Goal: Task Accomplishment & Management: Complete application form

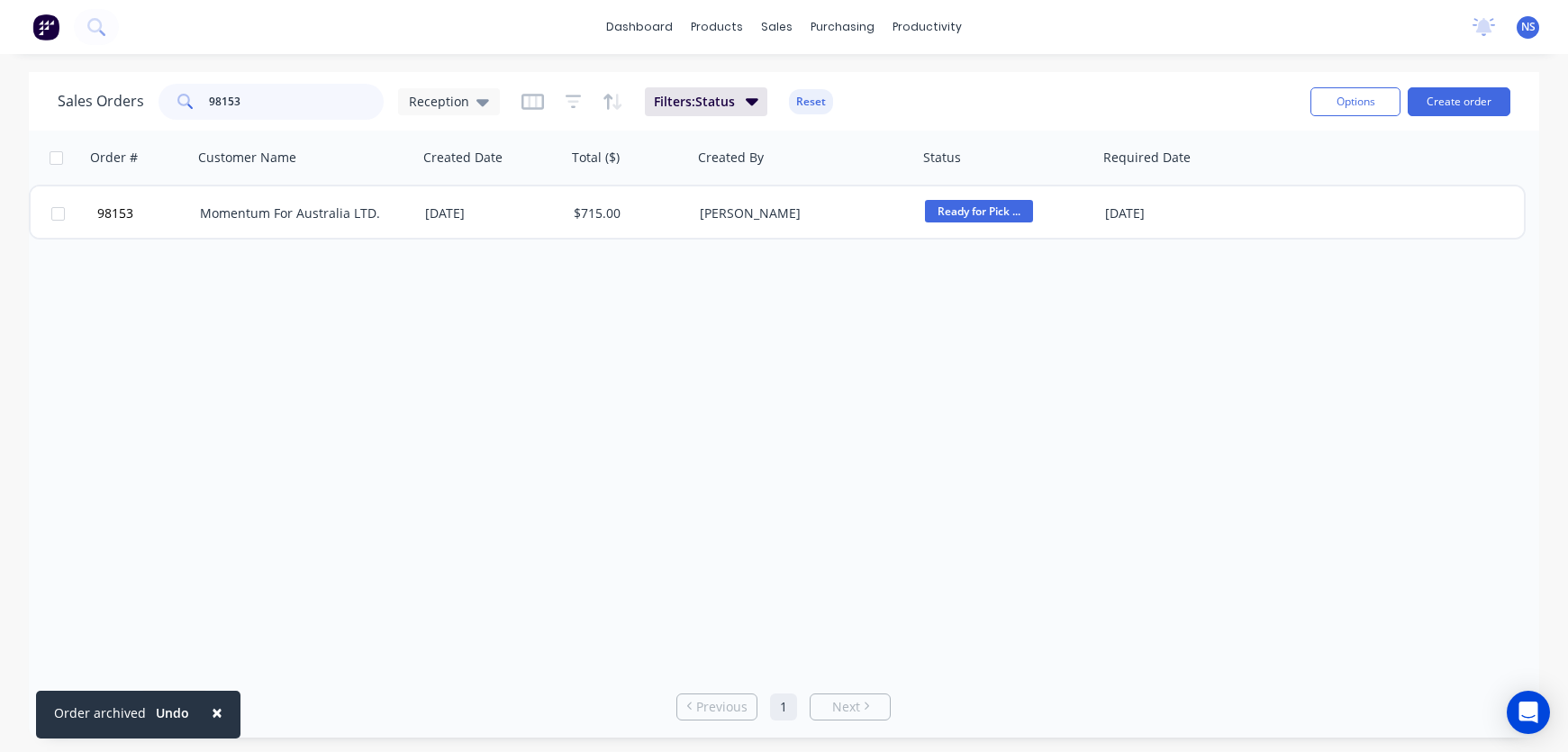
click at [307, 92] on input "98153" at bounding box center [297, 102] width 176 height 36
click at [310, 100] on input "98153" at bounding box center [297, 102] width 176 height 36
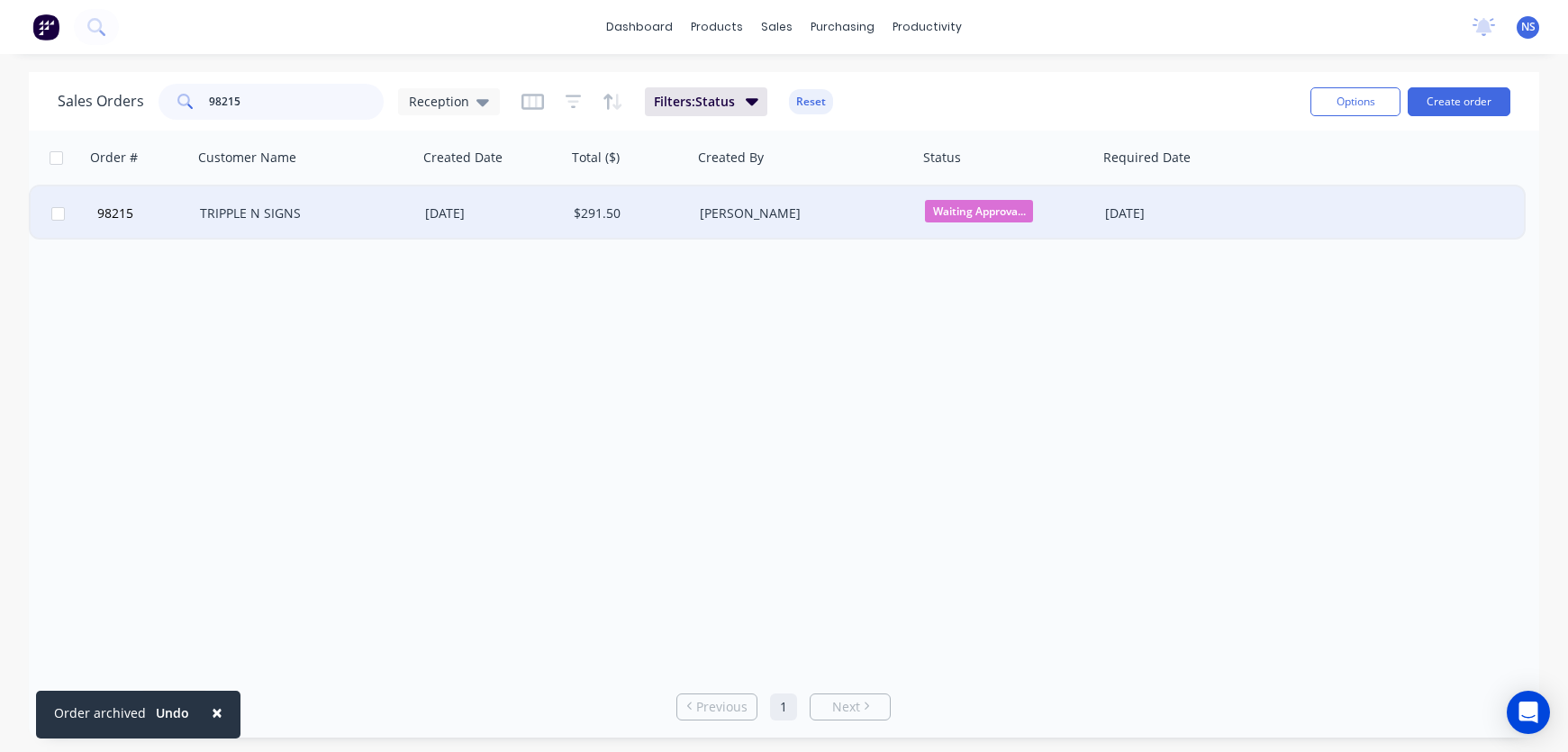
type input "98215"
click at [652, 217] on div "$291.50" at bounding box center [627, 213] width 107 height 18
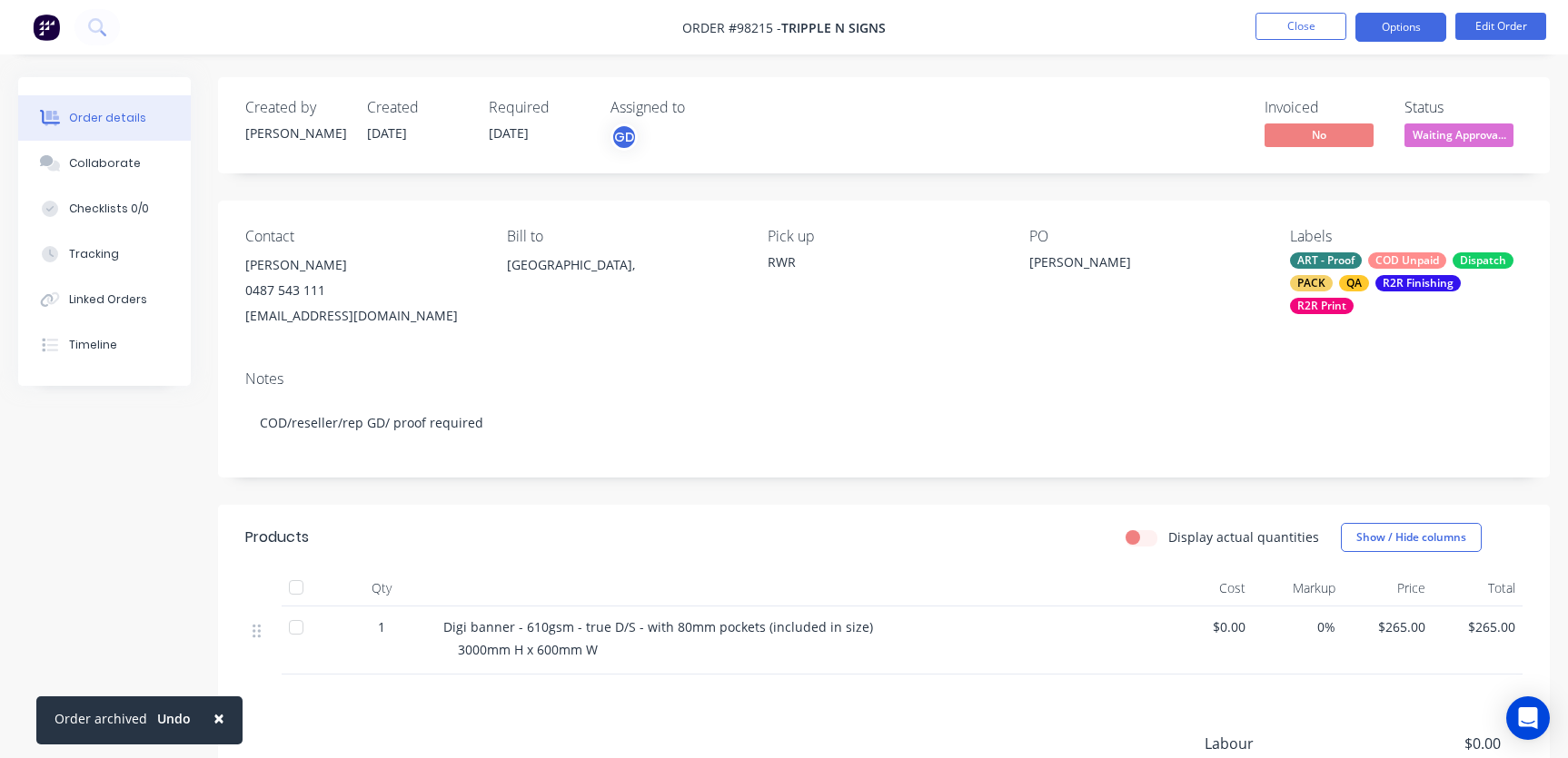
click at [1395, 34] on button "Options" at bounding box center [1400, 27] width 91 height 29
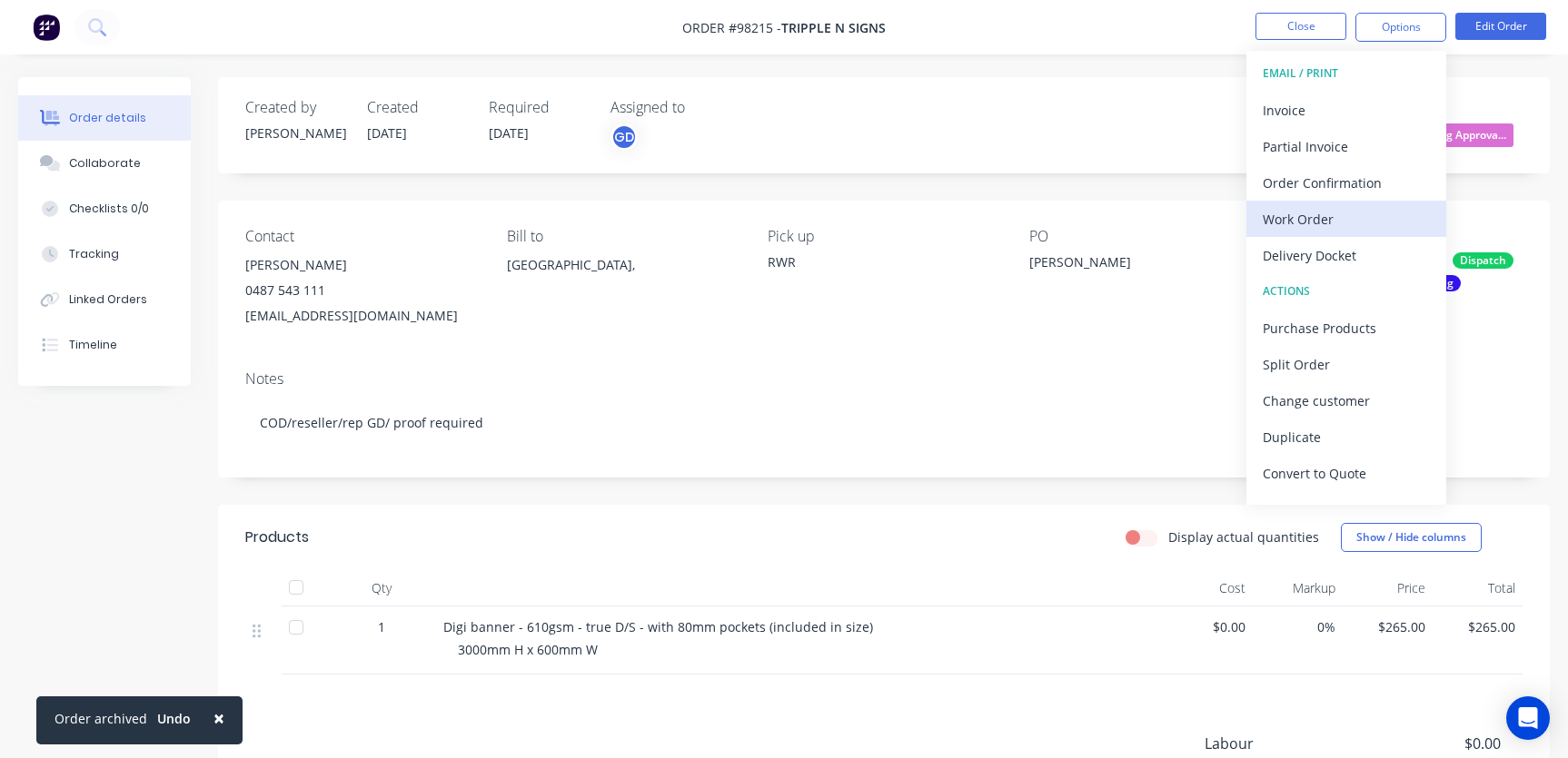
click at [1337, 213] on div "Work Order" at bounding box center [1346, 219] width 168 height 27
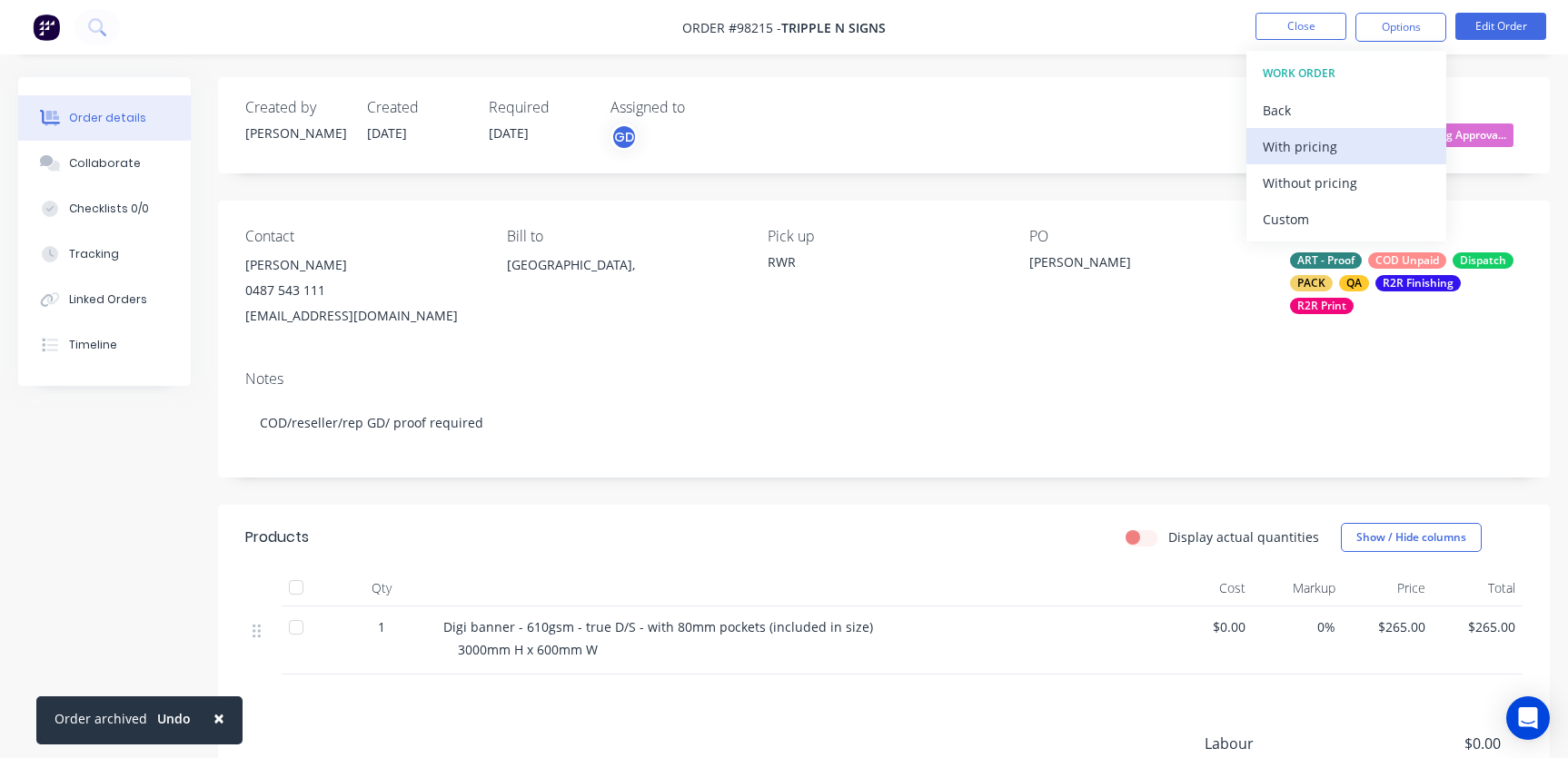
click at [1317, 152] on div "With pricing" at bounding box center [1346, 146] width 168 height 27
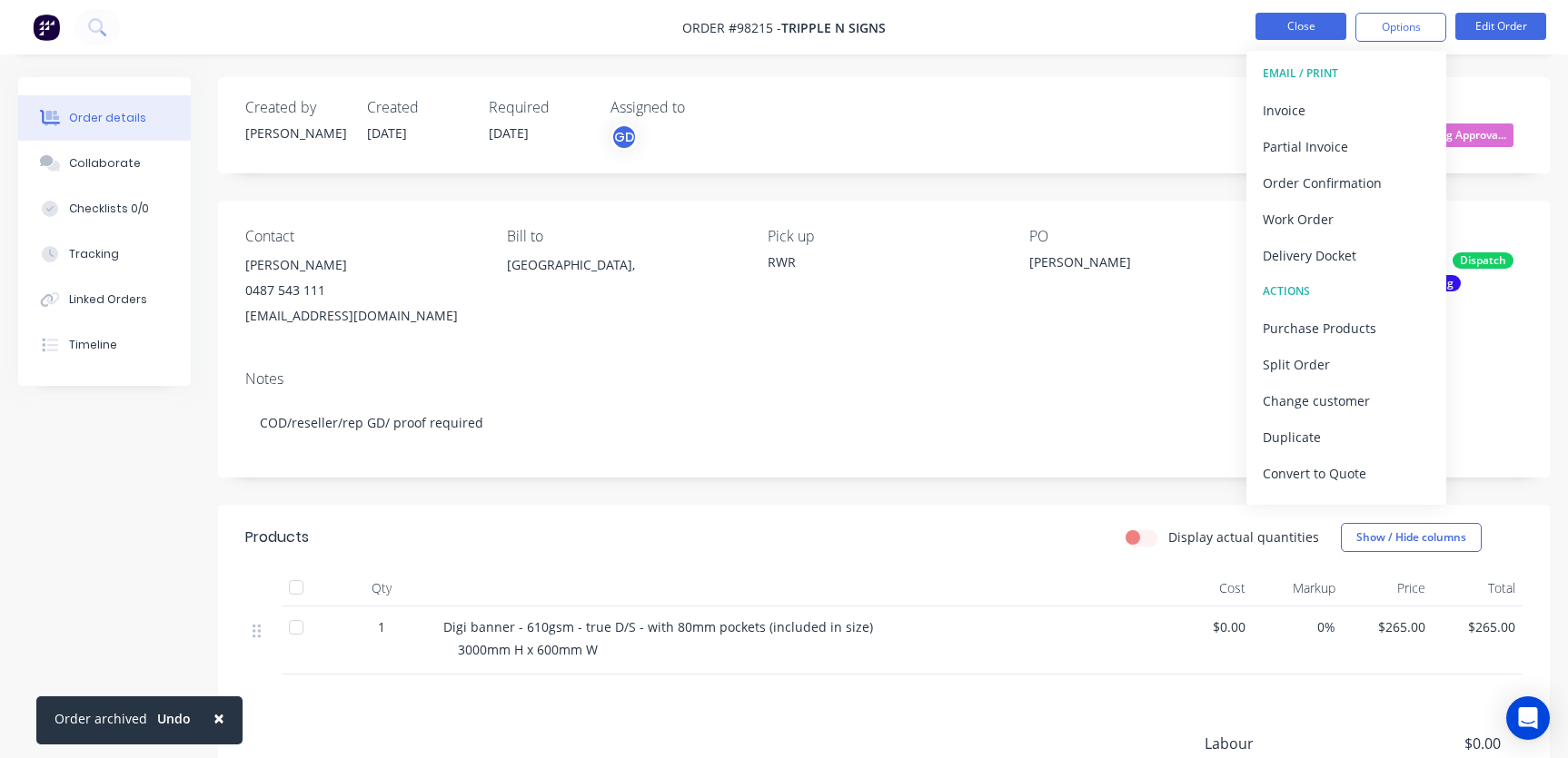
click at [1278, 29] on button "Close" at bounding box center [1301, 27] width 91 height 28
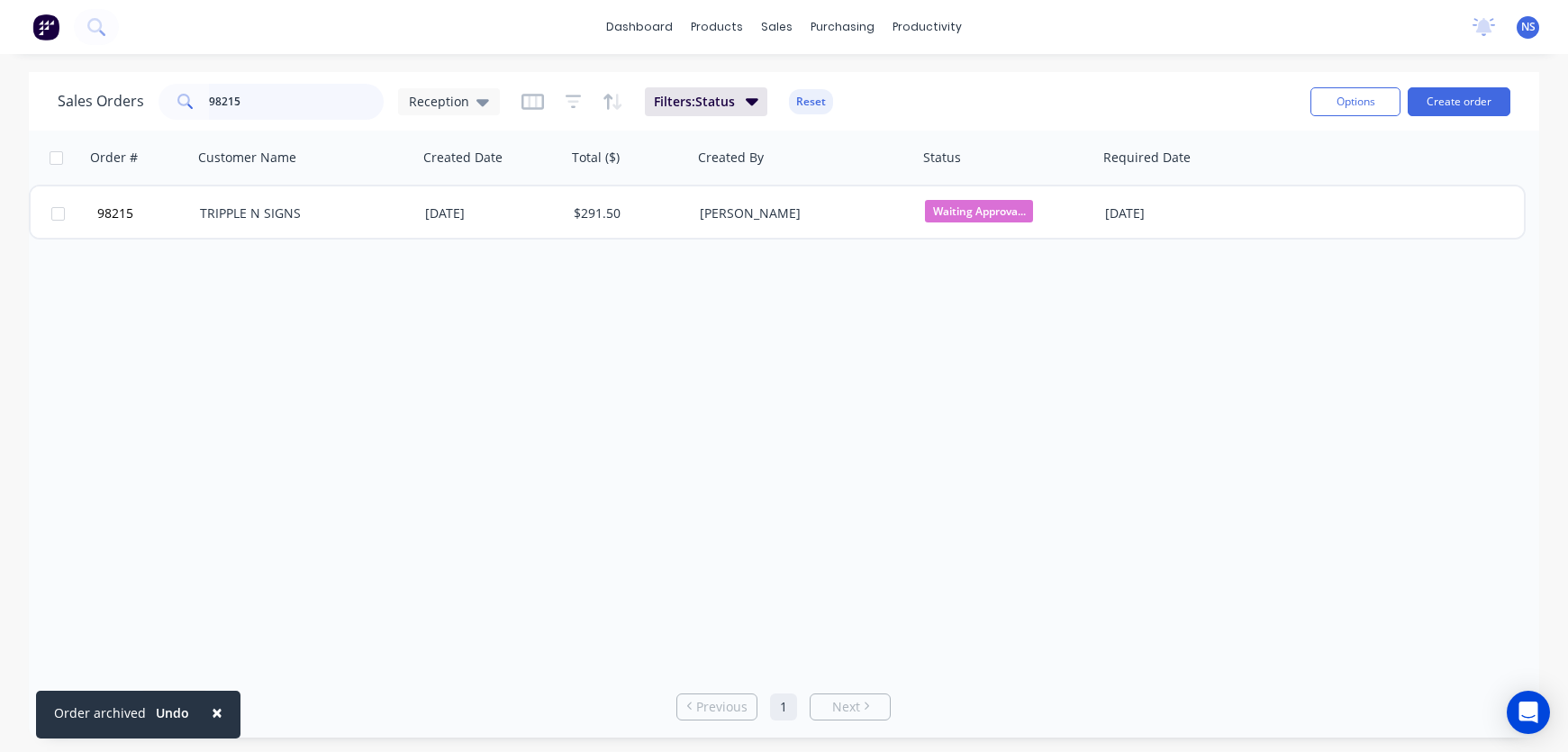
click at [272, 102] on input "98215" at bounding box center [297, 102] width 176 height 36
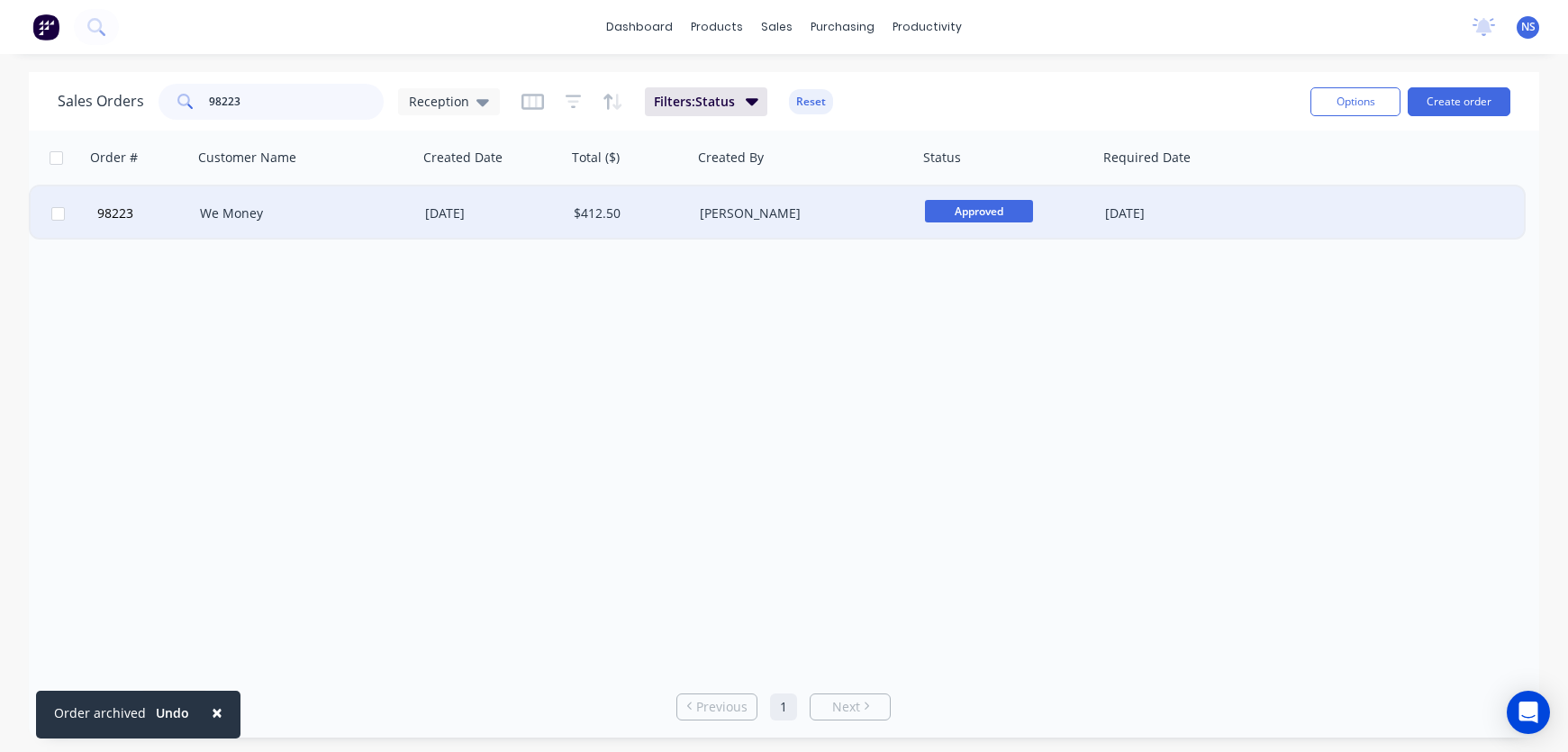
type input "98223"
click at [855, 219] on div "[PERSON_NAME]" at bounding box center [800, 213] width 200 height 18
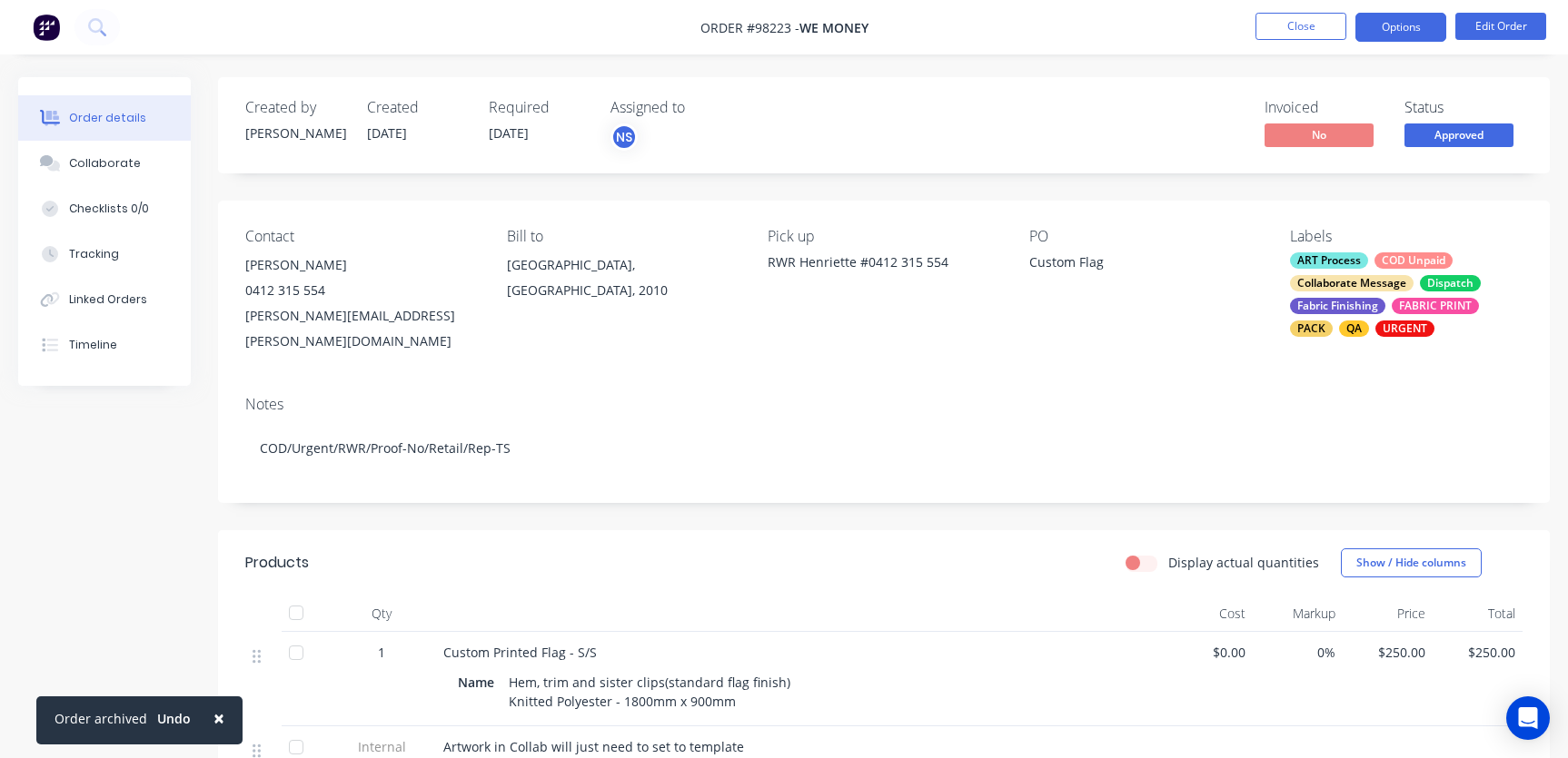
click at [1408, 29] on button "Options" at bounding box center [1400, 27] width 91 height 29
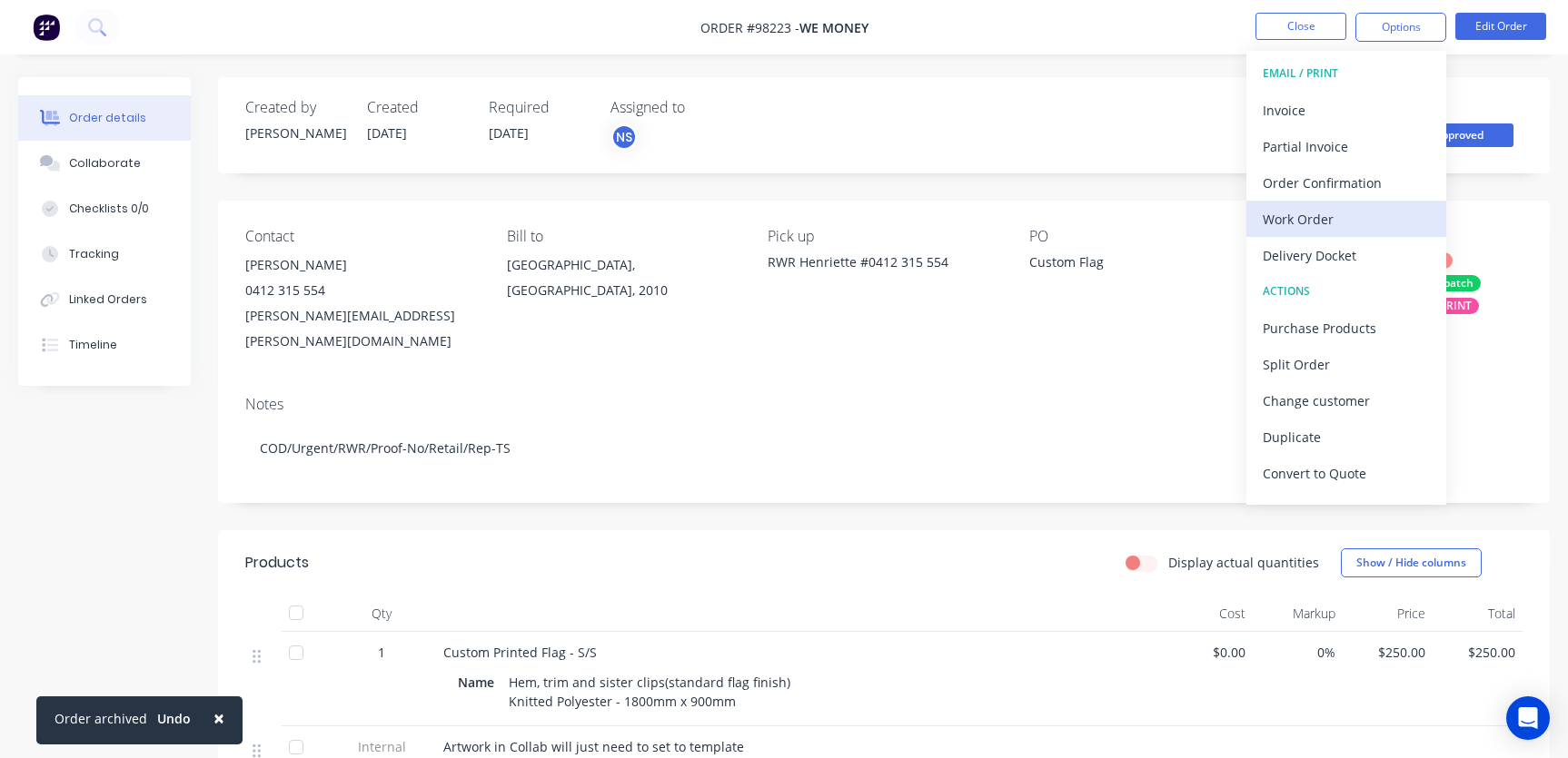
click at [1332, 224] on div "Work Order" at bounding box center [1346, 219] width 168 height 27
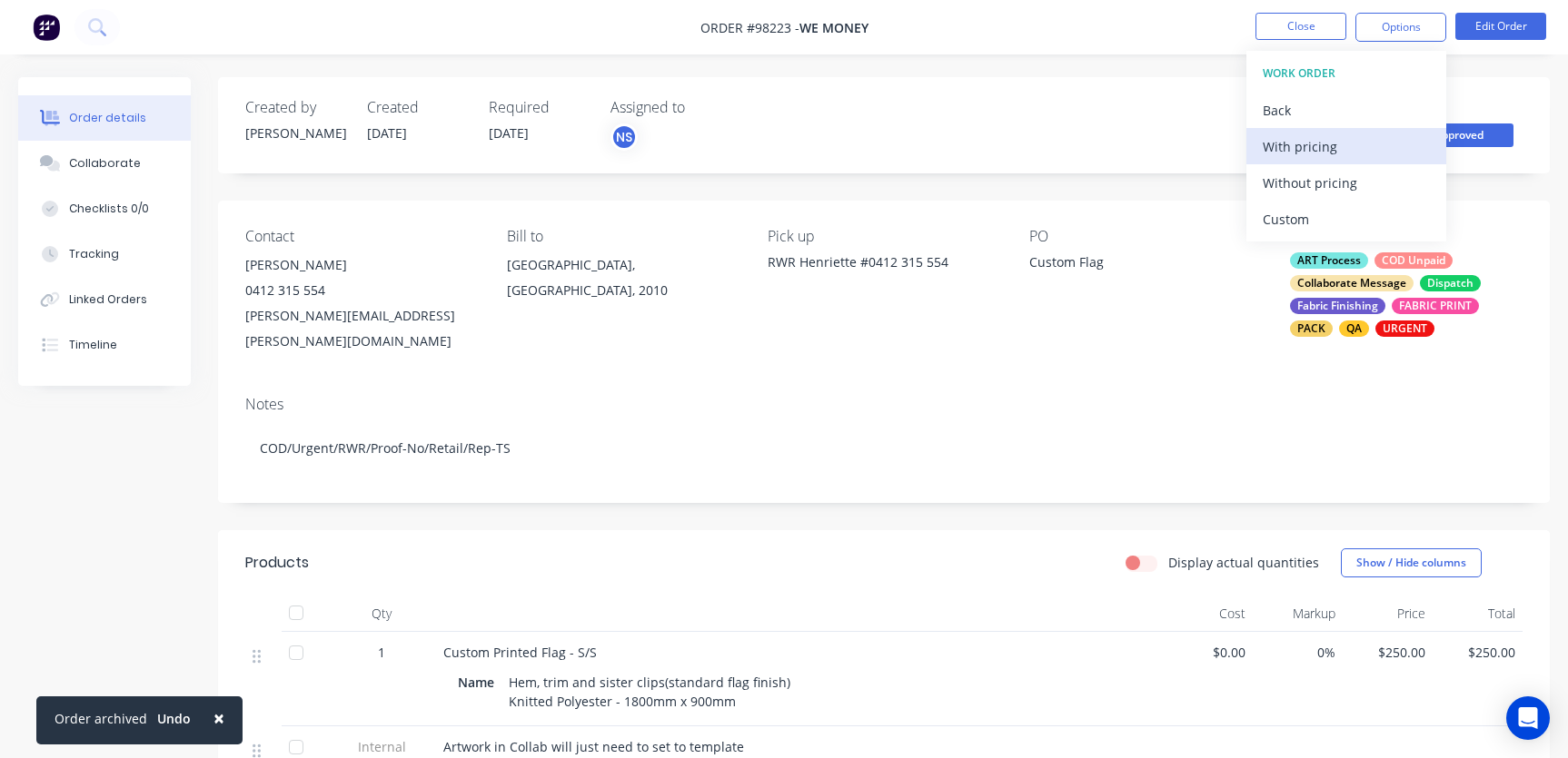
click at [1328, 150] on div "With pricing" at bounding box center [1346, 146] width 168 height 27
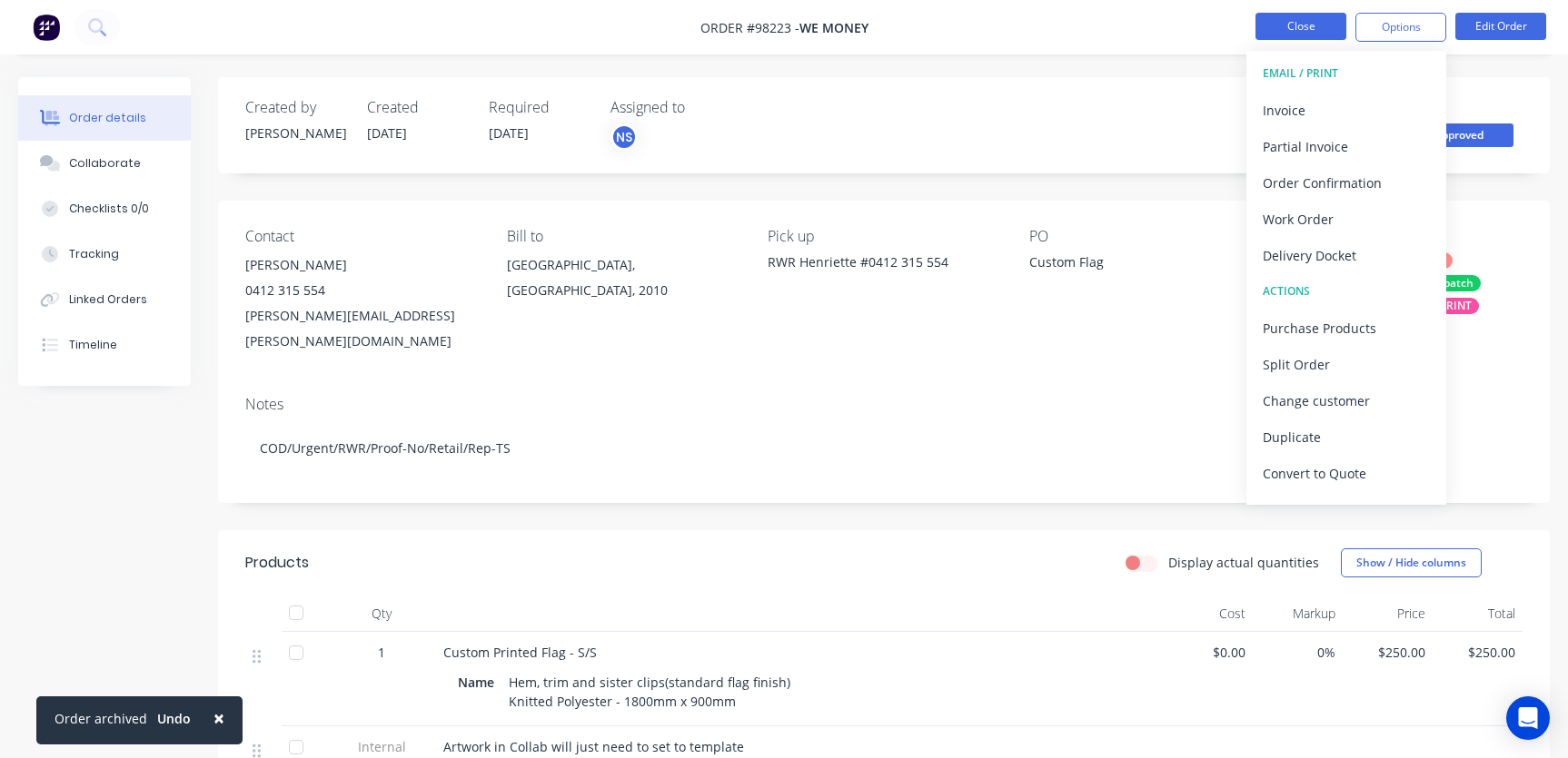
click at [1281, 27] on button "Close" at bounding box center [1301, 27] width 91 height 28
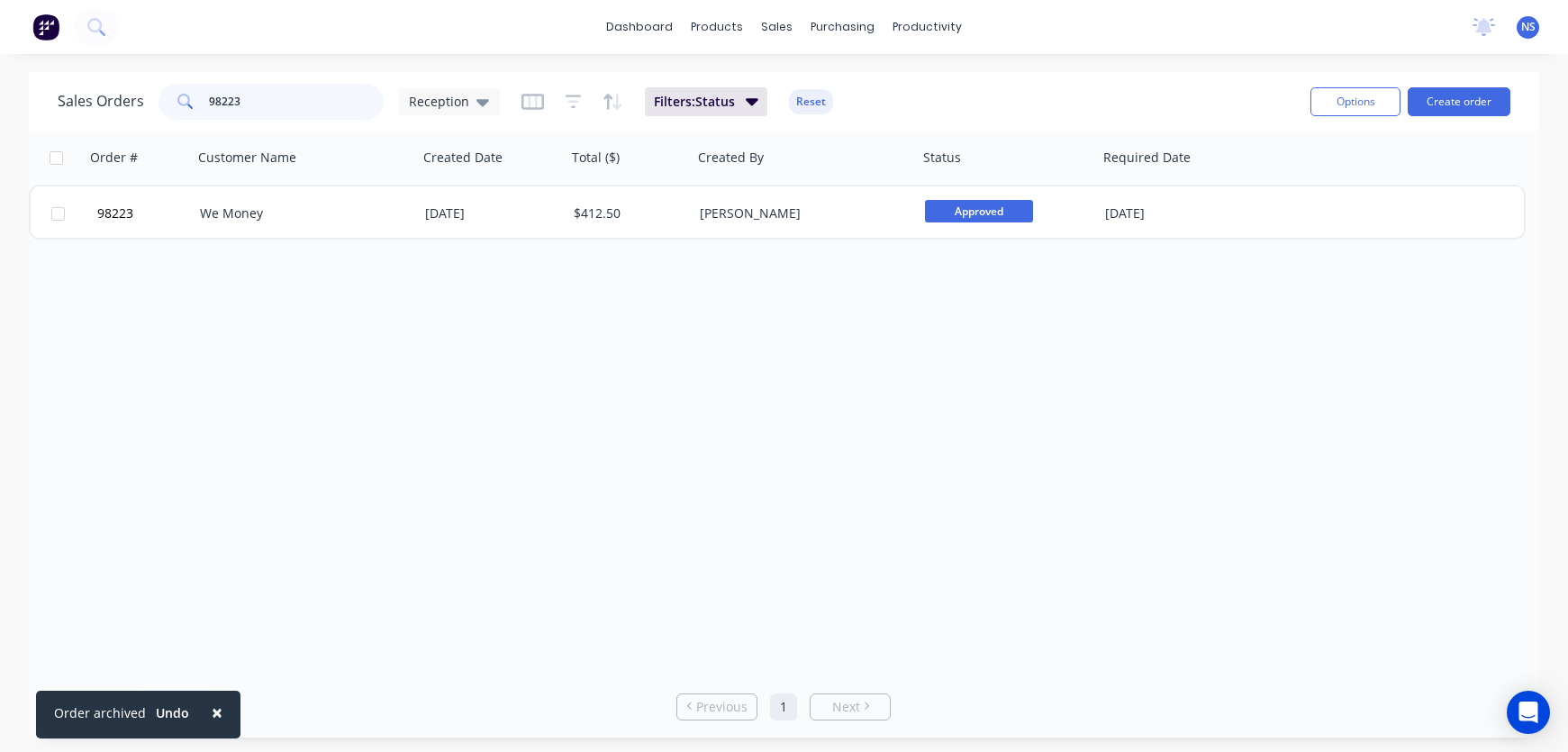
drag, startPoint x: 282, startPoint y: 103, endPoint x: 144, endPoint y: 71, distance: 141.7
click at [144, 72] on div "Sales Orders 98223 Reception Filters: Status Reset Options Create order" at bounding box center [783, 102] width 1510 height 59
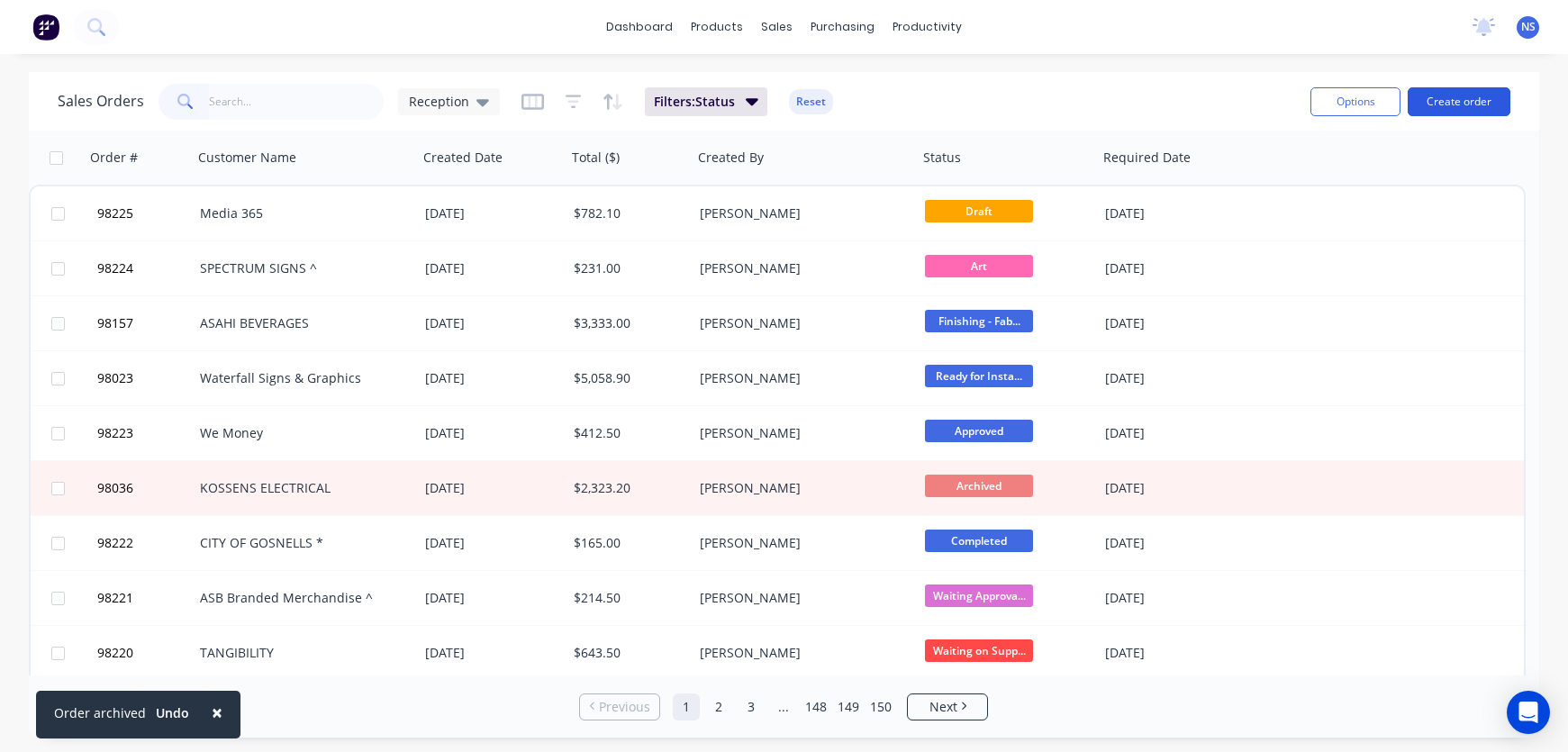
click at [1453, 101] on button "Create order" at bounding box center [1459, 101] width 103 height 28
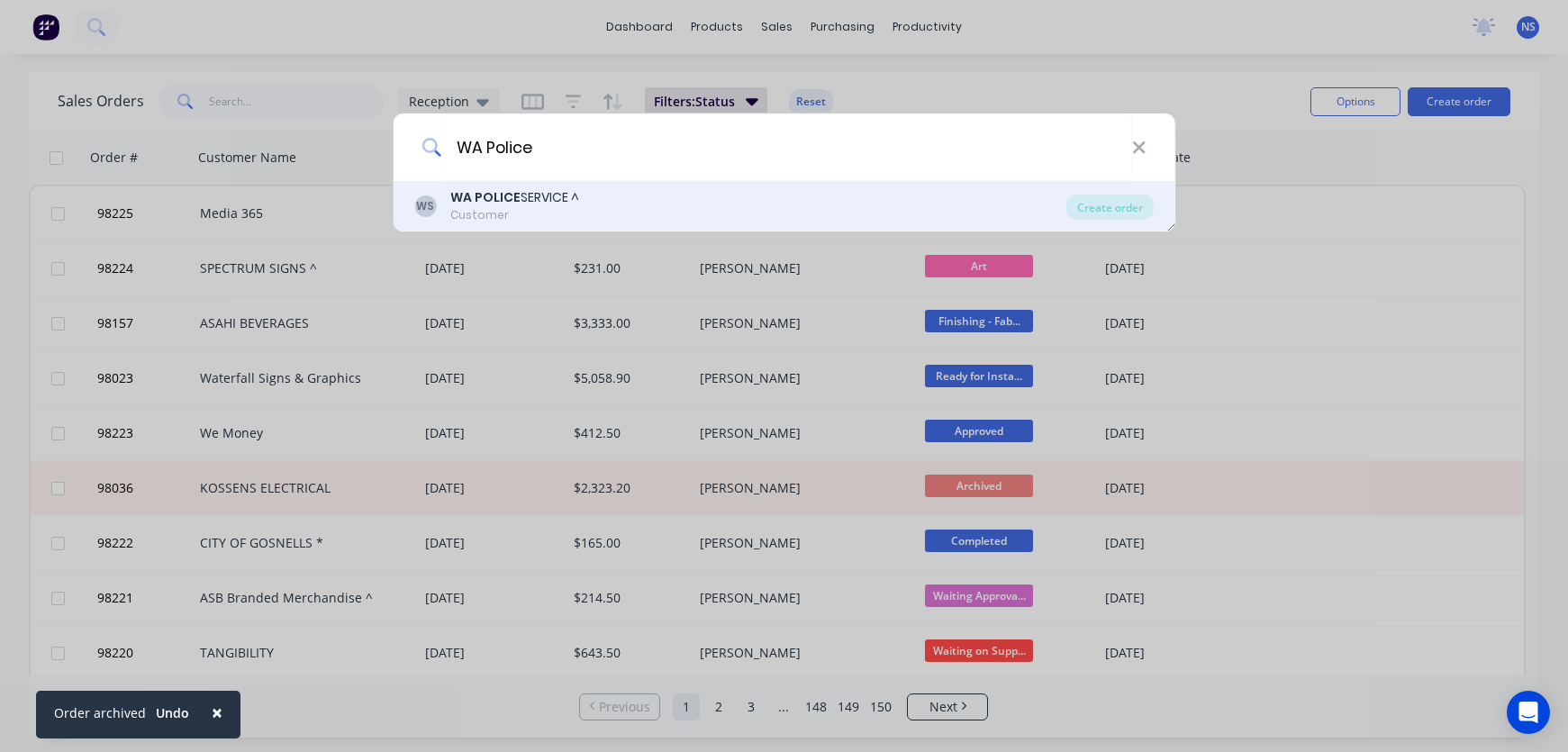
type input "WA Police"
click at [565, 195] on div "WA POLICE SERVICE ^" at bounding box center [515, 198] width 129 height 19
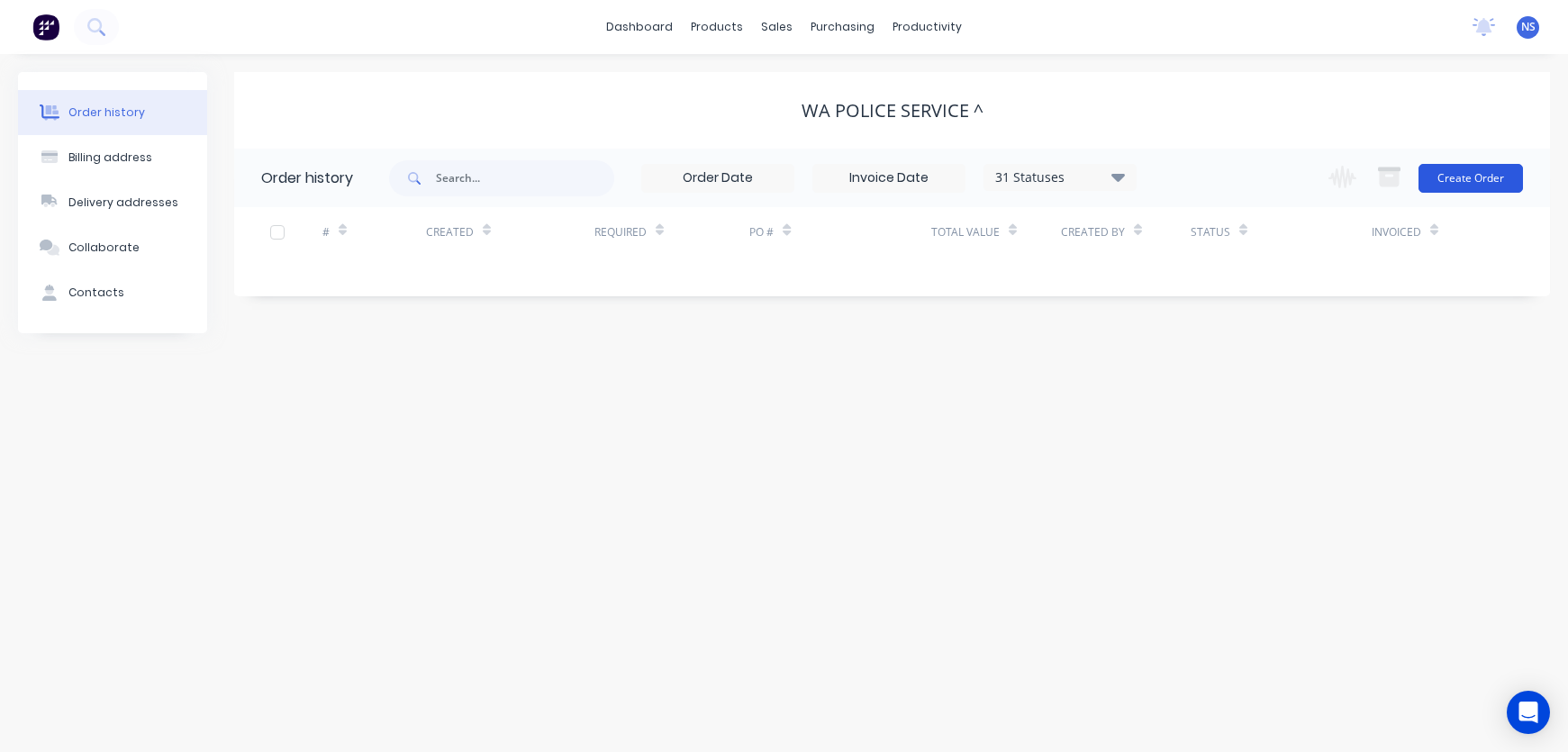
click at [1486, 179] on button "Create Order" at bounding box center [1470, 178] width 105 height 28
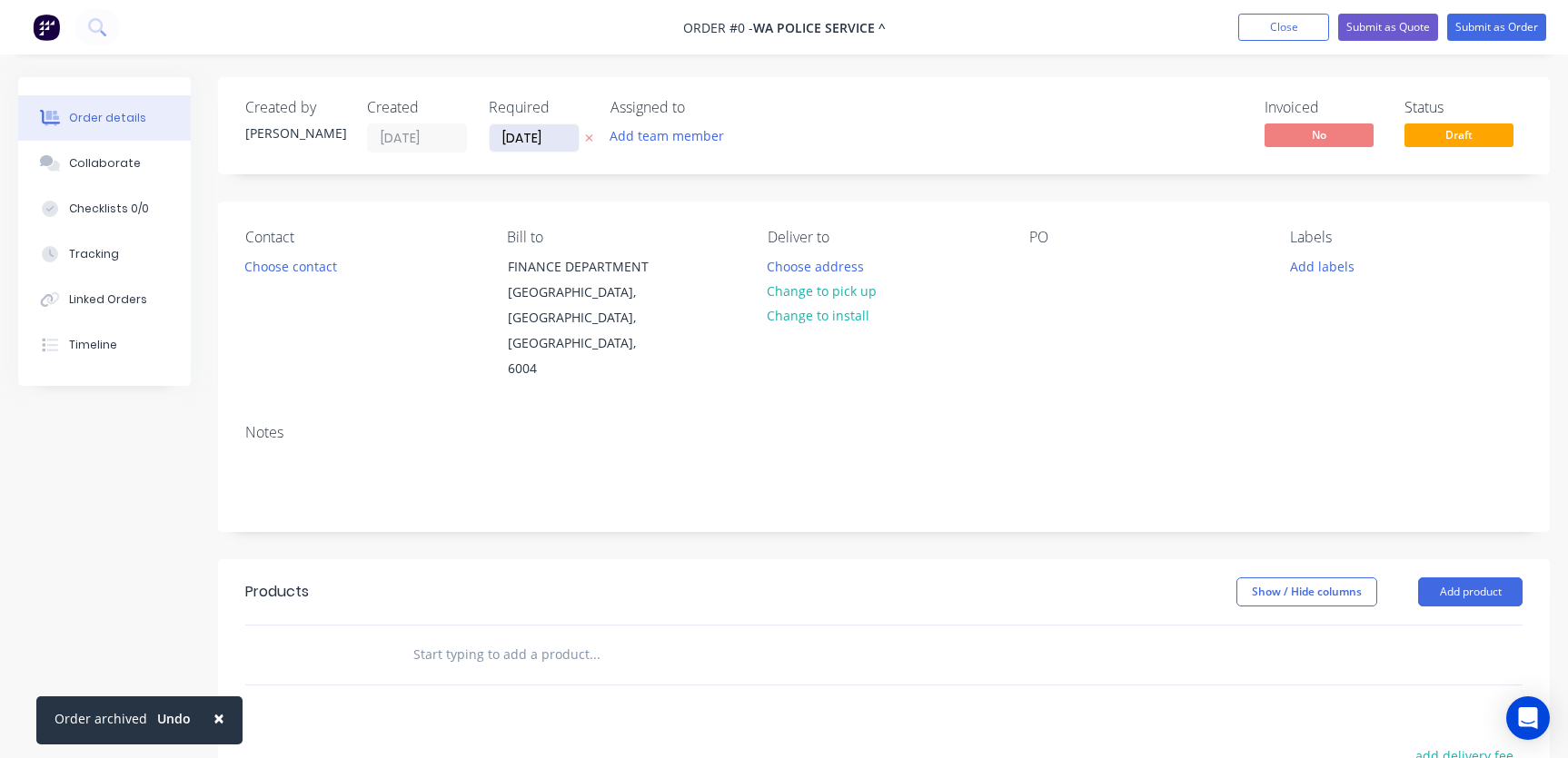
click at [530, 141] on input "[DATE]" at bounding box center [534, 138] width 89 height 28
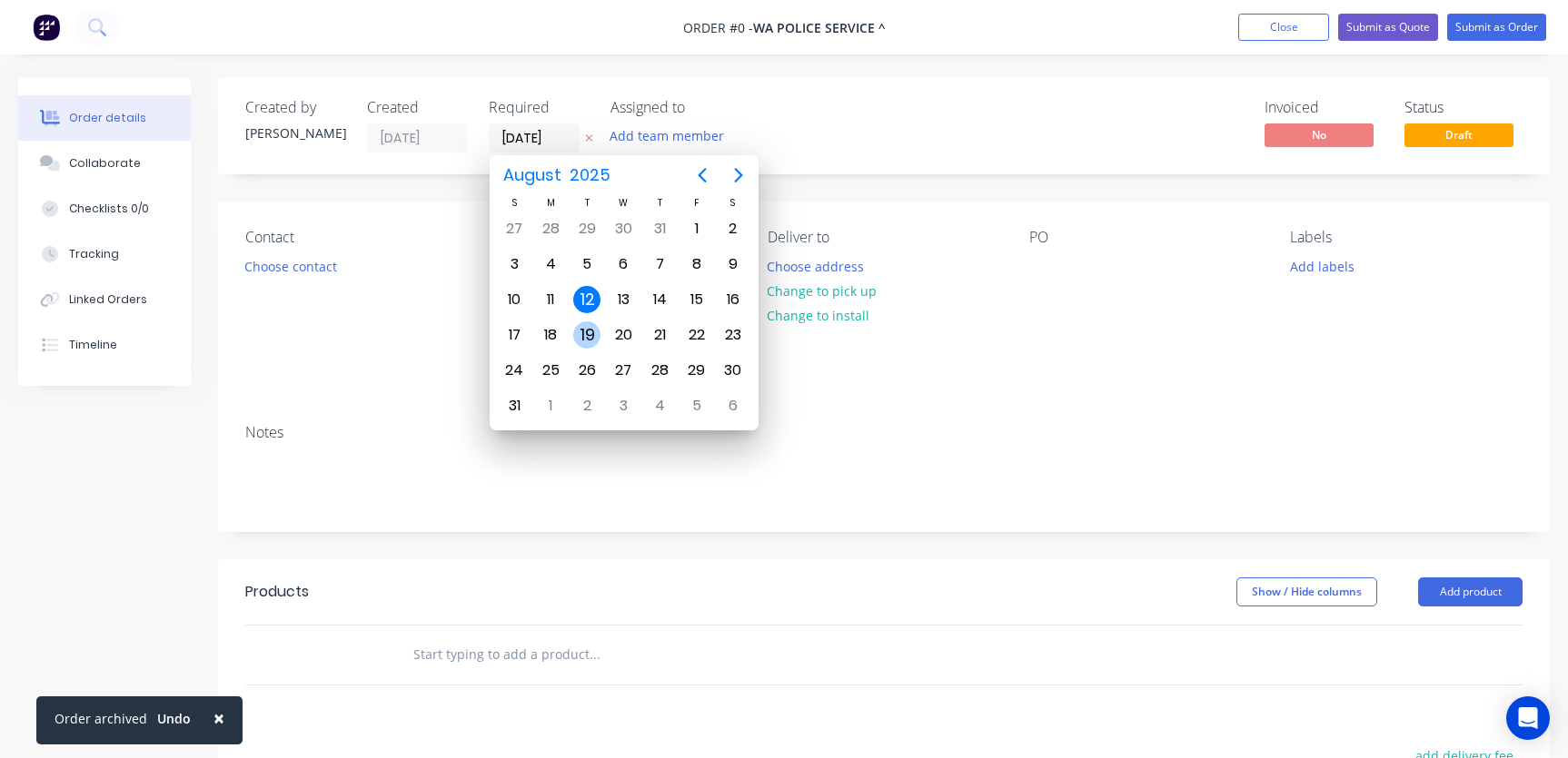
click at [591, 330] on div "19" at bounding box center [586, 335] width 28 height 28
type input "[DATE]"
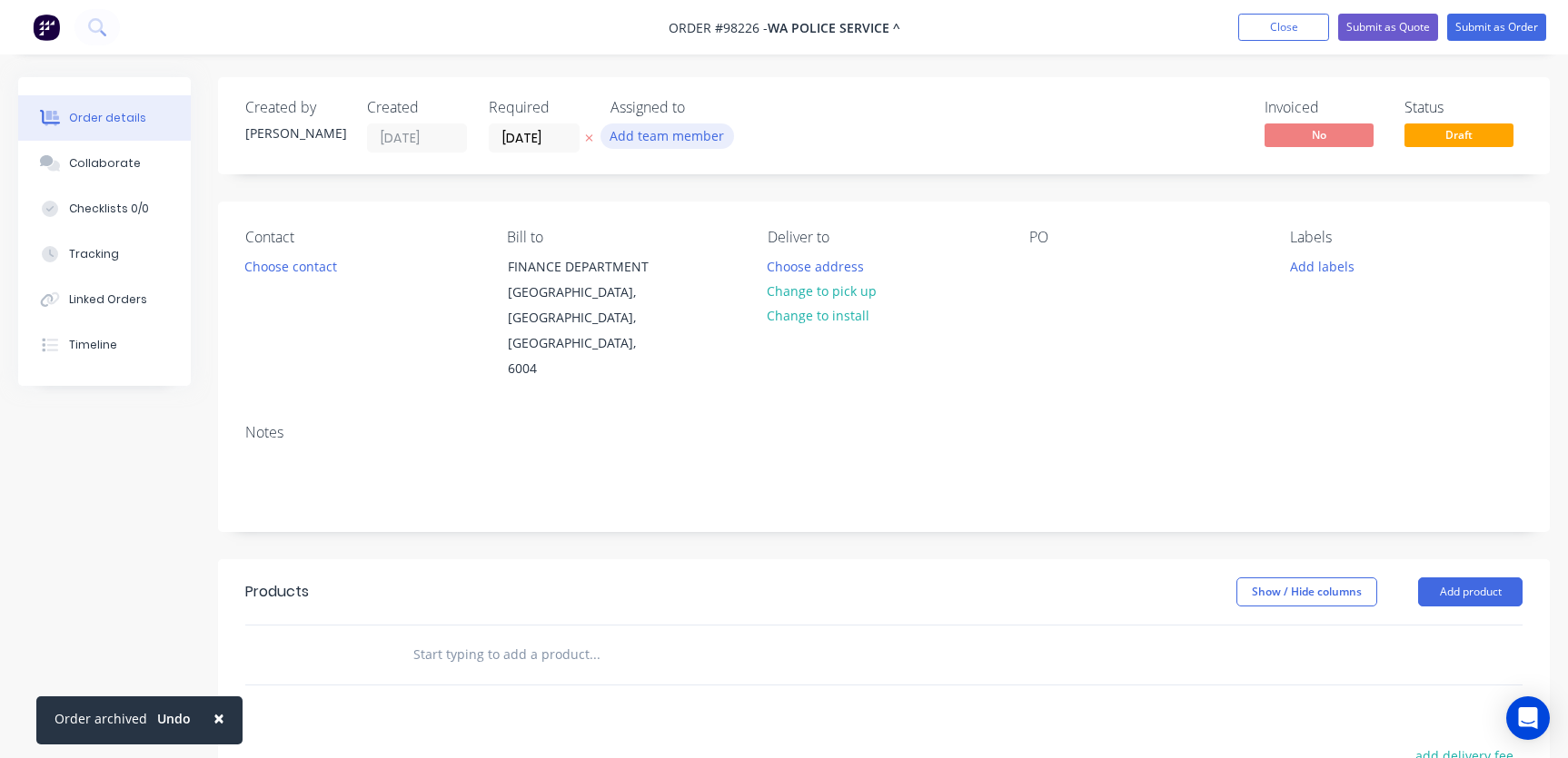
click at [685, 140] on button "Add team member" at bounding box center [666, 135] width 133 height 25
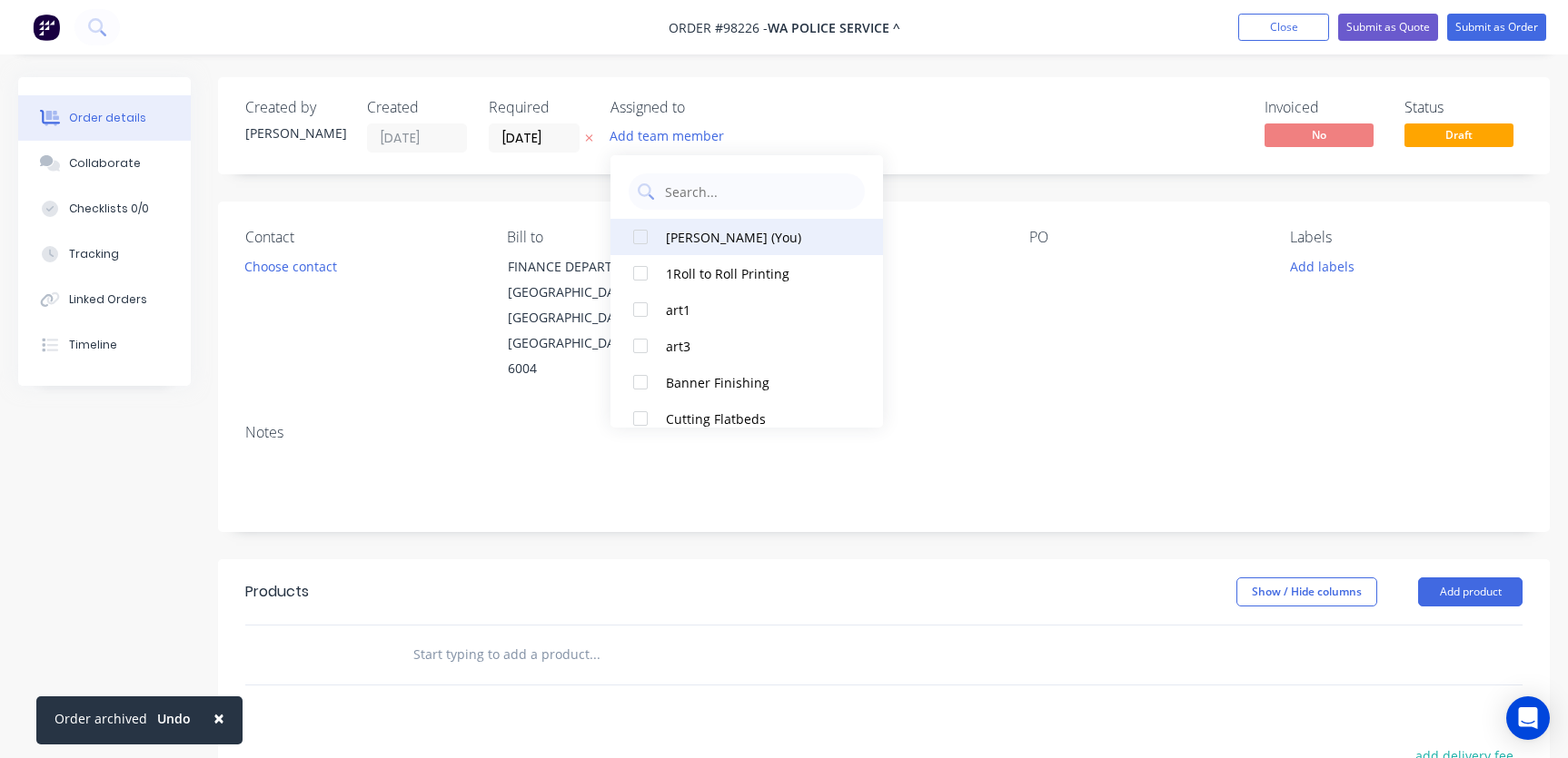
click at [713, 240] on div "[PERSON_NAME] (You)" at bounding box center [756, 237] width 181 height 19
click at [317, 272] on button "Choose contact" at bounding box center [291, 265] width 111 height 25
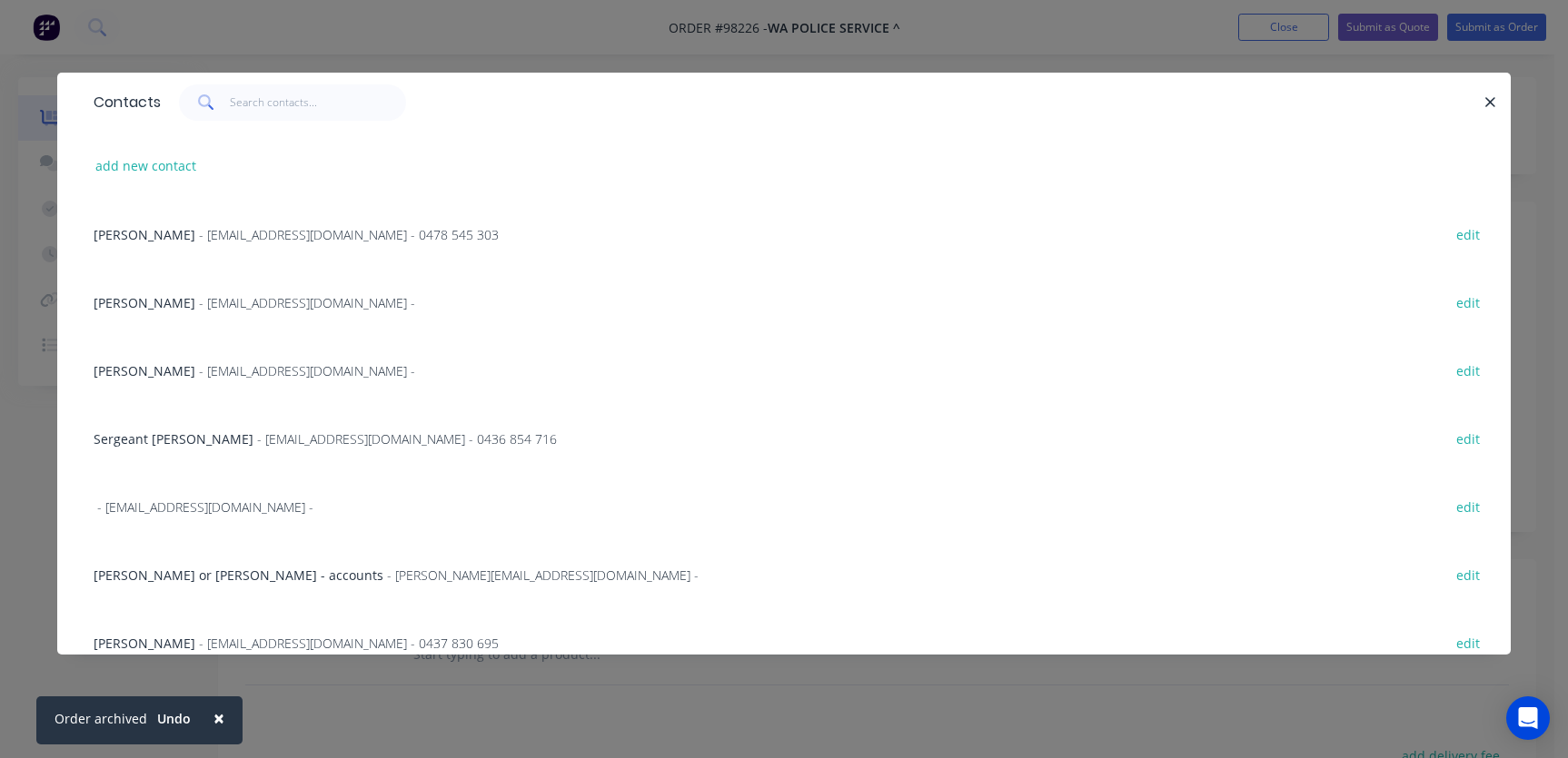
click at [304, 446] on span "- [EMAIL_ADDRESS][DOMAIN_NAME] - 0436 854 716" at bounding box center [407, 440] width 300 height 18
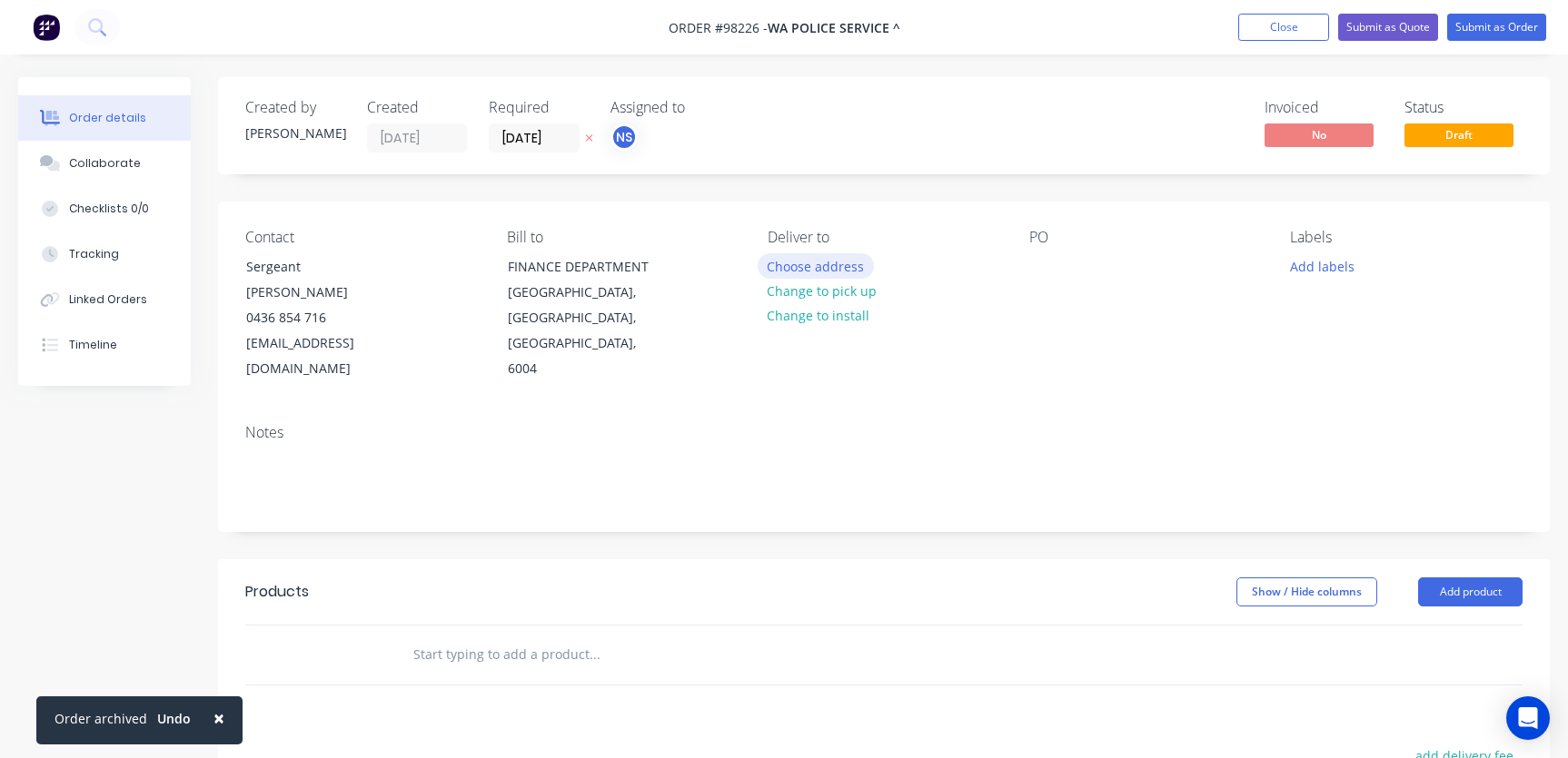
click at [819, 269] on button "Choose address" at bounding box center [816, 265] width 116 height 25
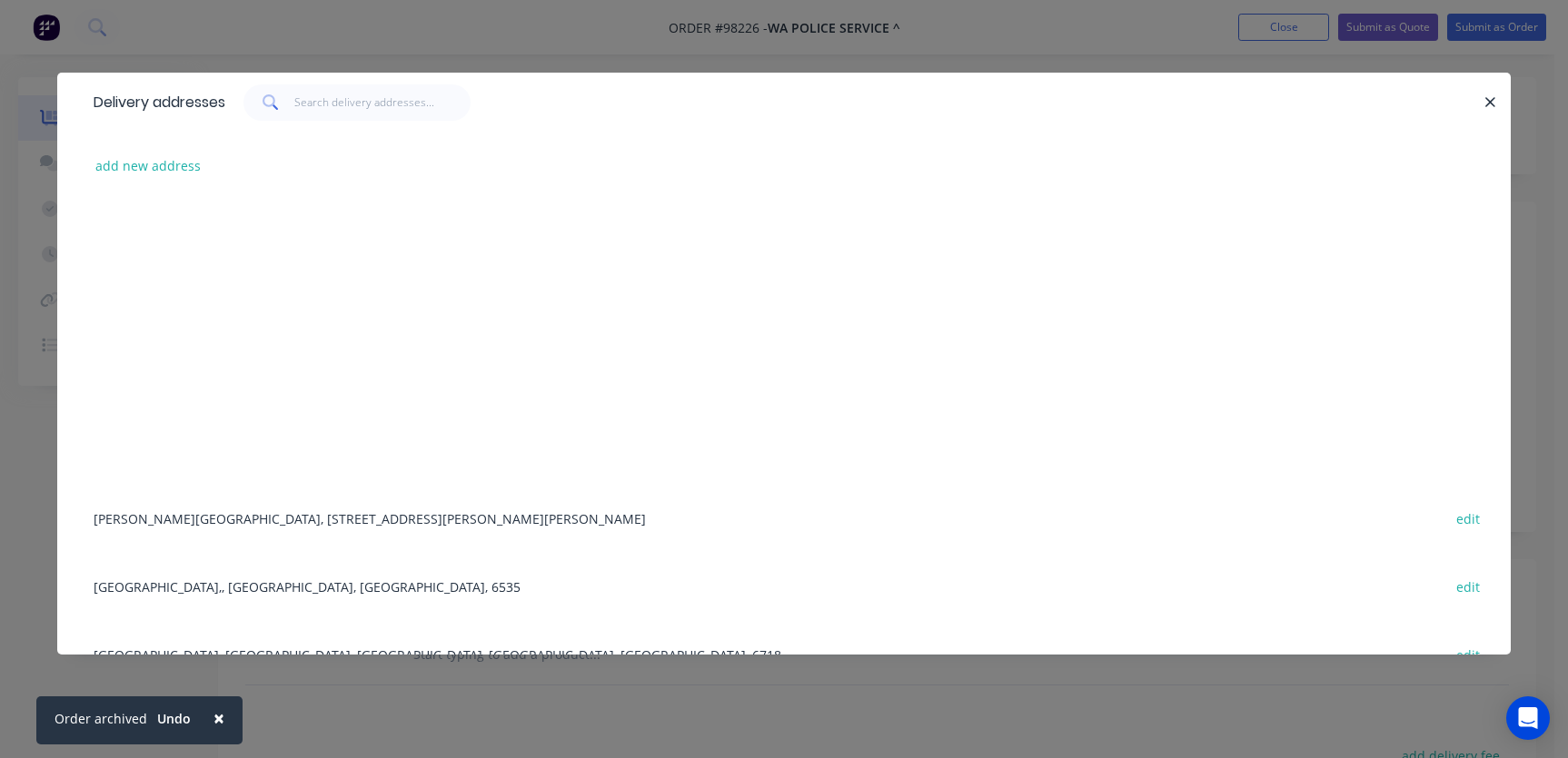
scroll to position [1758, 0]
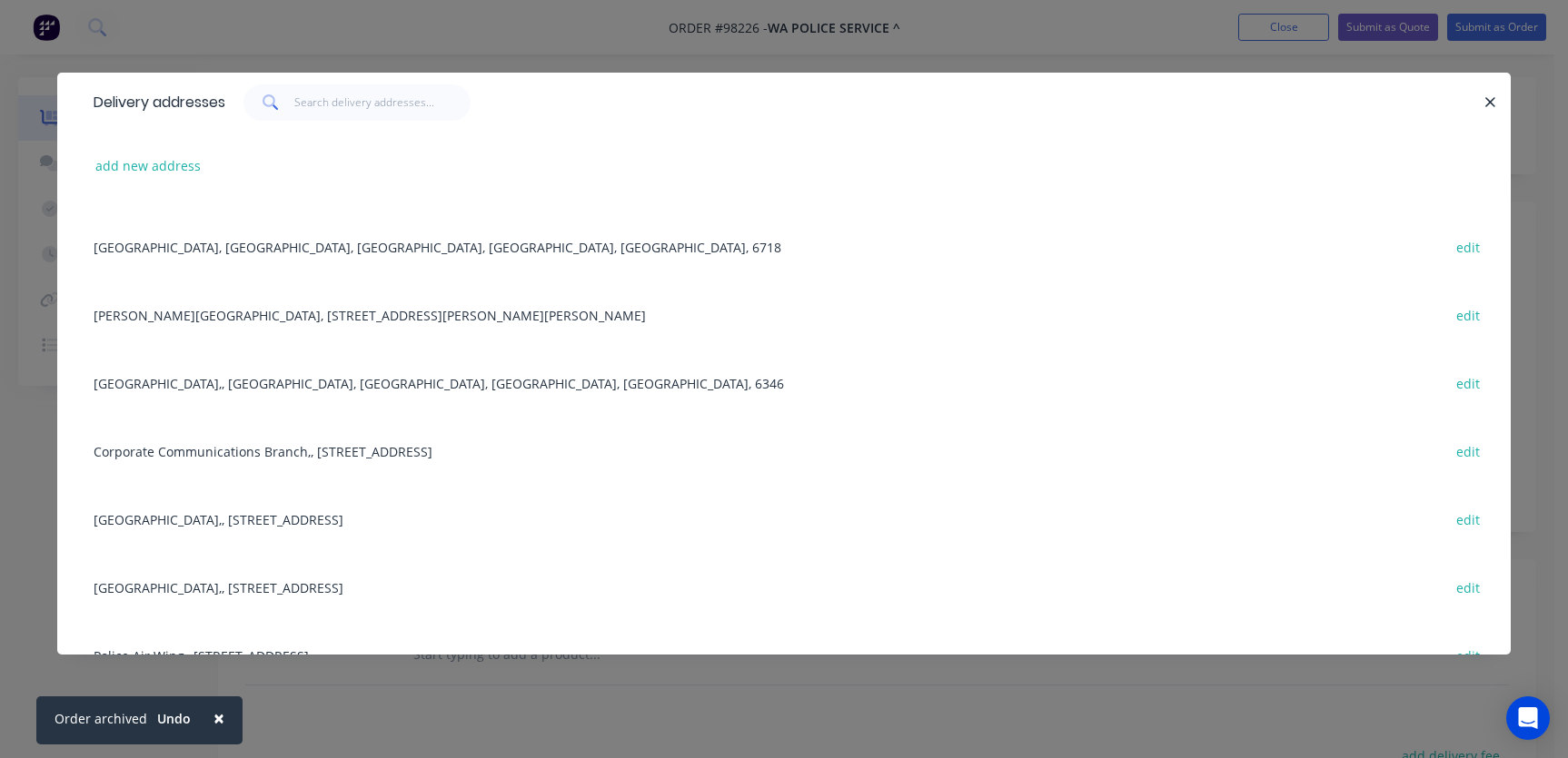
click at [423, 317] on div "[PERSON_NAME][GEOGRAPHIC_DATA], [STREET_ADDRESS][PERSON_NAME][PERSON_NAME] edit" at bounding box center [784, 314] width 1398 height 68
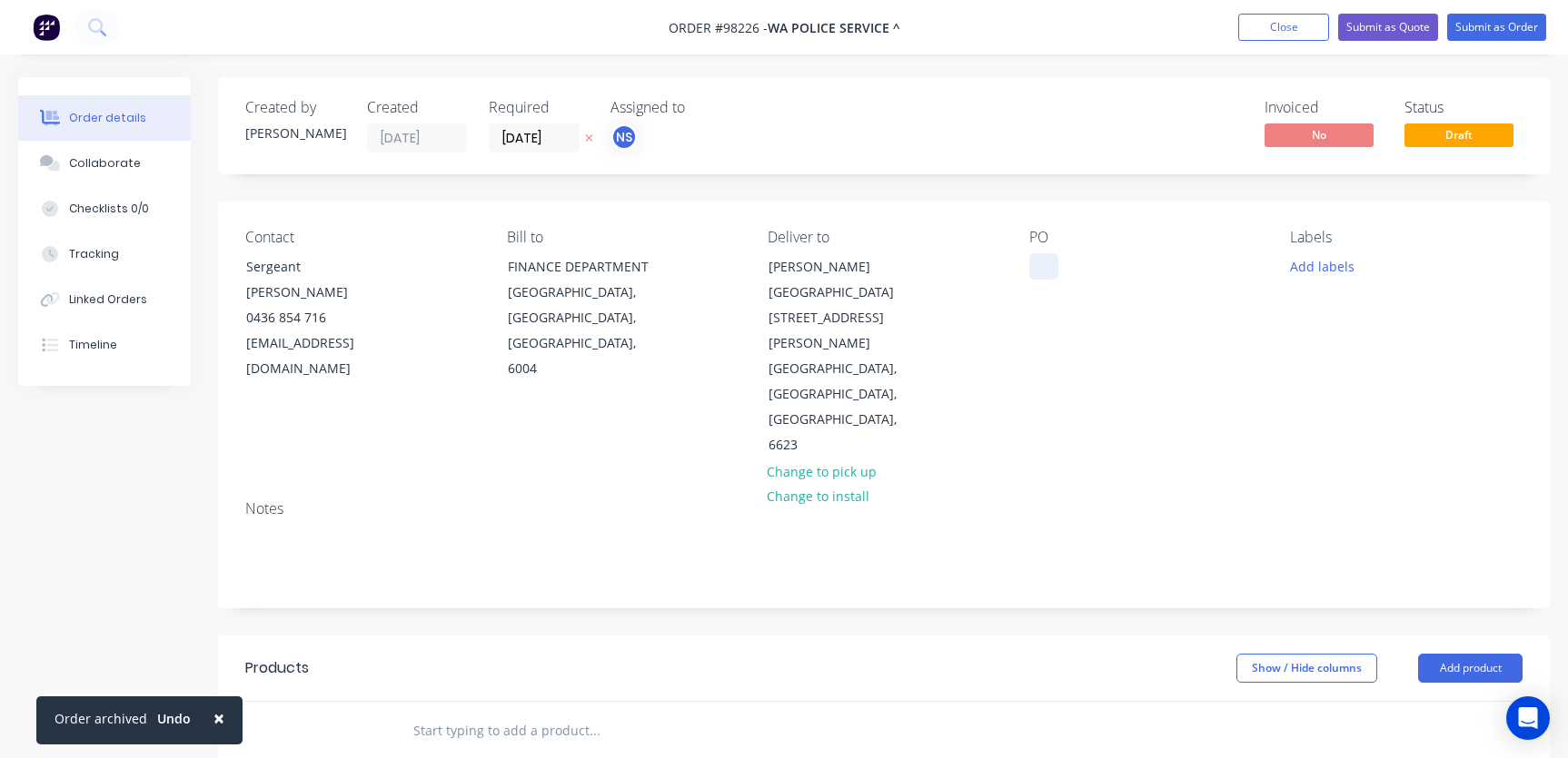
click at [1032, 261] on div at bounding box center [1043, 266] width 29 height 27
click at [1299, 268] on button "Add labels" at bounding box center [1321, 265] width 84 height 25
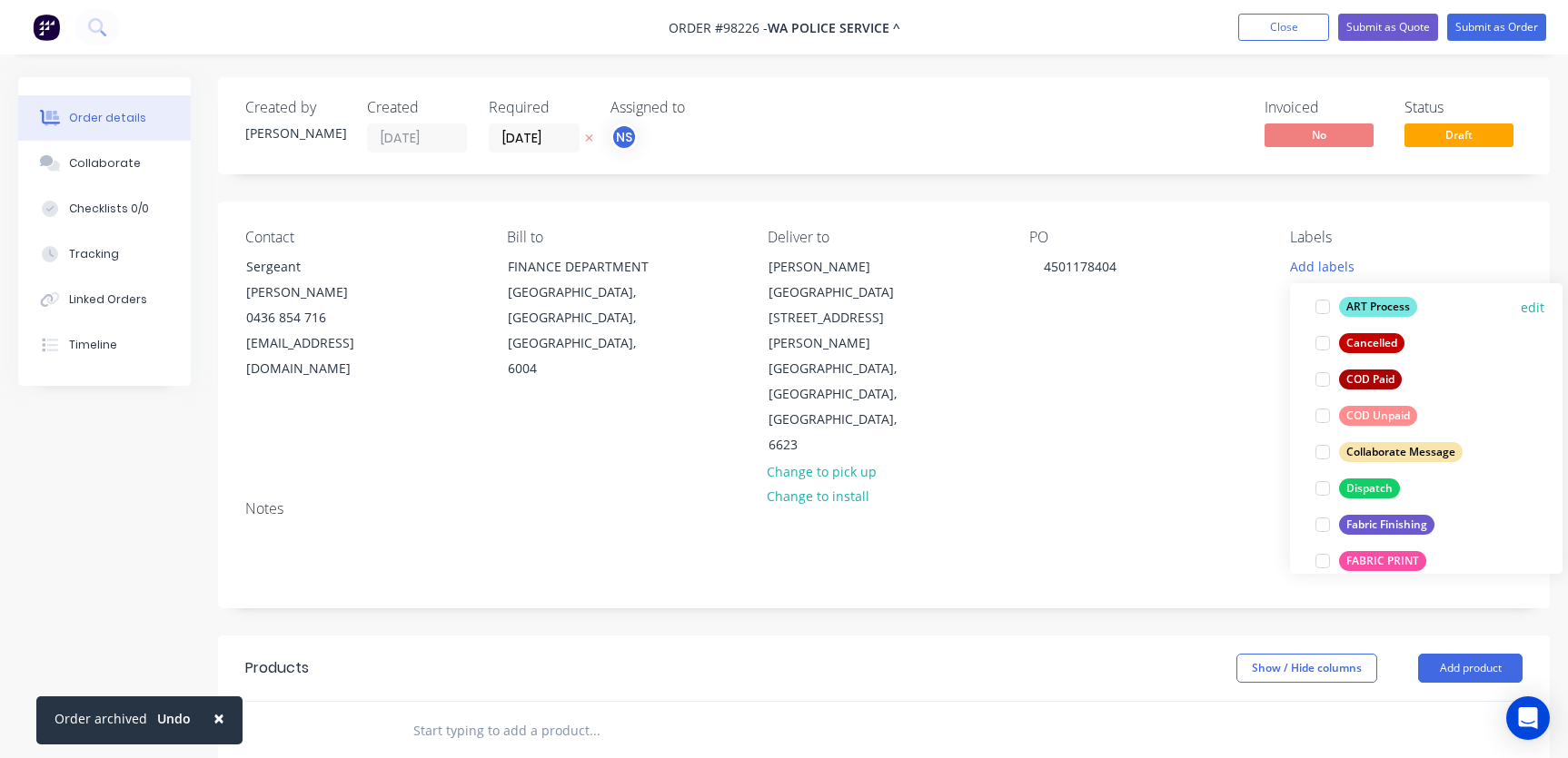
scroll to position [222, 0]
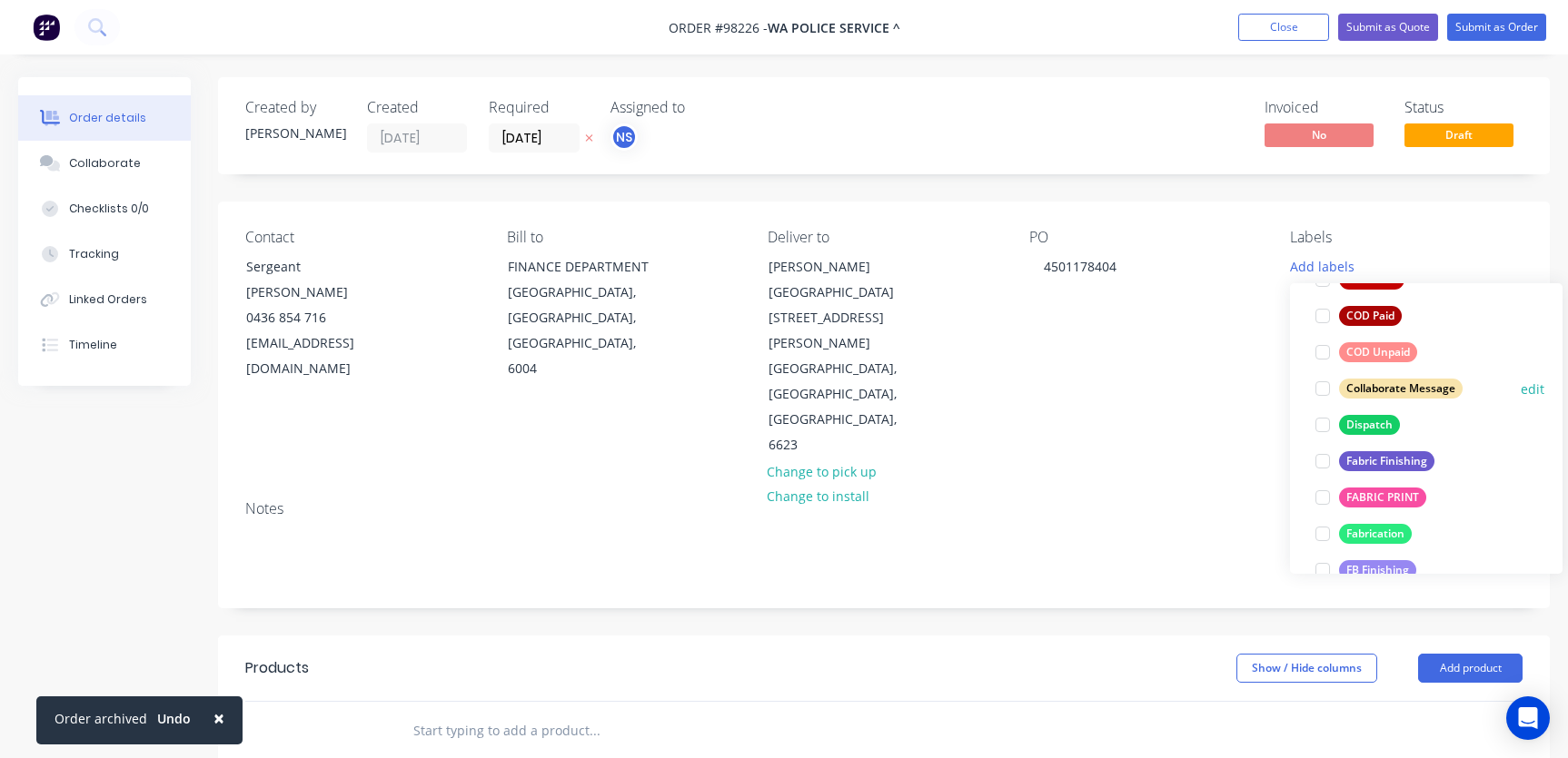
click at [1326, 387] on div at bounding box center [1322, 388] width 36 height 36
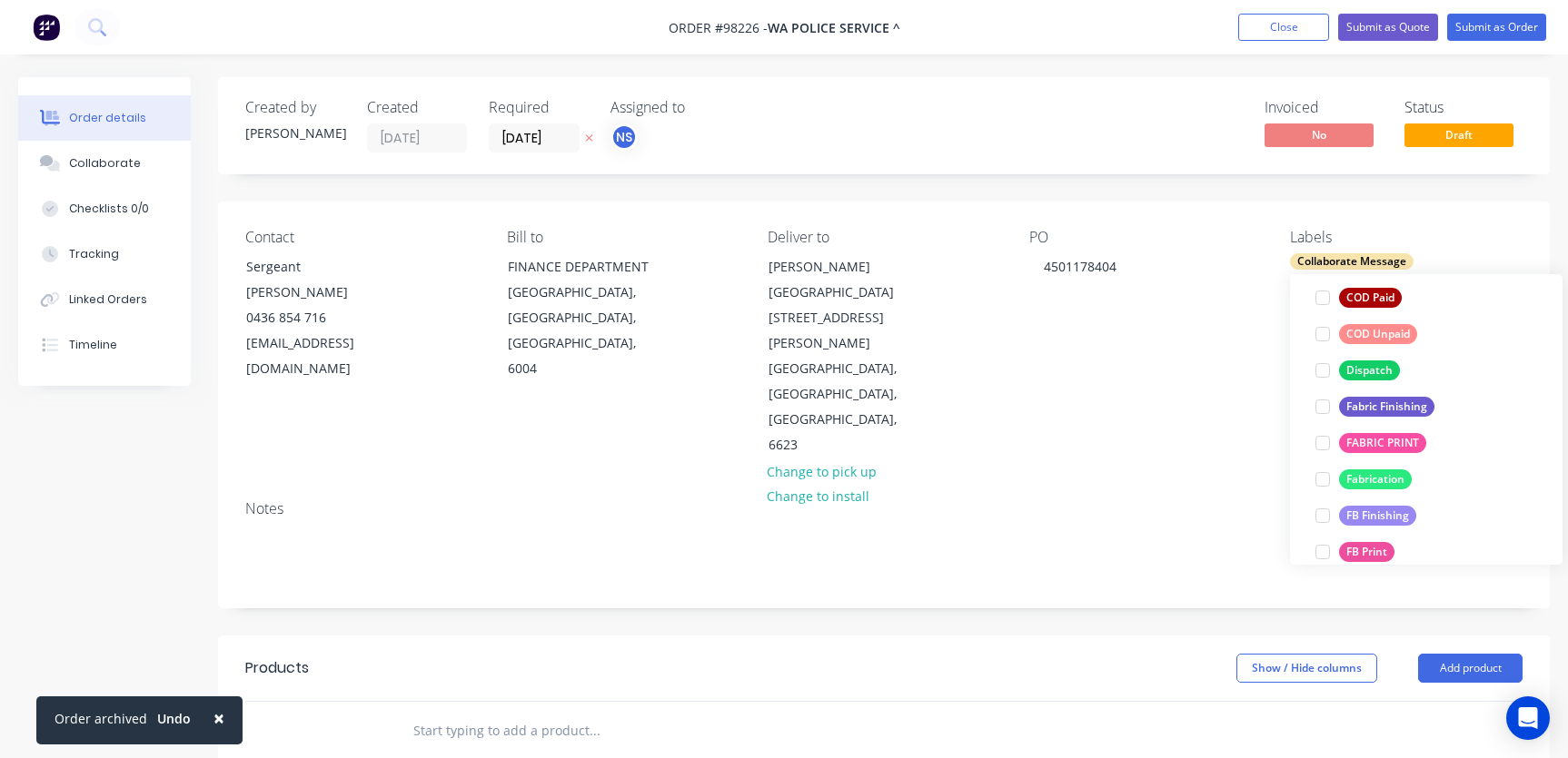
scroll to position [310, 0]
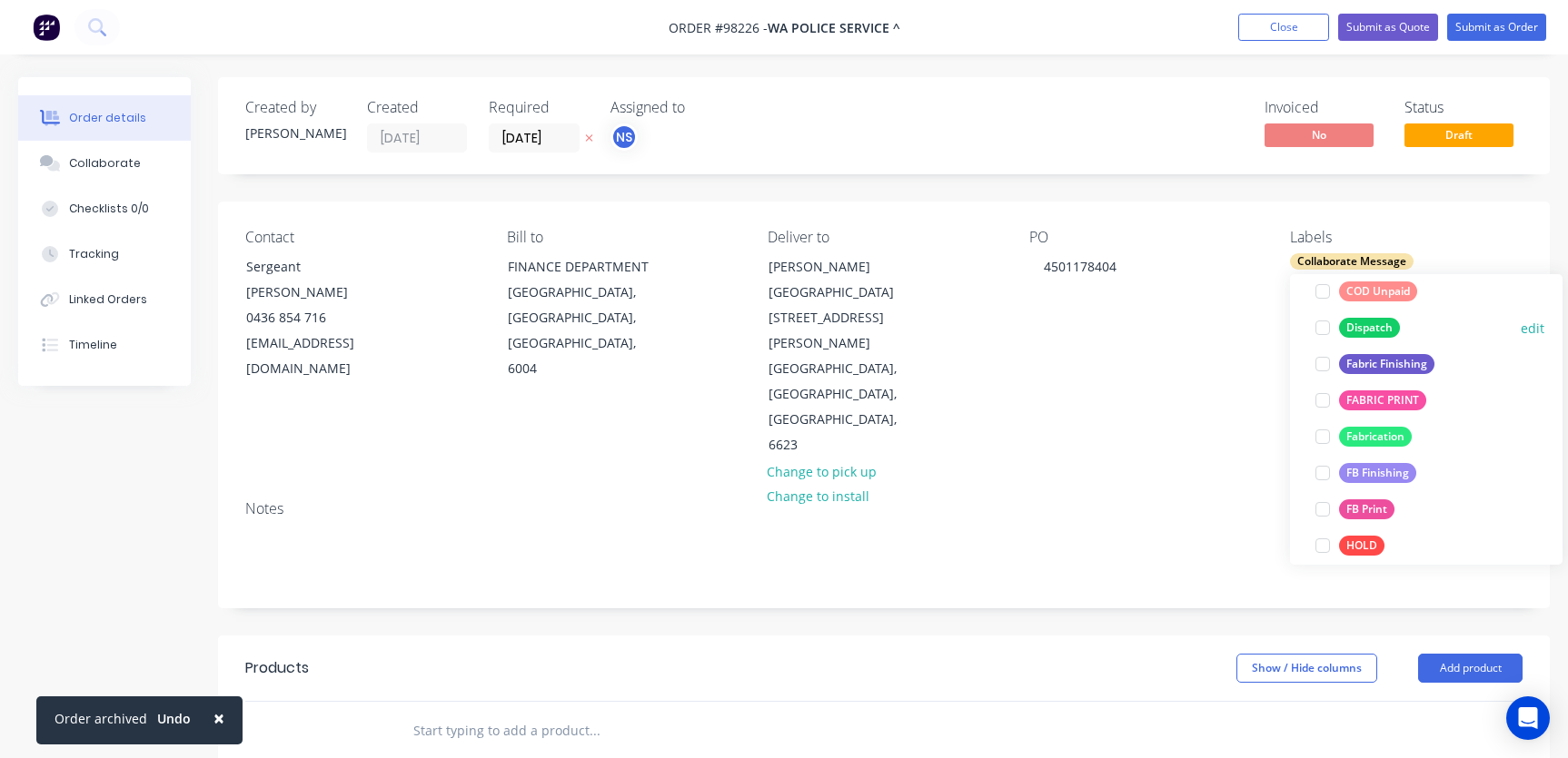
click at [1325, 326] on div at bounding box center [1322, 327] width 36 height 36
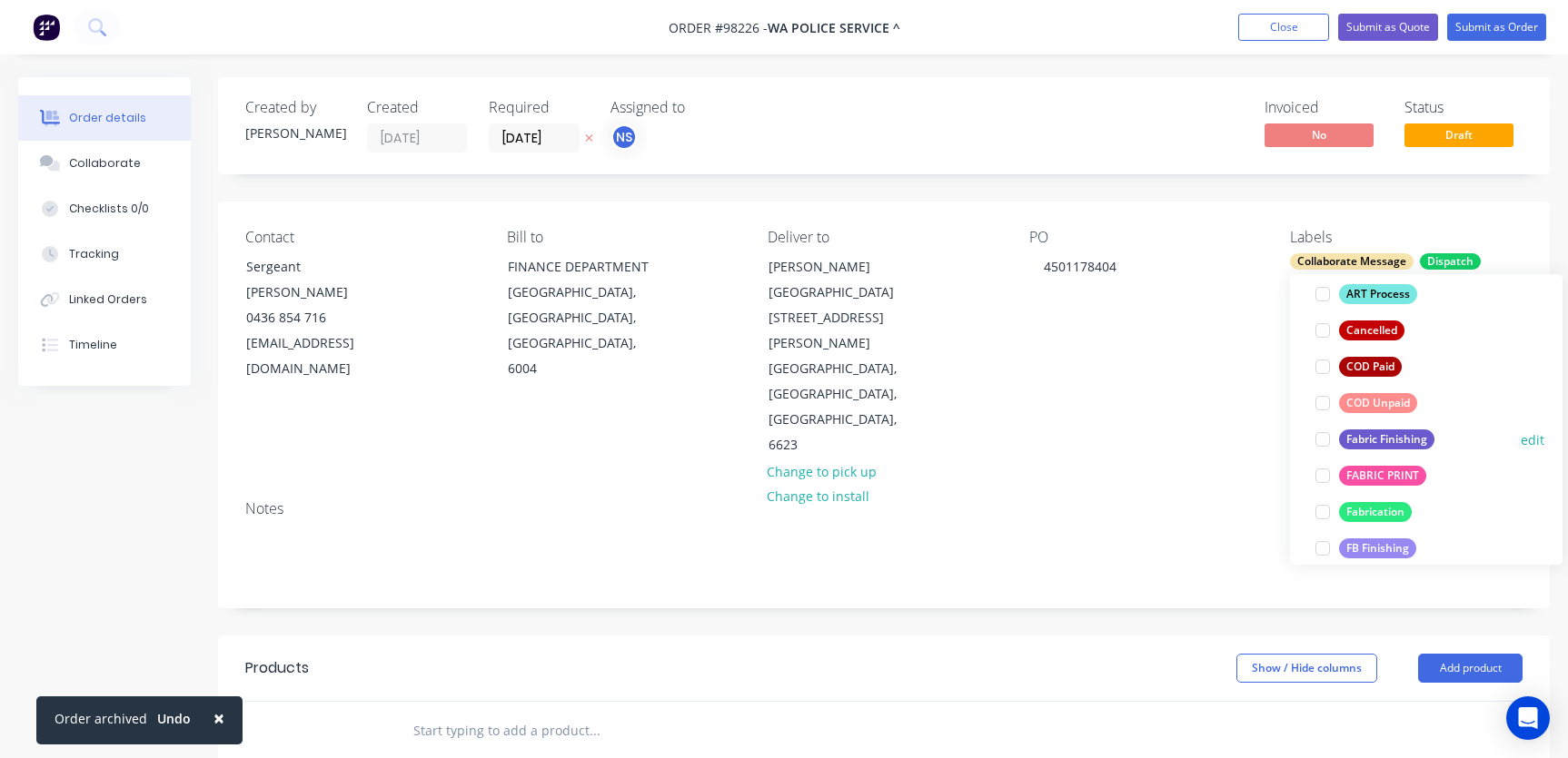
click at [1322, 440] on div at bounding box center [1322, 440] width 36 height 36
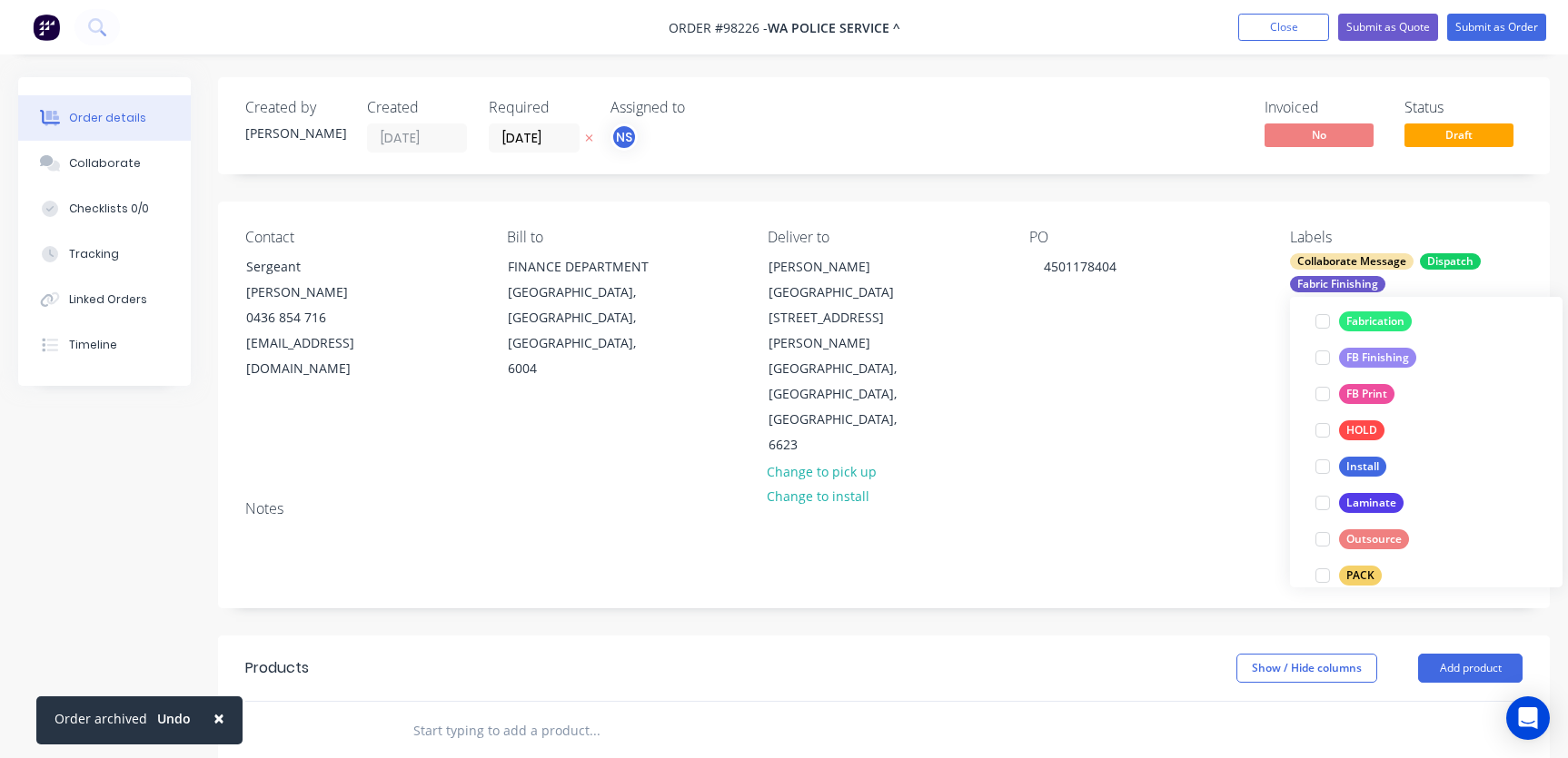
scroll to position [487, 0]
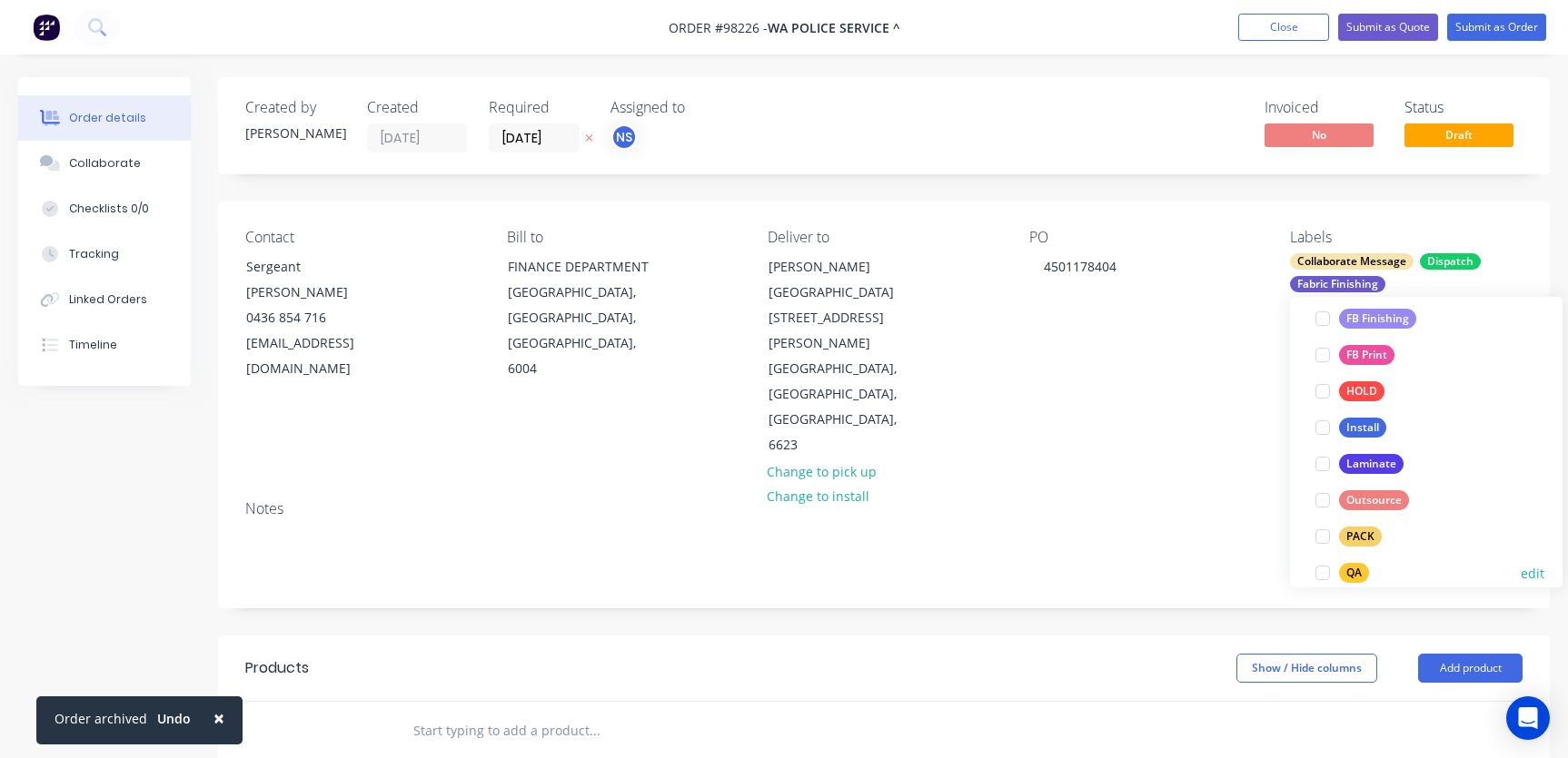
click at [1322, 573] on div at bounding box center [1322, 573] width 36 height 36
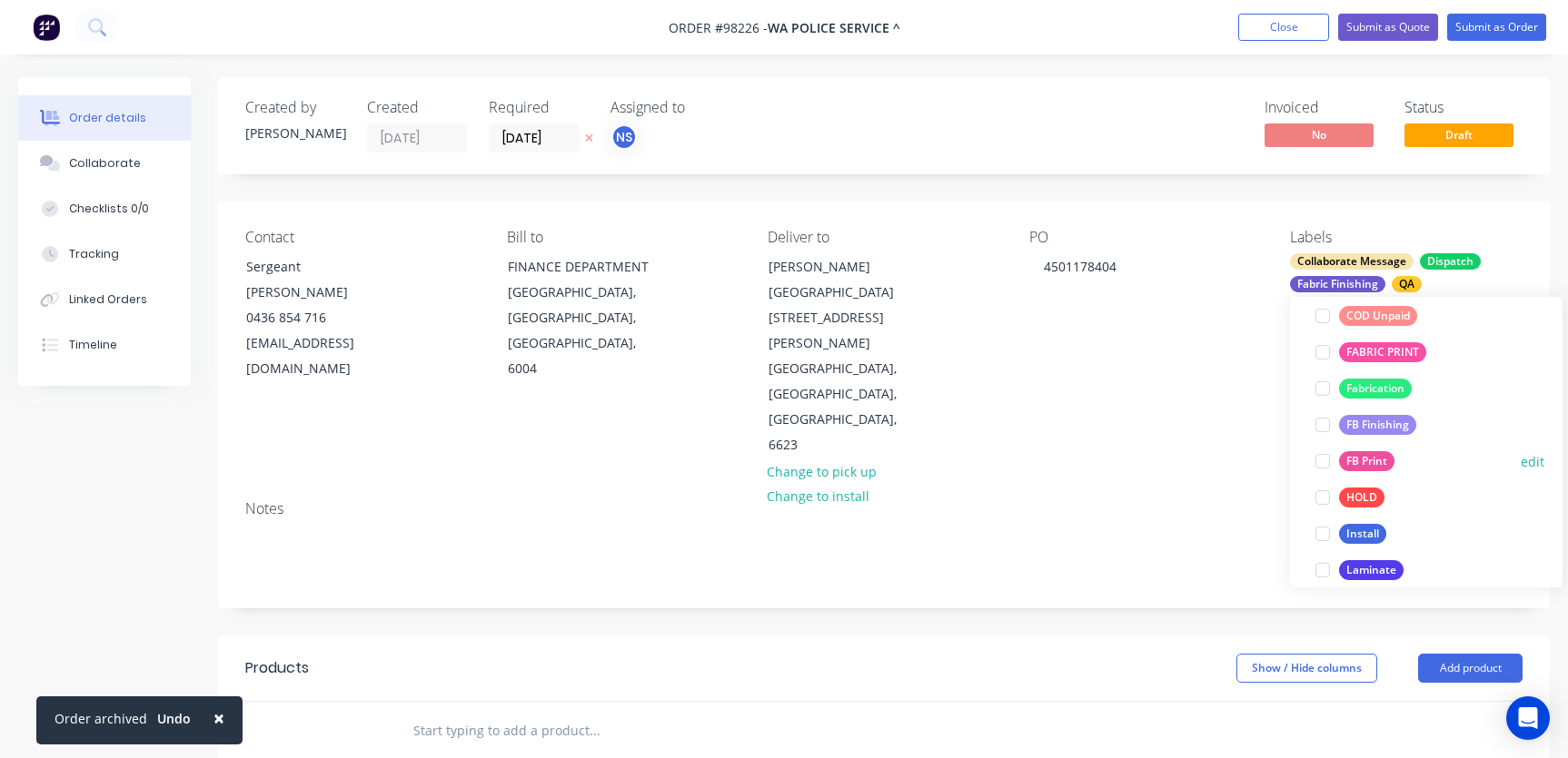
scroll to position [494, 0]
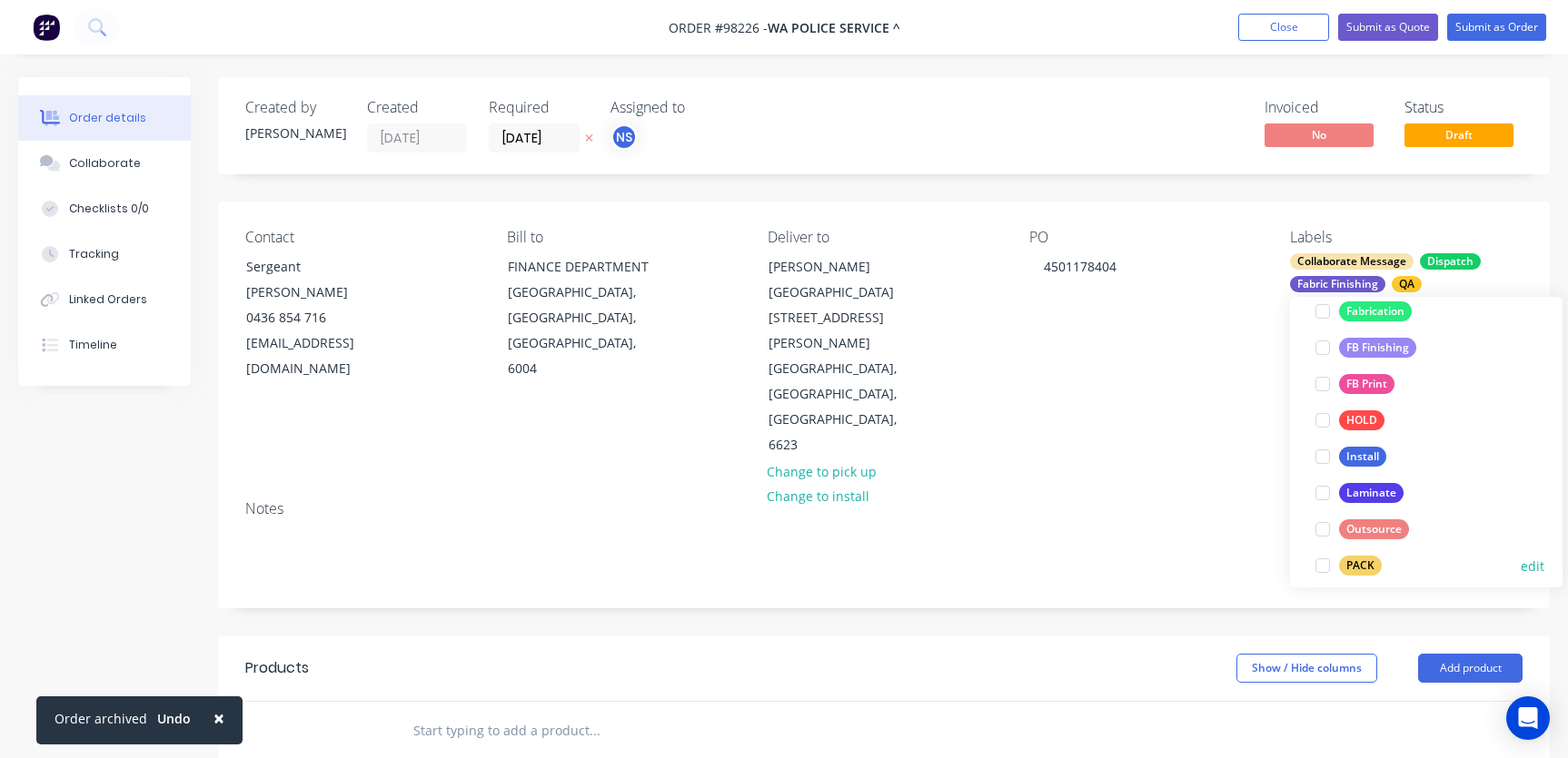
click at [1323, 566] on div at bounding box center [1322, 566] width 36 height 36
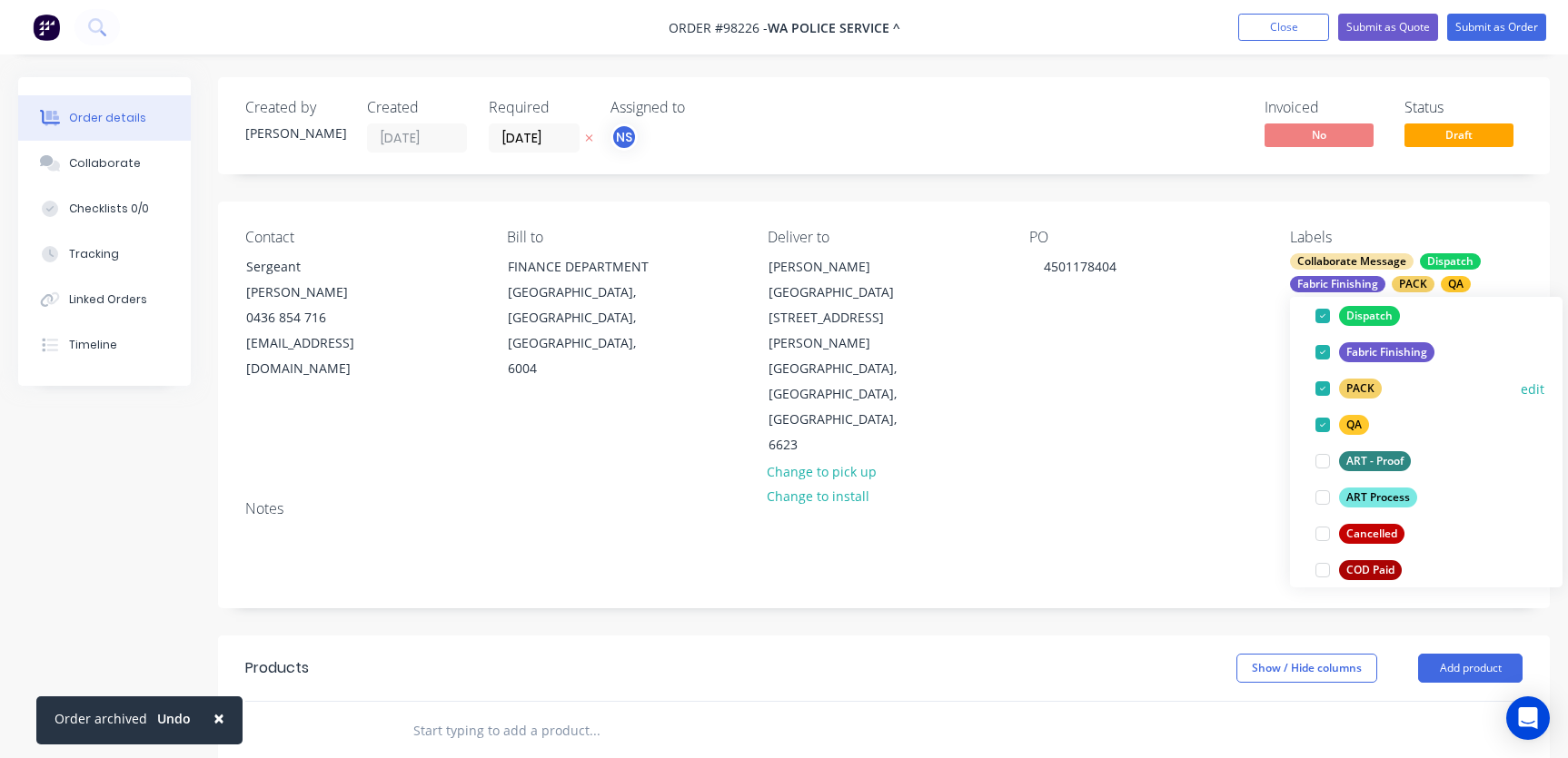
scroll to position [785, 0]
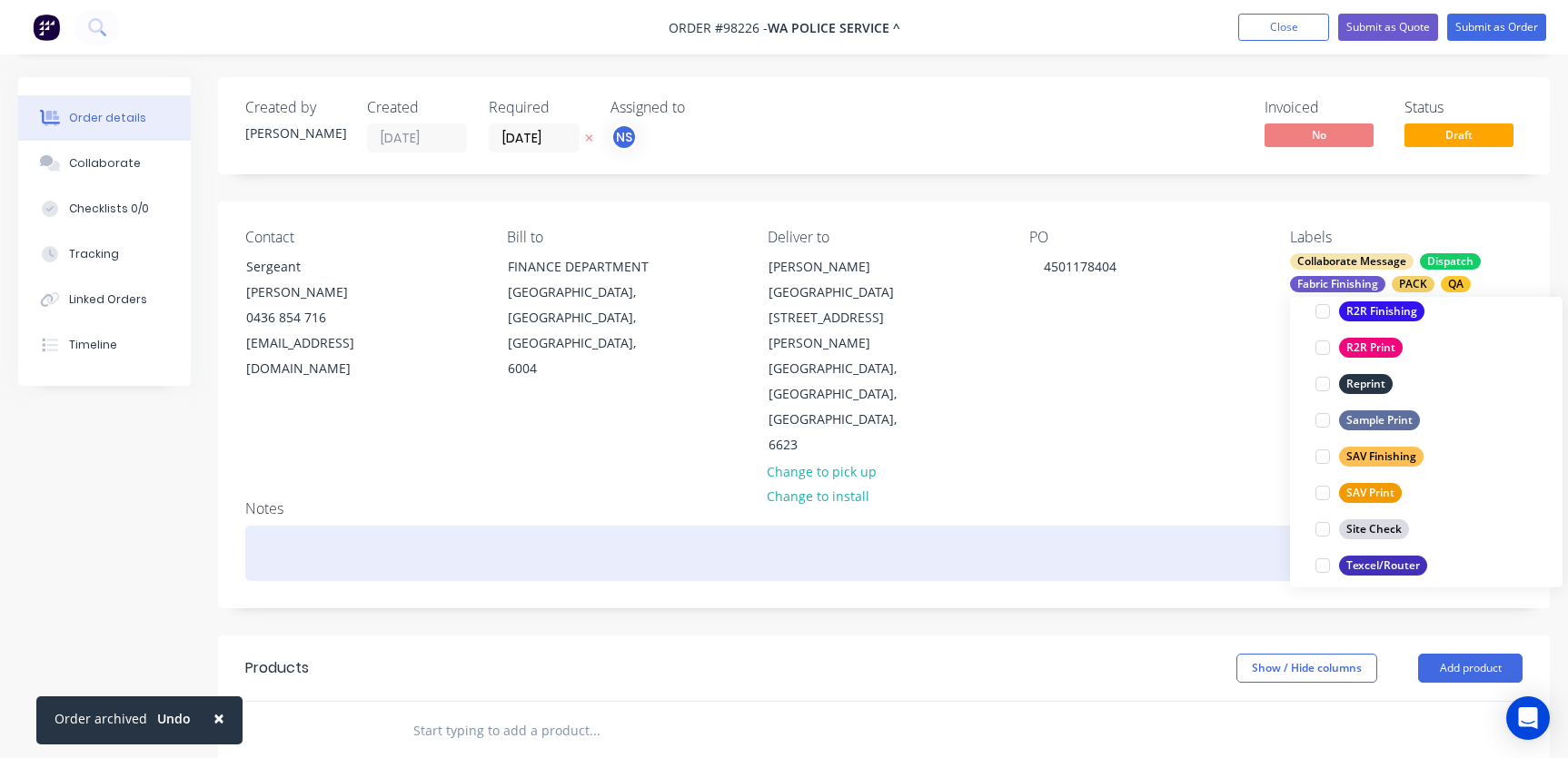
click at [503, 526] on div at bounding box center [884, 554] width 1277 height 55
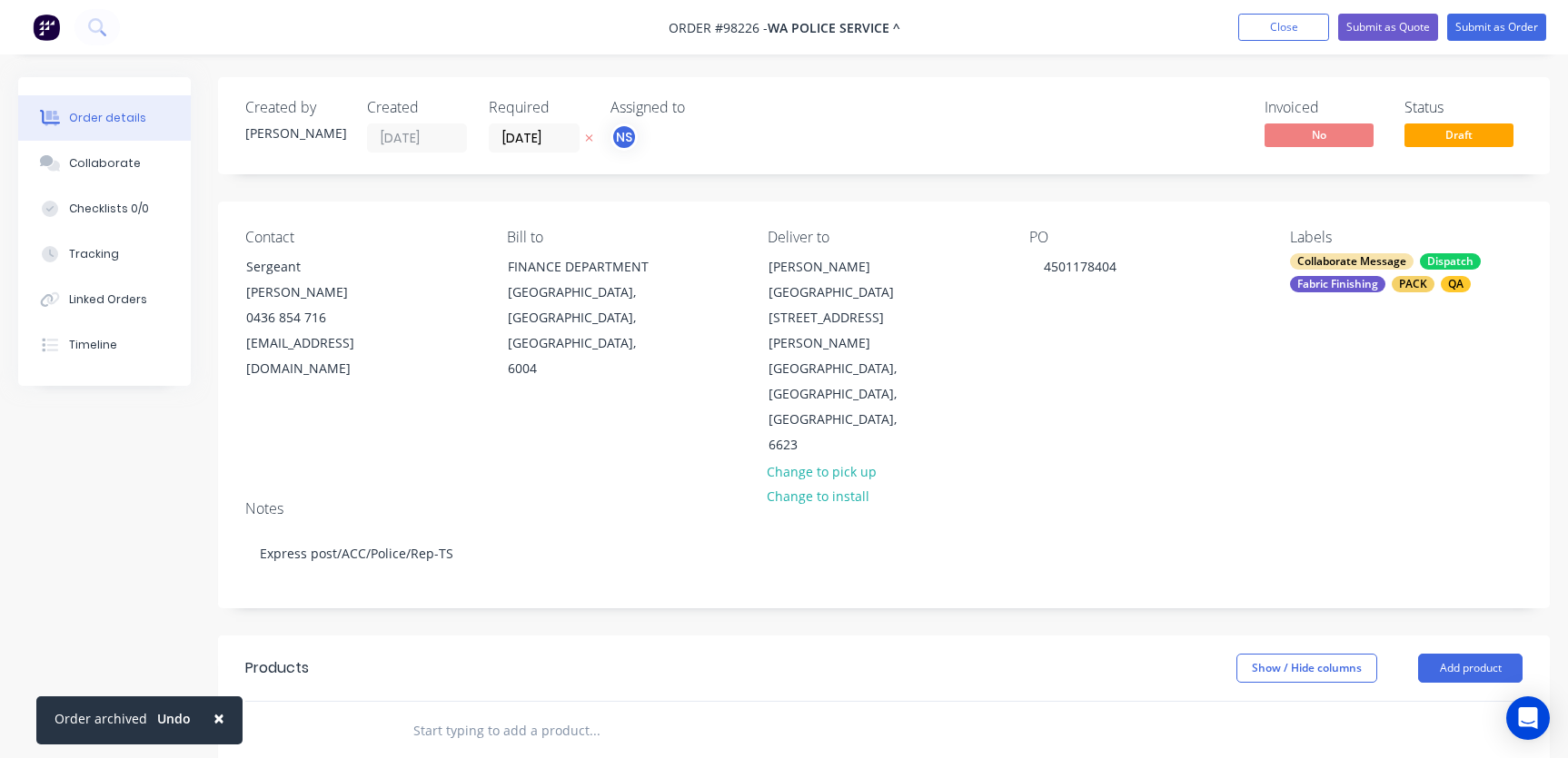
click at [554, 713] on input "text" at bounding box center [593, 730] width 364 height 36
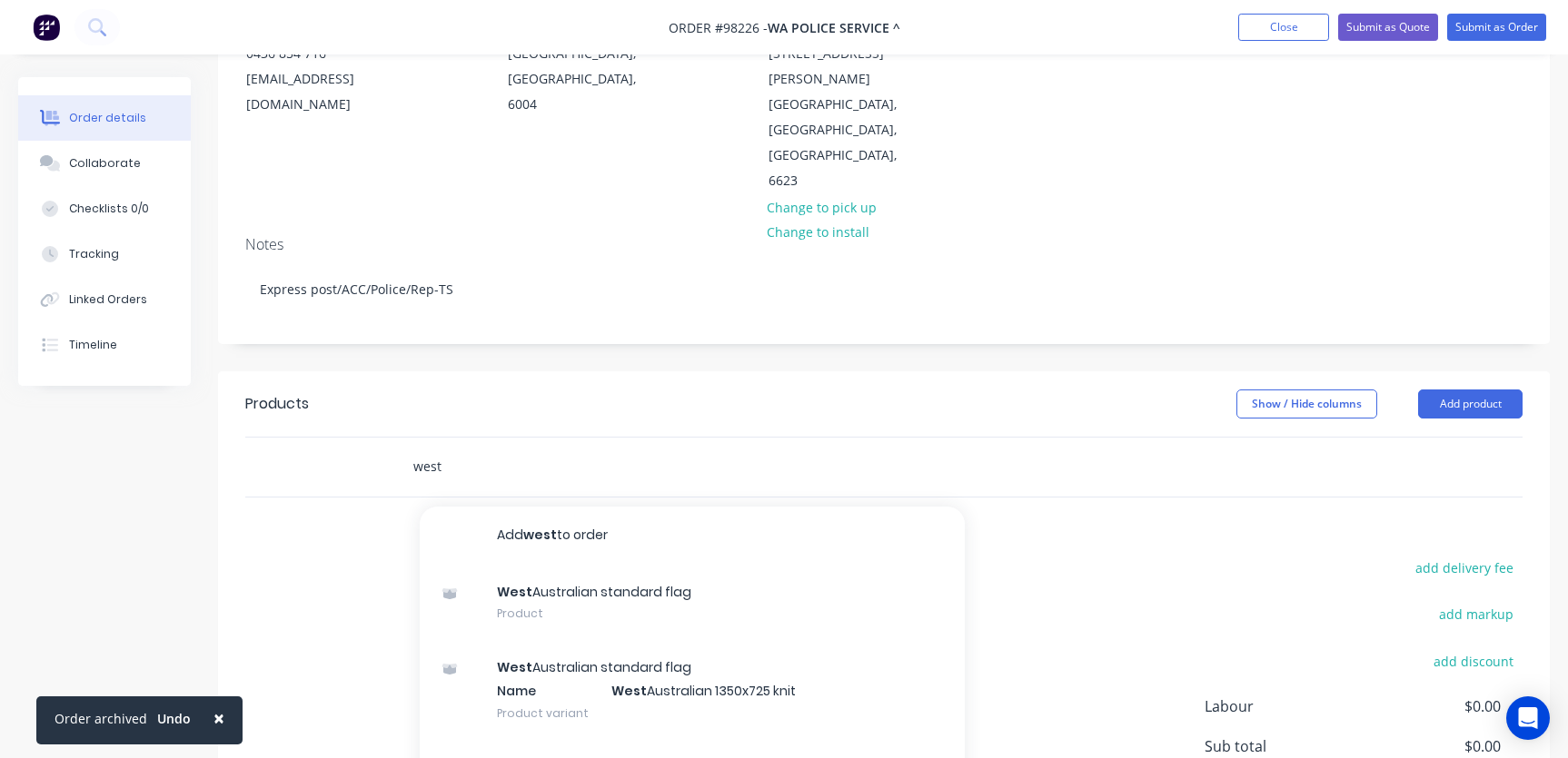
scroll to position [365, 0]
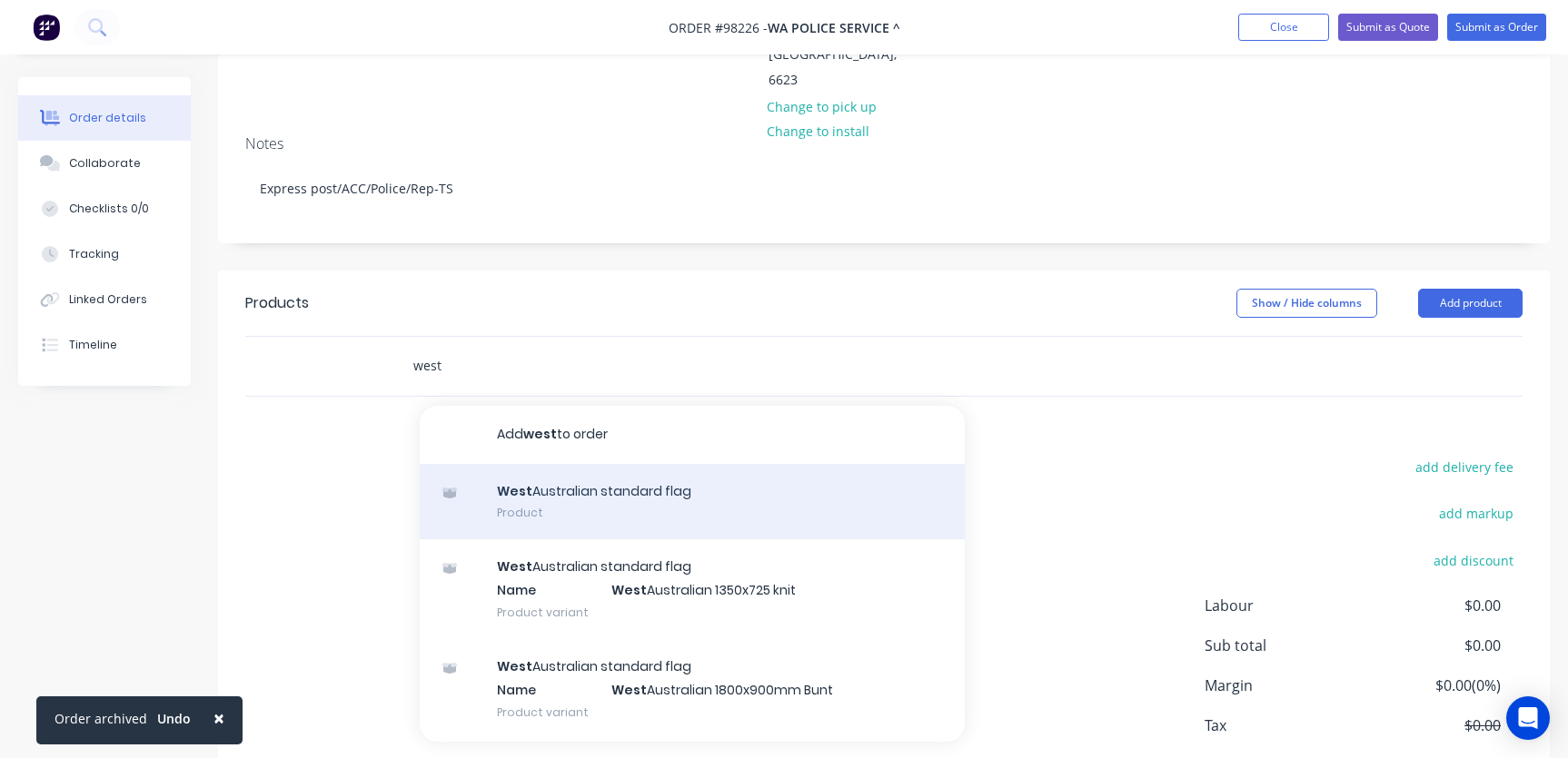
type input "west"
click at [616, 464] on div "West Australian standard flag Product" at bounding box center [692, 502] width 545 height 76
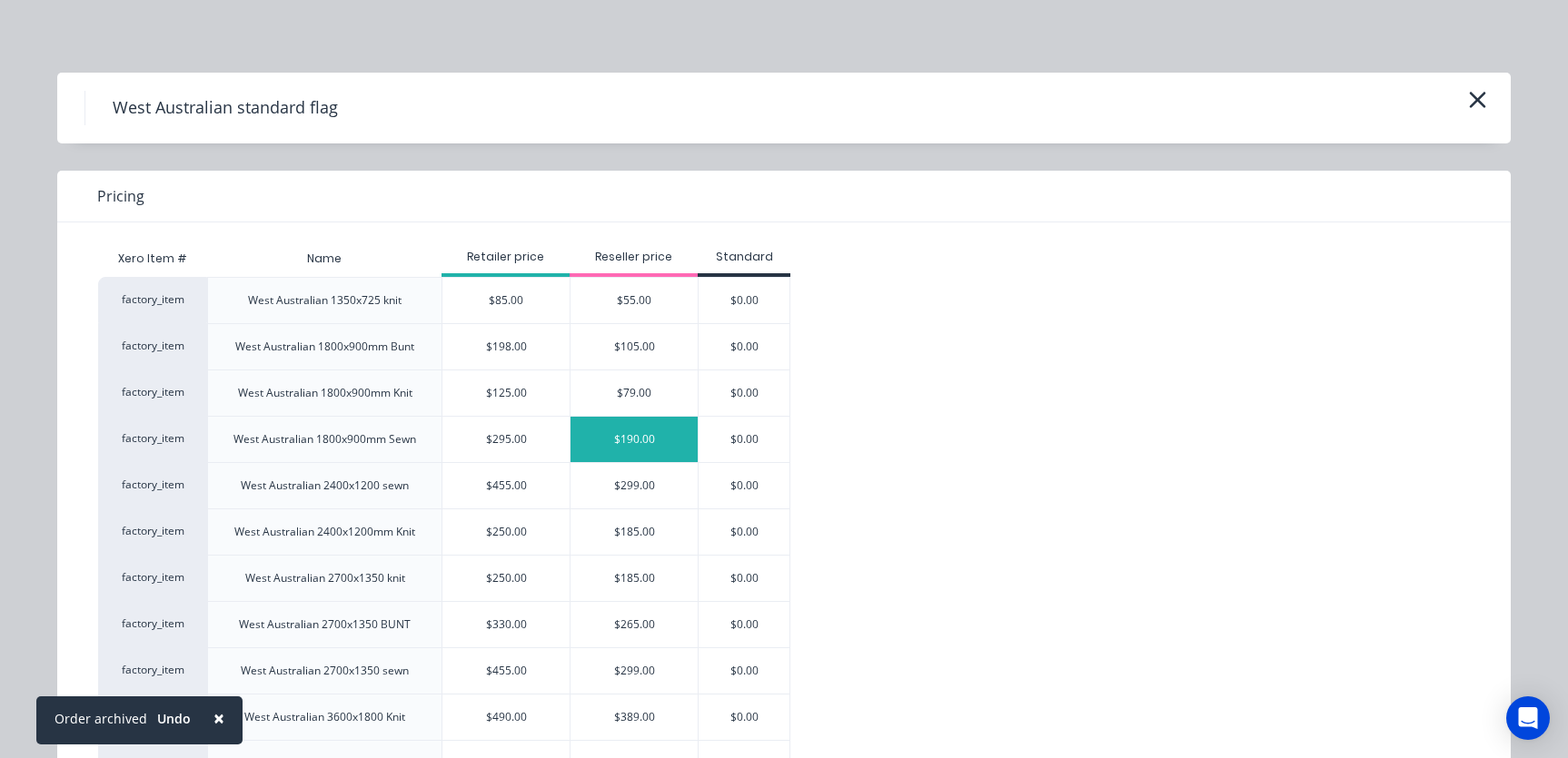
click at [631, 436] on div "$190.00" at bounding box center [634, 440] width 127 height 45
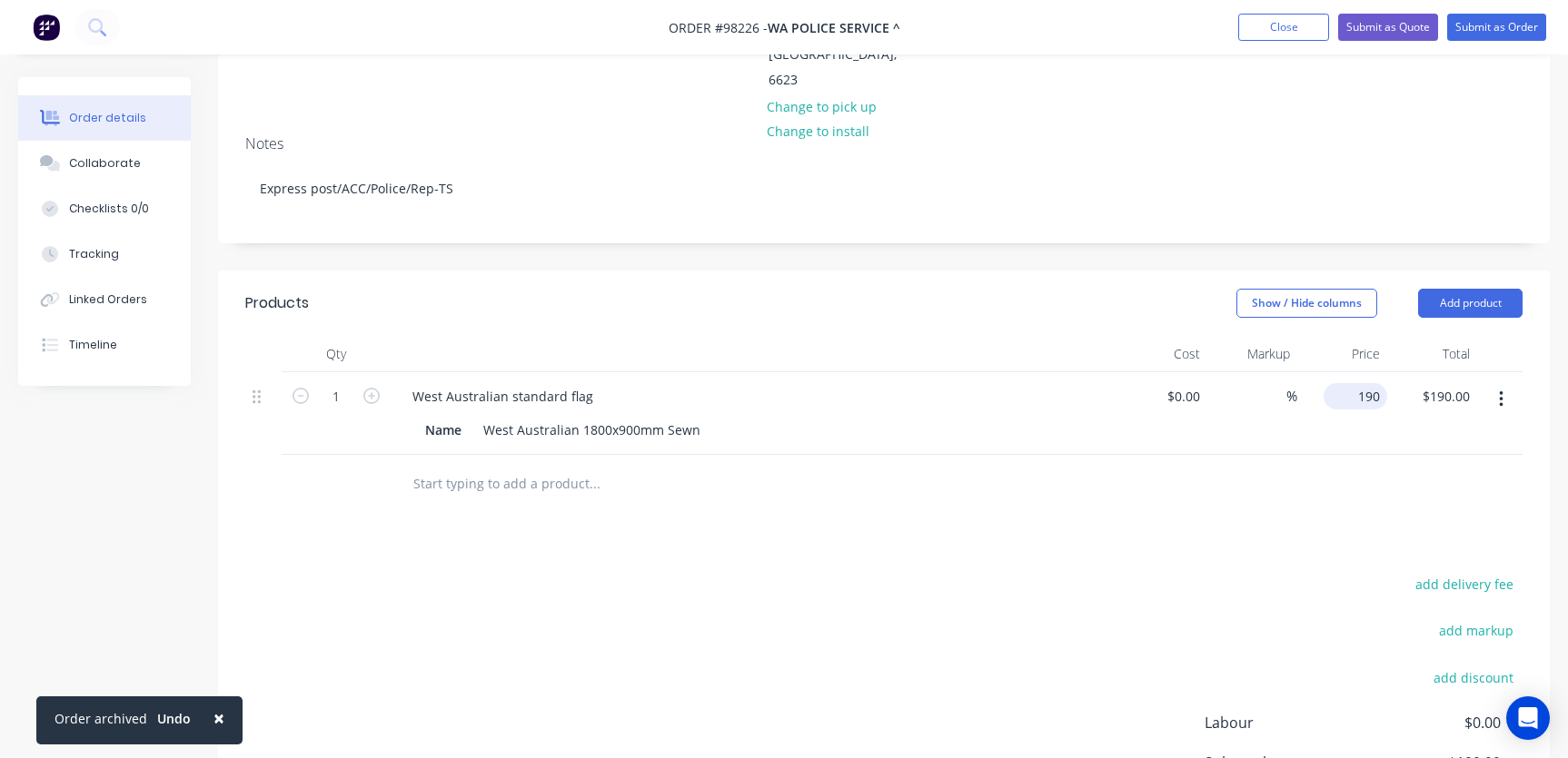
click at [1349, 383] on div "190 $190.00" at bounding box center [1355, 396] width 64 height 27
type input "$215.02"
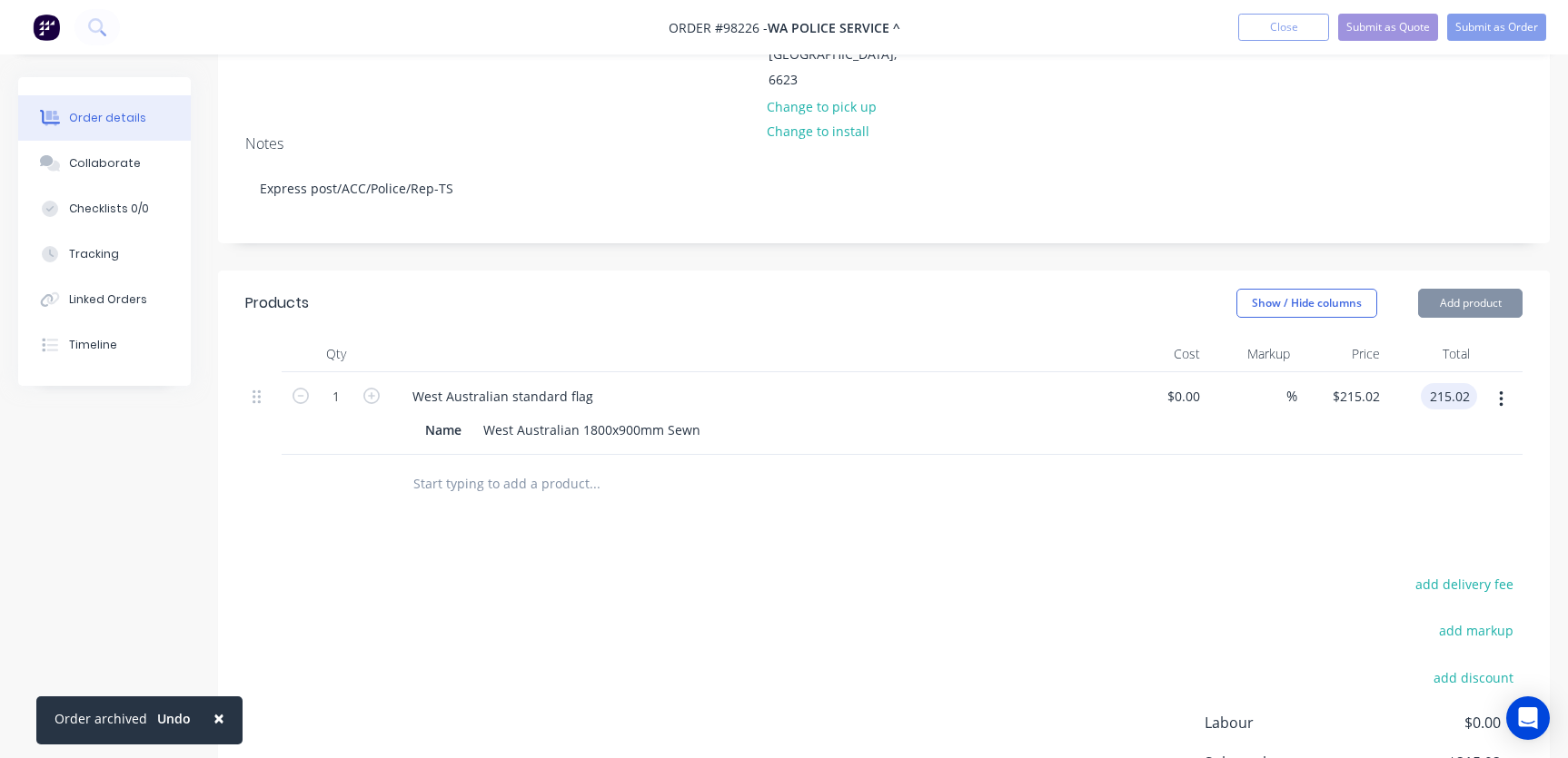
type input "$215.02"
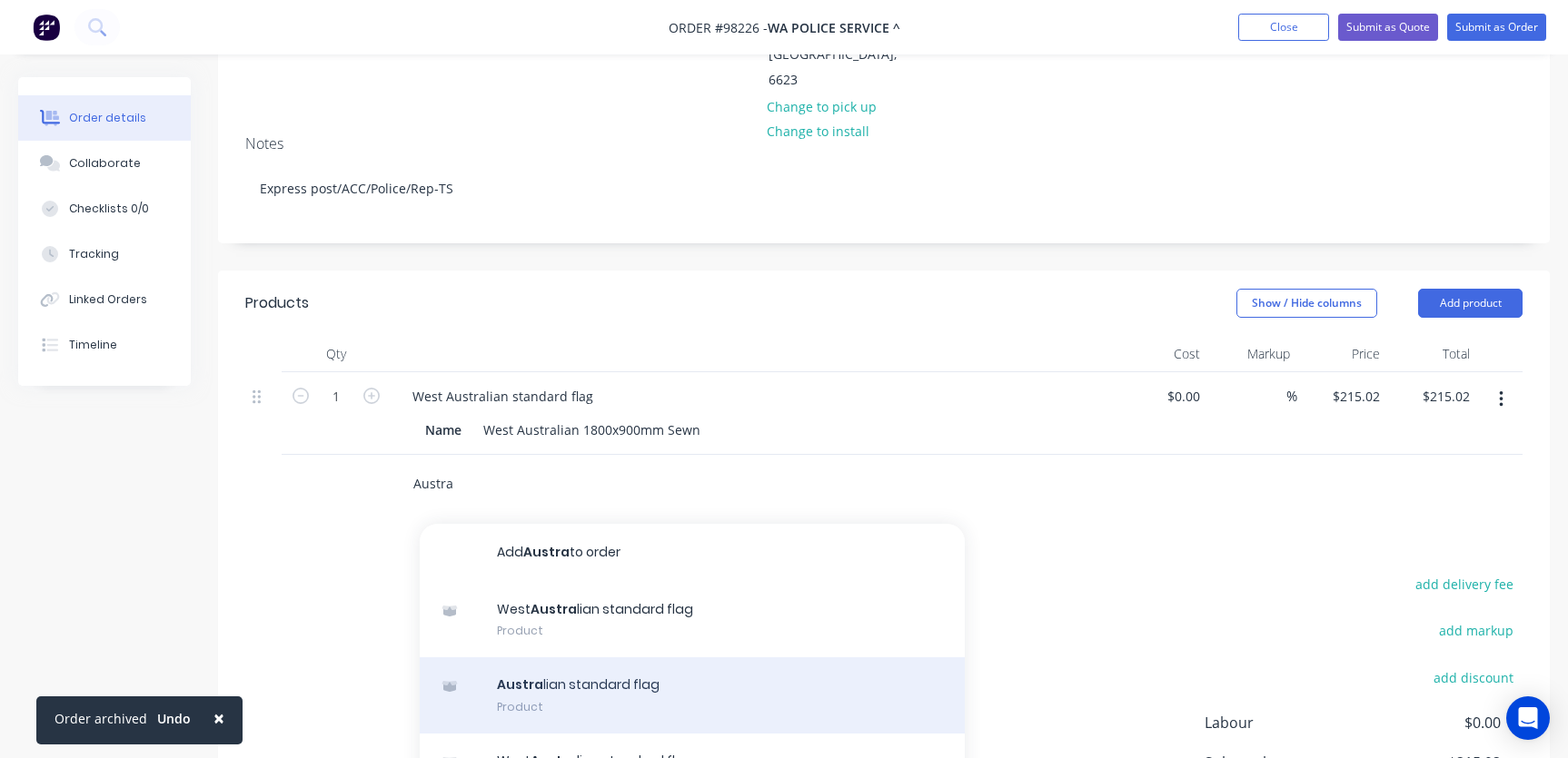
type input "Austra"
click at [644, 657] on div "Austra lian standard flag Product" at bounding box center [692, 695] width 545 height 76
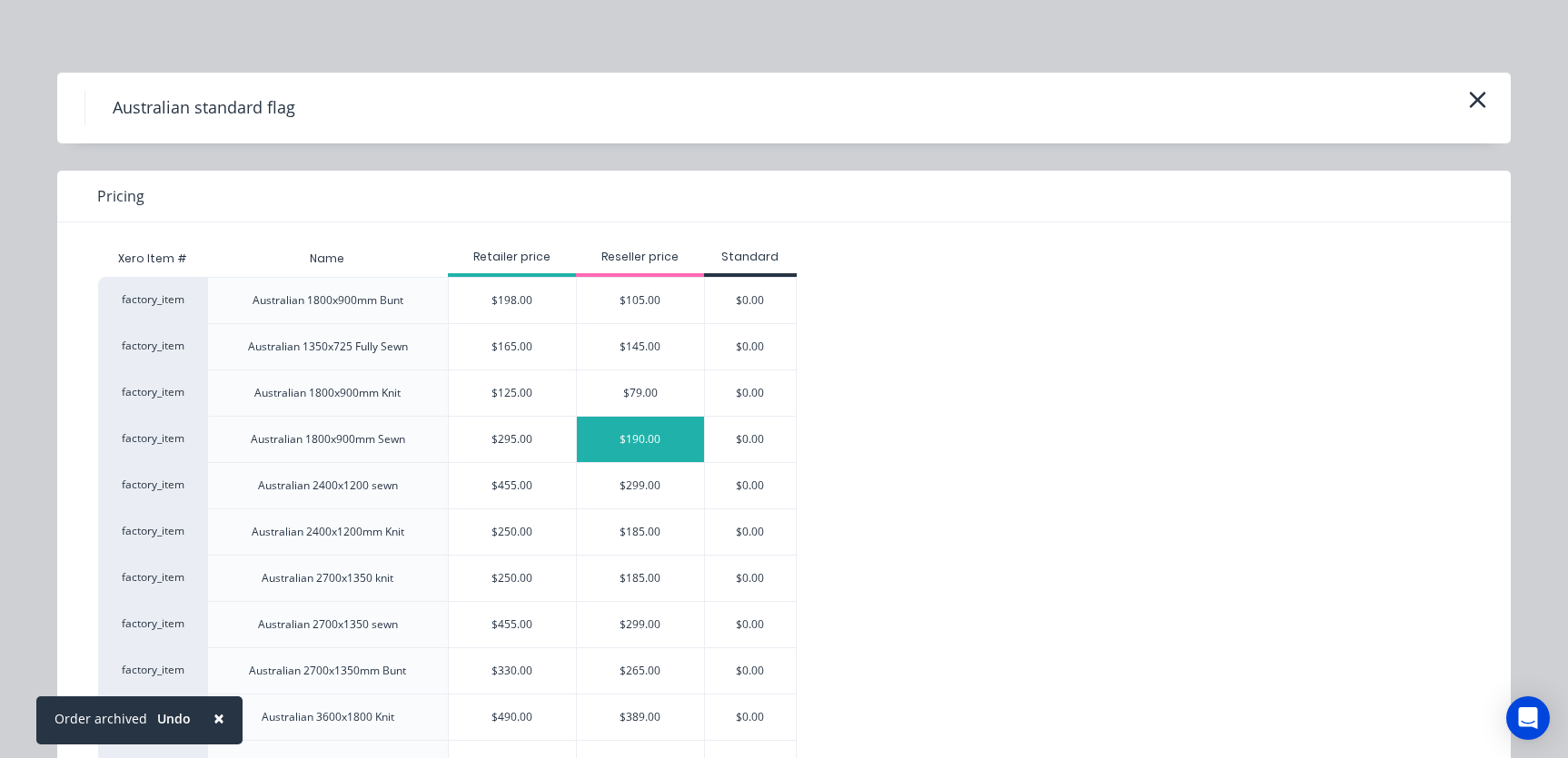
click at [618, 442] on div "$190.00" at bounding box center [640, 440] width 127 height 45
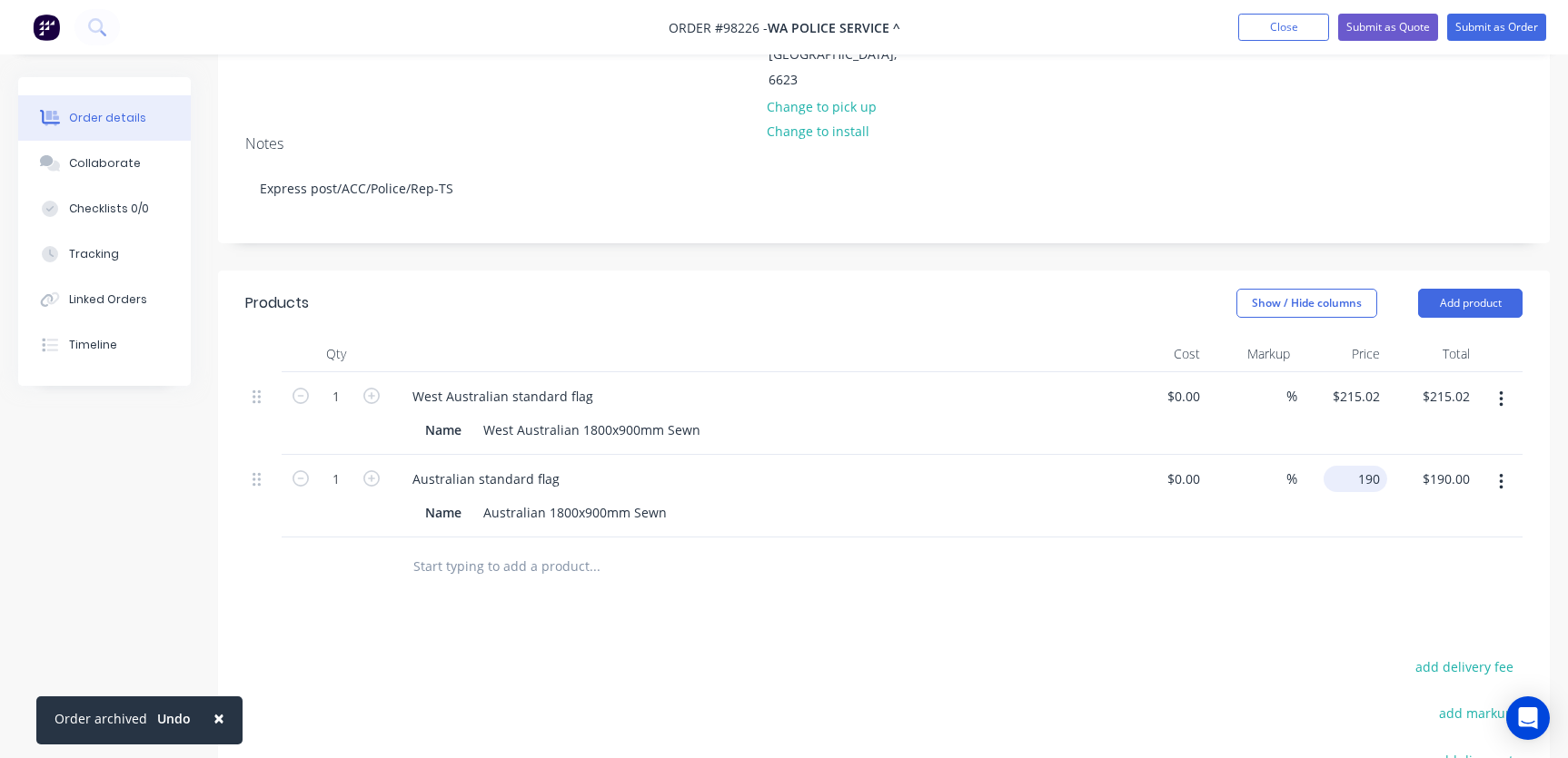
click at [1352, 466] on div "190 $190.00" at bounding box center [1355, 479] width 64 height 27
type input "$215.02"
click at [496, 549] on input "text" at bounding box center [593, 567] width 364 height 36
click at [501, 549] on input "text" at bounding box center [593, 567] width 364 height 36
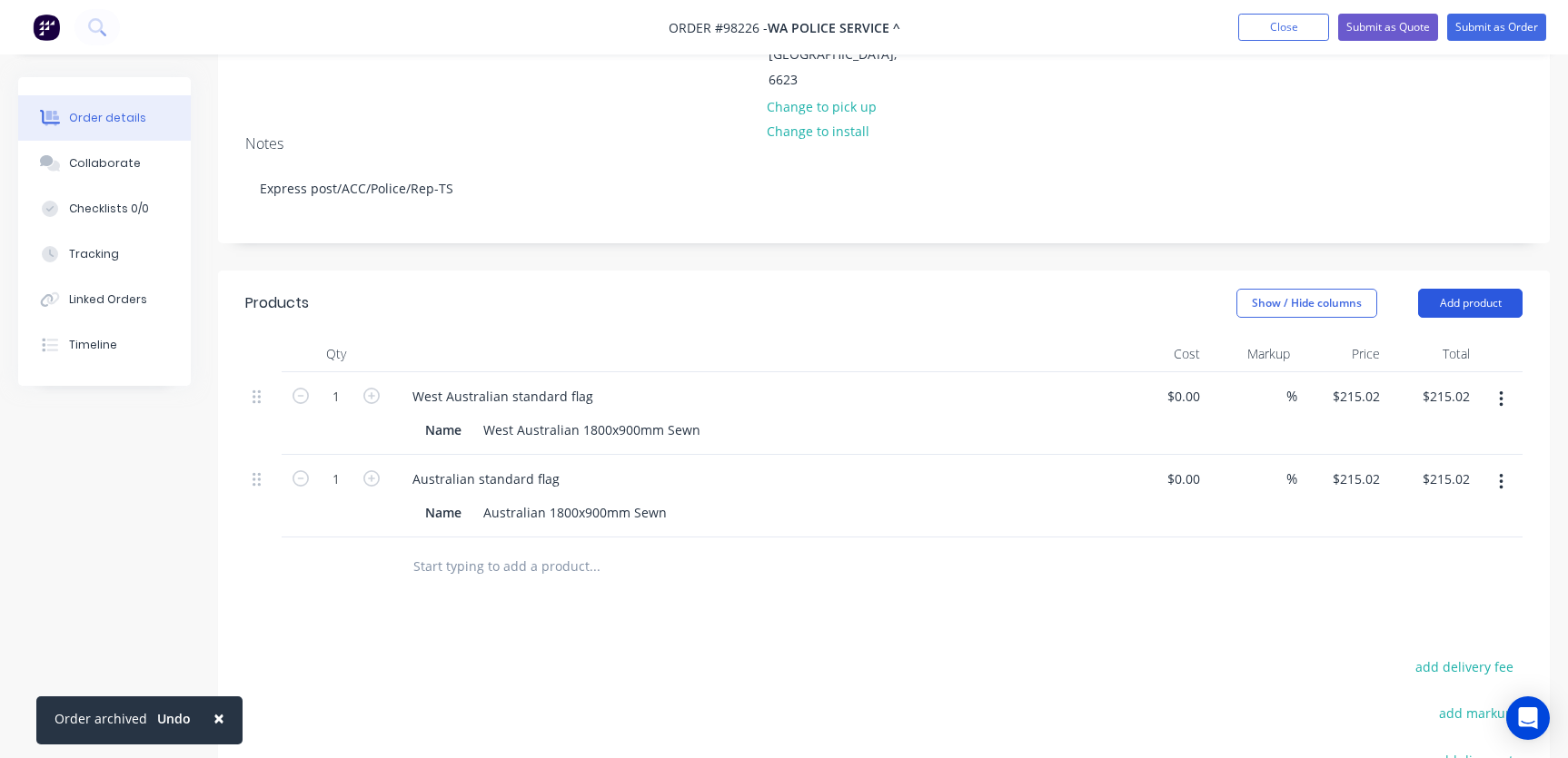
click at [1466, 289] on button "Add product" at bounding box center [1470, 303] width 104 height 29
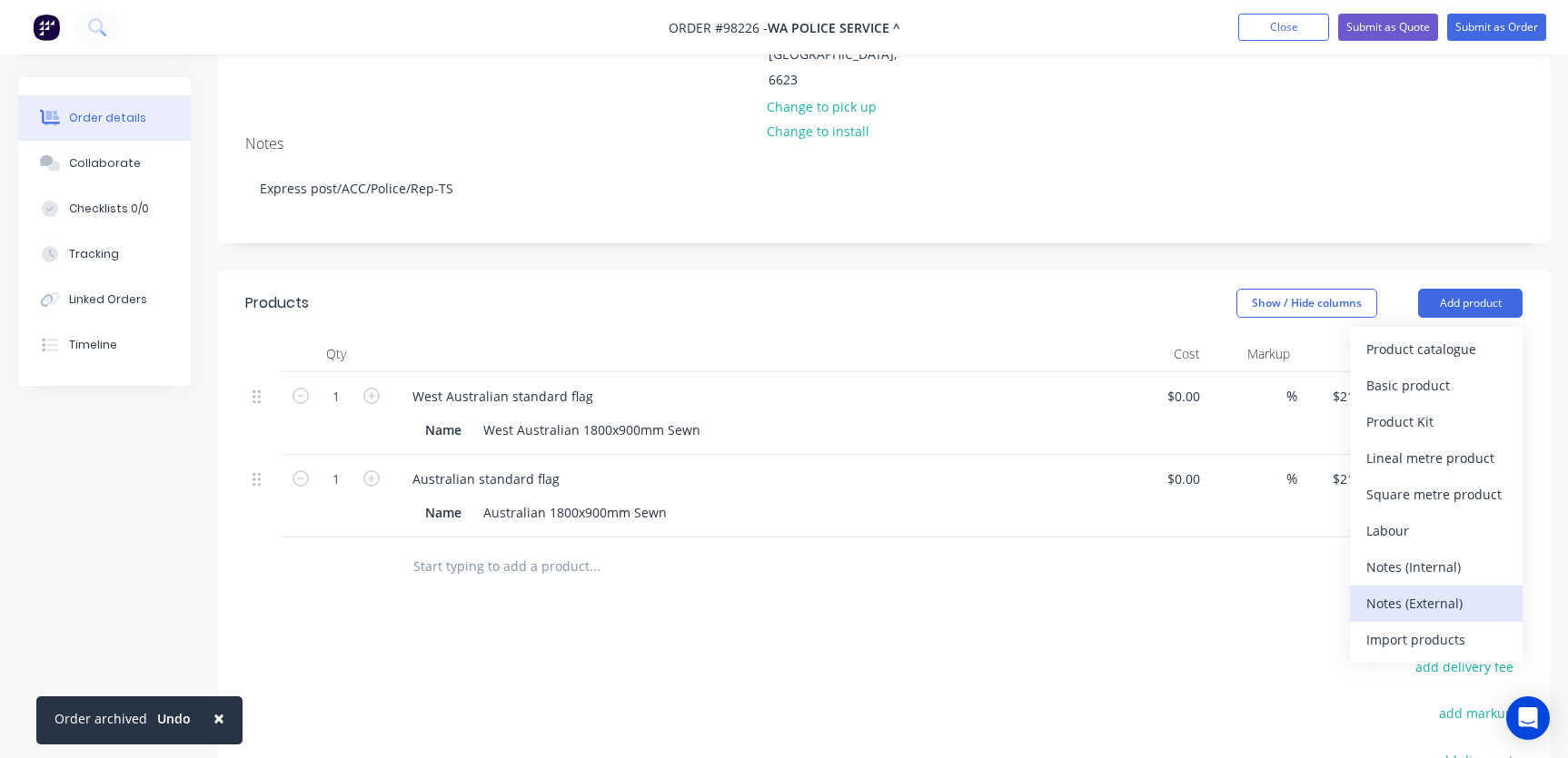
click at [1453, 590] on div "Notes (External)" at bounding box center [1436, 603] width 140 height 27
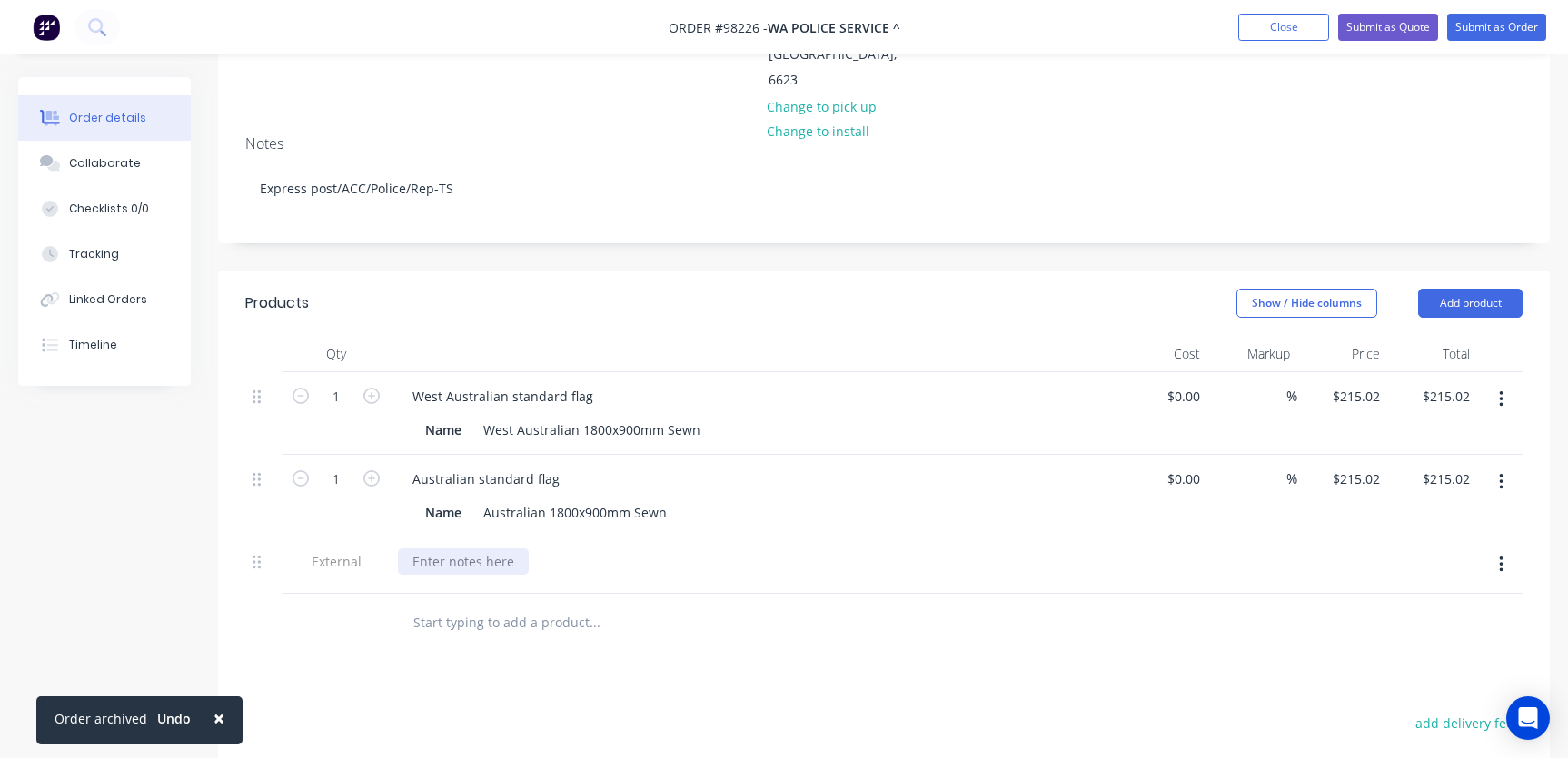
click at [496, 549] on div at bounding box center [463, 562] width 131 height 27
click at [665, 549] on div "Please send copy of invoice with order - Epxpress post" at bounding box center [578, 562] width 360 height 27
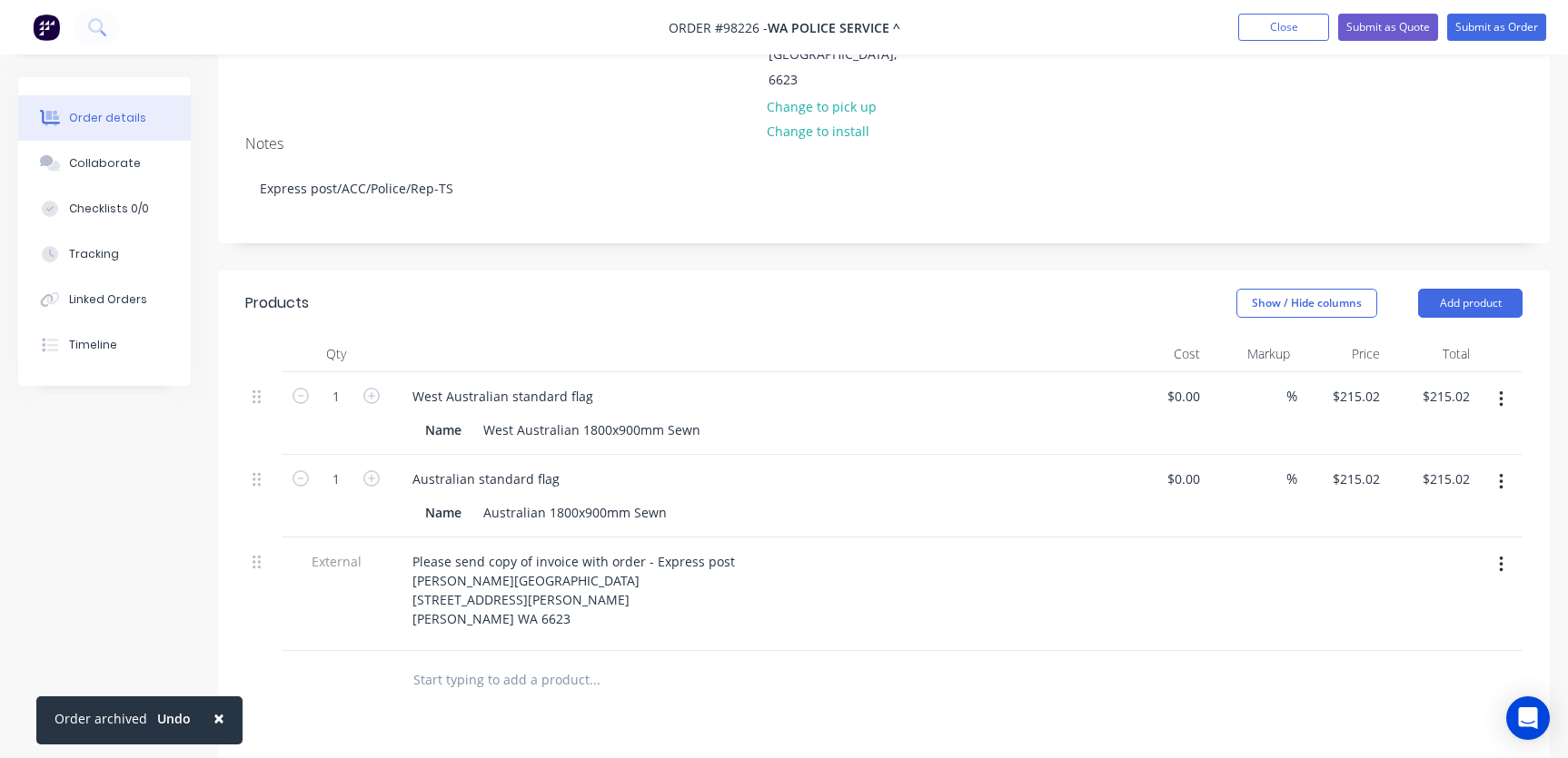
click at [584, 662] on input "text" at bounding box center [593, 680] width 364 height 36
click at [1464, 289] on button "Add product" at bounding box center [1470, 303] width 104 height 29
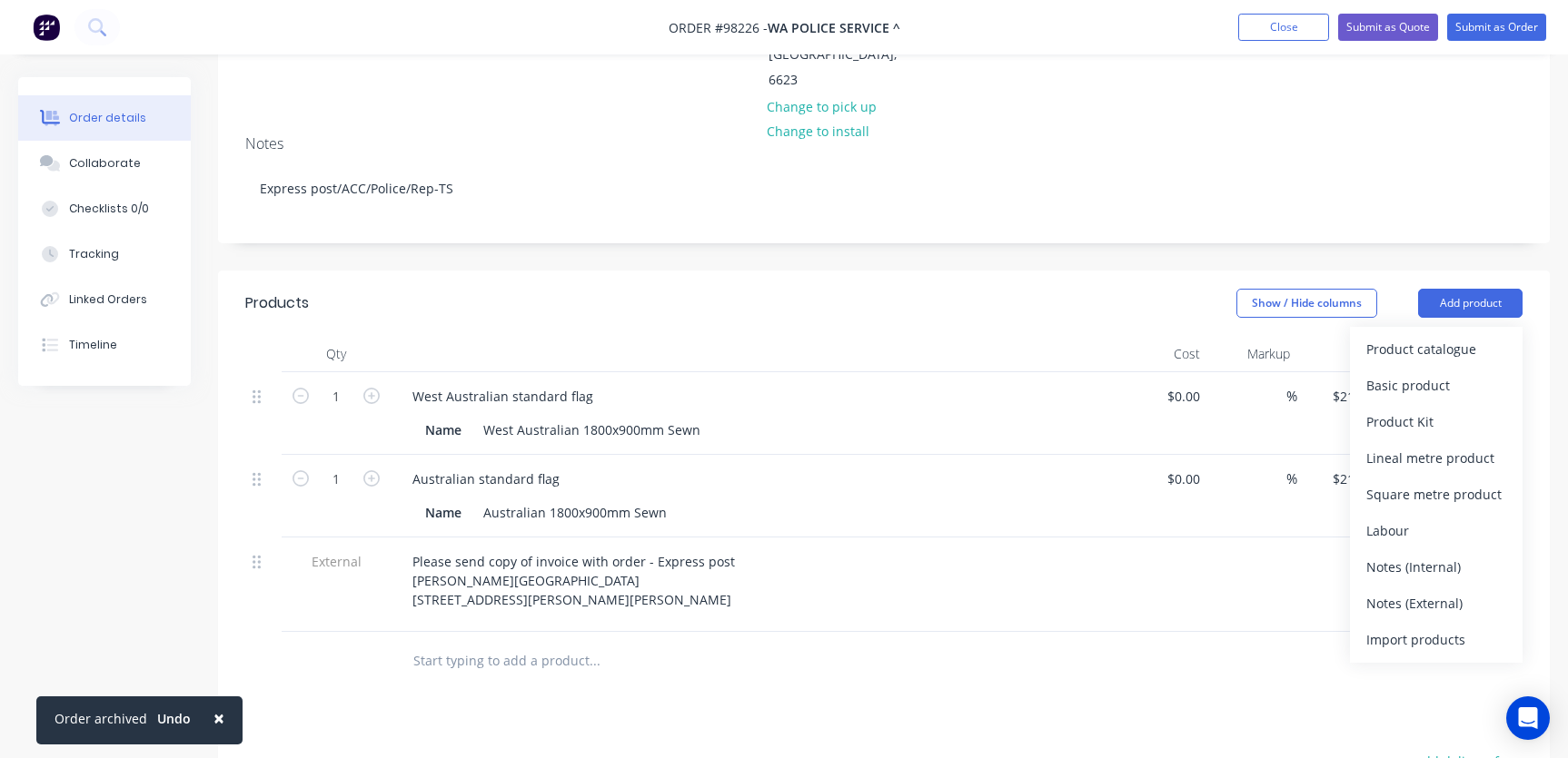
click at [1440, 590] on div "Notes (External)" at bounding box center [1436, 603] width 140 height 27
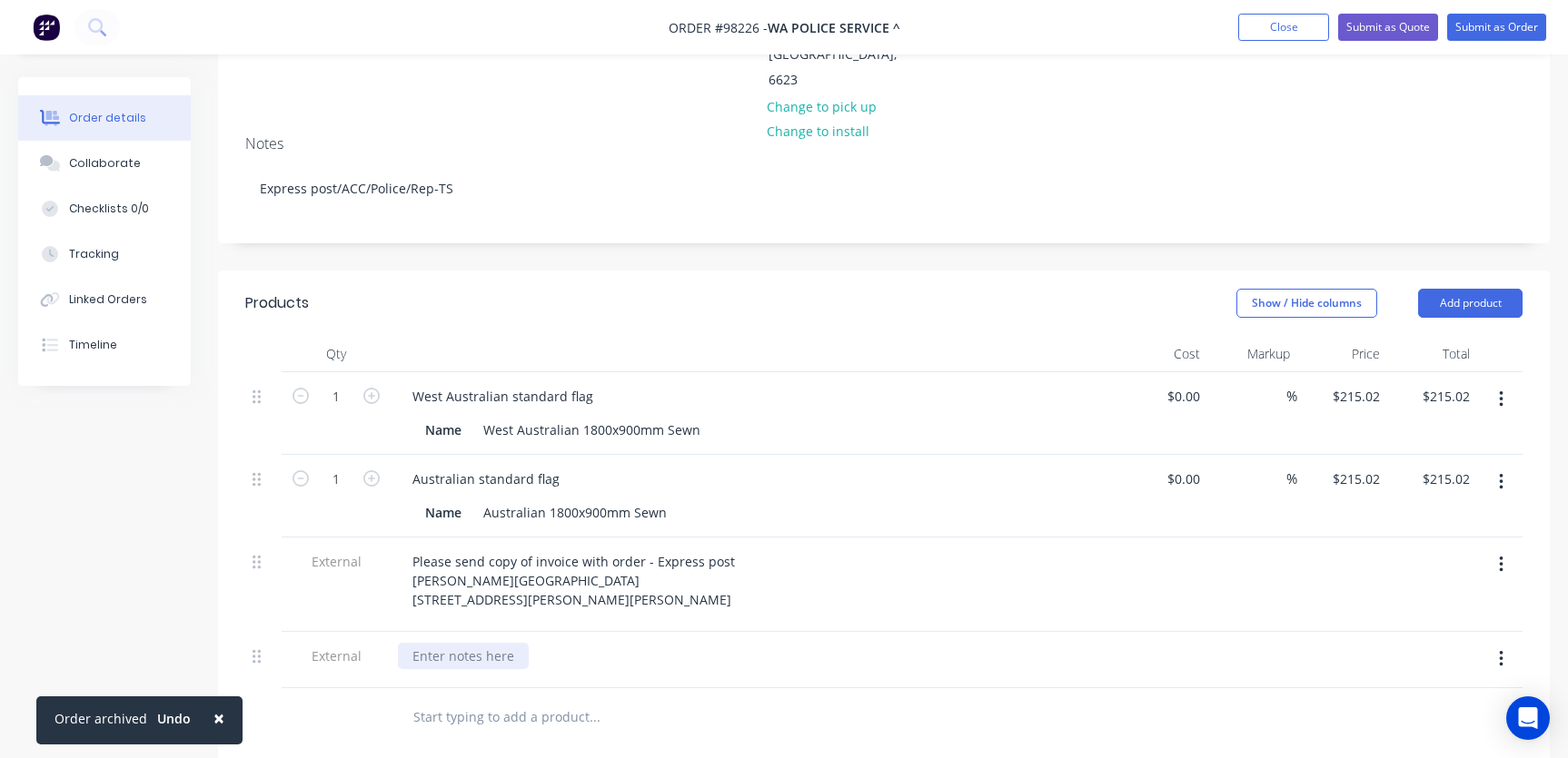
click at [430, 643] on div at bounding box center [463, 655] width 131 height 27
click at [791, 737] on div at bounding box center [670, 755] width 545 height 36
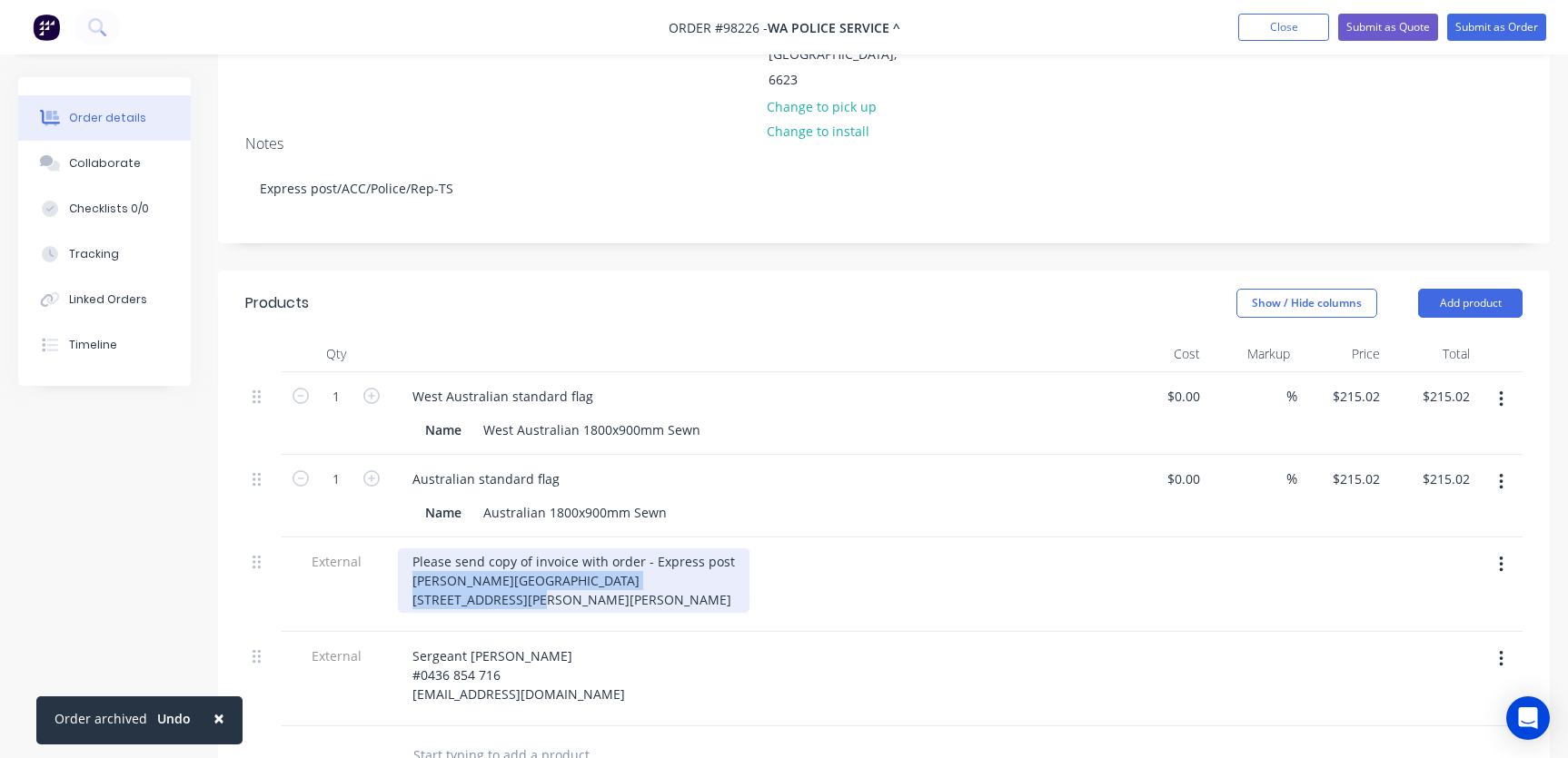
drag, startPoint x: 409, startPoint y: 480, endPoint x: 489, endPoint y: 504, distance: 83.5
click at [564, 549] on div "Please send copy of invoice with order - Express post [PERSON_NAME][GEOGRAPHIC_…" at bounding box center [574, 581] width 352 height 64
copy div "[PERSON_NAME][GEOGRAPHIC_DATA] [STREET_ADDRESS][PERSON_NAME][PERSON_NAME]"
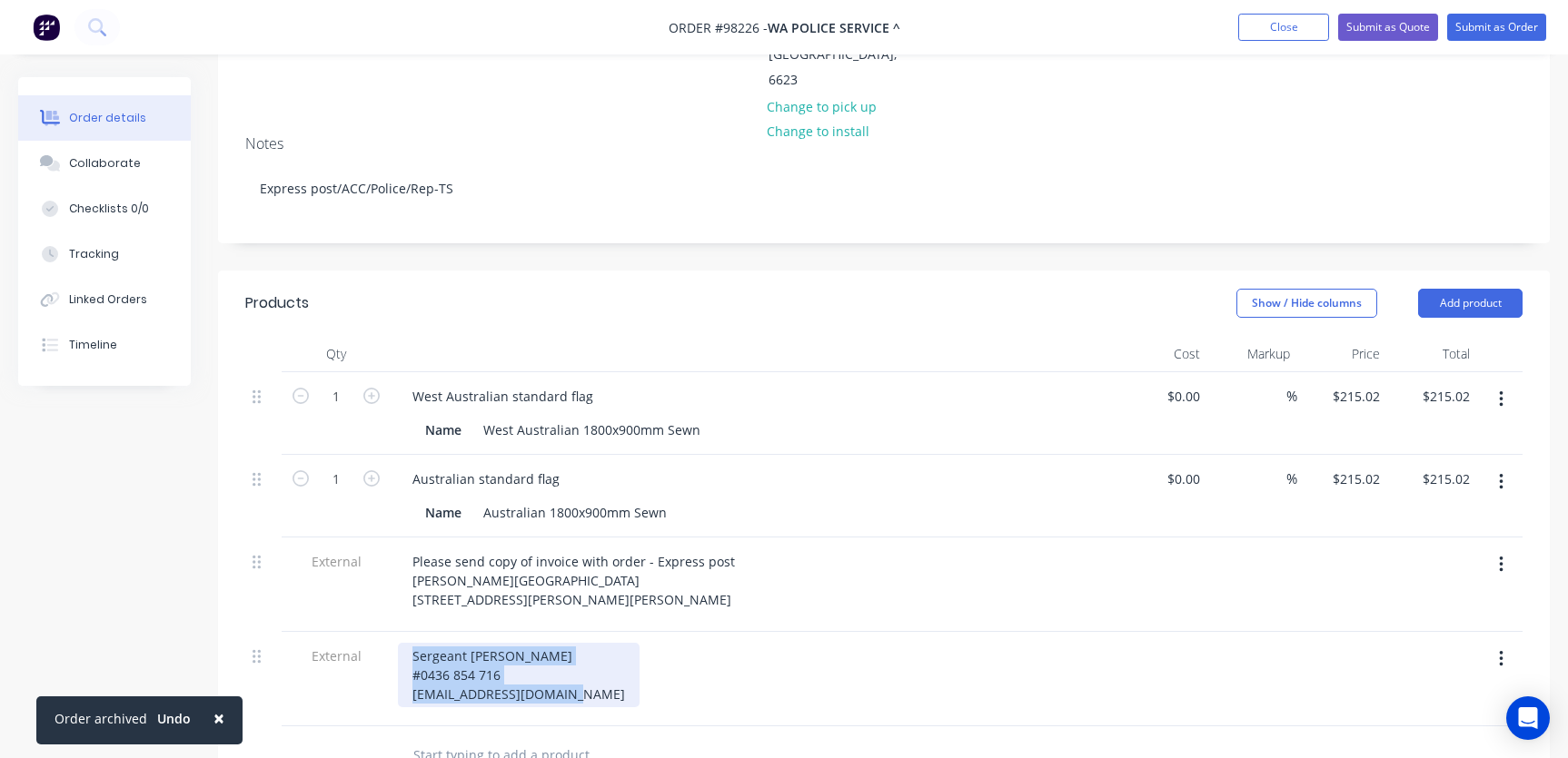
drag, startPoint x: 407, startPoint y: 573, endPoint x: 547, endPoint y: 608, distance: 144.3
click at [592, 643] on div "Sergeant [PERSON_NAME] #0436 854 716 [EMAIL_ADDRESS][DOMAIN_NAME]" at bounding box center [754, 674] width 712 height 64
copy div "Sergeant [PERSON_NAME] #0436 854 716 [EMAIL_ADDRESS][DOMAIN_NAME]"
click at [113, 163] on div "Collaborate" at bounding box center [104, 164] width 72 height 17
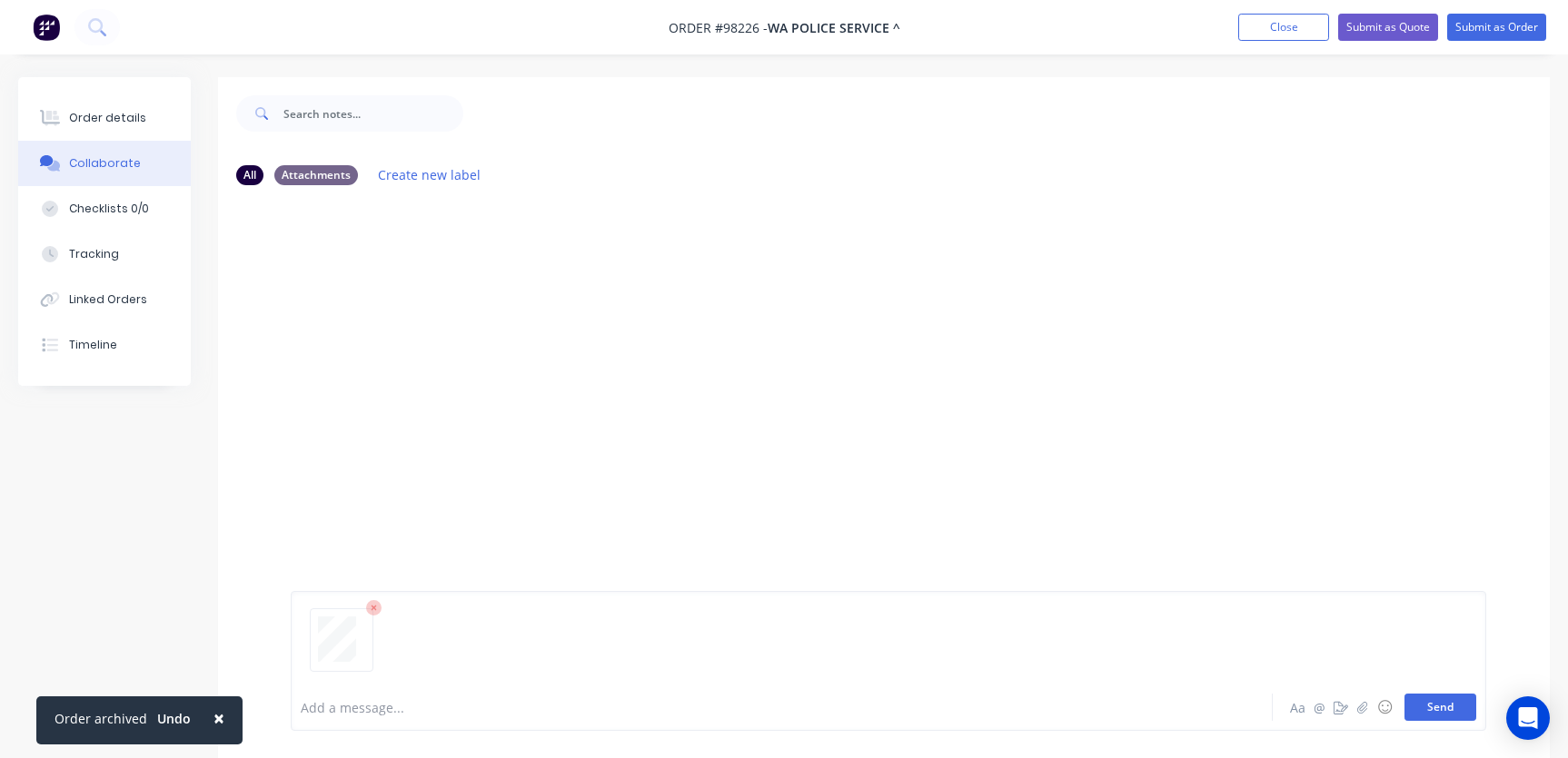
drag, startPoint x: 1459, startPoint y: 705, endPoint x: 1445, endPoint y: 702, distance: 14.3
click at [1459, 705] on button "Send" at bounding box center [1440, 708] width 72 height 28
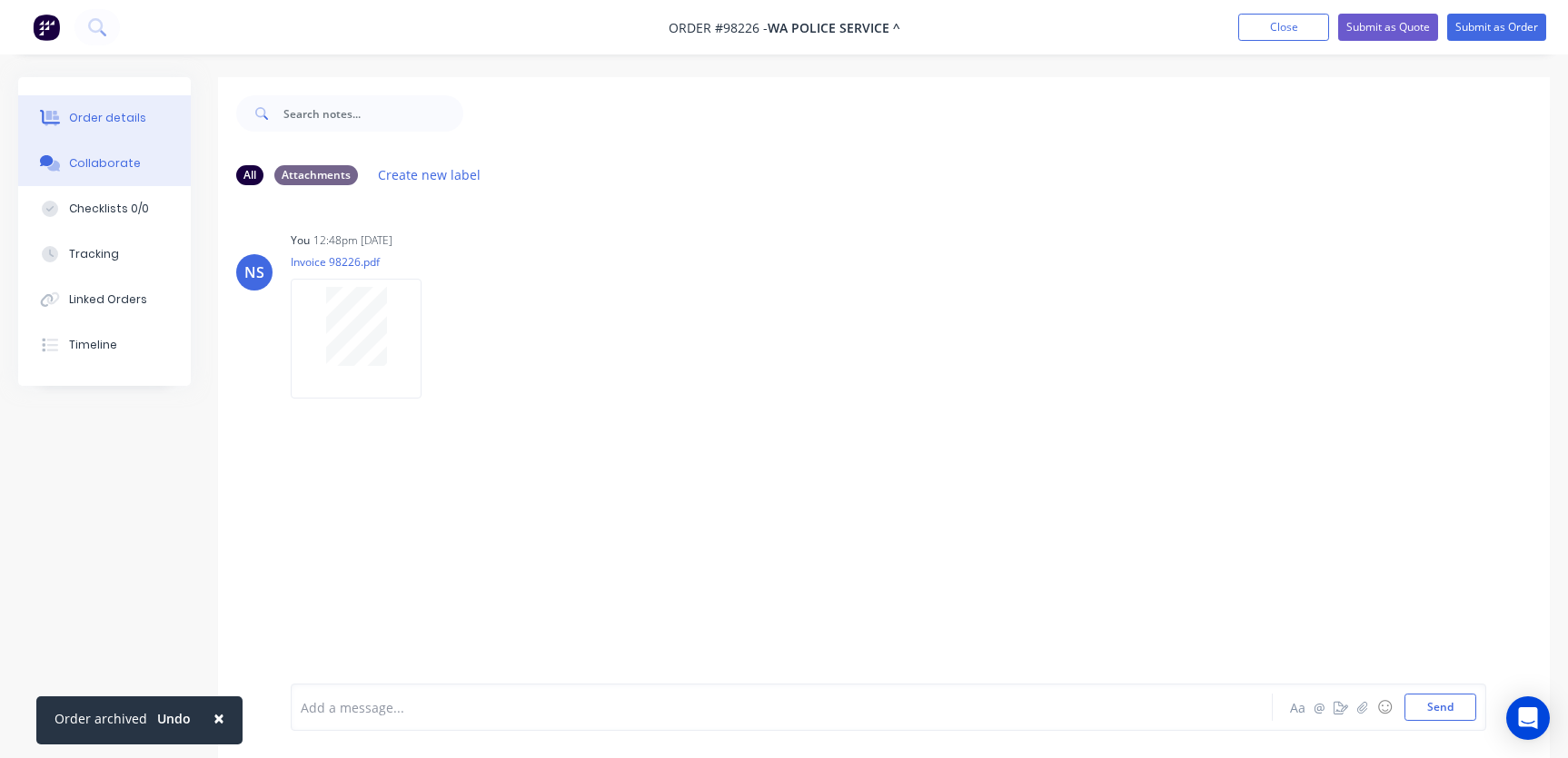
click at [108, 110] on div "Order details" at bounding box center [107, 118] width 77 height 17
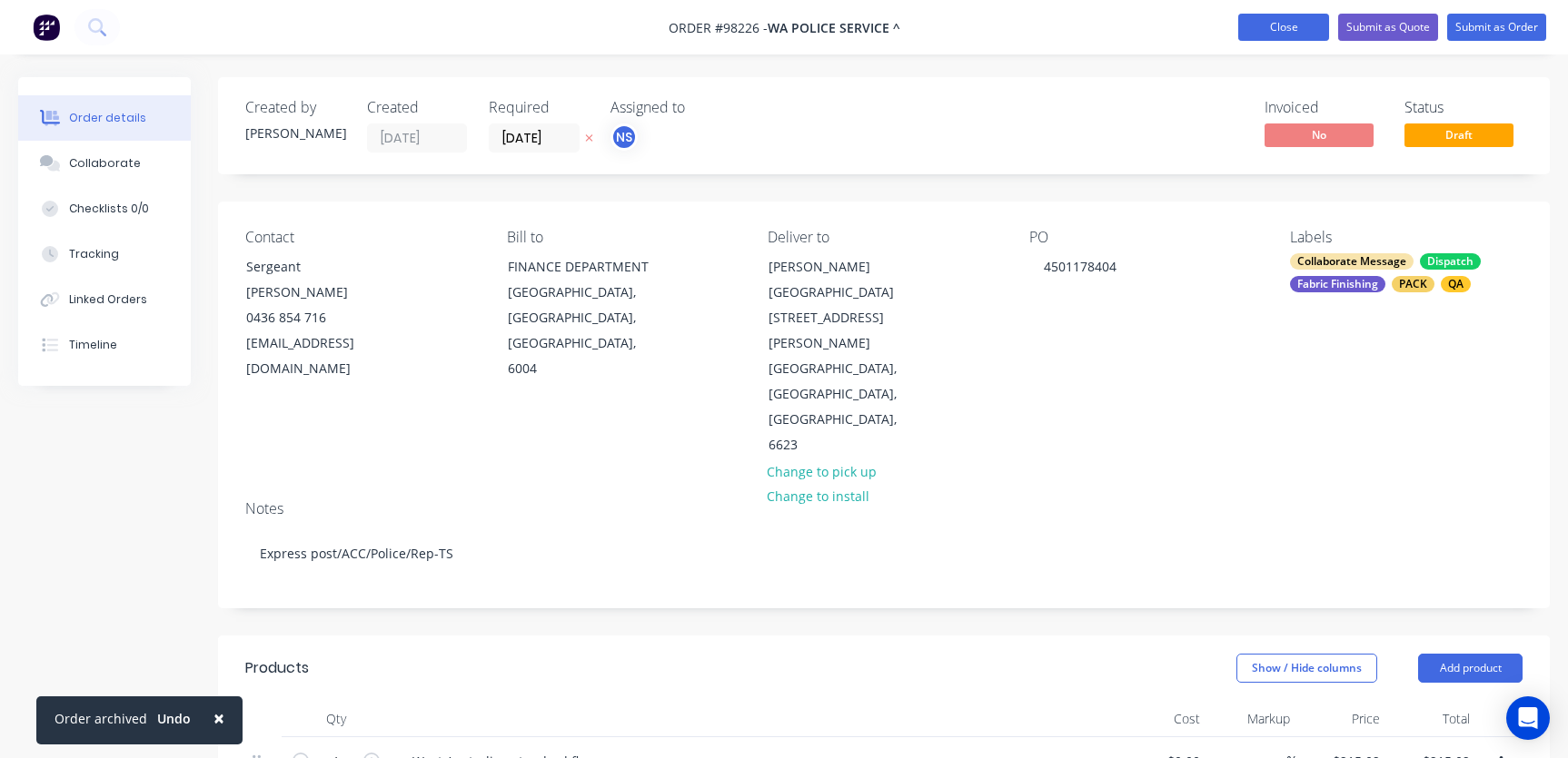
click at [1293, 29] on button "Close" at bounding box center [1283, 28] width 91 height 28
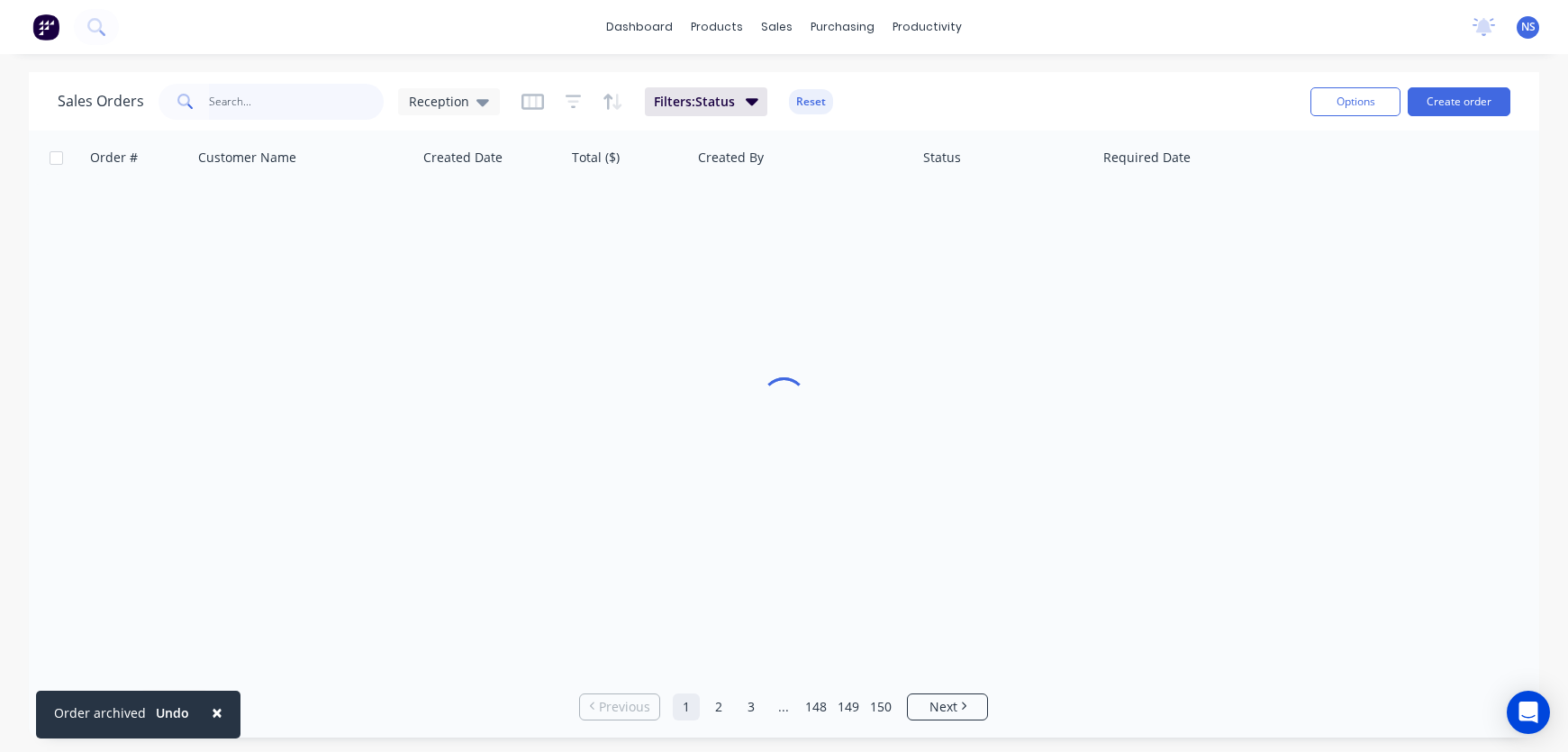
click at [304, 105] on input "text" at bounding box center [297, 102] width 176 height 36
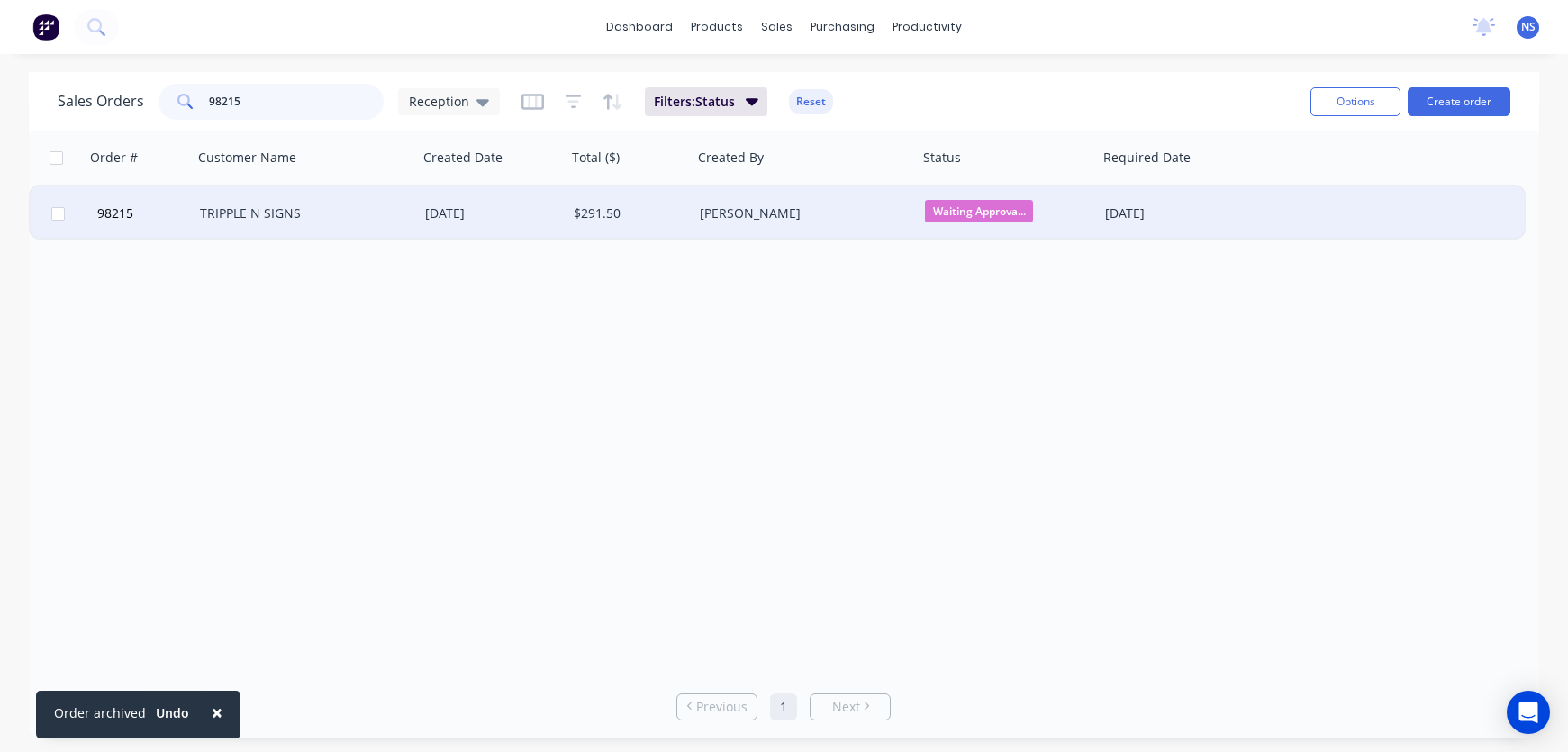
type input "98215"
click at [358, 219] on div "TRIPPLE N SIGNS" at bounding box center [300, 213] width 200 height 18
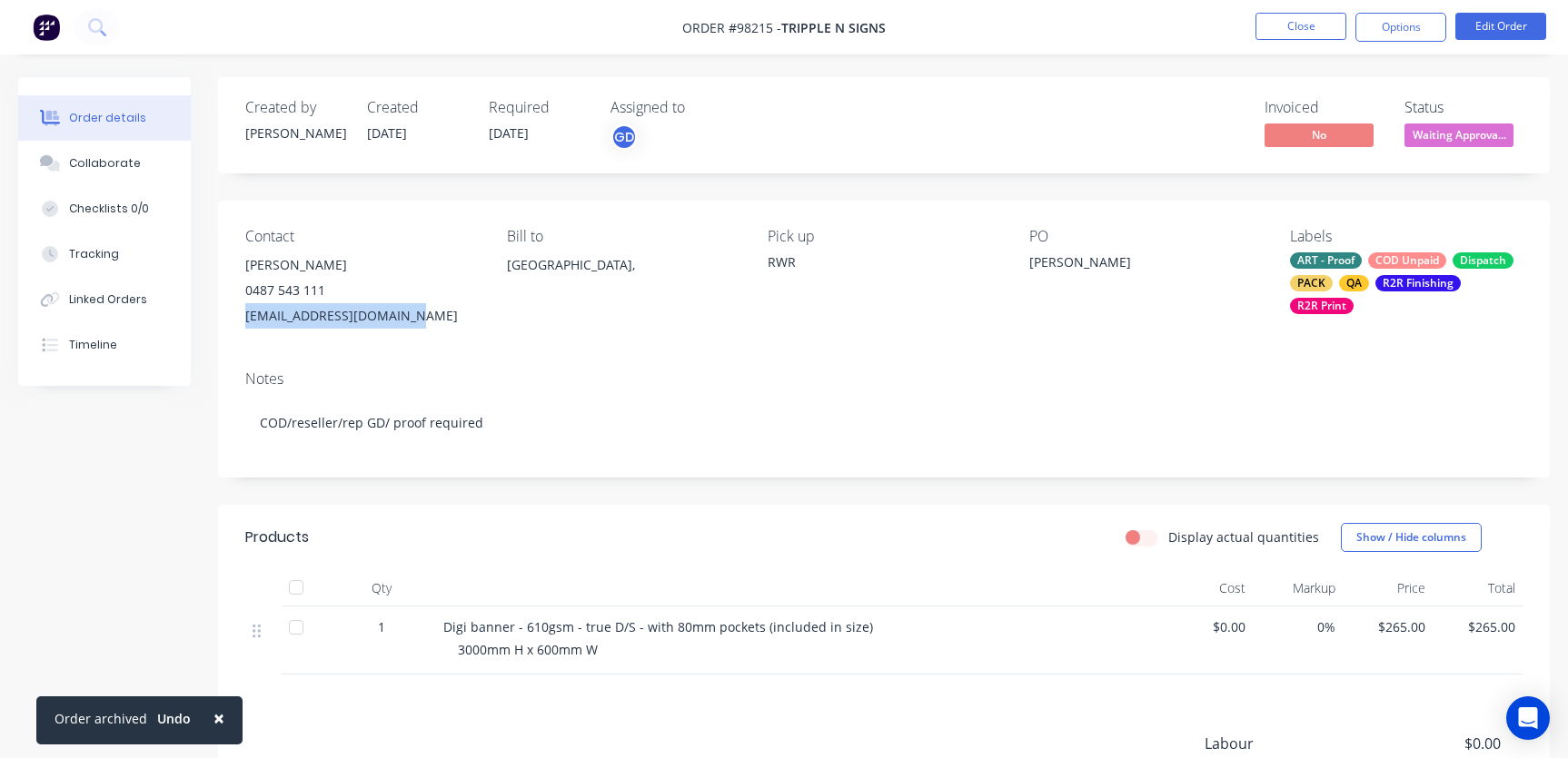
drag, startPoint x: 396, startPoint y: 315, endPoint x: 238, endPoint y: 310, distance: 158.1
click at [237, 310] on div "Contact [PERSON_NAME] [PHONE_NUMBER] [EMAIL_ADDRESS][DOMAIN_NAME] Bill to [GEOG…" at bounding box center [883, 279] width 1331 height 156
copy div "[EMAIL_ADDRESS][DOMAIN_NAME]"
click at [85, 165] on div "Collaborate" at bounding box center [104, 164] width 72 height 17
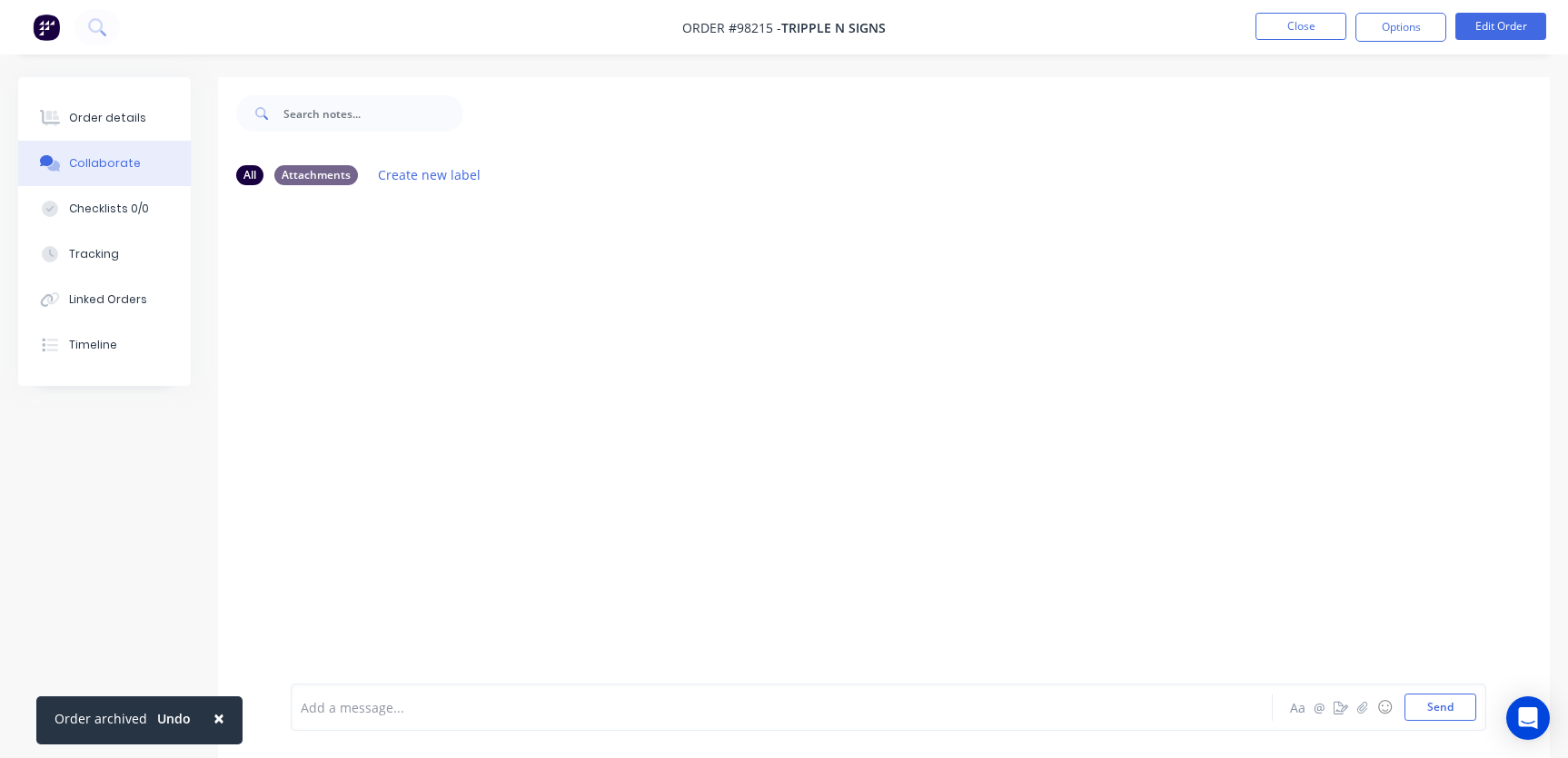
click at [430, 714] on div at bounding box center [742, 708] width 881 height 19
click at [1287, 30] on button "Close" at bounding box center [1301, 27] width 91 height 28
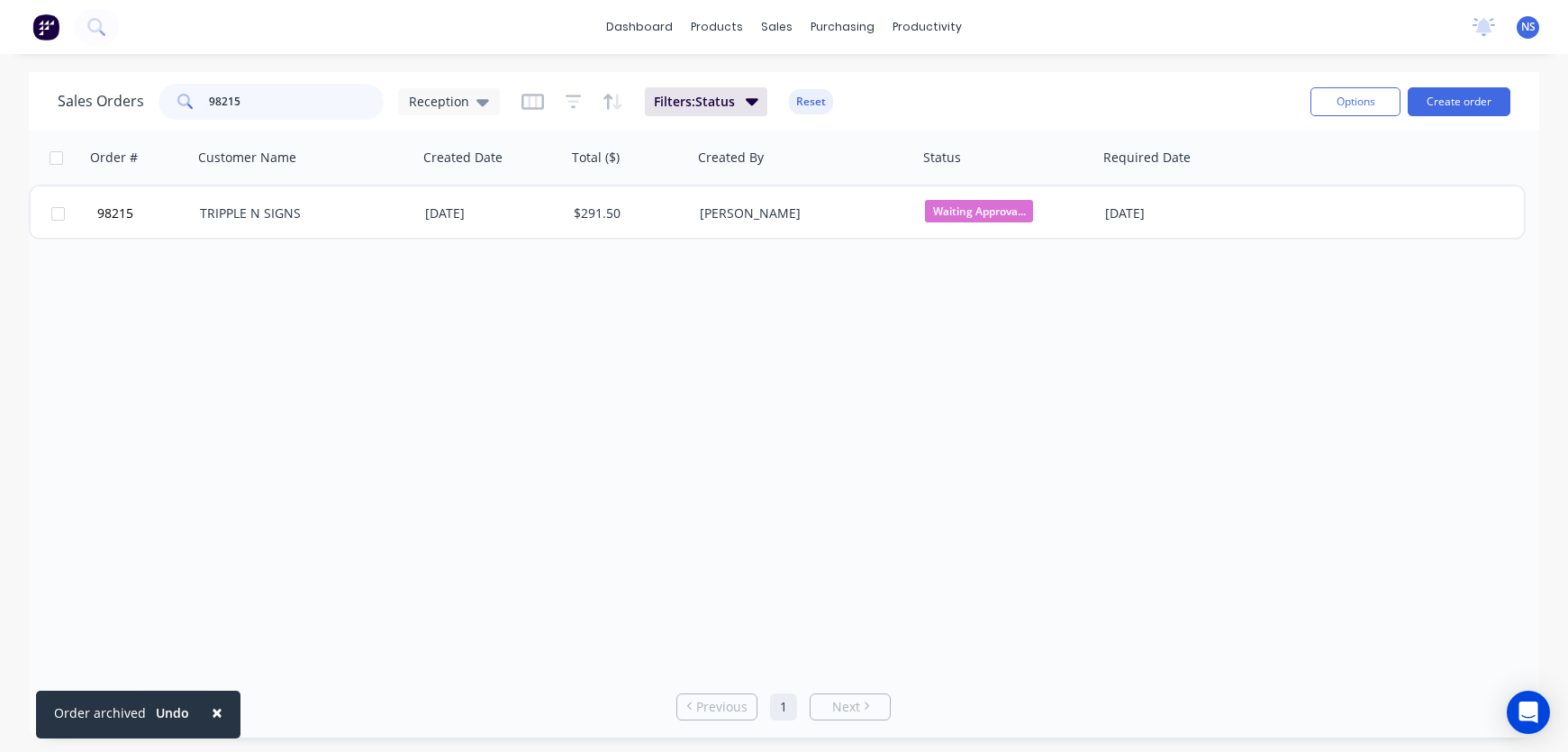
click at [276, 103] on input "98215" at bounding box center [297, 102] width 176 height 36
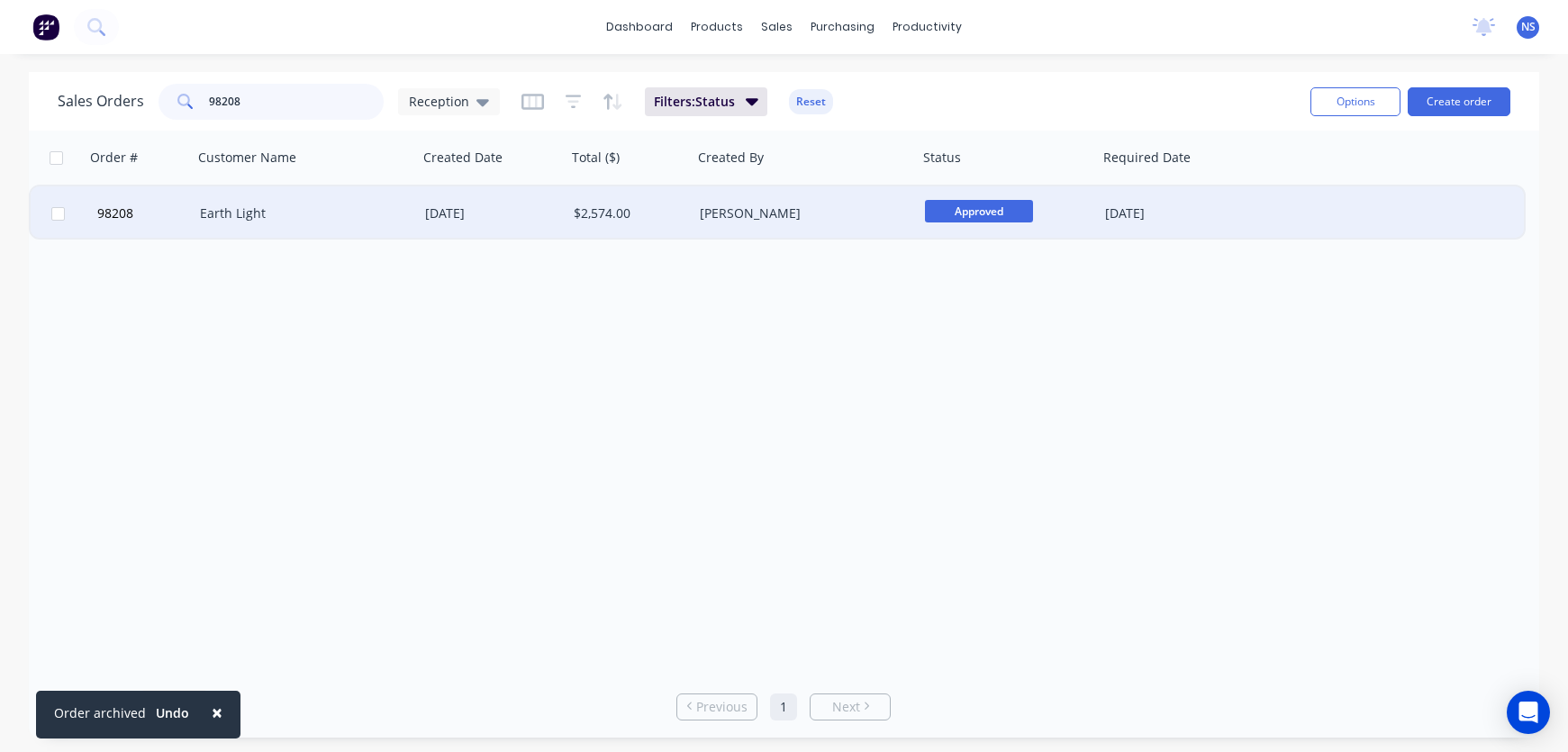
type input "98208"
click at [391, 206] on div "Earth Light" at bounding box center [300, 213] width 200 height 18
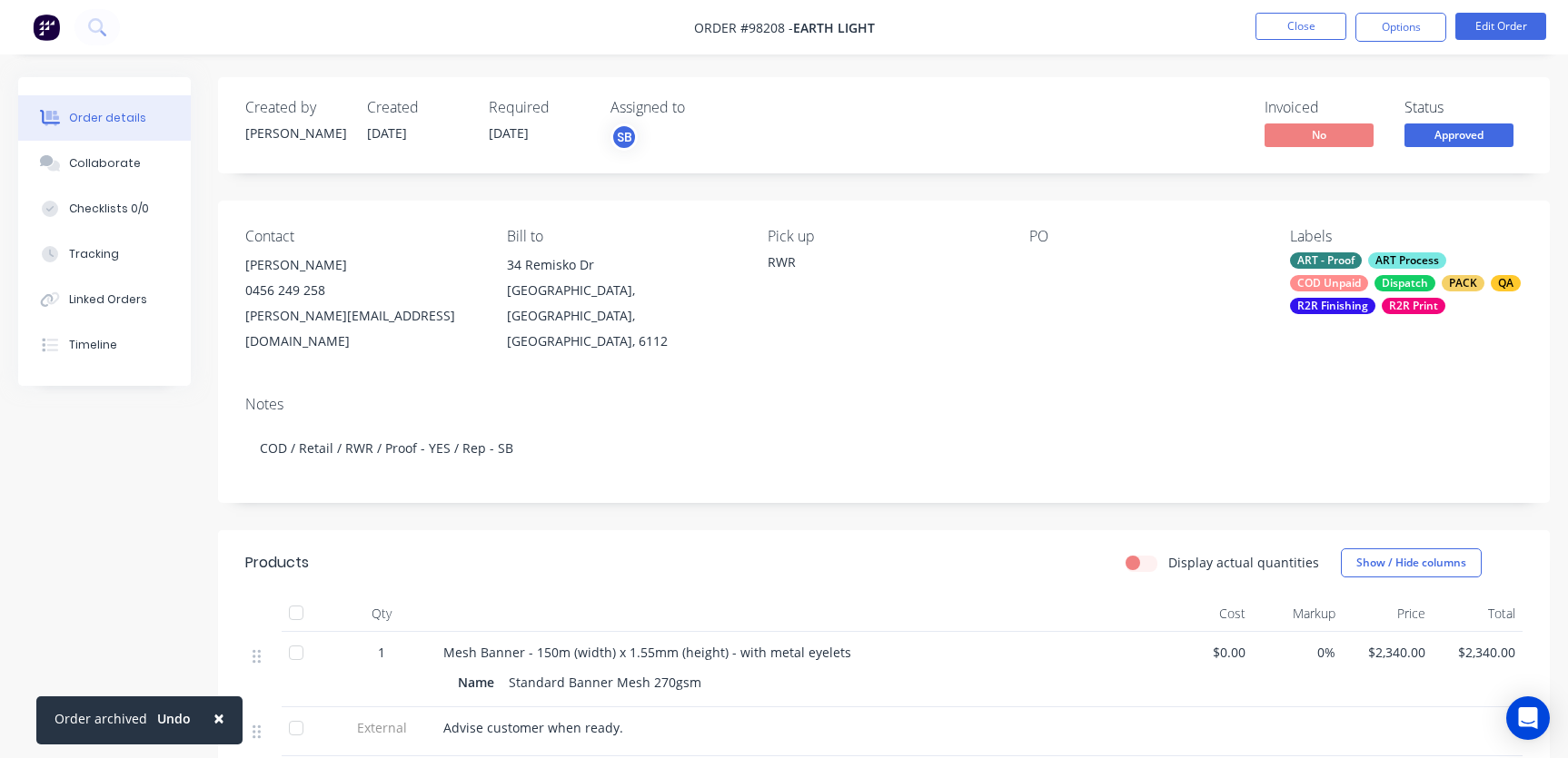
click at [420, 317] on div "[PERSON_NAME][EMAIL_ADDRESS][DOMAIN_NAME]" at bounding box center [362, 329] width 233 height 51
drag, startPoint x: 420, startPoint y: 317, endPoint x: 272, endPoint y: 315, distance: 148.0
click at [239, 323] on div "Contact [PERSON_NAME] 0456 249 258 [PERSON_NAME][EMAIL_ADDRESS][DOMAIN_NAME] Bi…" at bounding box center [883, 291] width 1331 height 180
copy div "[PERSON_NAME][EMAIL_ADDRESS][DOMAIN_NAME]"
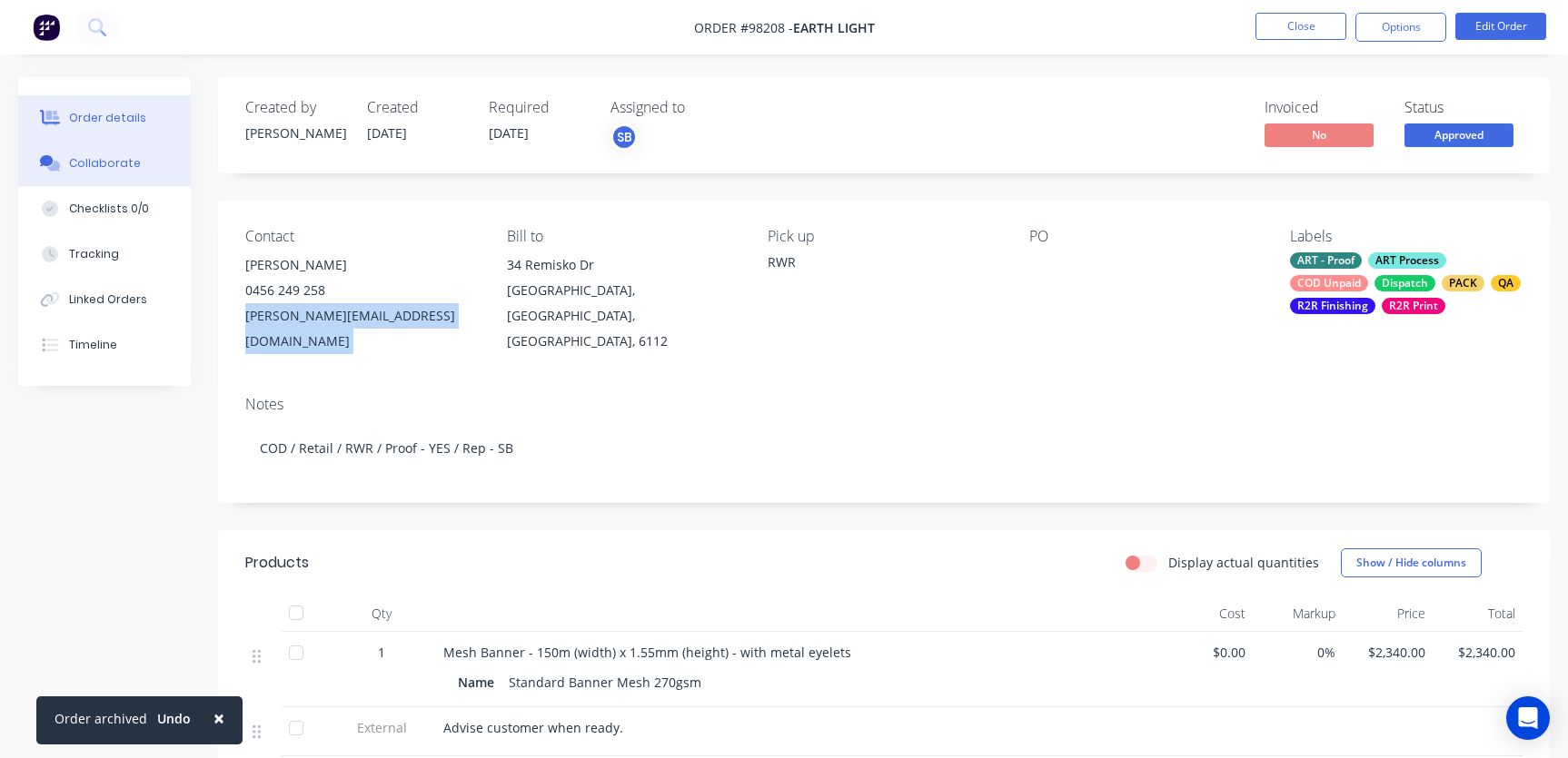
click at [99, 162] on div "Collaborate" at bounding box center [104, 164] width 72 height 17
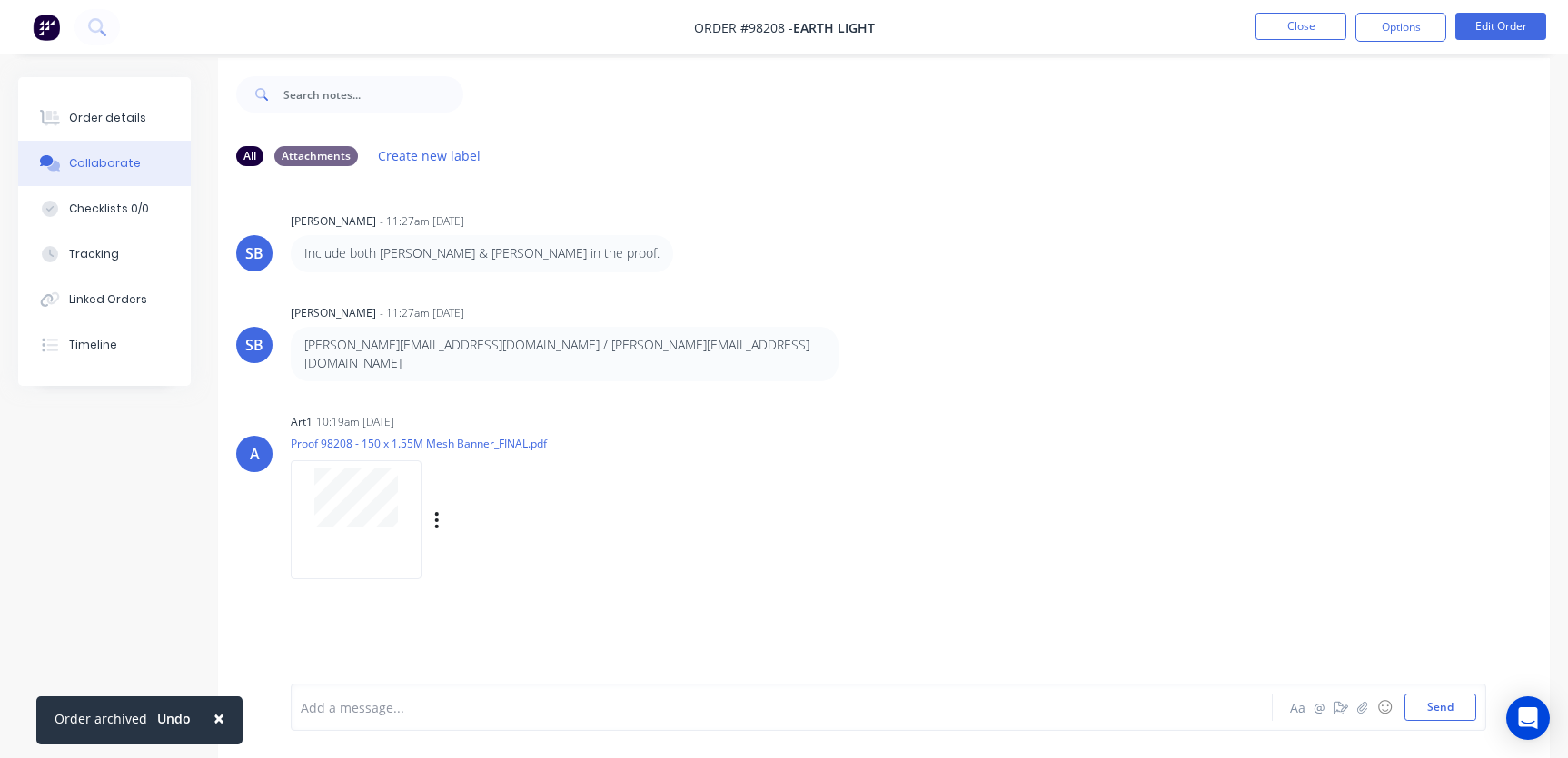
scroll to position [28, 0]
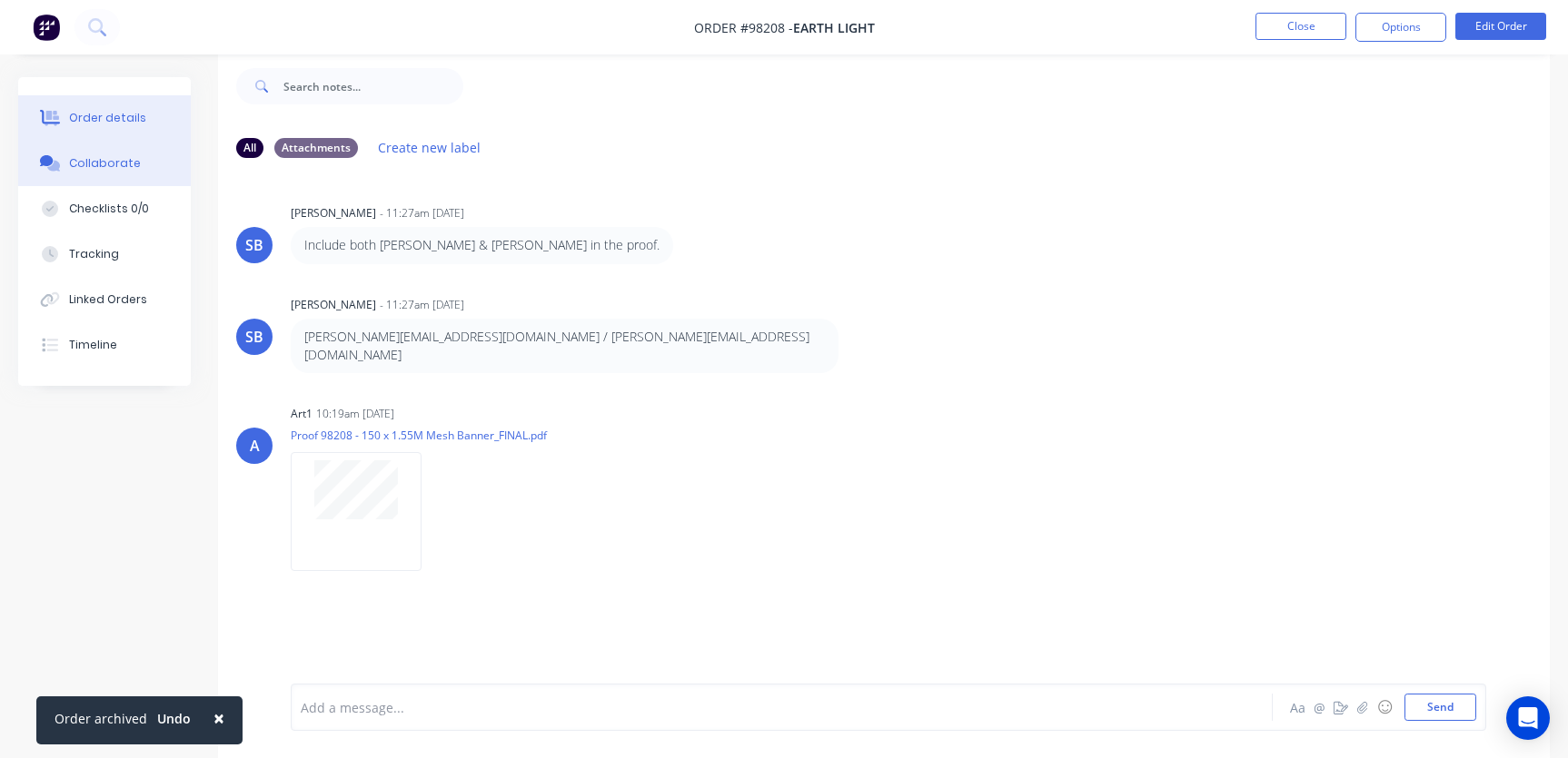
click at [101, 112] on div "Order details" at bounding box center [107, 118] width 77 height 17
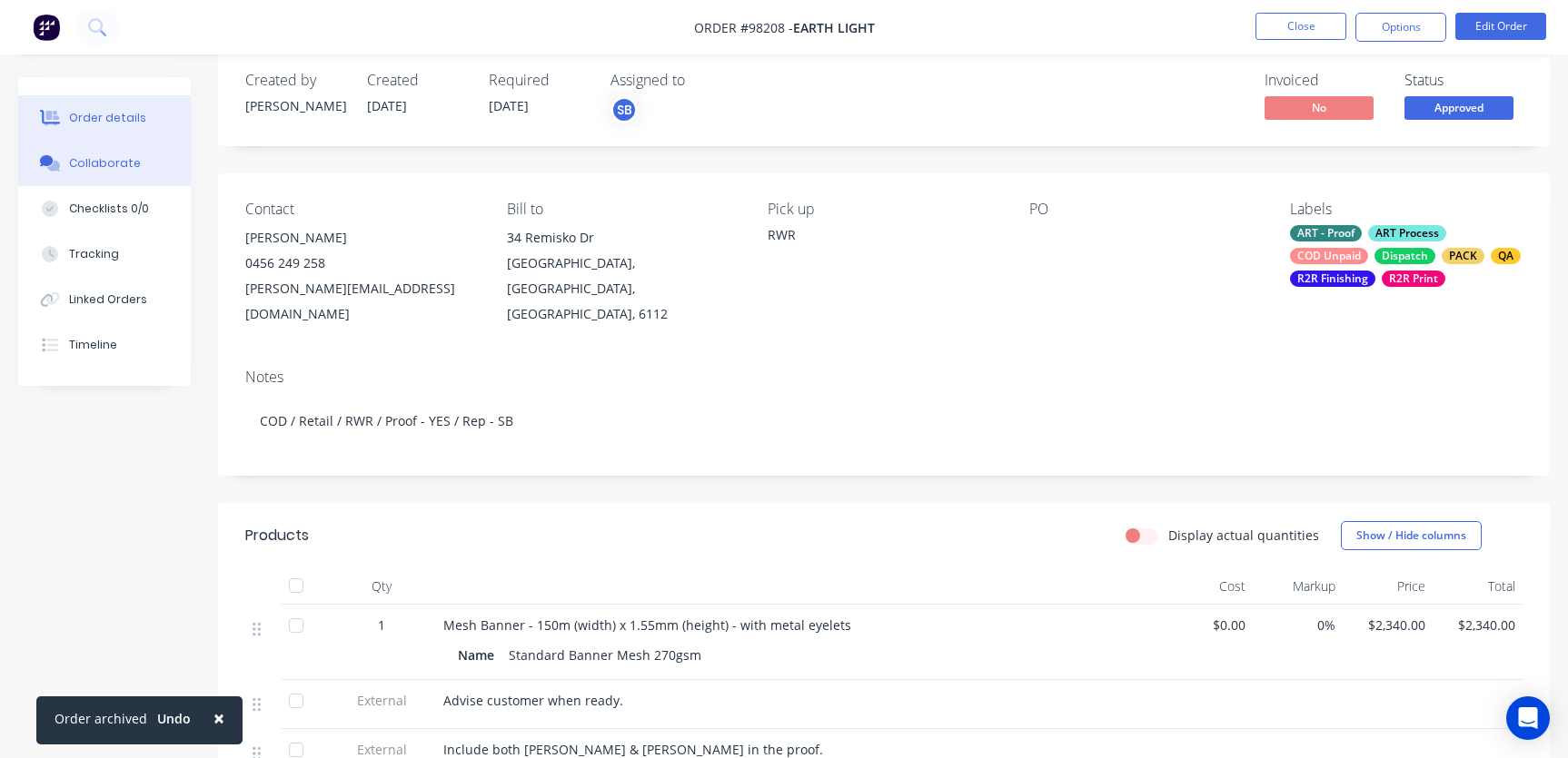
click at [106, 168] on div "Collaborate" at bounding box center [104, 164] width 72 height 17
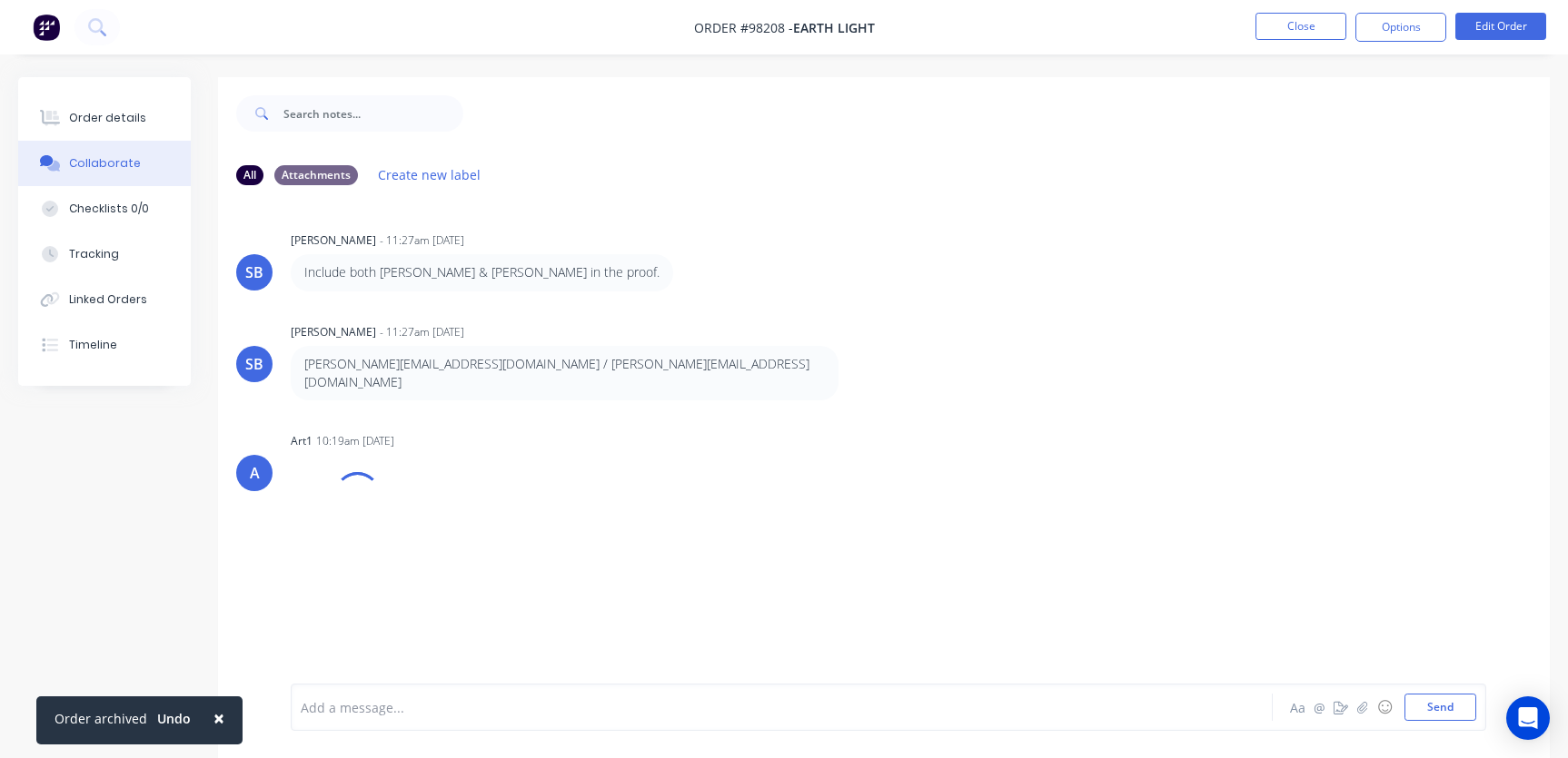
click at [457, 695] on div "Add a message..." at bounding box center [741, 708] width 882 height 28
click at [458, 704] on div at bounding box center [742, 708] width 881 height 19
click at [1271, 27] on button "Close" at bounding box center [1301, 27] width 91 height 28
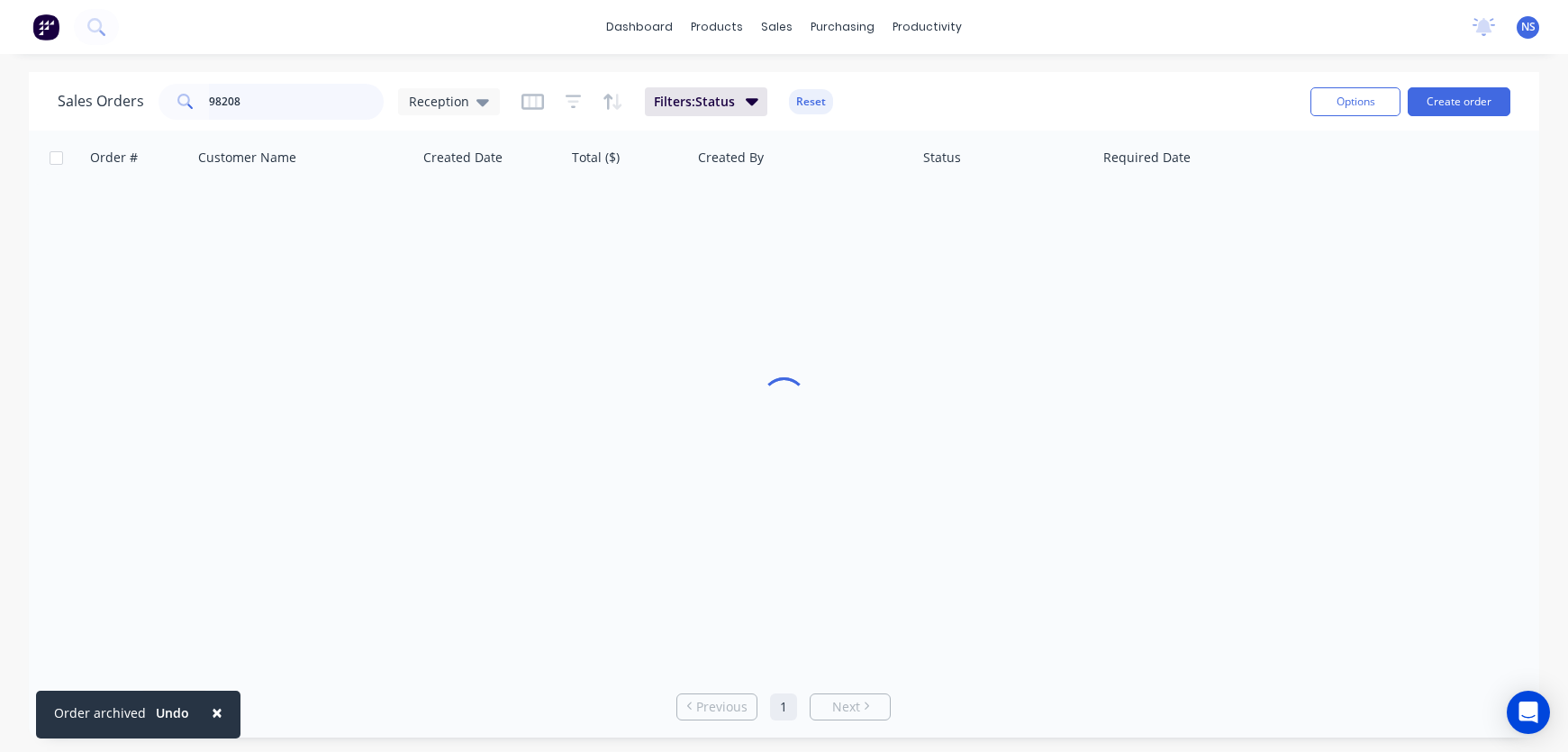
click at [288, 106] on input "98208" at bounding box center [297, 102] width 176 height 36
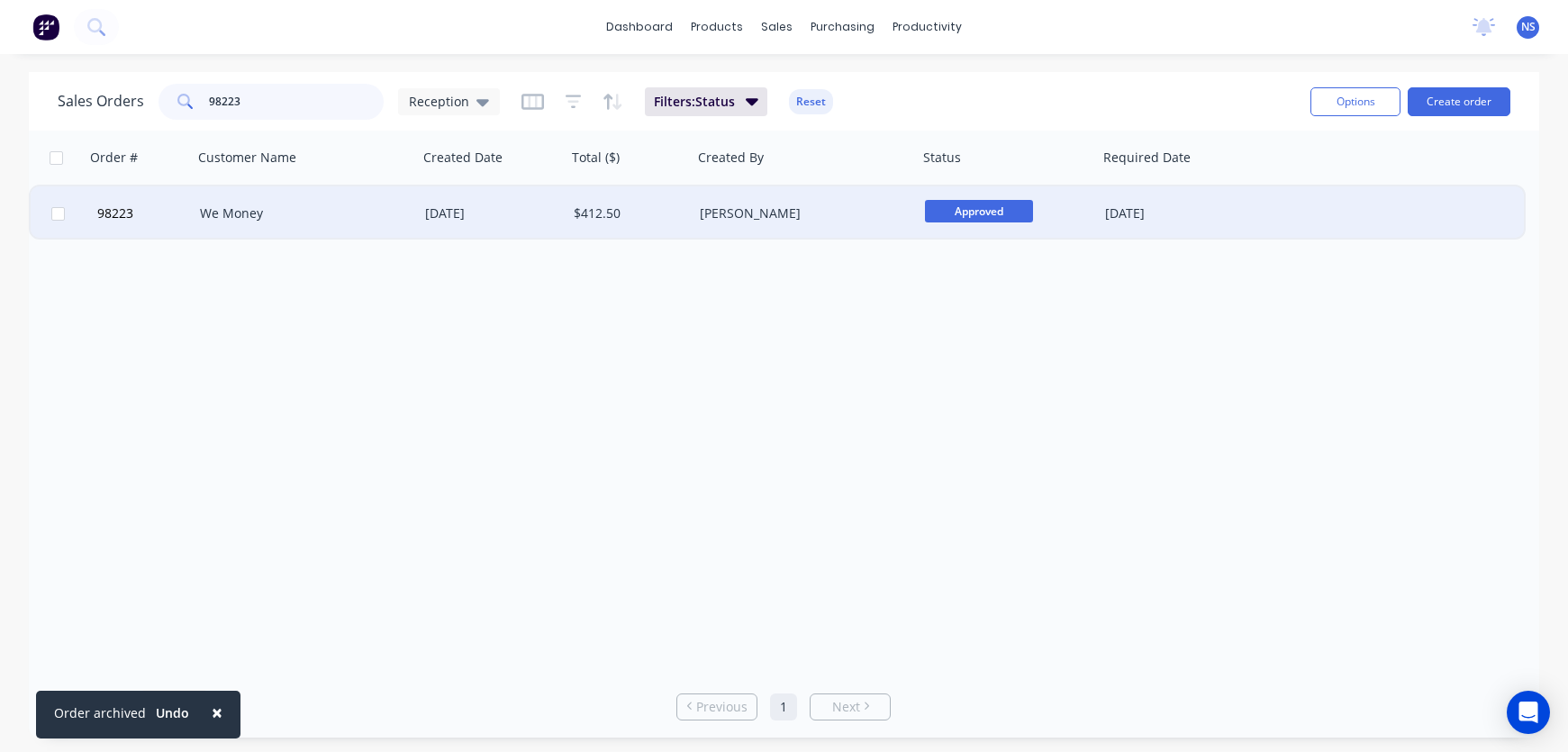
type input "98223"
click at [348, 223] on div "We Money" at bounding box center [305, 213] width 225 height 54
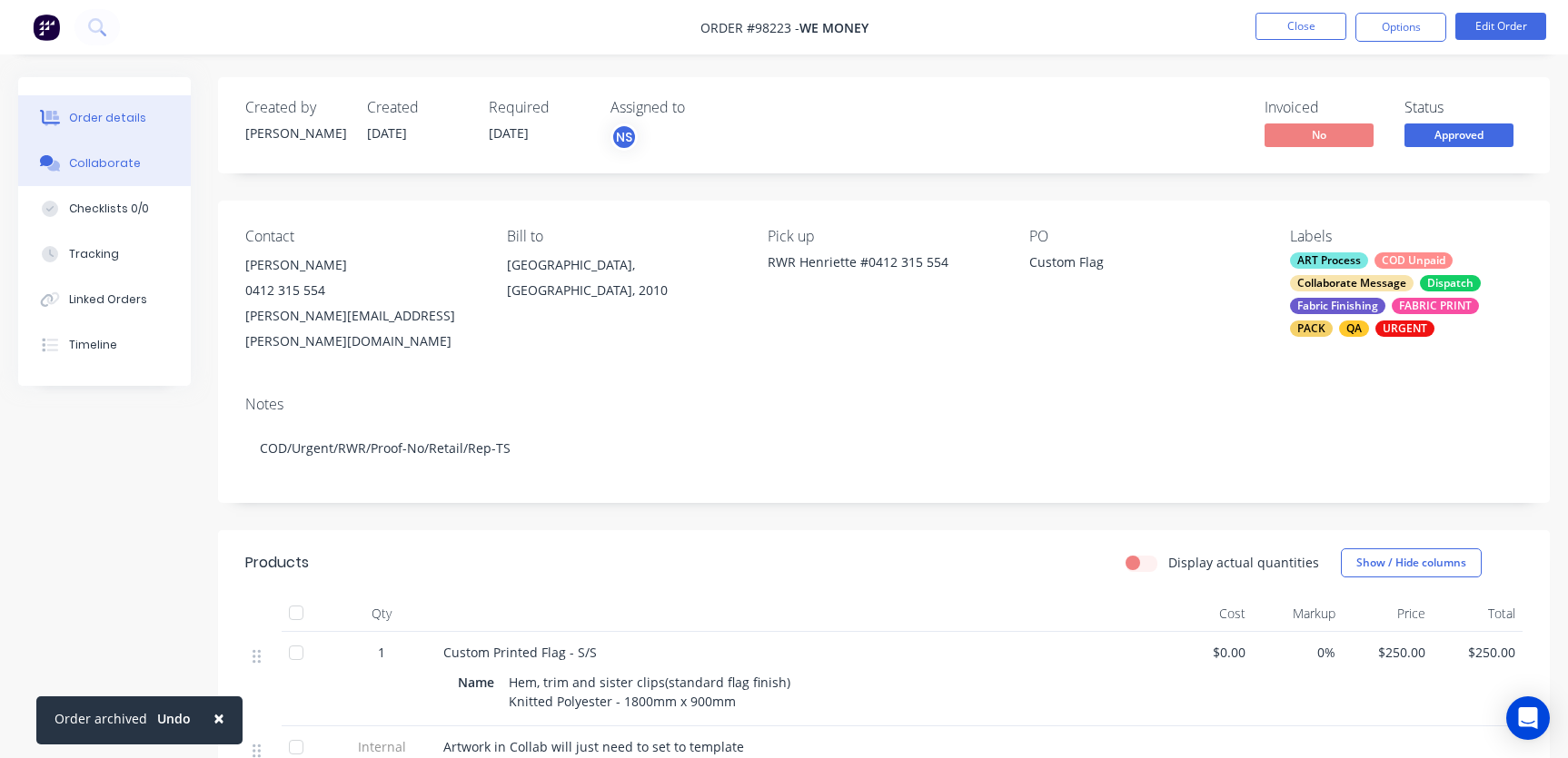
click at [131, 151] on button "Collaborate" at bounding box center [103, 164] width 172 height 45
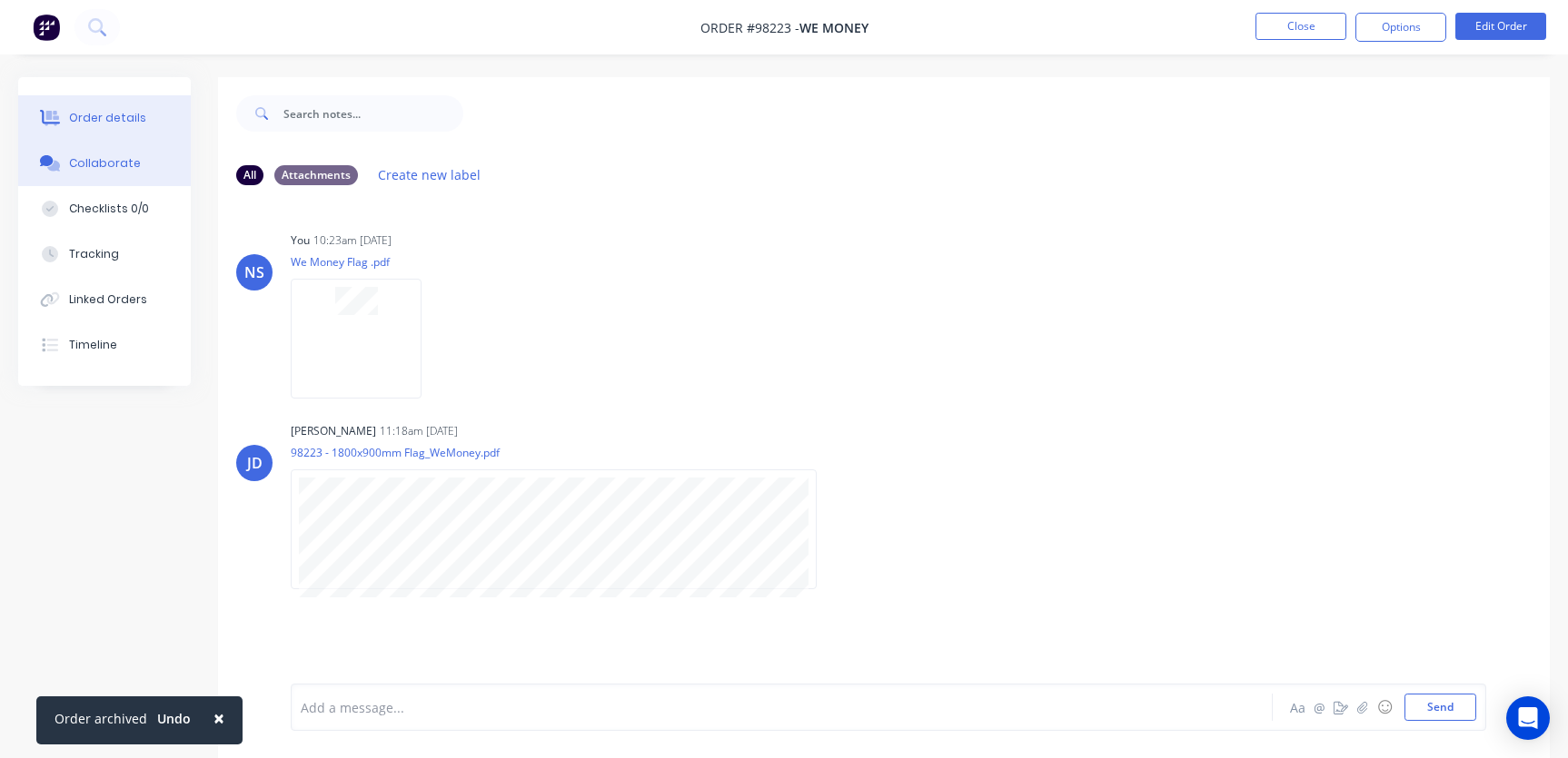
click at [87, 114] on div "Order details" at bounding box center [107, 118] width 77 height 17
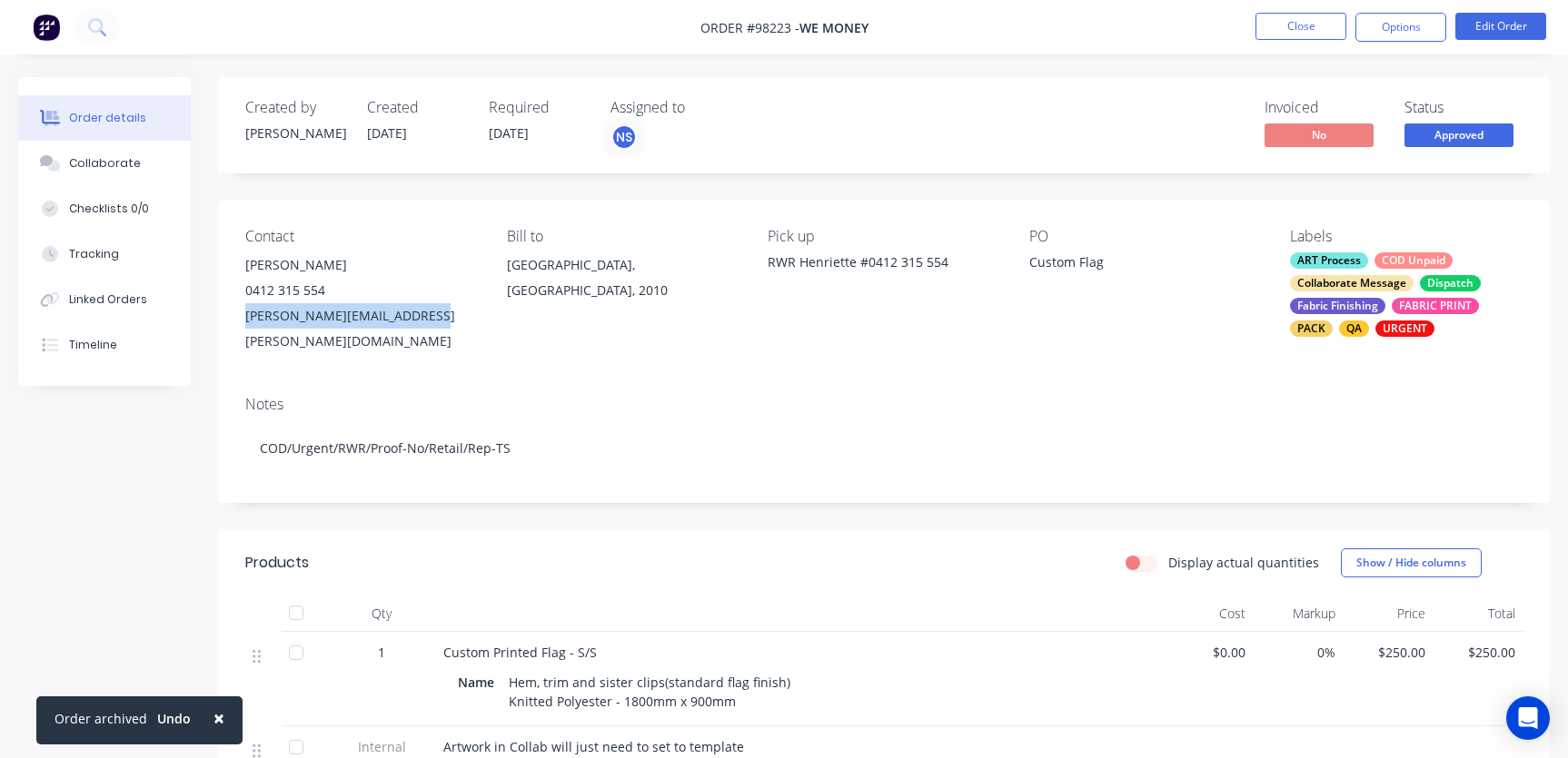
drag, startPoint x: 432, startPoint y: 318, endPoint x: 244, endPoint y: 323, distance: 188.1
click at [245, 323] on div "[PERSON_NAME][EMAIL_ADDRESS][PERSON_NAME][DOMAIN_NAME]" at bounding box center [362, 329] width 233 height 51
copy div "[PERSON_NAME][EMAIL_ADDRESS][PERSON_NAME][DOMAIN_NAME]"
click at [107, 167] on div "Collaborate" at bounding box center [104, 164] width 72 height 17
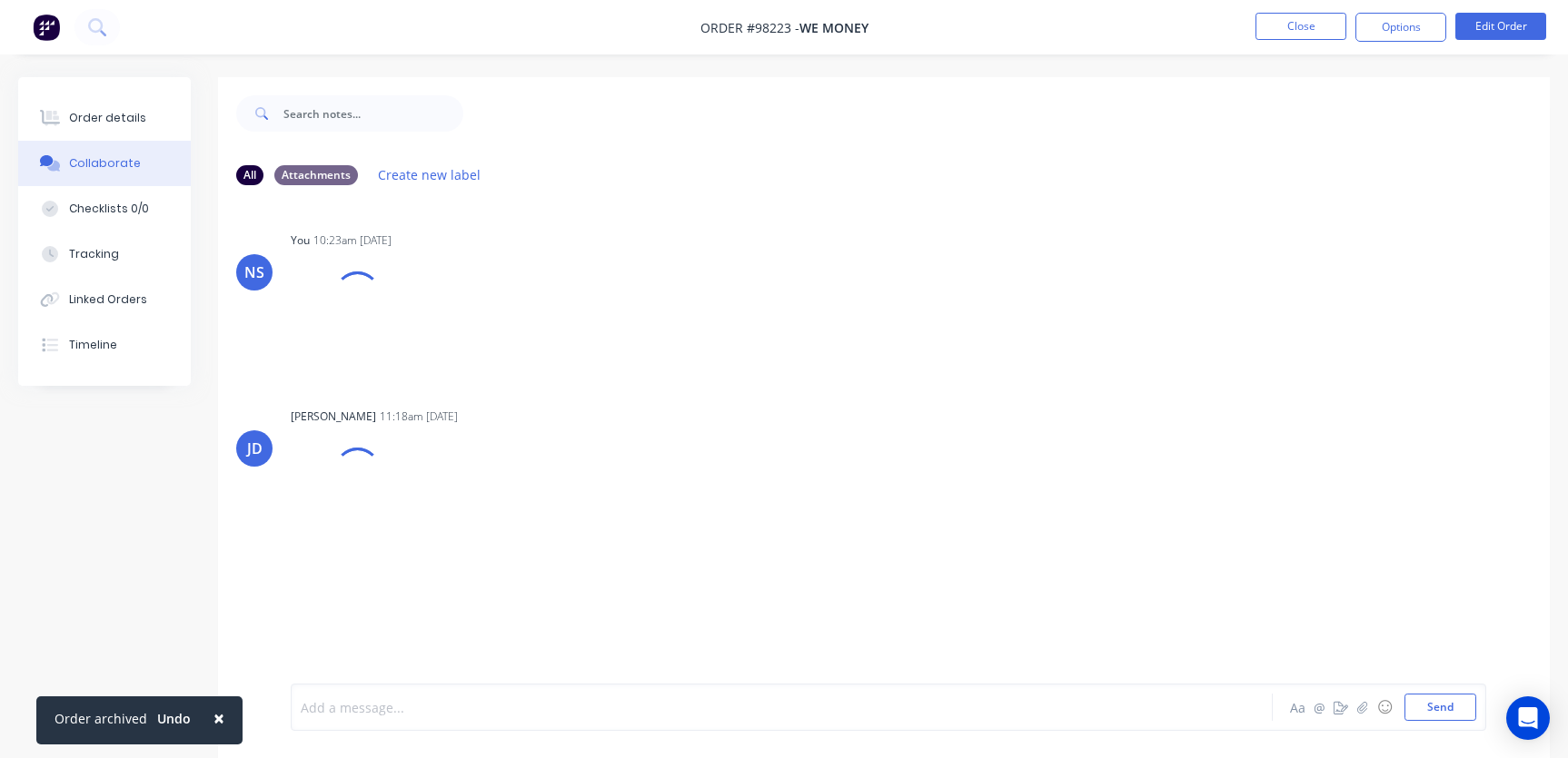
click at [433, 704] on div at bounding box center [742, 708] width 881 height 19
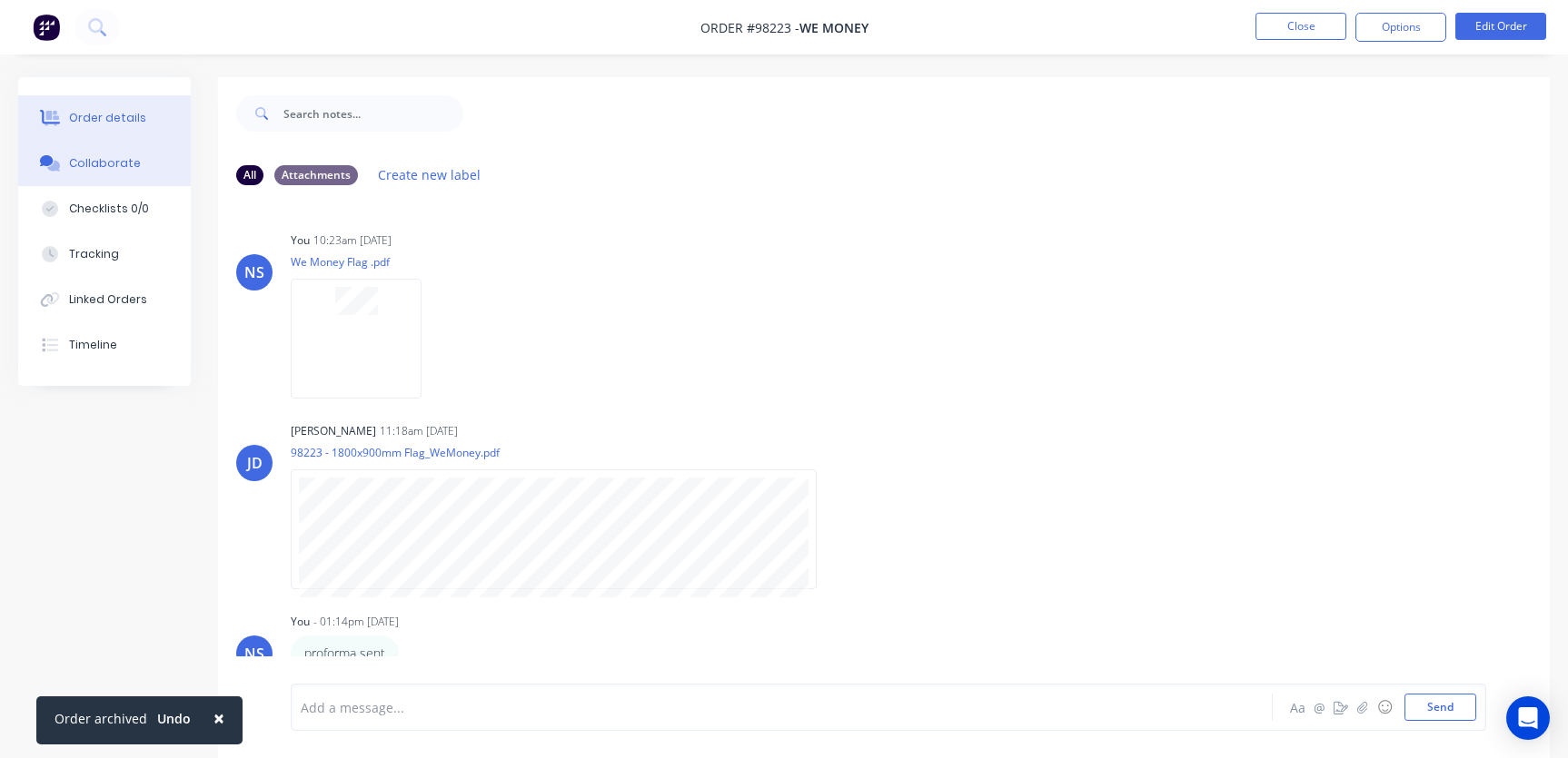
click at [101, 115] on div "Order details" at bounding box center [107, 118] width 77 height 17
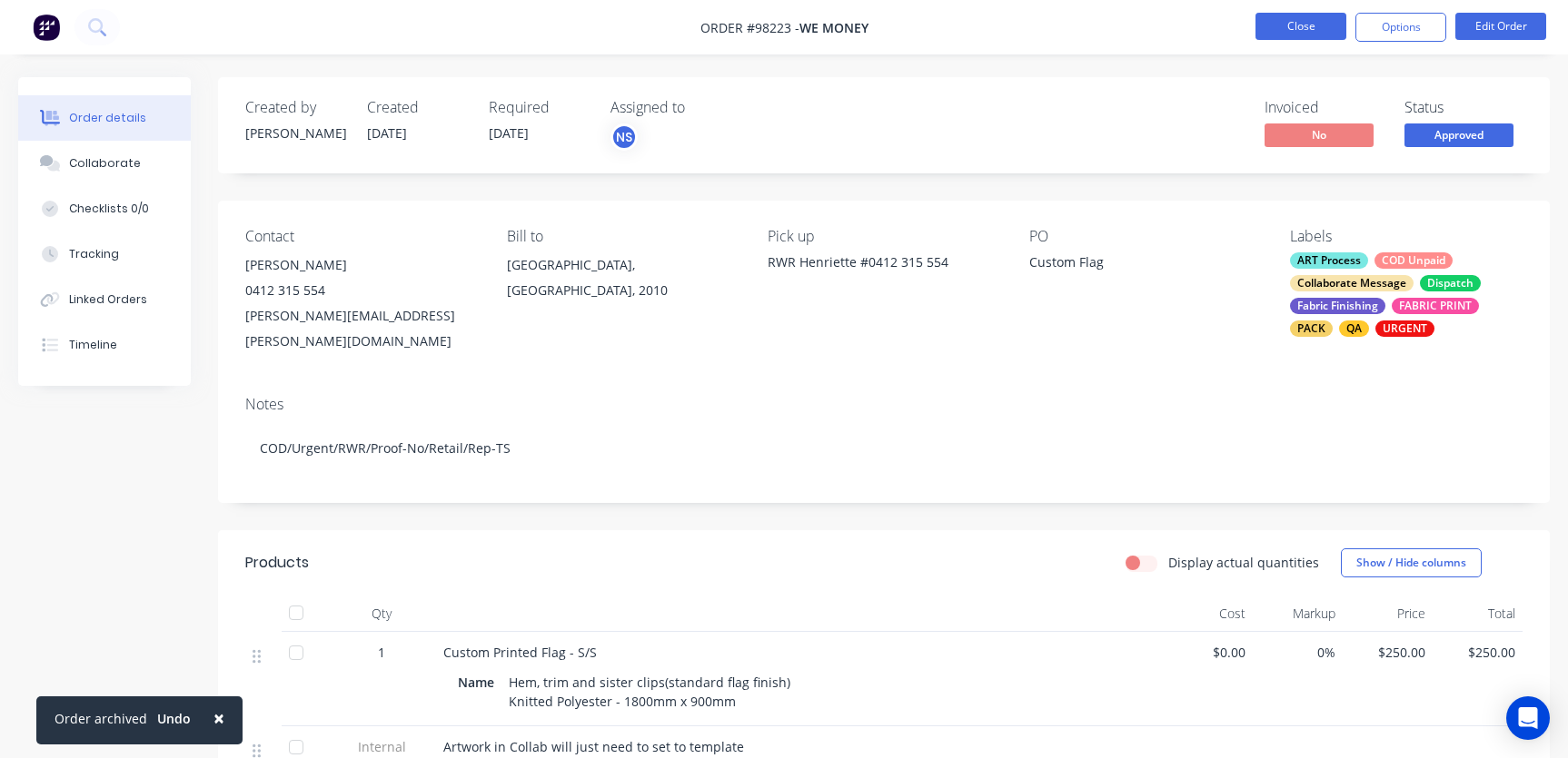
click at [1299, 27] on button "Close" at bounding box center [1301, 27] width 91 height 28
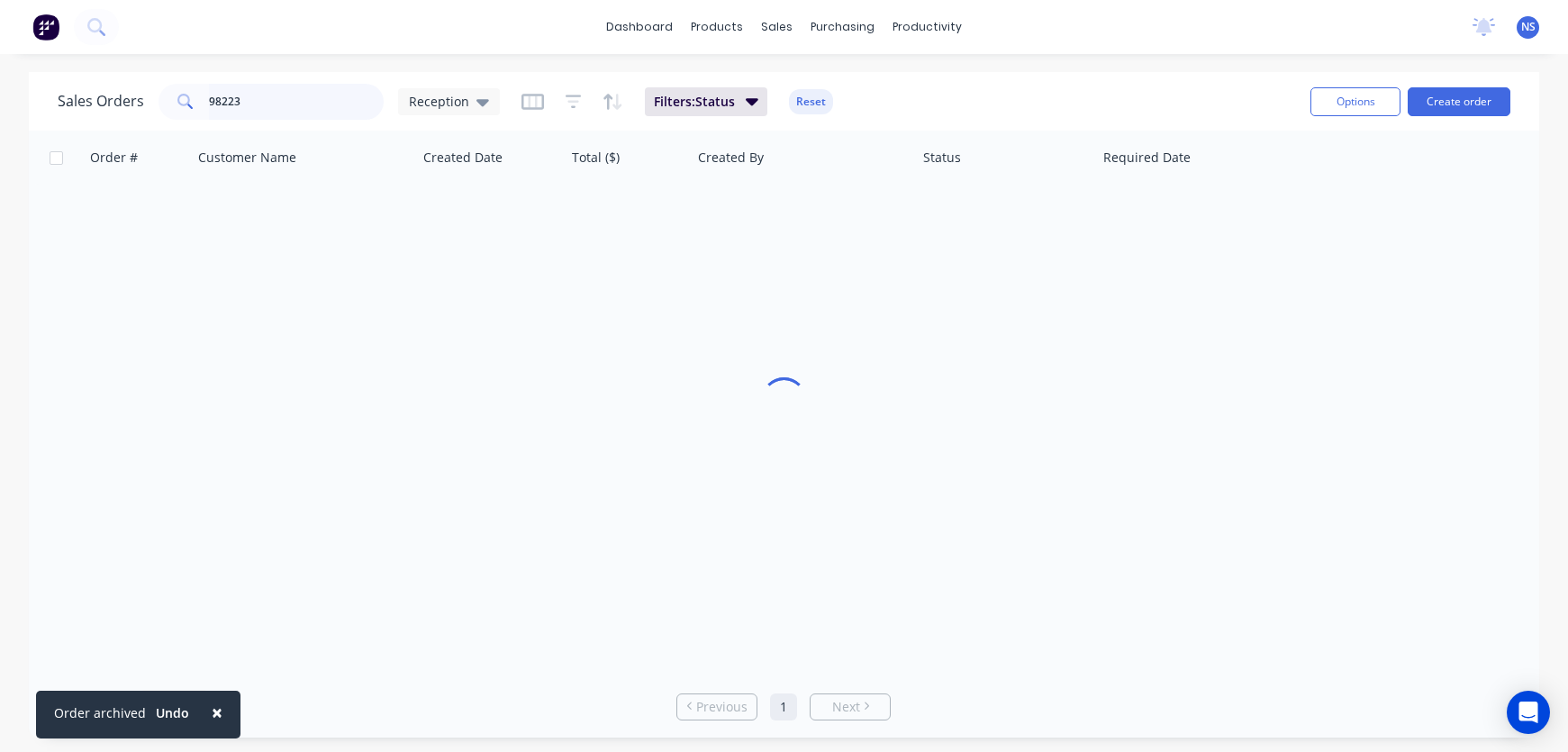
click at [316, 98] on input "98223" at bounding box center [297, 102] width 176 height 36
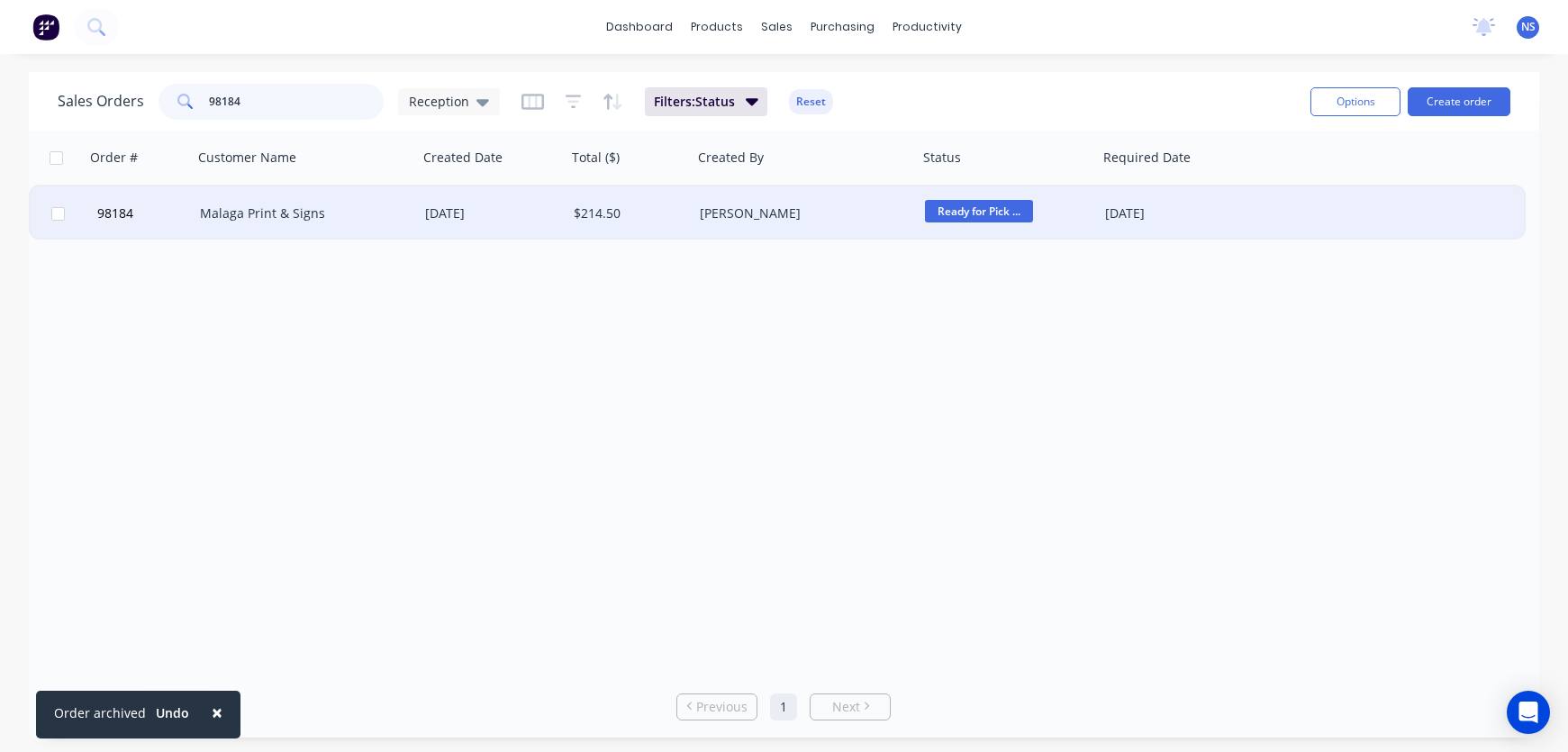
type input "98184"
click at [374, 222] on div "Malaga Print & Signs" at bounding box center [300, 213] width 200 height 18
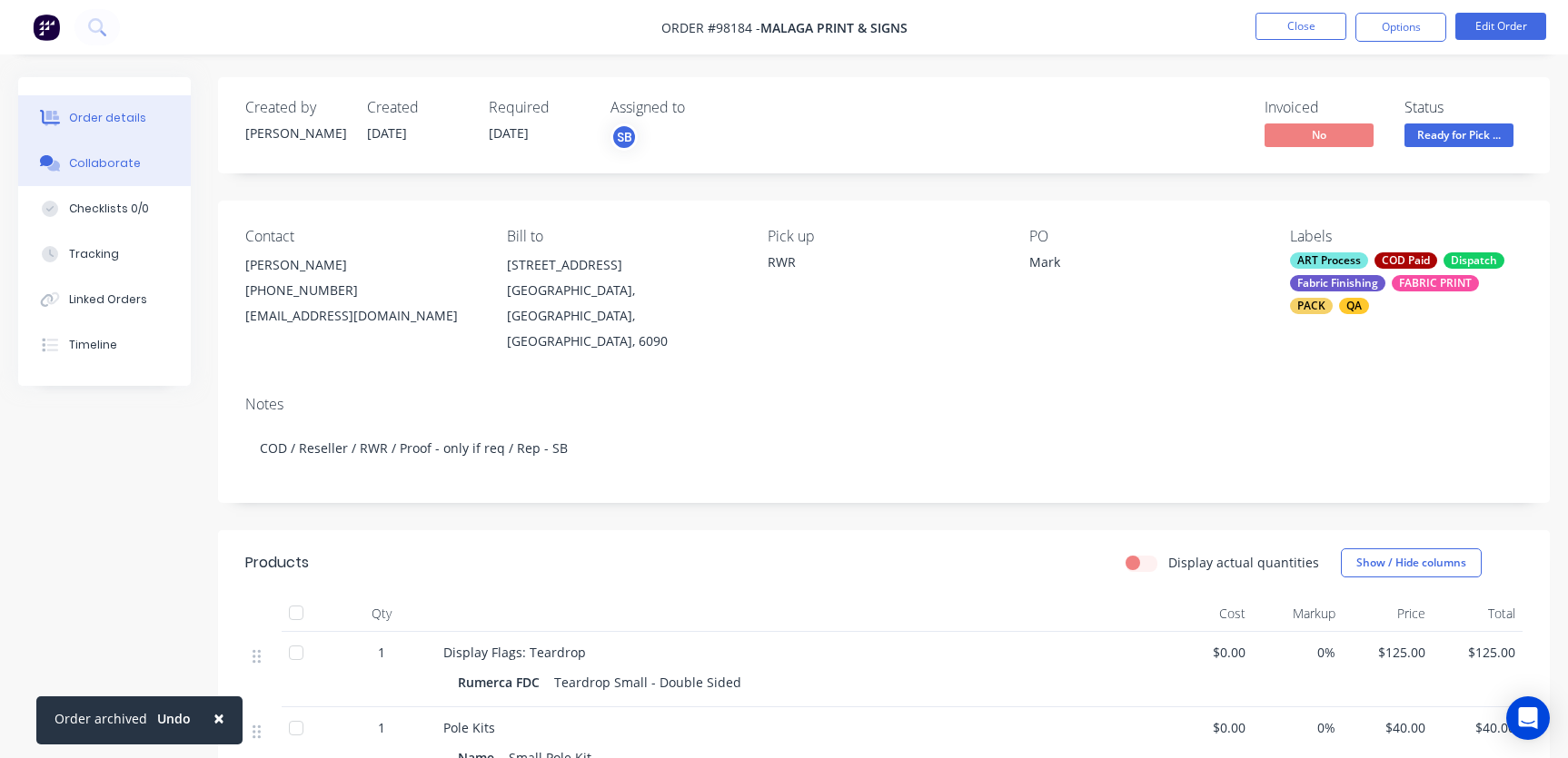
click at [115, 158] on div "Collaborate" at bounding box center [104, 164] width 72 height 17
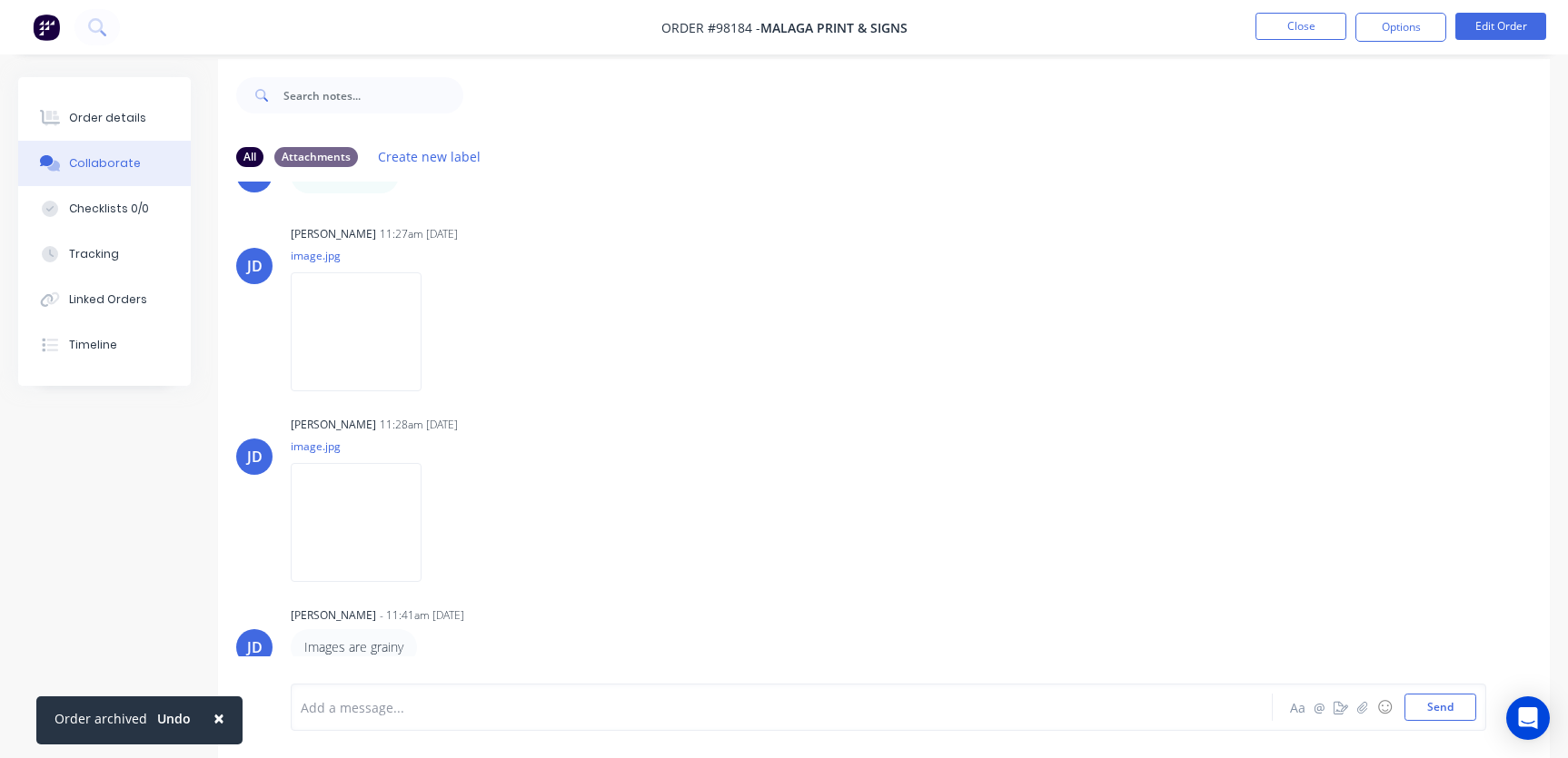
scroll to position [28, 0]
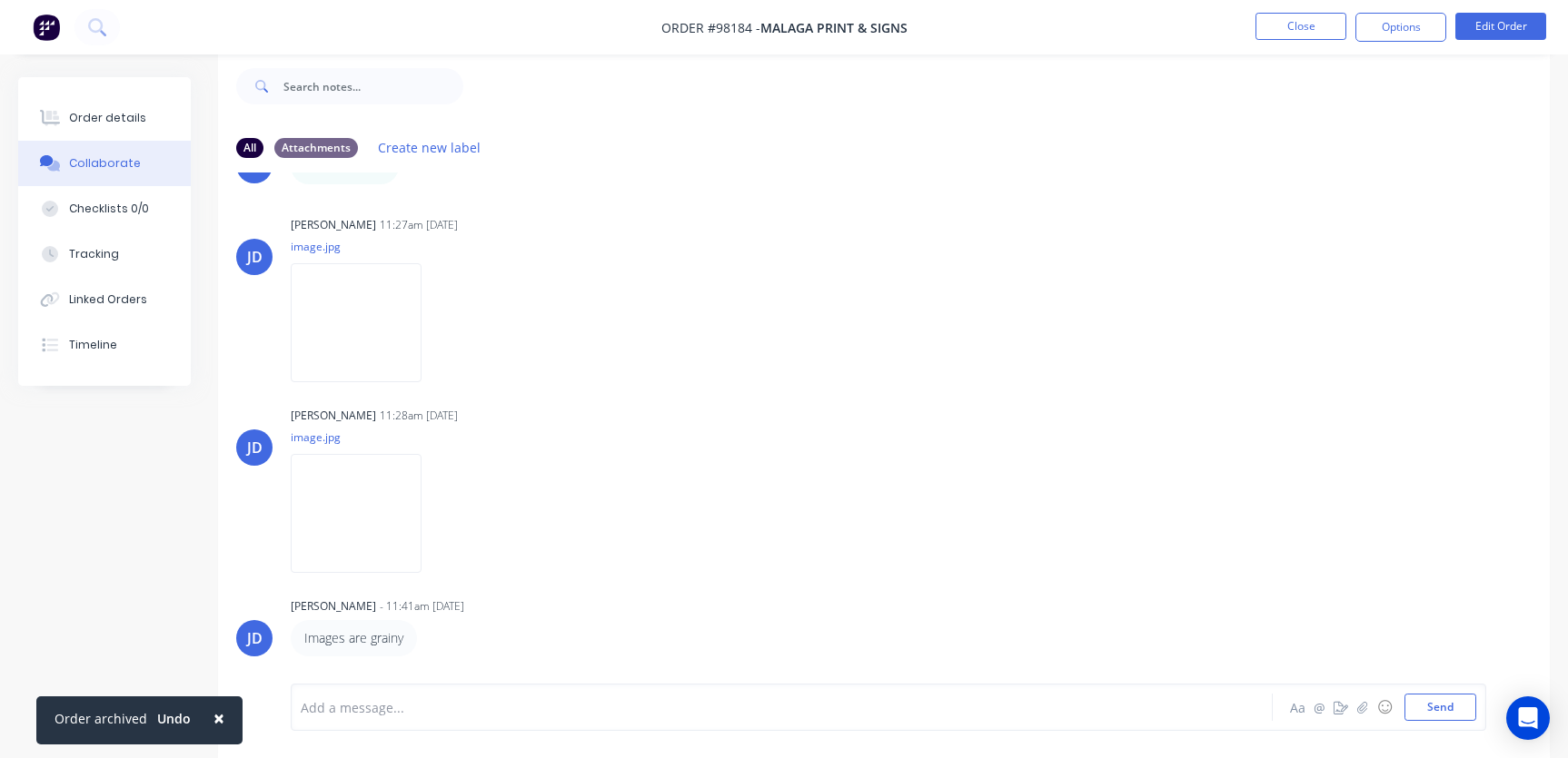
click at [398, 710] on div at bounding box center [742, 708] width 881 height 19
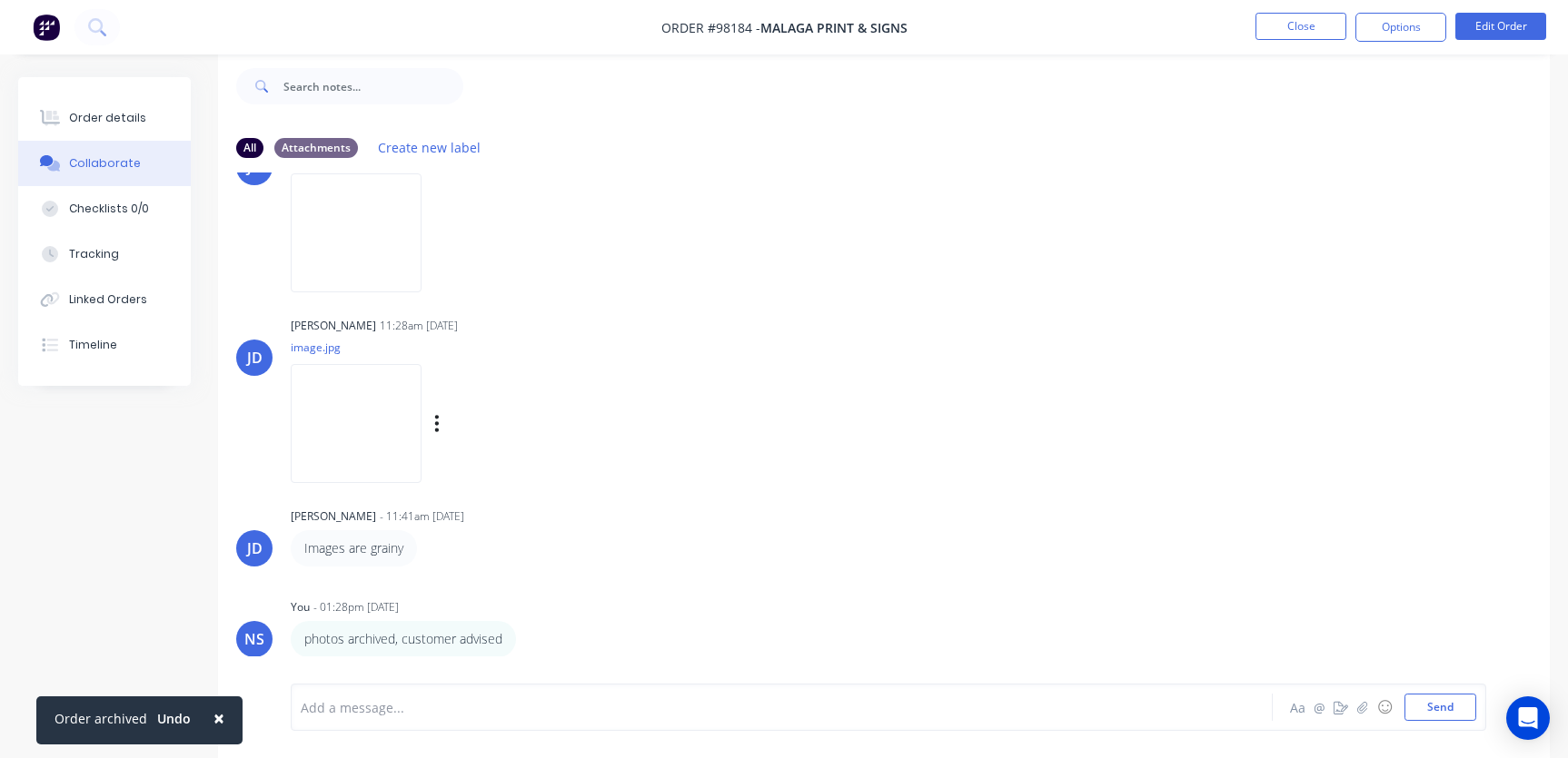
scroll to position [362, 0]
click at [1310, 28] on button "Close" at bounding box center [1301, 27] width 91 height 28
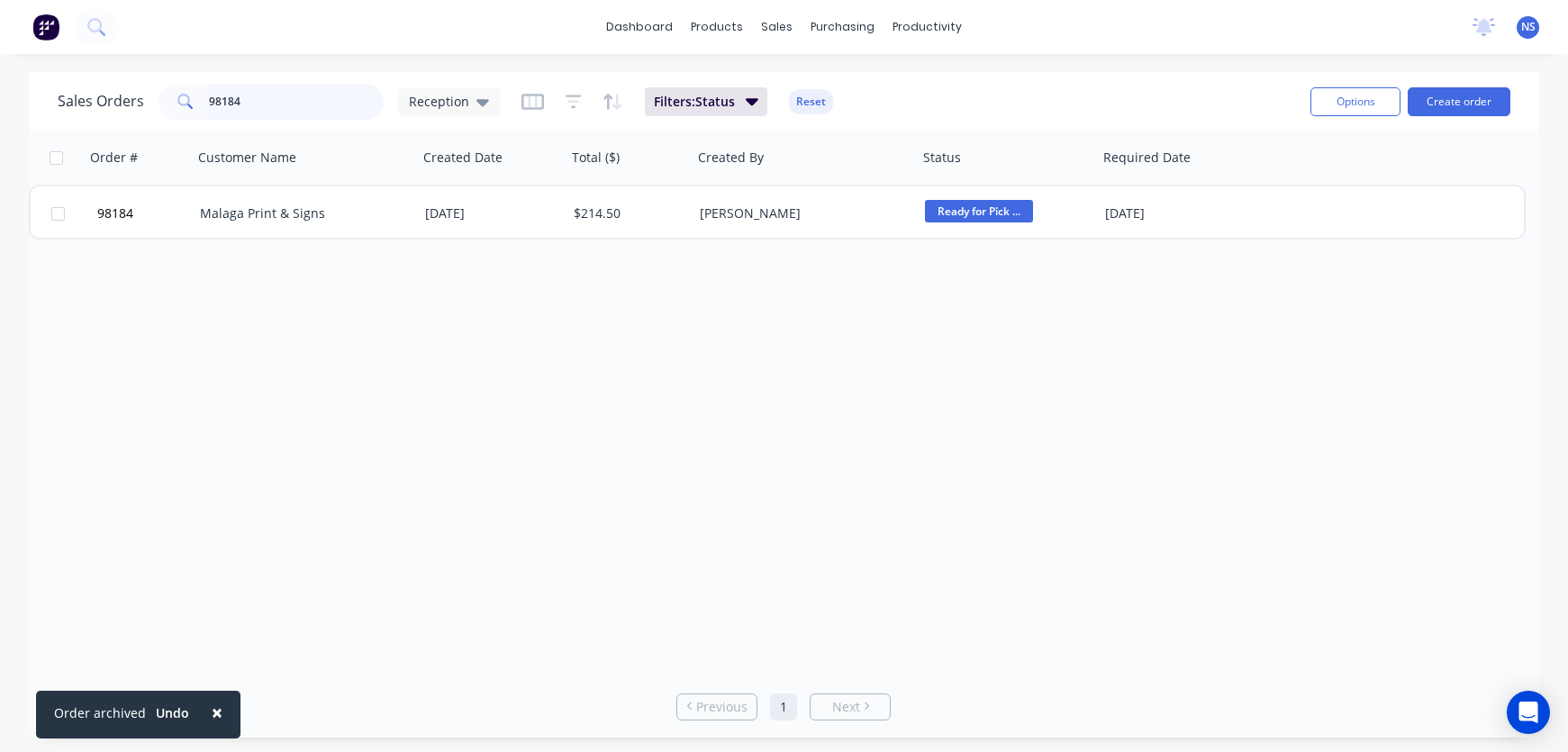
click at [322, 100] on input "98184" at bounding box center [297, 102] width 176 height 36
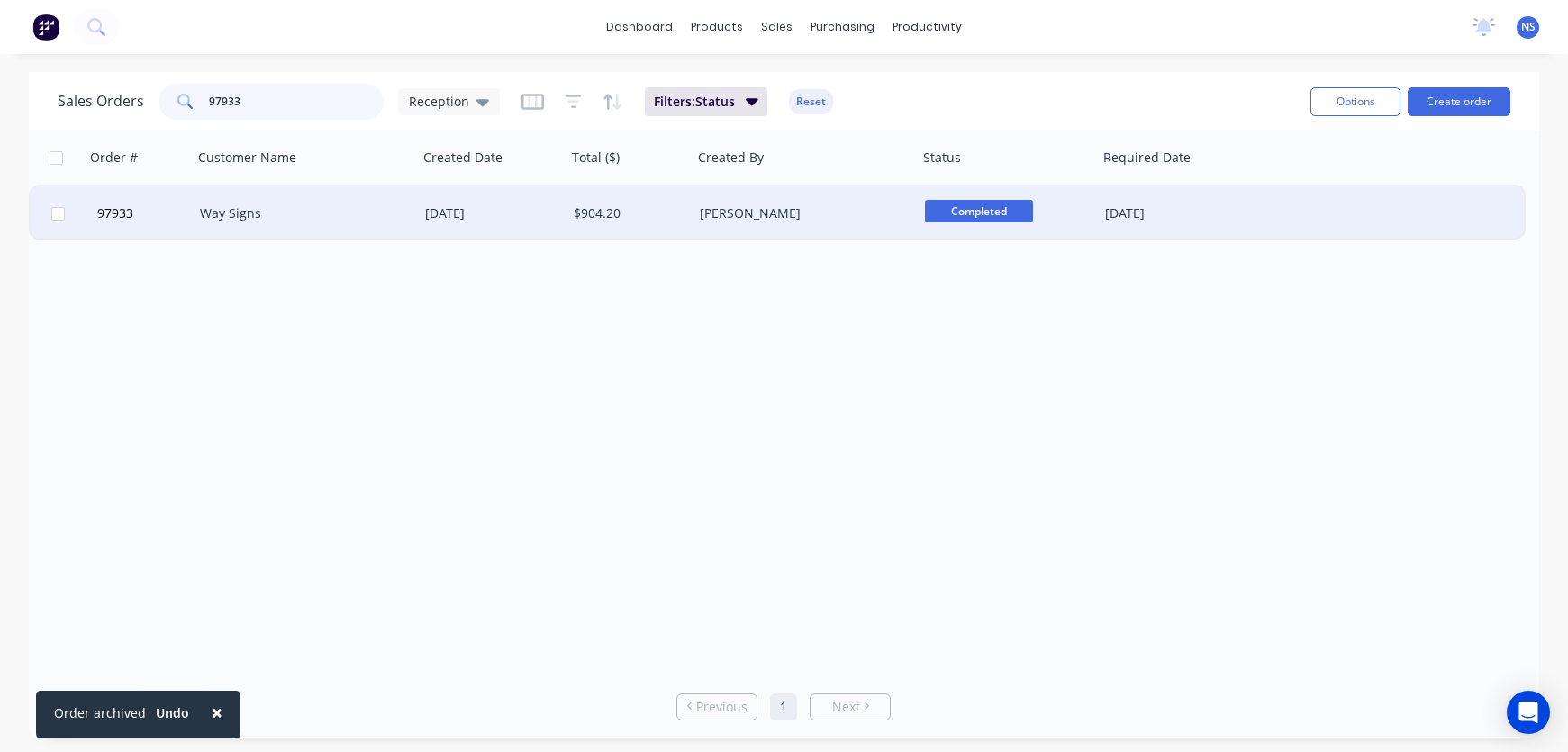
type input "97933"
click at [1087, 221] on div "Completed" at bounding box center [1008, 214] width 166 height 27
click at [1196, 212] on div "[DATE]" at bounding box center [1177, 213] width 144 height 18
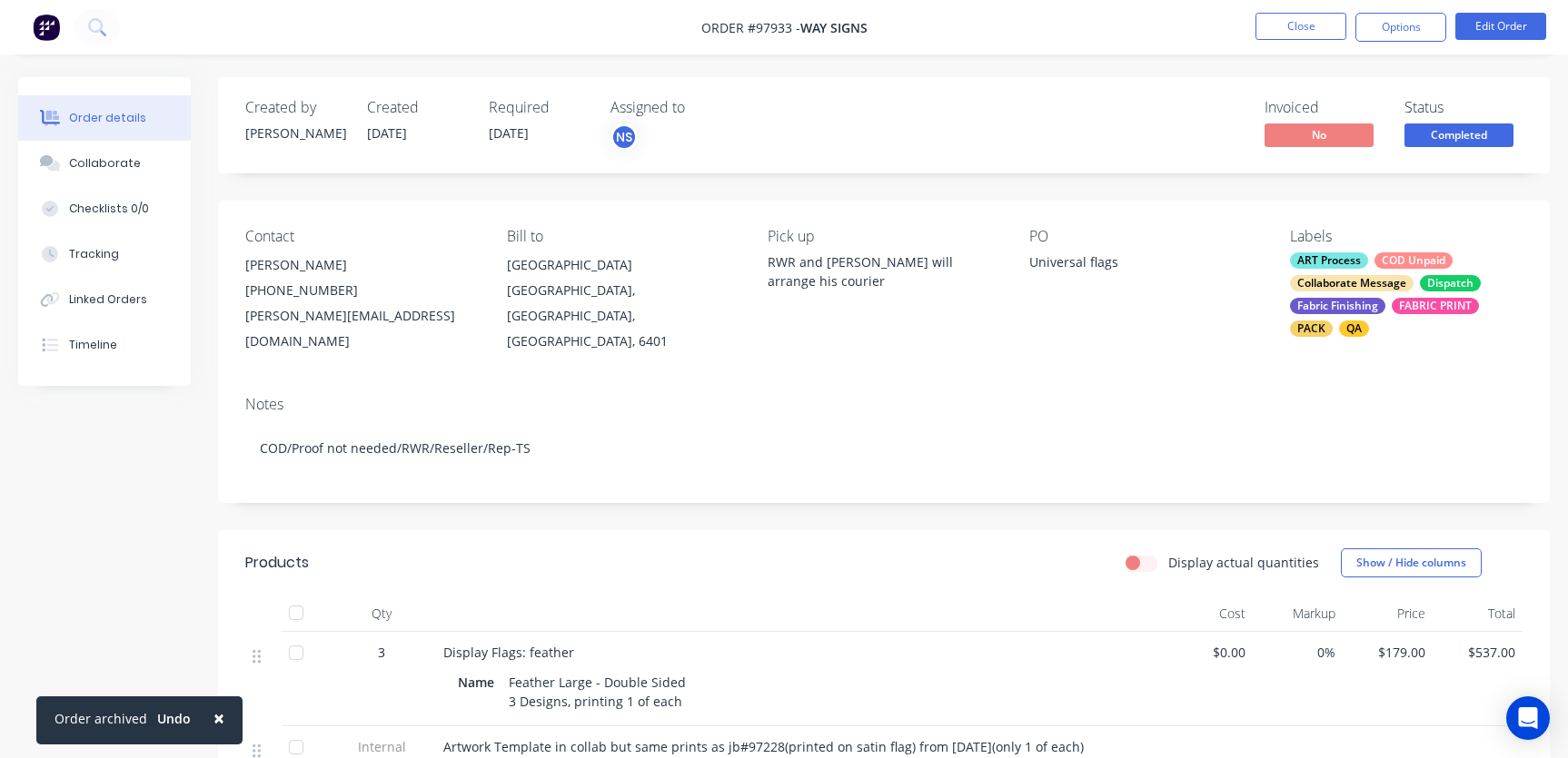
click at [1406, 284] on div "Collaborate Message" at bounding box center [1351, 283] width 123 height 17
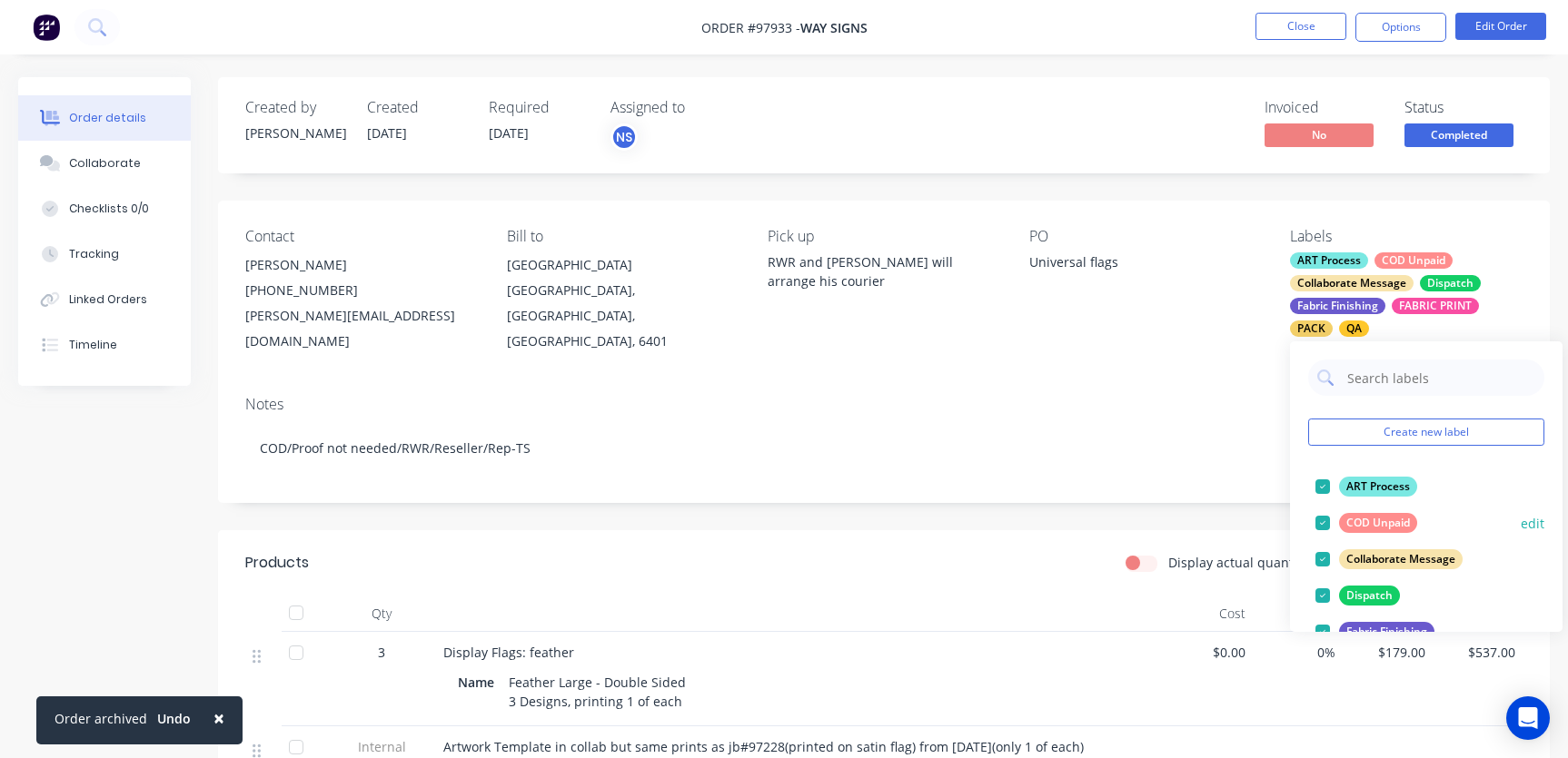
click at [1321, 525] on div at bounding box center [1322, 522] width 36 height 36
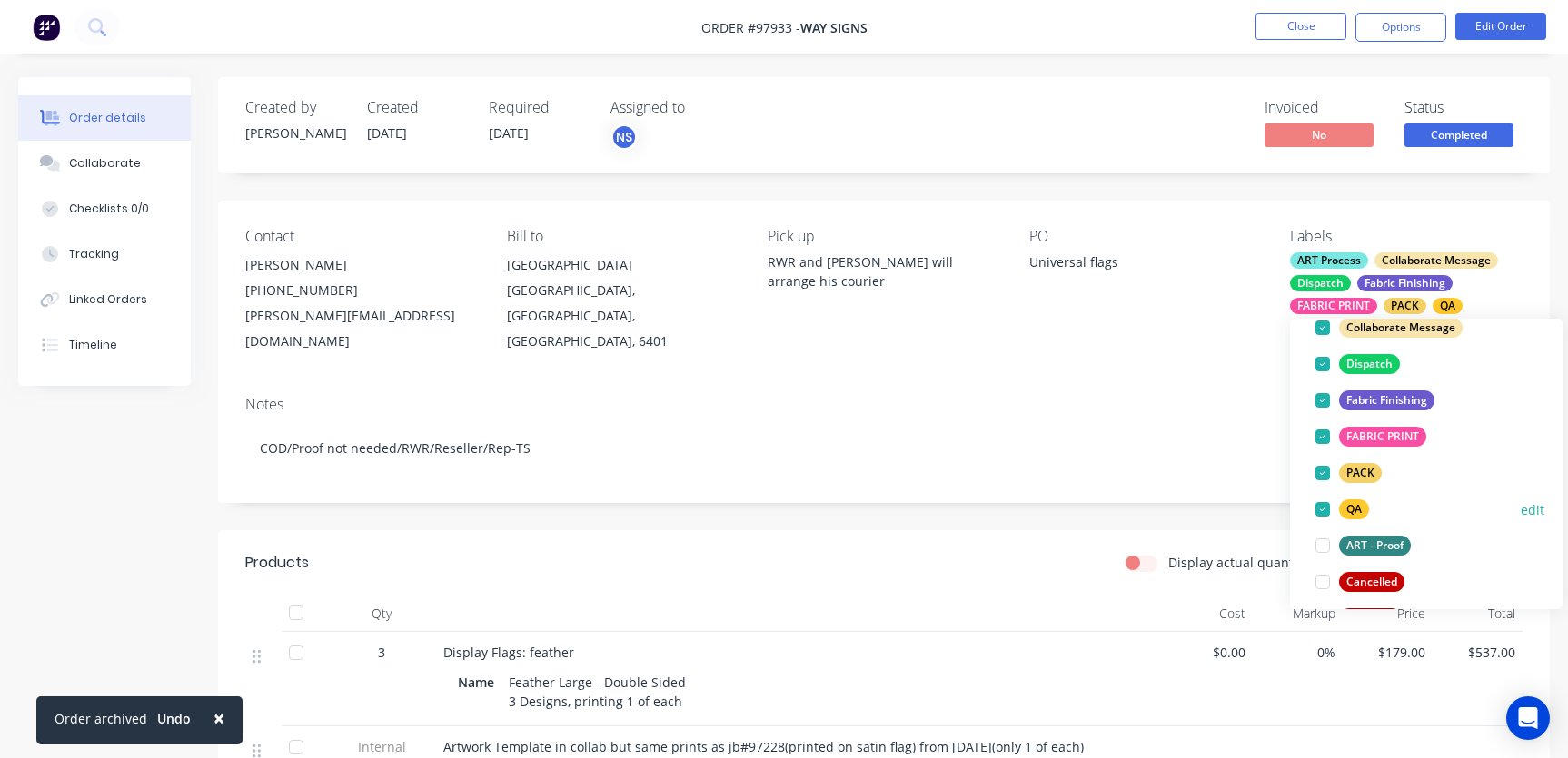
scroll to position [363, 0]
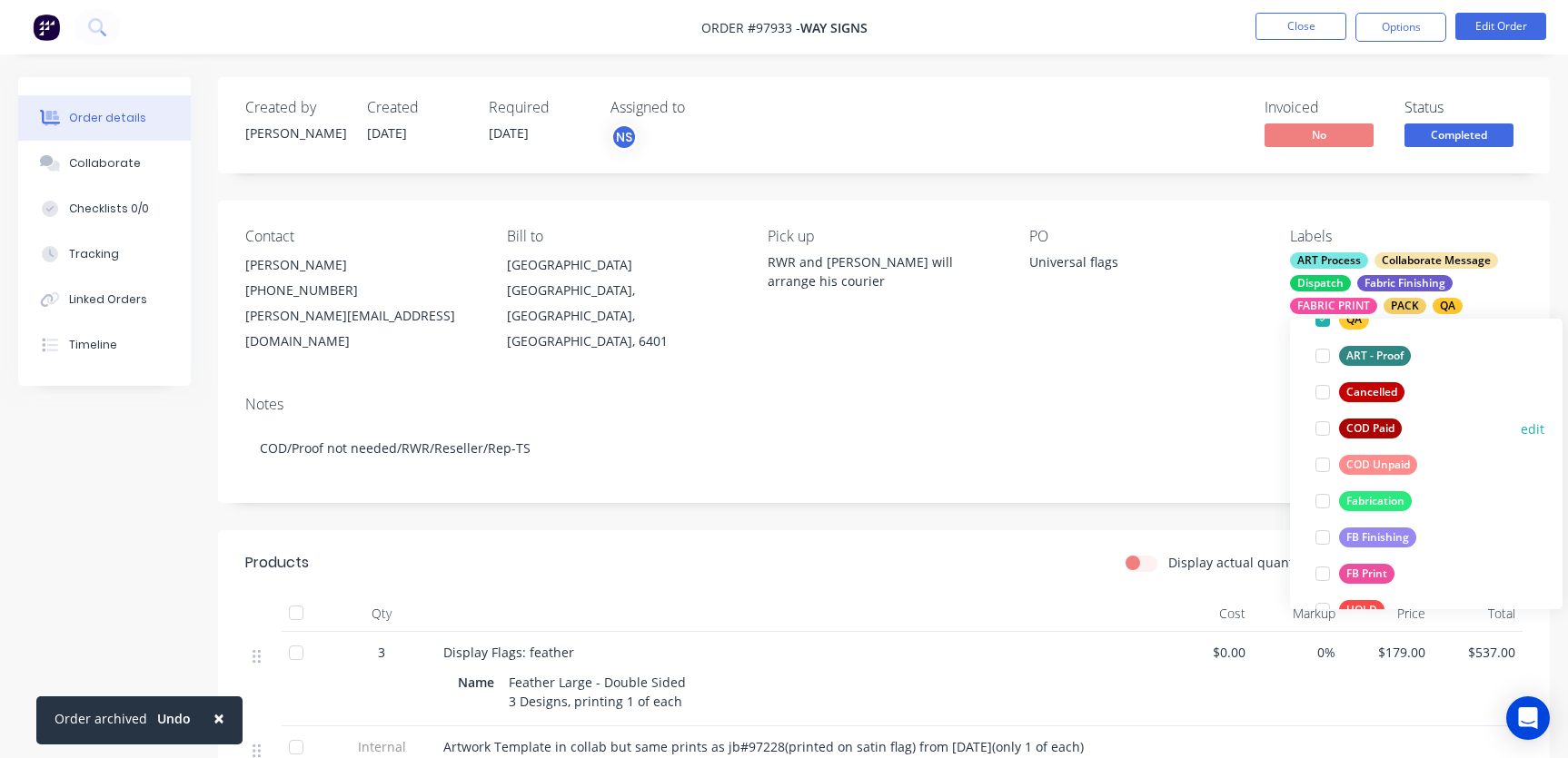
click at [1324, 433] on div at bounding box center [1322, 429] width 36 height 36
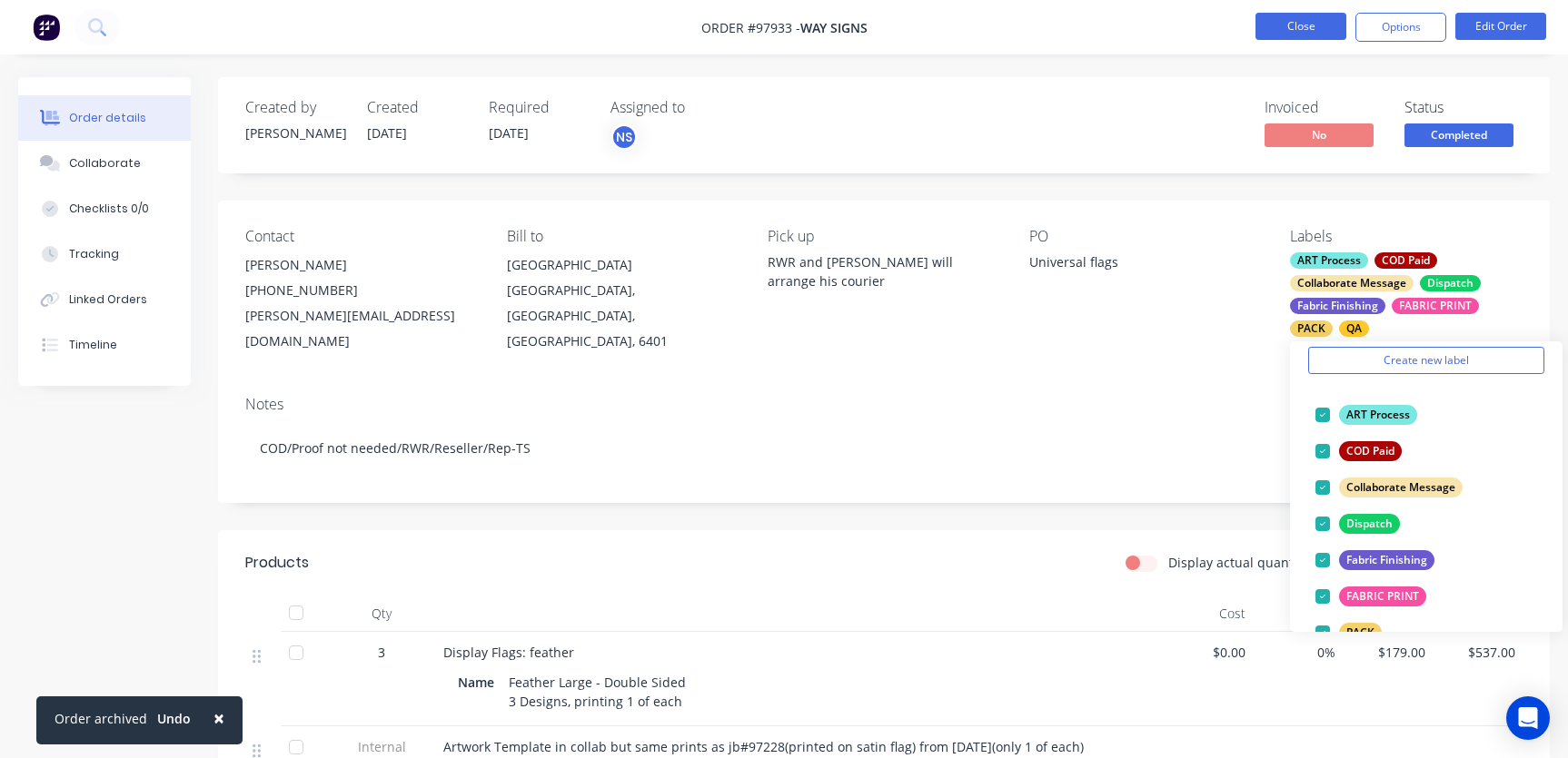
click at [1280, 31] on button "Close" at bounding box center [1301, 27] width 91 height 28
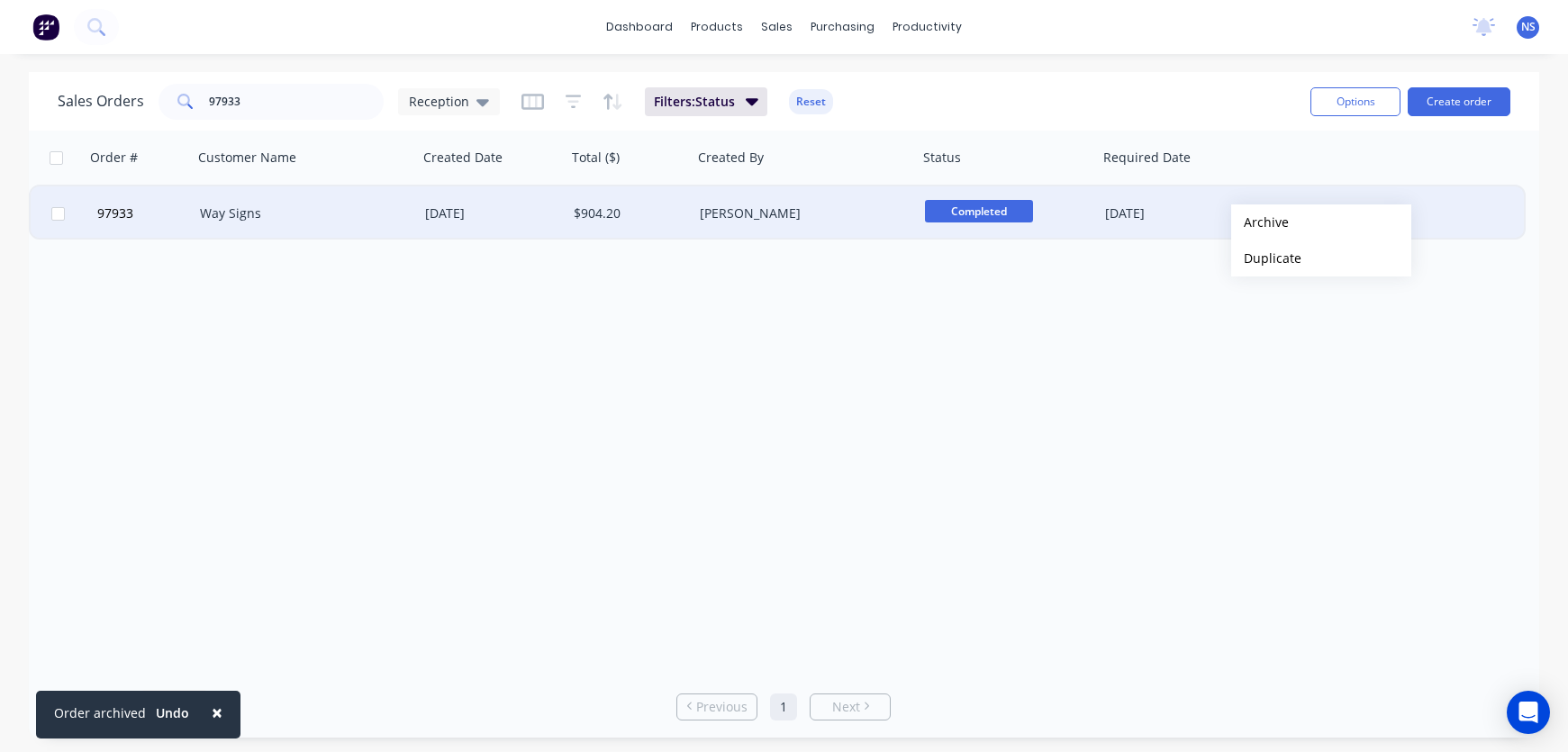
click at [1260, 223] on button "Archive" at bounding box center [1322, 222] width 180 height 36
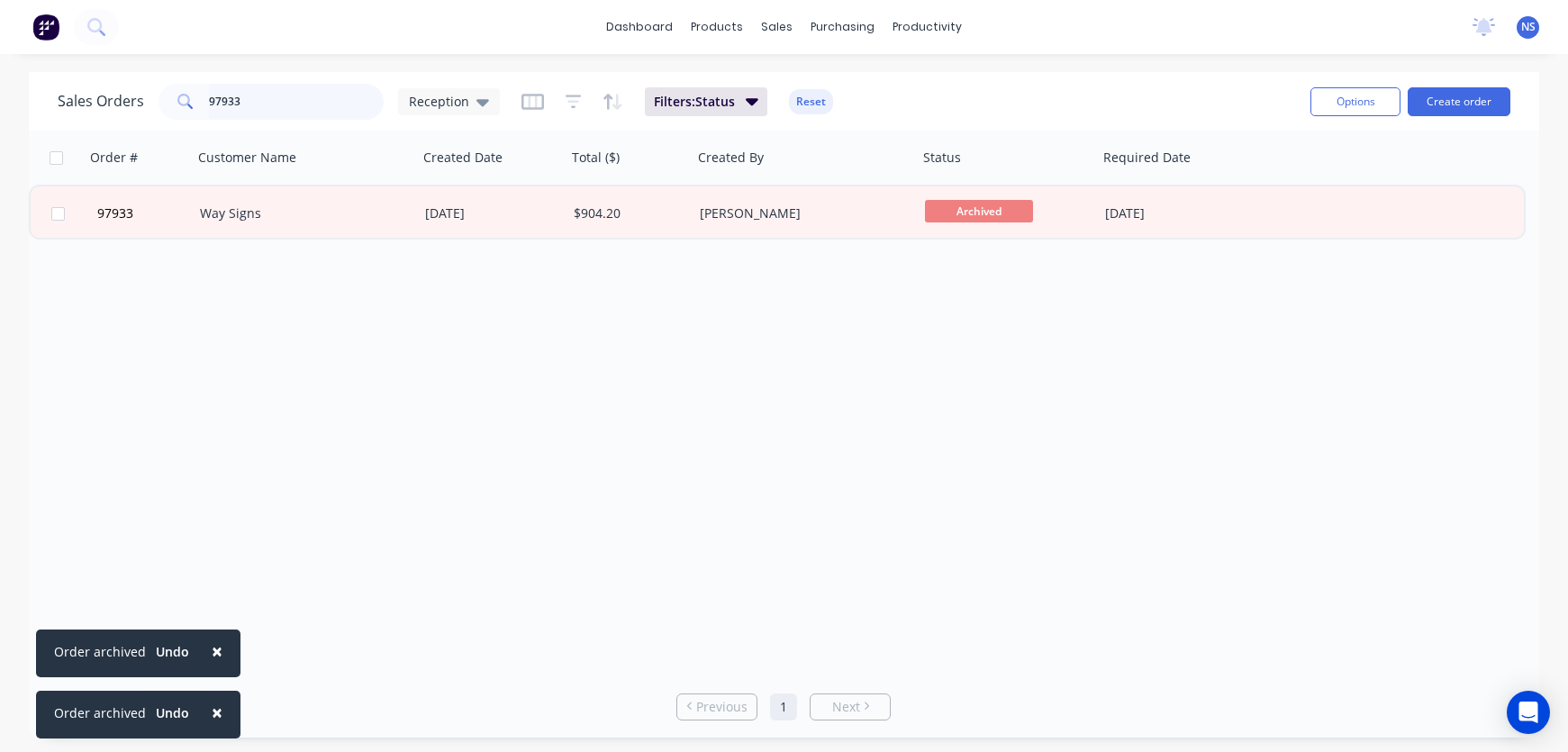
click at [270, 104] on input "97933" at bounding box center [297, 102] width 176 height 36
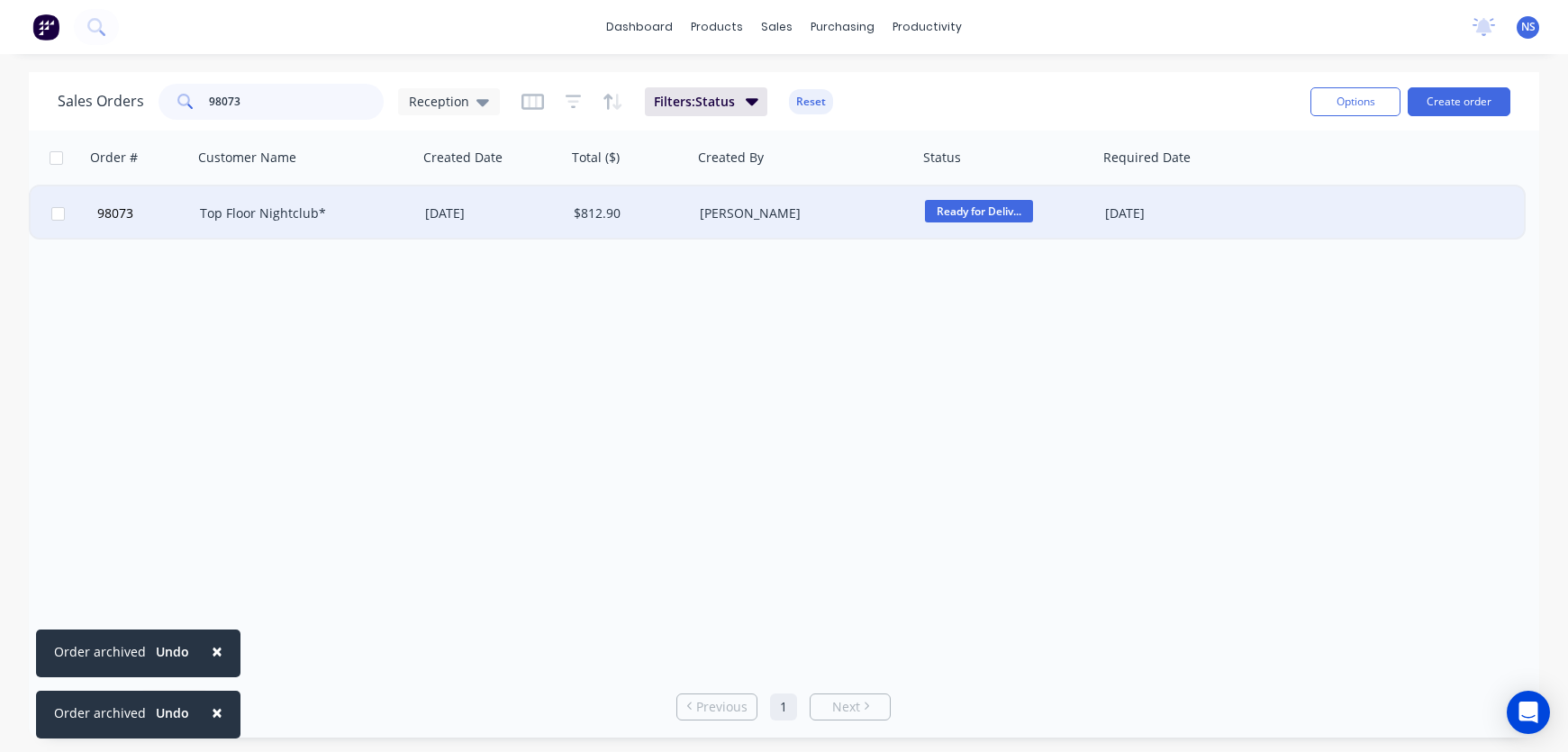
type input "98073"
click at [890, 213] on div "[PERSON_NAME]" at bounding box center [800, 213] width 200 height 18
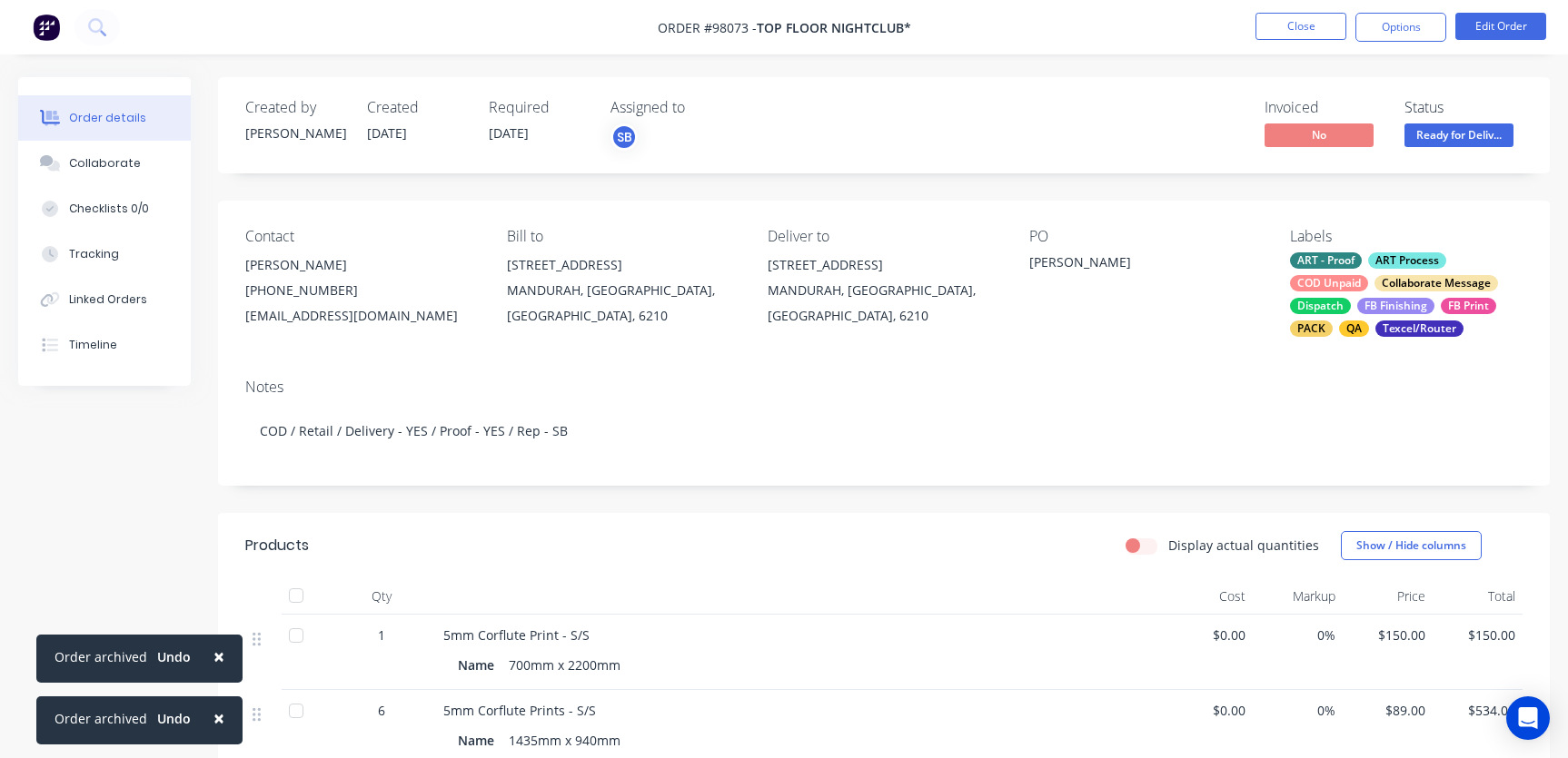
click at [1372, 280] on div "ART - Proof ART Process COD Unpaid Collaborate Message Dispatch FB Finishing FB…" at bounding box center [1406, 295] width 233 height 85
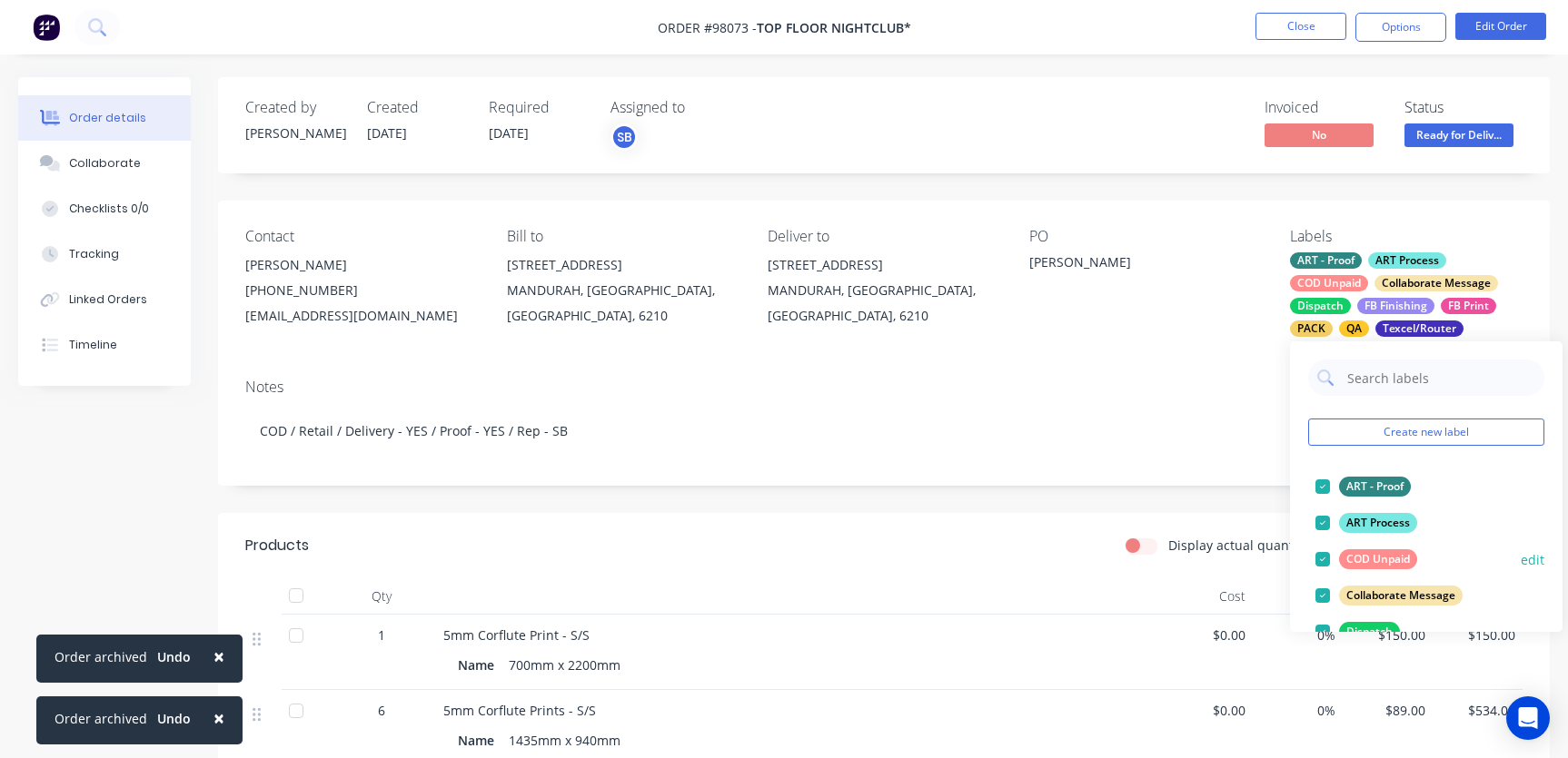
click at [1326, 558] on div at bounding box center [1322, 559] width 36 height 36
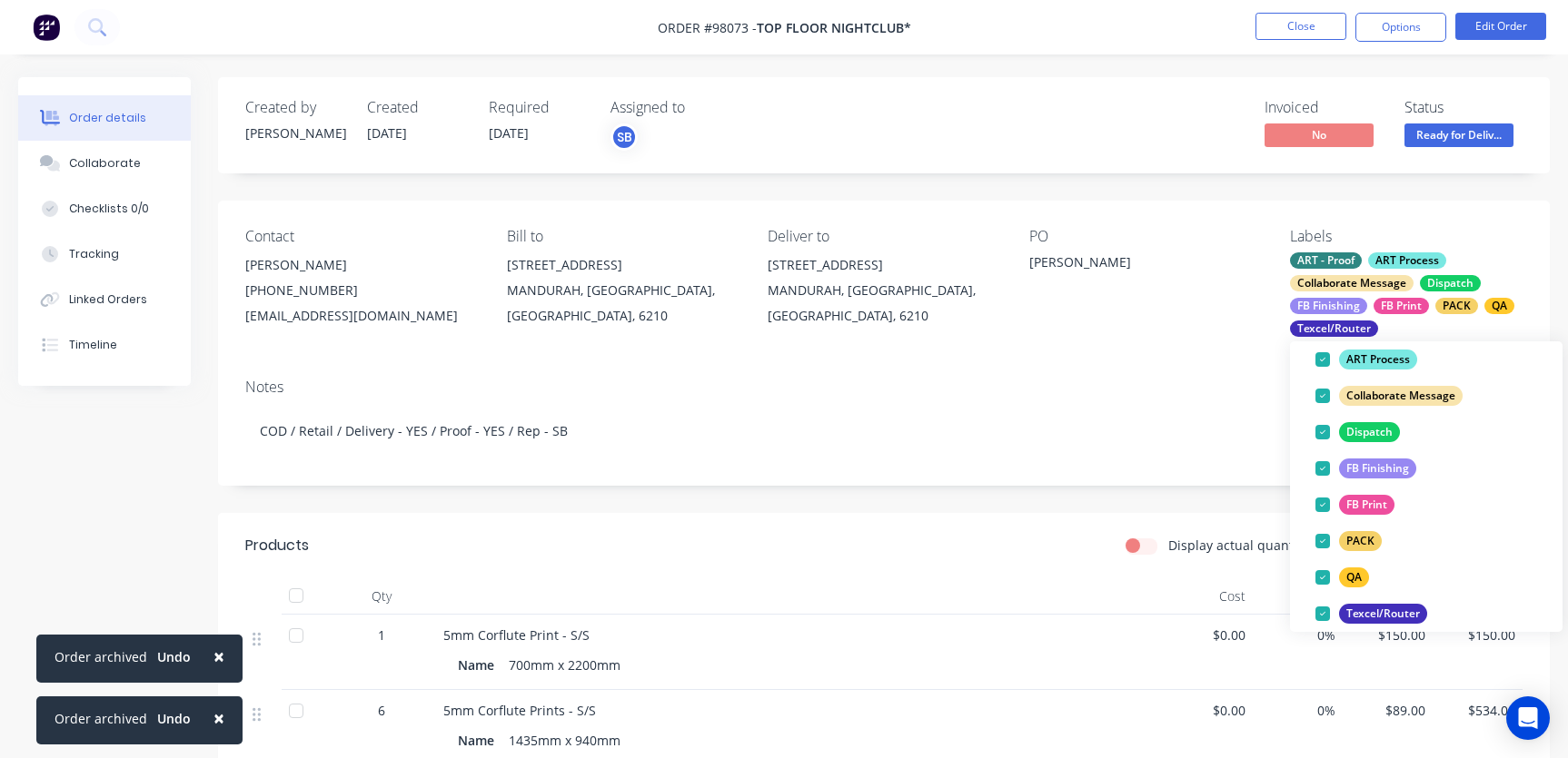
scroll to position [372, 0]
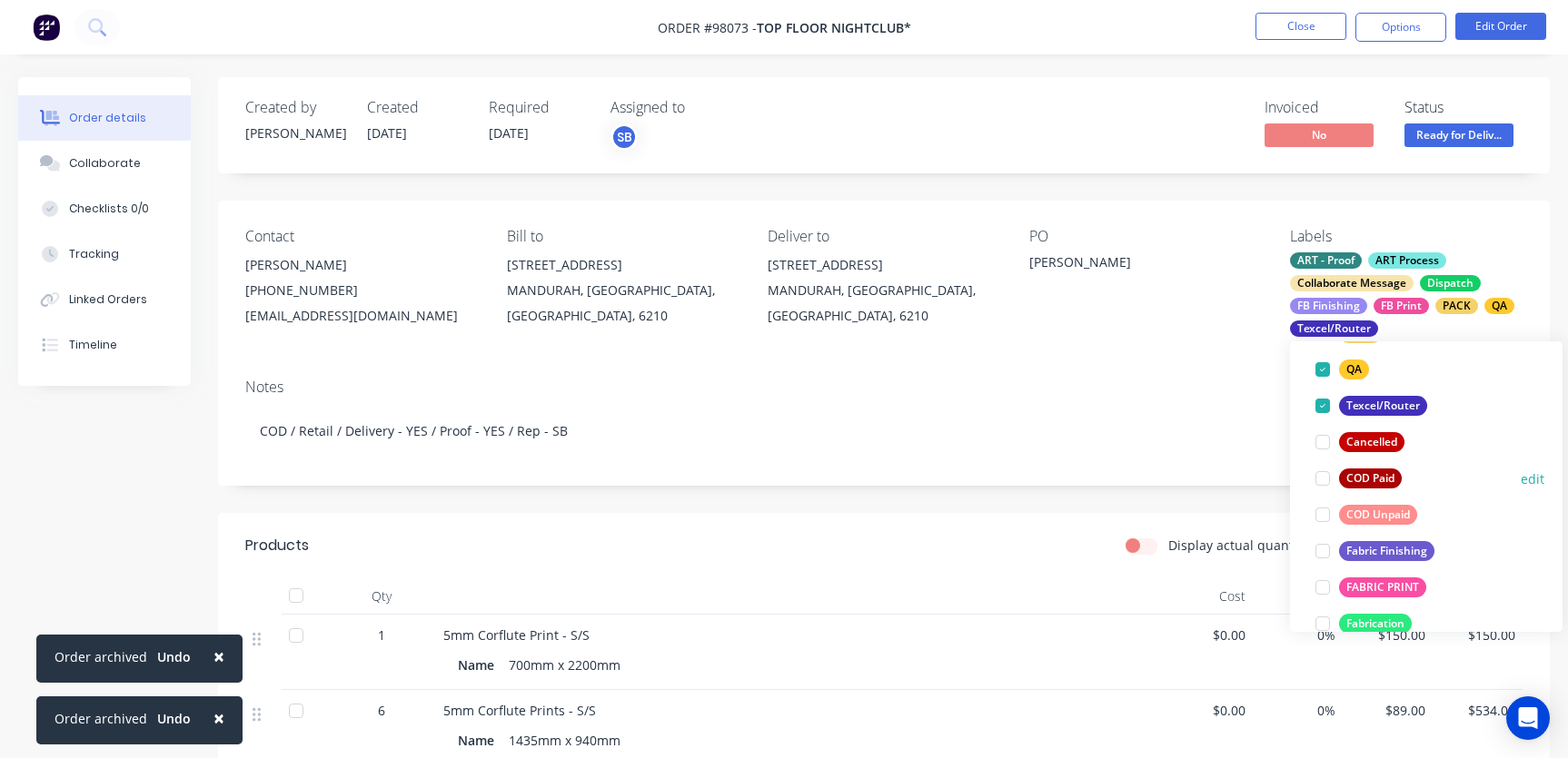
click at [1322, 481] on div at bounding box center [1322, 478] width 36 height 36
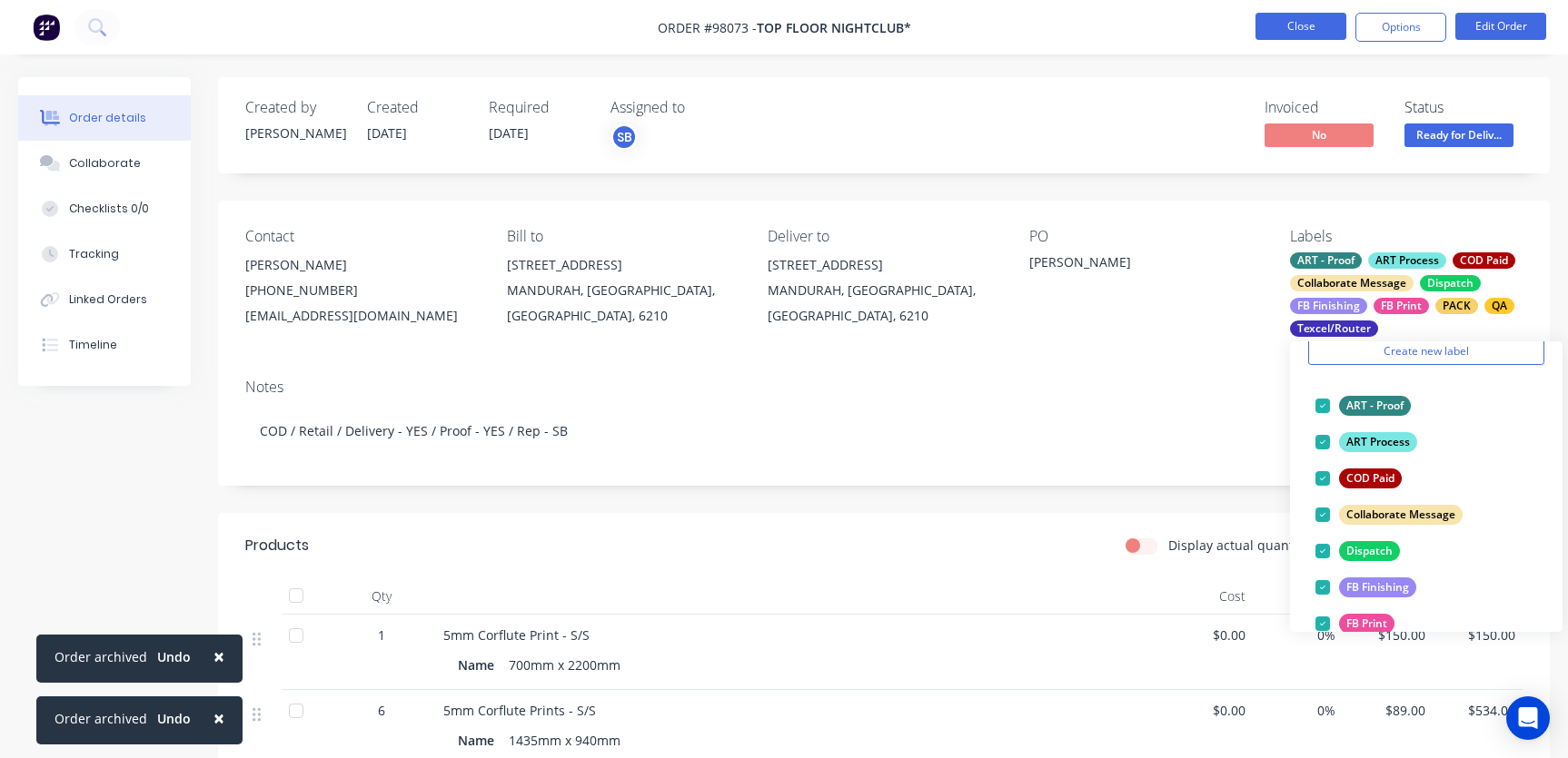
click at [1282, 28] on button "Close" at bounding box center [1301, 27] width 91 height 28
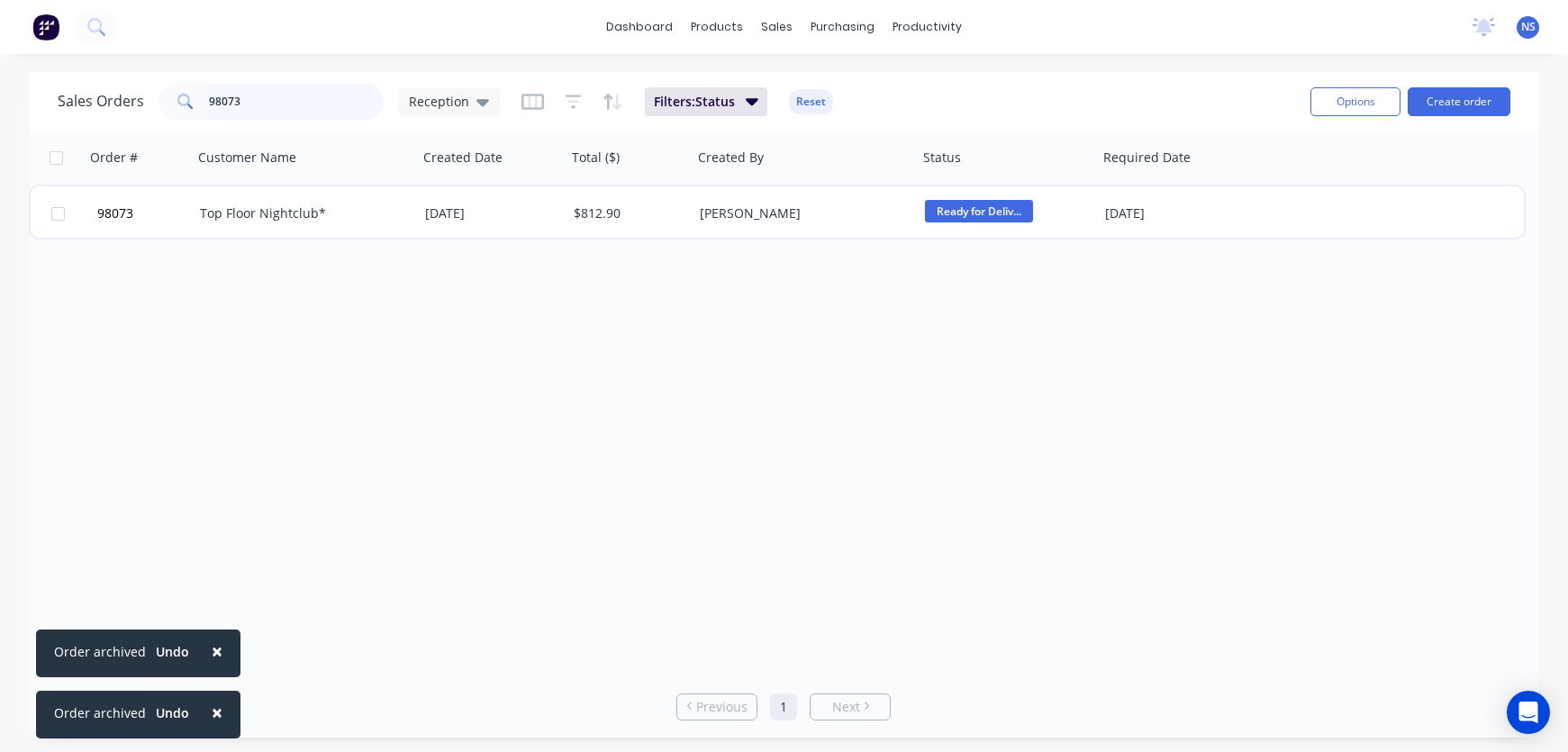
click at [306, 100] on input "98073" at bounding box center [297, 102] width 176 height 36
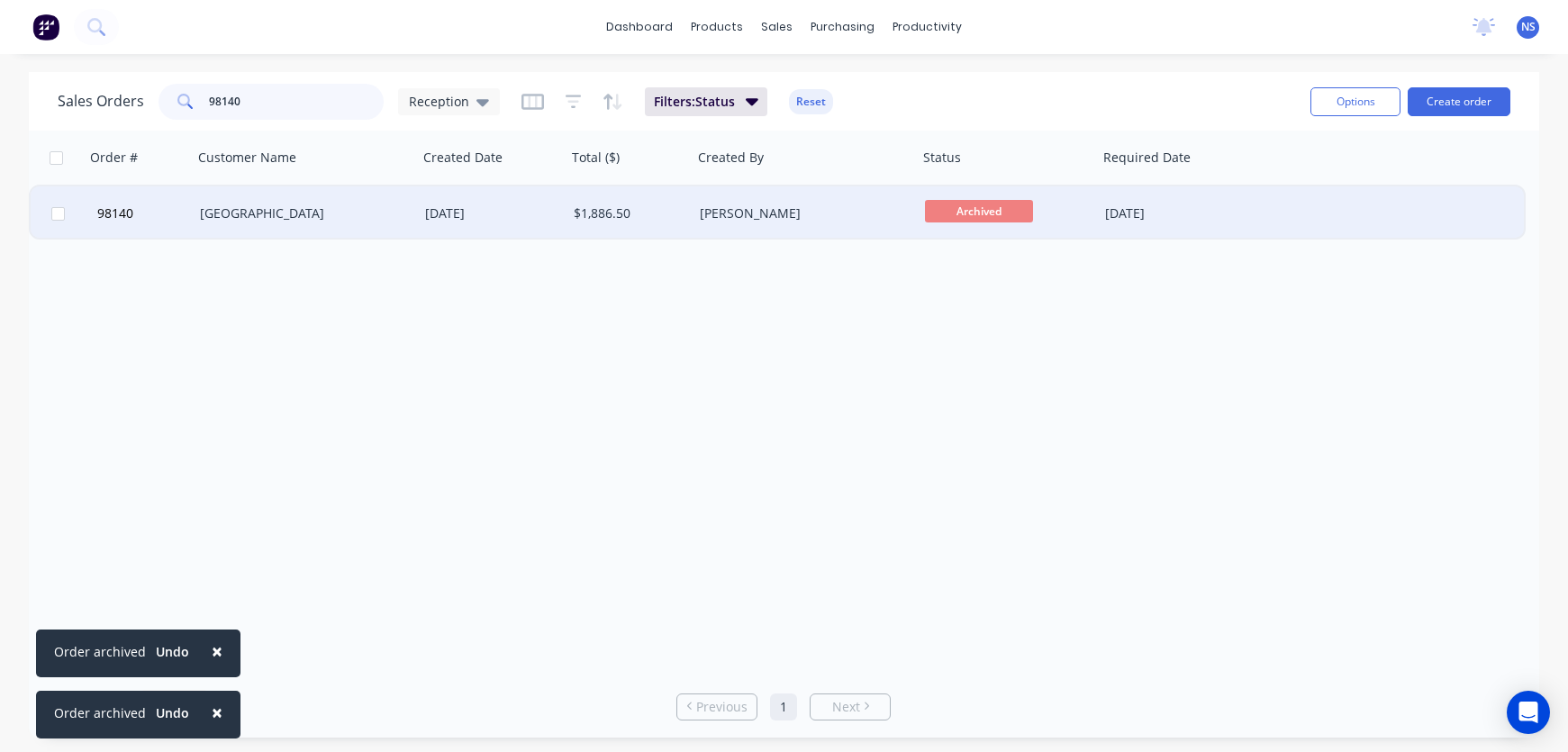
type input "98140"
click at [813, 219] on div "[PERSON_NAME]" at bounding box center [800, 213] width 200 height 18
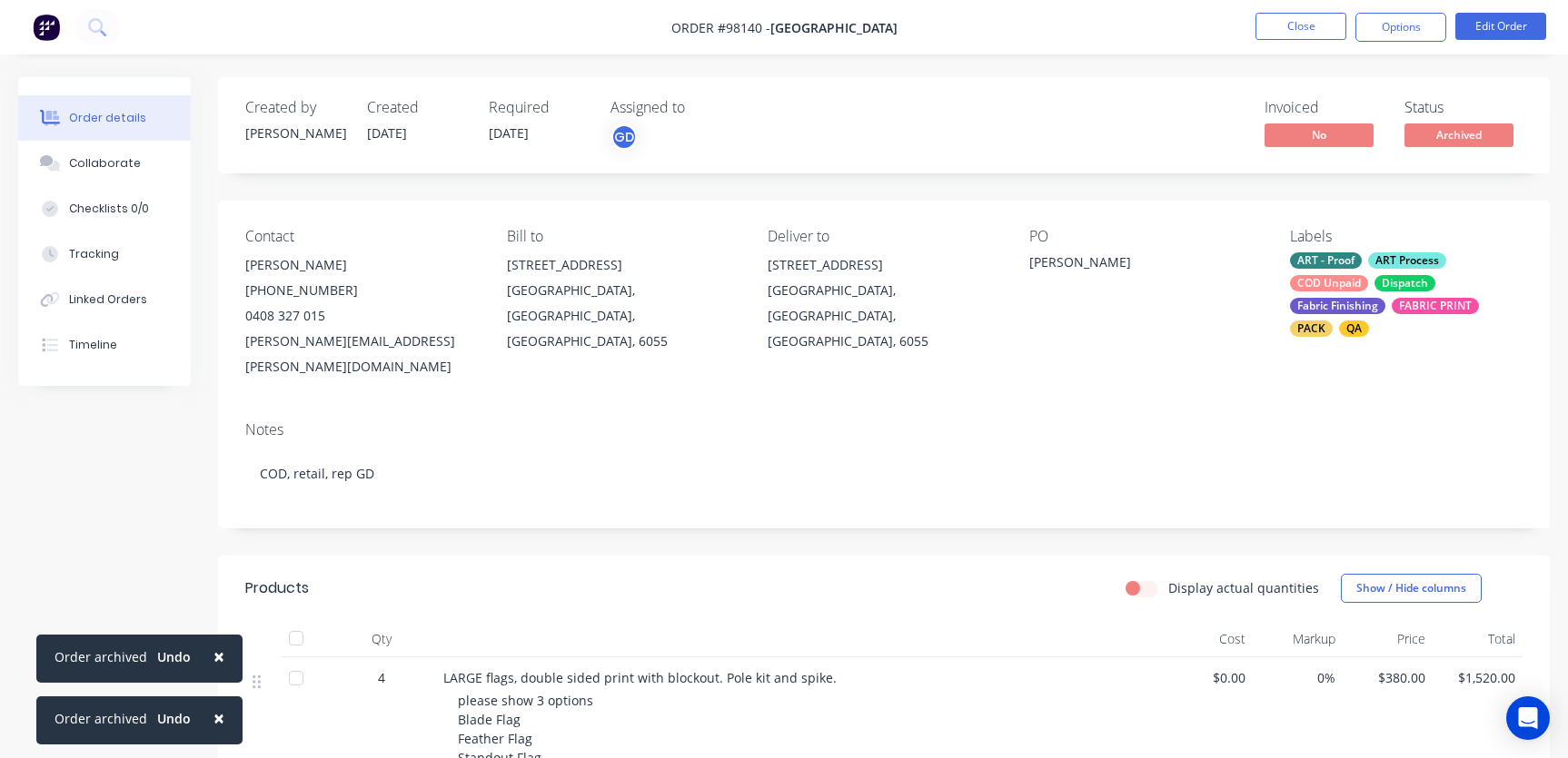
click at [1367, 288] on div "ART - Proof ART Process COD Unpaid Dispatch Fabric Finishing FABRIC PRINT PACK …" at bounding box center [1406, 295] width 233 height 85
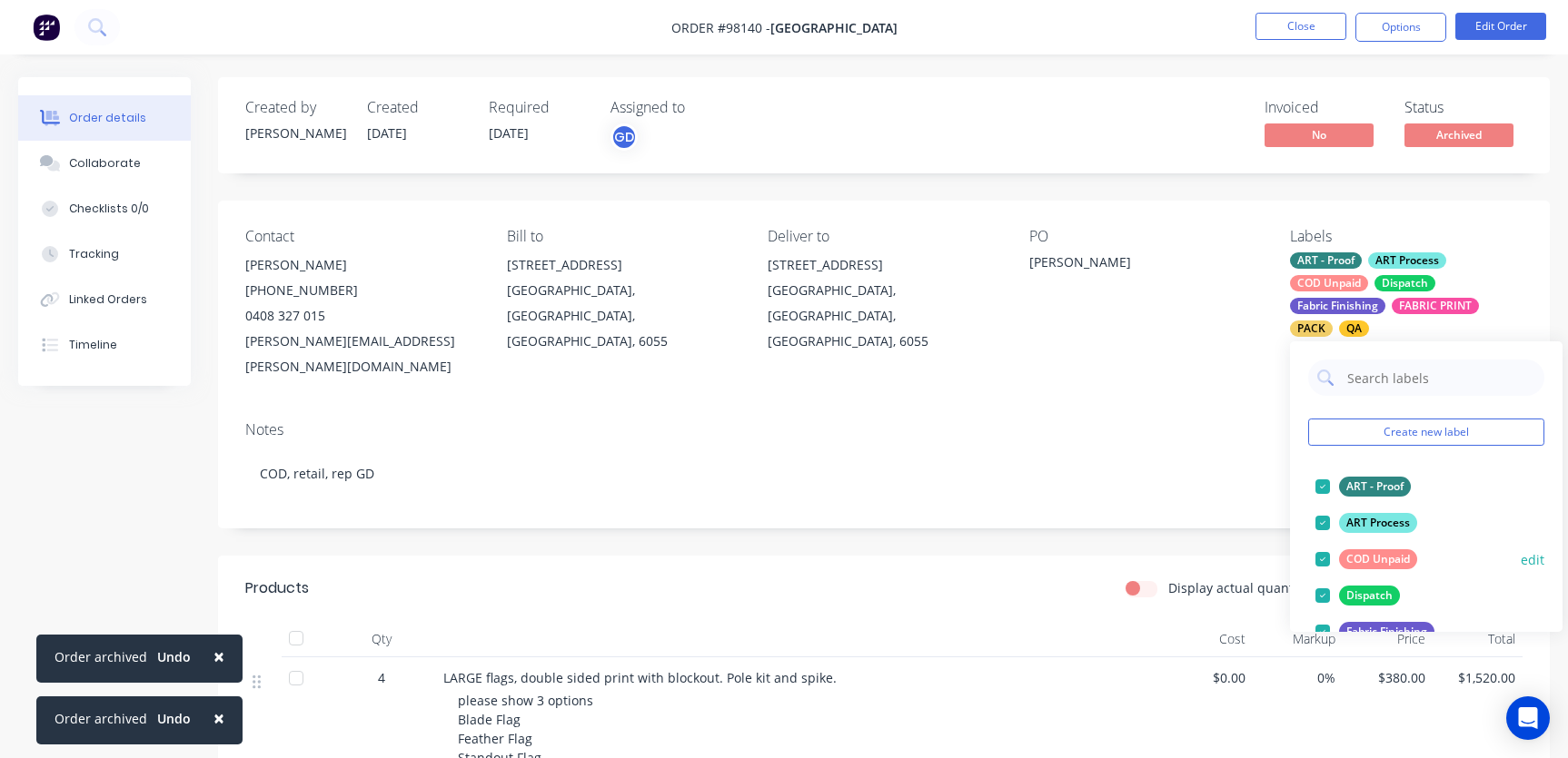
click at [1324, 562] on div at bounding box center [1322, 559] width 36 height 36
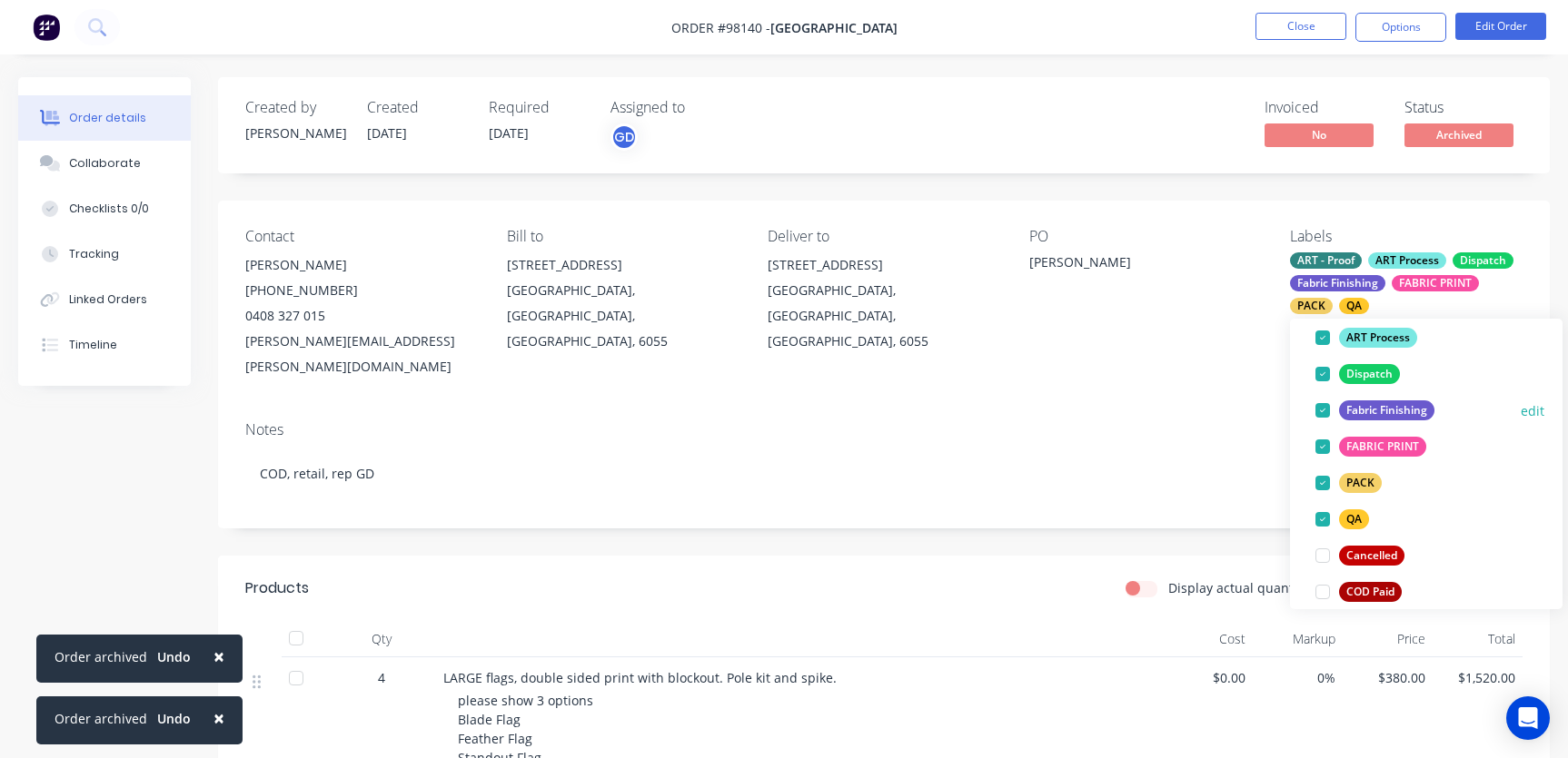
scroll to position [179, 0]
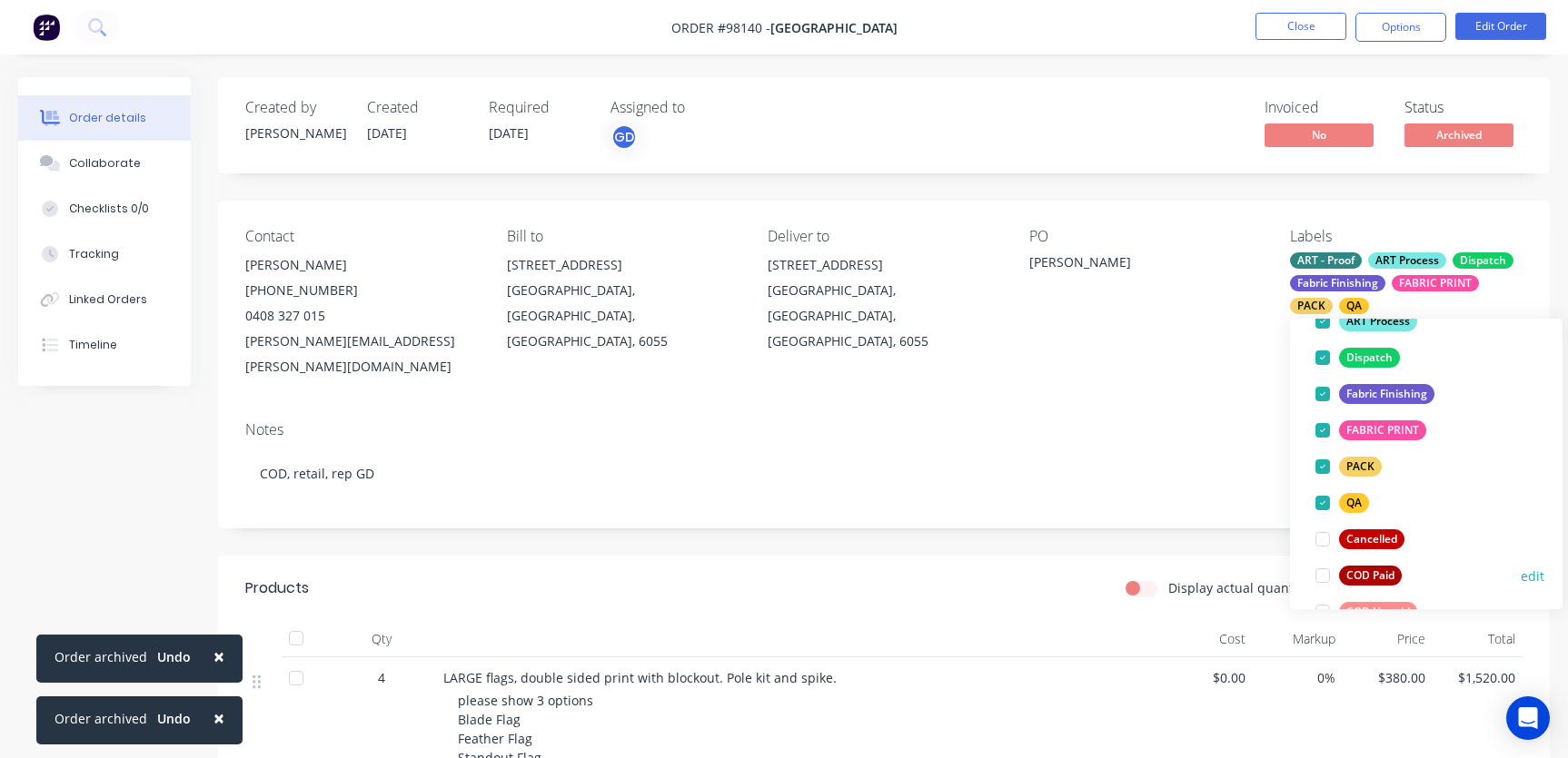
click at [1321, 579] on div at bounding box center [1322, 576] width 36 height 36
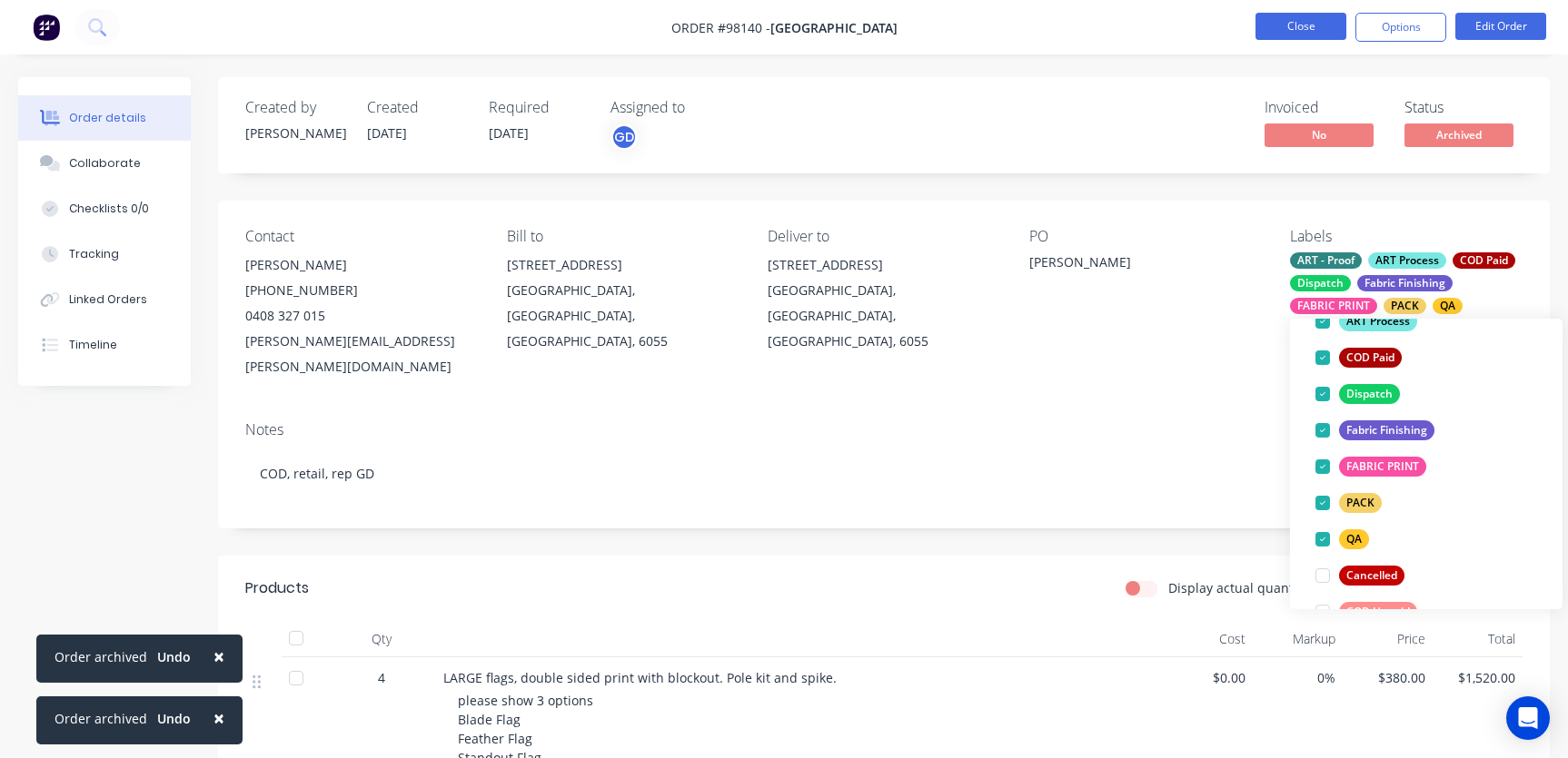
click at [1290, 31] on button "Close" at bounding box center [1301, 27] width 91 height 28
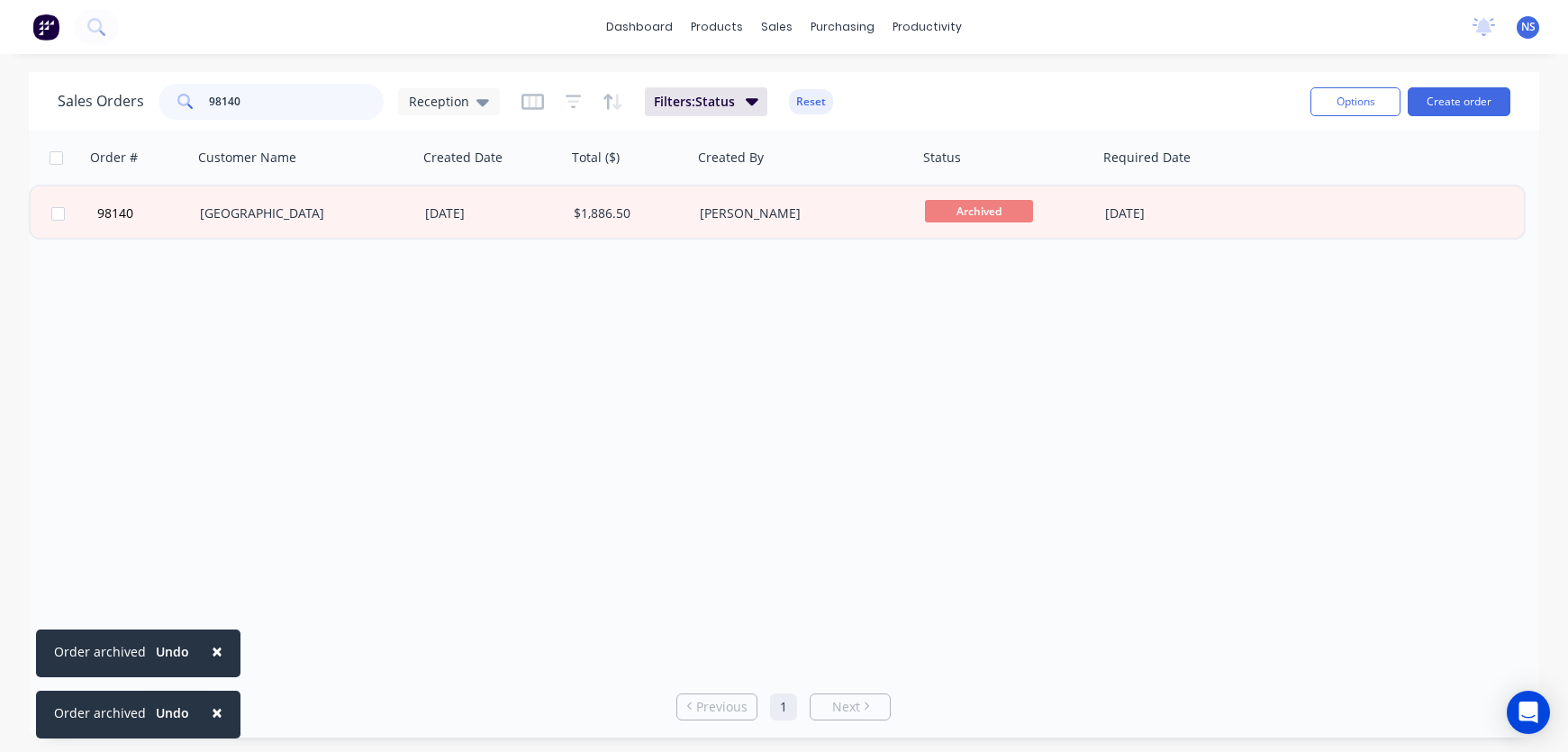
click at [316, 112] on input "98140" at bounding box center [297, 102] width 176 height 36
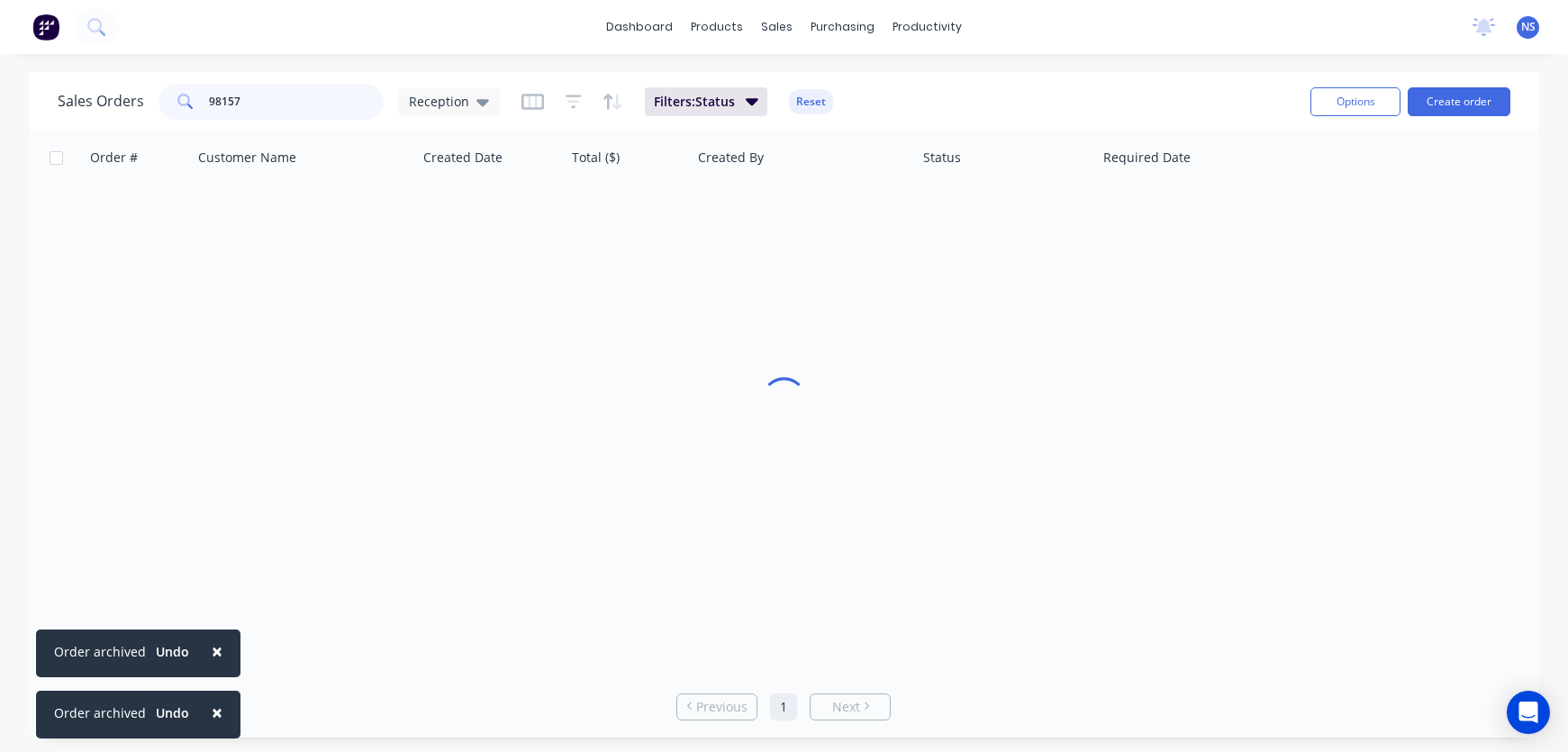
type input "98157"
click at [213, 649] on span "×" at bounding box center [217, 651] width 11 height 25
click at [215, 714] on span "×" at bounding box center [217, 713] width 11 height 25
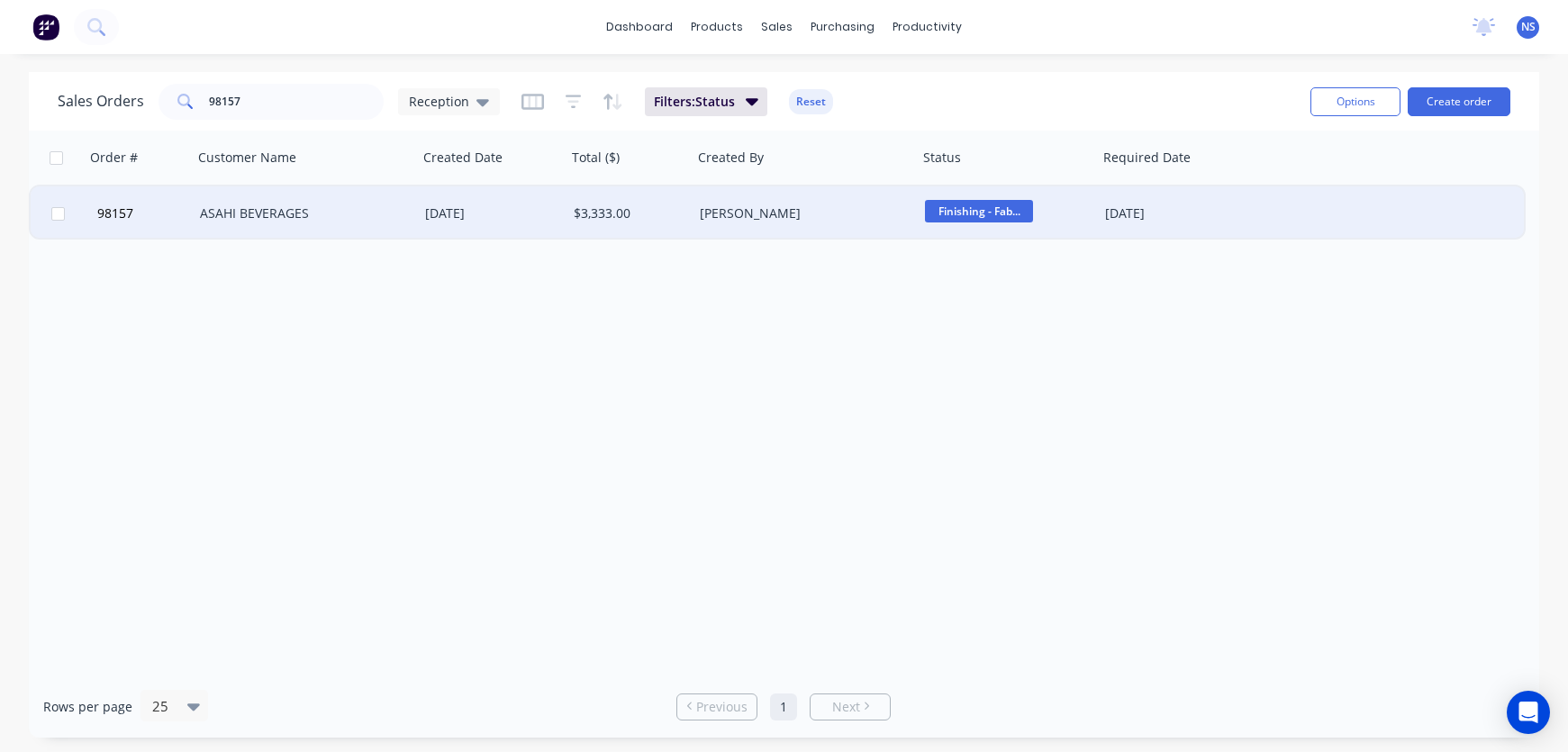
click at [824, 223] on div "[PERSON_NAME]" at bounding box center [806, 213] width 225 height 54
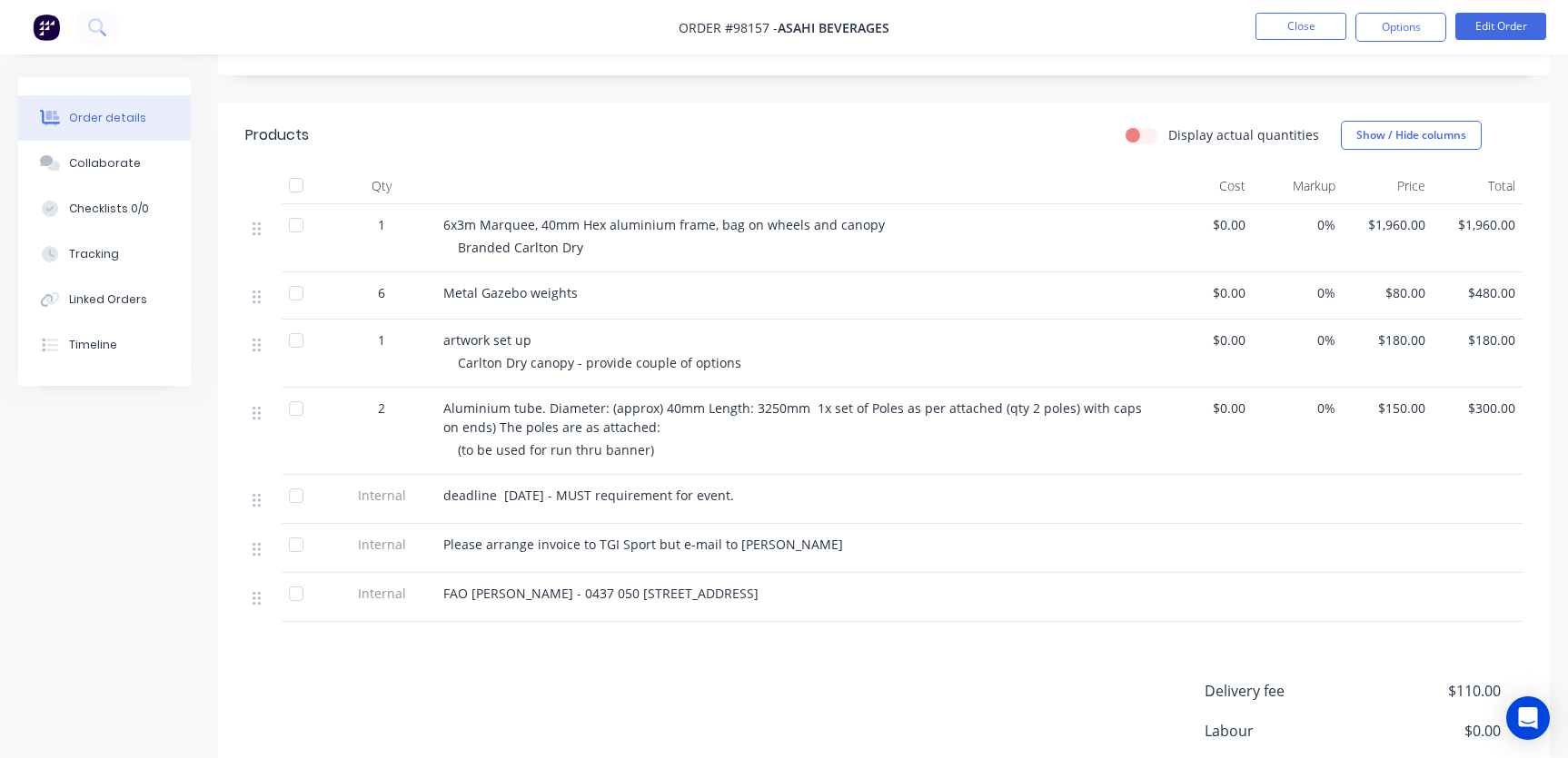
scroll to position [107, 0]
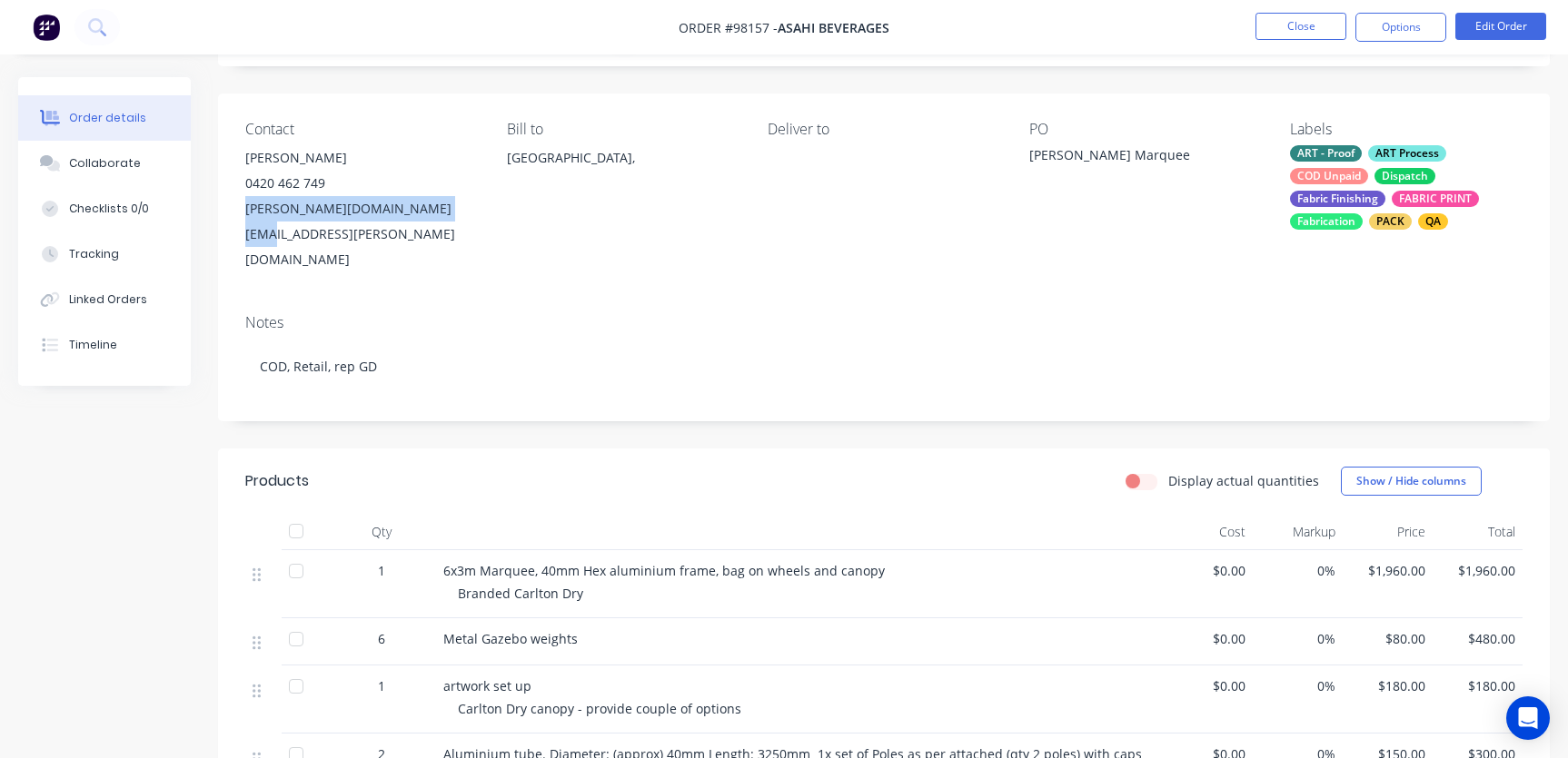
drag, startPoint x: 467, startPoint y: 210, endPoint x: 239, endPoint y: 208, distance: 228.0
click at [239, 208] on div "Contact [PERSON_NAME] [PHONE_NUMBER] [DOMAIN_NAME][EMAIL_ADDRESS][PERSON_NAME][…" at bounding box center [883, 196] width 1331 height 206
copy div "[PERSON_NAME][DOMAIN_NAME][EMAIL_ADDRESS][PERSON_NAME][DOMAIN_NAME]"
click at [1293, 31] on button "Close" at bounding box center [1301, 27] width 91 height 28
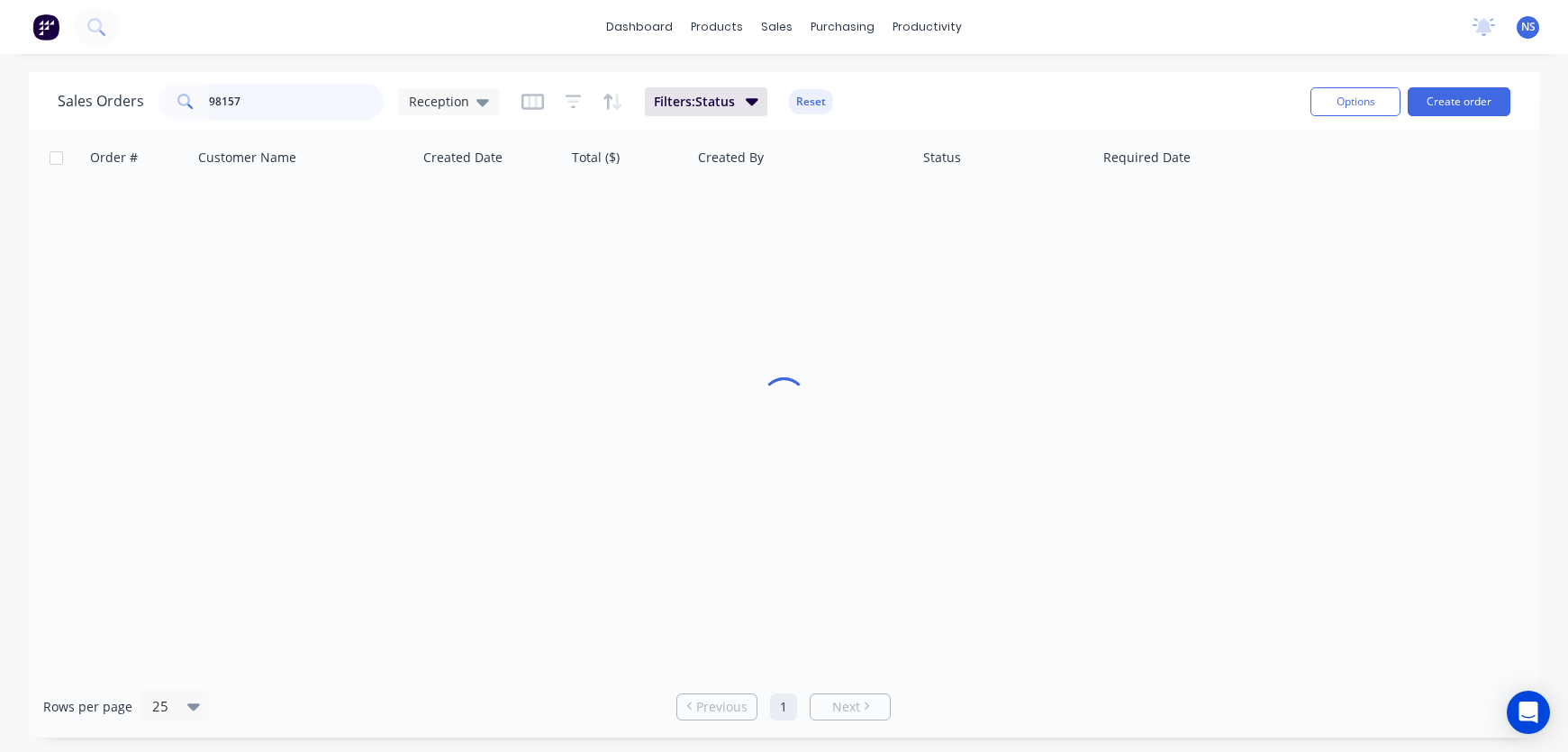
click at [282, 109] on input "98157" at bounding box center [297, 102] width 176 height 36
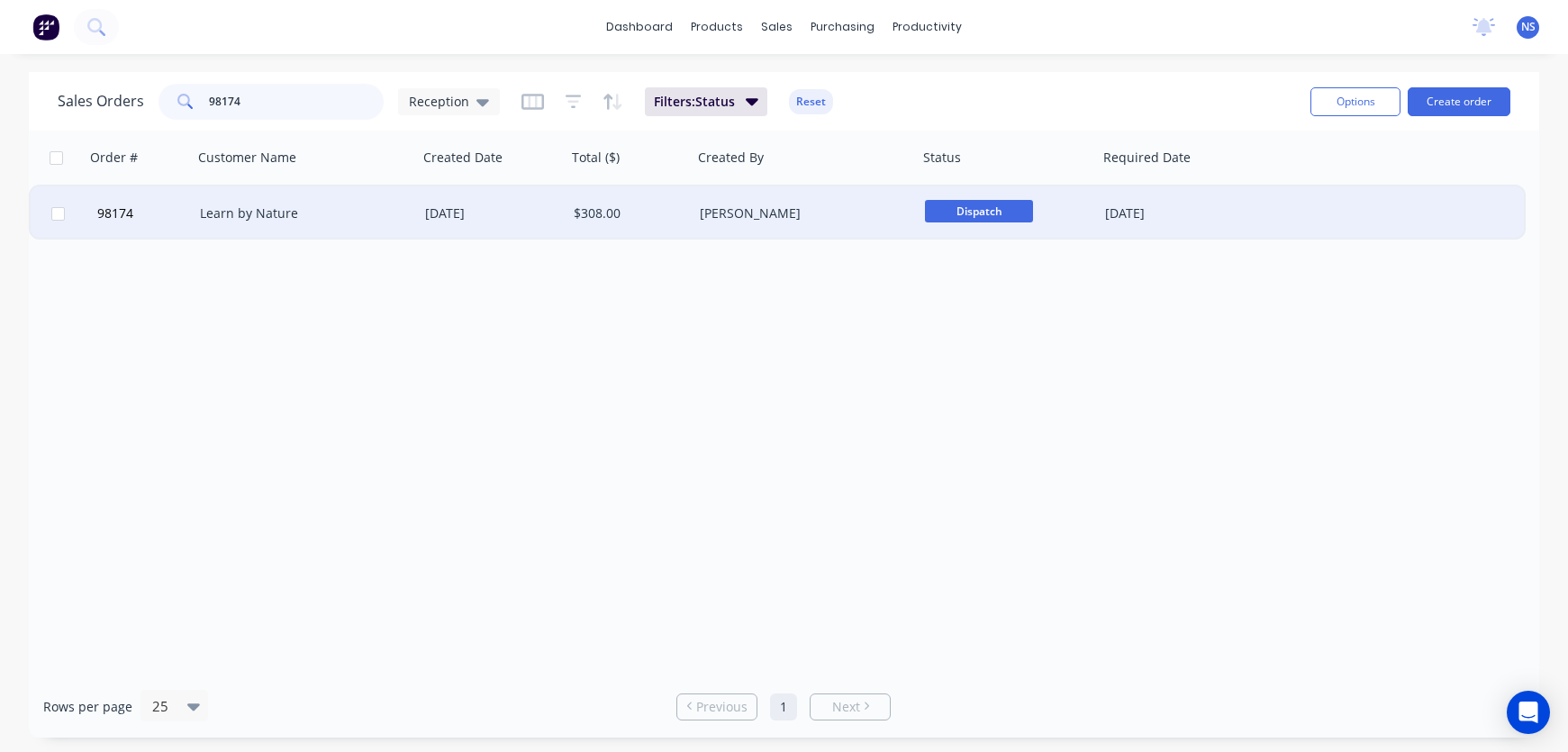
type input "98174"
click at [673, 219] on div "$308.00" at bounding box center [627, 213] width 107 height 18
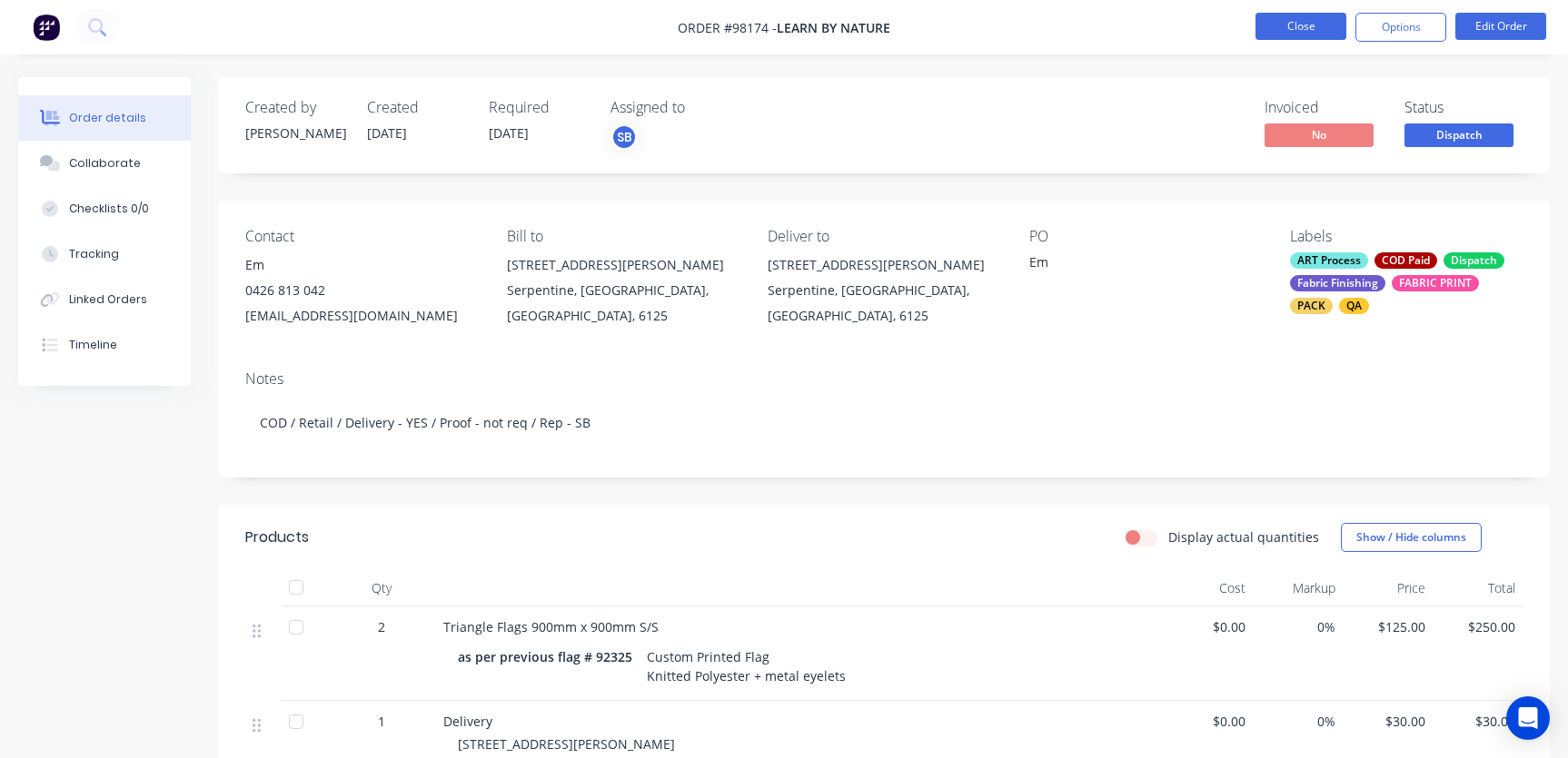
click at [1302, 27] on button "Close" at bounding box center [1301, 27] width 91 height 28
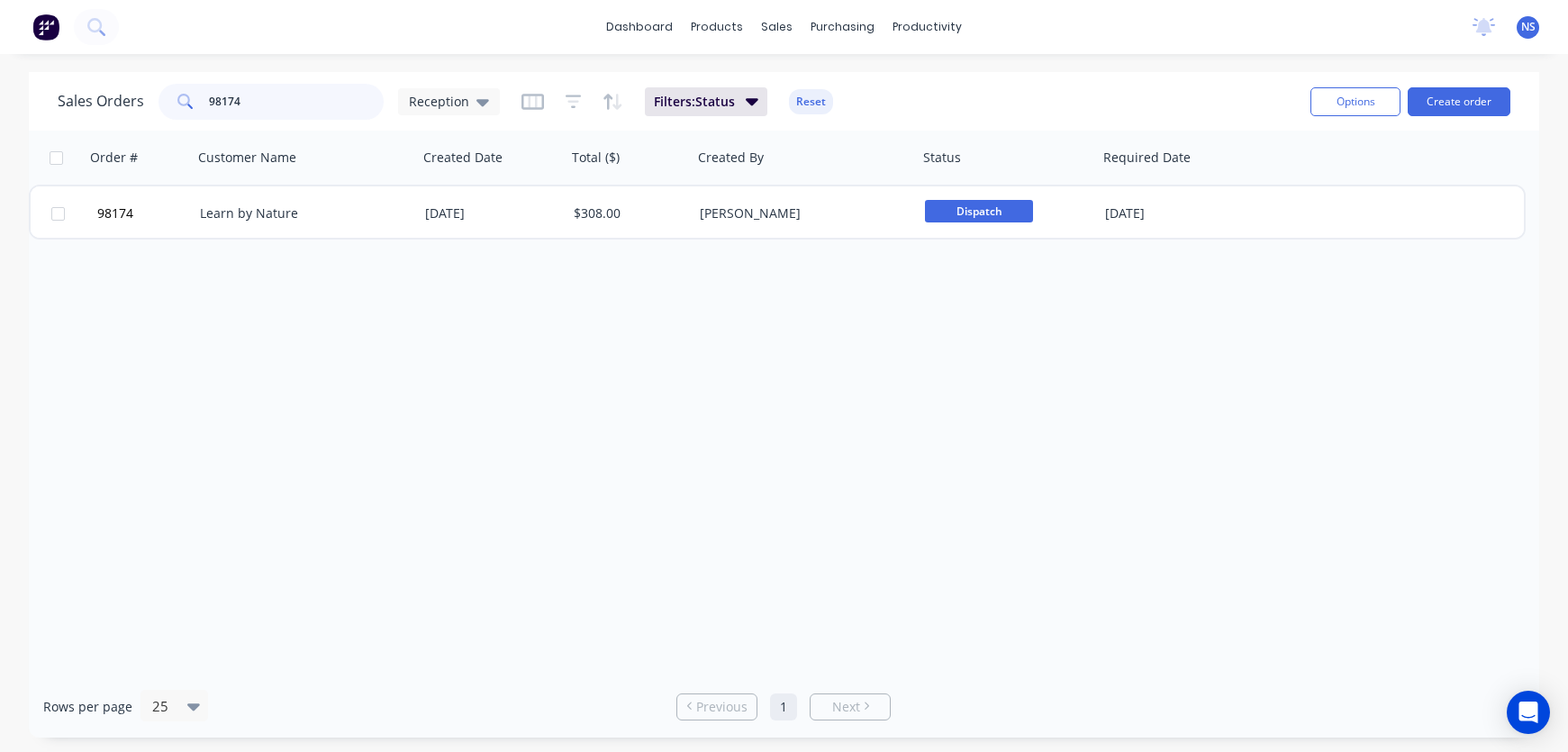
click at [310, 99] on input "98174" at bounding box center [297, 102] width 176 height 36
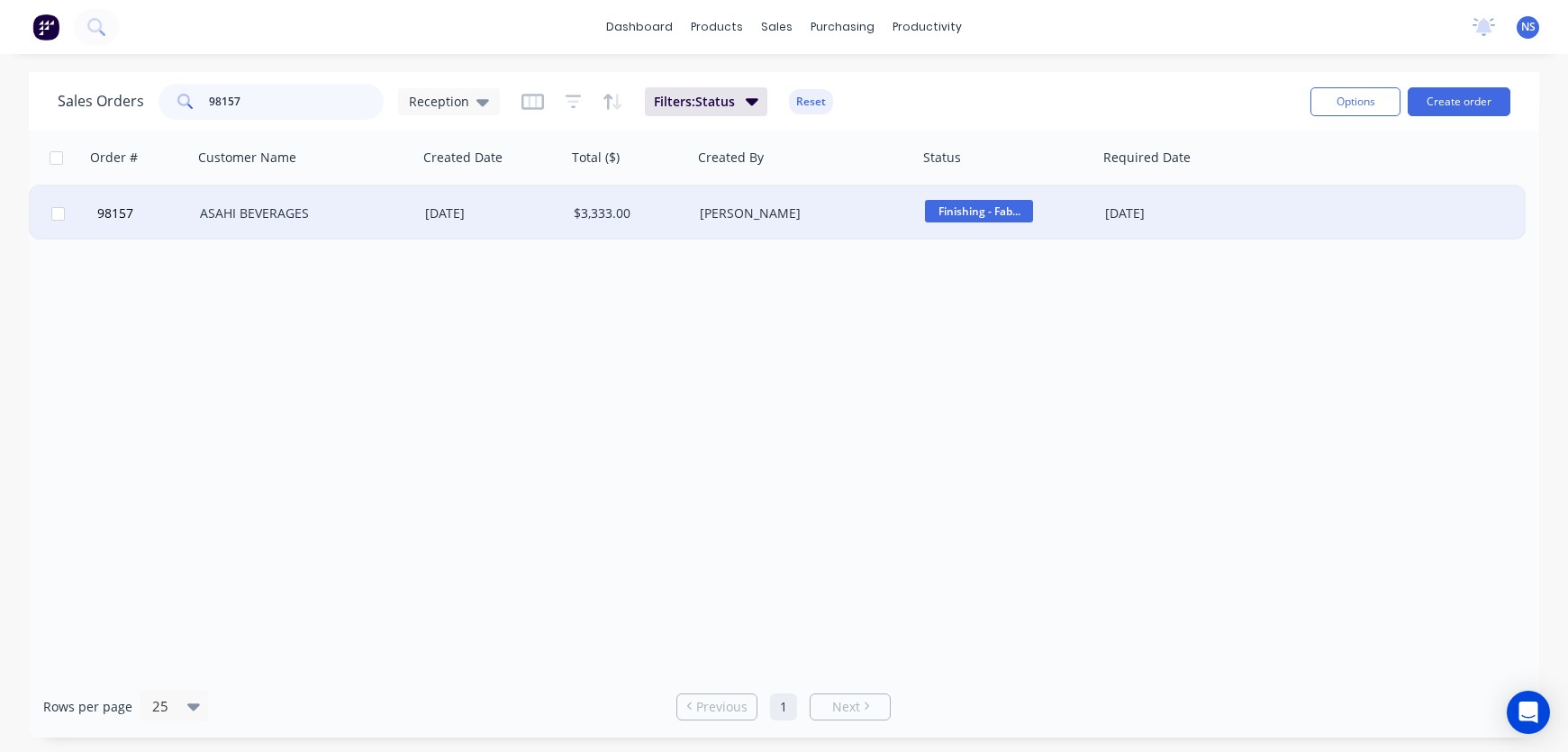
type input "98157"
click at [544, 213] on div "[DATE]" at bounding box center [492, 213] width 134 height 18
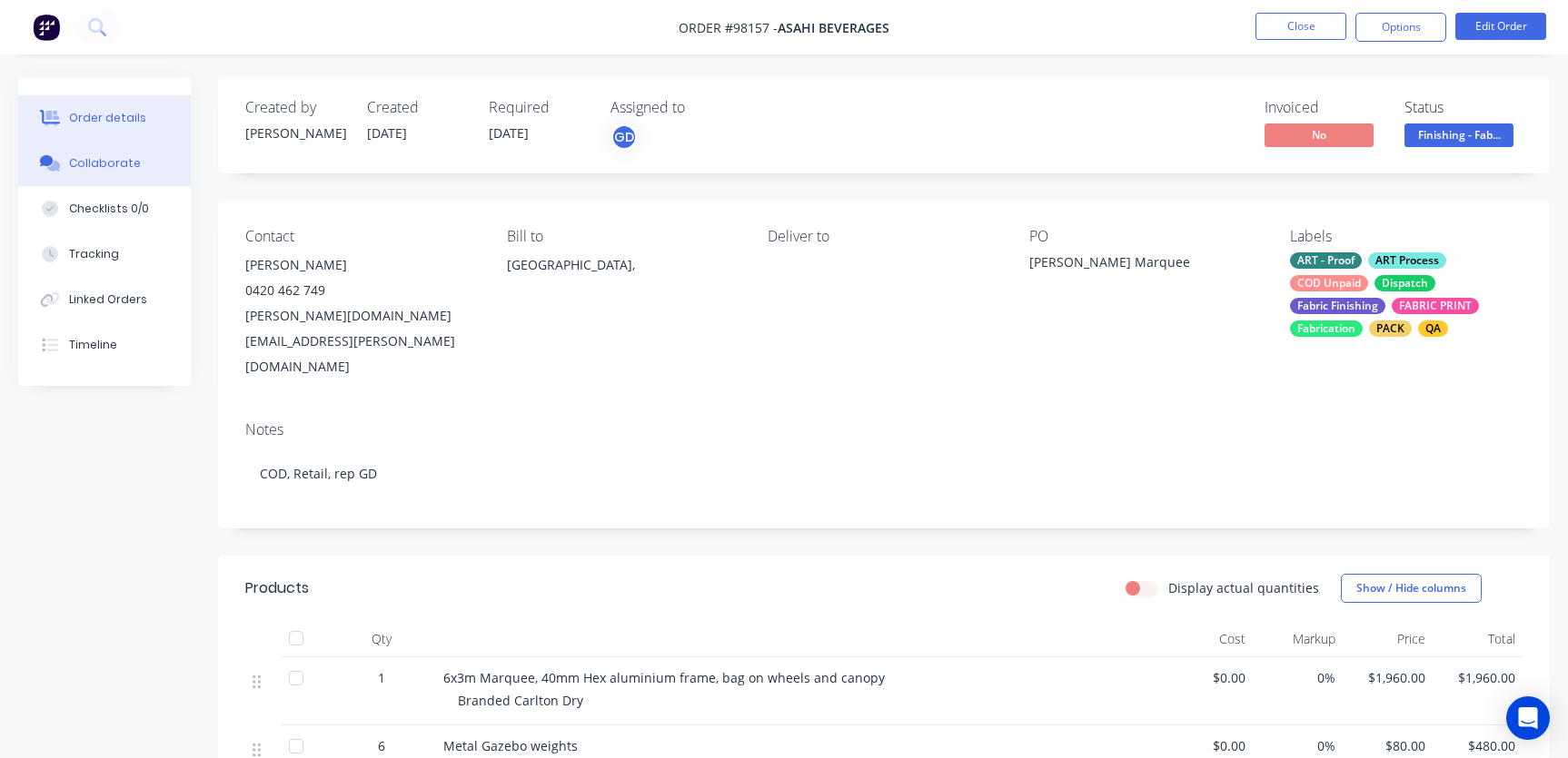
click at [91, 168] on div "Collaborate" at bounding box center [104, 164] width 72 height 17
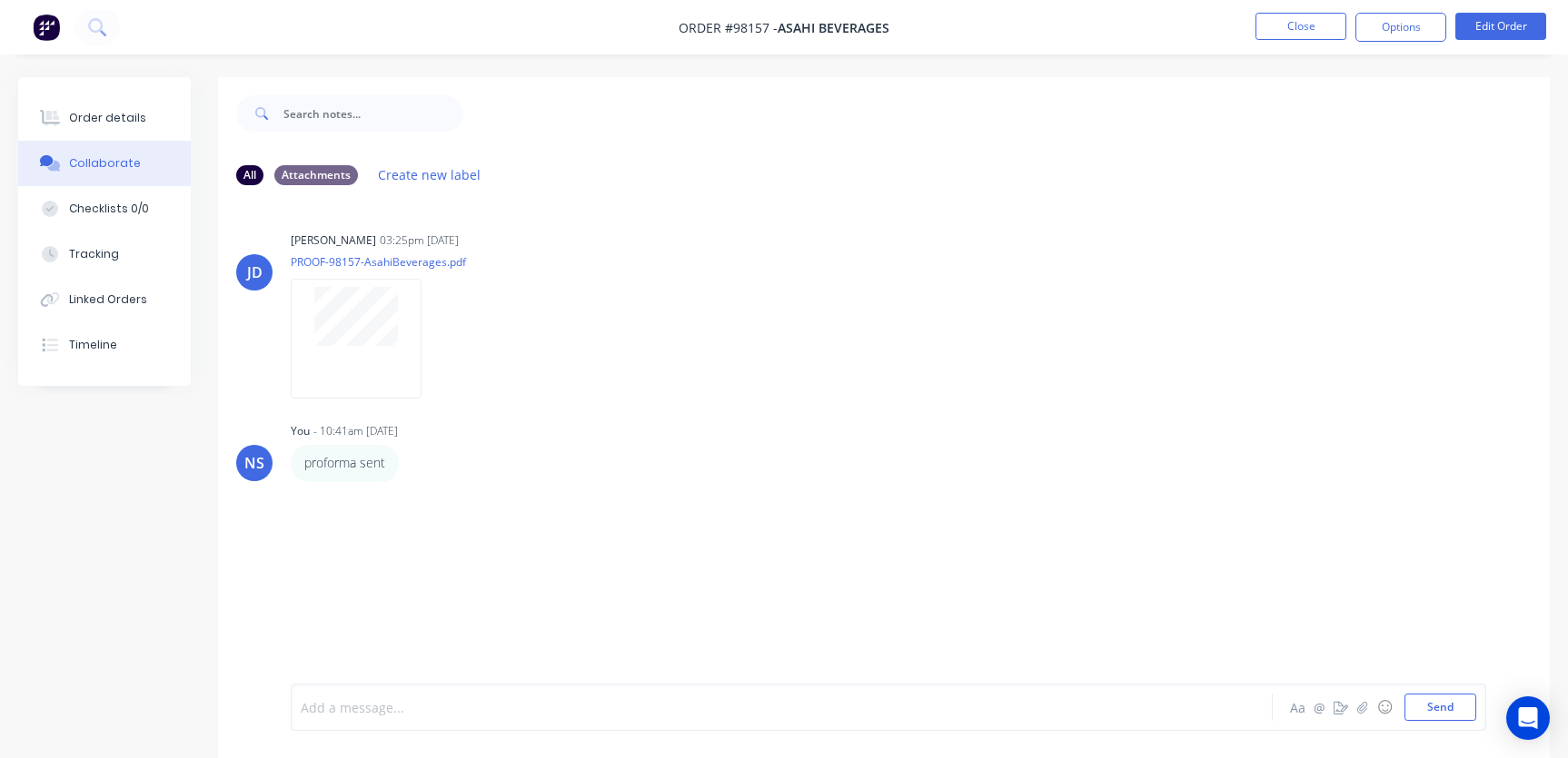
click at [411, 715] on div at bounding box center [742, 708] width 881 height 19
click at [1441, 704] on button "Send" at bounding box center [1440, 708] width 72 height 28
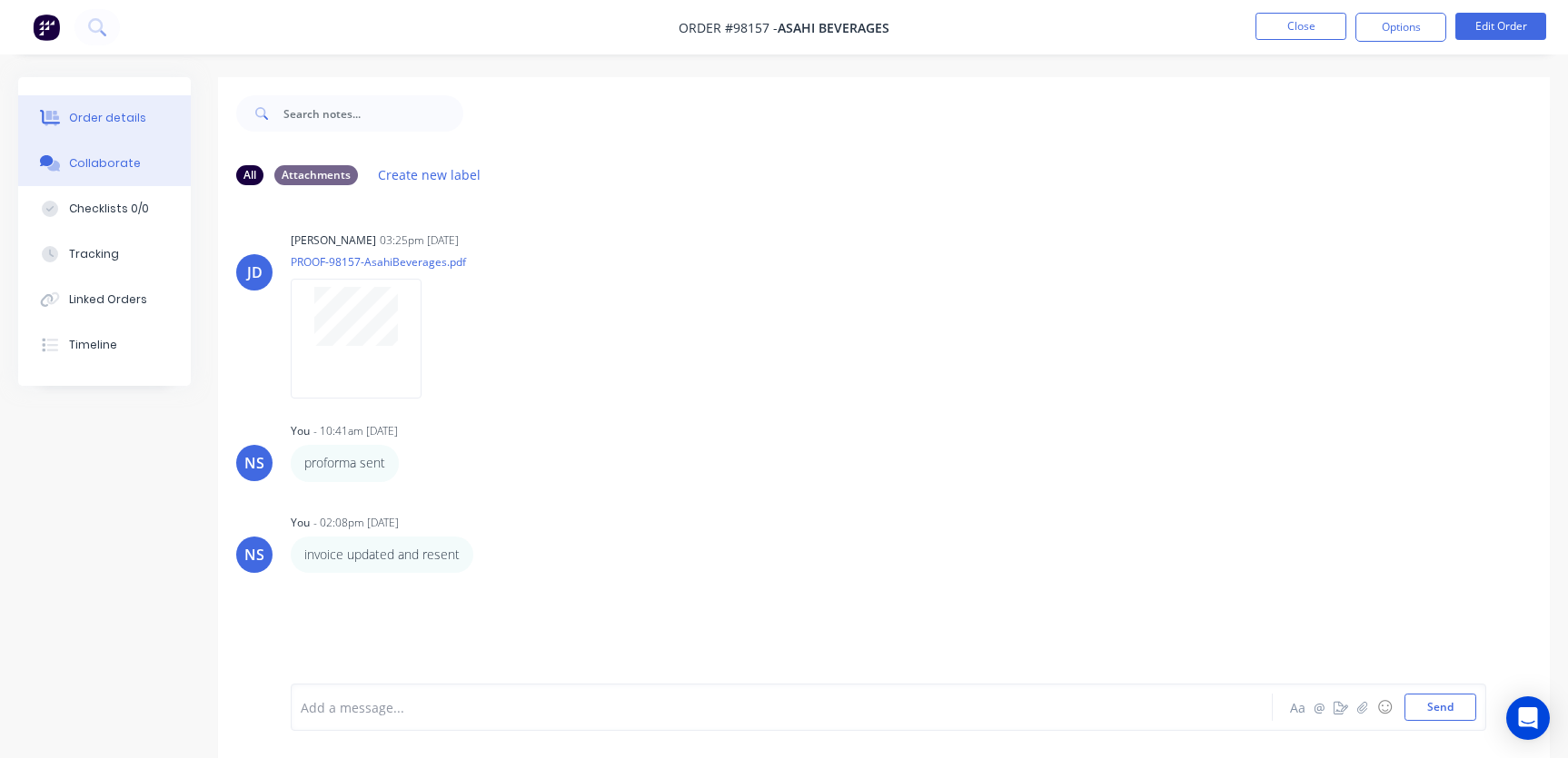
click at [99, 110] on div "Order details" at bounding box center [107, 118] width 77 height 17
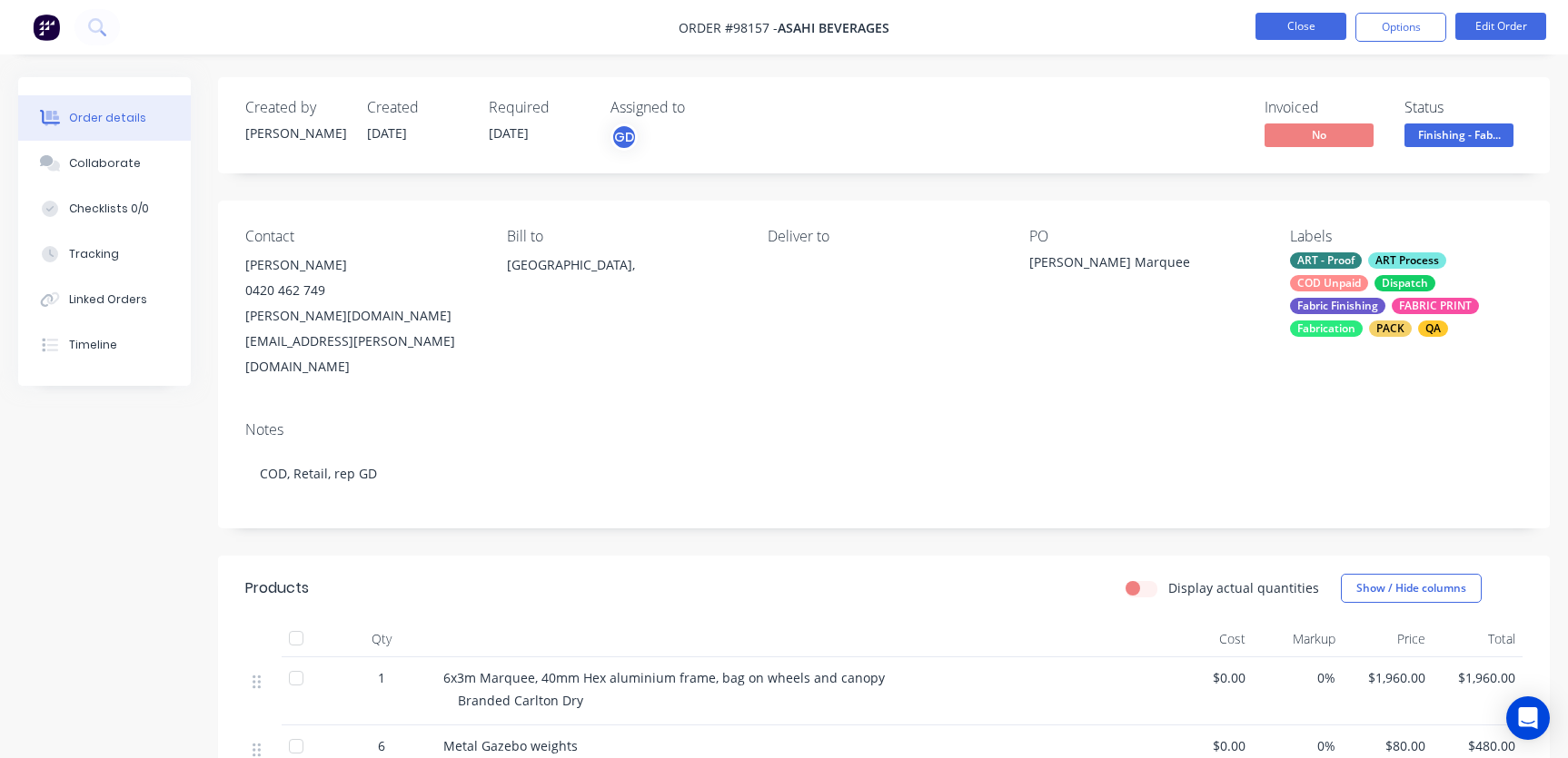
click at [1291, 30] on button "Close" at bounding box center [1301, 27] width 91 height 28
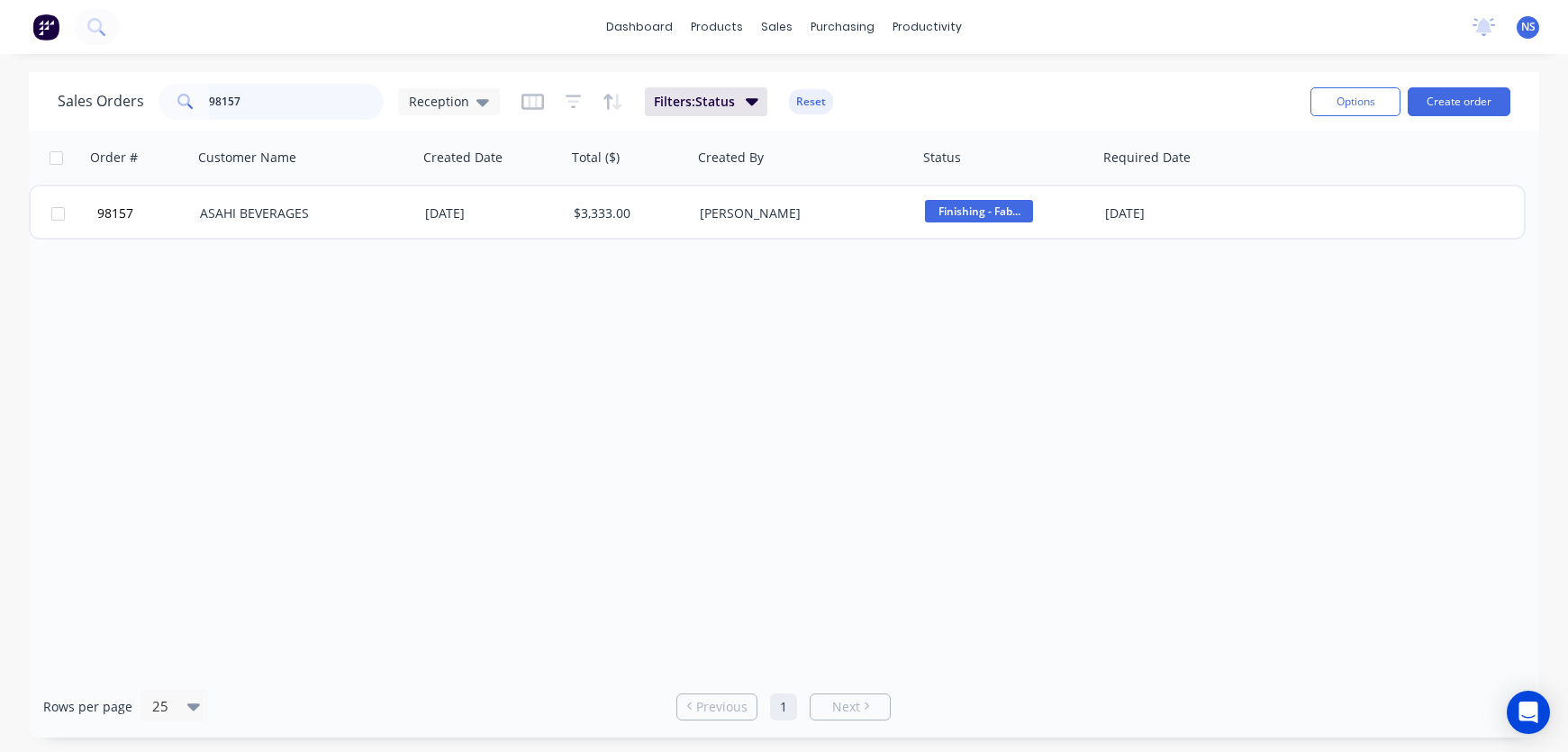
click at [302, 105] on input "98157" at bounding box center [297, 102] width 176 height 36
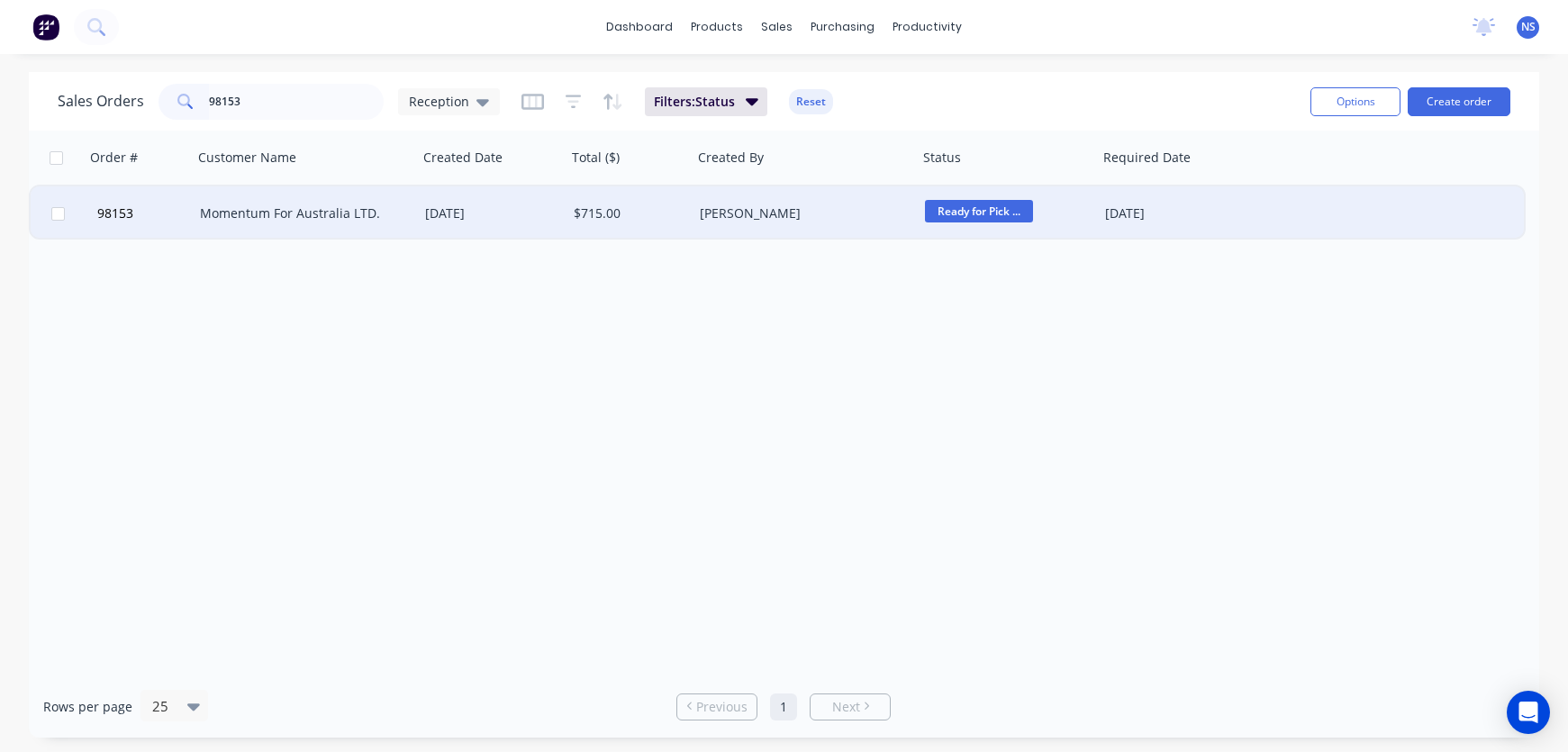
click at [982, 215] on span "Ready for Pick ..." at bounding box center [979, 211] width 109 height 22
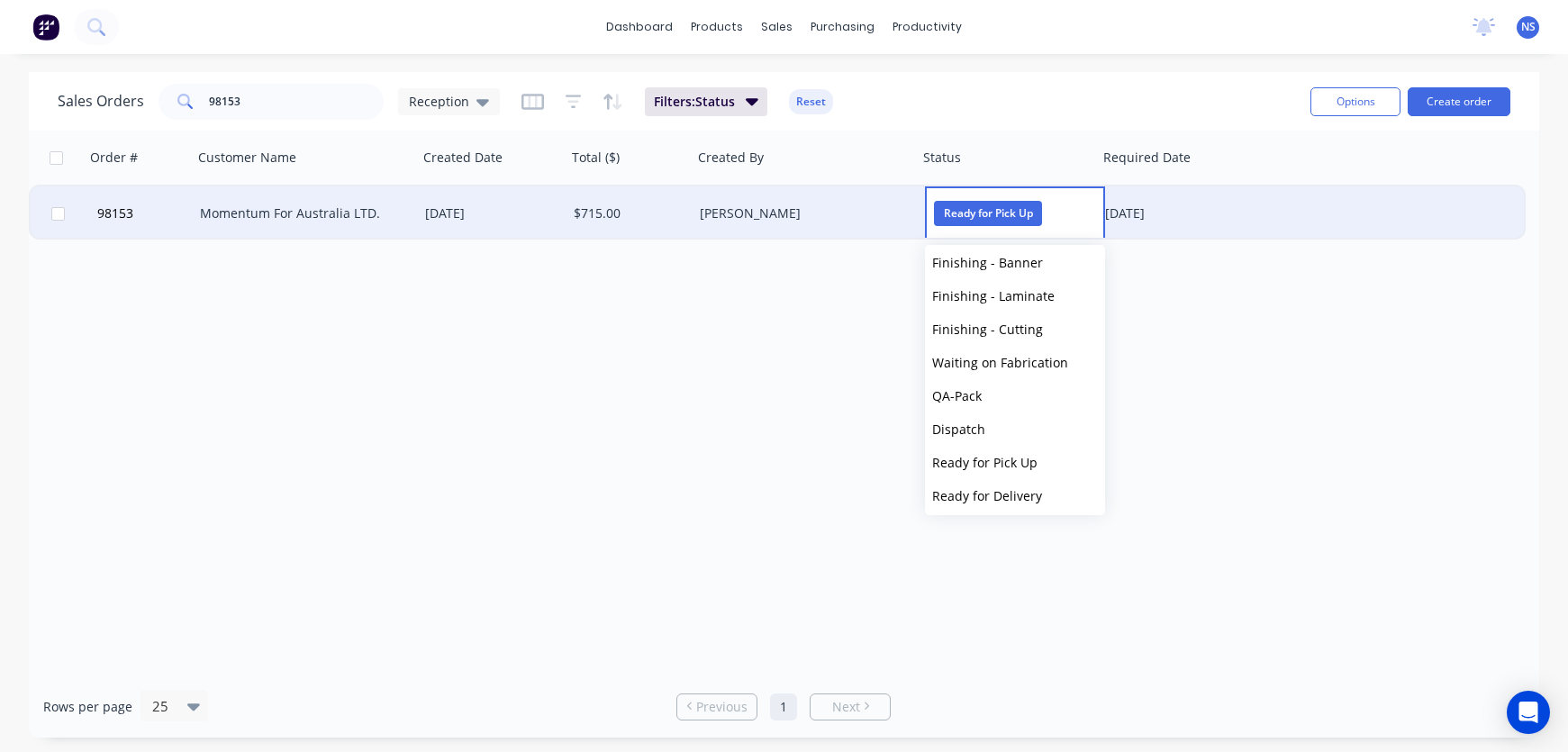
scroll to position [611, 0]
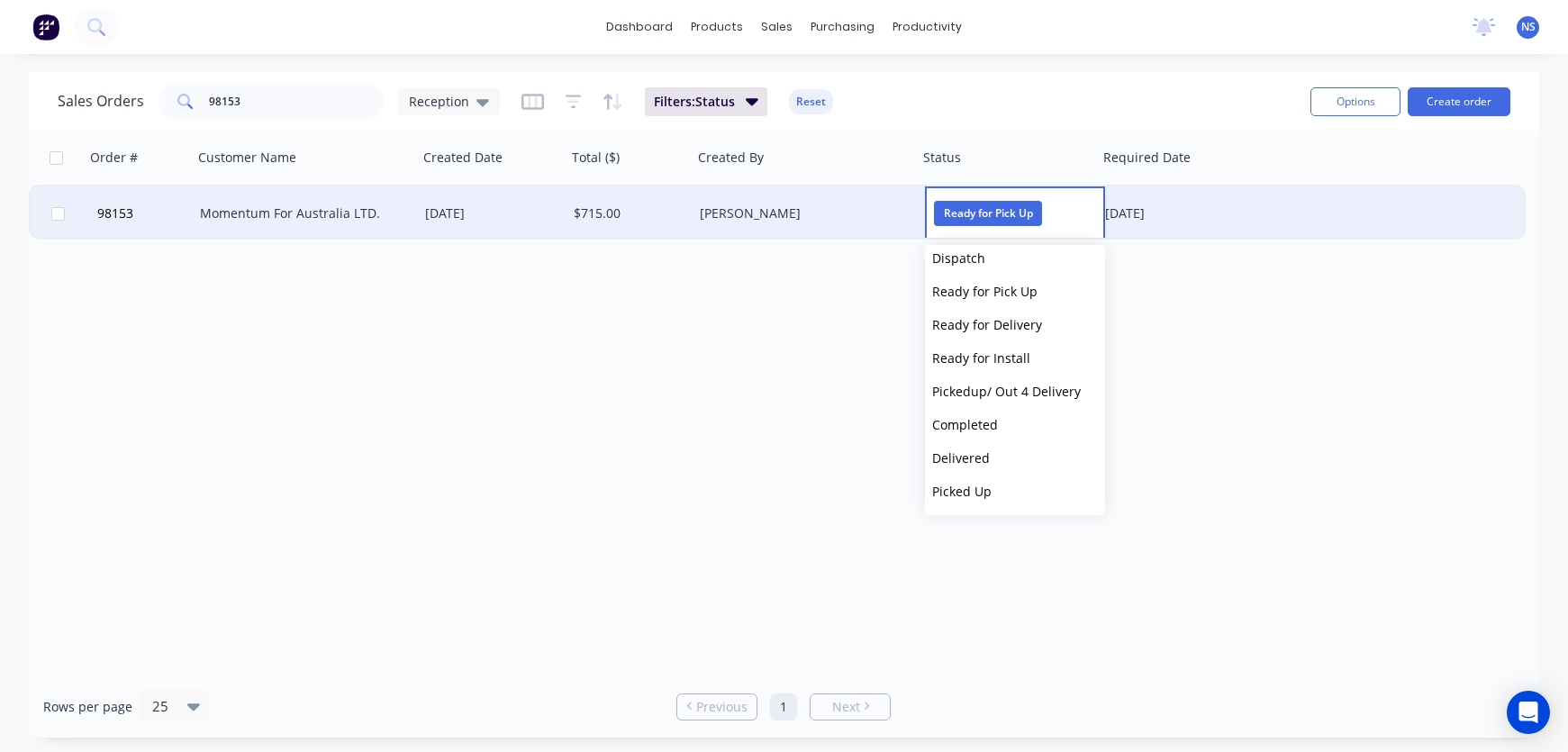
click at [1005, 420] on button "Completed" at bounding box center [1015, 424] width 180 height 33
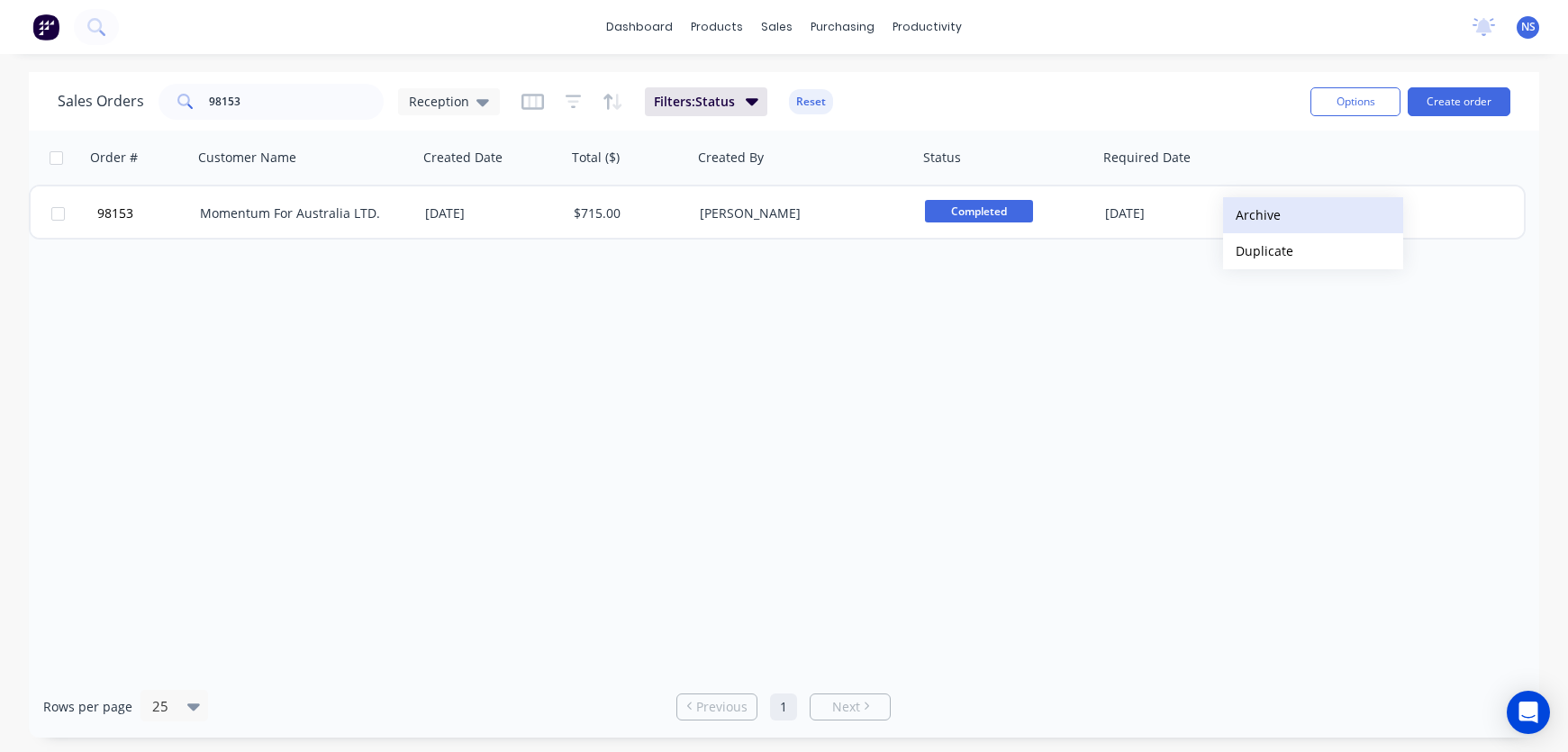
click at [1257, 215] on button "Archive" at bounding box center [1313, 215] width 180 height 36
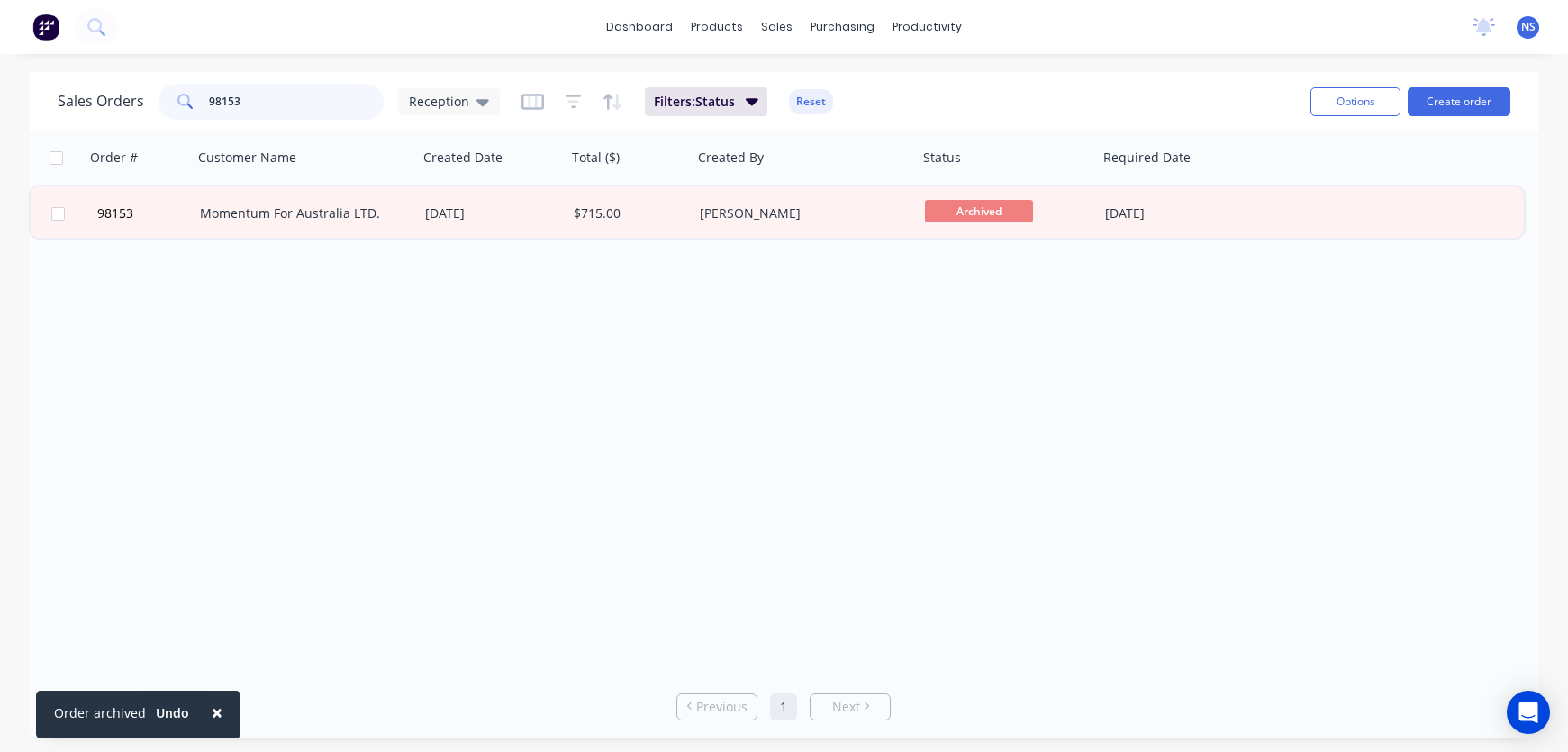
click at [294, 104] on input "98153" at bounding box center [297, 102] width 176 height 36
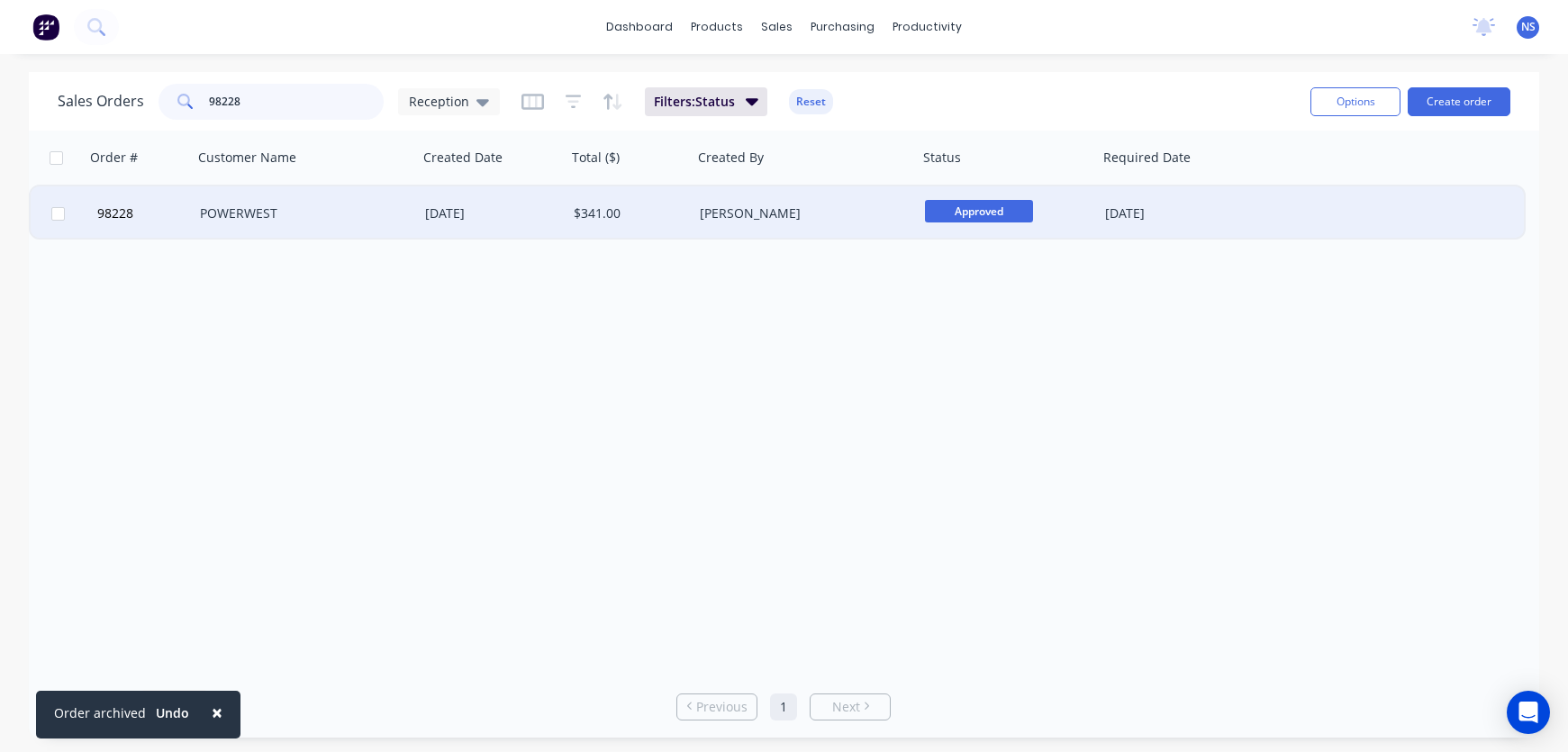
type input "98228"
click at [358, 218] on div "POWERWEST" at bounding box center [300, 213] width 200 height 18
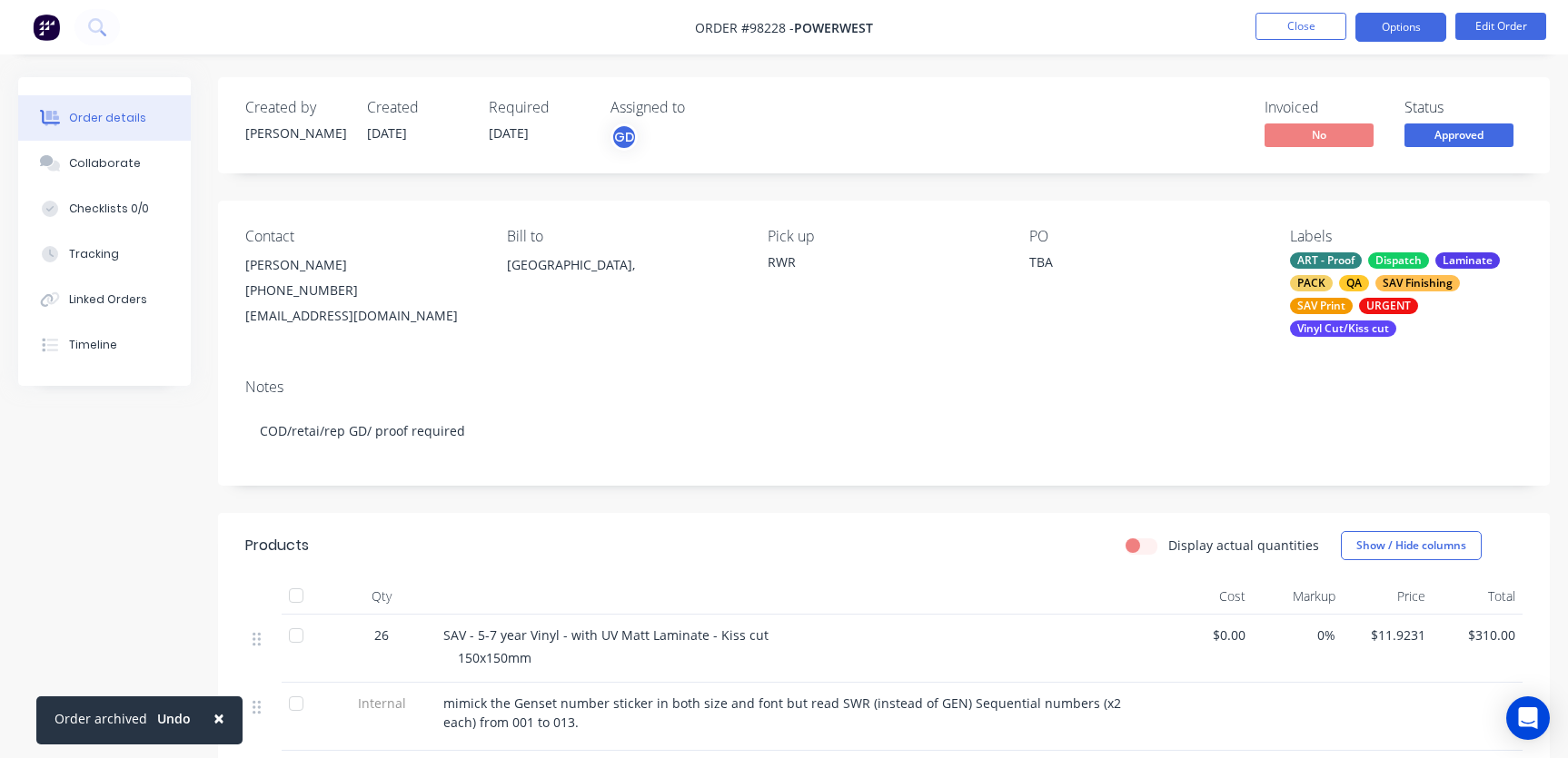
click at [1378, 29] on button "Options" at bounding box center [1400, 27] width 91 height 29
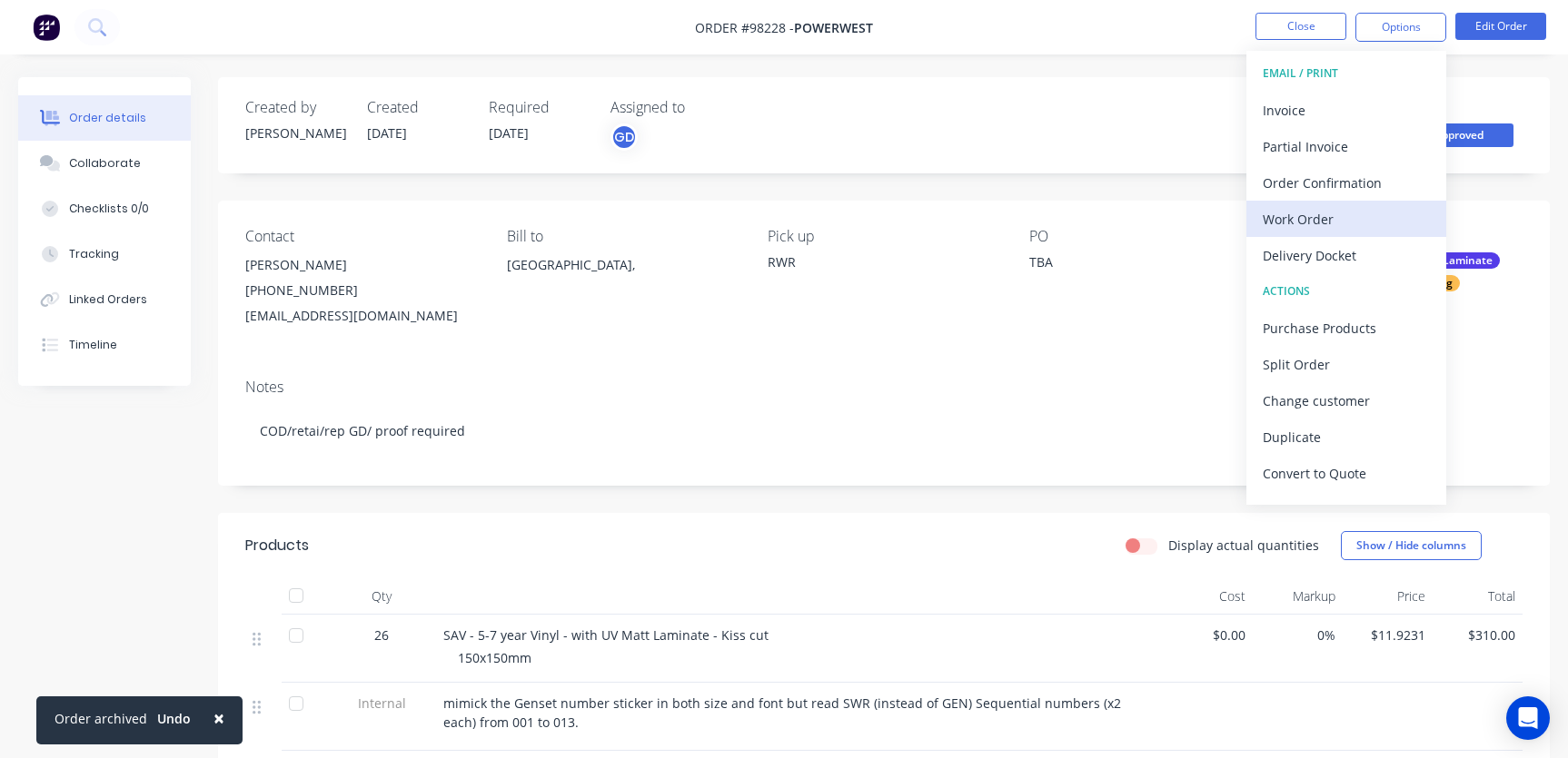
click at [1339, 216] on div "Work Order" at bounding box center [1346, 219] width 168 height 27
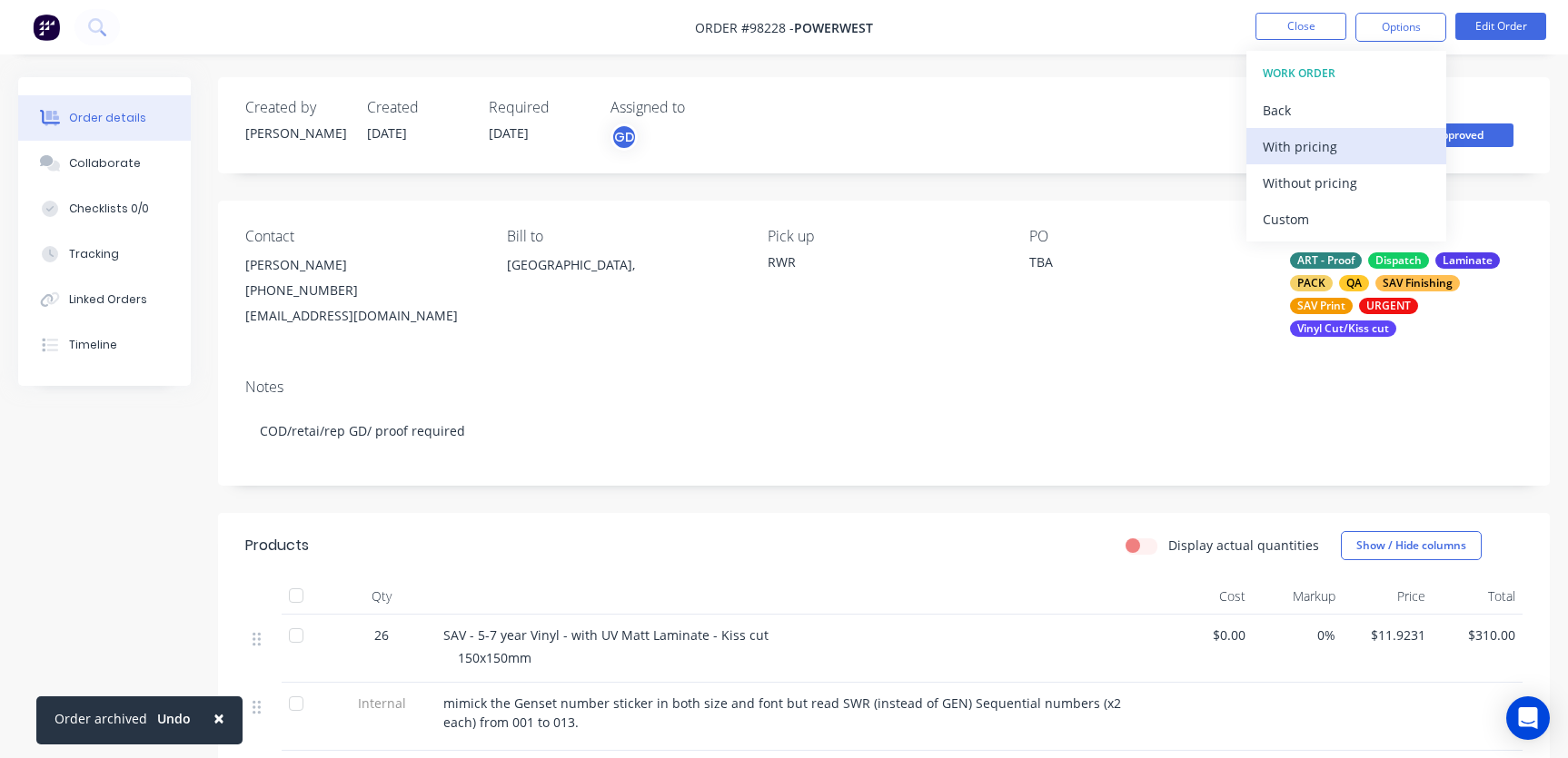
click at [1327, 148] on div "With pricing" at bounding box center [1346, 146] width 168 height 27
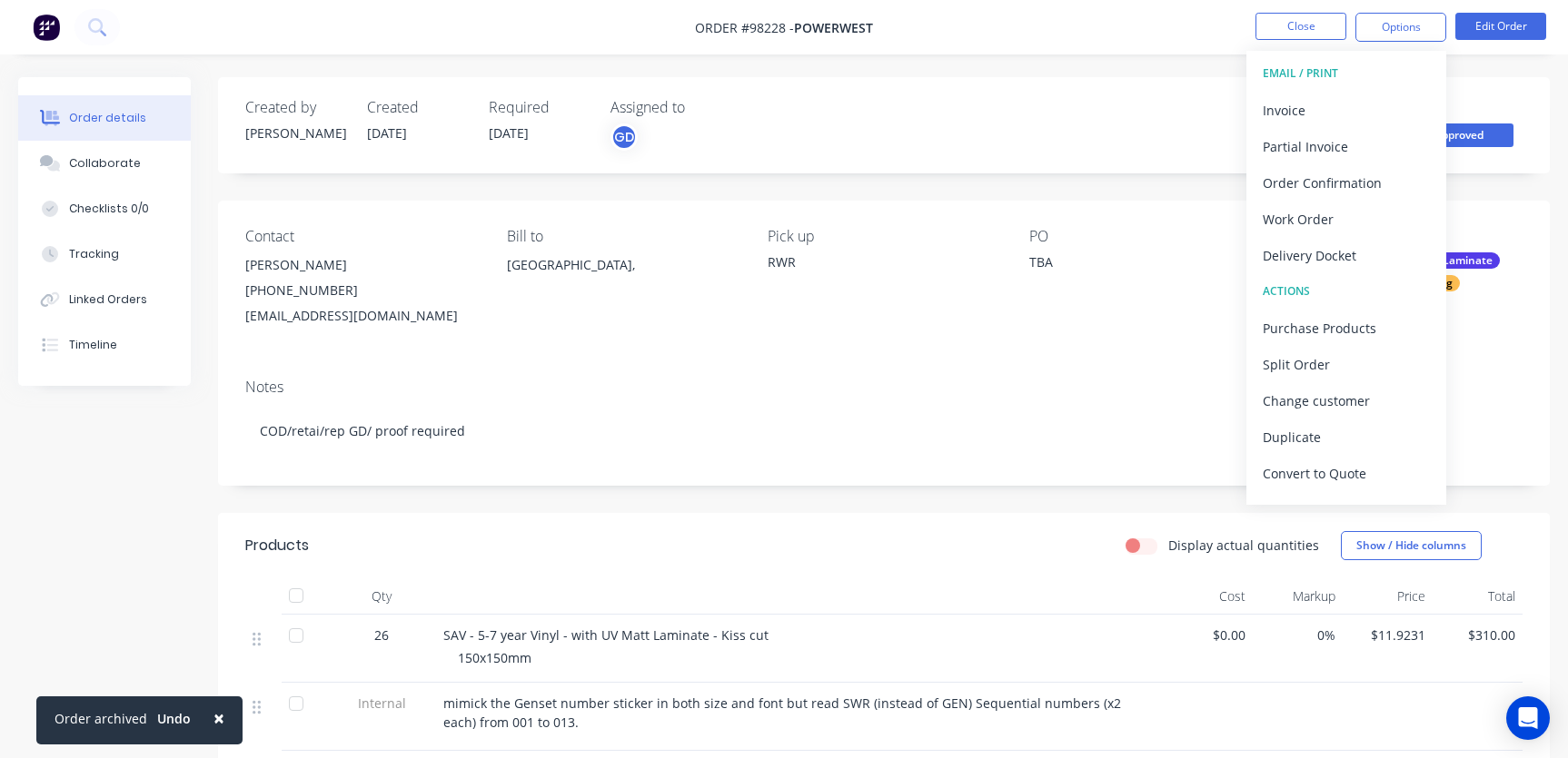
click at [991, 194] on div "Created by [PERSON_NAME] Created [DATE] Required [DATE] Assigned to GD Invoiced…" at bounding box center [883, 586] width 1331 height 1019
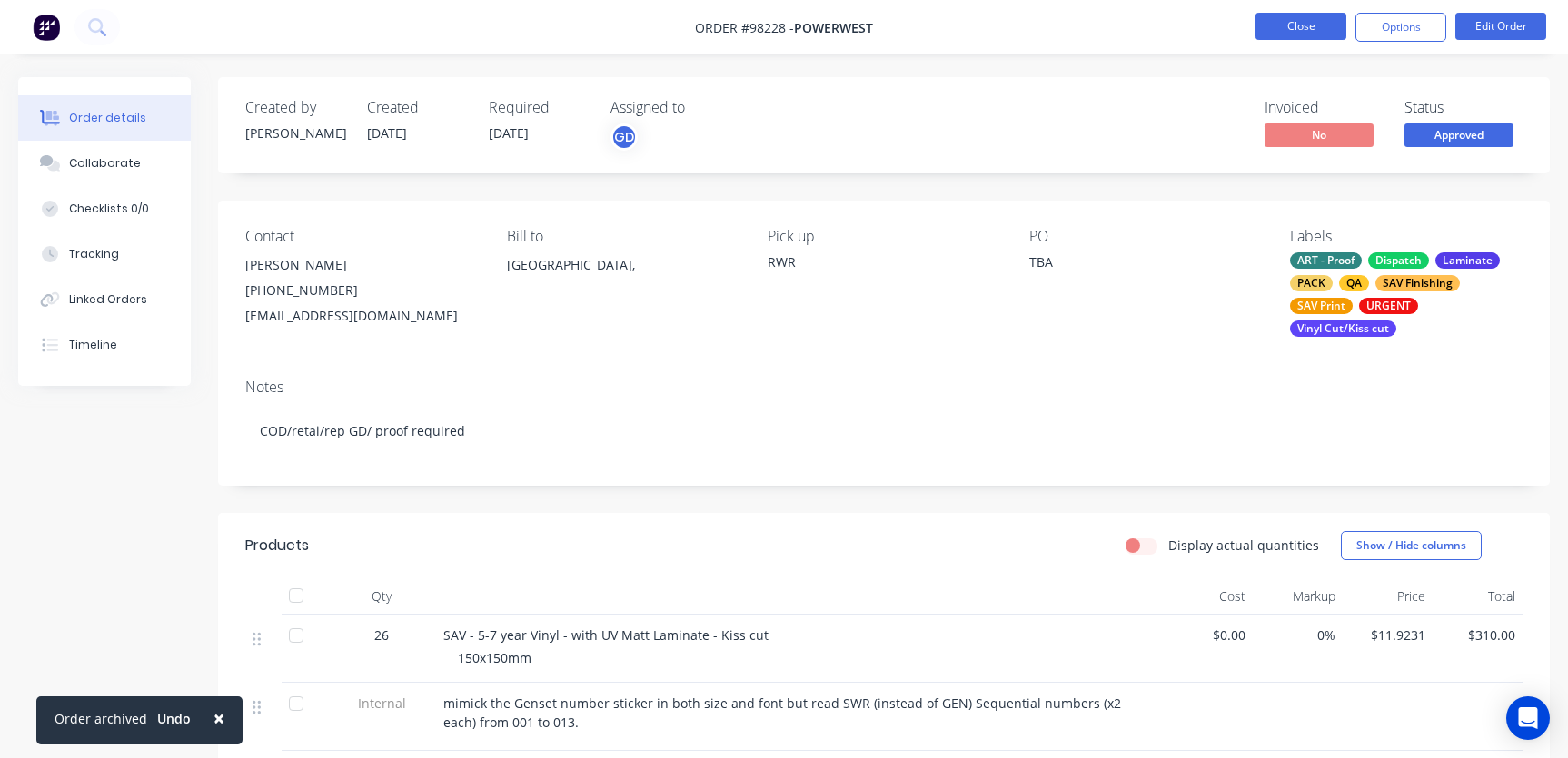
click at [1299, 29] on button "Close" at bounding box center [1301, 27] width 91 height 28
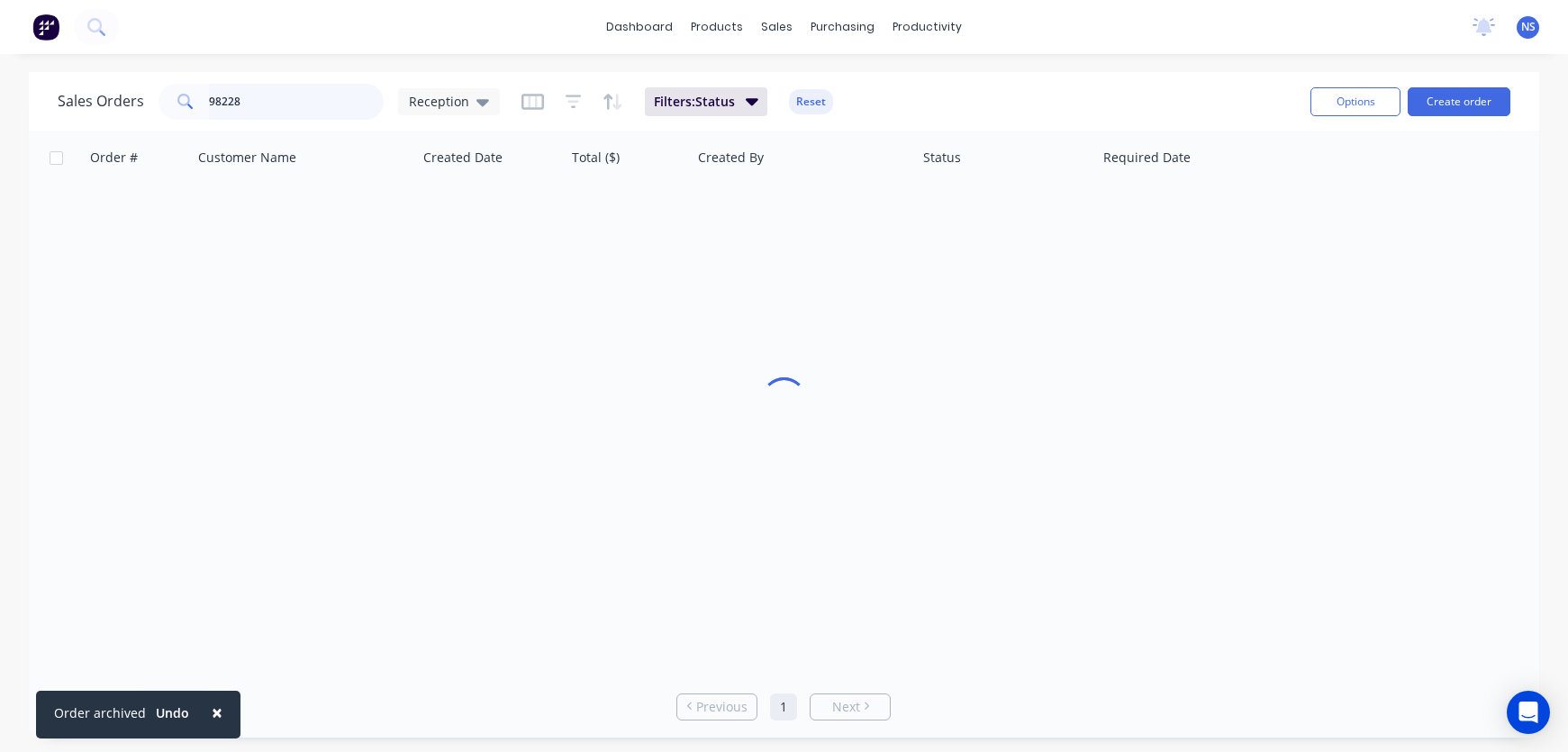
click at [286, 94] on input "98228" at bounding box center [297, 102] width 176 height 36
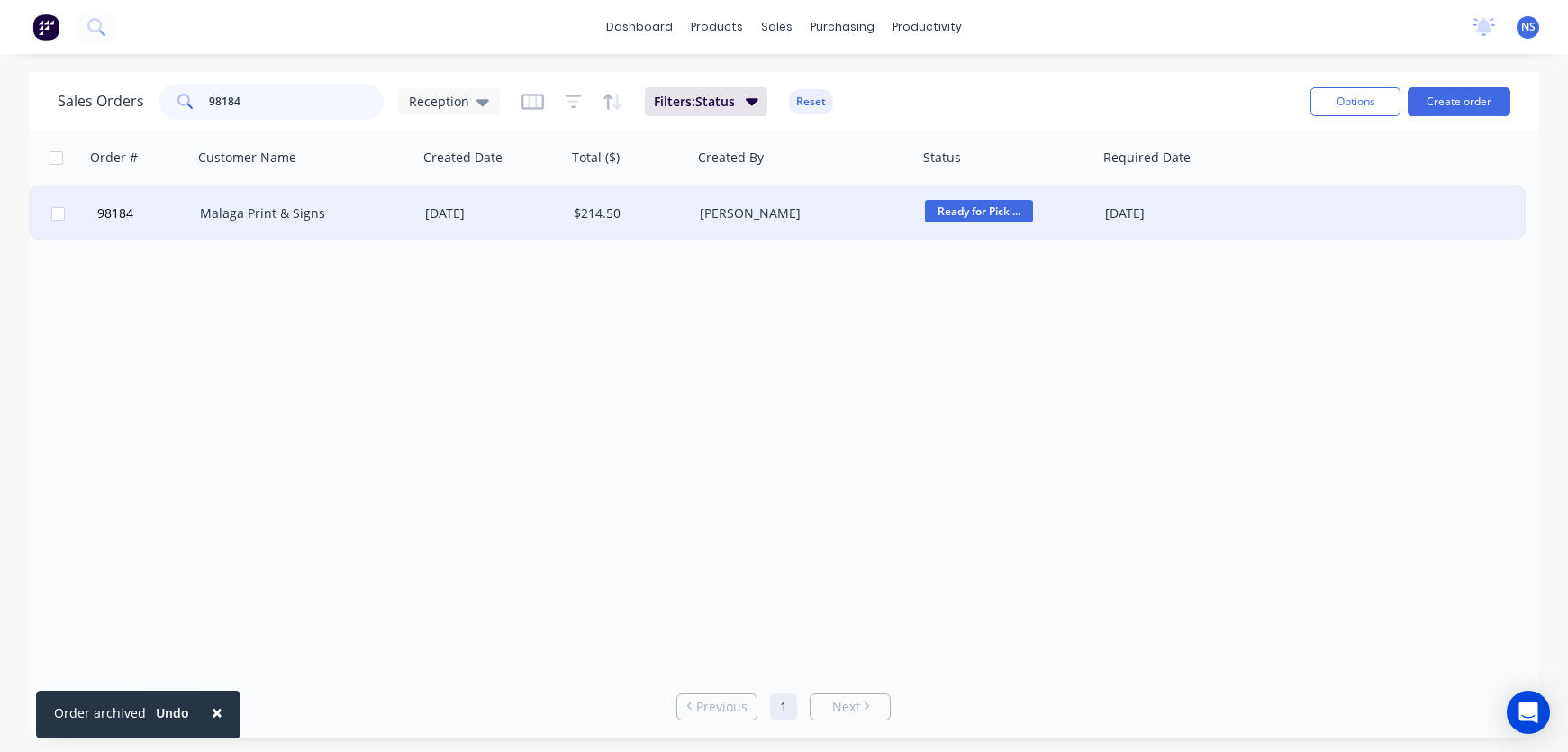
type input "98184"
click at [957, 211] on span "Ready for Pick ..." at bounding box center [979, 211] width 109 height 22
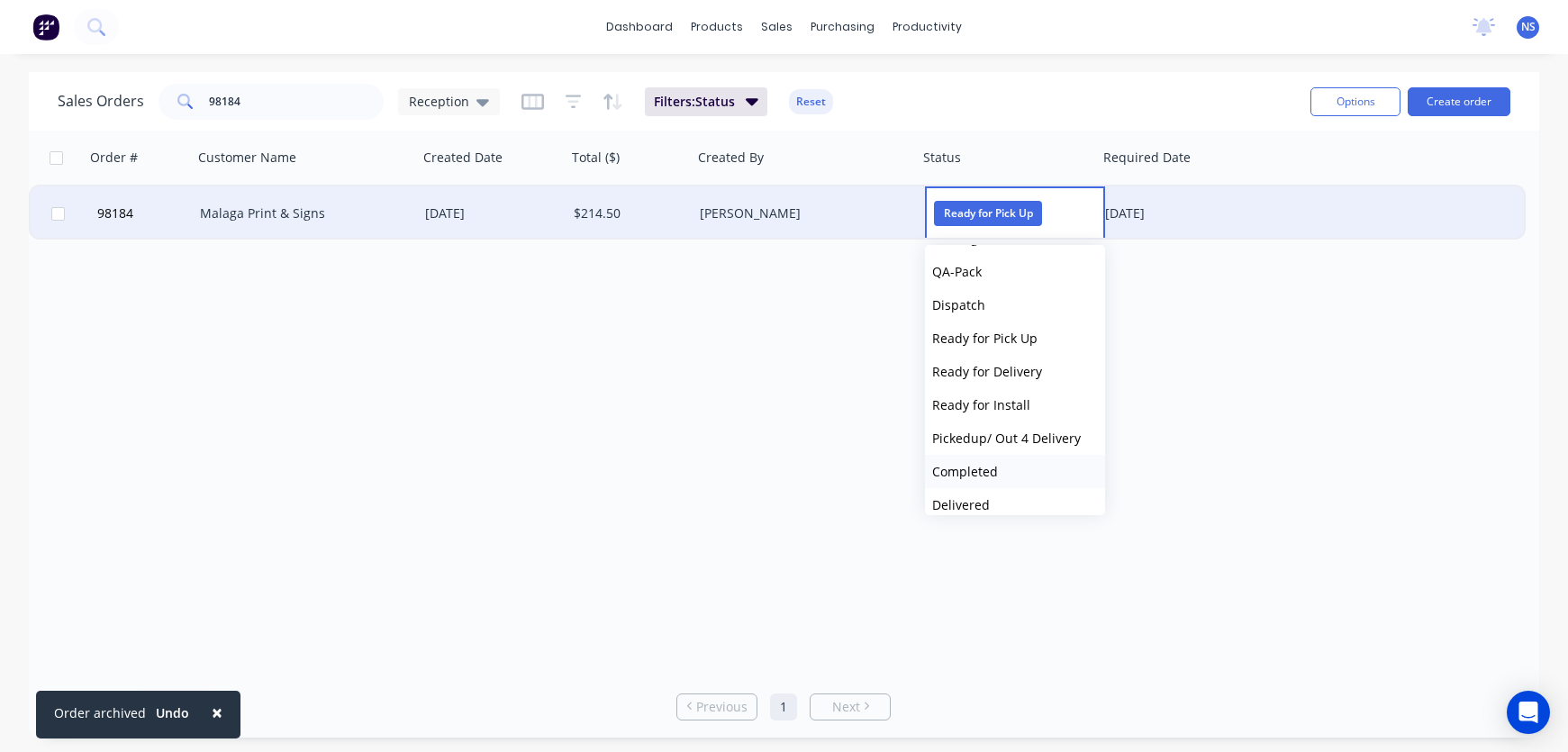
click at [1004, 467] on button "Completed" at bounding box center [1015, 471] width 180 height 33
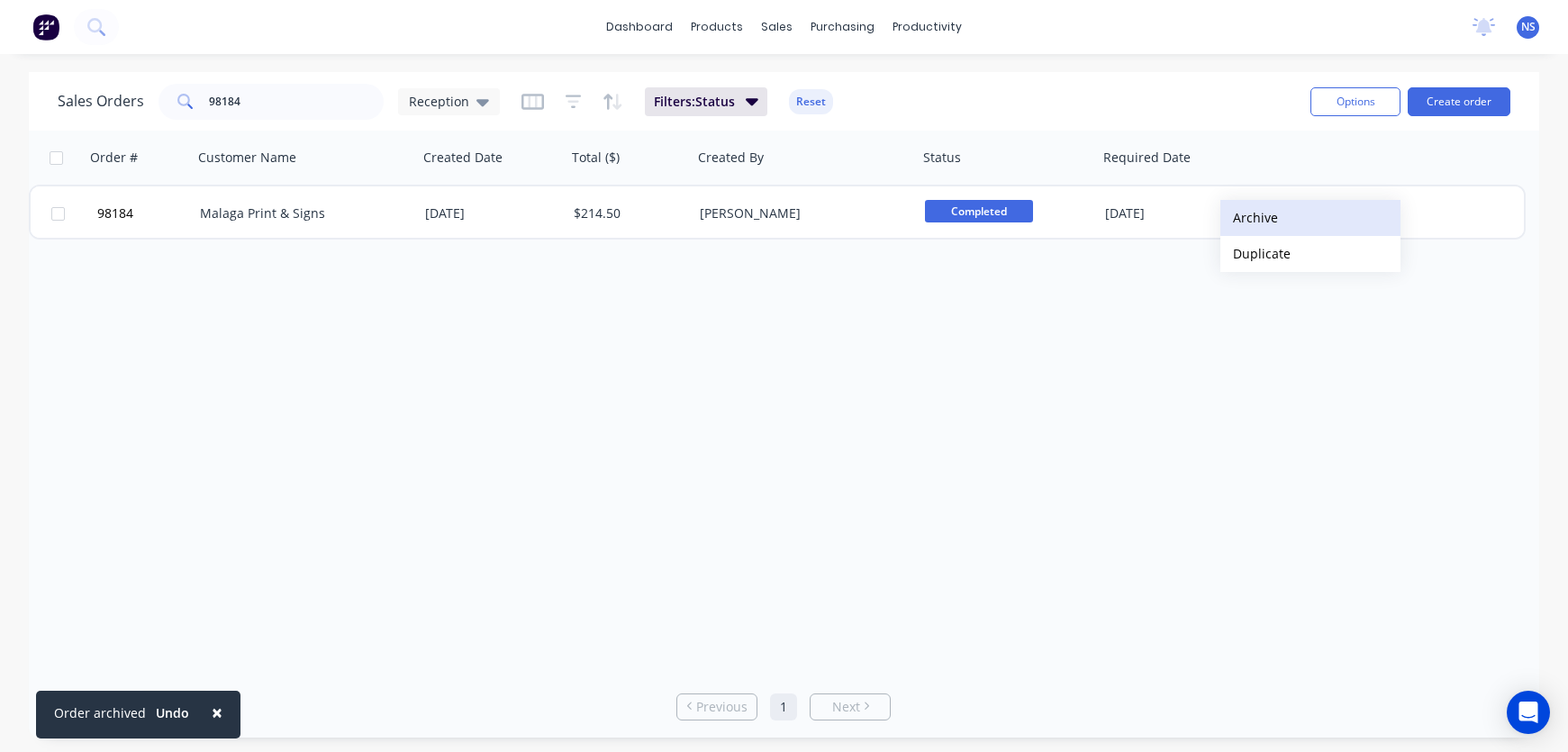
click at [1252, 217] on button "Archive" at bounding box center [1311, 218] width 180 height 36
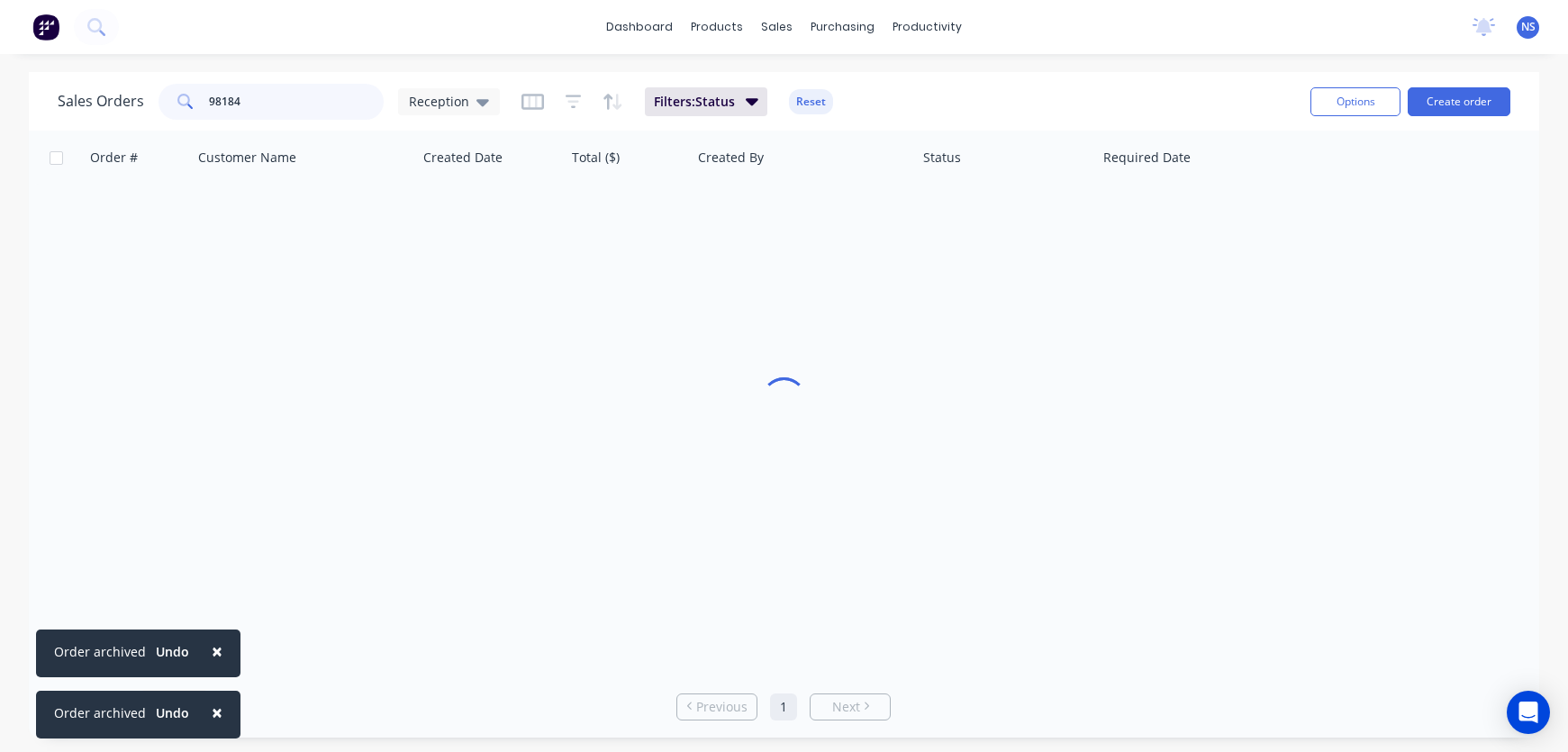
drag, startPoint x: 315, startPoint y: 102, endPoint x: 152, endPoint y: 99, distance: 163.0
click at [152, 99] on div "Sales Orders 98184 Reception" at bounding box center [279, 102] width 442 height 36
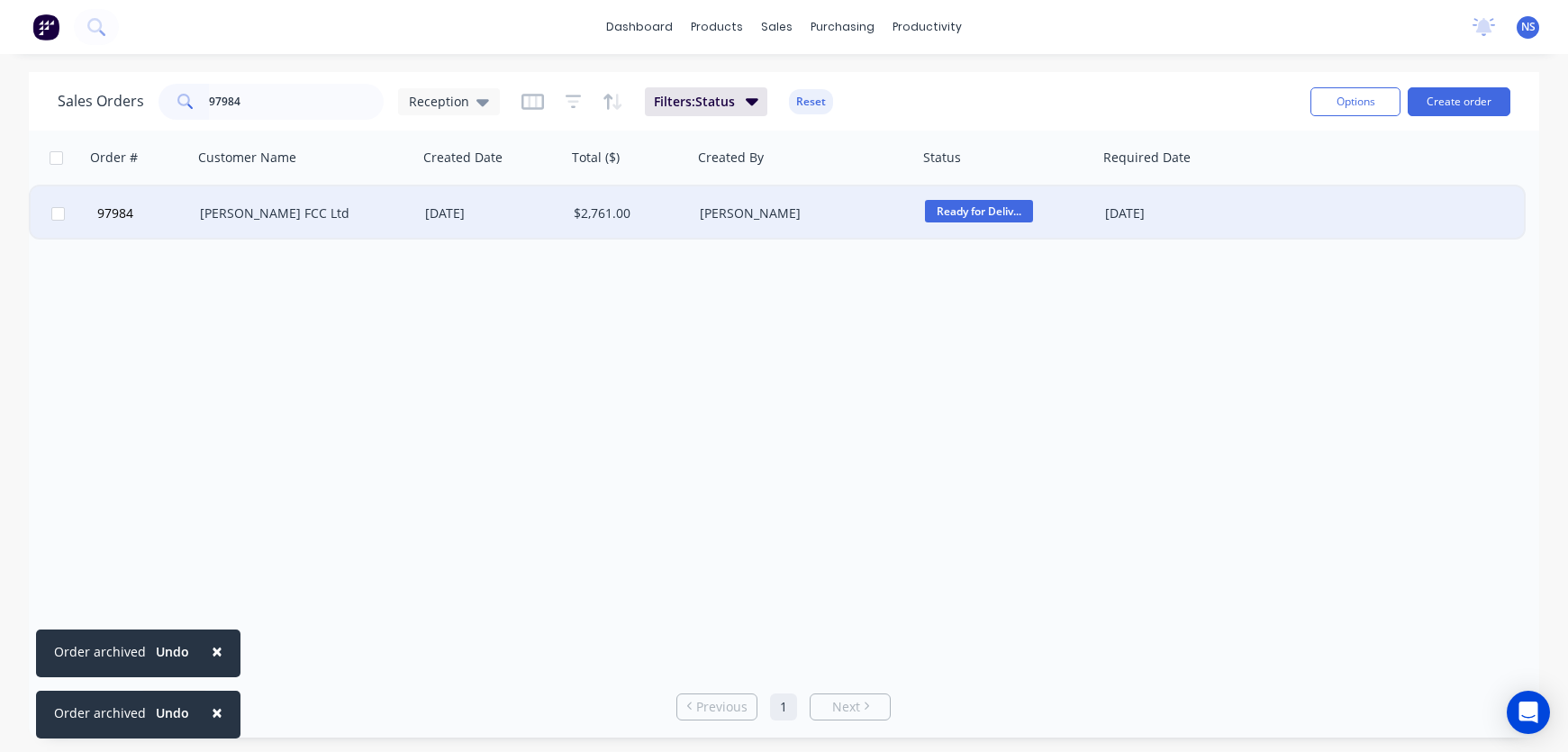
click at [989, 212] on span "Ready for Deliv..." at bounding box center [979, 211] width 109 height 22
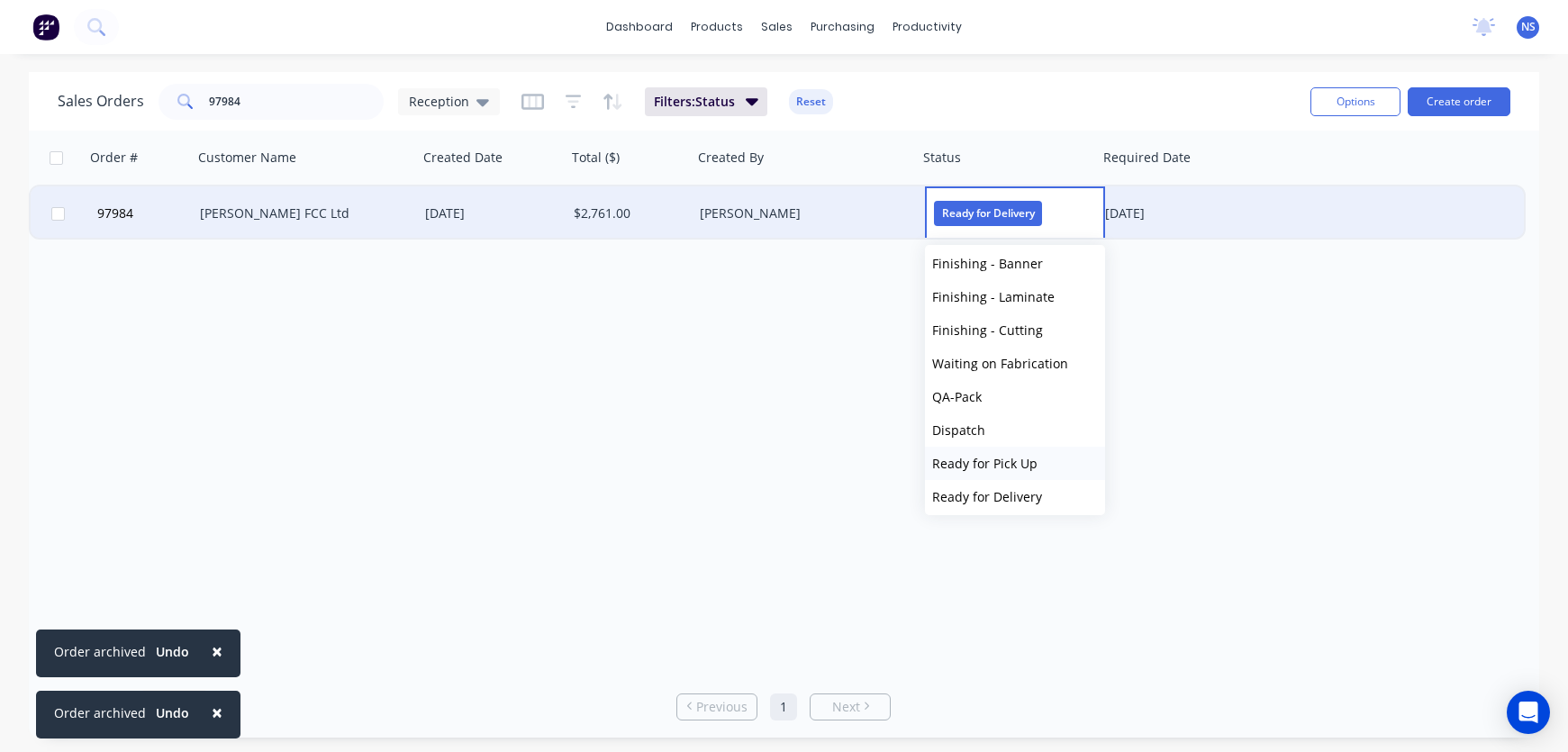
scroll to position [611, 0]
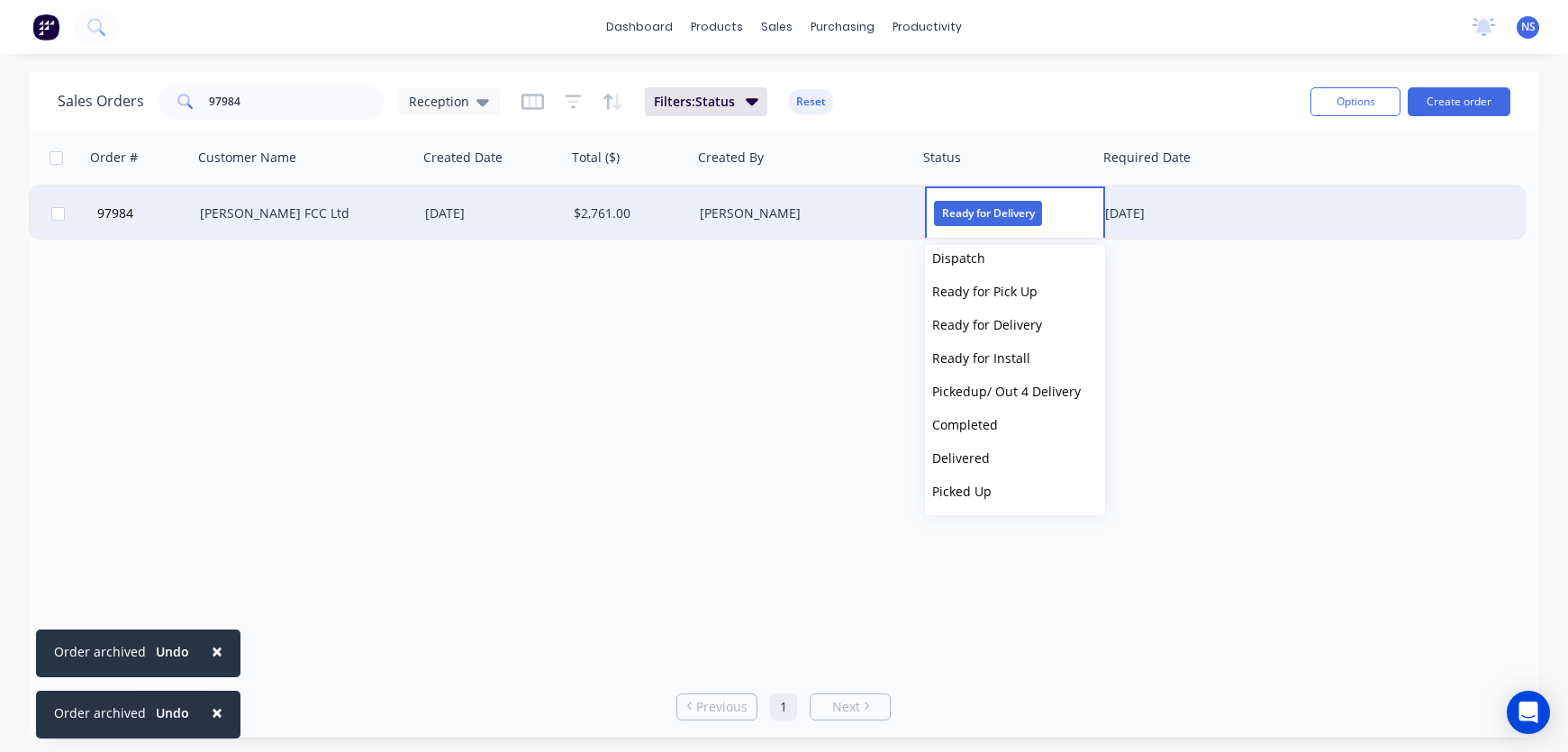
click at [1004, 388] on span "Pickedup/ Out 4 Delivery" at bounding box center [1007, 392] width 149 height 18
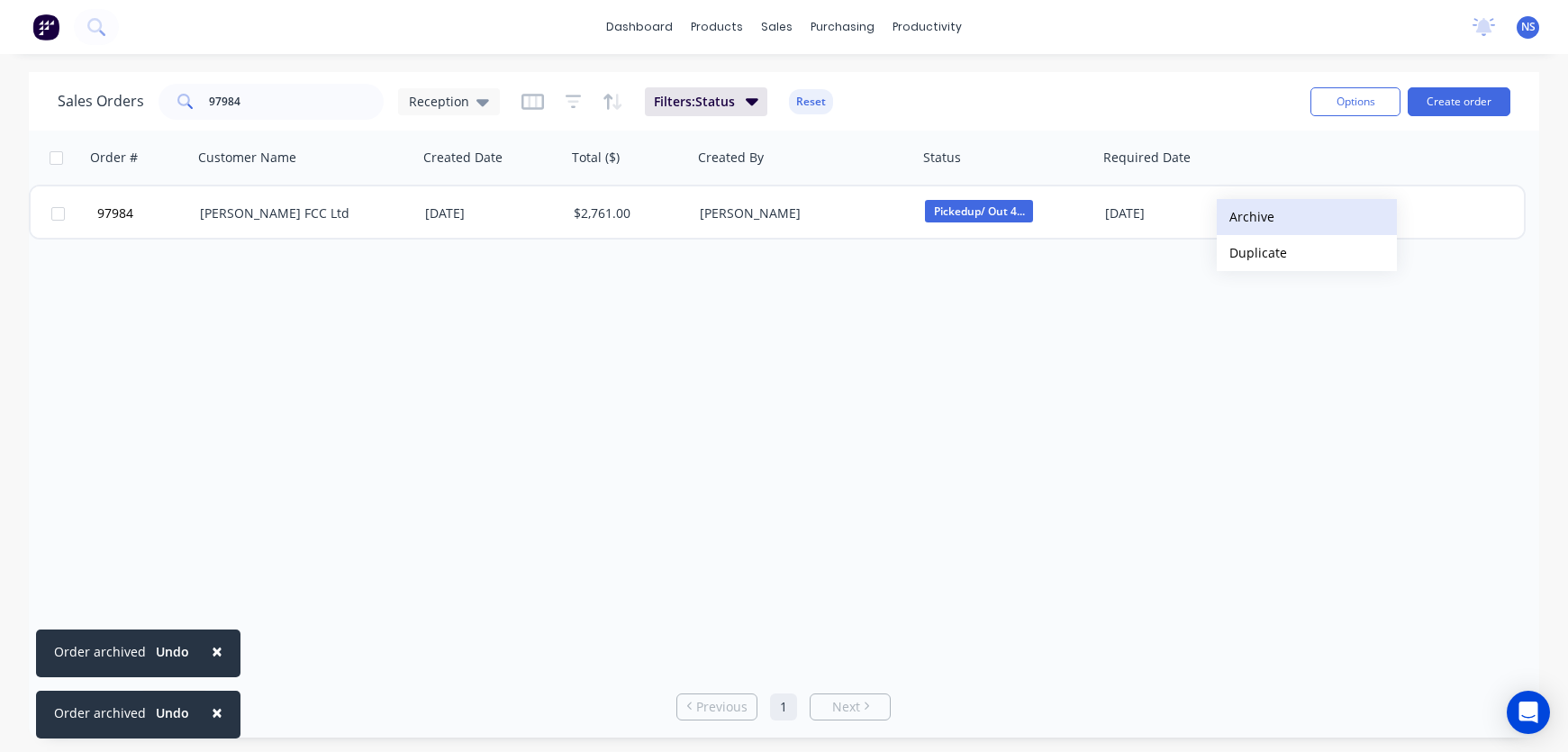
click at [1254, 219] on button "Archive" at bounding box center [1307, 217] width 180 height 36
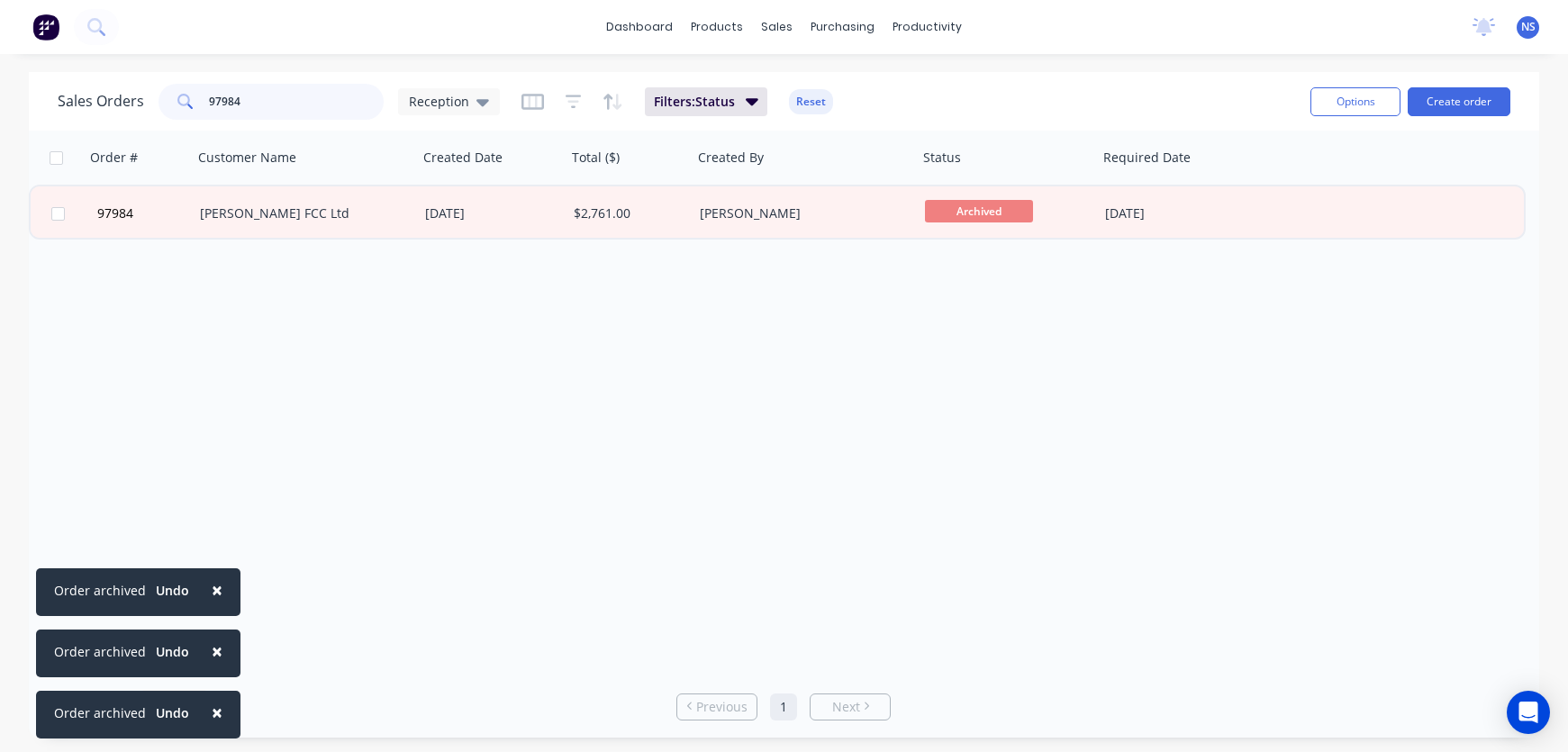
click at [270, 103] on input "97984" at bounding box center [297, 102] width 176 height 36
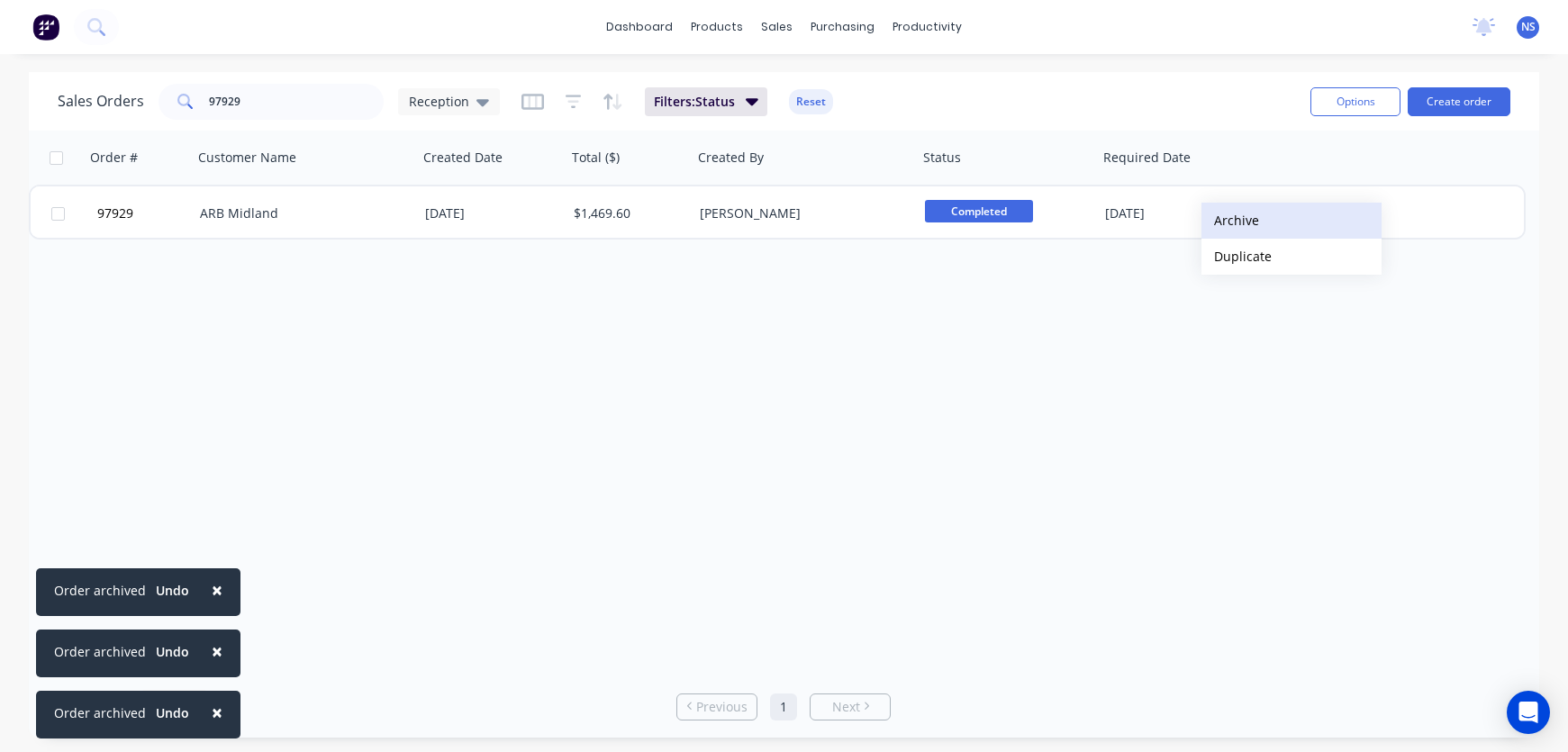
click at [1232, 219] on button "Archive" at bounding box center [1291, 220] width 180 height 36
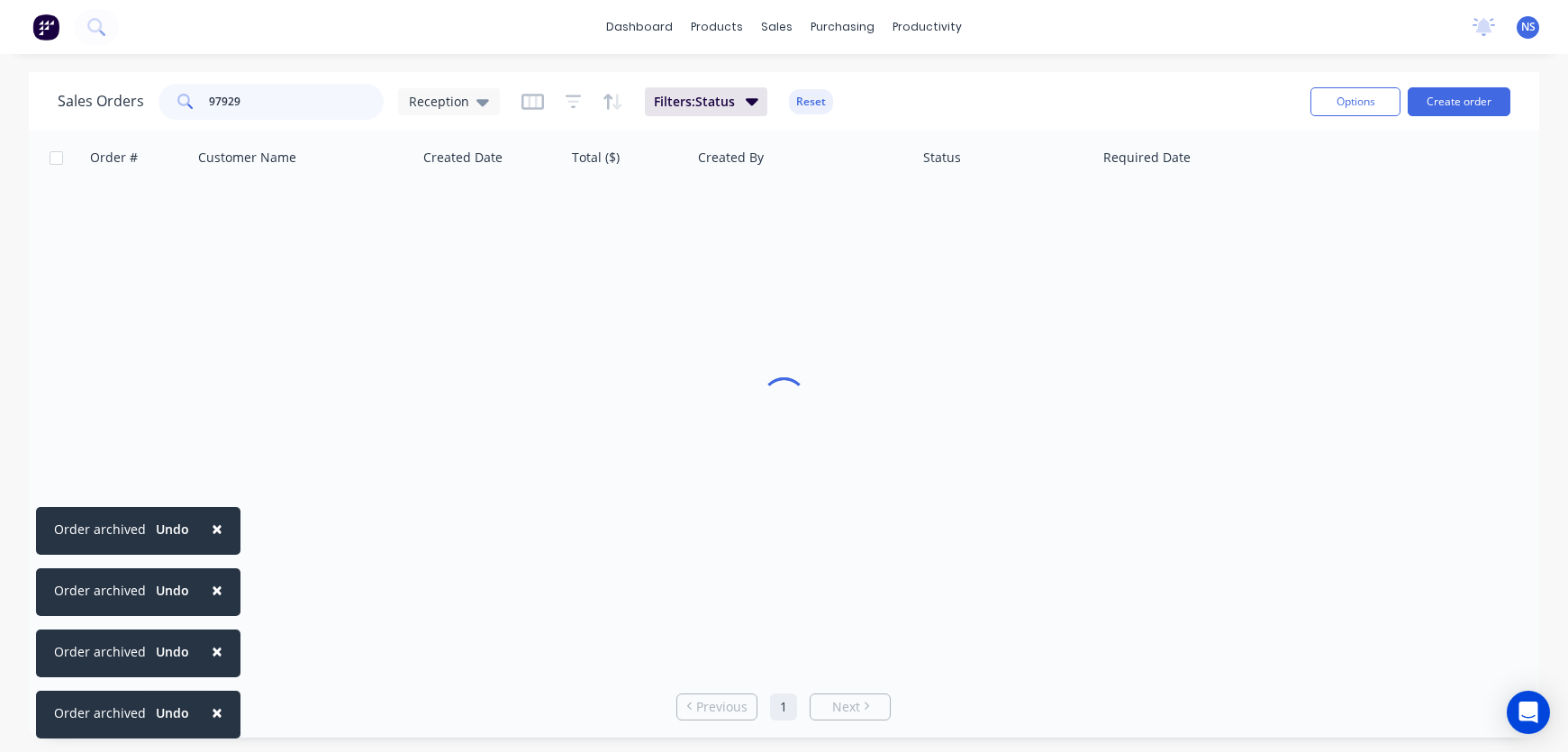
click at [260, 104] on input "97929" at bounding box center [297, 102] width 176 height 36
type input "98183"
click at [212, 526] on span "×" at bounding box center [217, 529] width 11 height 25
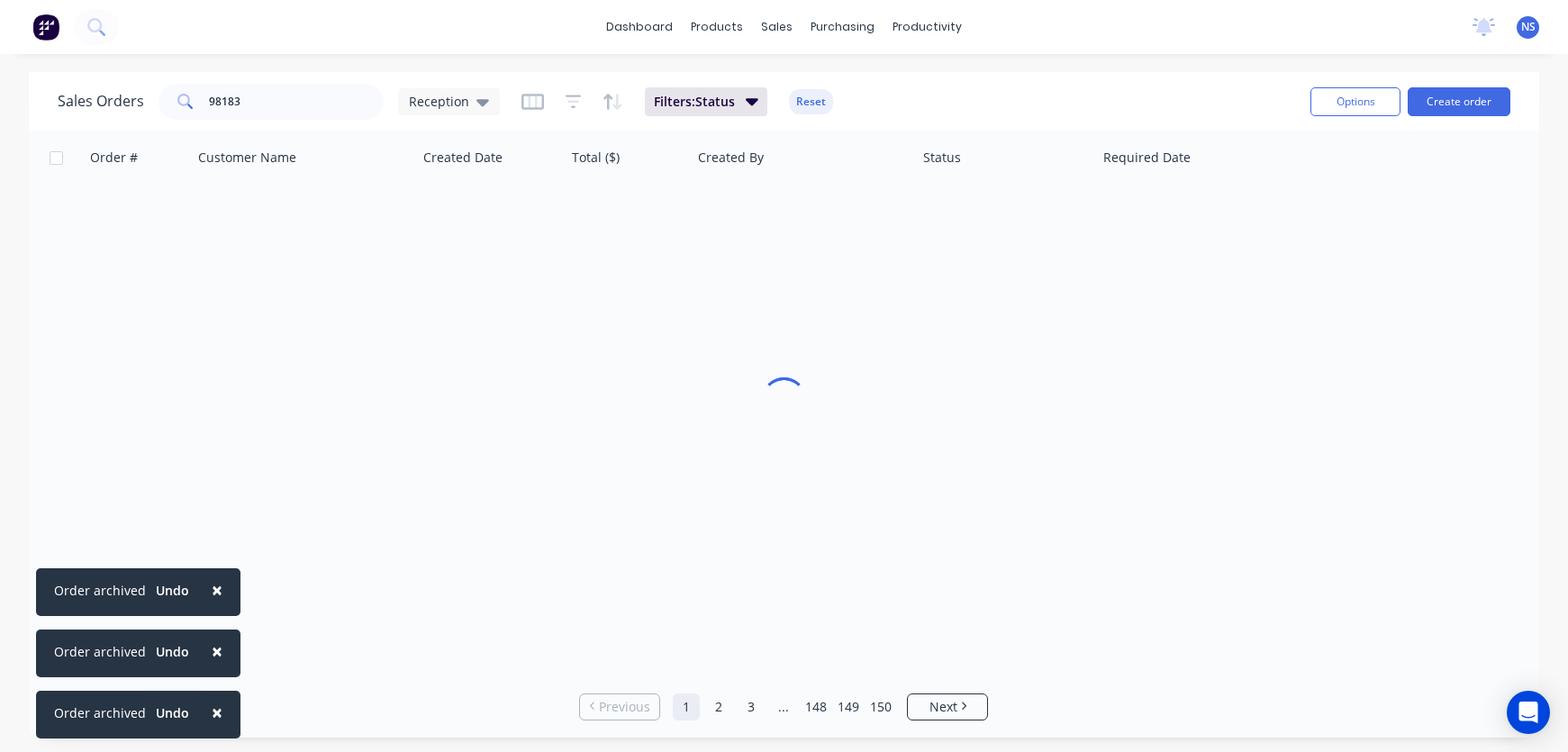
click at [213, 582] on span "×" at bounding box center [217, 591] width 11 height 25
drag, startPoint x: 218, startPoint y: 640, endPoint x: 206, endPoint y: 657, distance: 20.8
click at [218, 641] on span "×" at bounding box center [217, 651] width 11 height 25
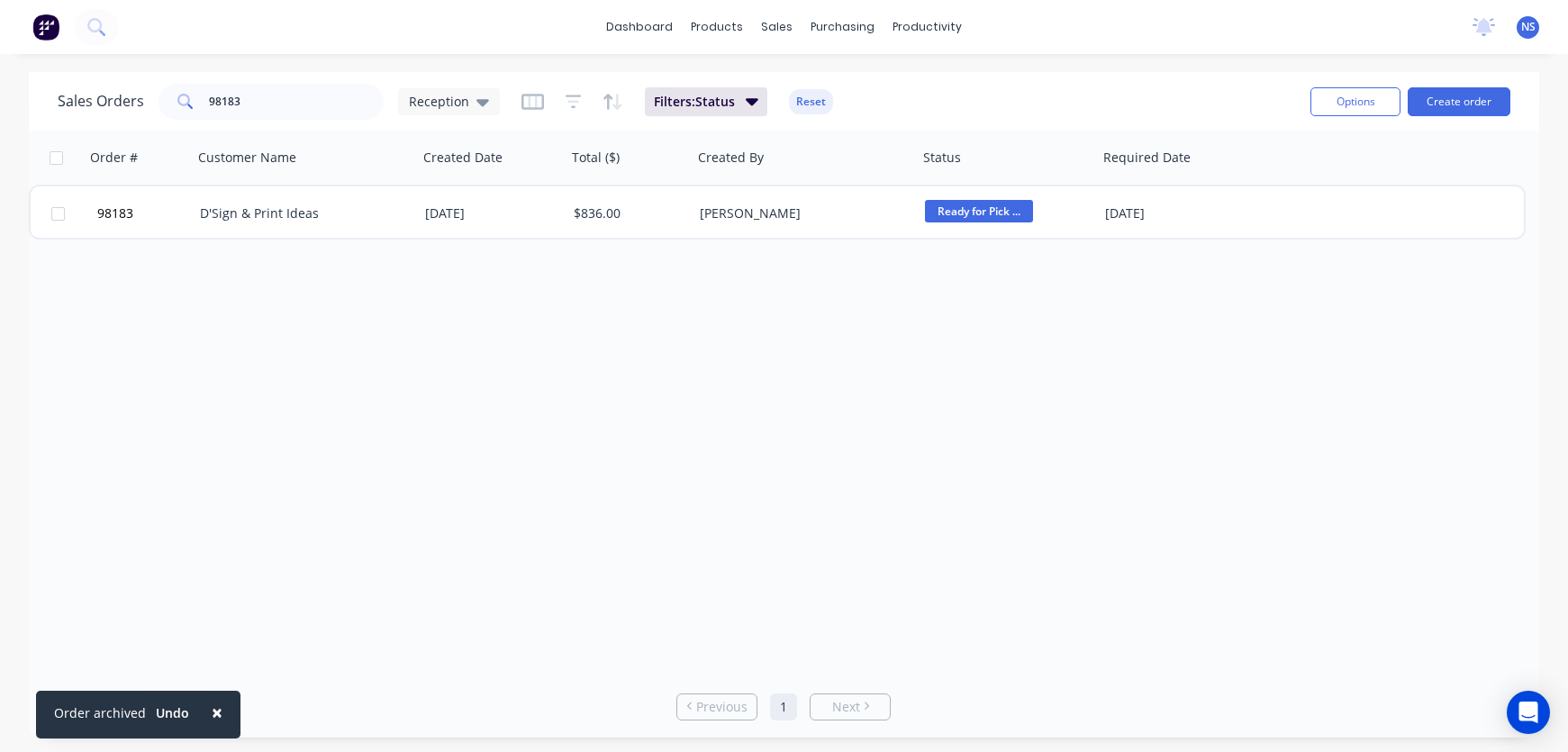
click at [216, 709] on span "×" at bounding box center [217, 713] width 11 height 25
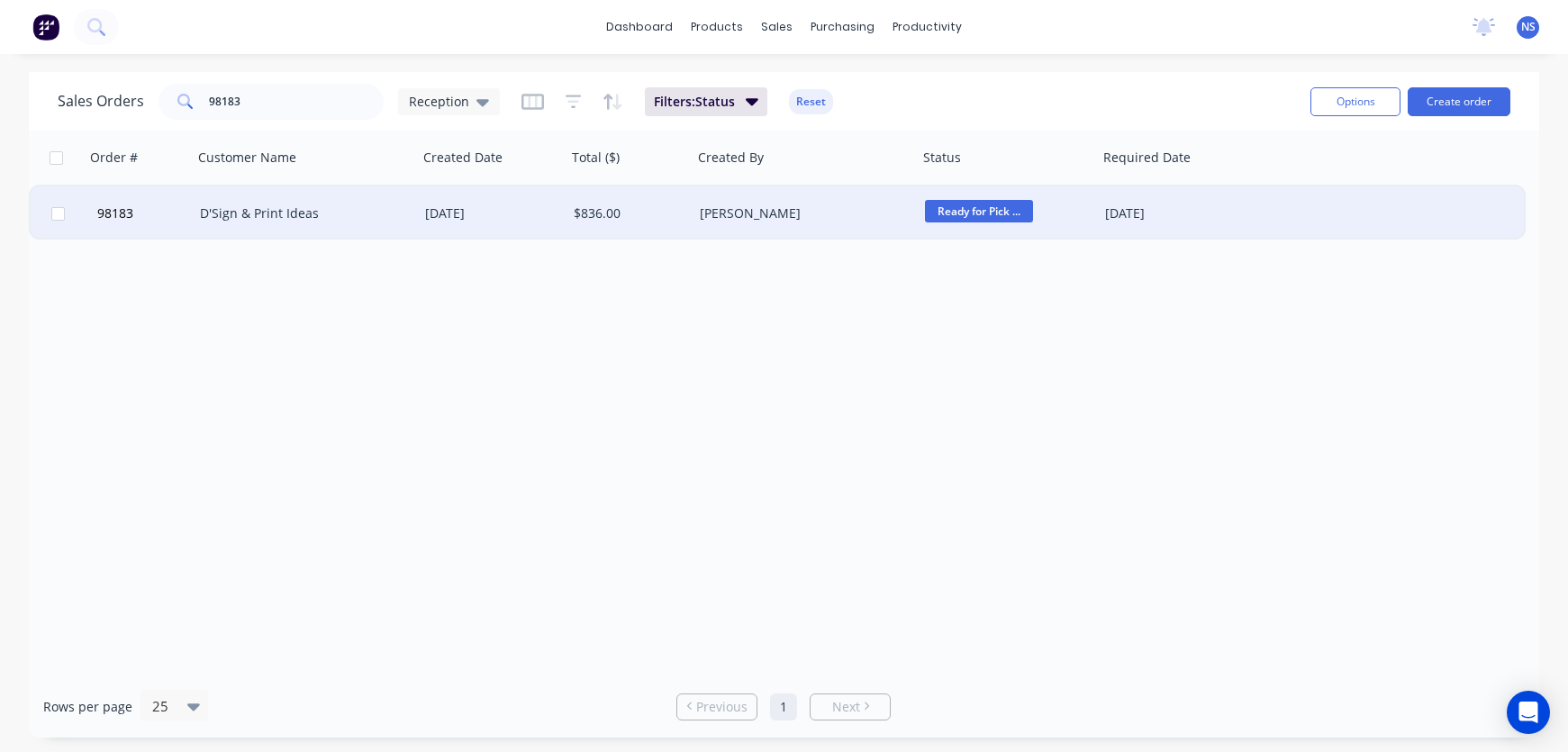
click at [988, 217] on span "Ready for Pick ..." at bounding box center [979, 211] width 109 height 22
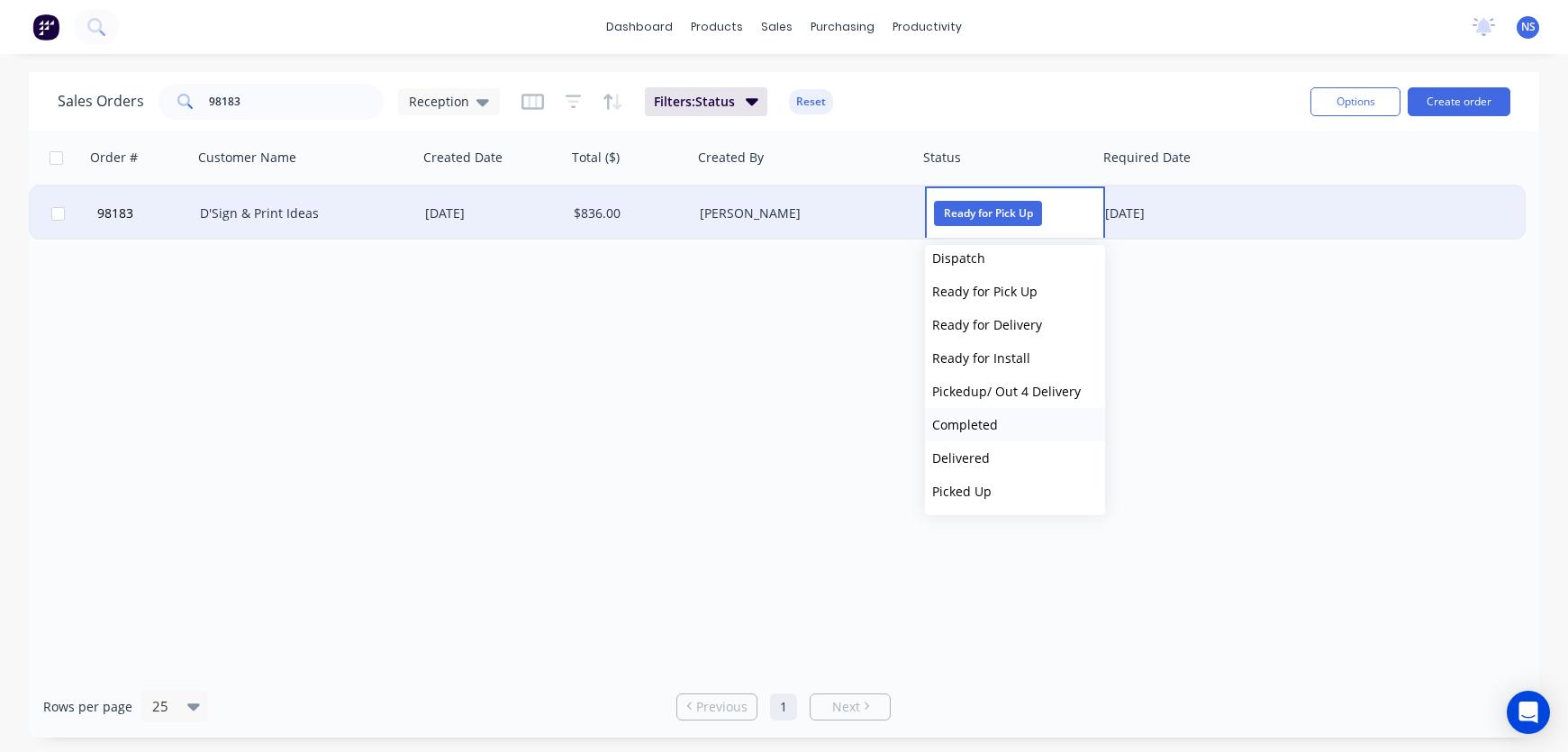
click at [993, 421] on span "Completed" at bounding box center [965, 425] width 65 height 18
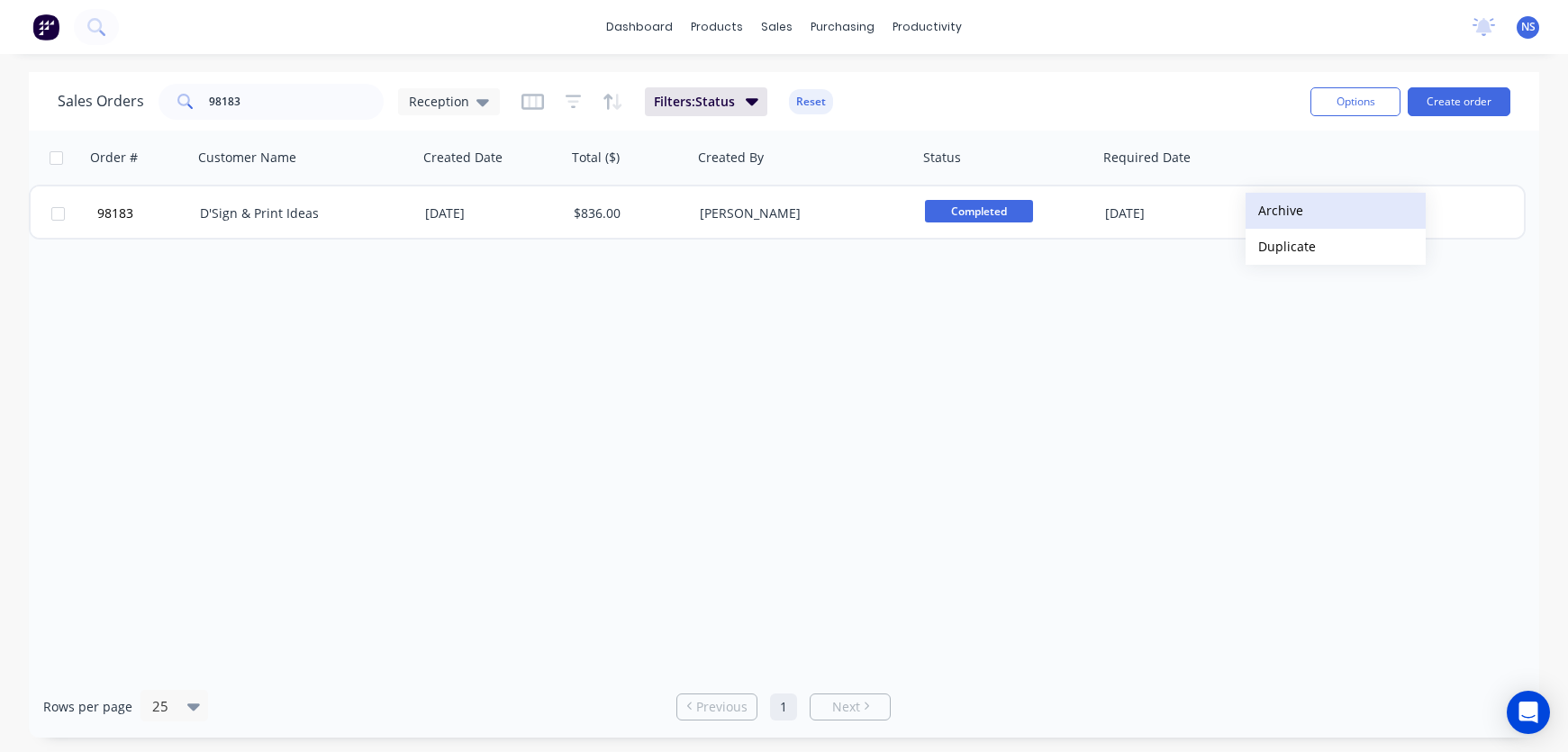
click at [1274, 211] on button "Archive" at bounding box center [1335, 210] width 180 height 36
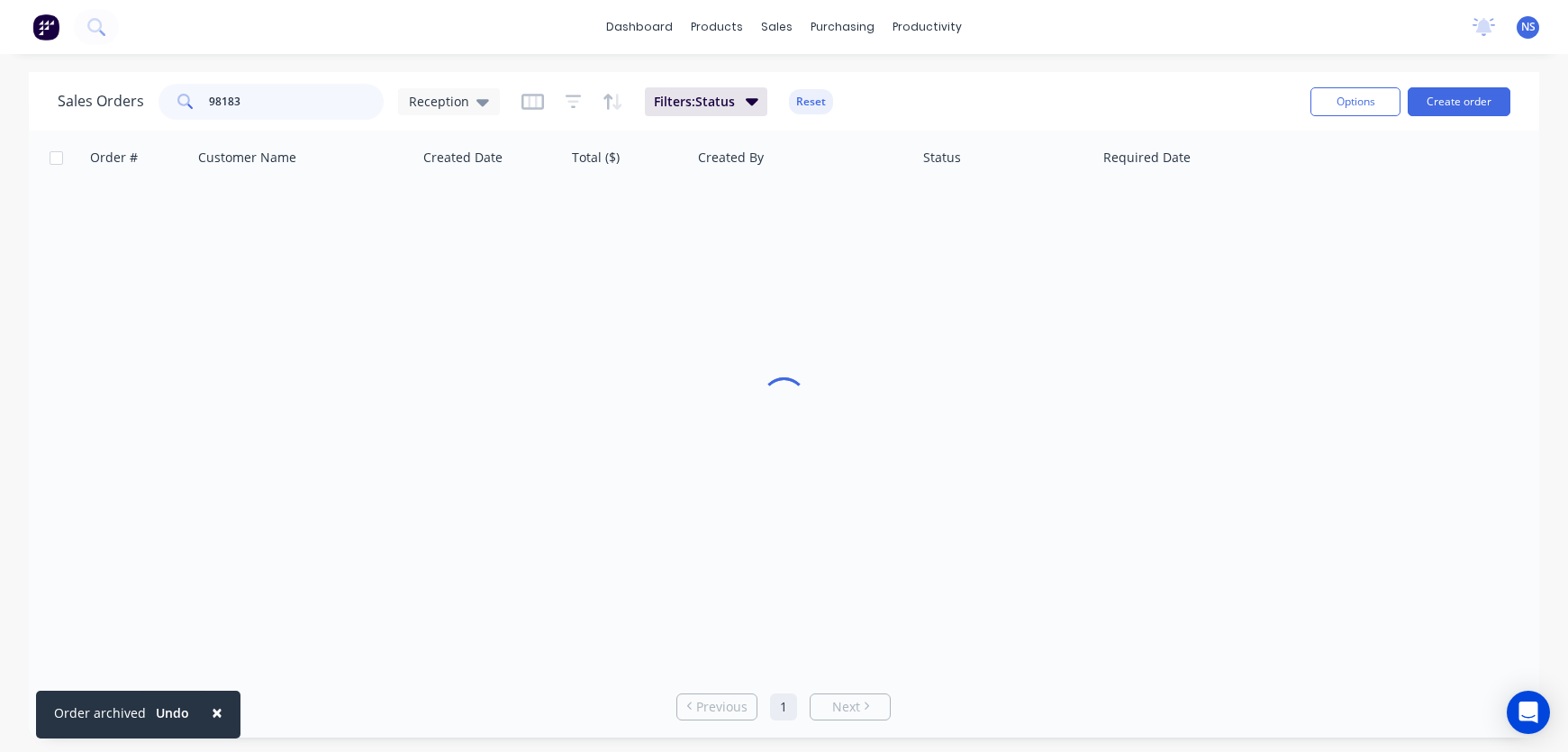
drag, startPoint x: 304, startPoint y: 115, endPoint x: 157, endPoint y: 97, distance: 148.1
click at [162, 96] on div "98183" at bounding box center [271, 102] width 225 height 36
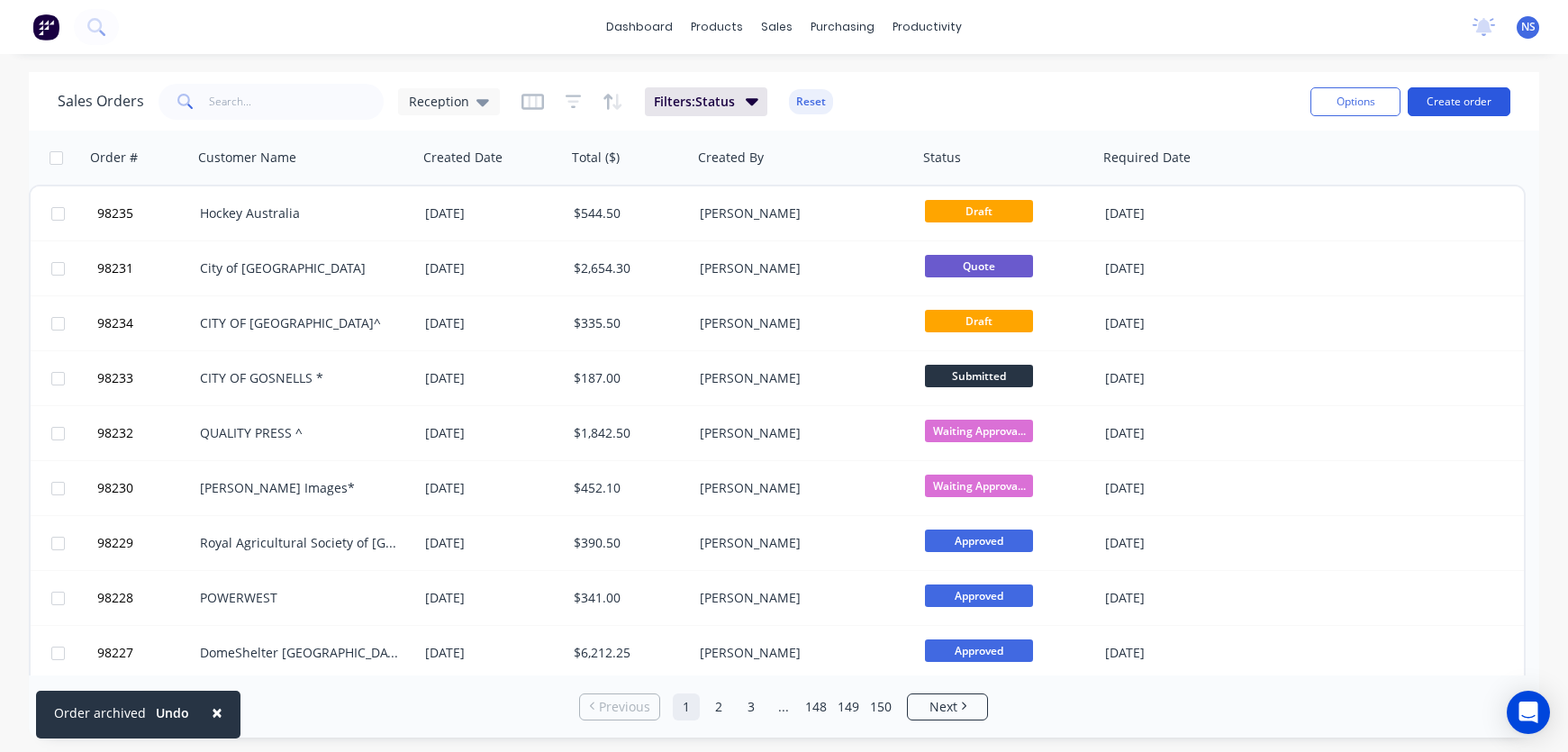
click at [1447, 103] on button "Create order" at bounding box center [1459, 101] width 103 height 28
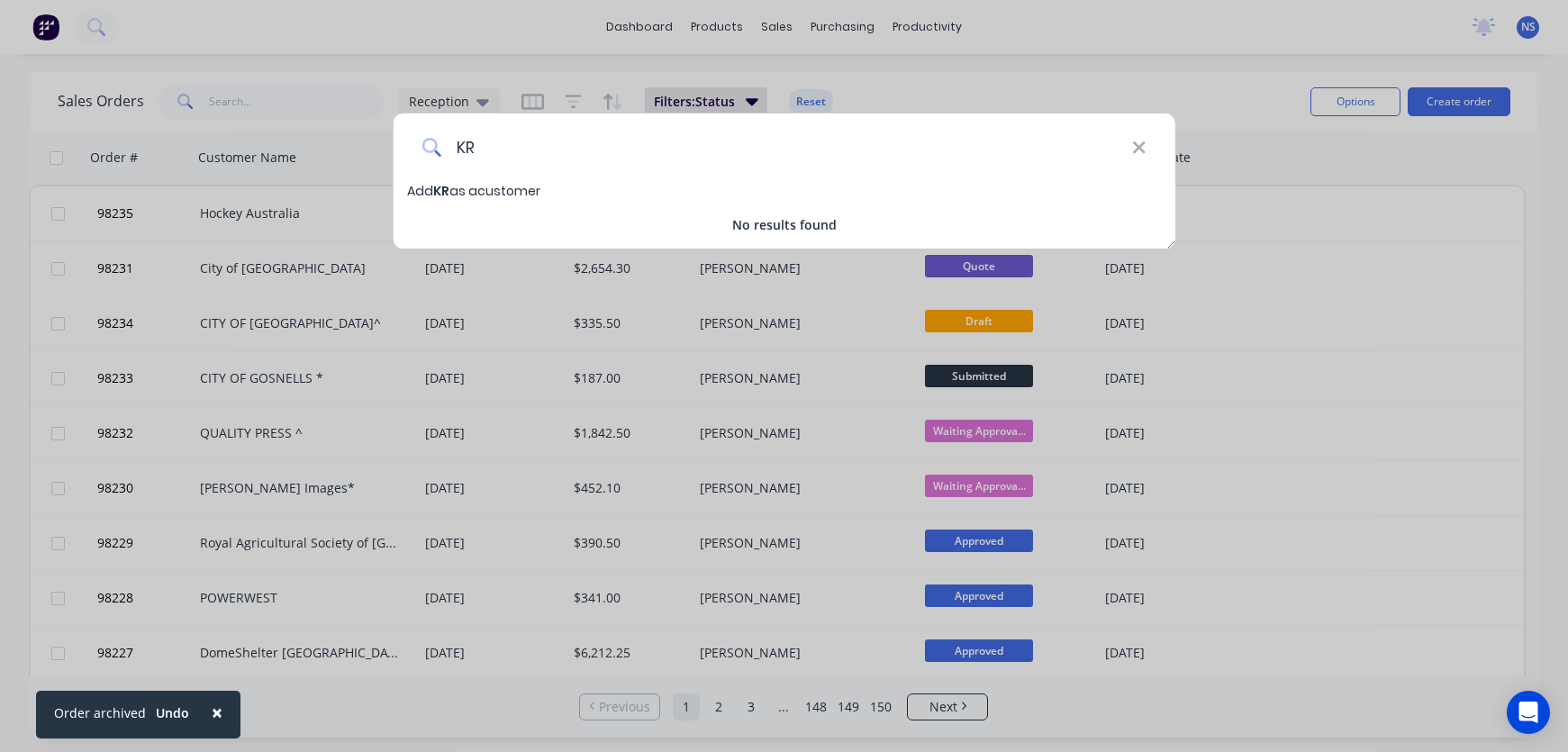
type input "K"
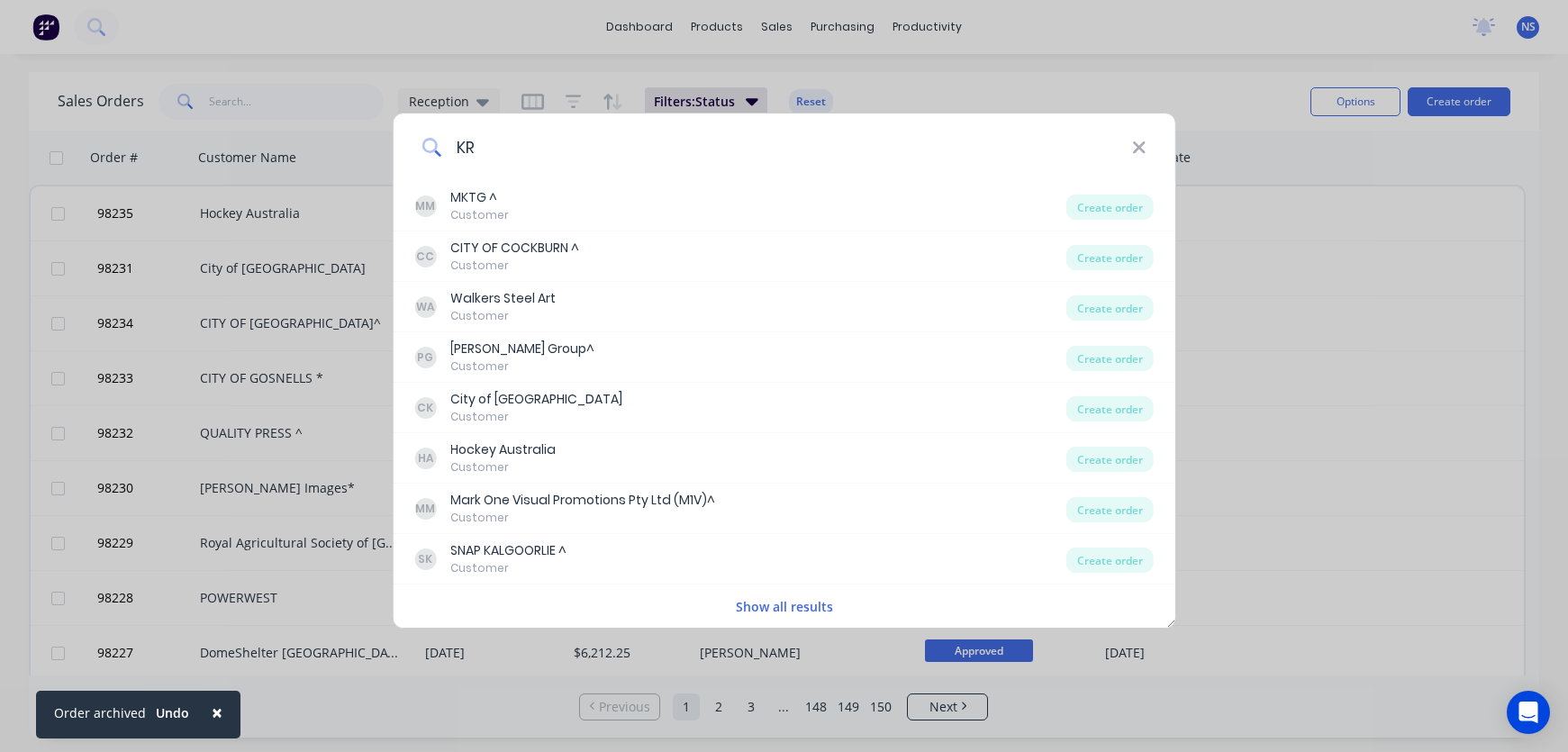
type input "KRU"
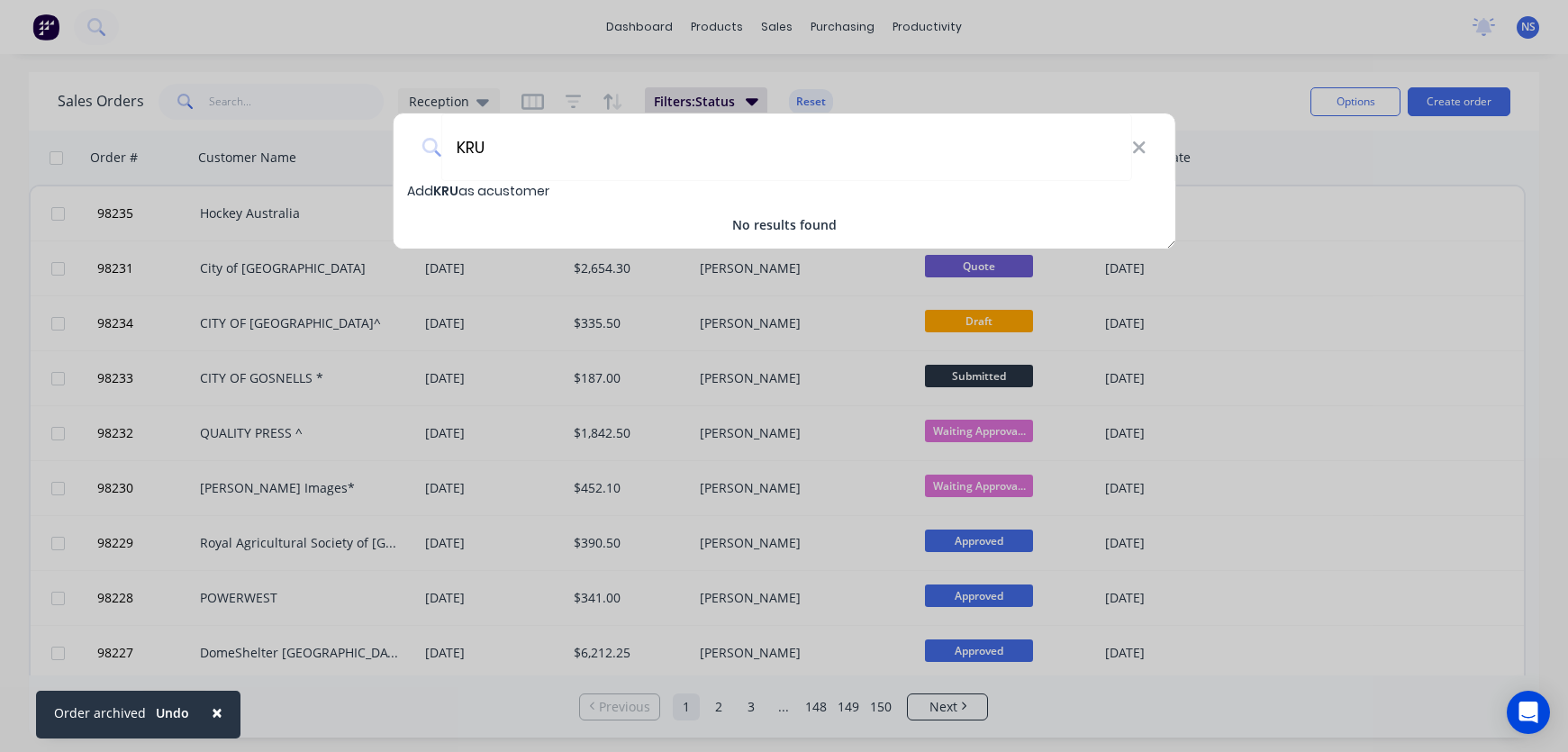
click at [855, 61] on div "KRU Add KRU as a customer No results found" at bounding box center [784, 376] width 1568 height 752
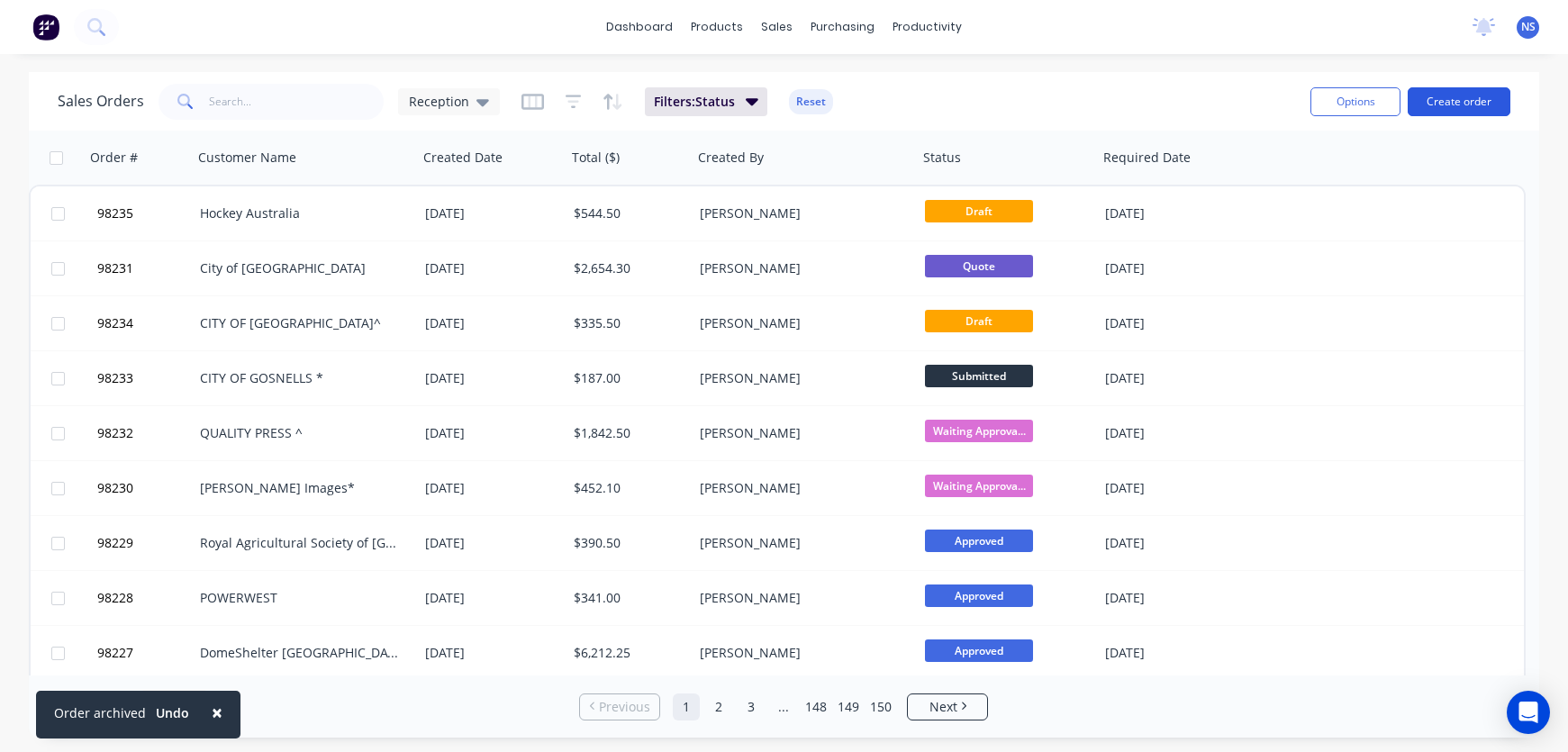
click at [1454, 99] on button "Create order" at bounding box center [1459, 101] width 103 height 28
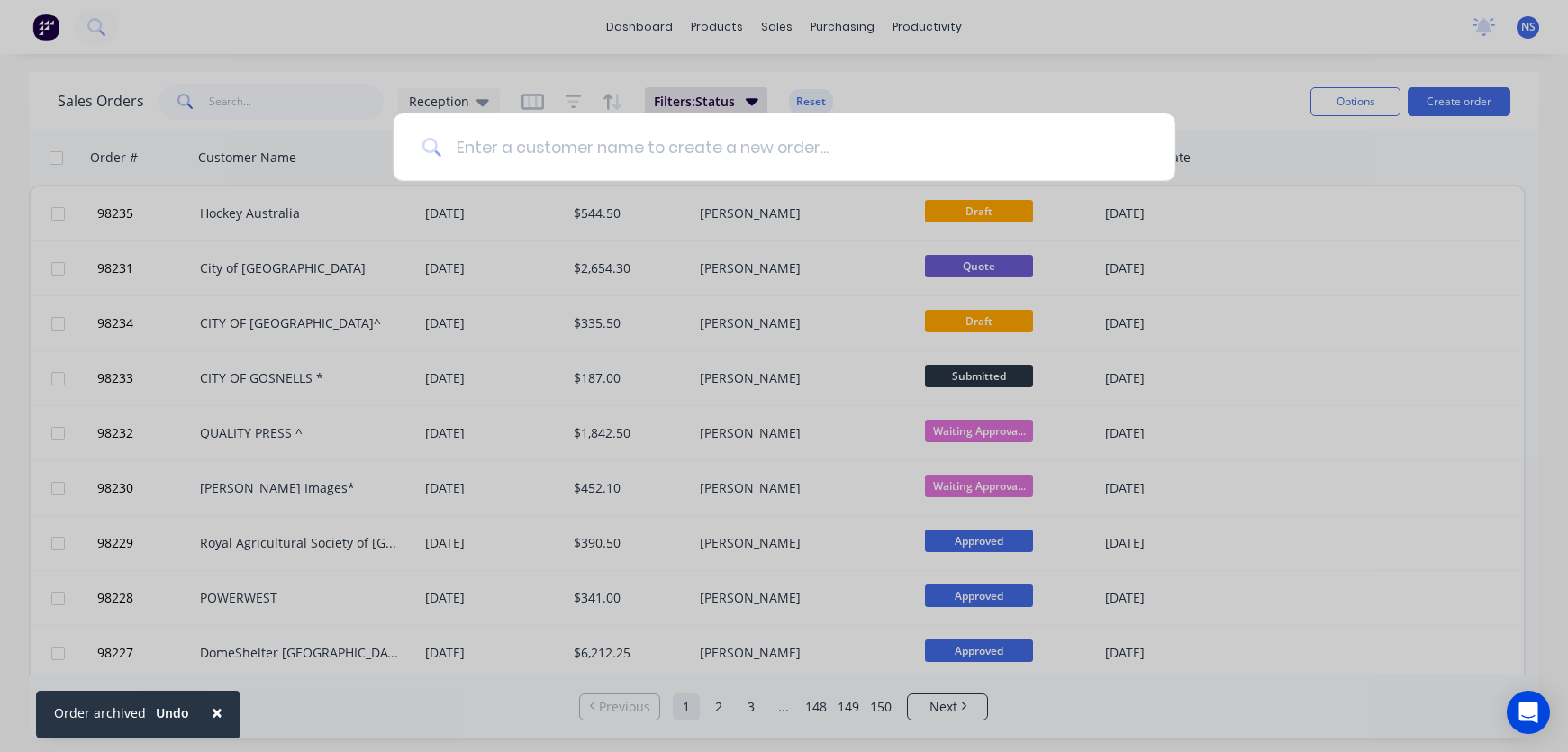
click at [548, 155] on input at bounding box center [795, 147] width 706 height 67
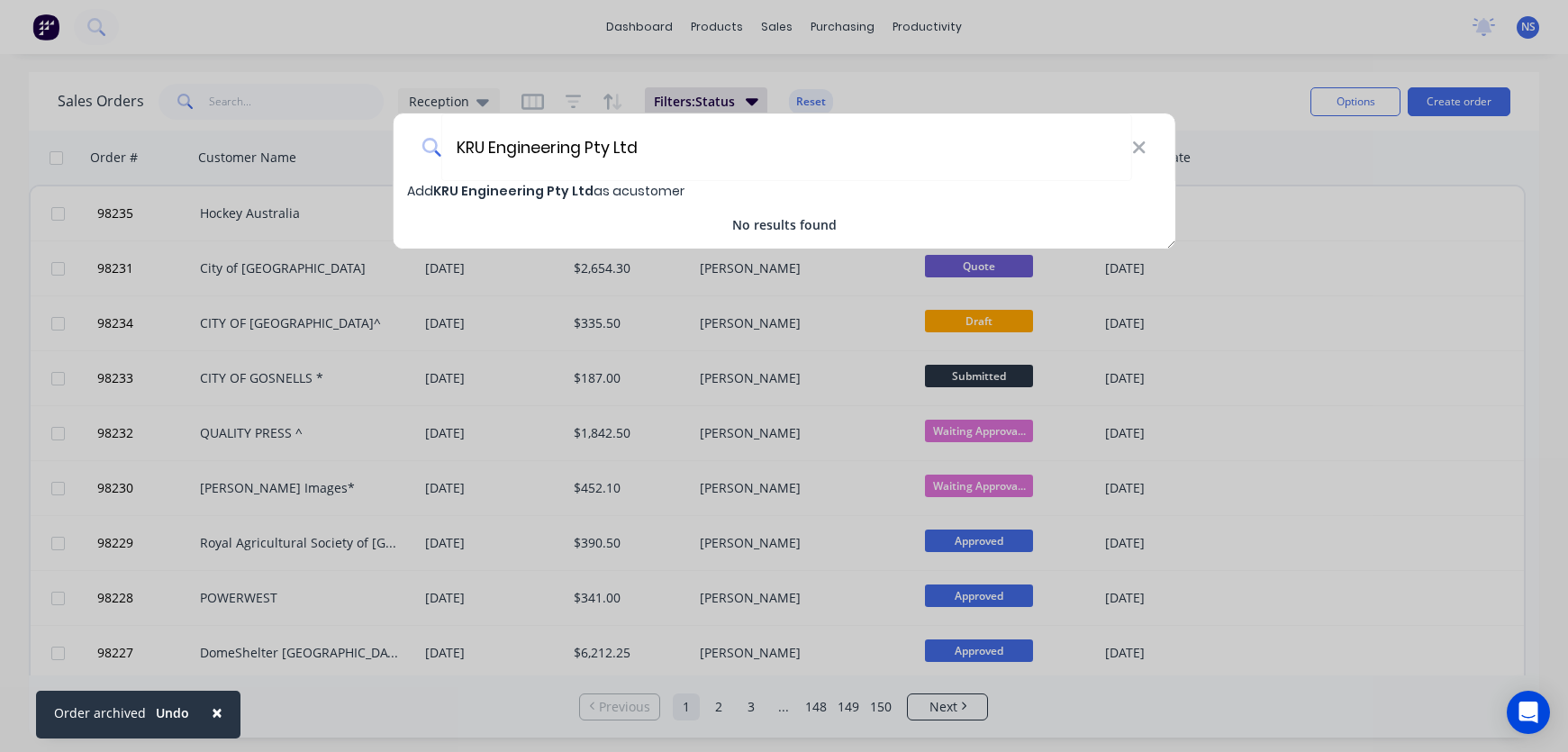
type input "KRU Engineering Pty Ltd"
click at [534, 195] on span "KRU Engineering Pty Ltd" at bounding box center [513, 191] width 160 height 18
select select "AU"
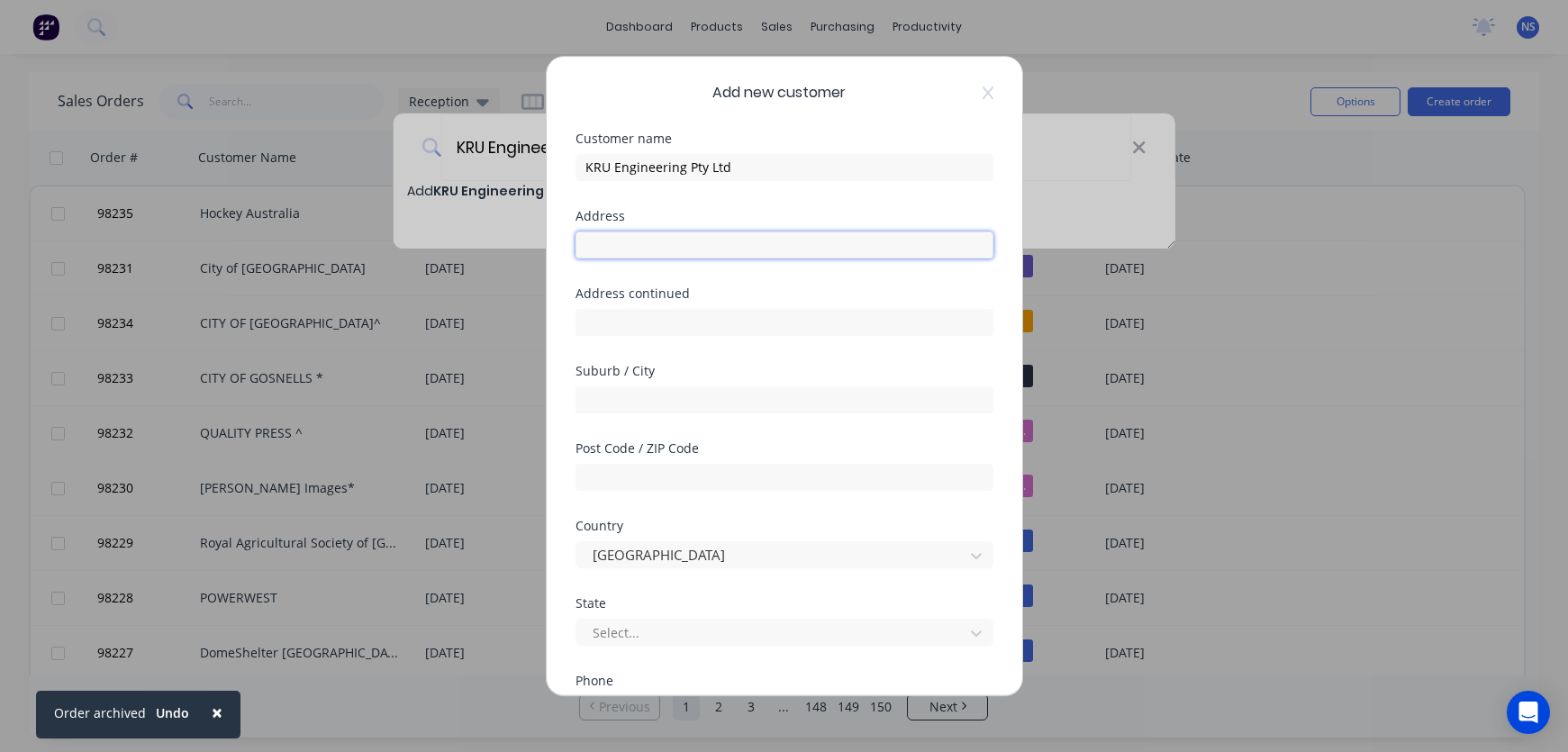
click at [626, 243] on input "text" at bounding box center [785, 245] width 418 height 27
type input "[STREET_ADDRESS]"
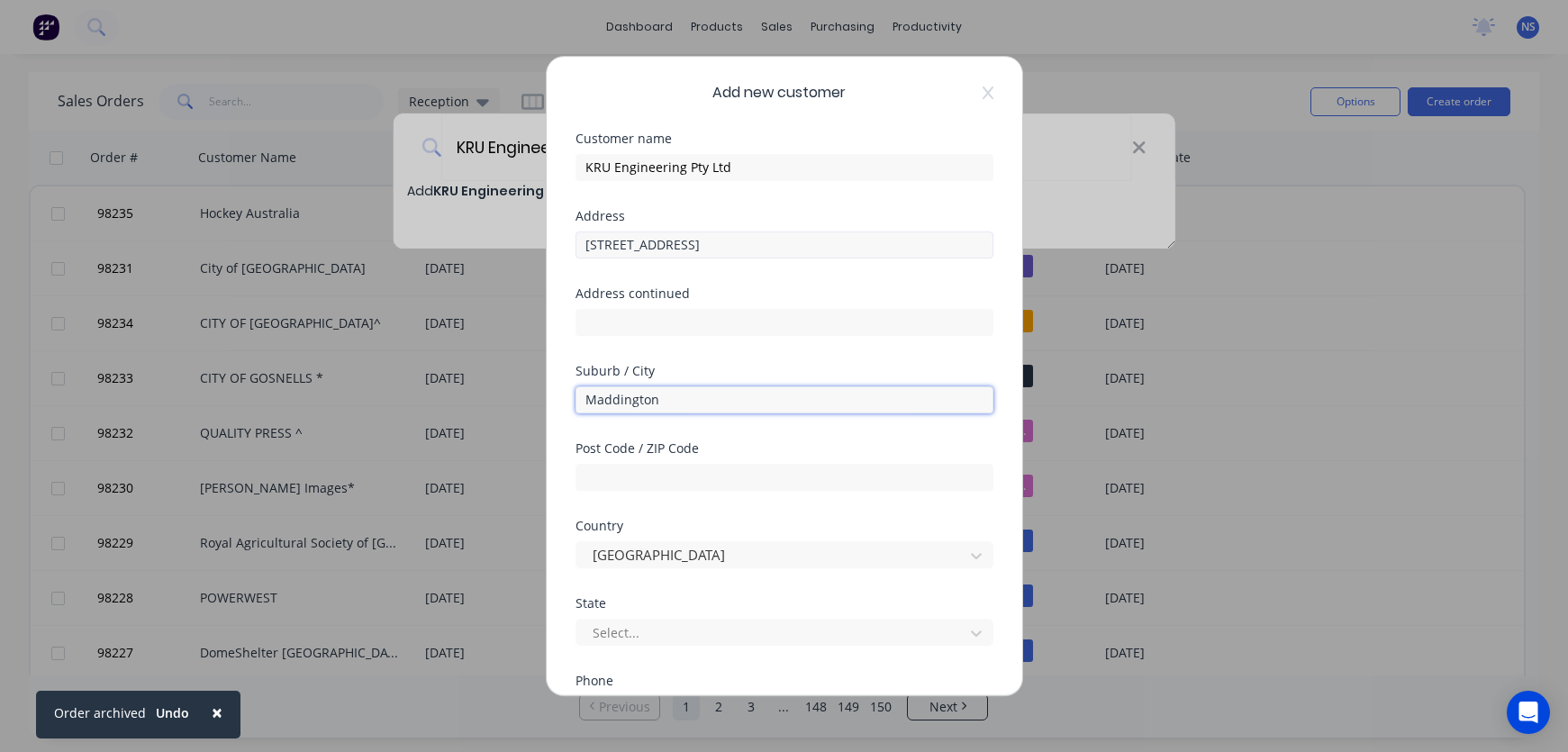
type input "Maddington"
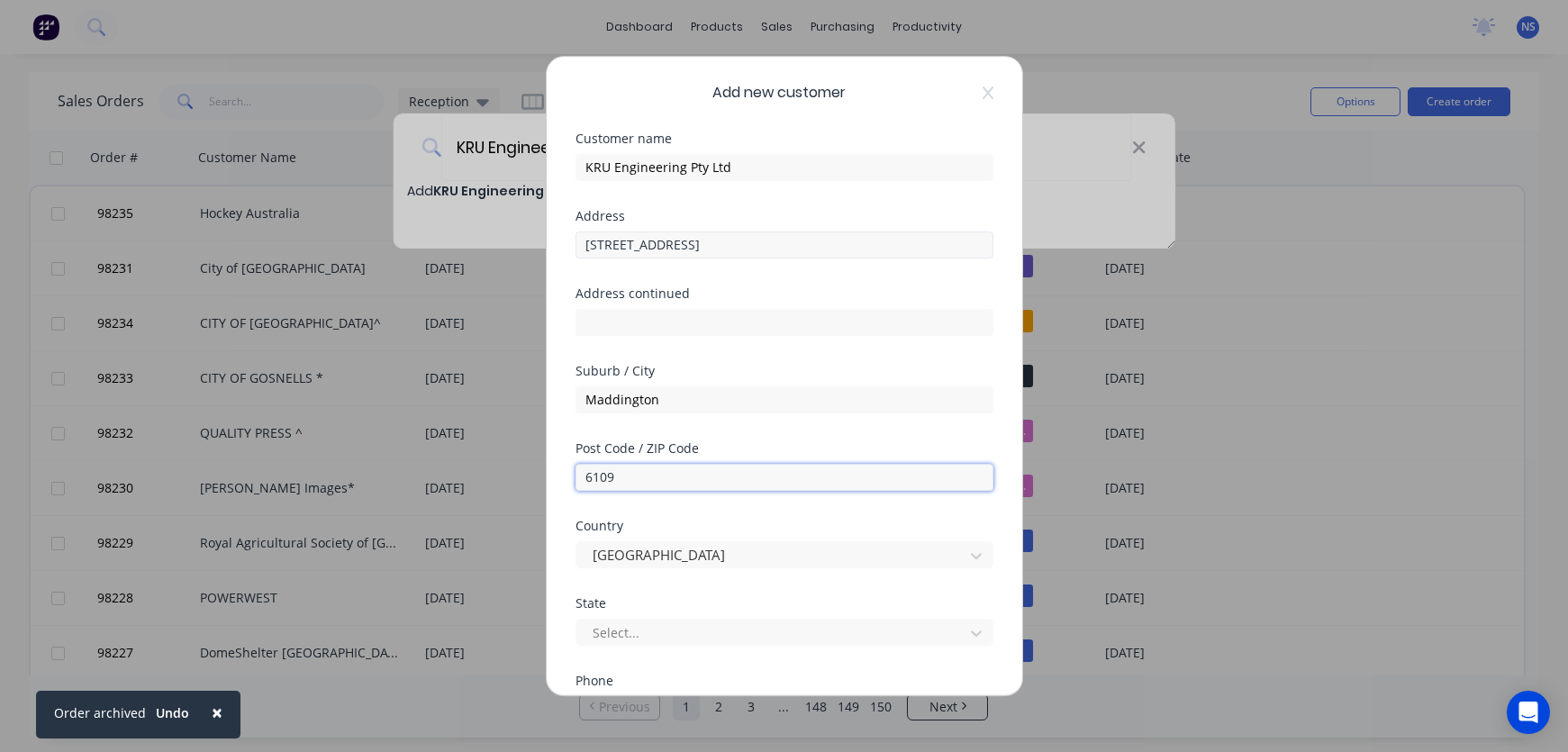
type input "6109"
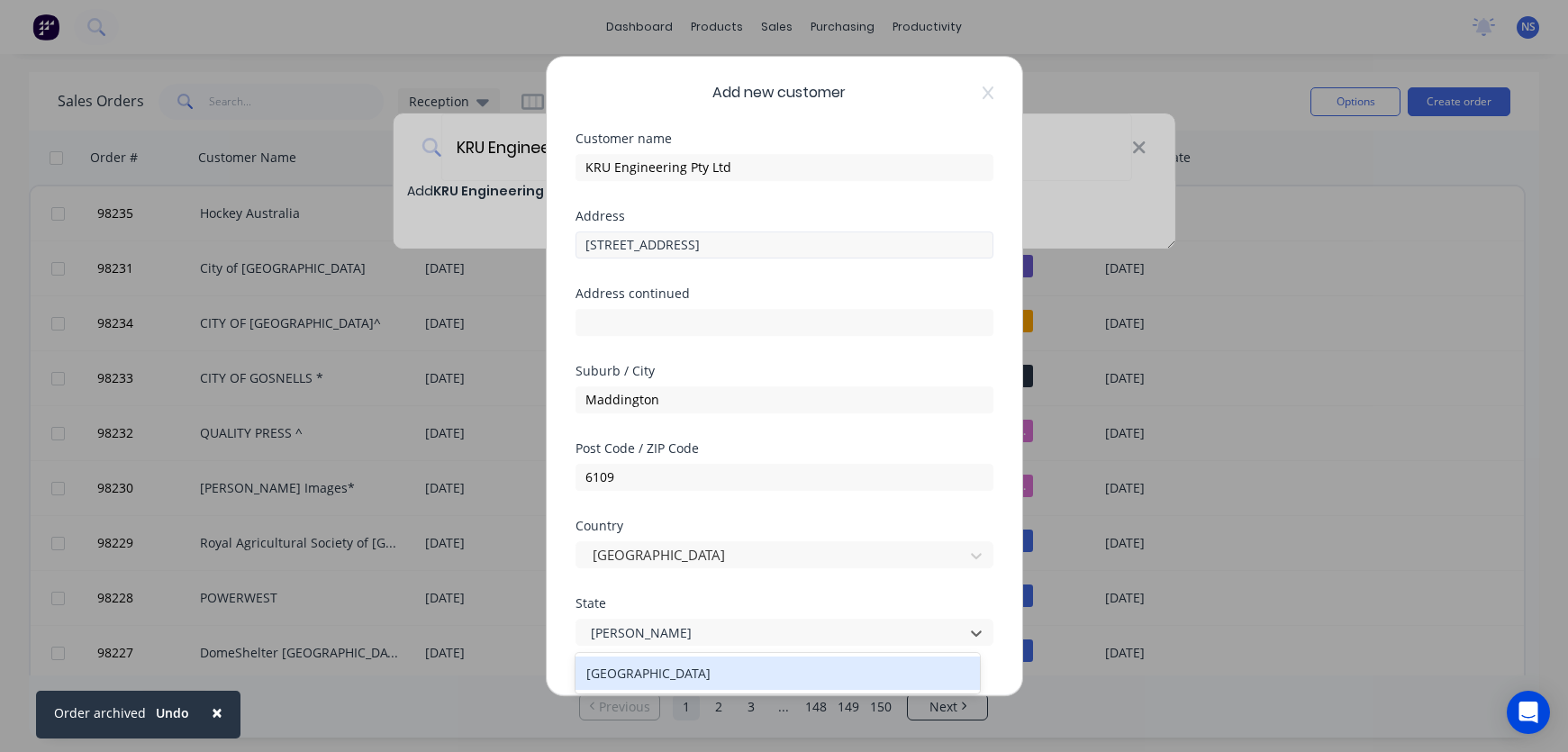
type input "west"
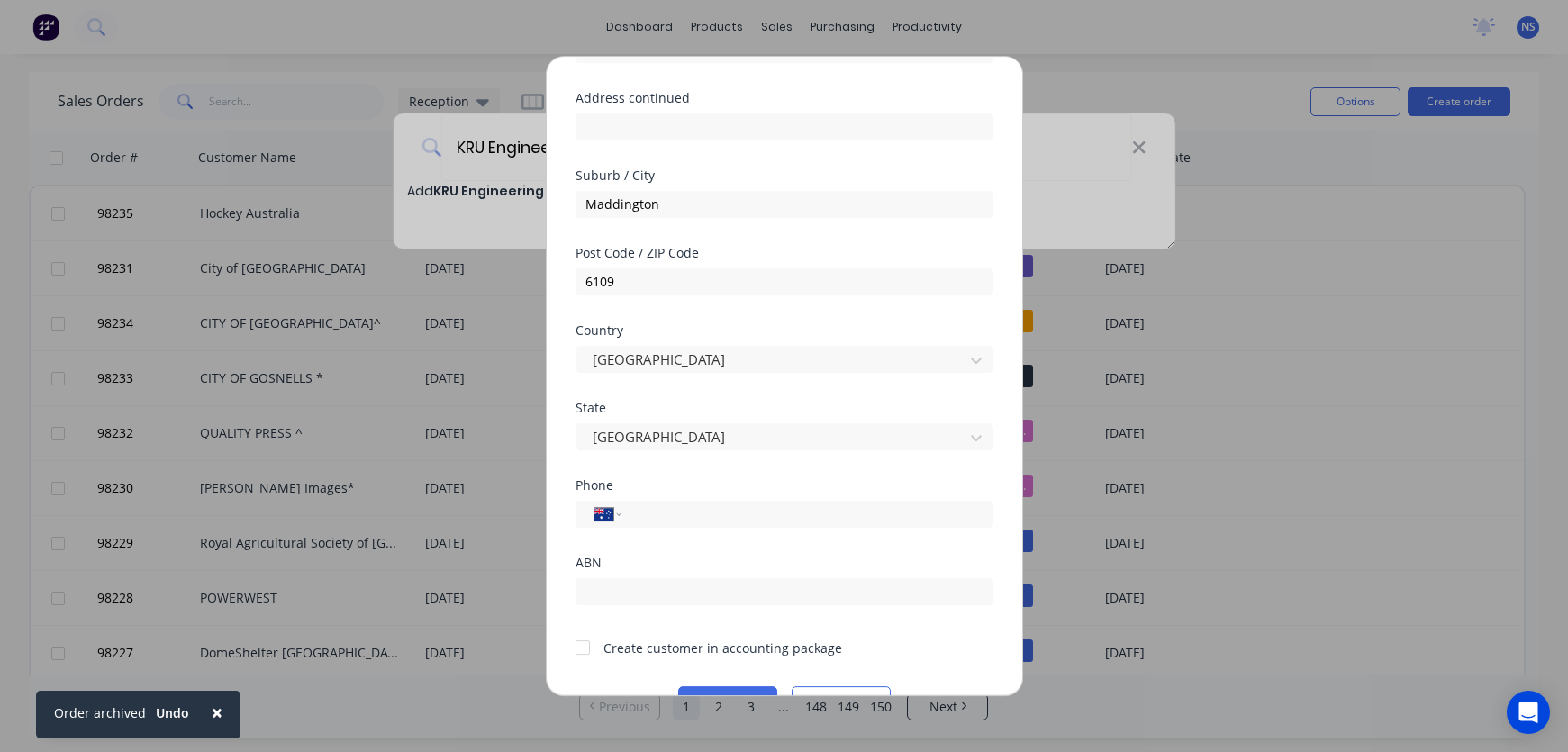
scroll to position [198, 0]
click at [676, 514] on input "tel" at bounding box center [804, 511] width 339 height 21
type input "0409 686 004"
click at [586, 644] on div at bounding box center [583, 645] width 36 height 36
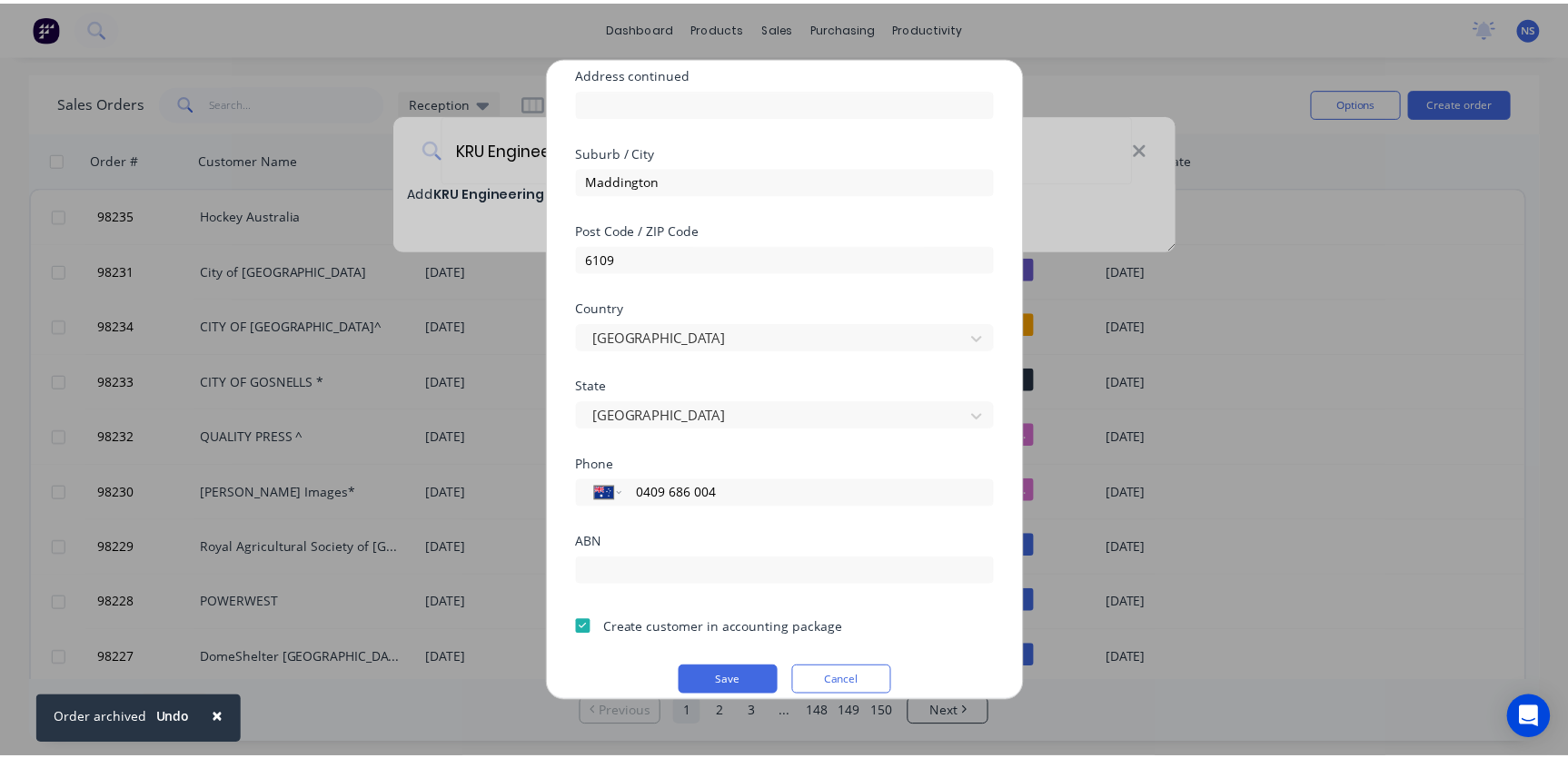
scroll to position [232, 0]
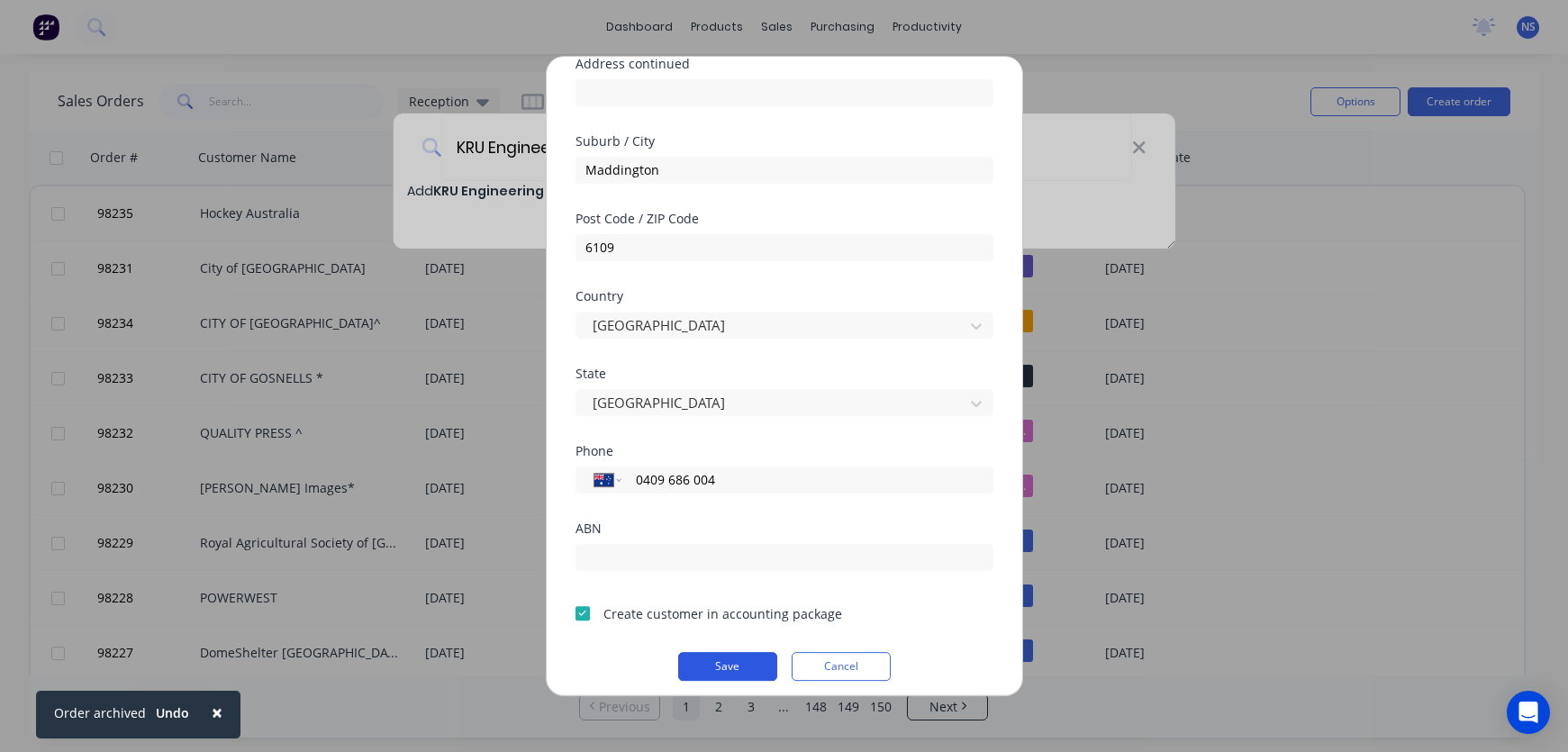
click at [733, 662] on button "Save" at bounding box center [727, 666] width 99 height 28
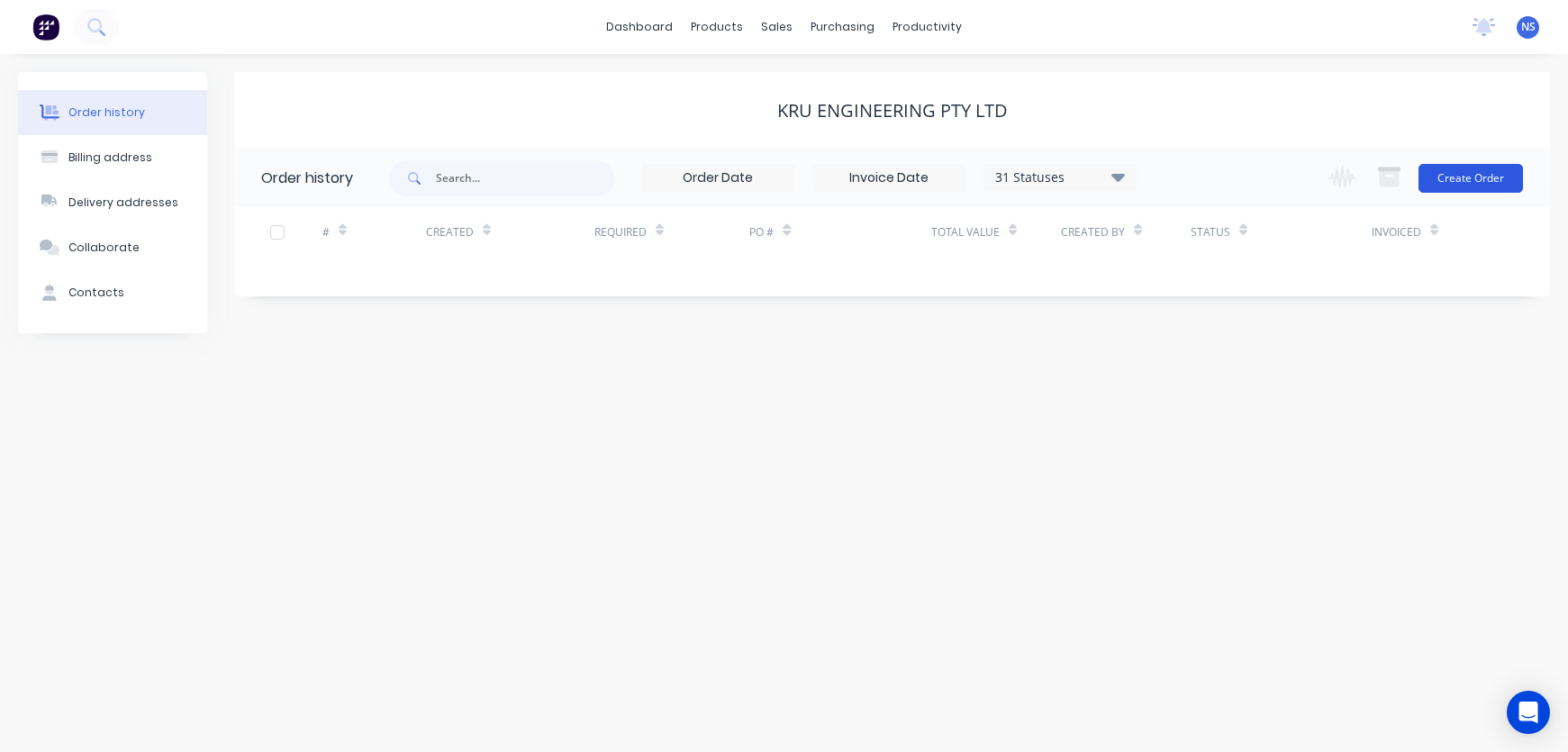
click at [1459, 171] on button "Create Order" at bounding box center [1470, 178] width 105 height 28
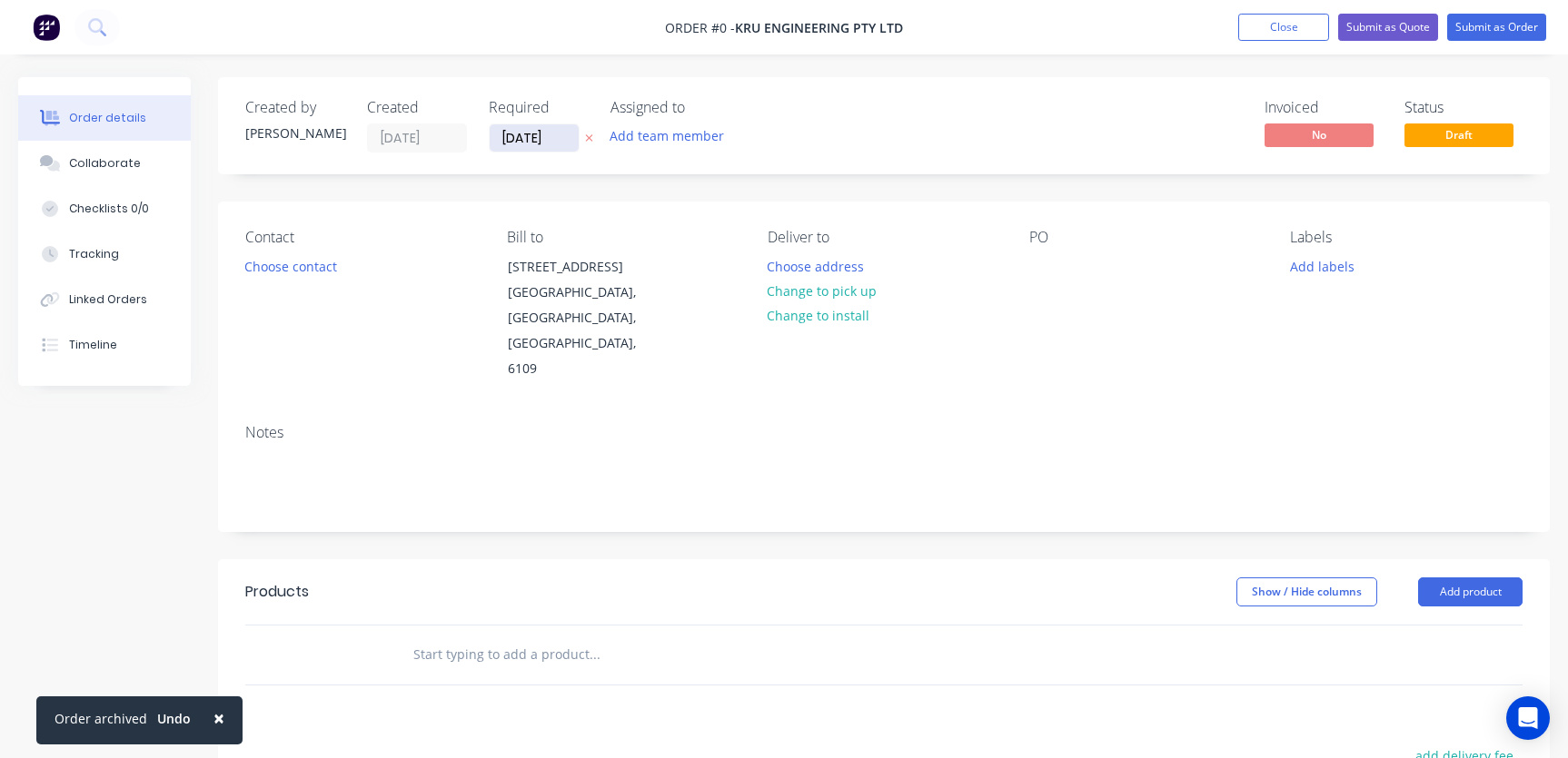
click at [526, 137] on input "[DATE]" at bounding box center [534, 138] width 89 height 28
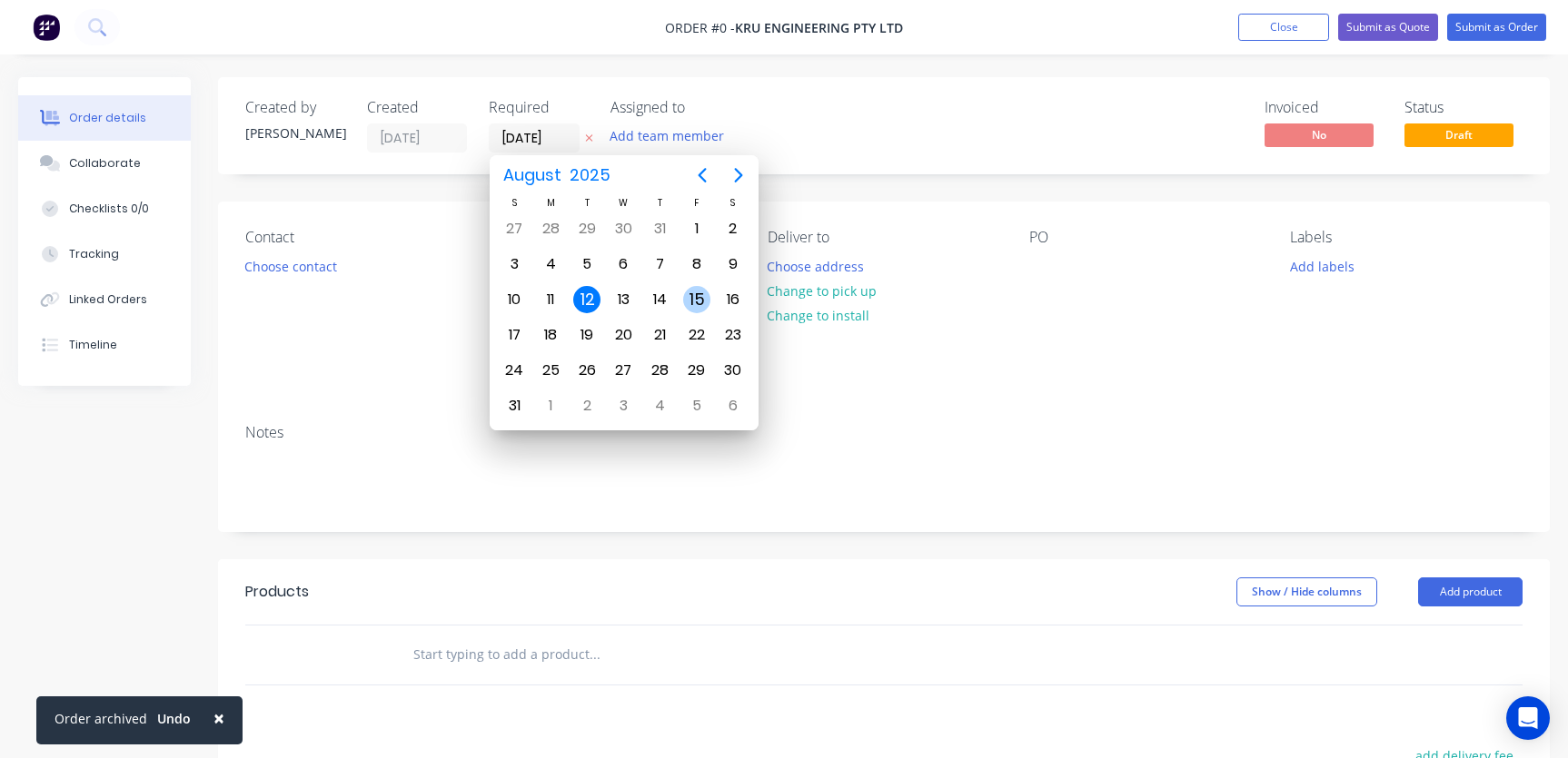
click at [701, 299] on div "15" at bounding box center [697, 300] width 28 height 28
type input "[DATE]"
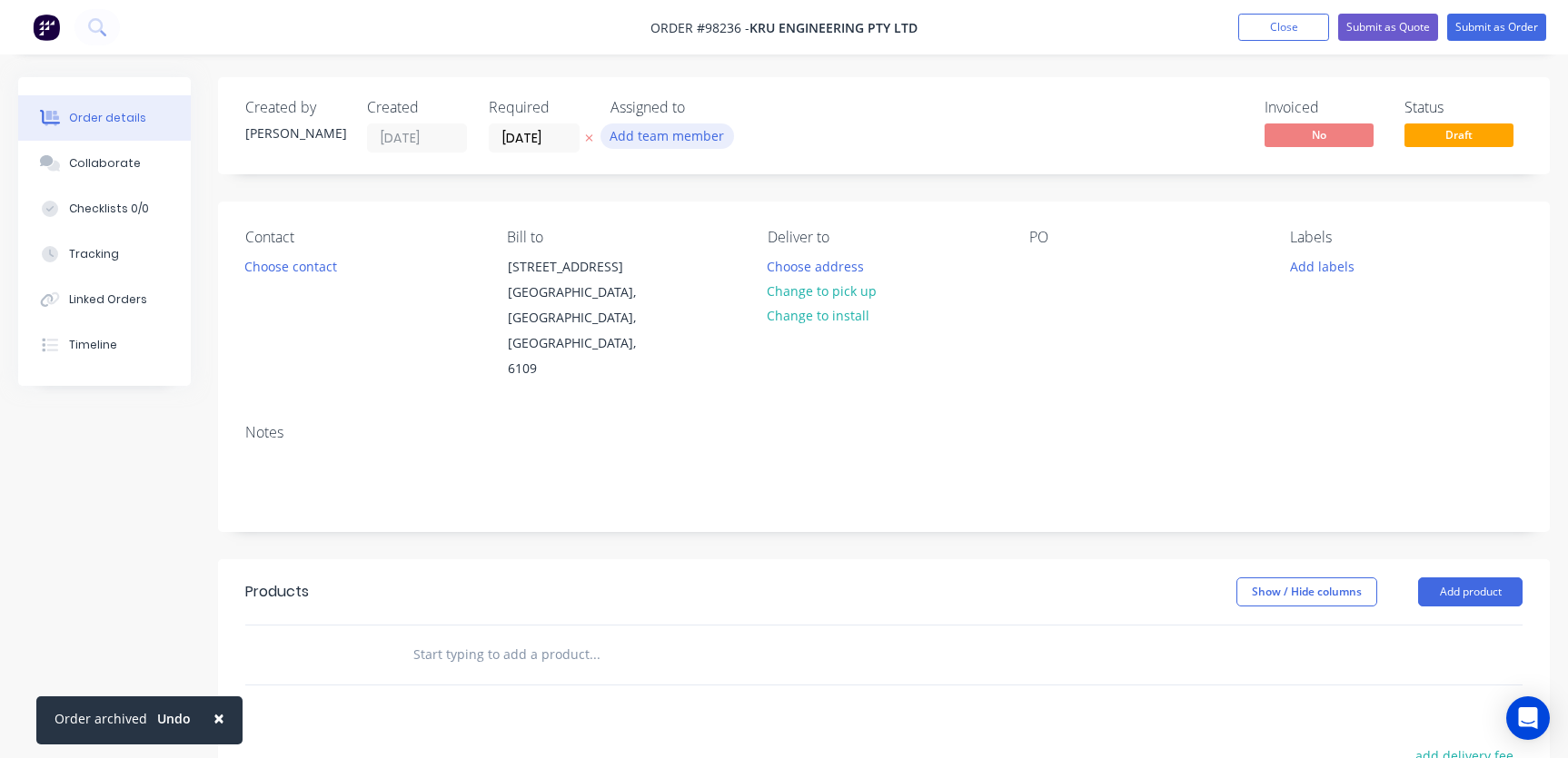
click at [661, 133] on button "Add team member" at bounding box center [666, 135] width 133 height 25
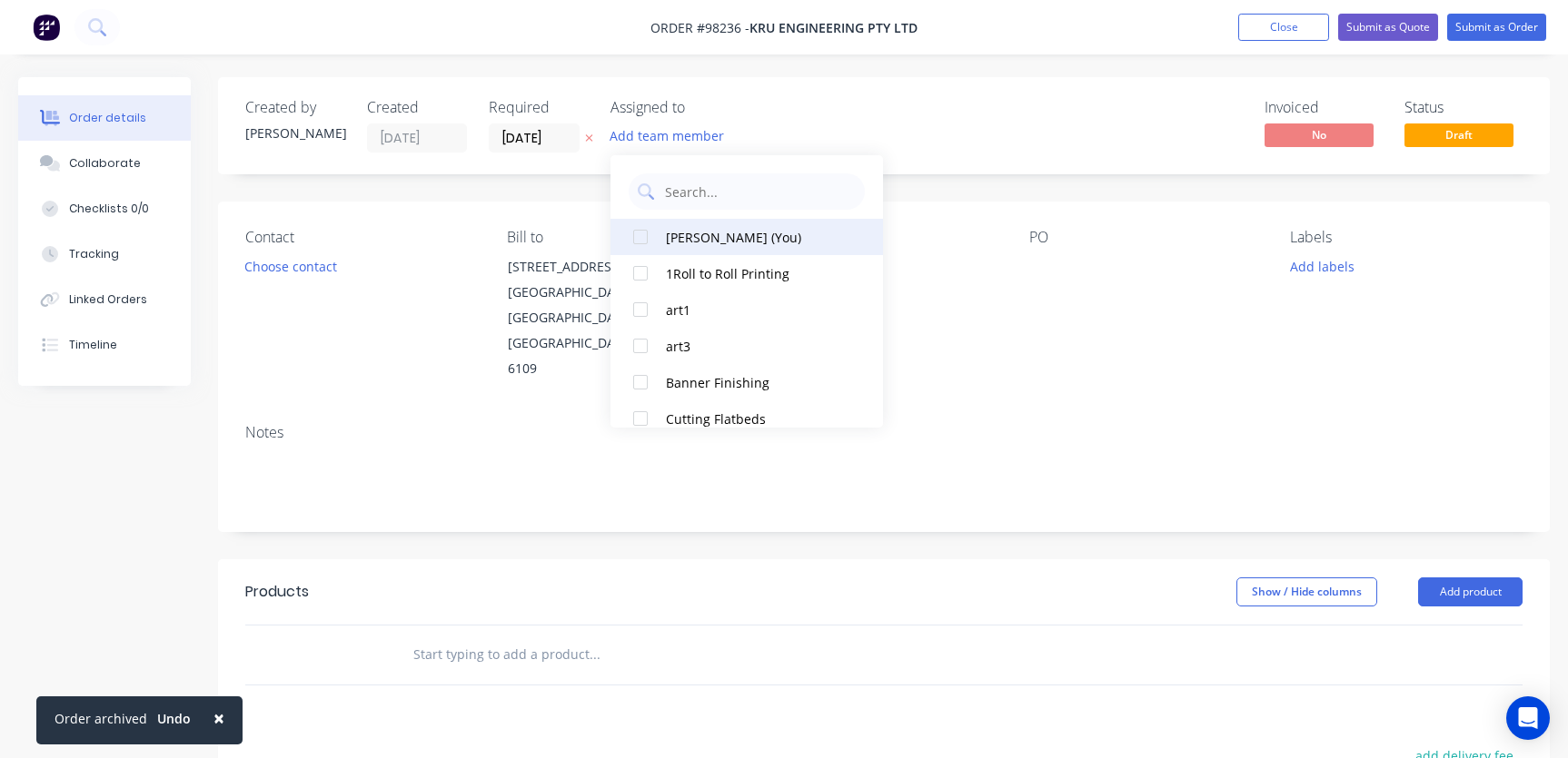
click at [727, 238] on div "[PERSON_NAME] (You)" at bounding box center [756, 237] width 181 height 19
click at [297, 266] on button "Choose contact" at bounding box center [291, 265] width 111 height 25
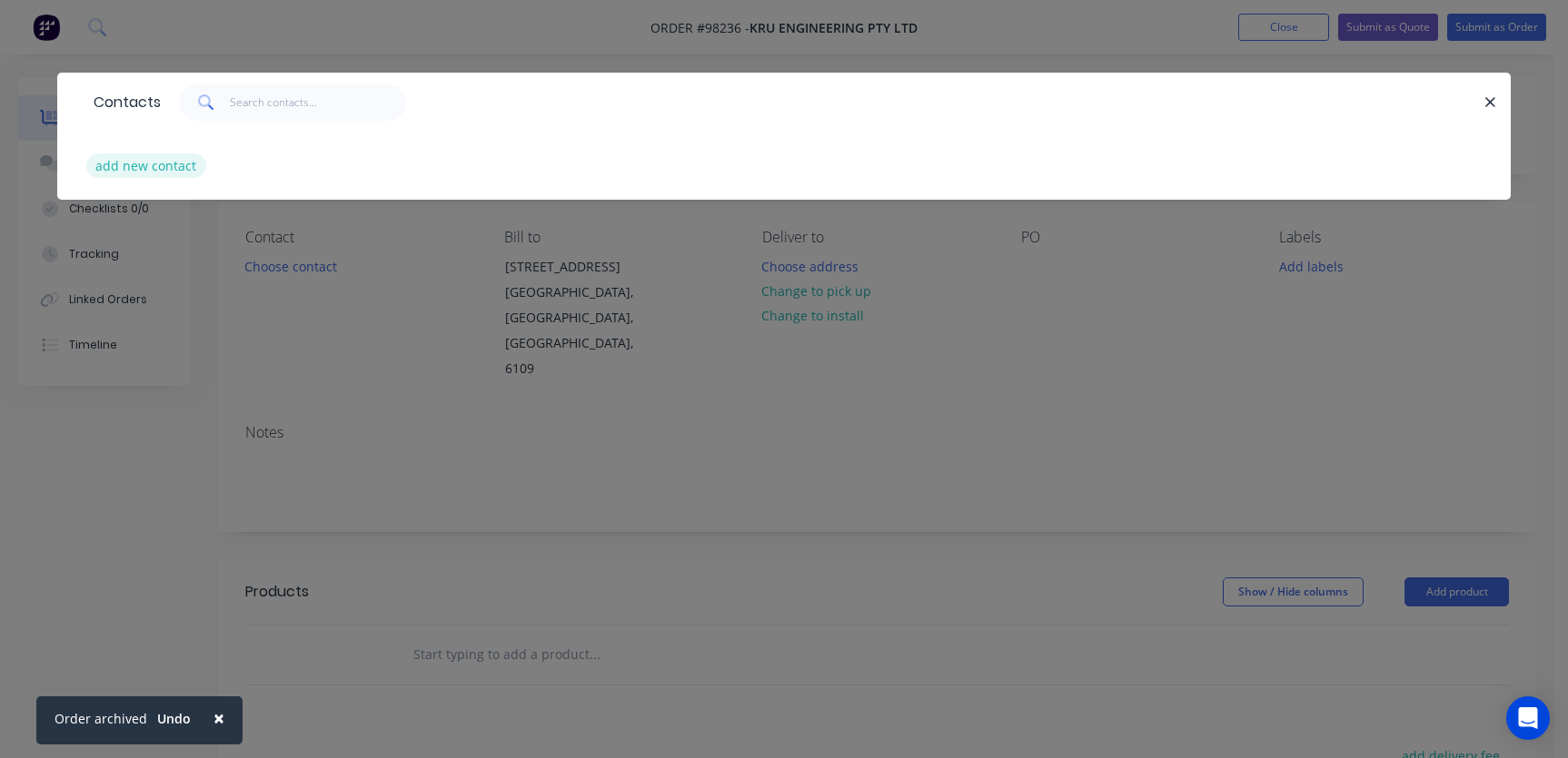
click at [157, 163] on button "add new contact" at bounding box center [147, 166] width 120 height 25
select select "AU"
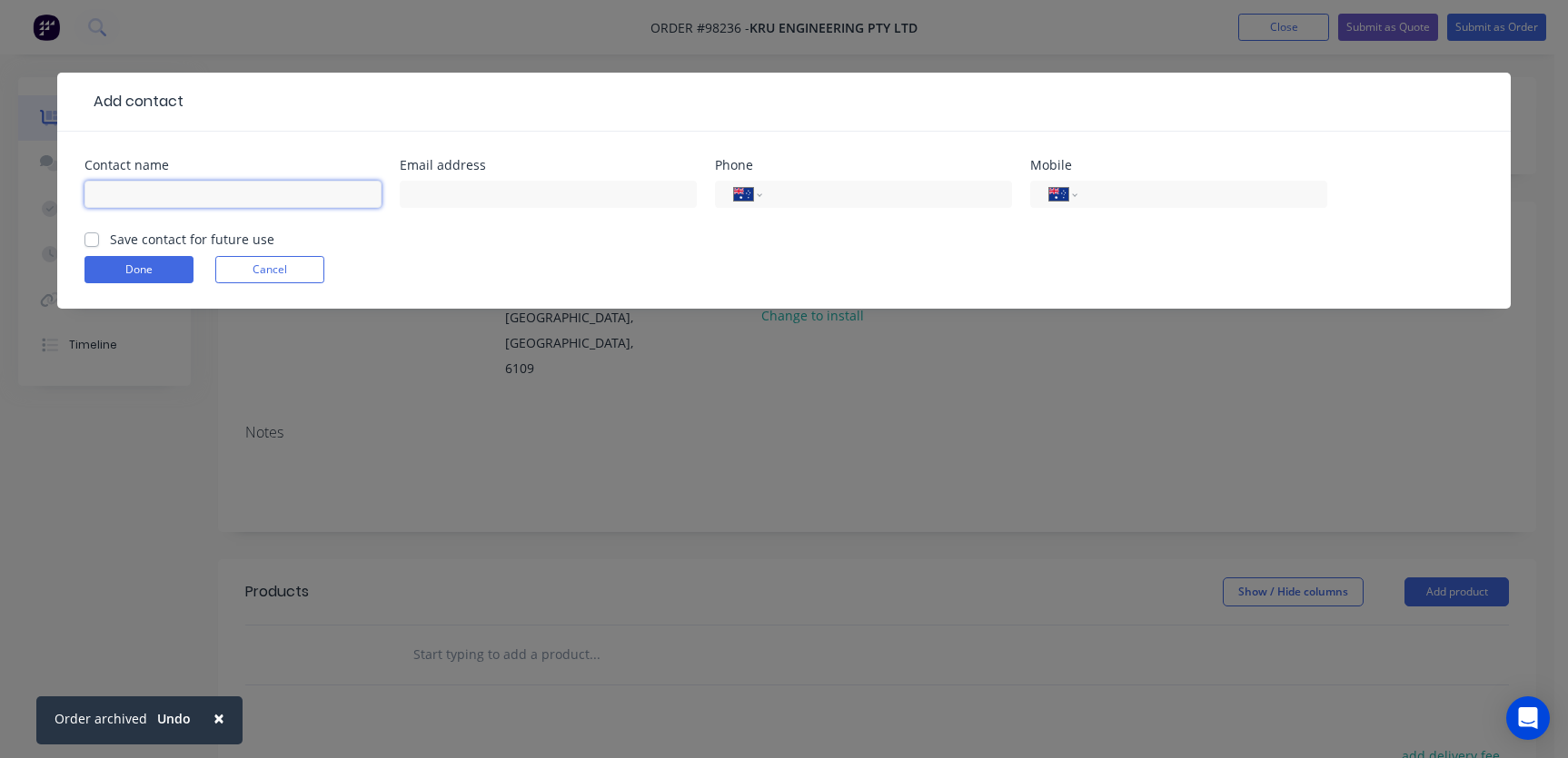
click at [179, 191] on input "text" at bounding box center [233, 194] width 297 height 28
type input "[PERSON_NAME]"
click at [443, 197] on input "text" at bounding box center [547, 194] width 297 height 28
type input "[EMAIL_ADDRESS][DOMAIN_NAME]"
click at [1141, 195] on input "tel" at bounding box center [1198, 194] width 218 height 21
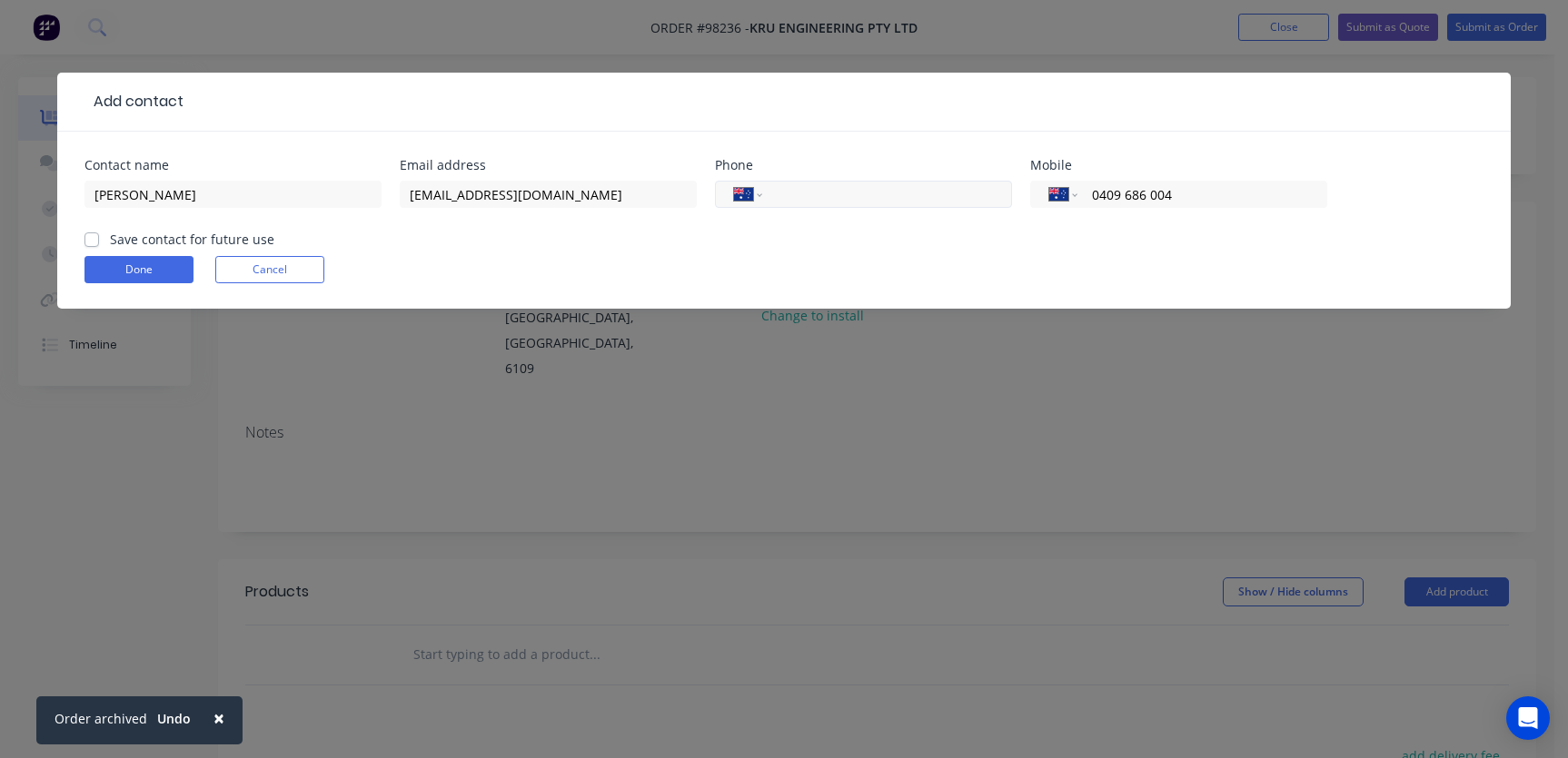
type input "0409 686 004"
click at [914, 197] on input "tel" at bounding box center [883, 194] width 218 height 21
type input "[PHONE_NUMBER]"
click at [110, 238] on label "Save contact for future use" at bounding box center [192, 239] width 165 height 19
click at [91, 238] on input "Save contact for future use" at bounding box center [92, 239] width 15 height 18
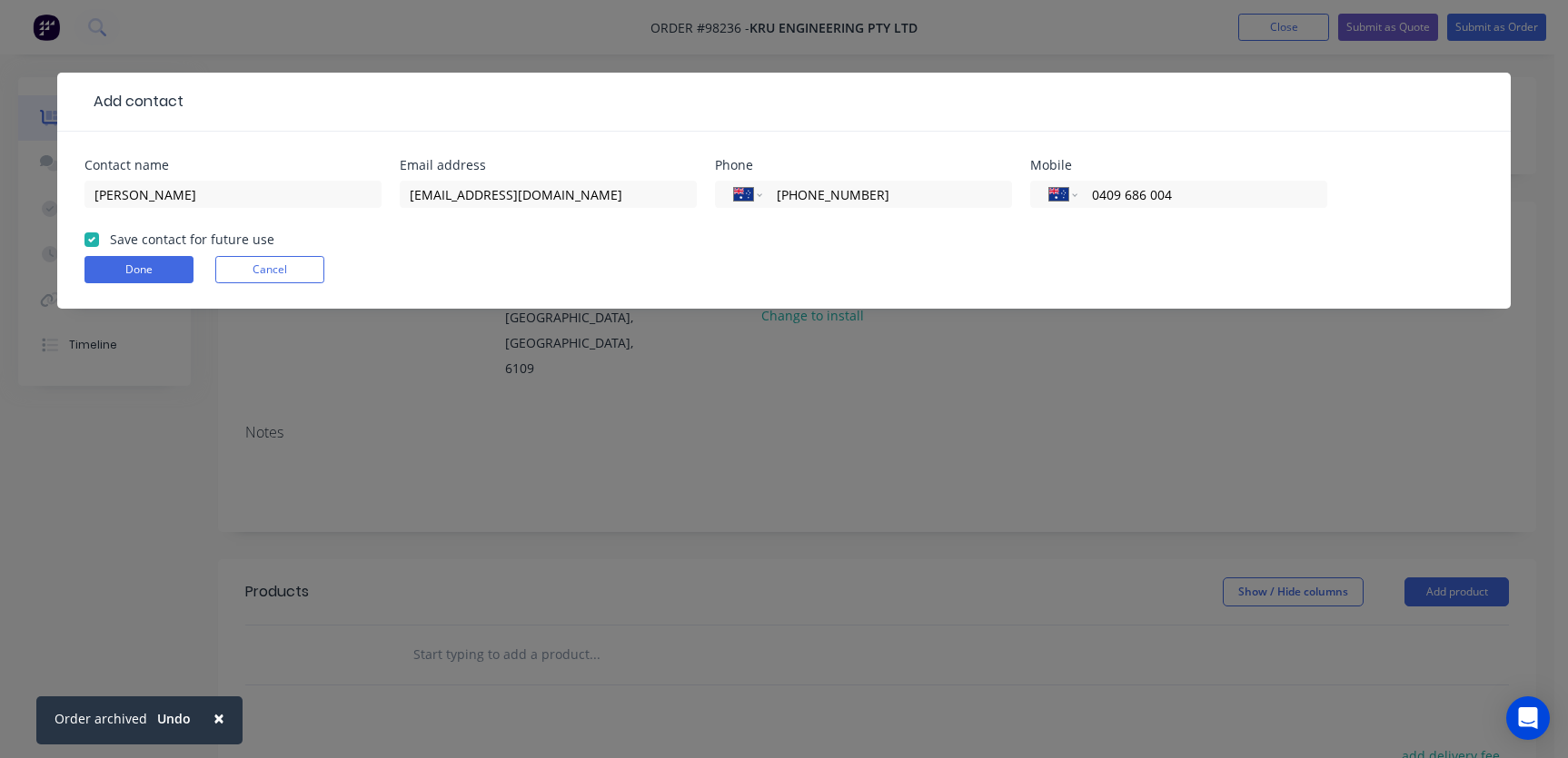
checkbox input "true"
click at [125, 263] on button "Done" at bounding box center [139, 270] width 109 height 28
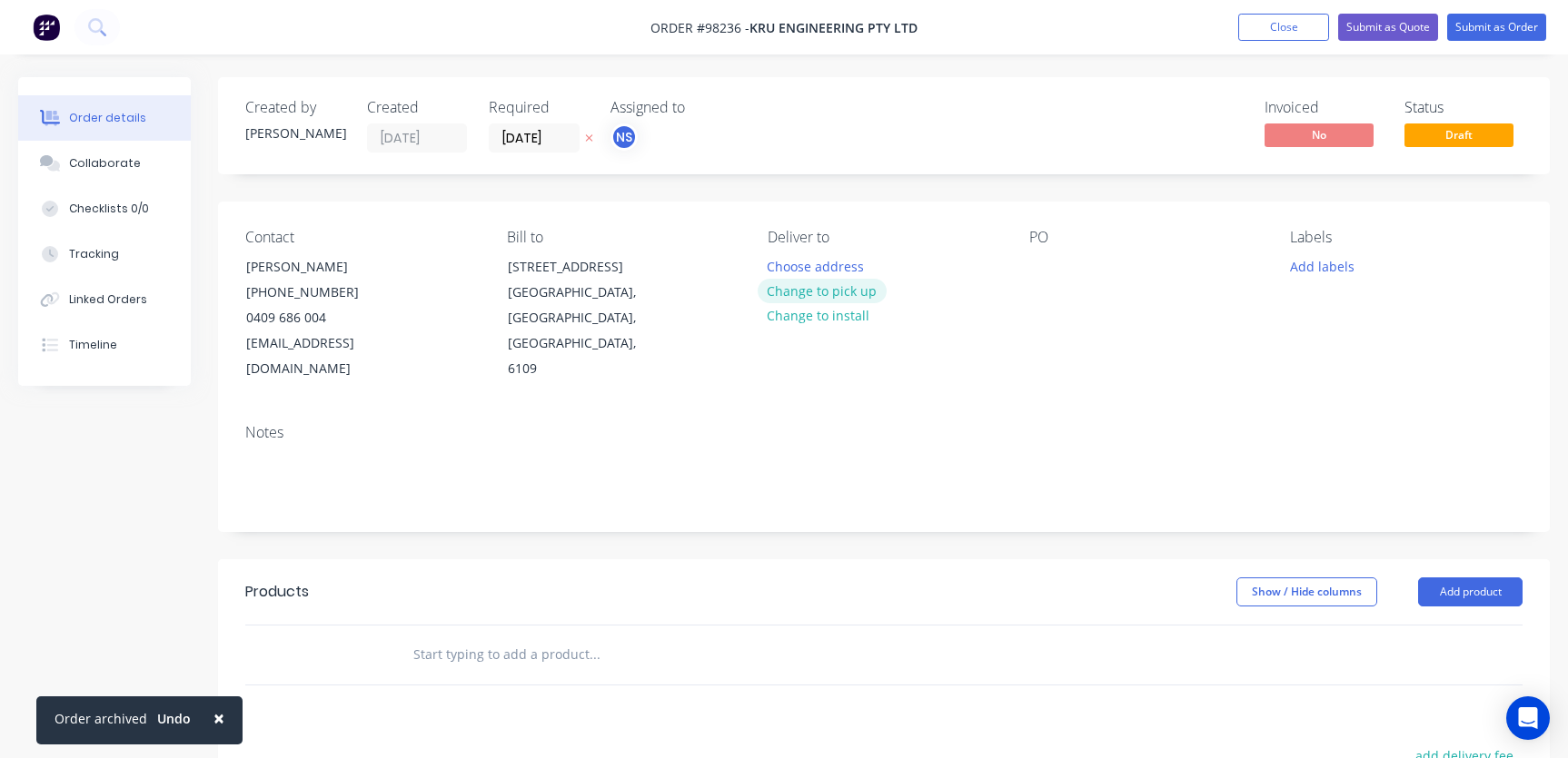
click at [821, 289] on button "Change to pick up" at bounding box center [822, 291] width 129 height 25
click at [808, 258] on div "Pick up Change to delivery Change to install" at bounding box center [884, 306] width 233 height 154
click at [783, 271] on div at bounding box center [782, 266] width 29 height 27
click at [1038, 266] on div at bounding box center [1043, 266] width 29 height 27
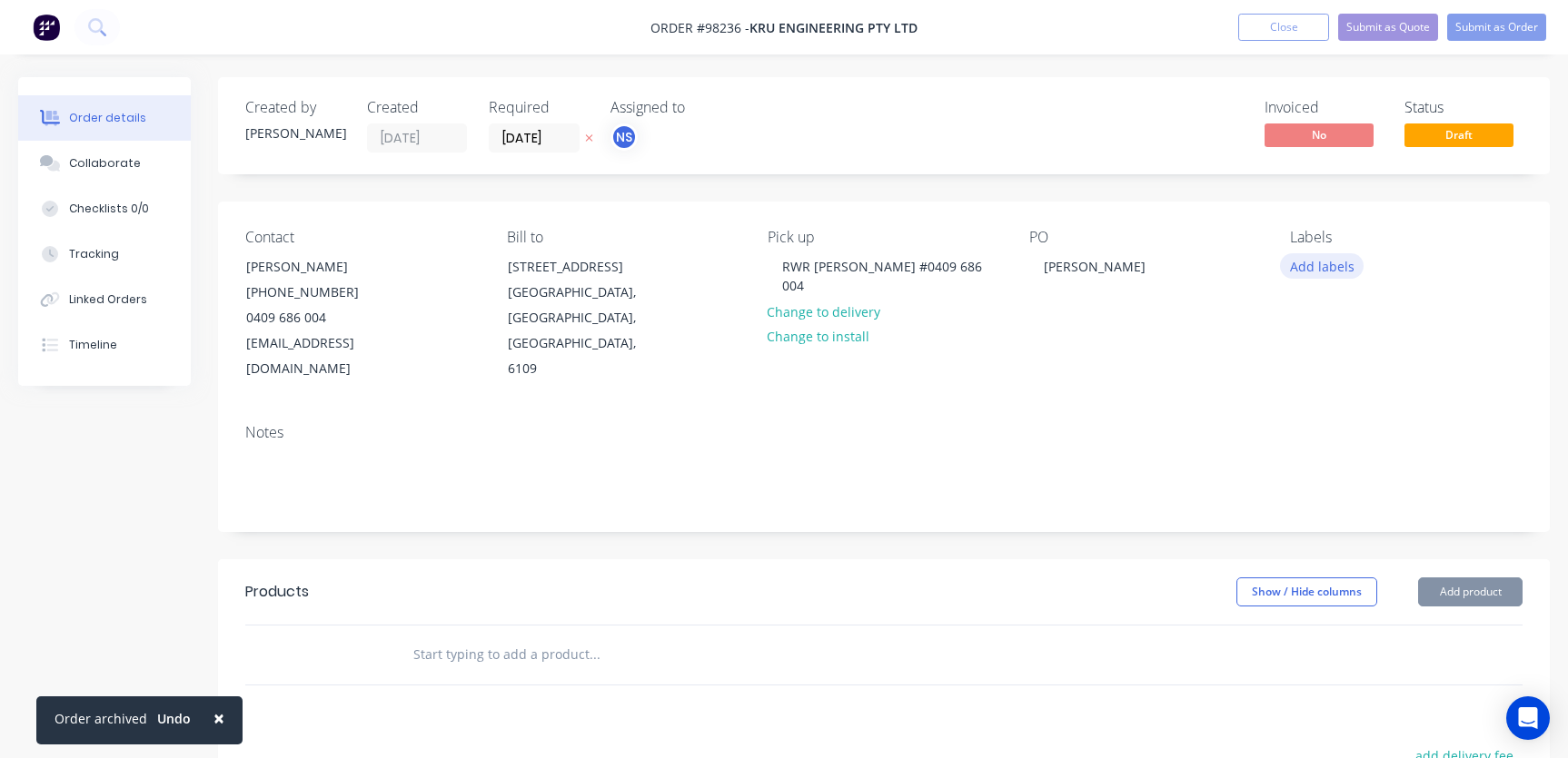
click at [1306, 266] on button "Add labels" at bounding box center [1321, 265] width 84 height 25
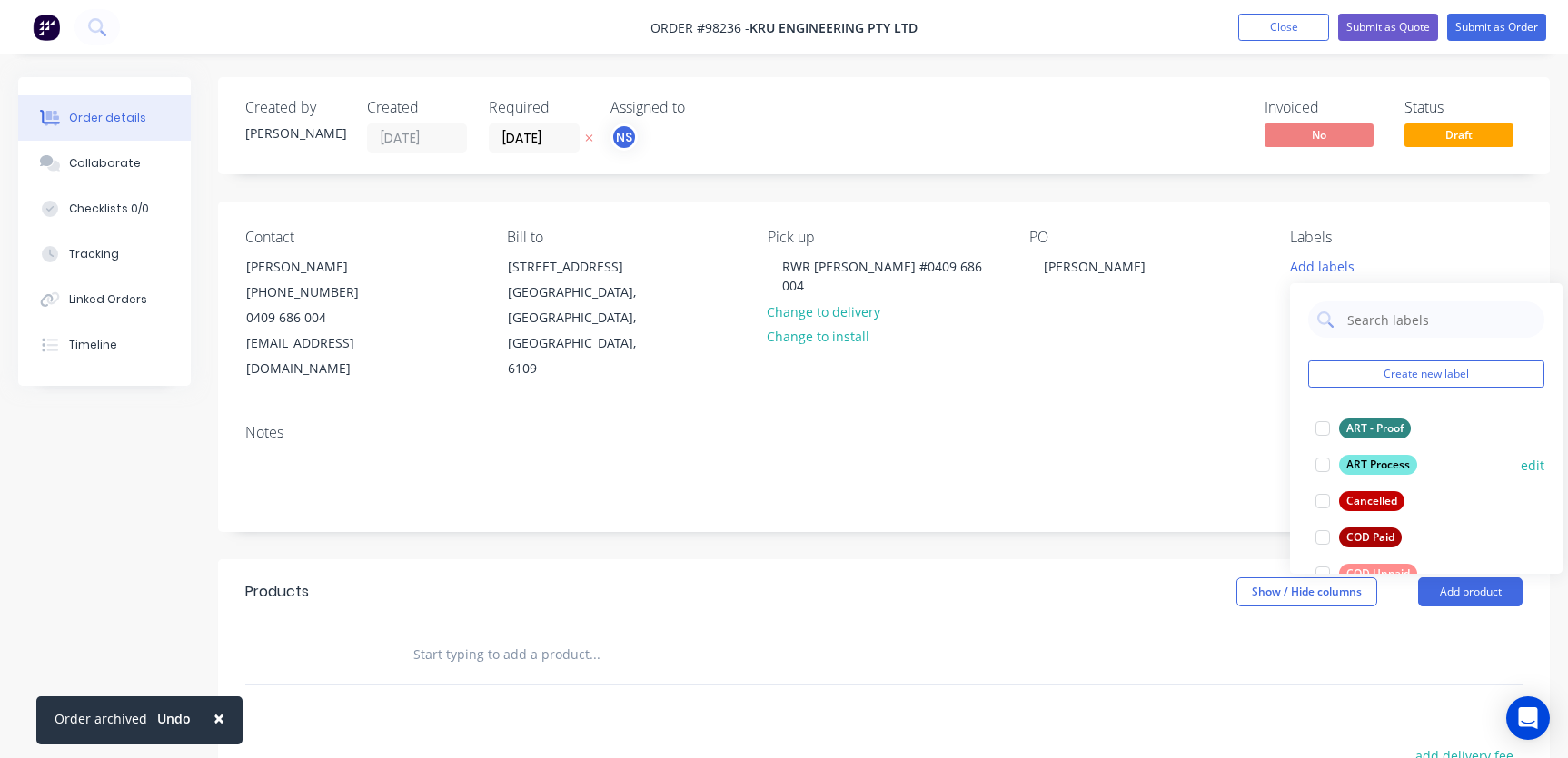
click at [1324, 466] on div at bounding box center [1322, 464] width 36 height 36
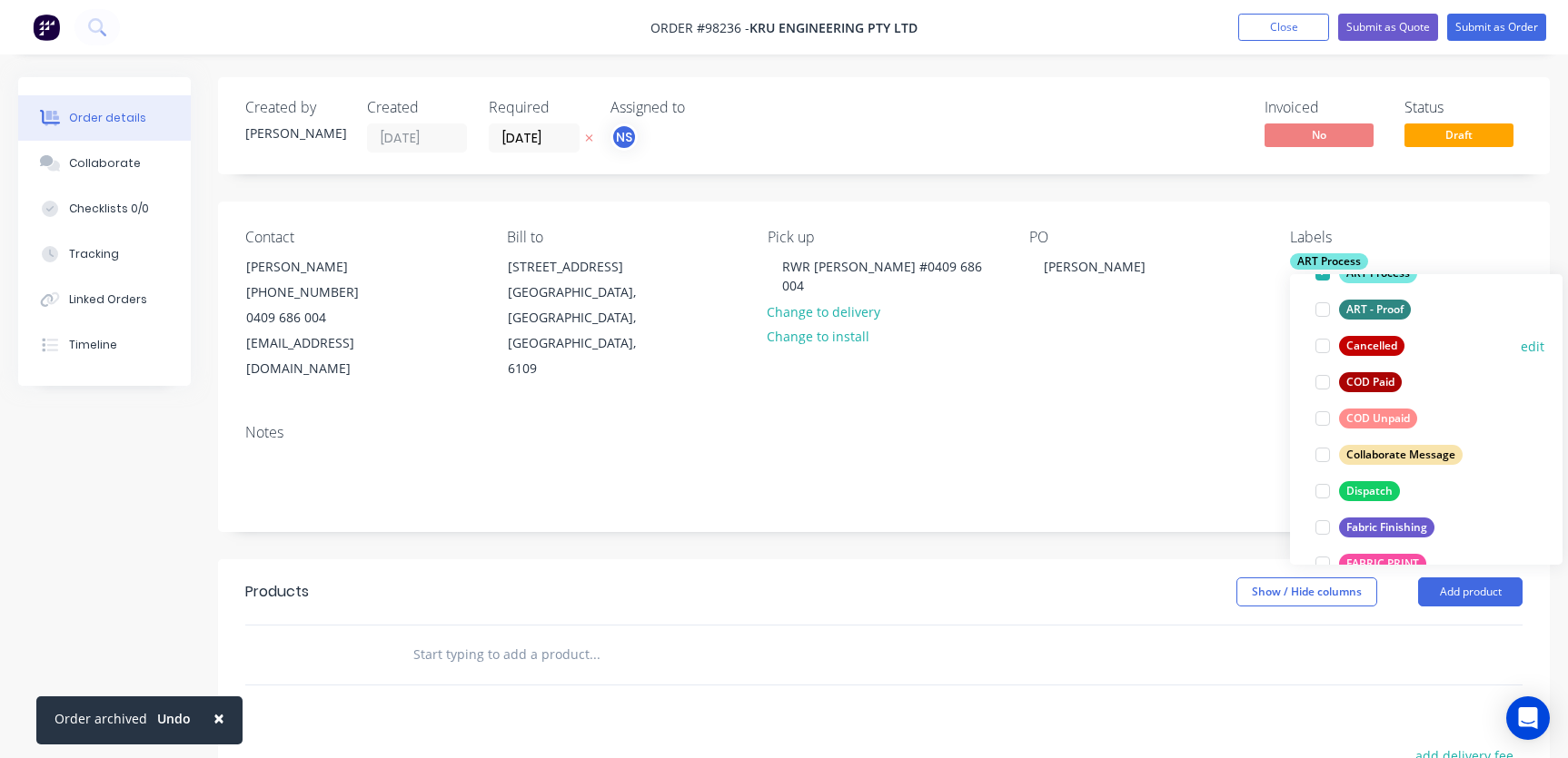
scroll to position [148, 0]
click at [1323, 454] on div at bounding box center [1322, 452] width 36 height 36
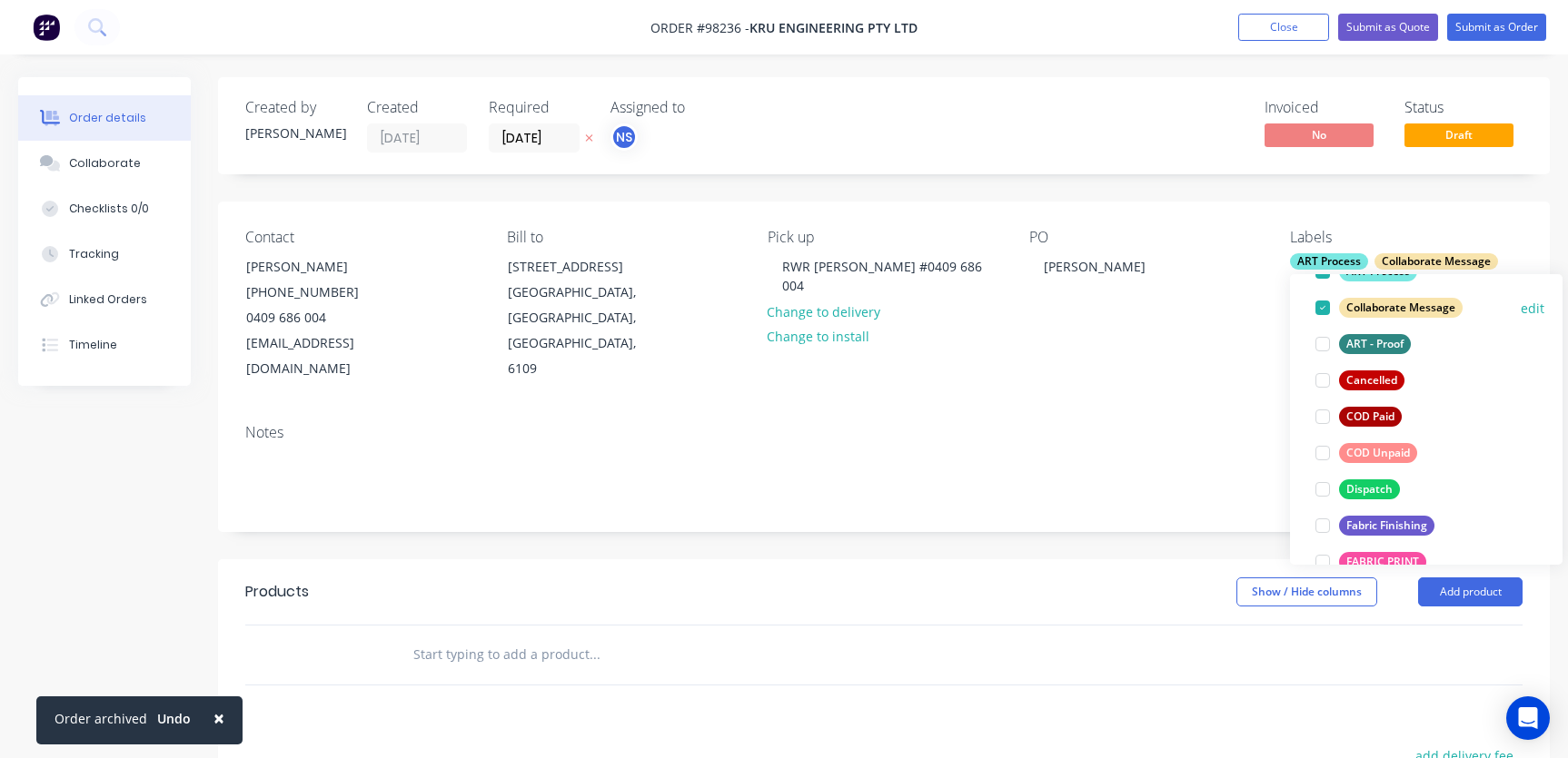
click at [1320, 310] on div at bounding box center [1322, 308] width 36 height 36
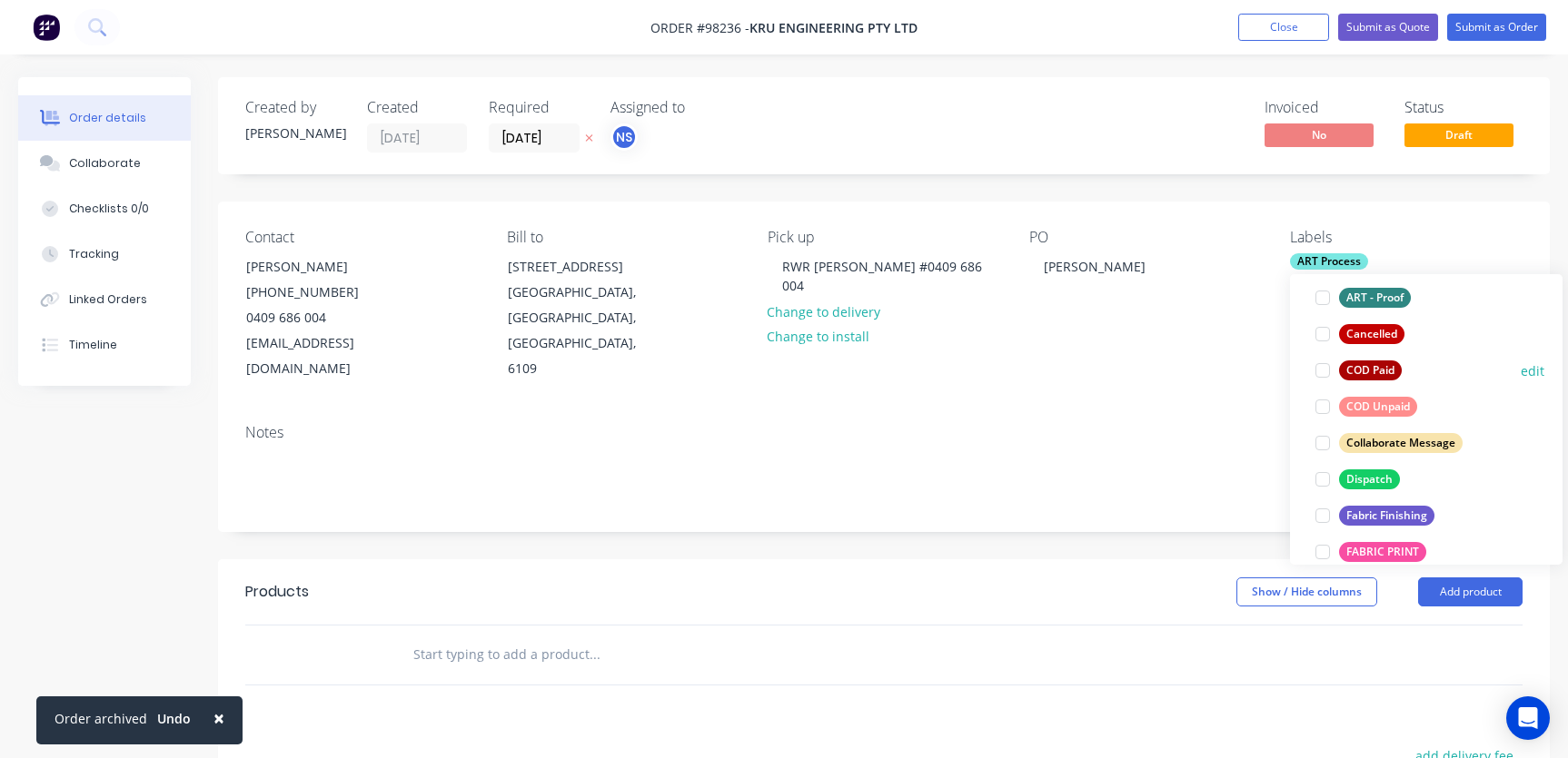
scroll to position [163, 0]
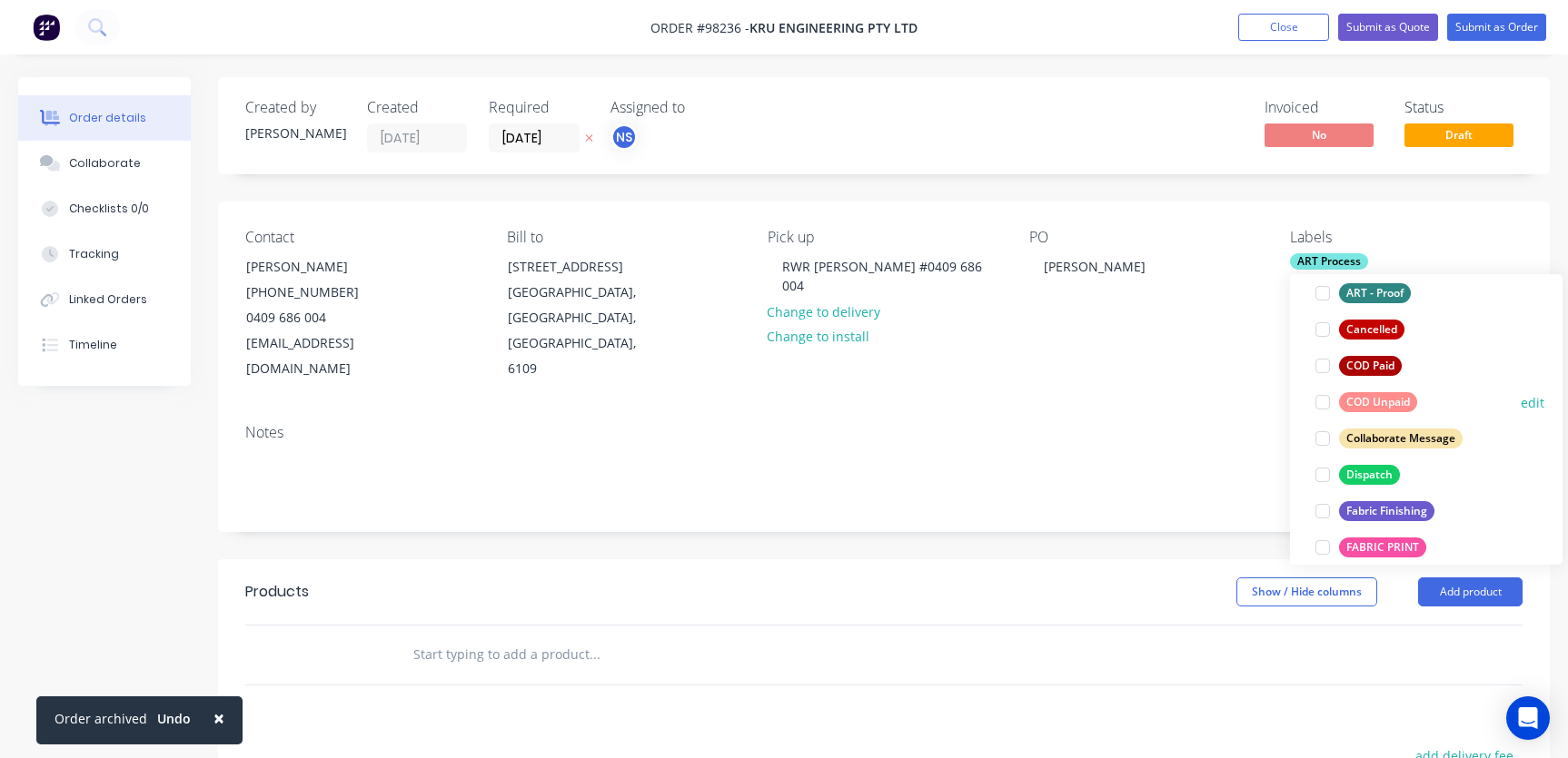
click at [1323, 403] on div at bounding box center [1322, 402] width 36 height 36
click at [1321, 475] on div at bounding box center [1322, 475] width 36 height 36
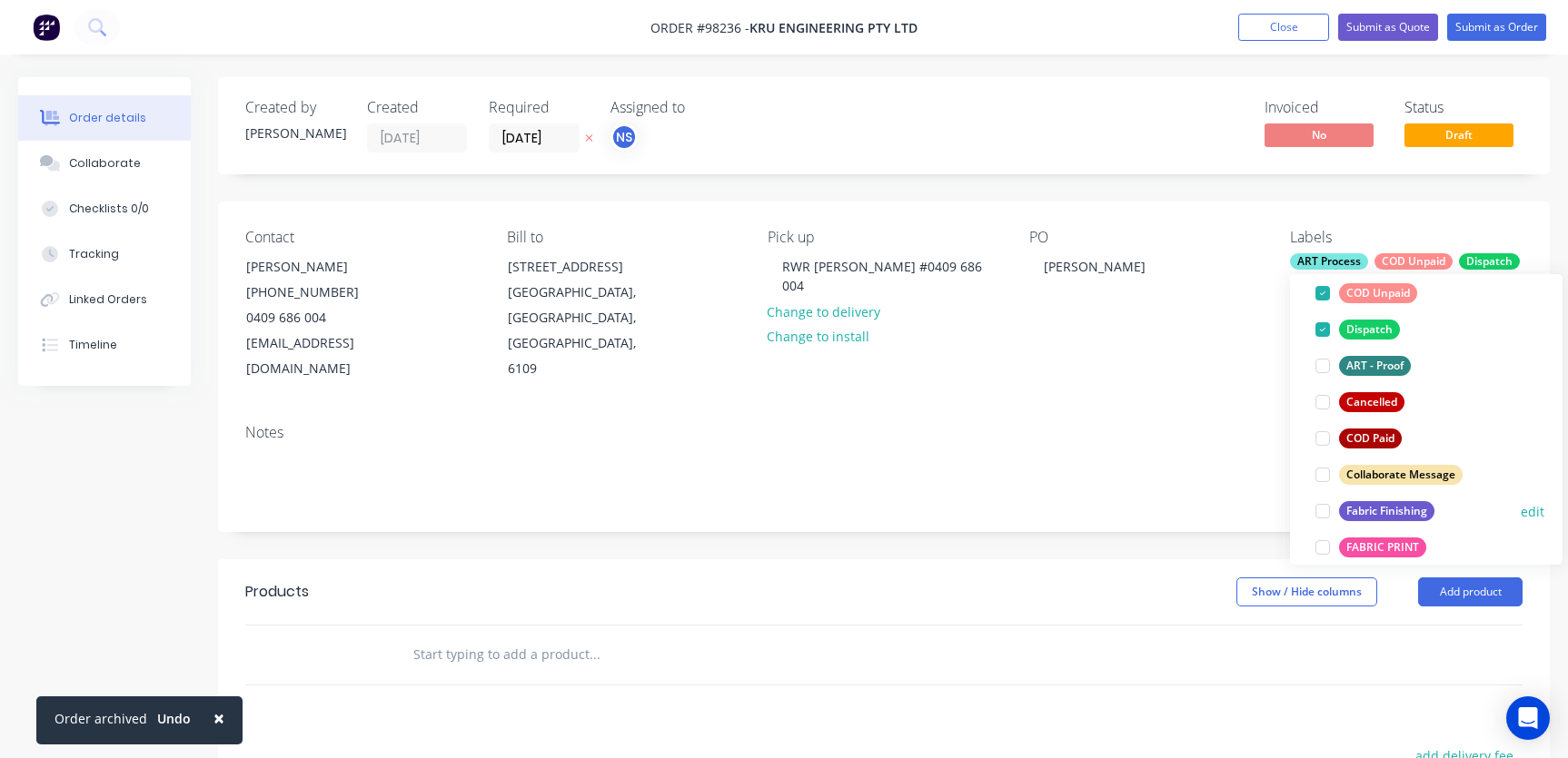
click at [1324, 510] on div at bounding box center [1322, 511] width 36 height 36
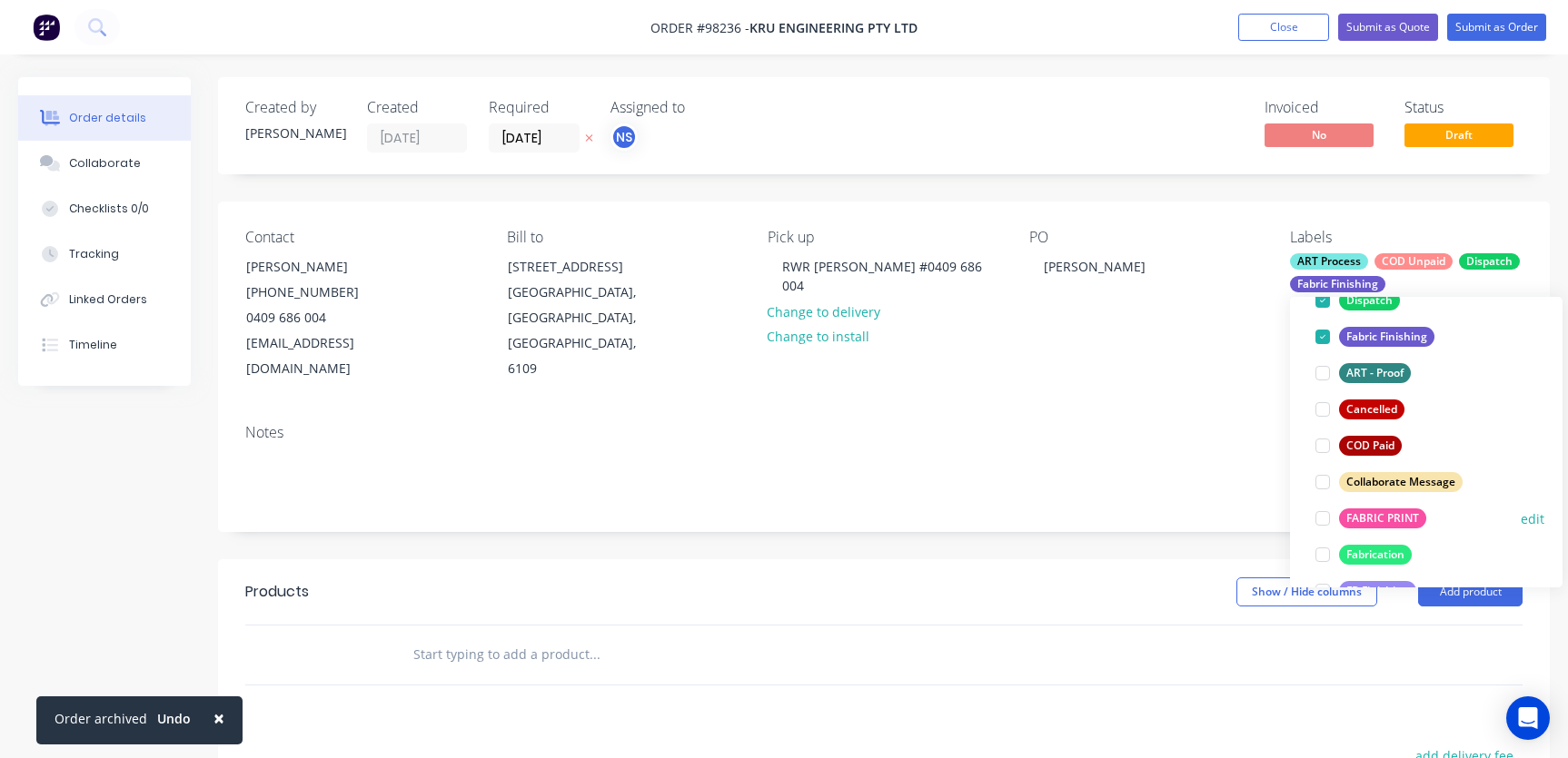
scroll to position [218, 0]
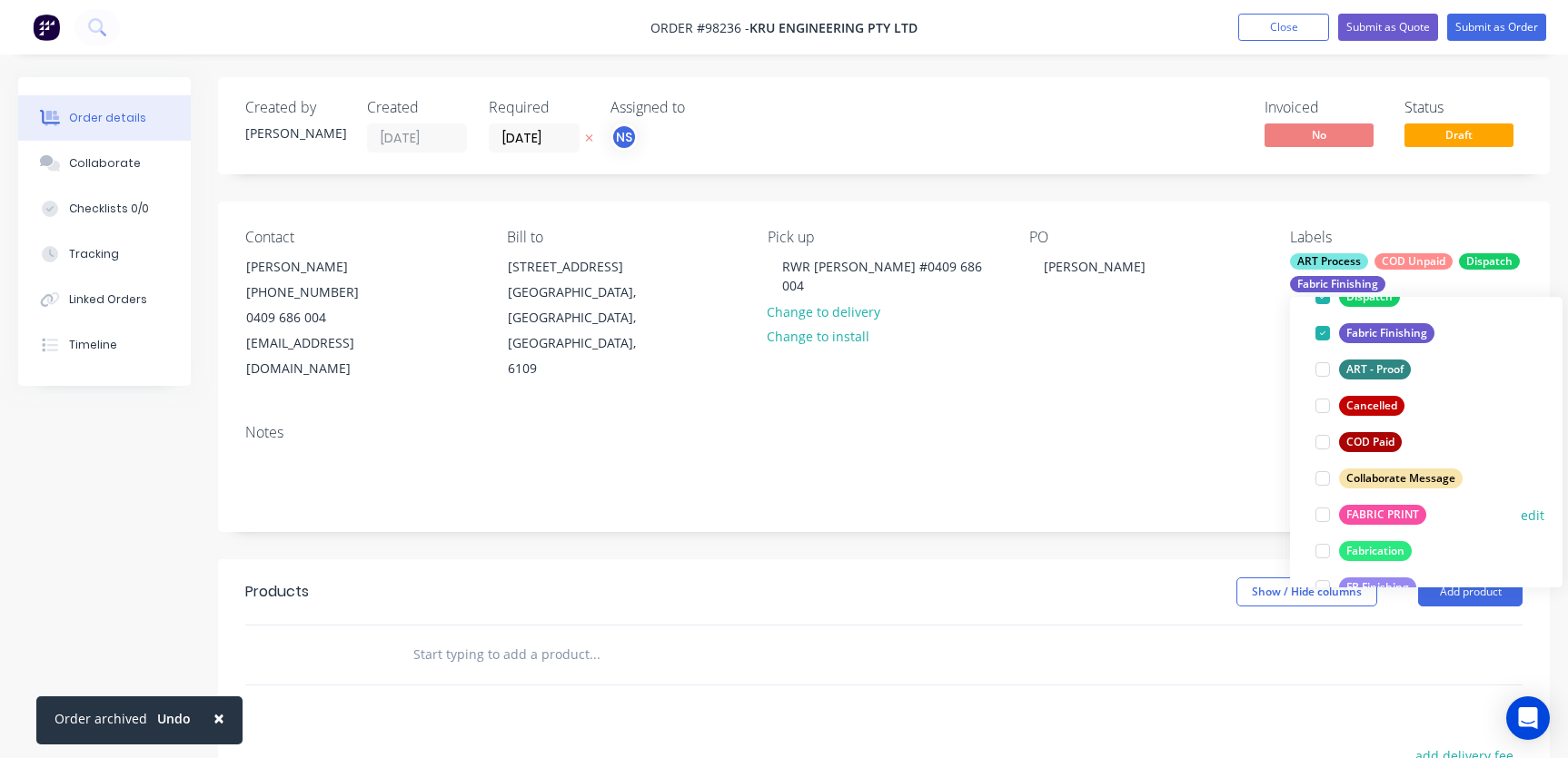
click at [1327, 518] on div at bounding box center [1322, 515] width 36 height 36
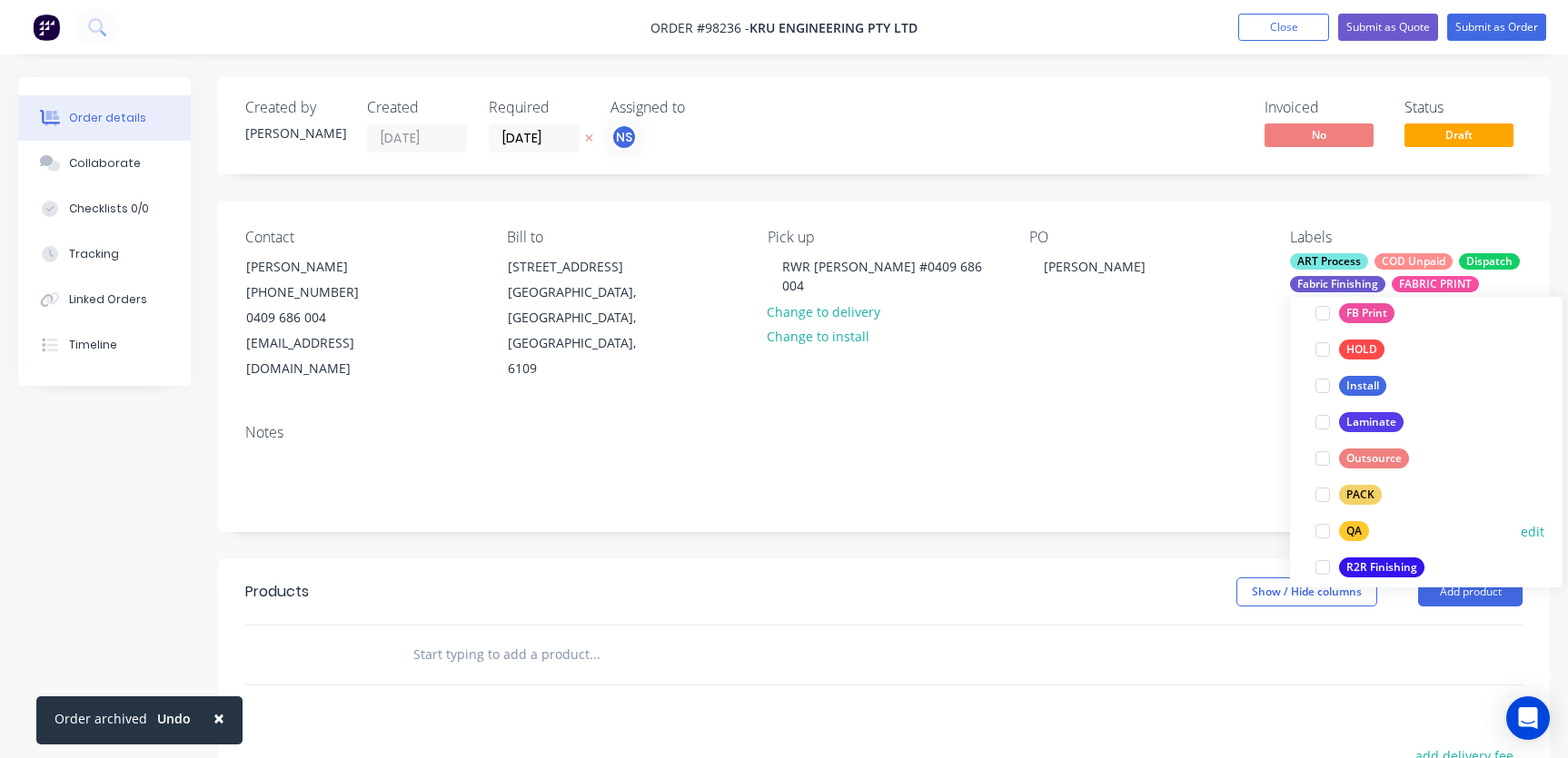
scroll to position [542, 0]
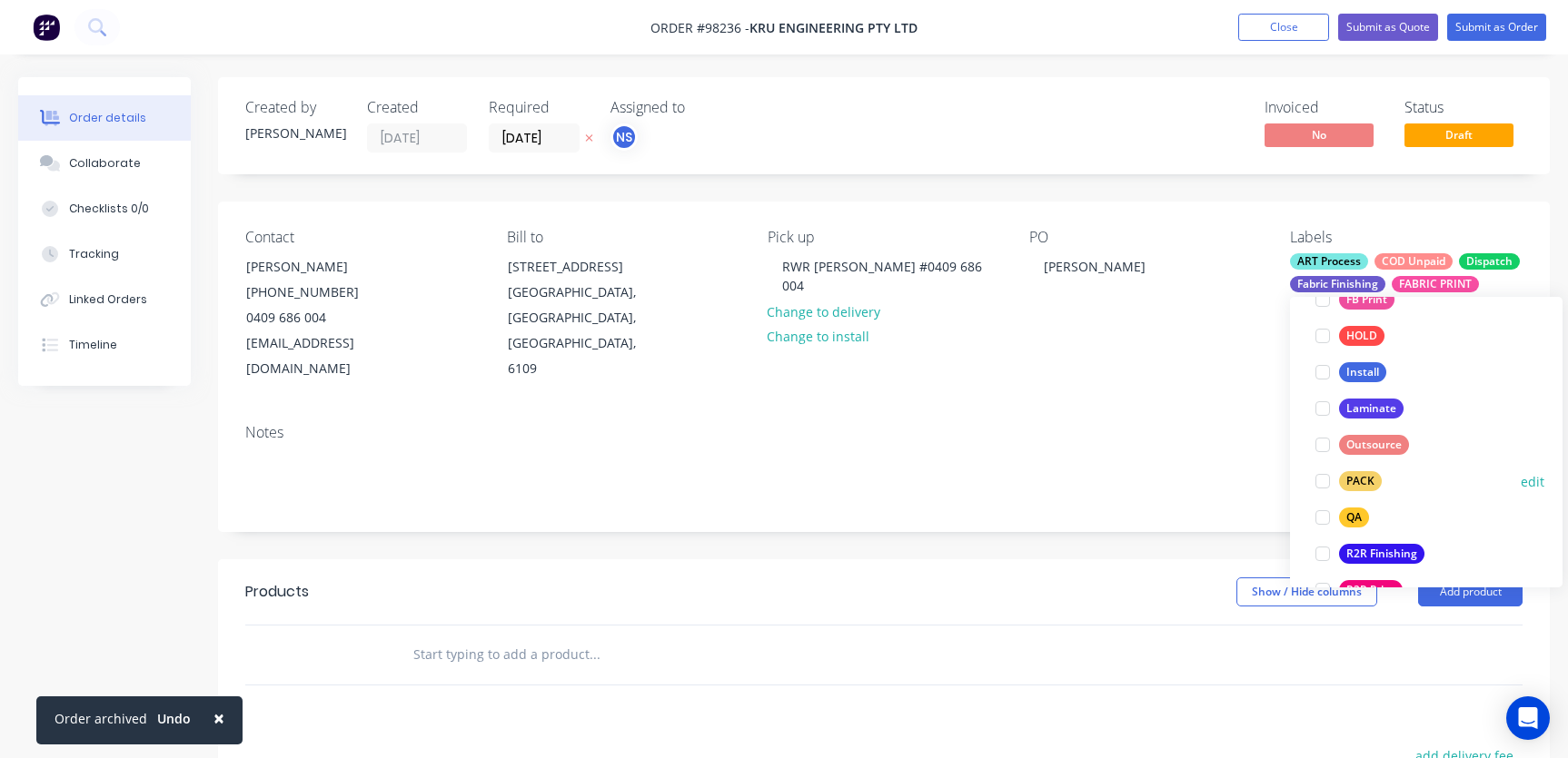
click at [1323, 484] on div at bounding box center [1322, 481] width 36 height 36
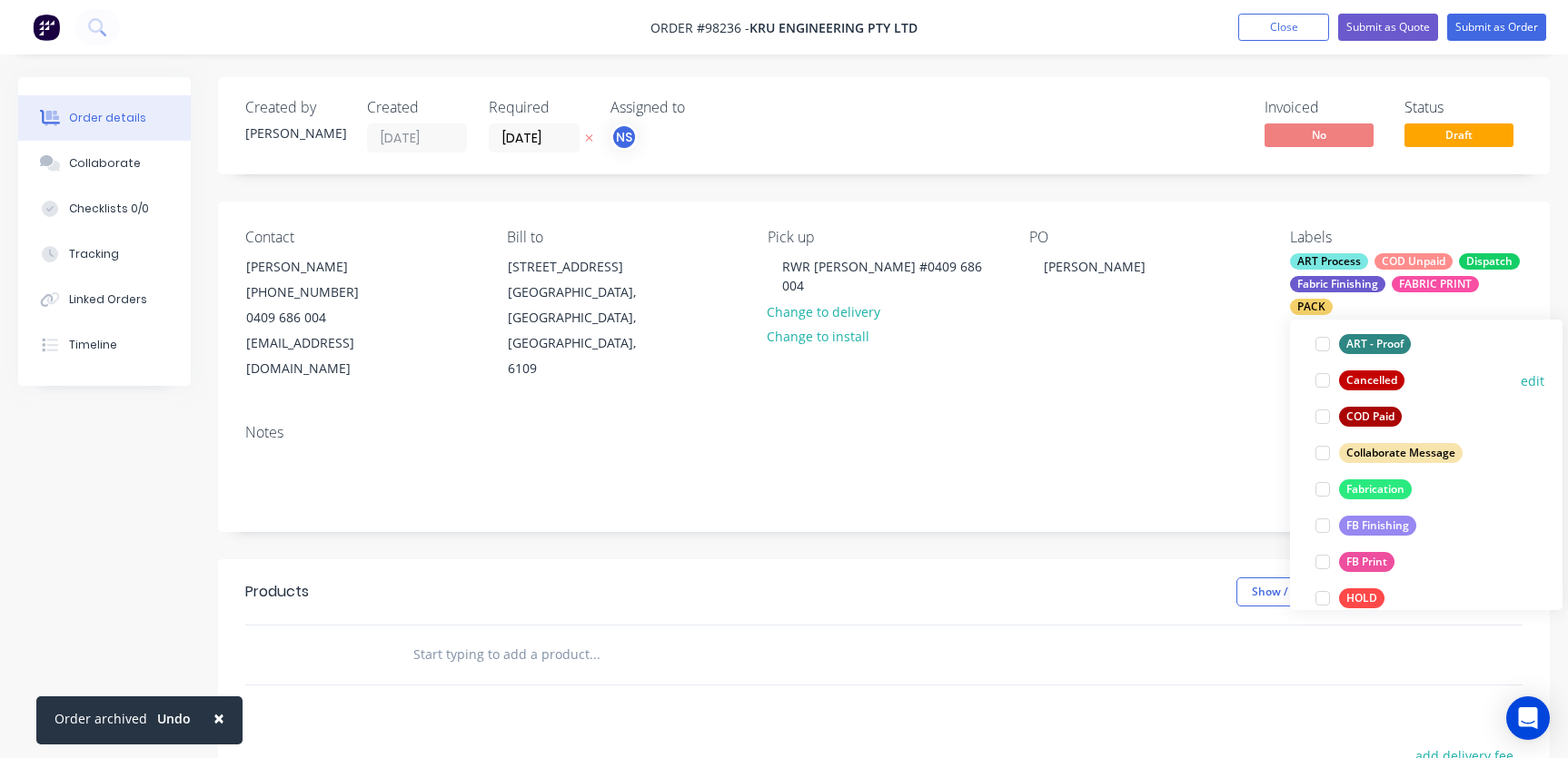
scroll to position [723, 0]
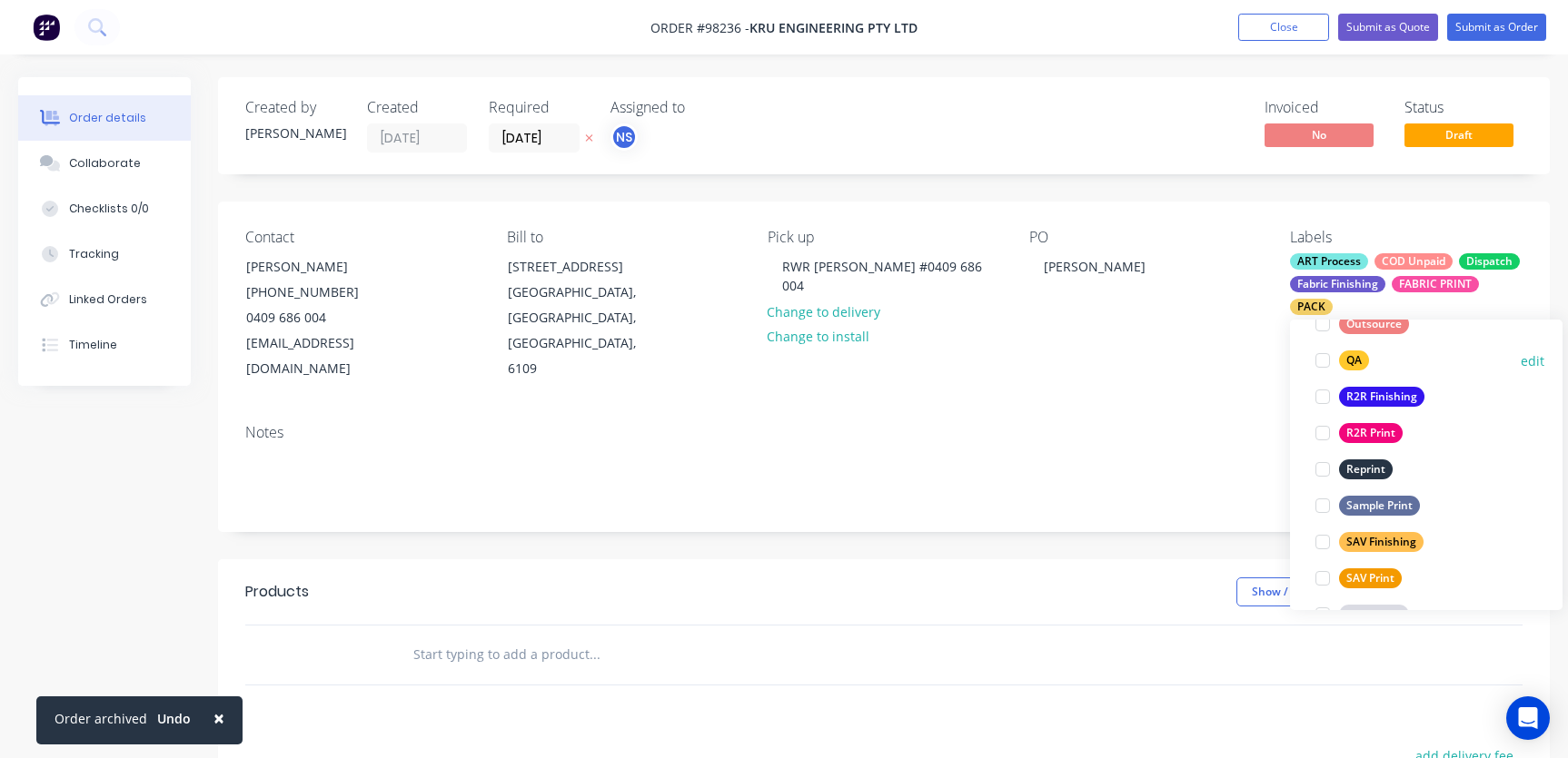
click at [1321, 360] on div at bounding box center [1322, 360] width 36 height 36
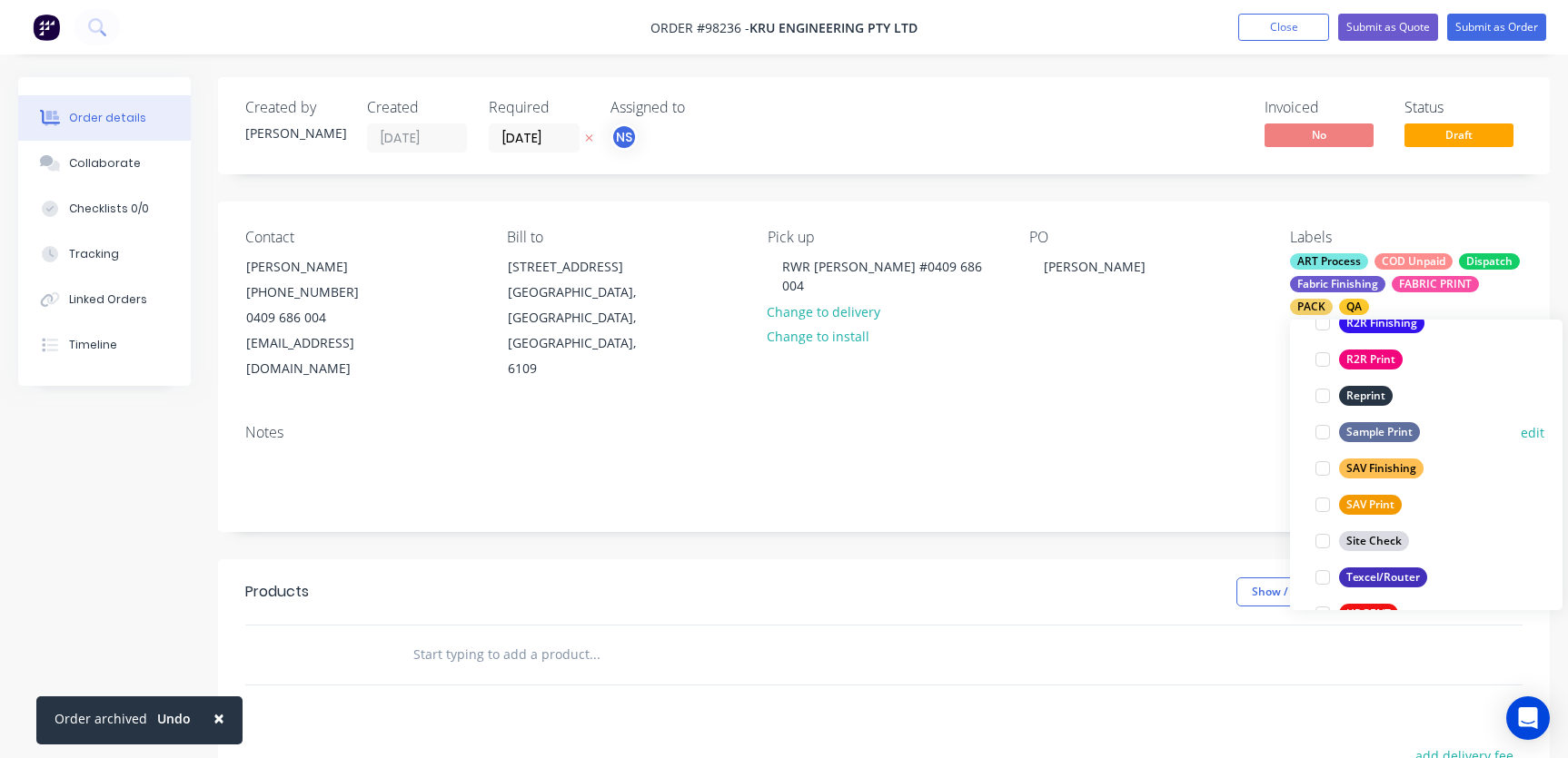
scroll to position [872, 0]
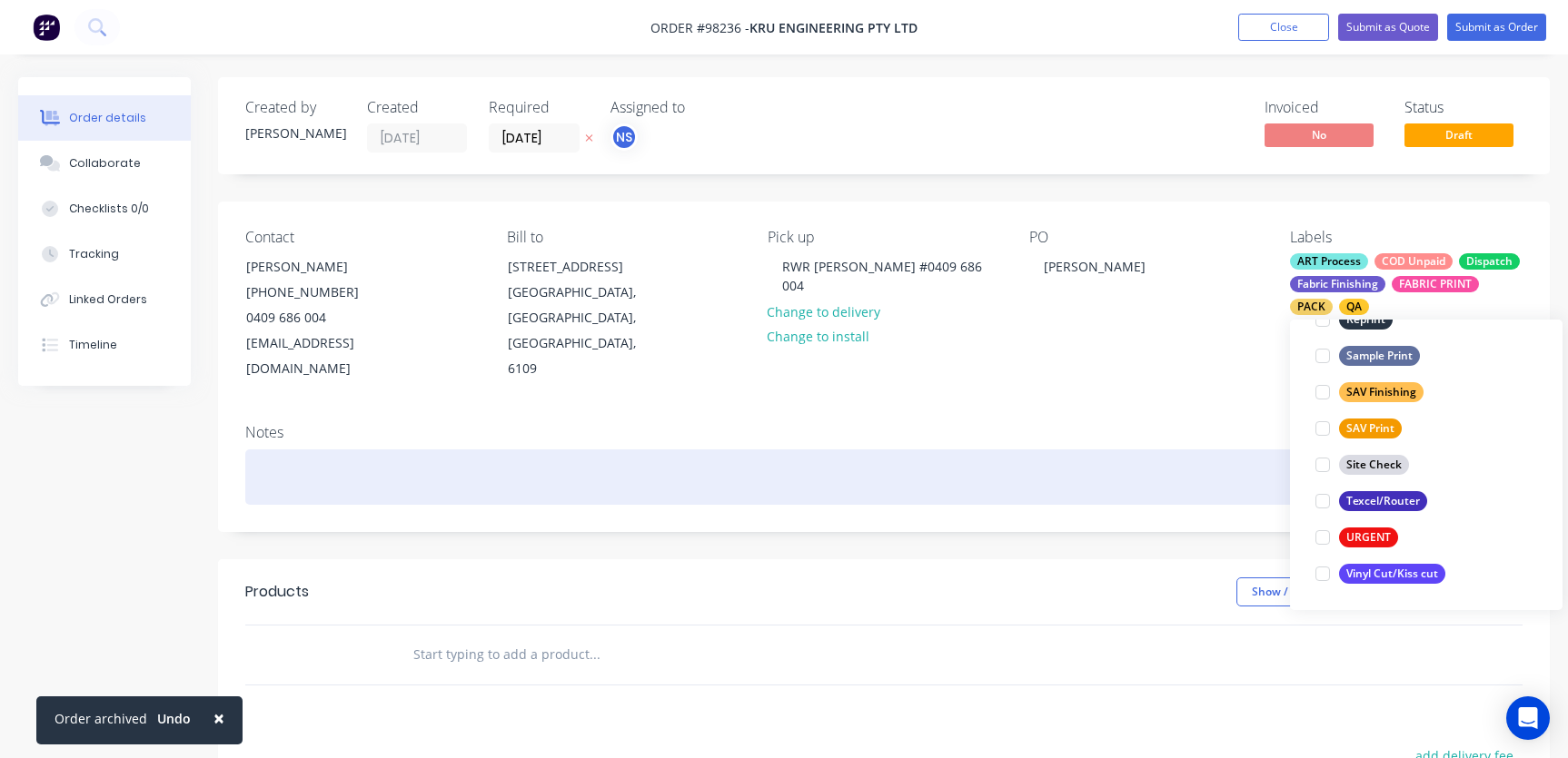
click at [483, 449] on div at bounding box center [884, 477] width 1277 height 55
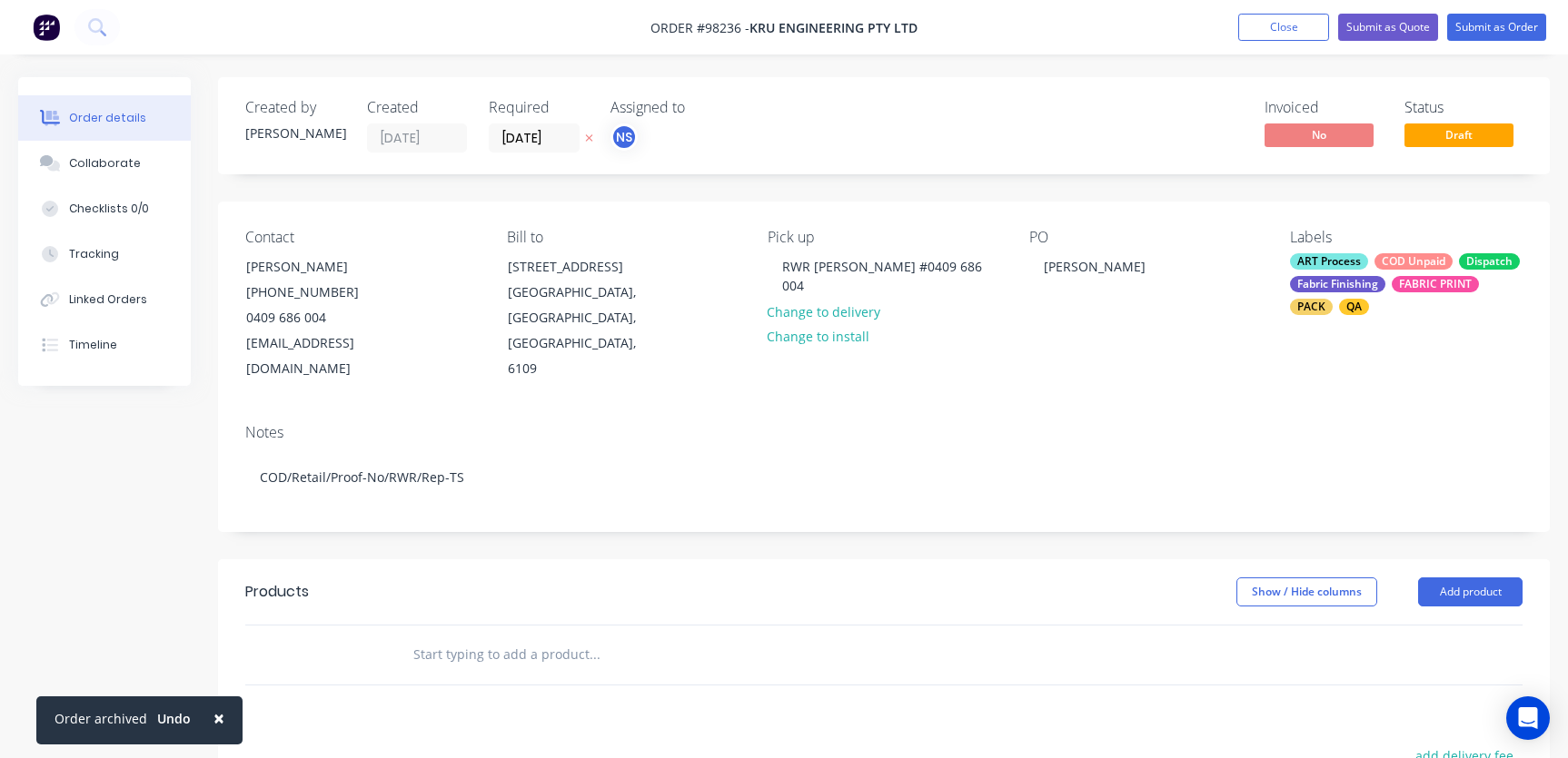
click at [492, 637] on input "text" at bounding box center [593, 655] width 364 height 36
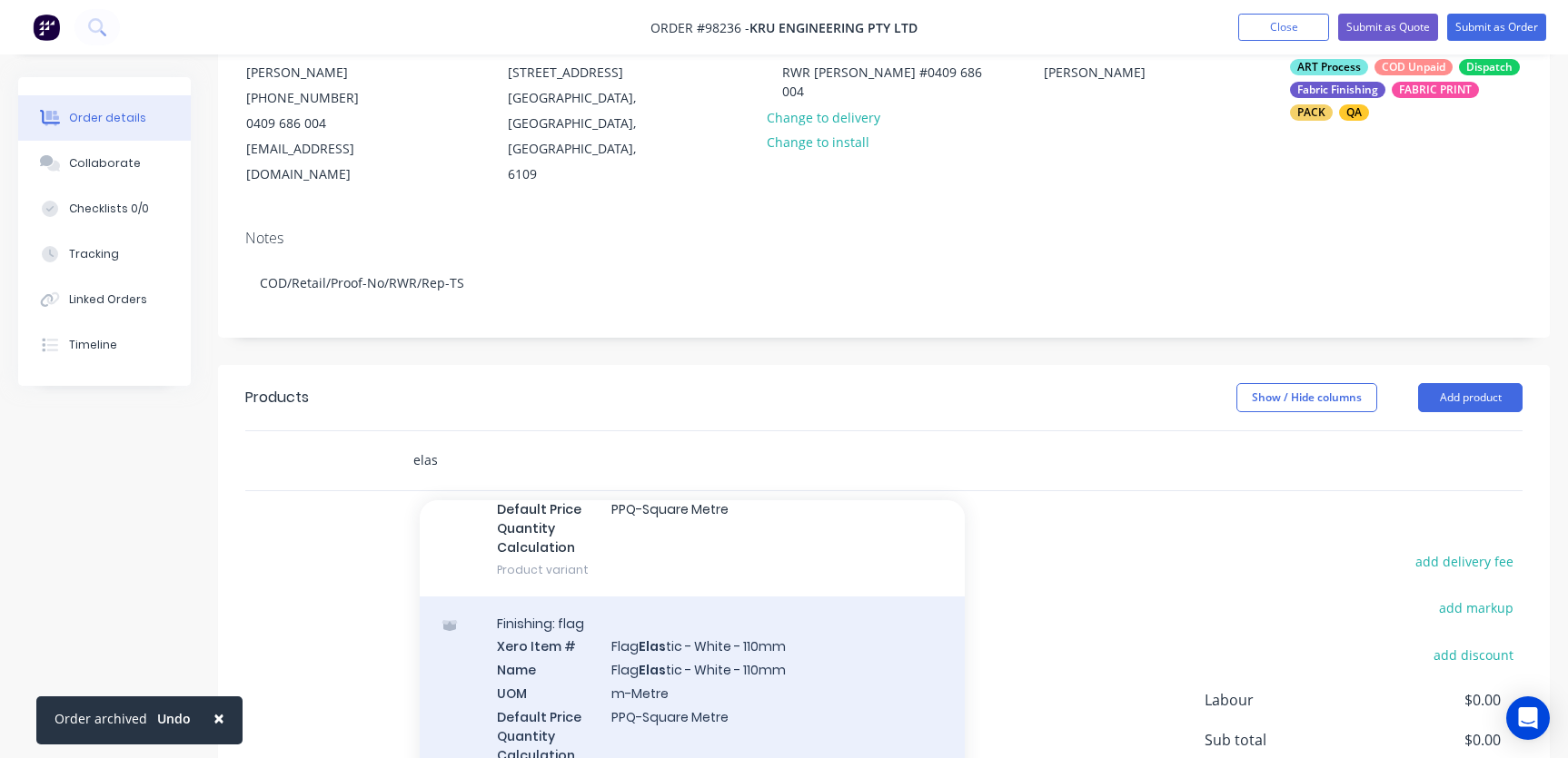
scroll to position [214, 0]
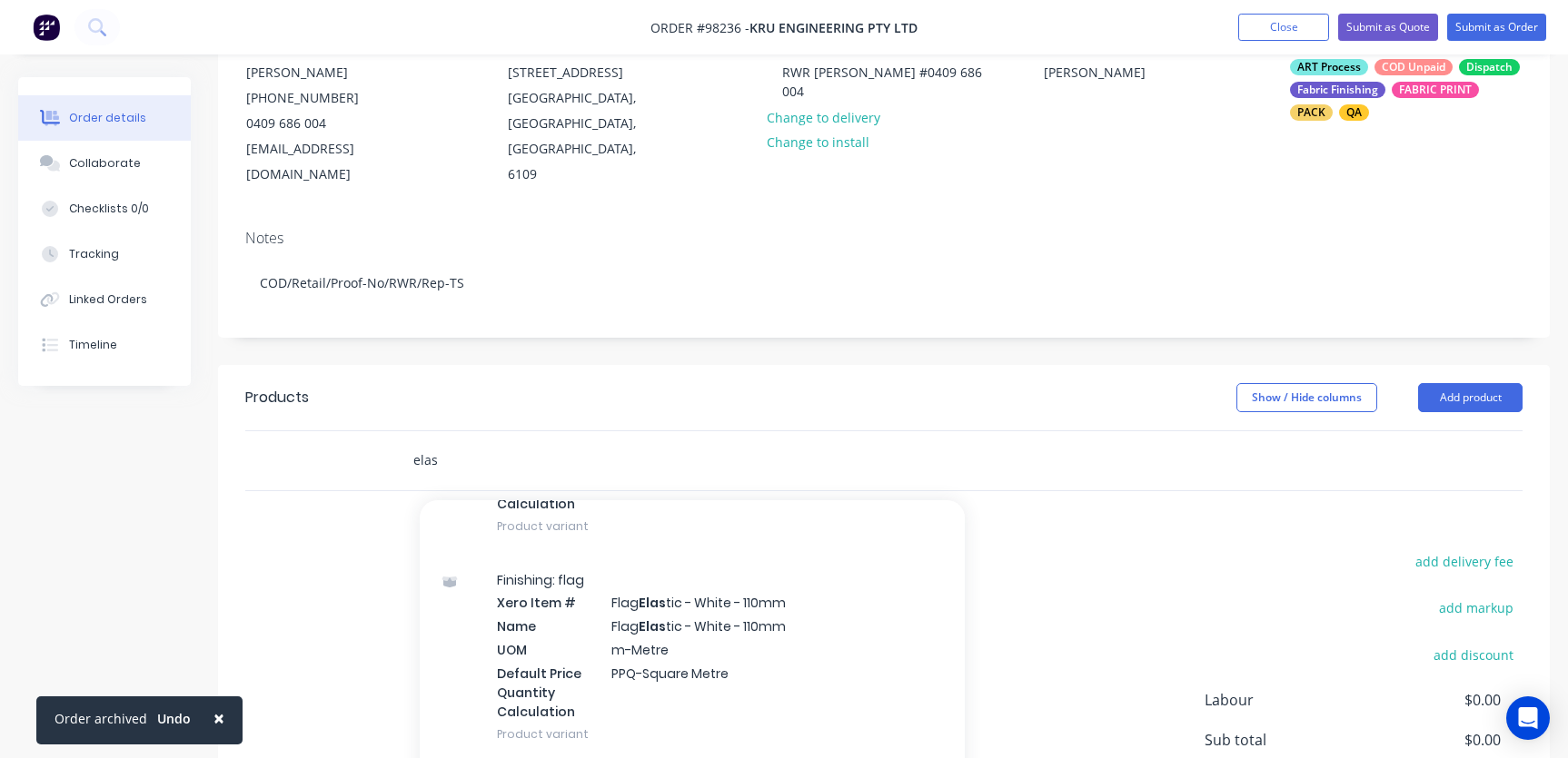
type input "elas"
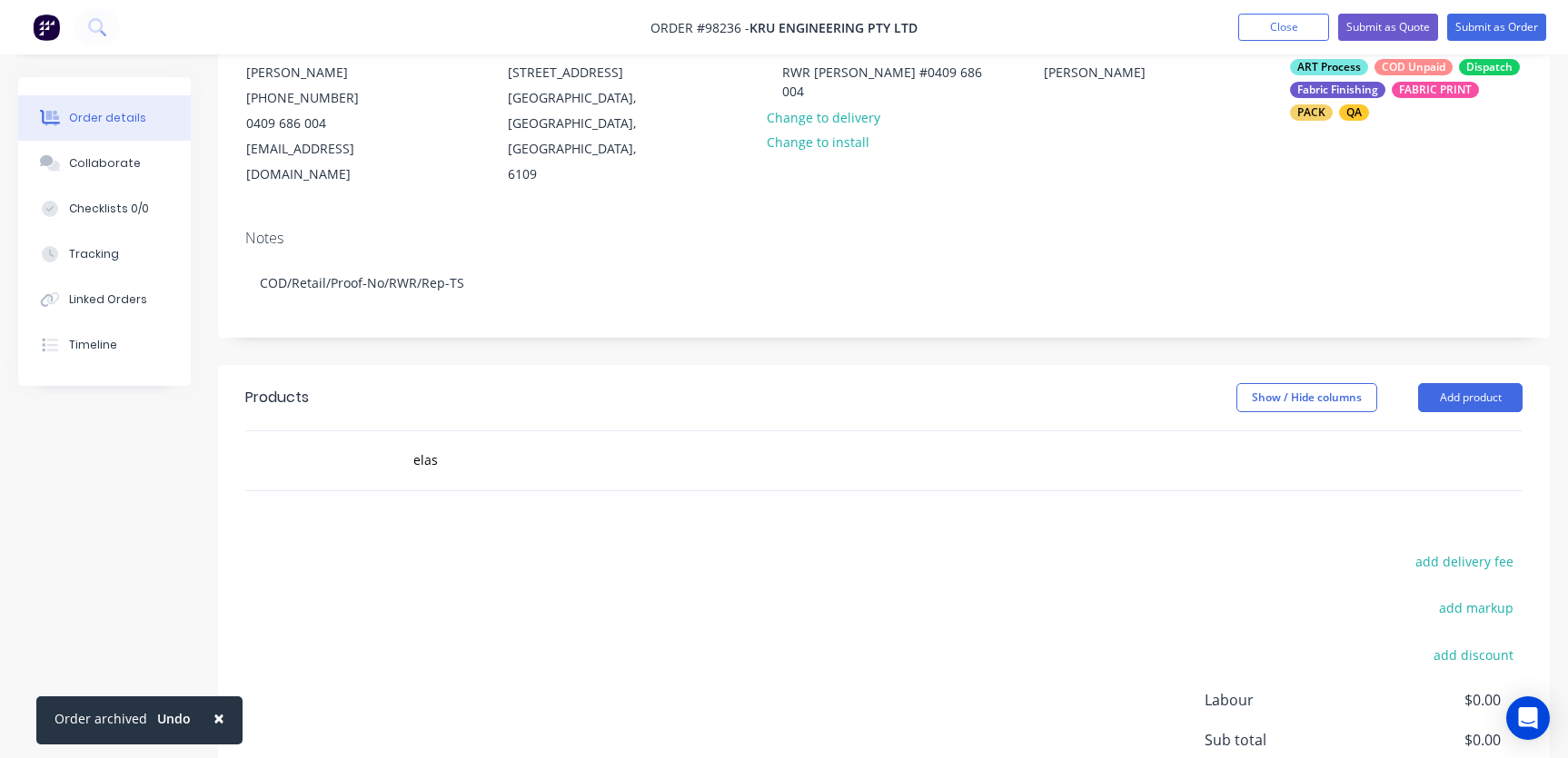
click at [1038, 592] on div "add delivery fee add markup add discount Labour $0.00 Sub total $0.00 Margin $0…" at bounding box center [884, 725] width 1277 height 351
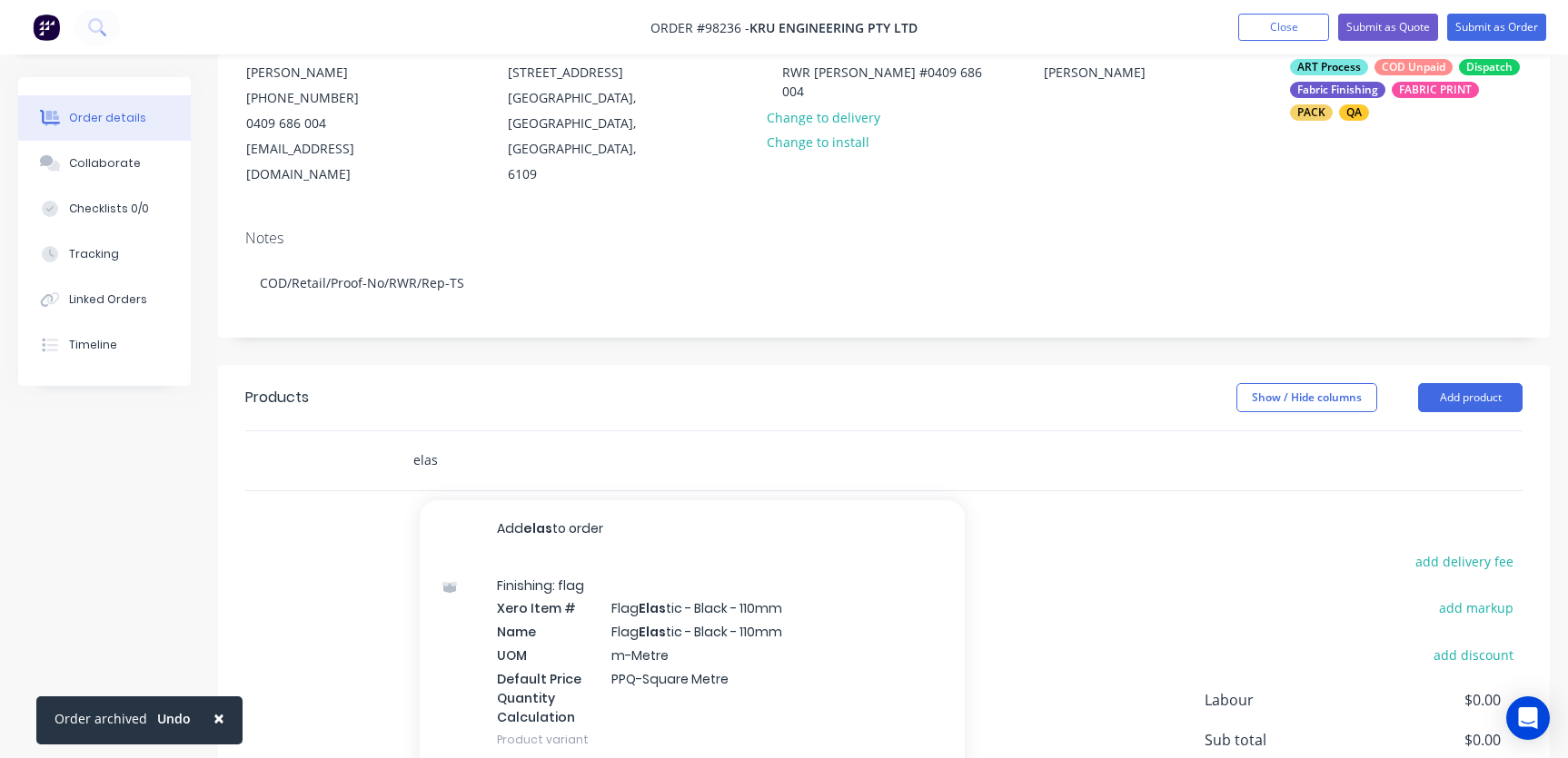
drag, startPoint x: 451, startPoint y: 432, endPoint x: 361, endPoint y: 435, distance: 90.0
click at [362, 435] on div "elas Add elas to order Finishing: flag Xero Item # Flag Elas tic - Black - 110m…" at bounding box center [884, 461] width 1277 height 59
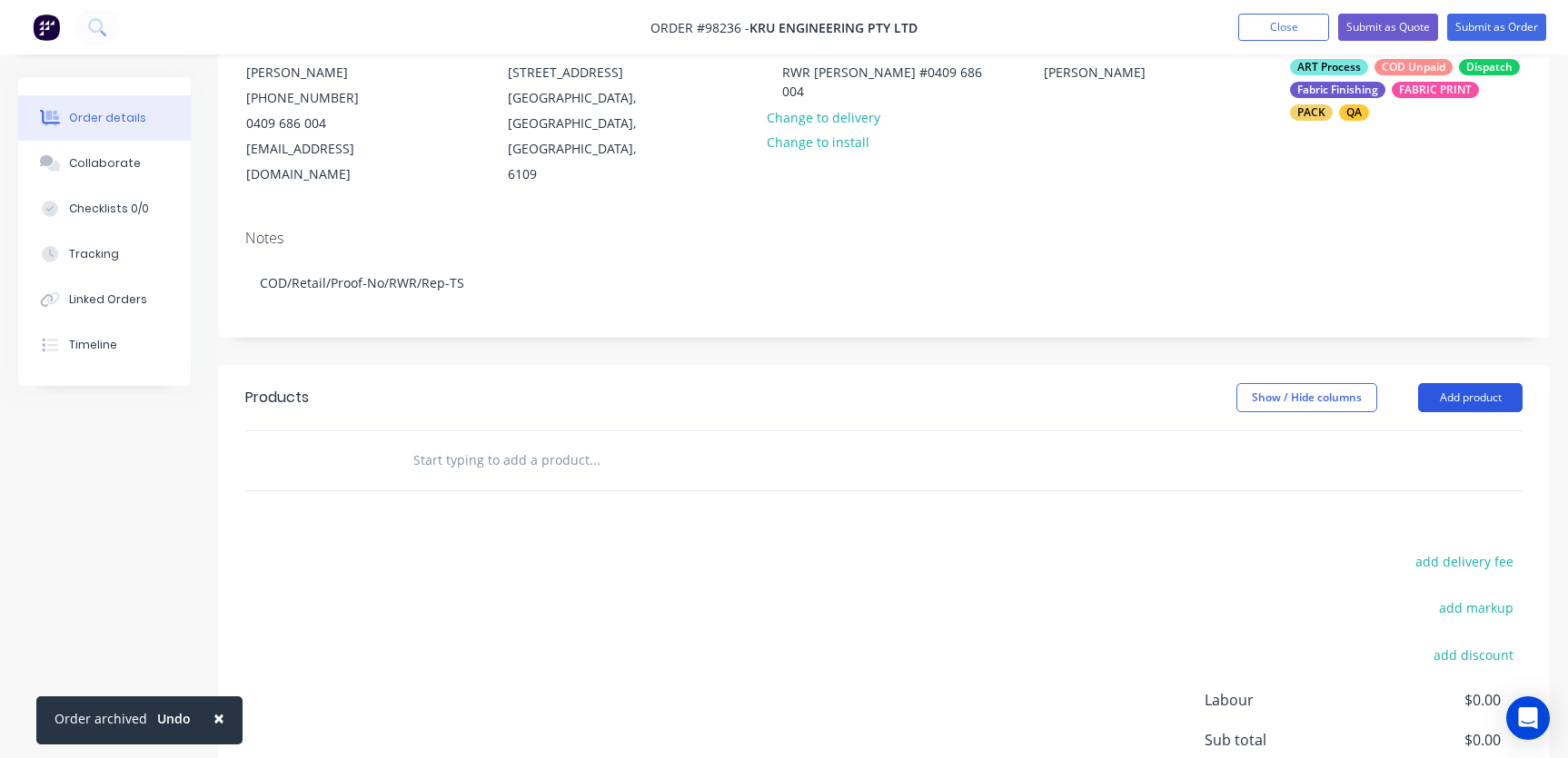
click at [1473, 383] on button "Add product" at bounding box center [1470, 397] width 104 height 29
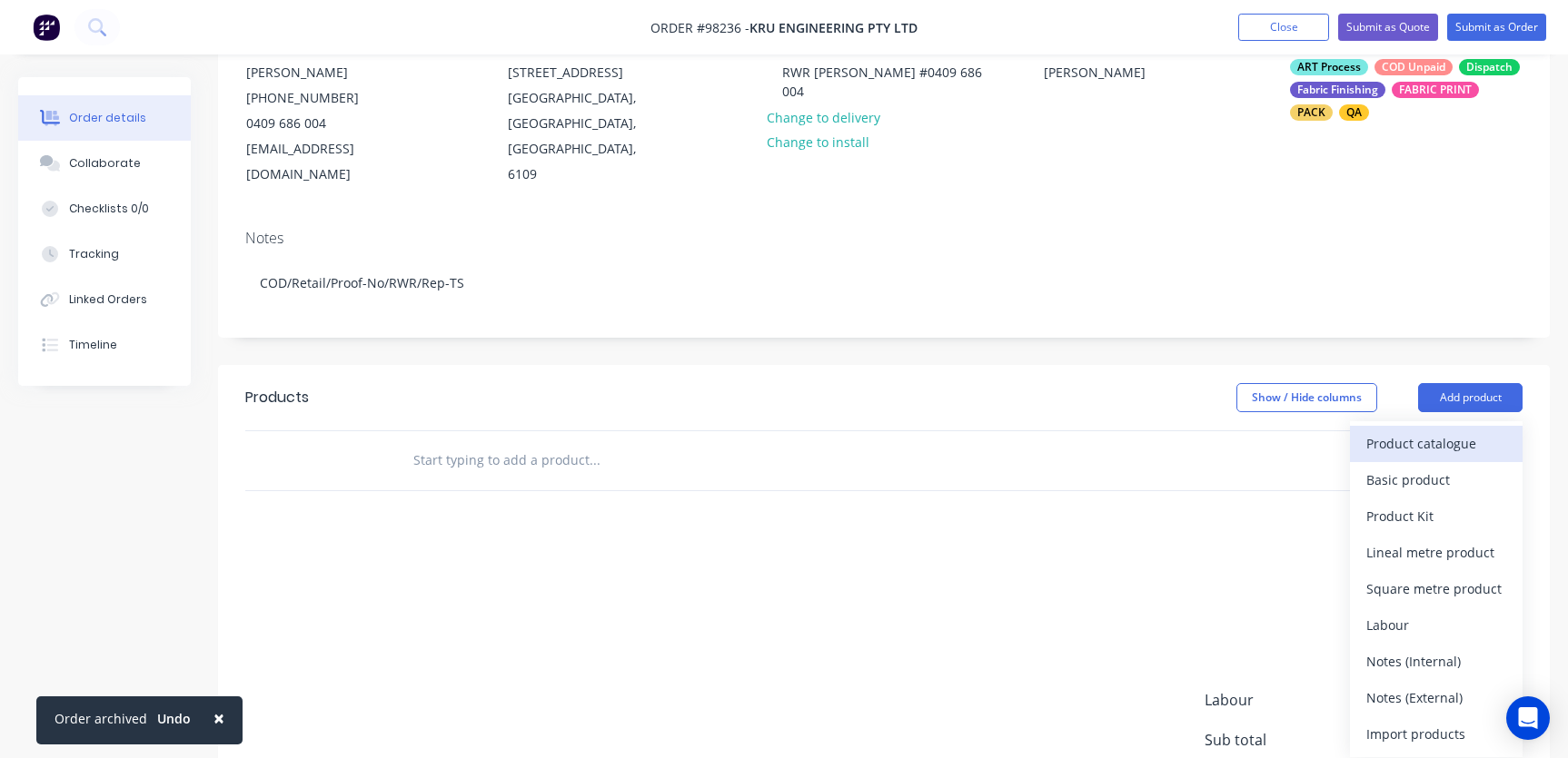
click at [1431, 431] on div "Product catalogue" at bounding box center [1436, 444] width 140 height 27
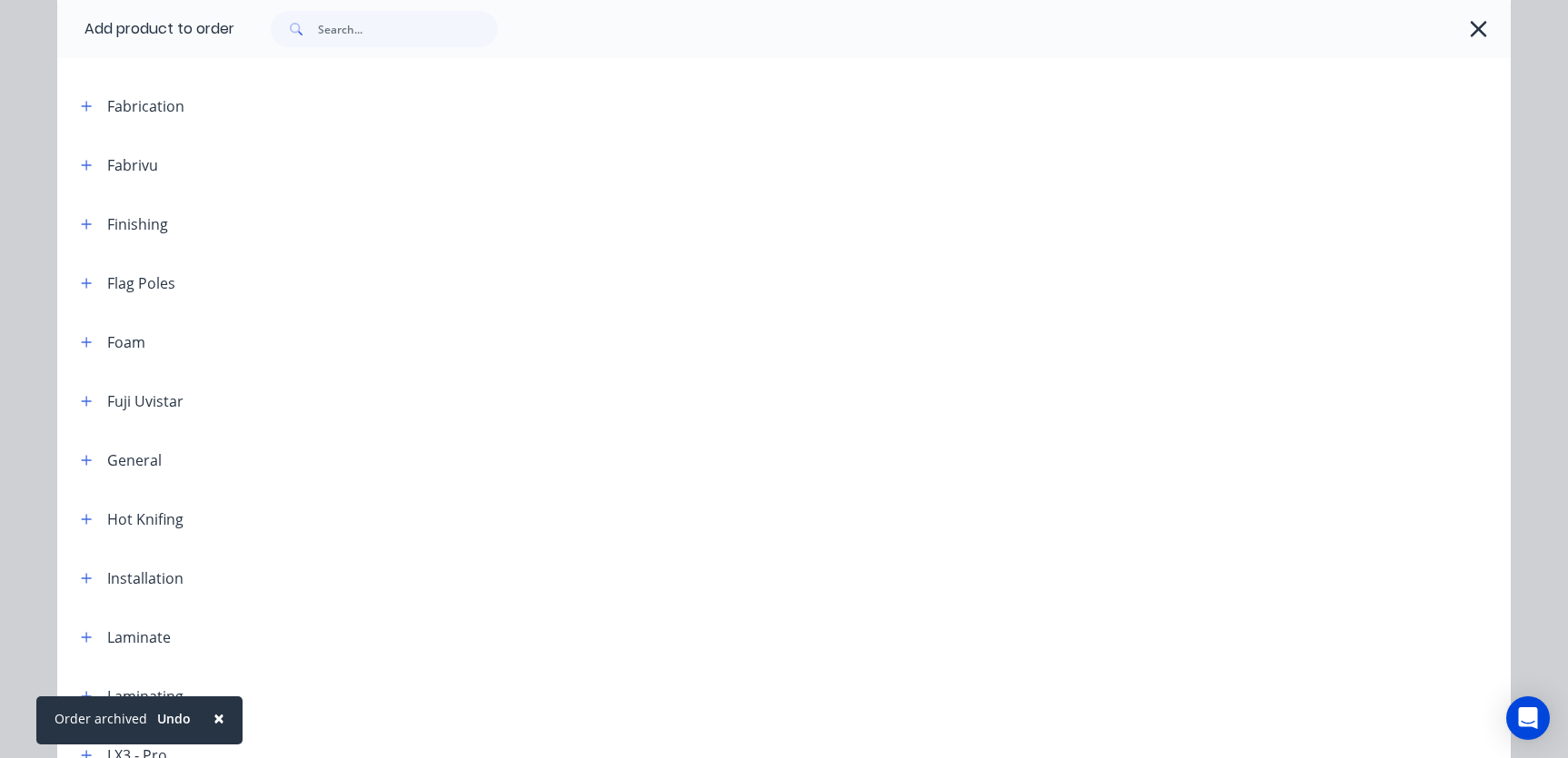
scroll to position [892, 0]
click at [81, 460] on icon "button" at bounding box center [86, 458] width 11 height 13
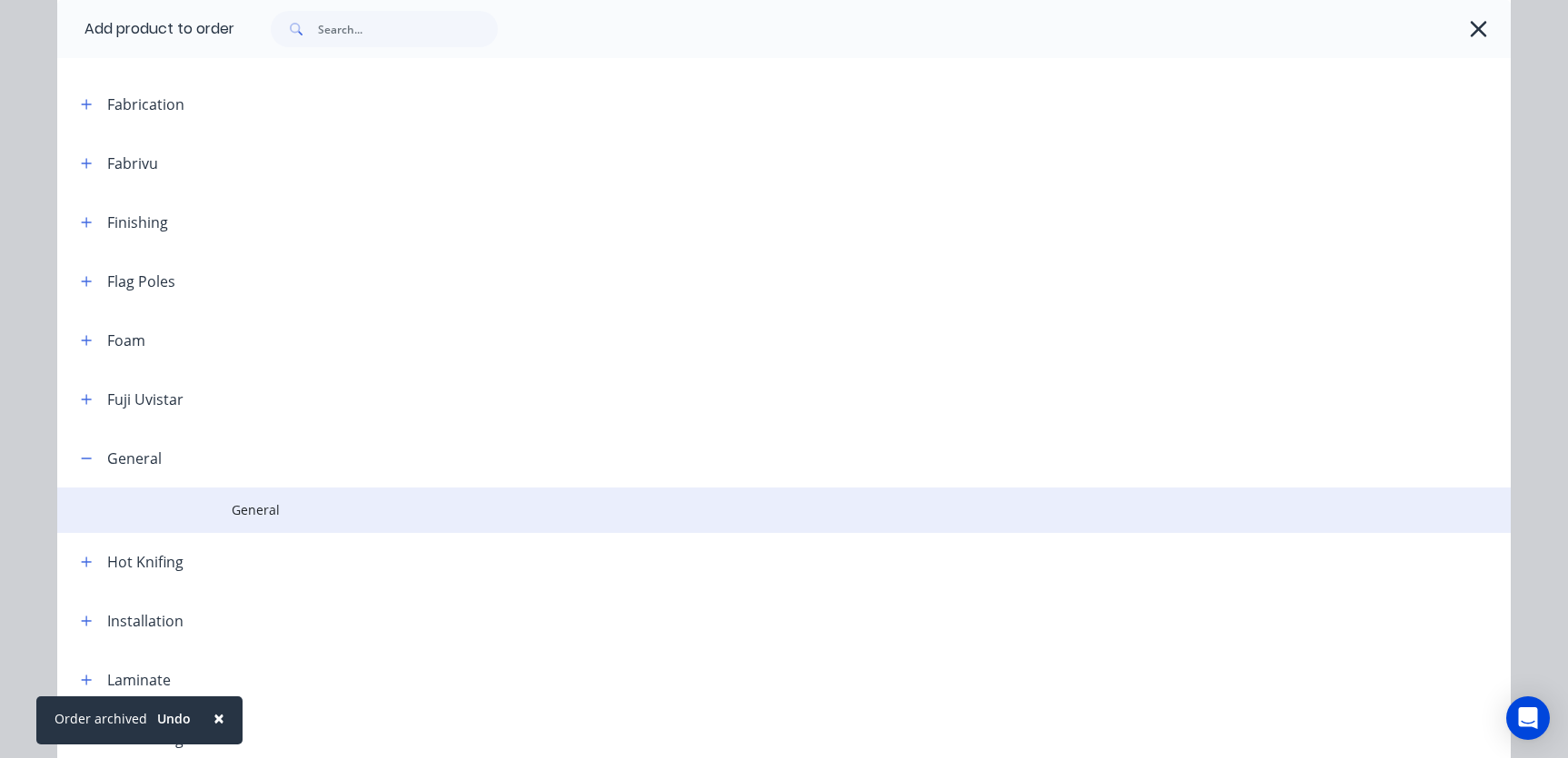
click at [270, 508] on span "General" at bounding box center [743, 510] width 1023 height 19
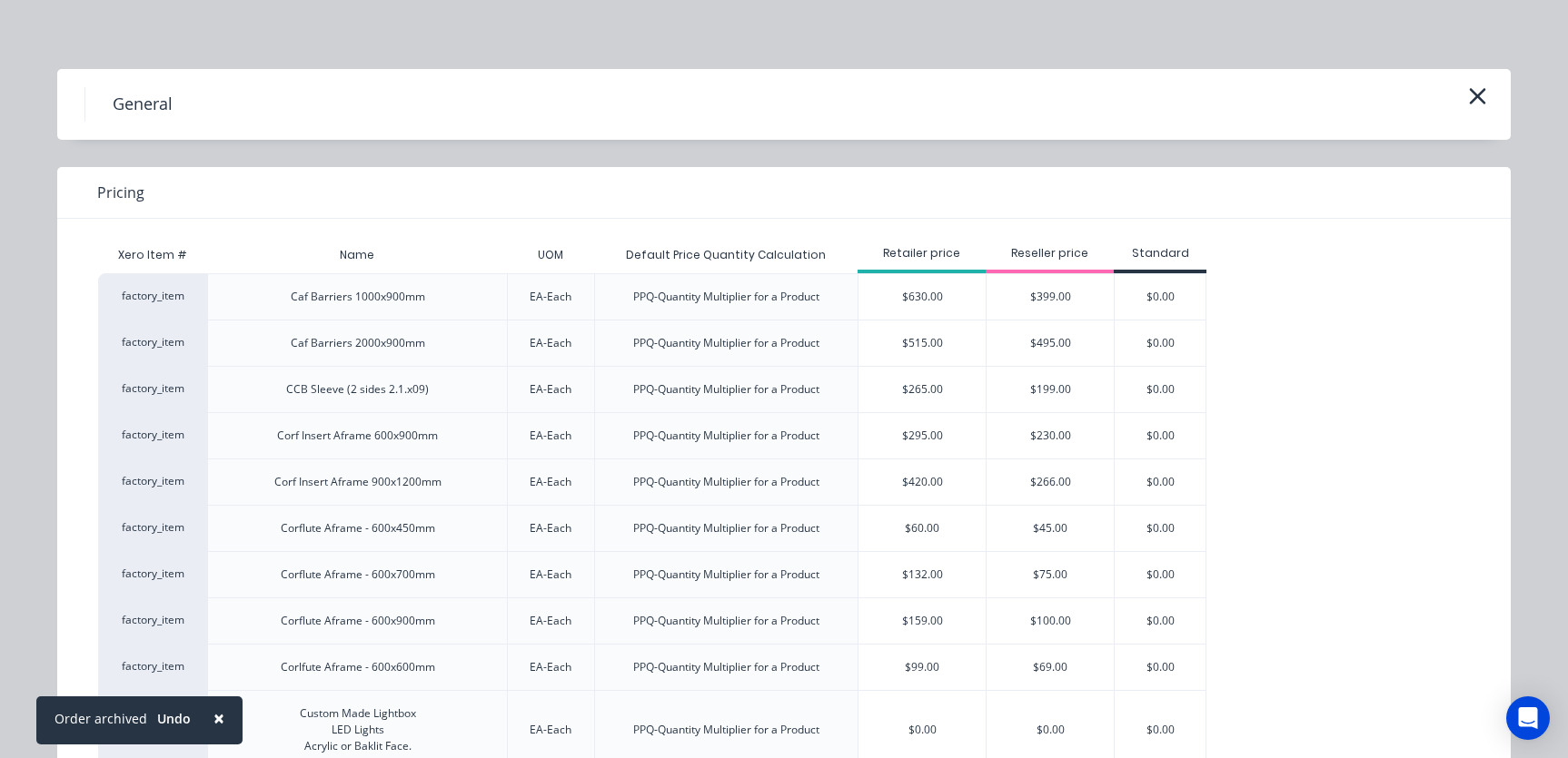
scroll to position [0, 0]
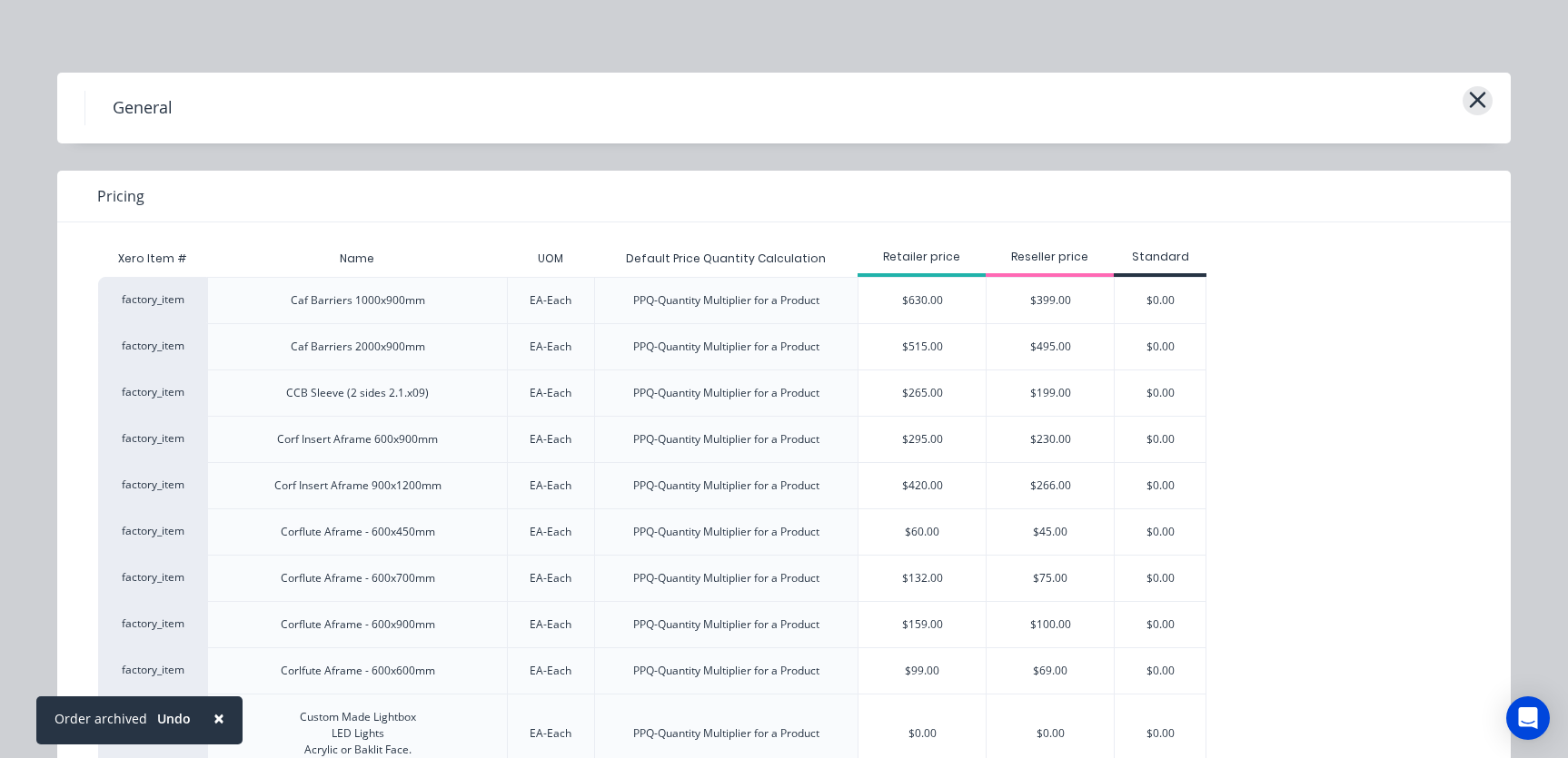
click at [1470, 103] on icon "button" at bounding box center [1476, 100] width 19 height 26
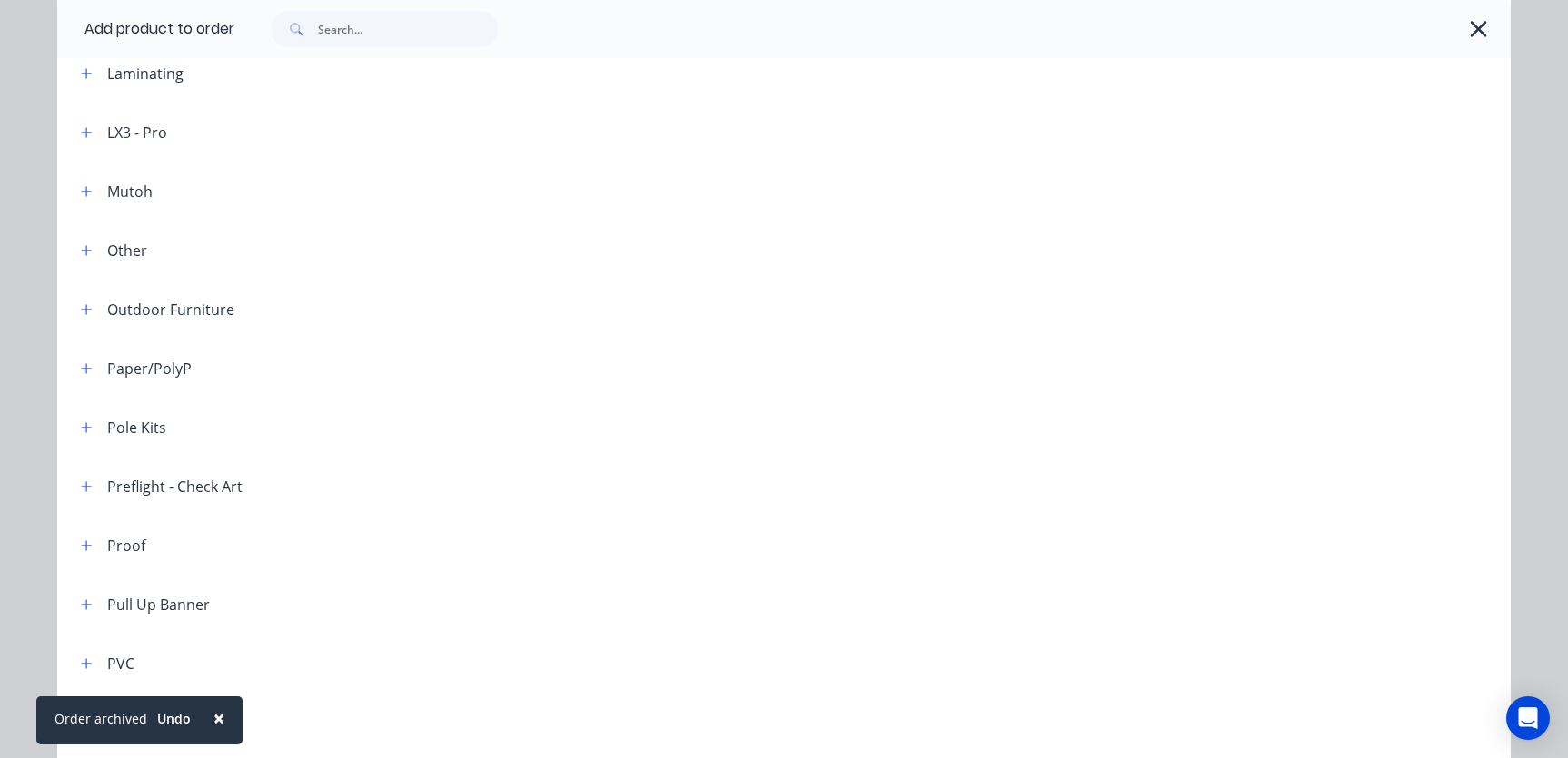
scroll to position [1556, 0]
click at [83, 248] on icon "button" at bounding box center [86, 252] width 11 height 13
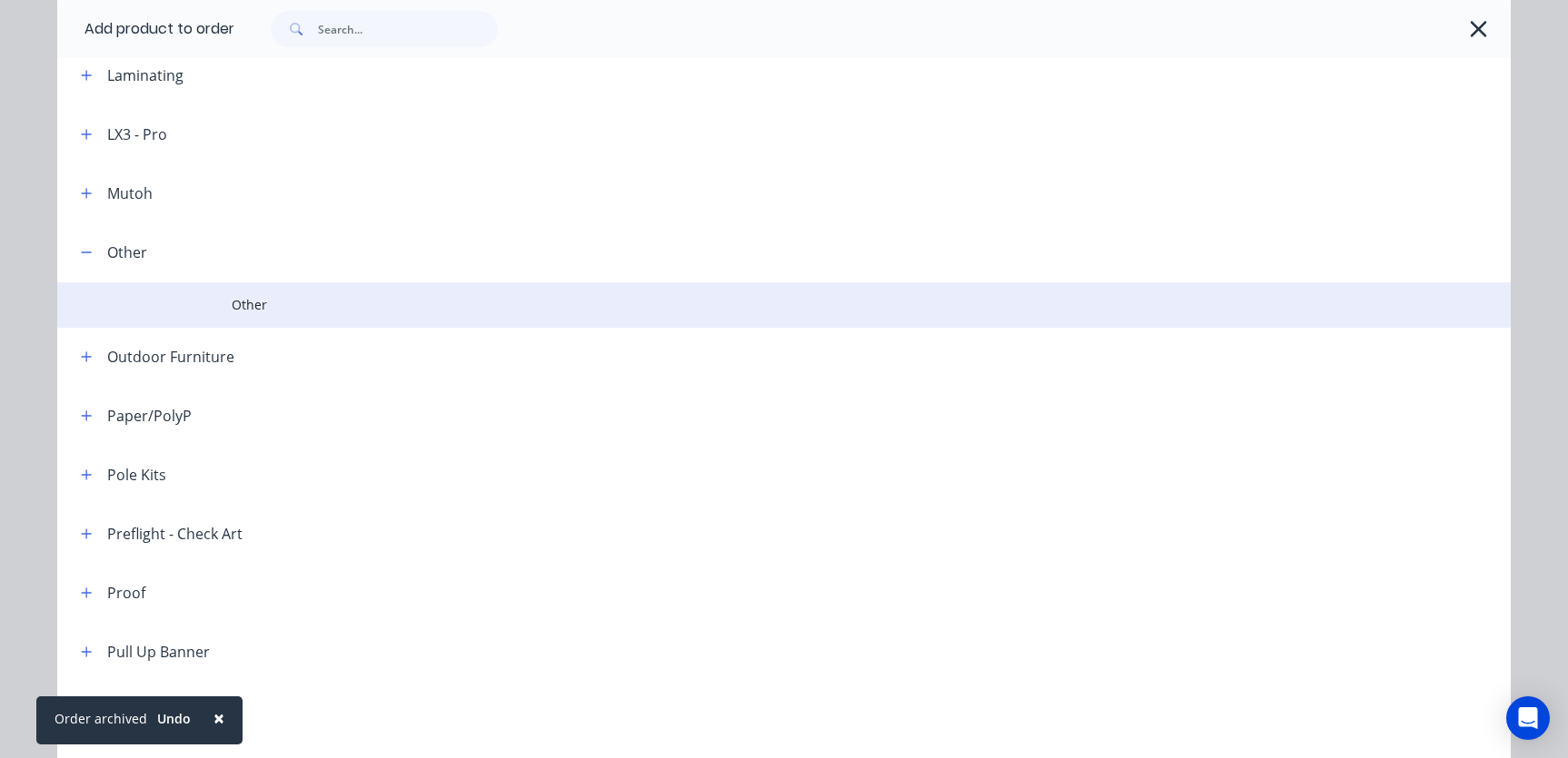
click at [216, 307] on td at bounding box center [144, 306] width 174 height 45
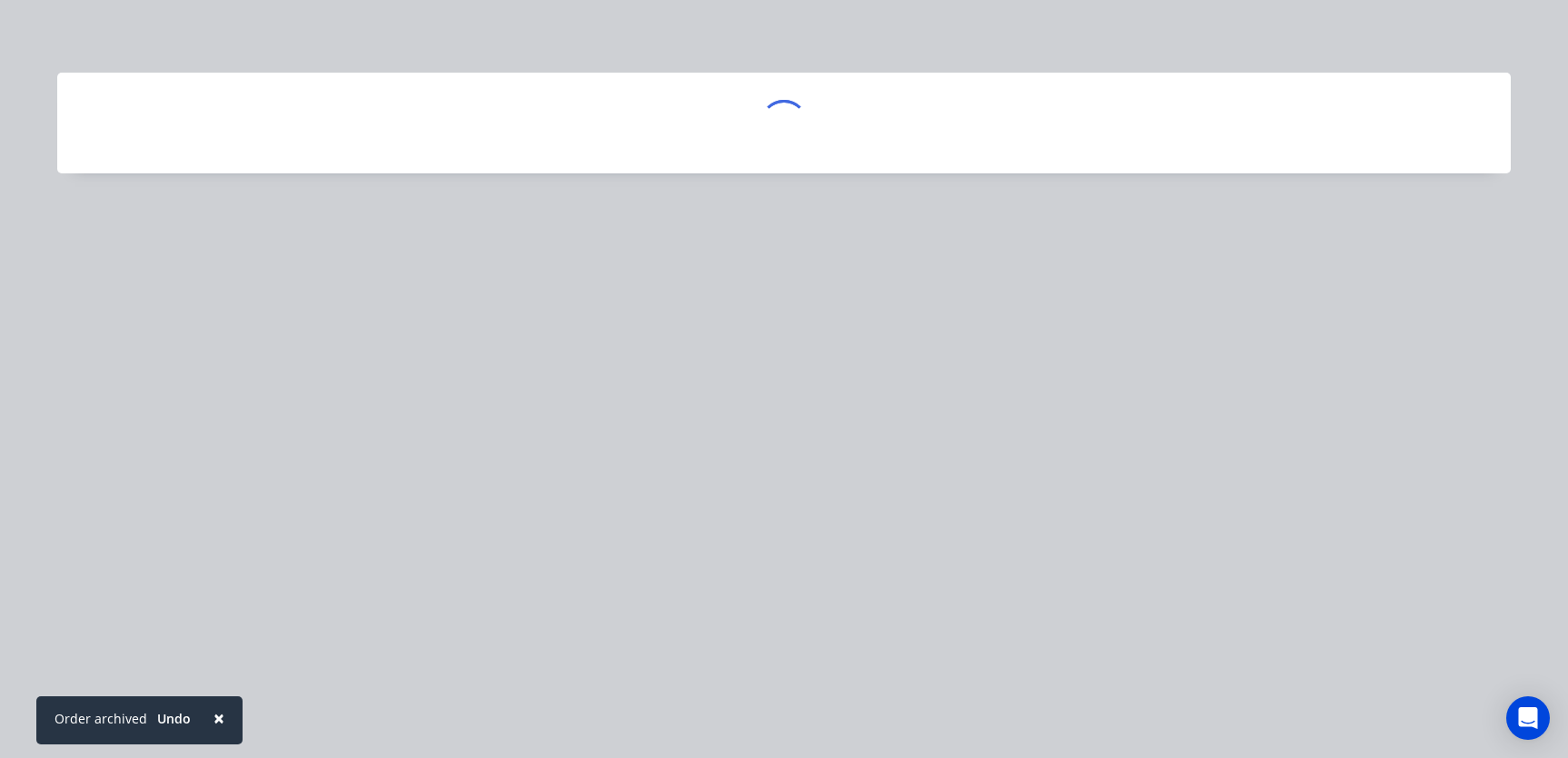
scroll to position [0, 0]
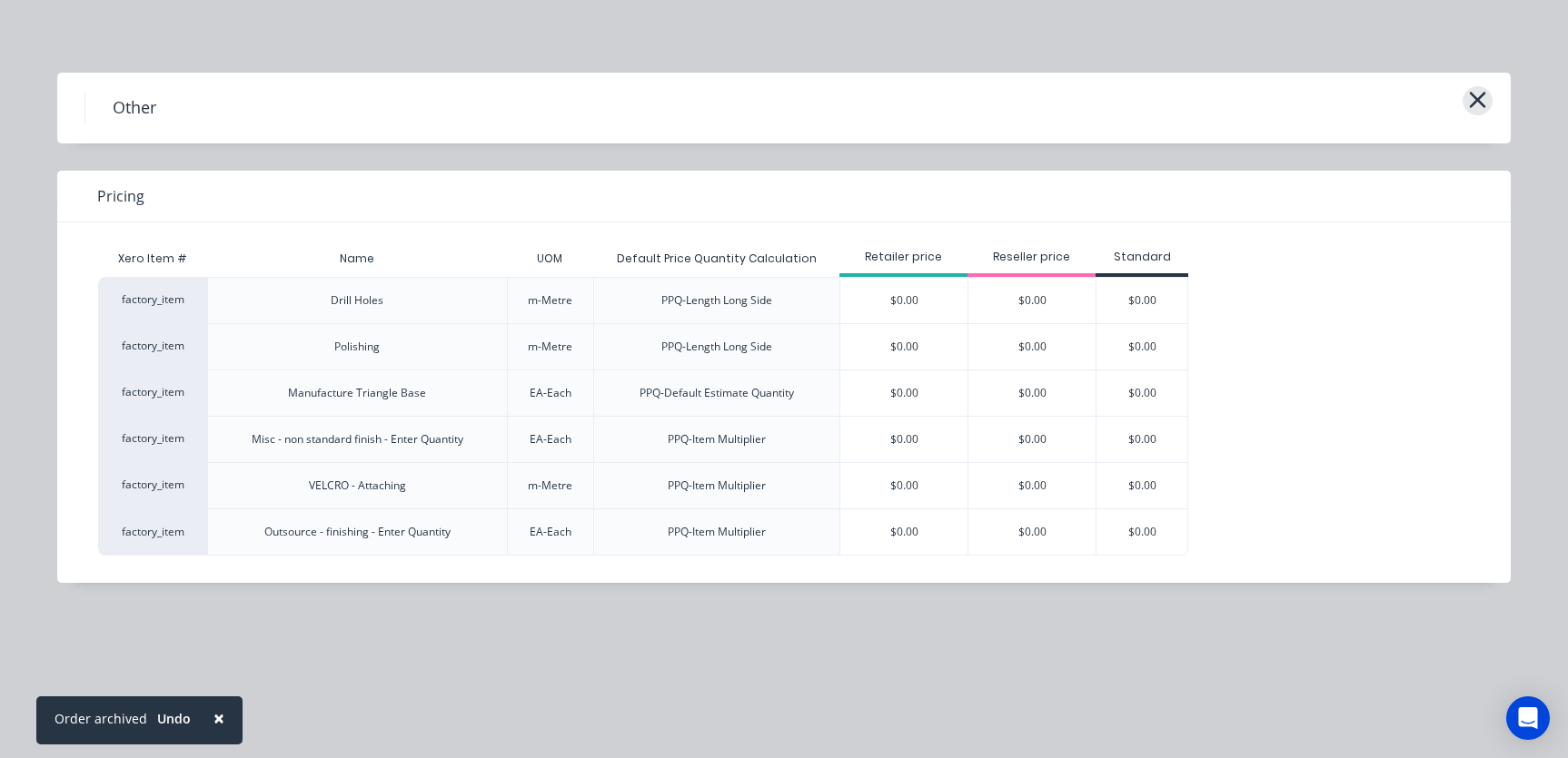
click at [1466, 98] on button "button" at bounding box center [1477, 101] width 30 height 29
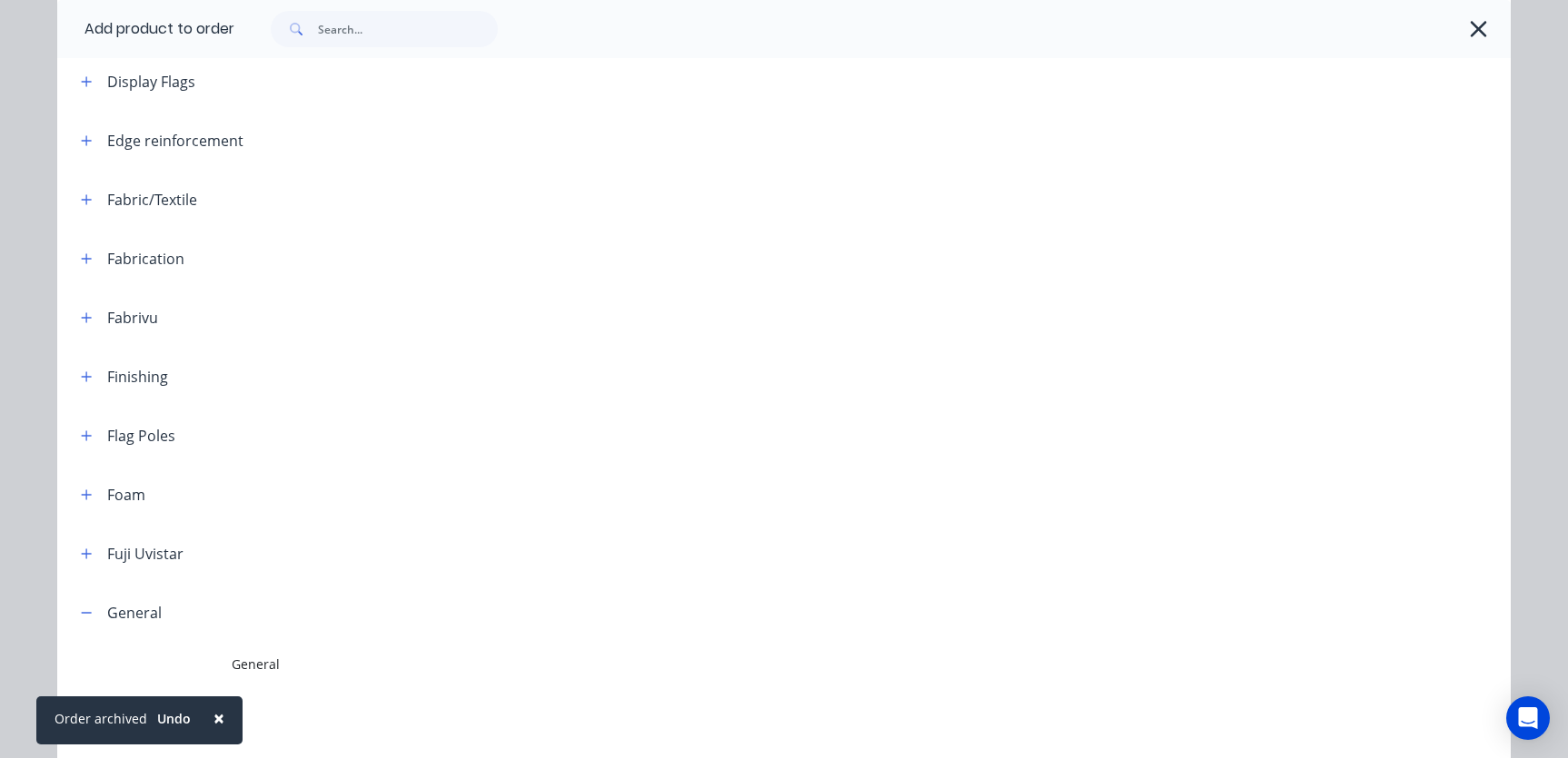
scroll to position [733, 0]
click at [82, 203] on icon "button" at bounding box center [87, 204] width 10 height 10
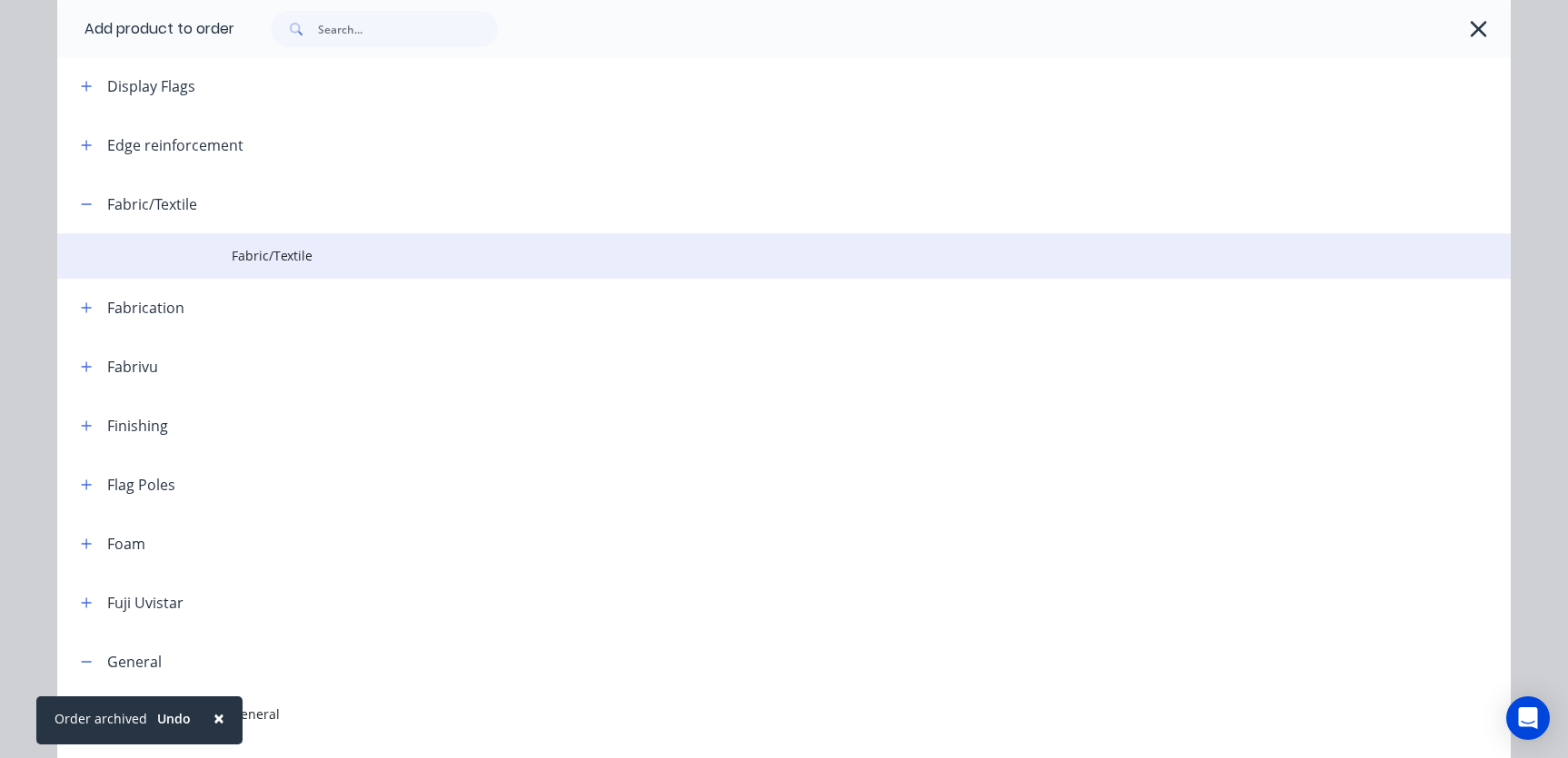
click at [290, 255] on span "Fabric/Textile" at bounding box center [743, 255] width 1023 height 19
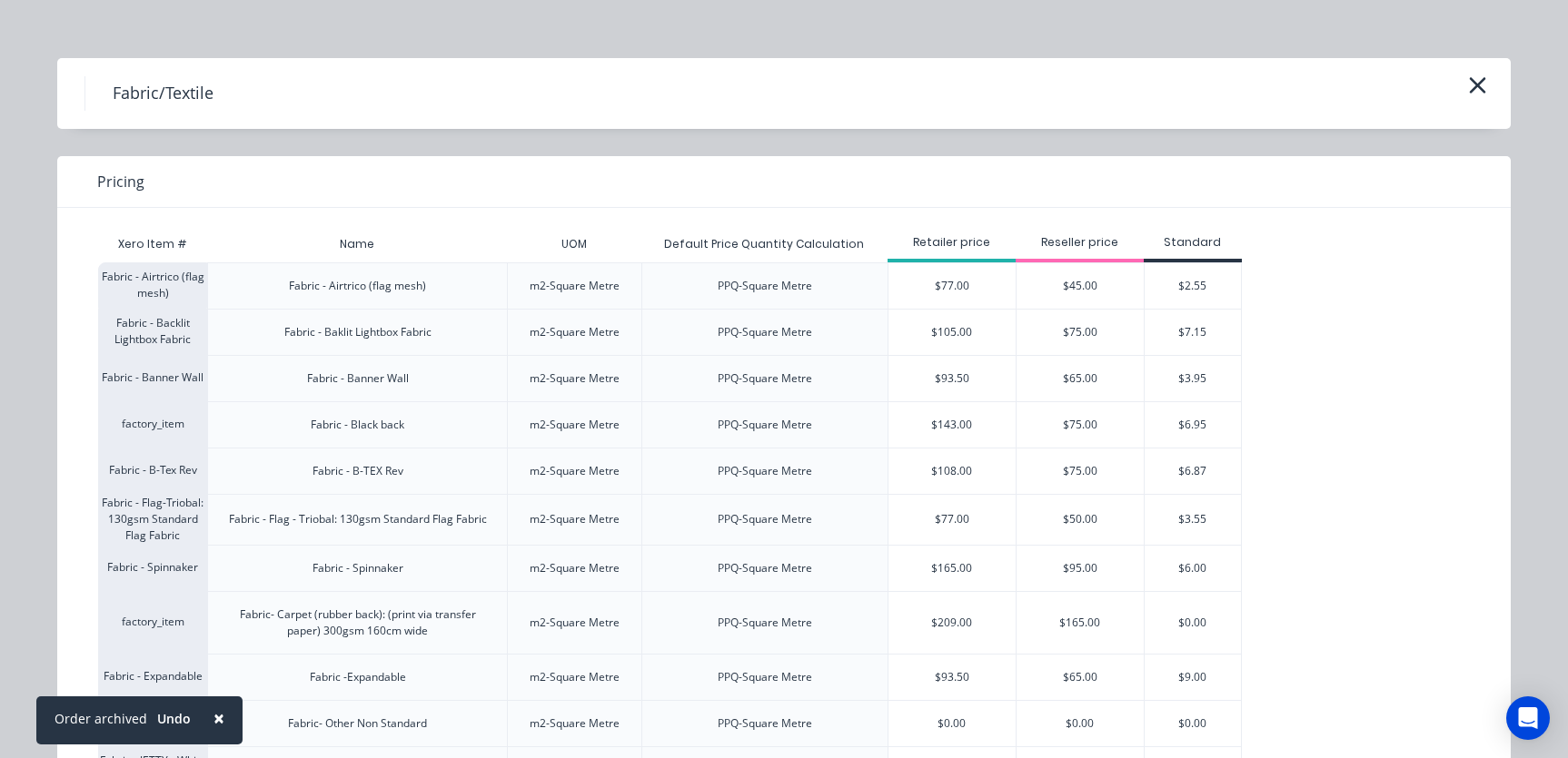
scroll to position [96, 0]
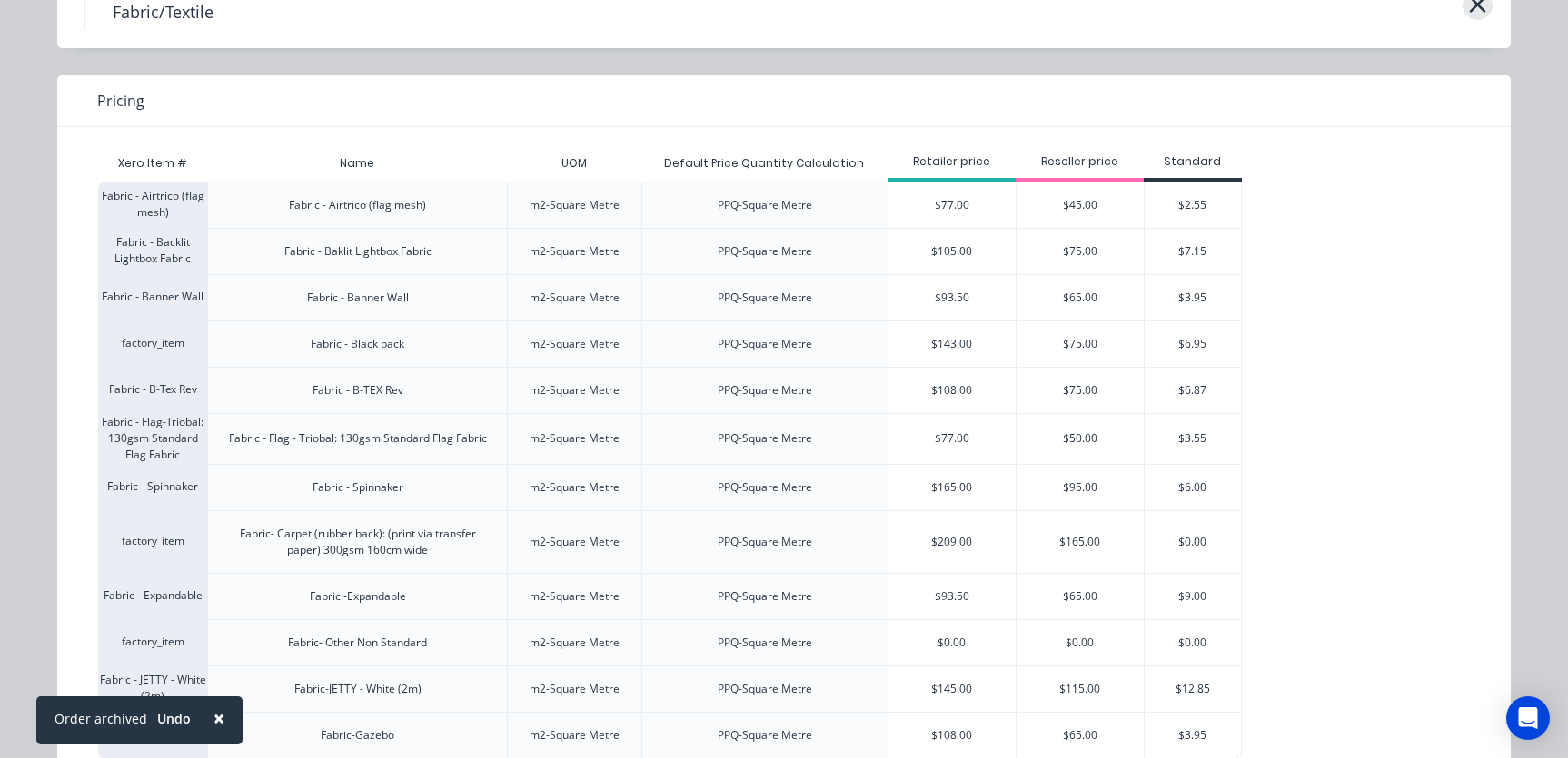
click at [1469, 7] on icon "button" at bounding box center [1477, 4] width 17 height 17
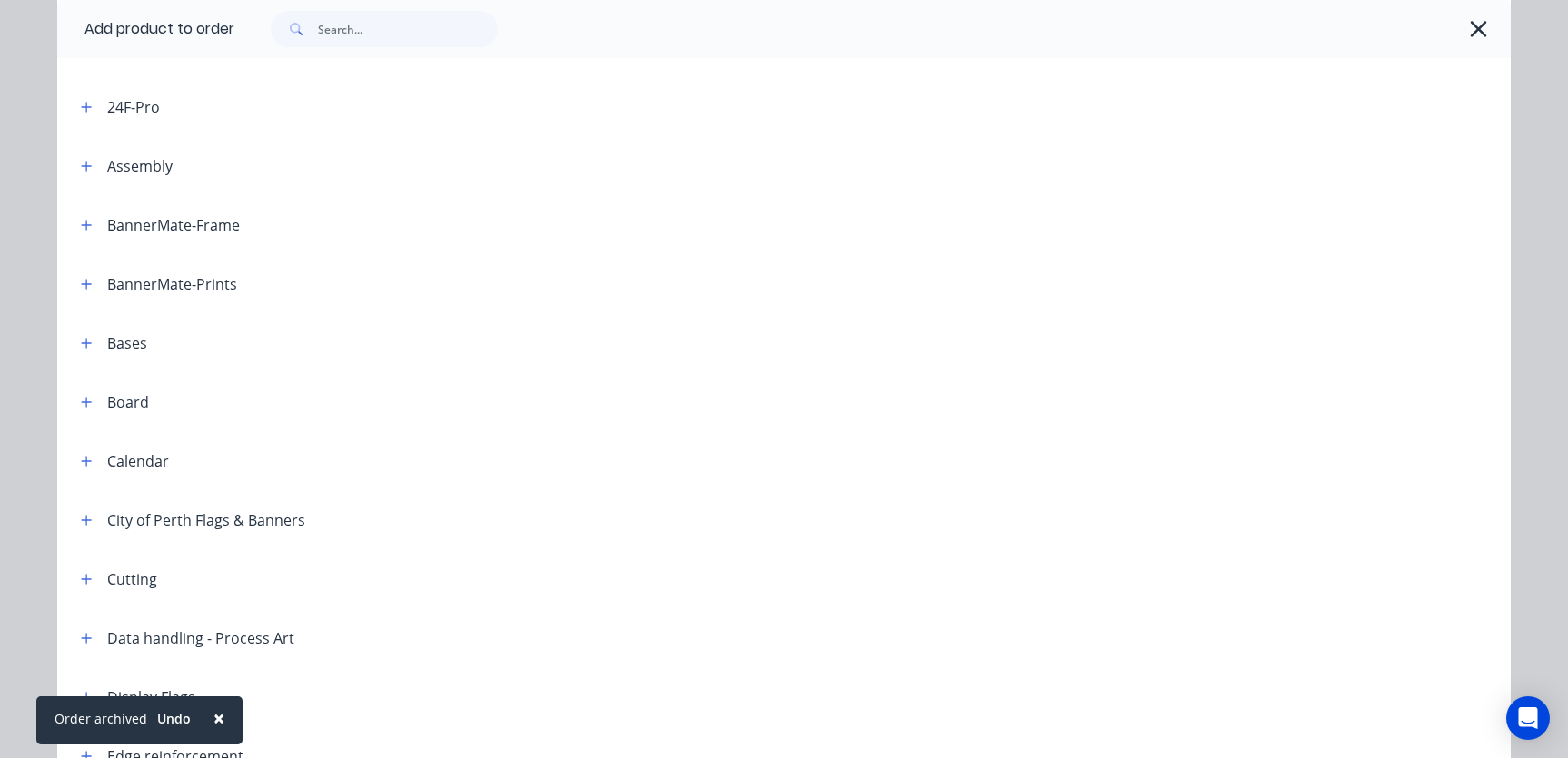
scroll to position [0, 0]
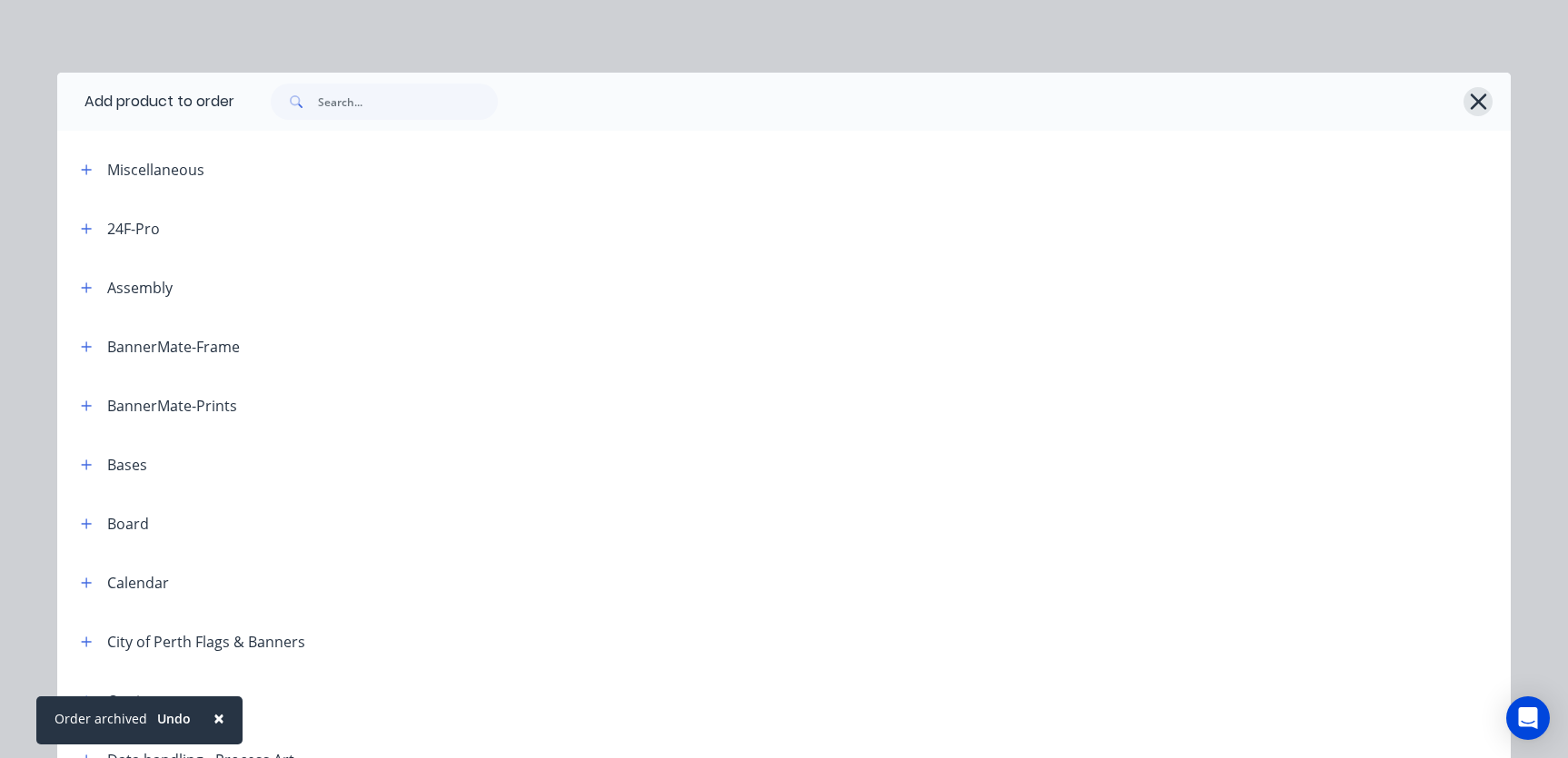
click at [1469, 97] on icon "button" at bounding box center [1477, 102] width 19 height 26
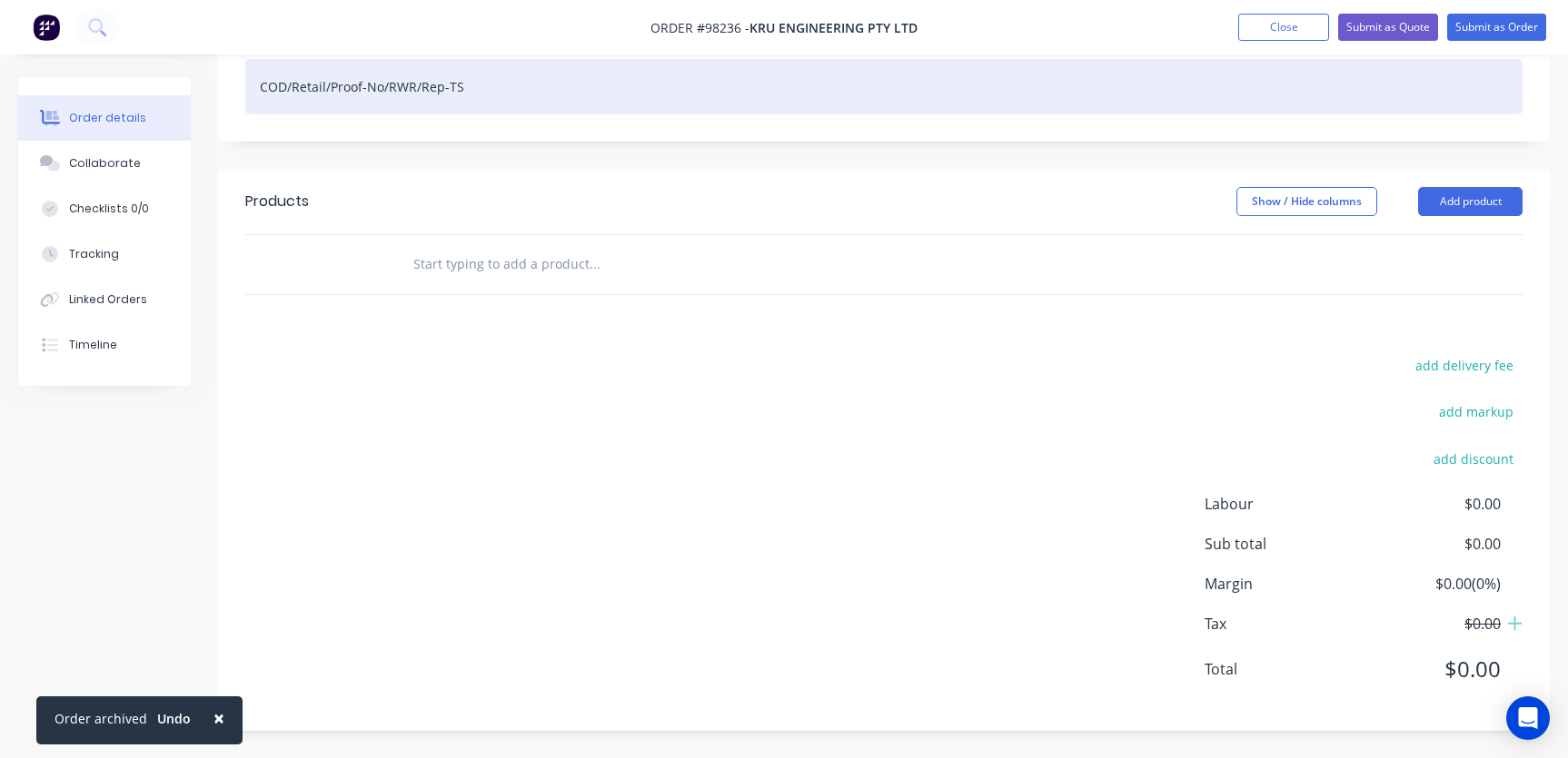
scroll to position [365, 0]
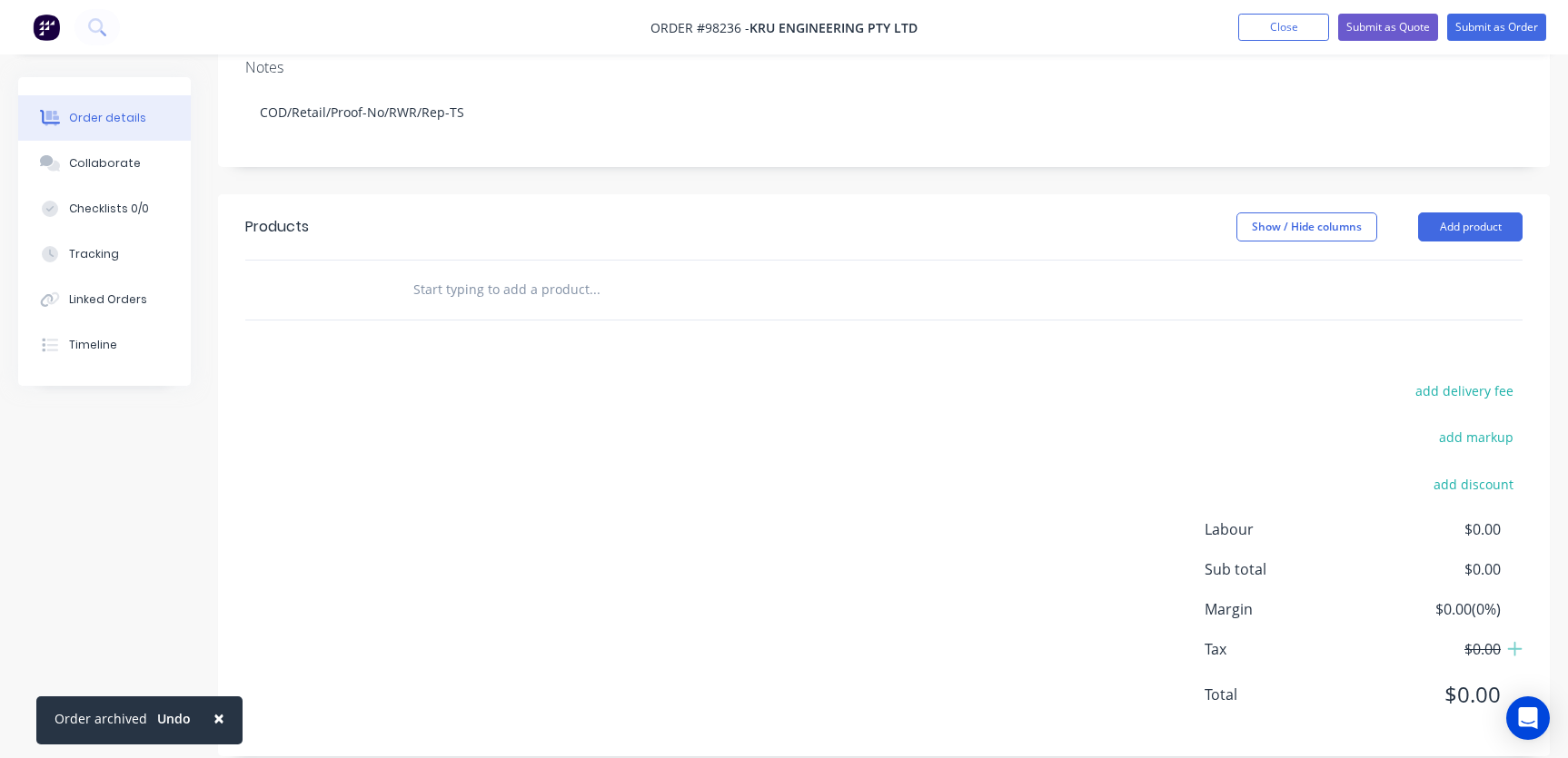
click at [455, 272] on input "text" at bounding box center [593, 290] width 364 height 36
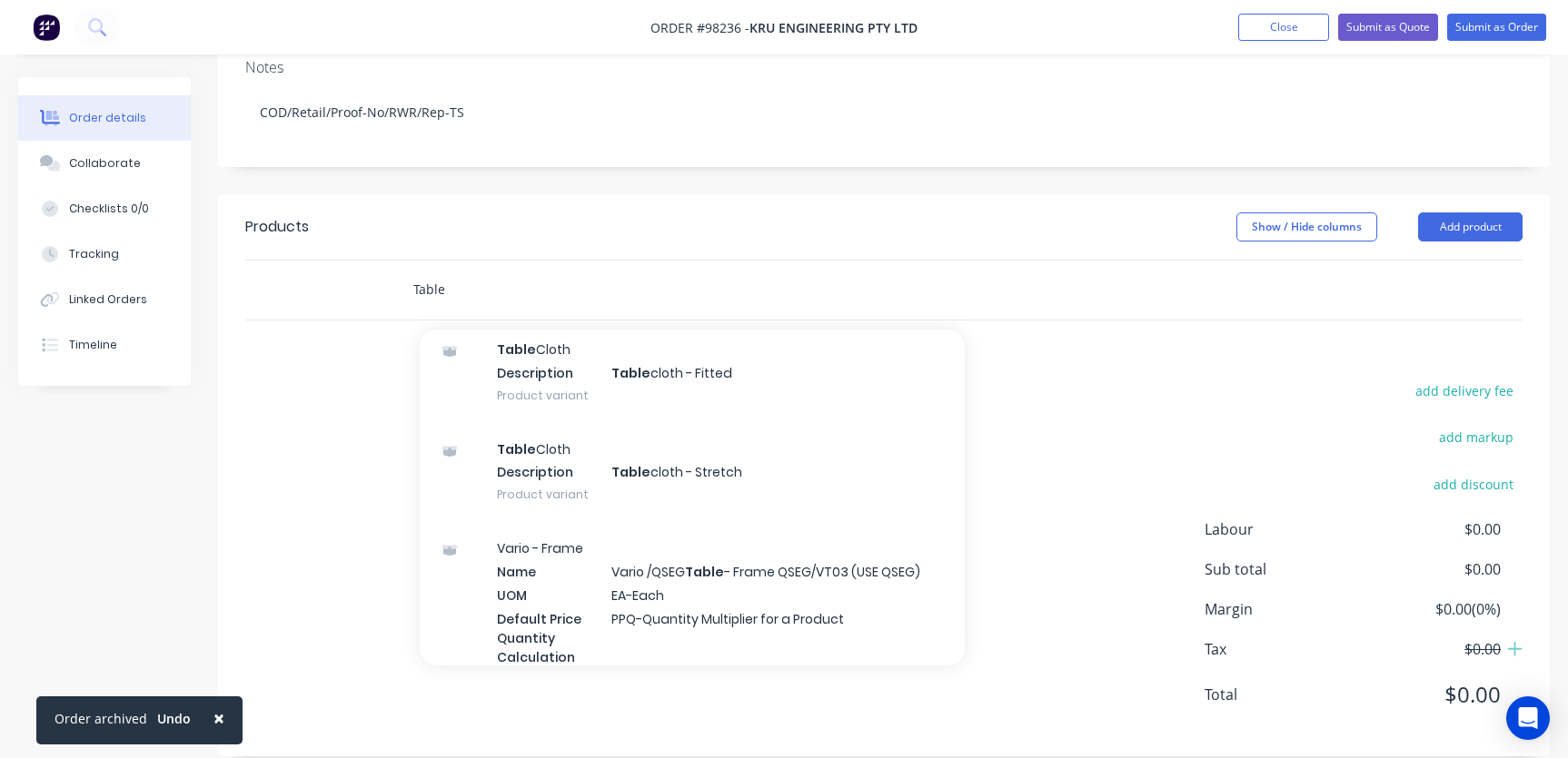
scroll to position [263, 0]
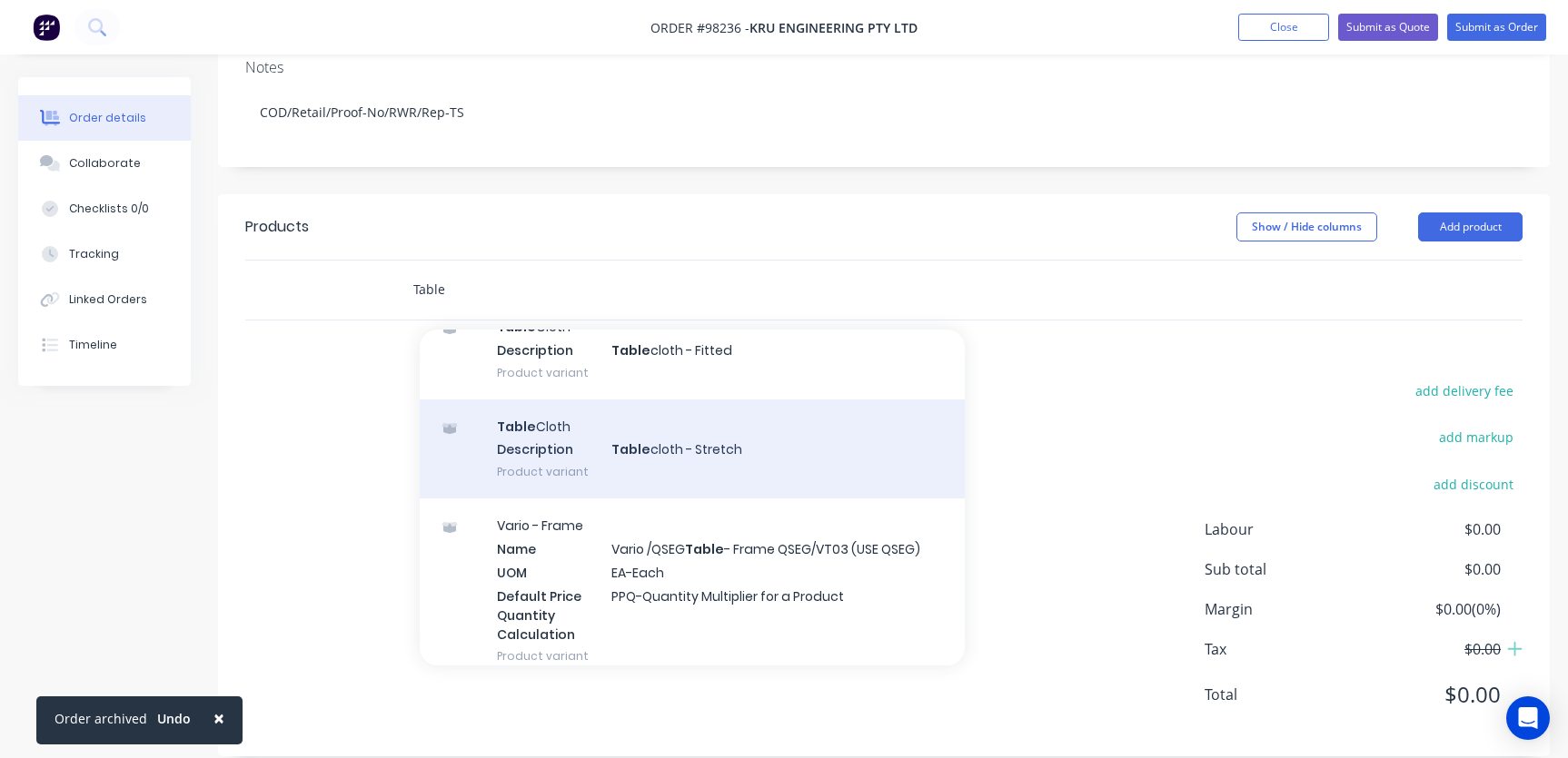
type input "Table"
click at [679, 444] on div "Table Cloth Description Table cloth - Stretch Product variant" at bounding box center [692, 448] width 545 height 100
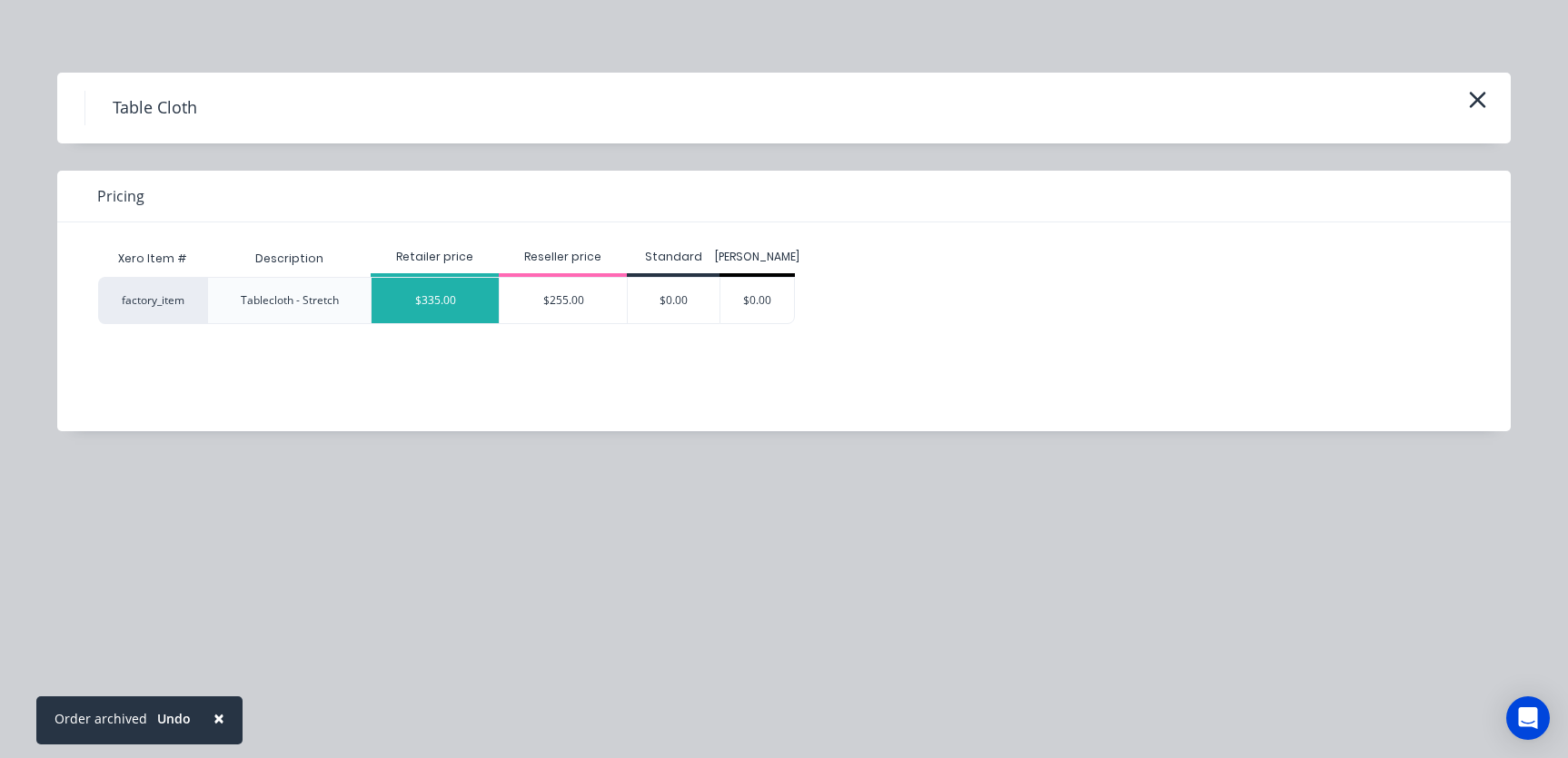
click at [438, 304] on div "$335.00" at bounding box center [435, 301] width 127 height 45
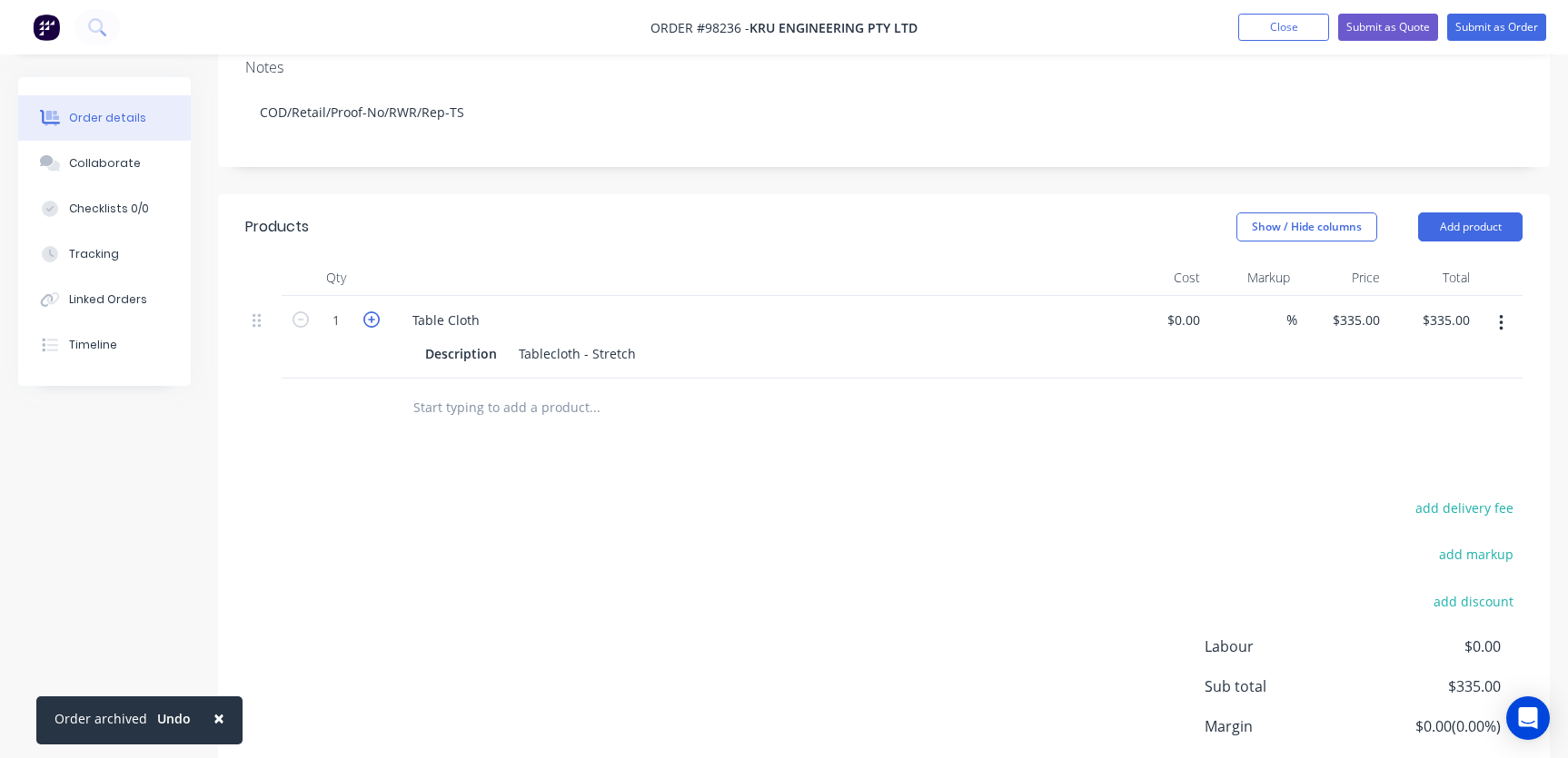
click at [374, 311] on icon "button" at bounding box center [372, 319] width 17 height 17
type input "2"
type input "$670.00"
click at [631, 341] on div "Tablecloth - Stretch" at bounding box center [578, 354] width 132 height 27
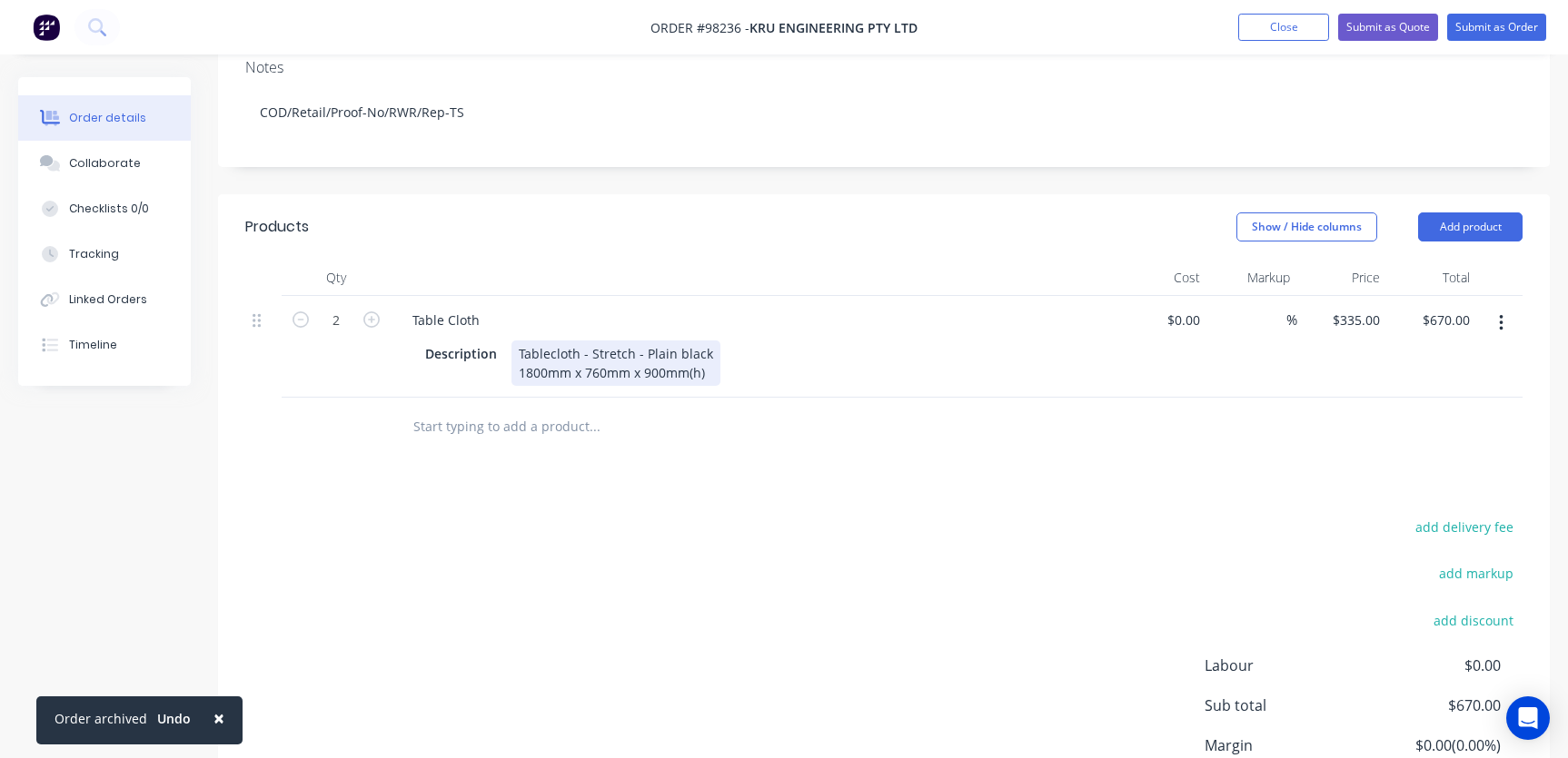
click at [569, 347] on div "Tablecloth - Stretch - Plain black 1800mm x 760mm x 900mm(h)" at bounding box center [616, 364] width 209 height 45
click at [645, 349] on div "Tablecloth - Stretch - Plain black 1800mm(w) x 760mm x 900mm(h)" at bounding box center [620, 364] width 218 height 45
click at [735, 349] on div "Tablecloth - Stretch - Plain black 1800mm(w) x 760mm(d) x 900mm(h)" at bounding box center [628, 364] width 234 height 45
click at [539, 409] on input "text" at bounding box center [593, 427] width 364 height 36
click at [1447, 213] on button "Add product" at bounding box center [1470, 227] width 104 height 29
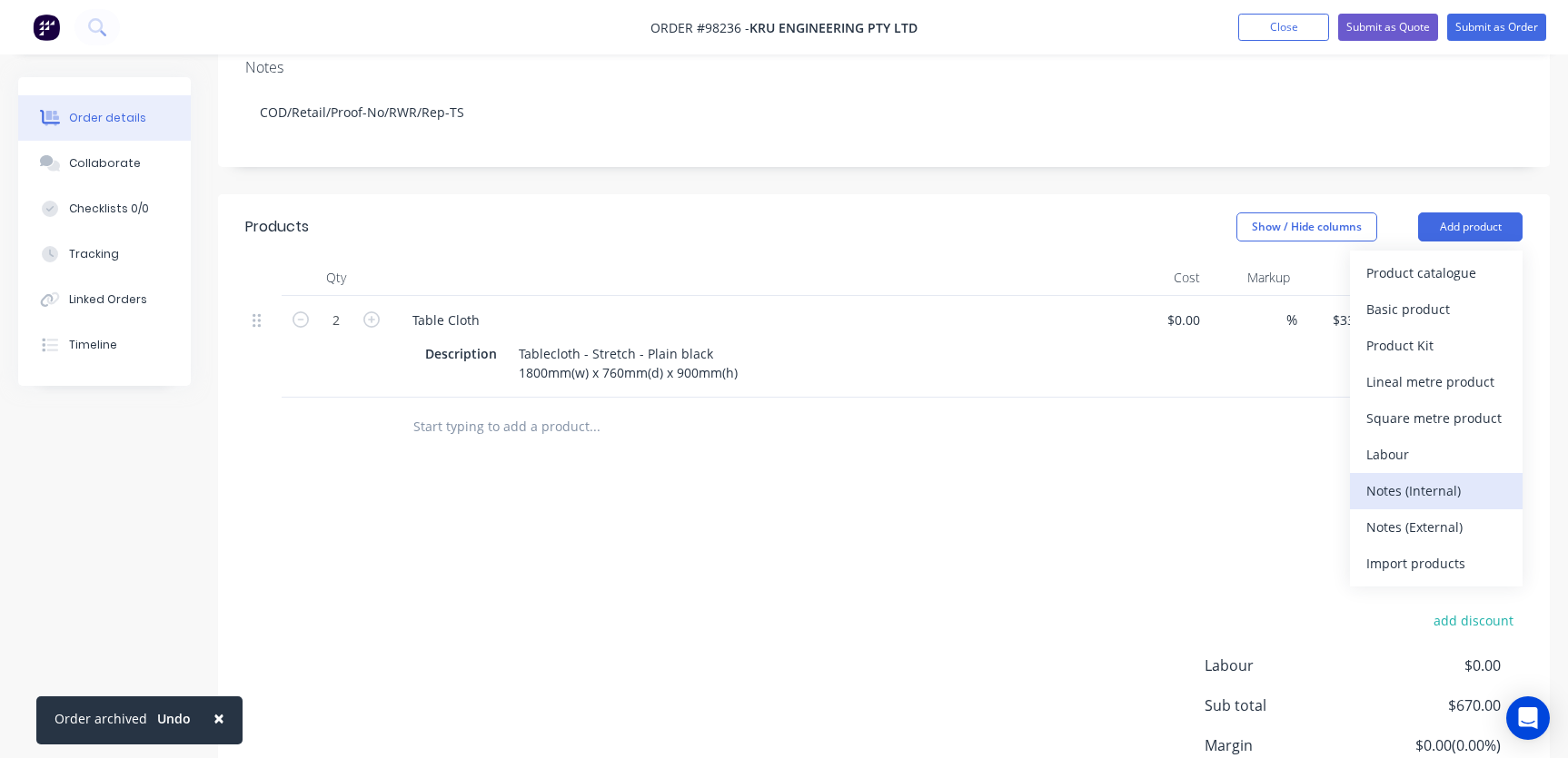
click at [1435, 478] on div "Notes (Internal)" at bounding box center [1436, 491] width 140 height 27
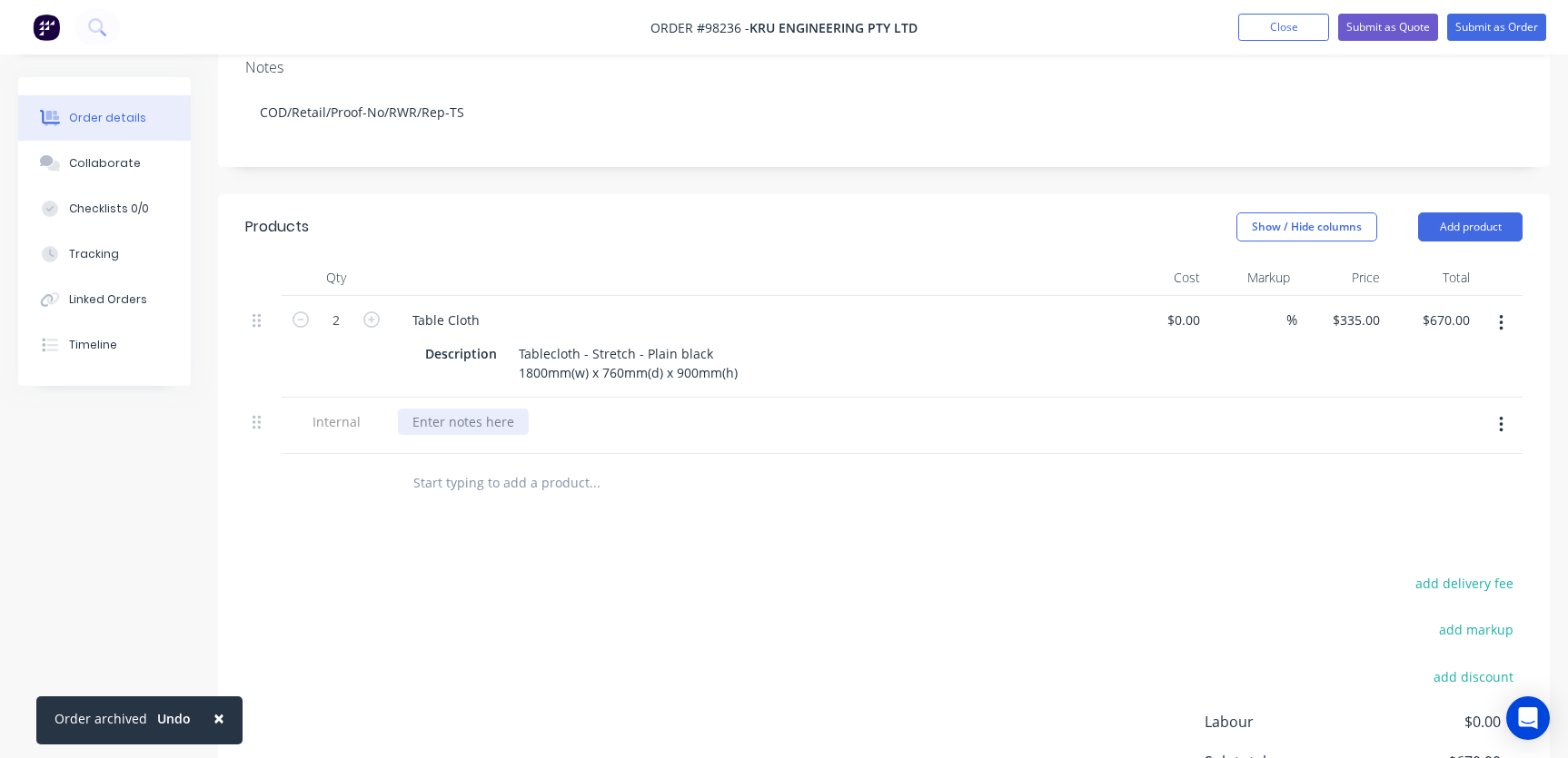
click at [483, 409] on div at bounding box center [463, 422] width 131 height 27
click at [466, 409] on div "Height is 200mm higher than our standard tablecloth" at bounding box center [576, 422] width 355 height 27
click at [1361, 307] on input "335" at bounding box center [1358, 319] width 56 height 27
type input "$350.00"
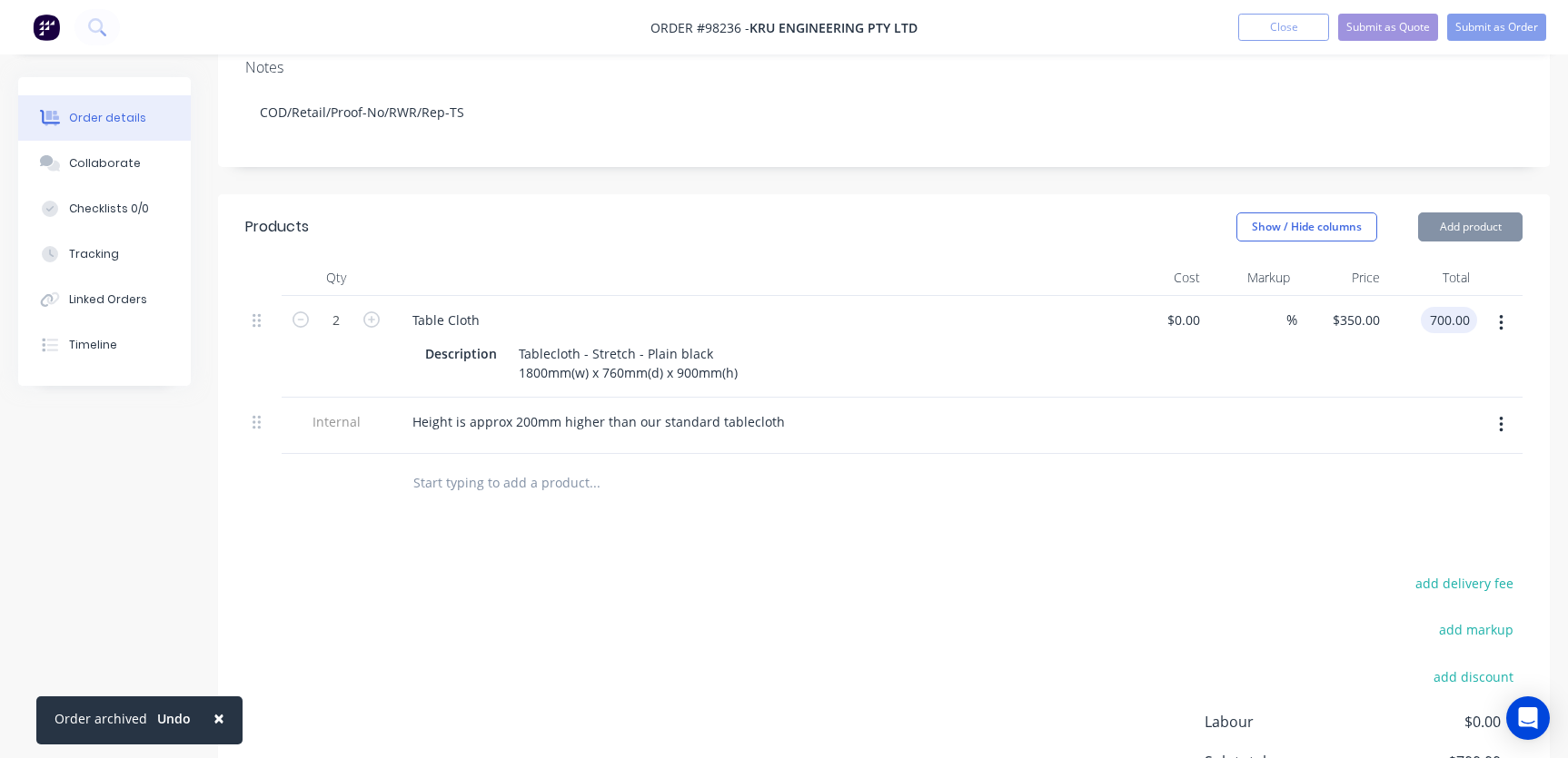
type input "$700.00"
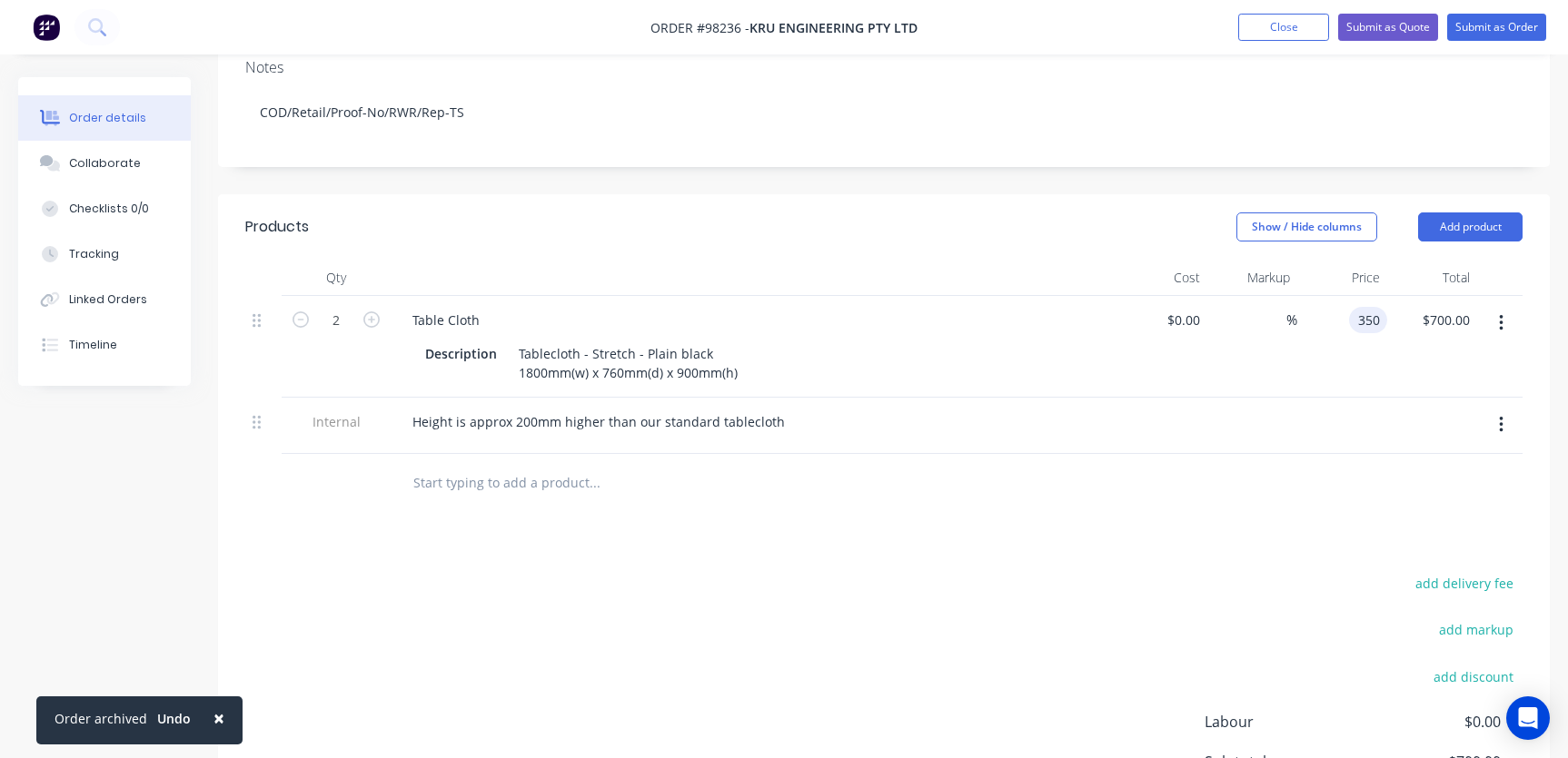
click at [1365, 307] on input "350" at bounding box center [1371, 319] width 31 height 27
type input "$345.00"
type input "$690.00"
click at [532, 465] on input "text" at bounding box center [593, 483] width 364 height 36
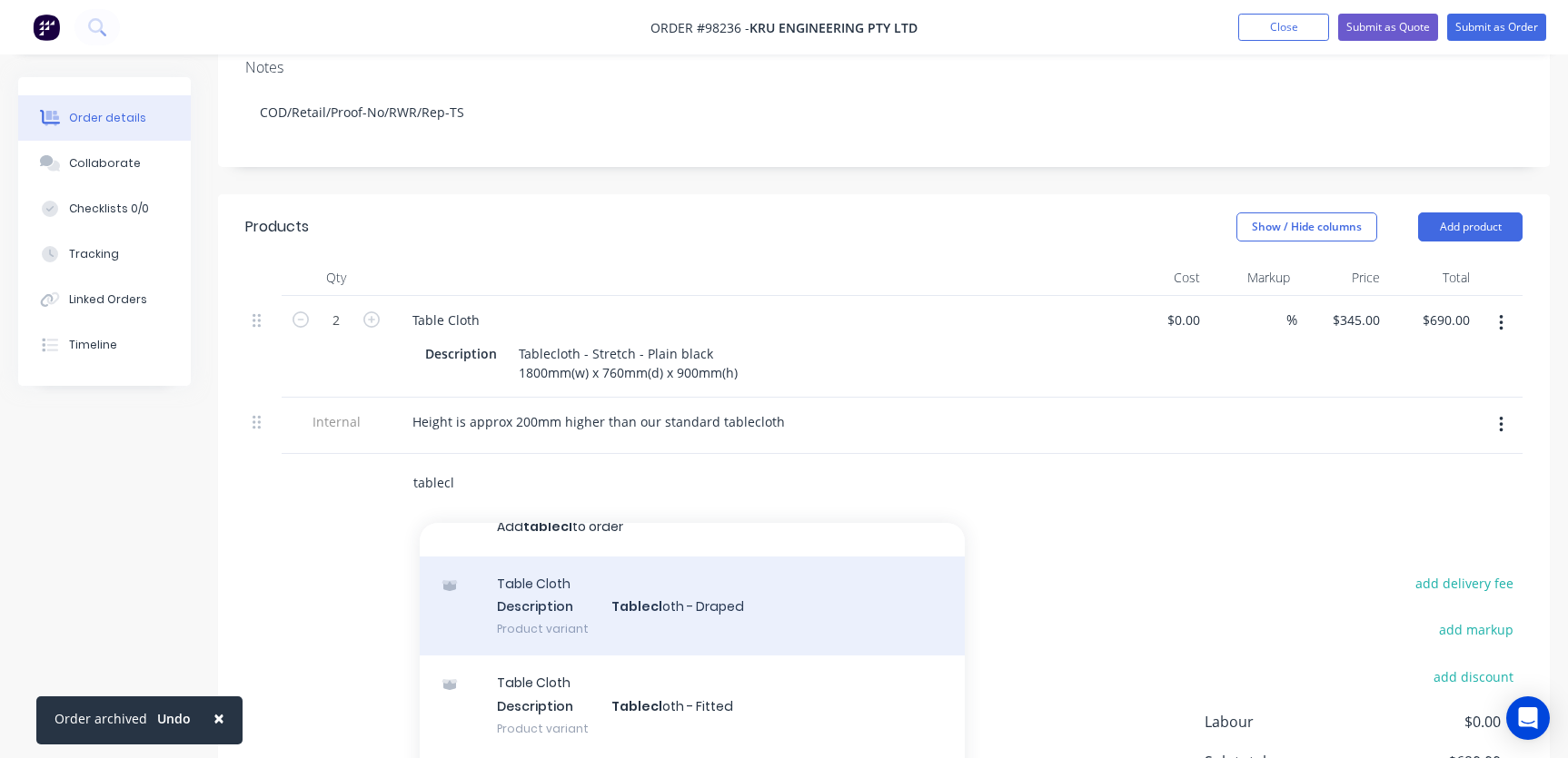
scroll to position [97, 0]
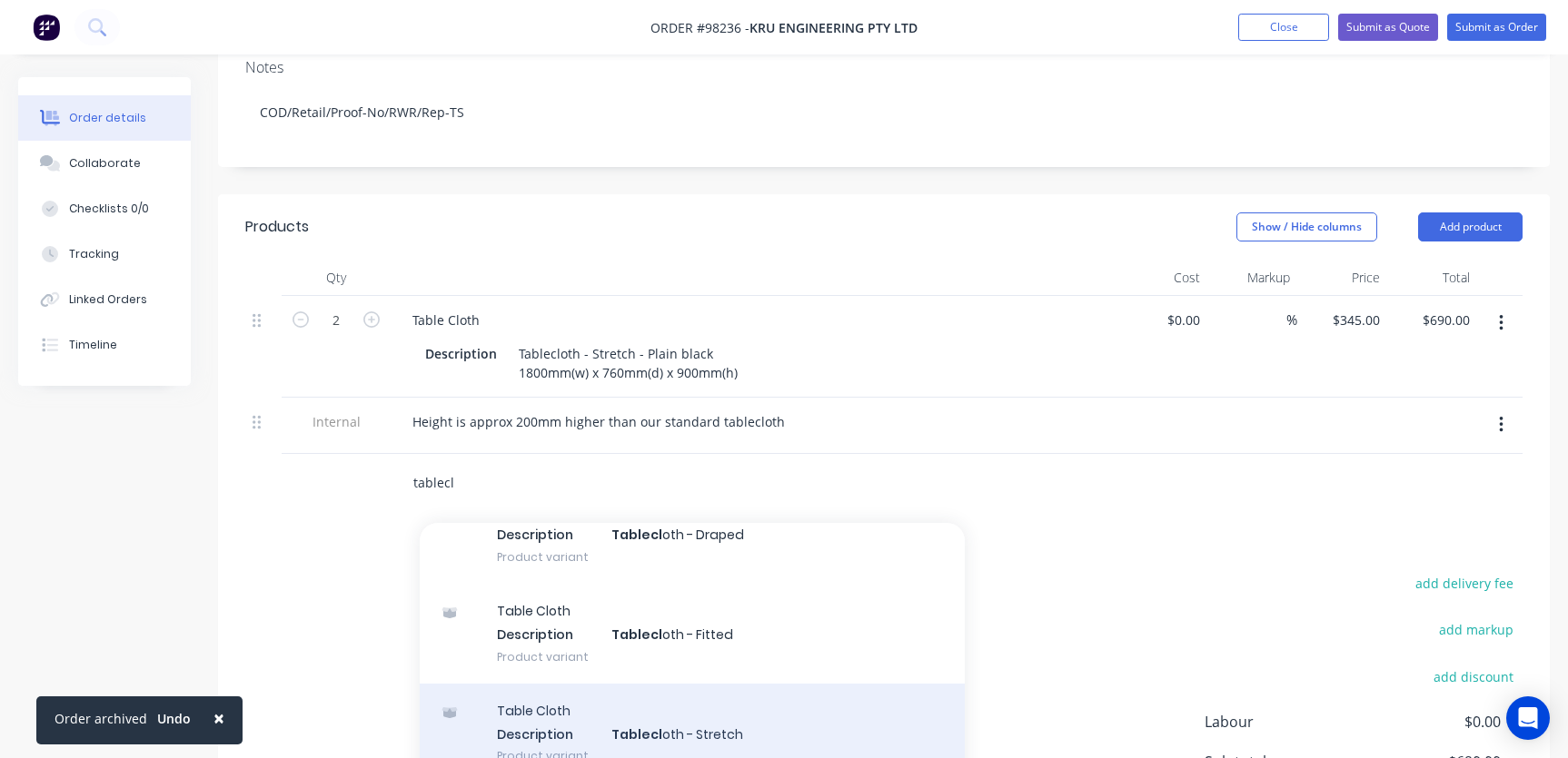
type input "tablecl"
click at [687, 708] on div "Table Cloth Description Tablecl oth - Stretch Product variant" at bounding box center [692, 733] width 545 height 100
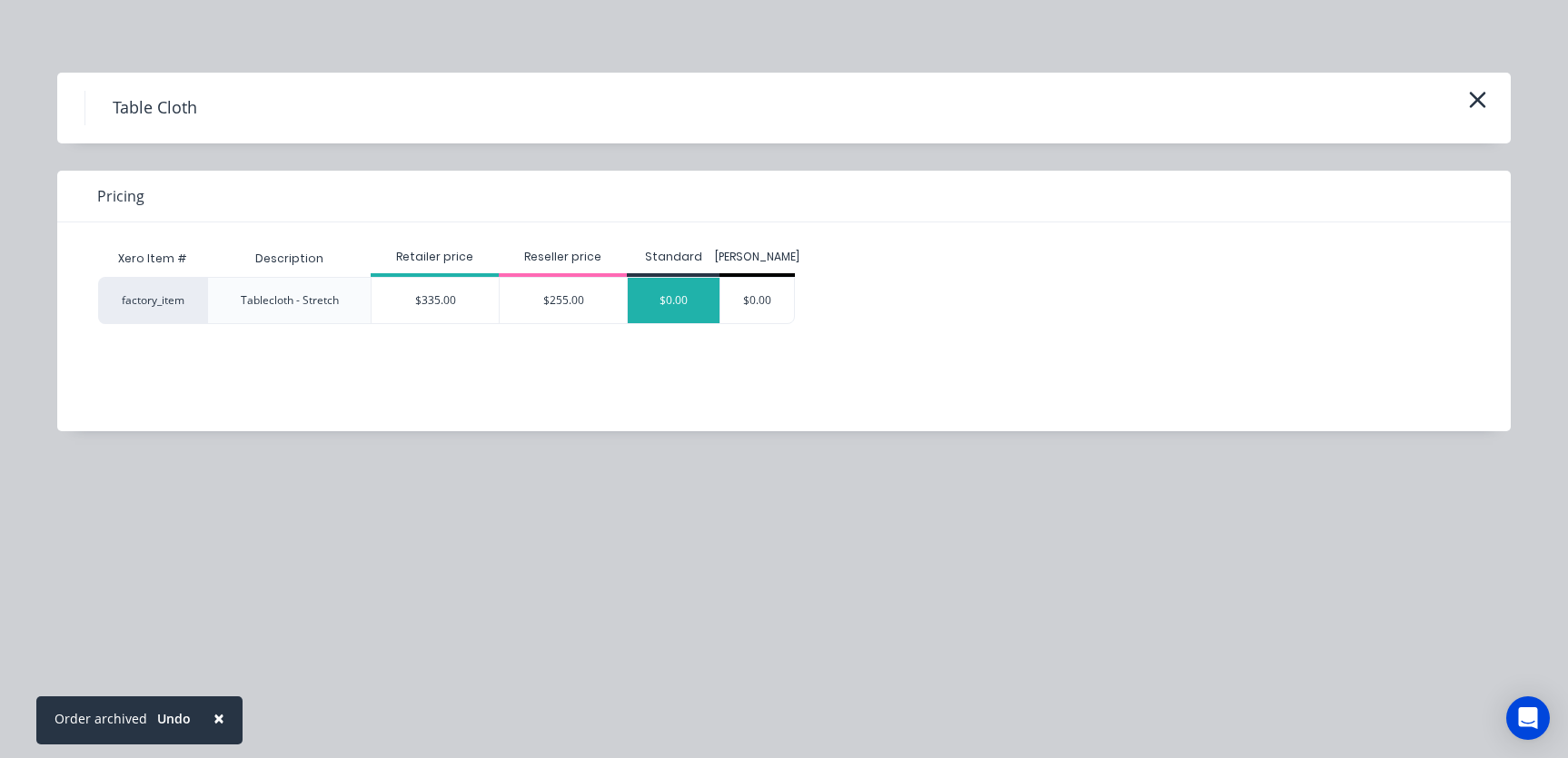
click at [659, 307] on div "$0.00" at bounding box center [673, 301] width 92 height 45
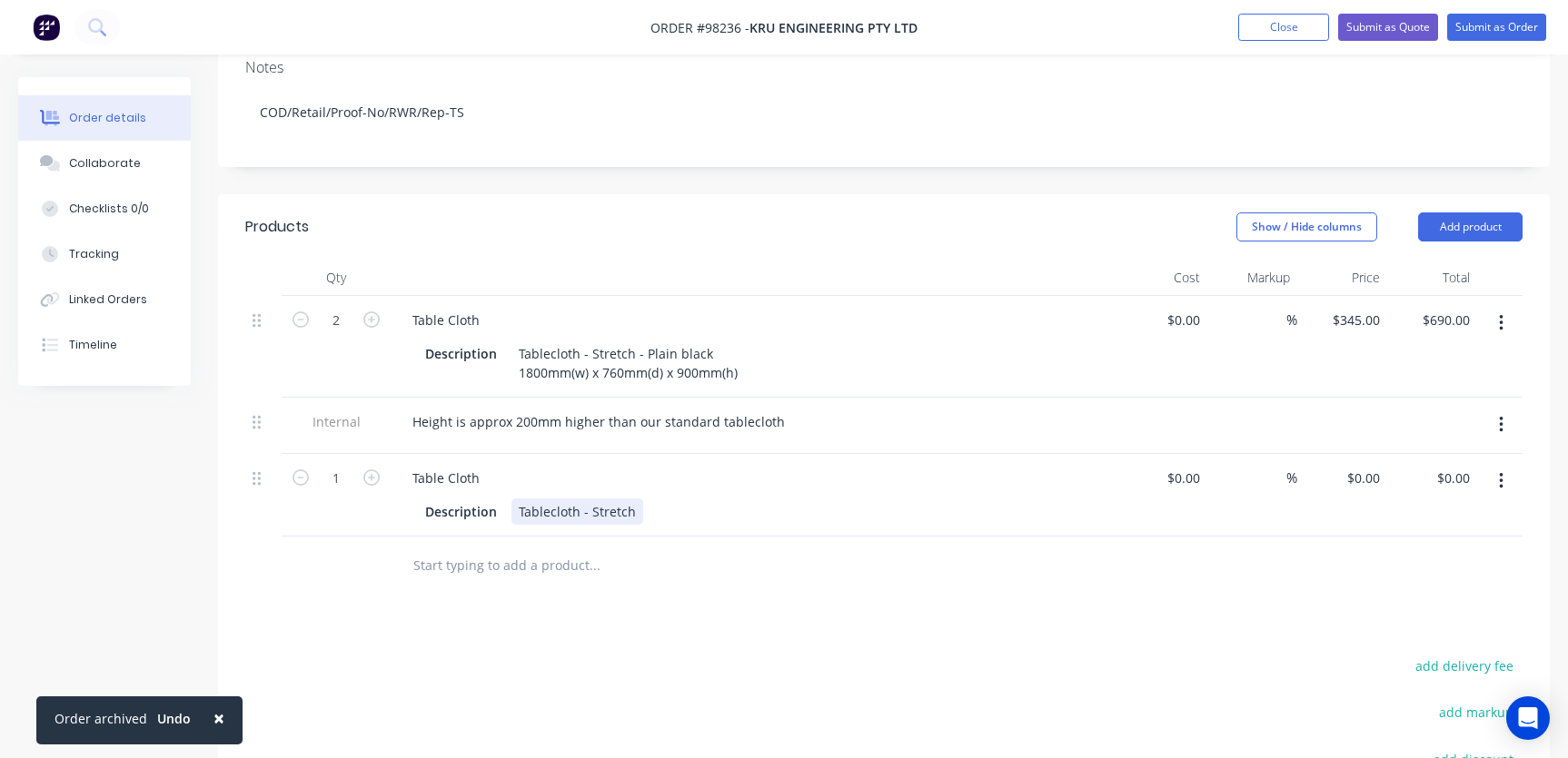
click at [631, 499] on div "Tablecloth - Stretch" at bounding box center [578, 512] width 132 height 27
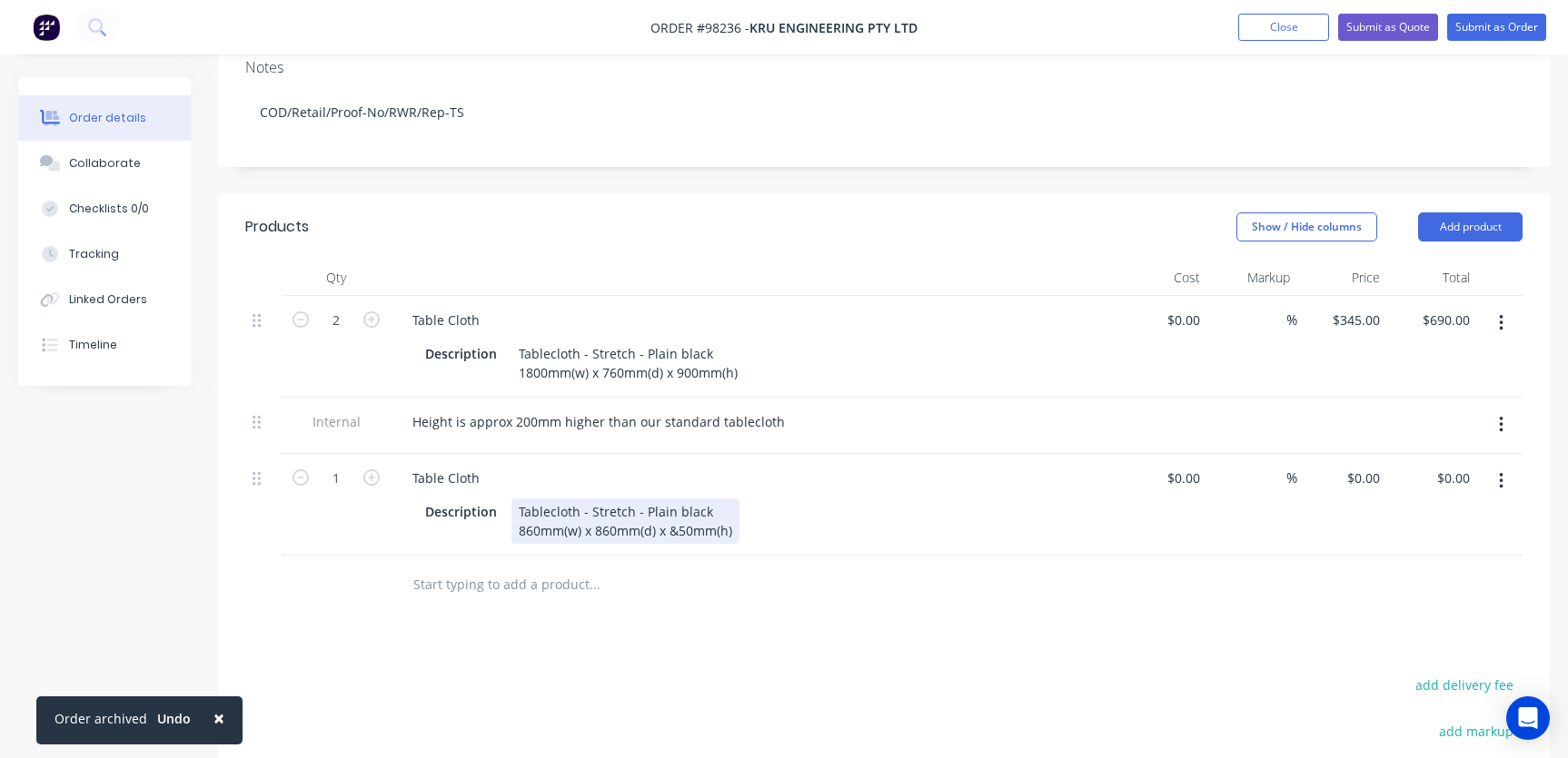
click at [677, 504] on div "Tablecloth - Stretch - Plain black 860mm(w) x 860mm(d) x &50mm(h)" at bounding box center [625, 521] width 228 height 45
click at [528, 567] on input "text" at bounding box center [593, 585] width 364 height 36
click at [1465, 213] on button "Add product" at bounding box center [1470, 227] width 104 height 29
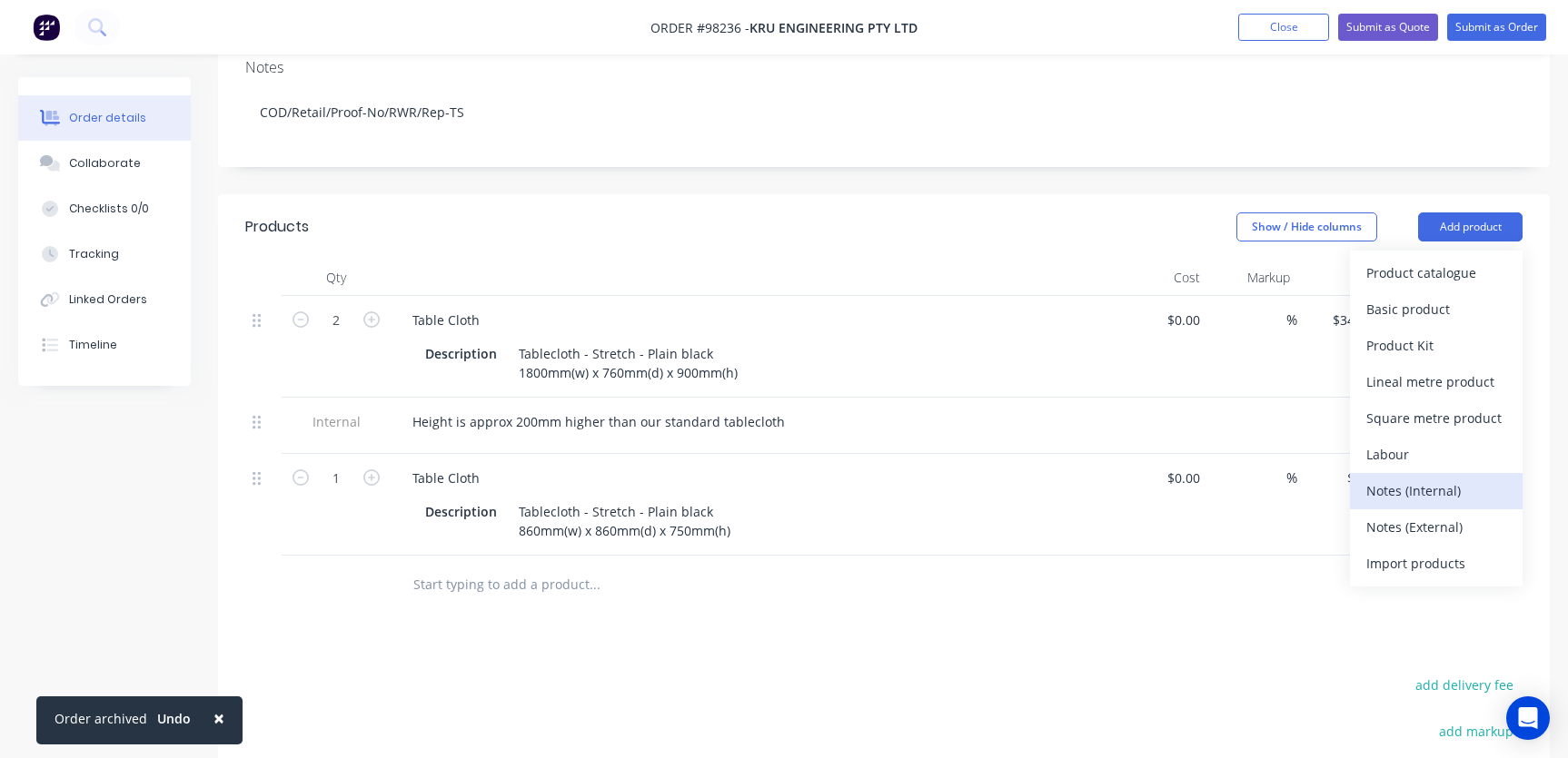
click at [1443, 478] on div "Notes (Internal)" at bounding box center [1436, 491] width 140 height 27
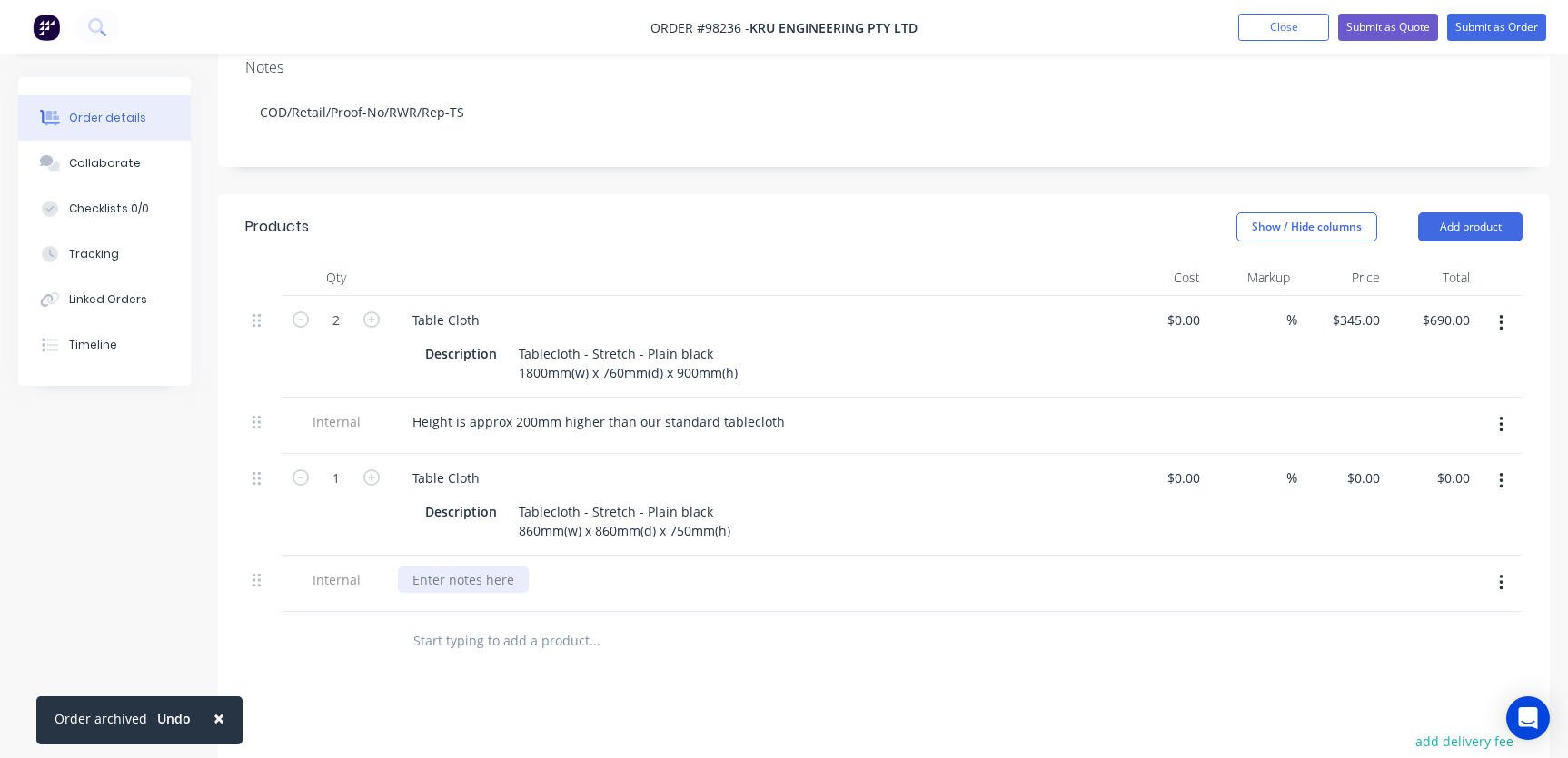
click at [429, 567] on div at bounding box center [463, 580] width 131 height 27
click at [783, 678] on div "Products Show / Hide columns Add product Qty Cost Markup Price Total 2 Table Cl…" at bounding box center [883, 651] width 1331 height 913
click at [1354, 454] on div "0 $0.00" at bounding box center [1341, 505] width 90 height 102
type input "99.30"
type input "0.00"
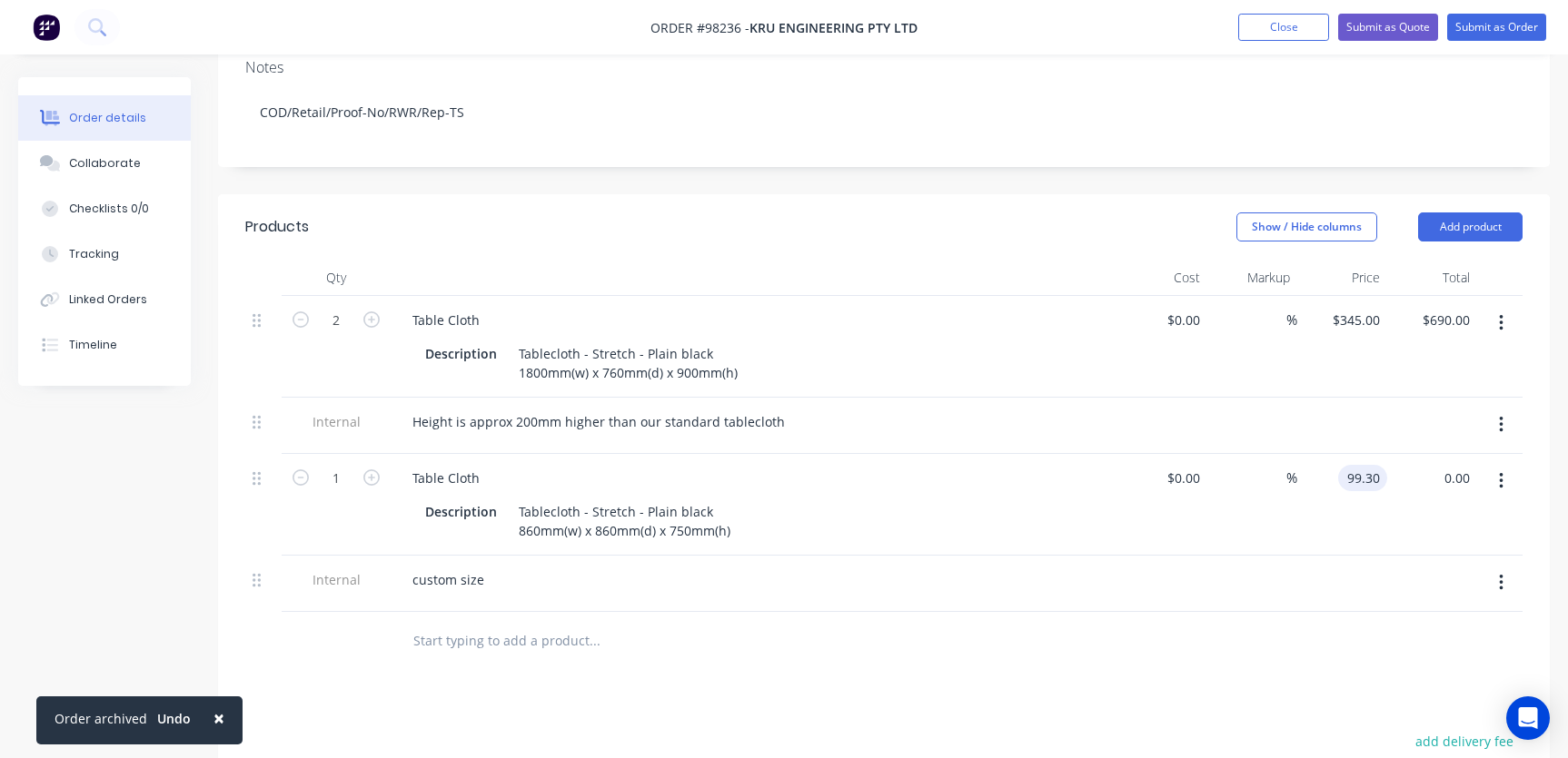
type input "$99.30"
type input "99.30"
type input "$99.30"
click at [1290, 24] on button "Close" at bounding box center [1283, 28] width 91 height 28
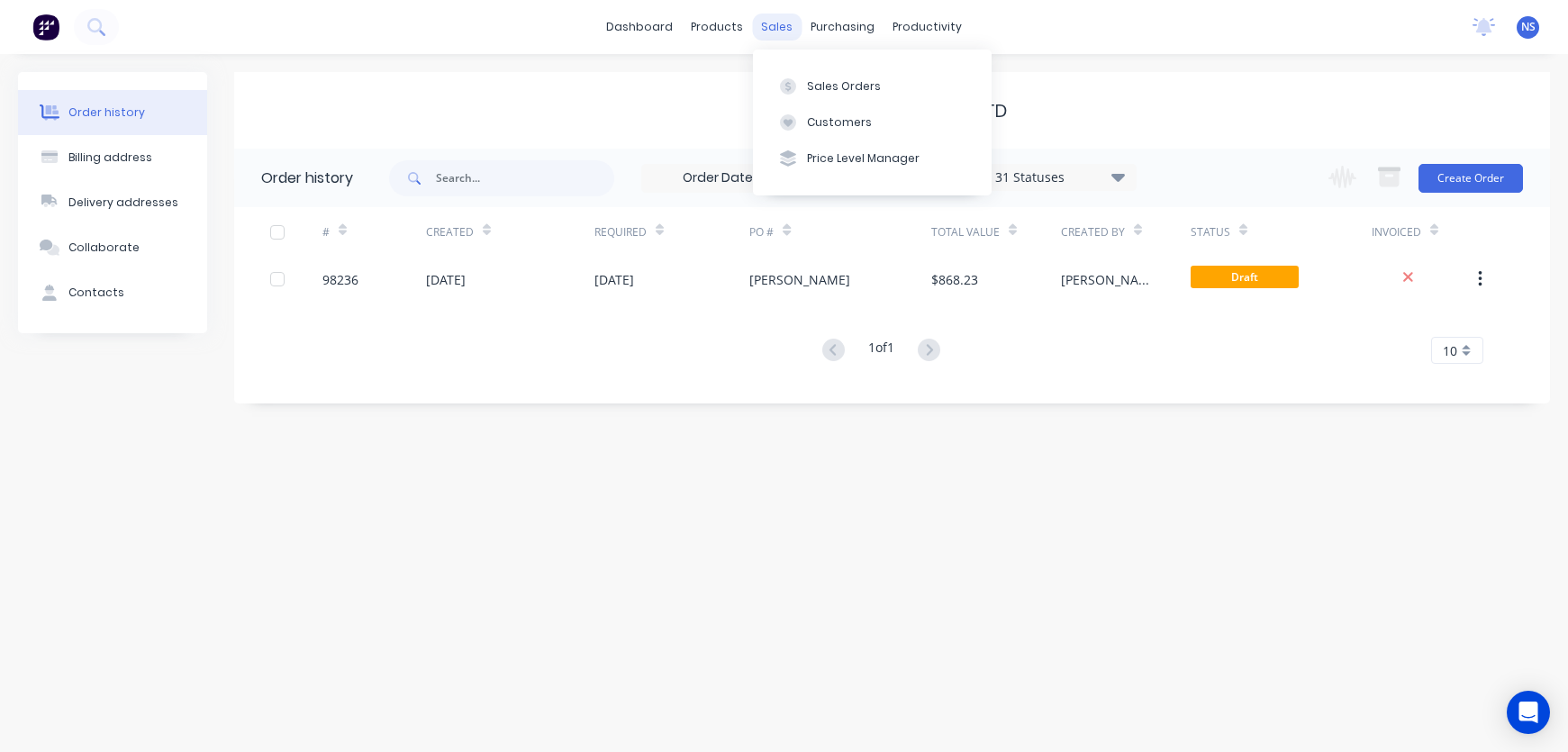
click at [772, 22] on div "sales" at bounding box center [776, 27] width 50 height 27
click at [829, 86] on div "Sales Orders" at bounding box center [845, 86] width 74 height 17
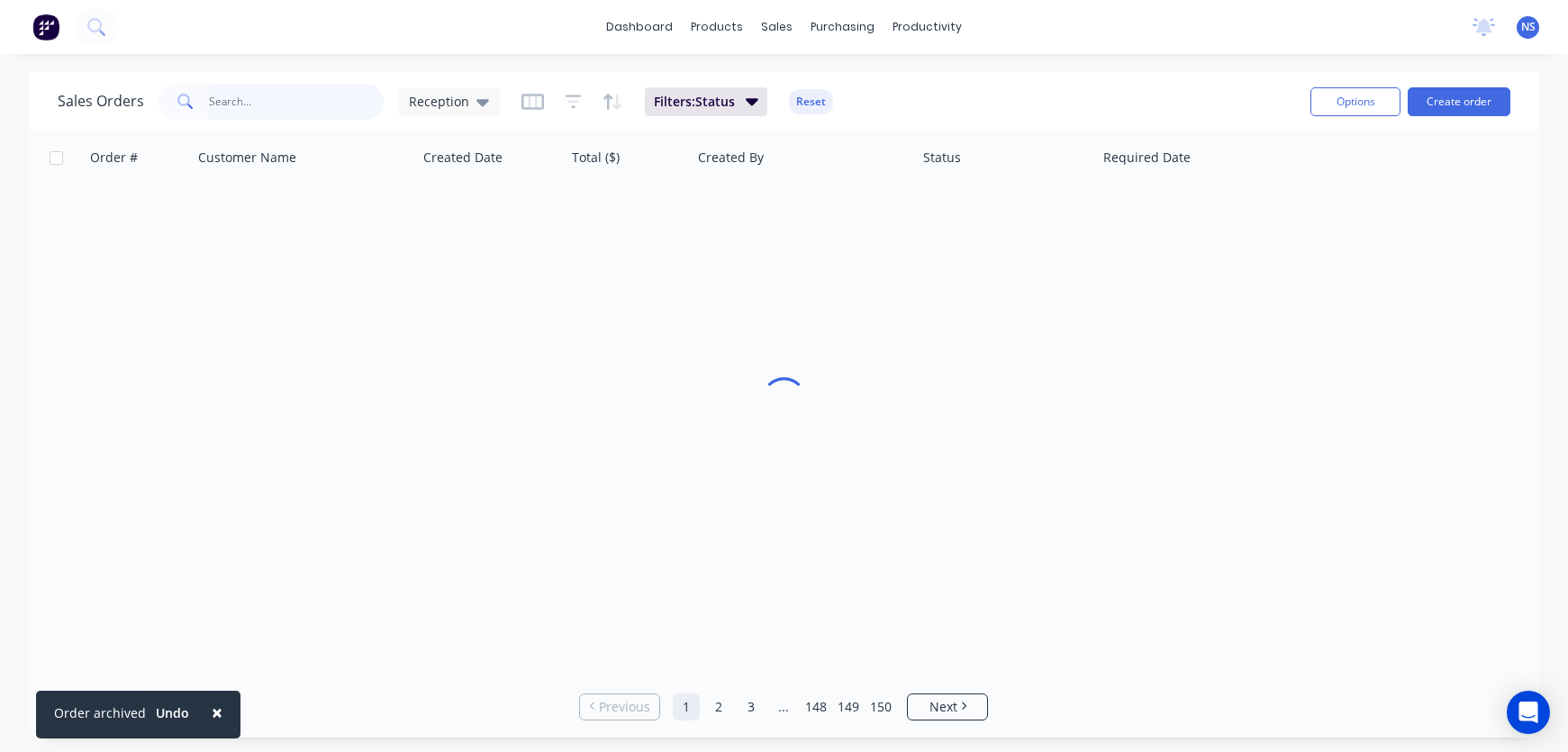
click at [247, 94] on input "text" at bounding box center [297, 102] width 176 height 36
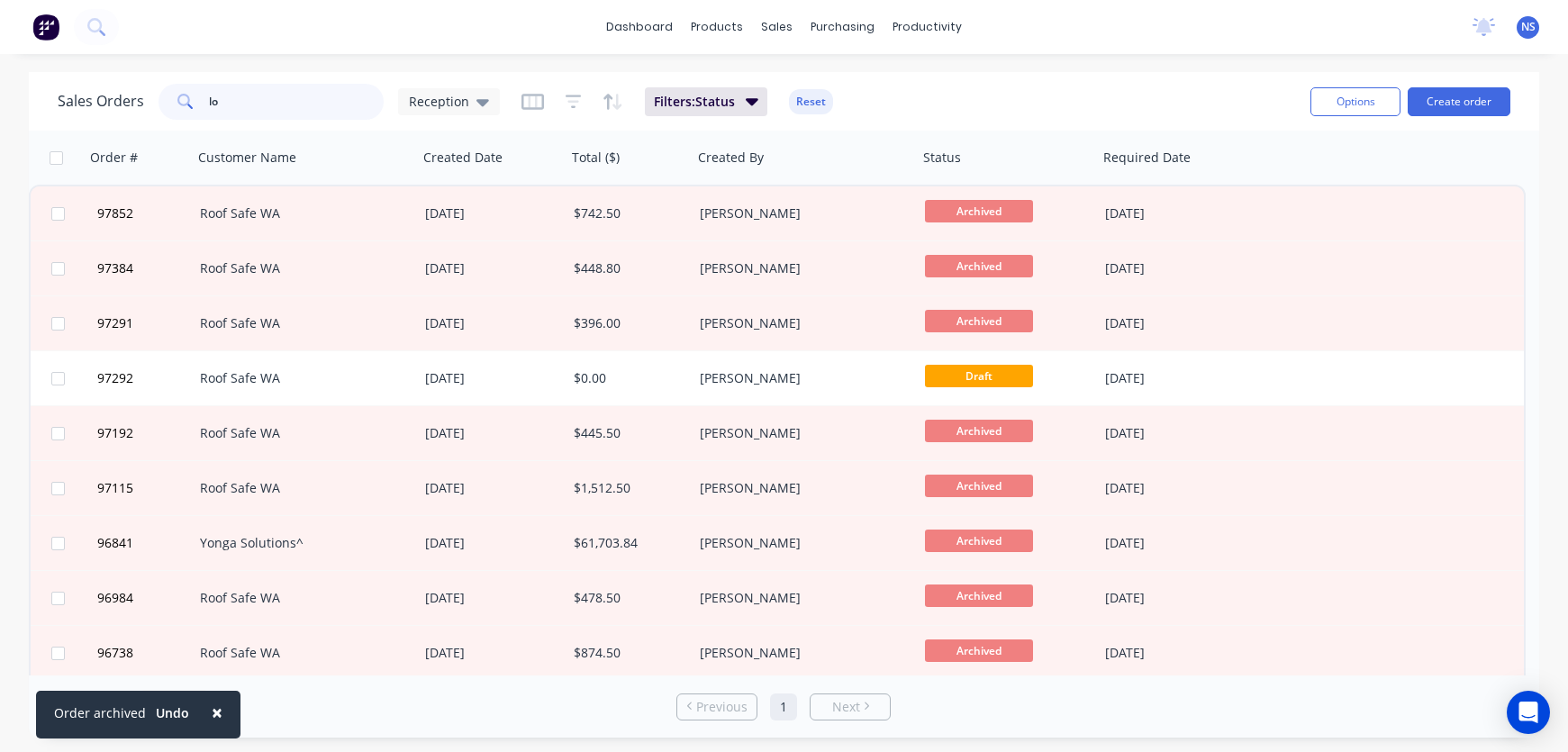
type input "l"
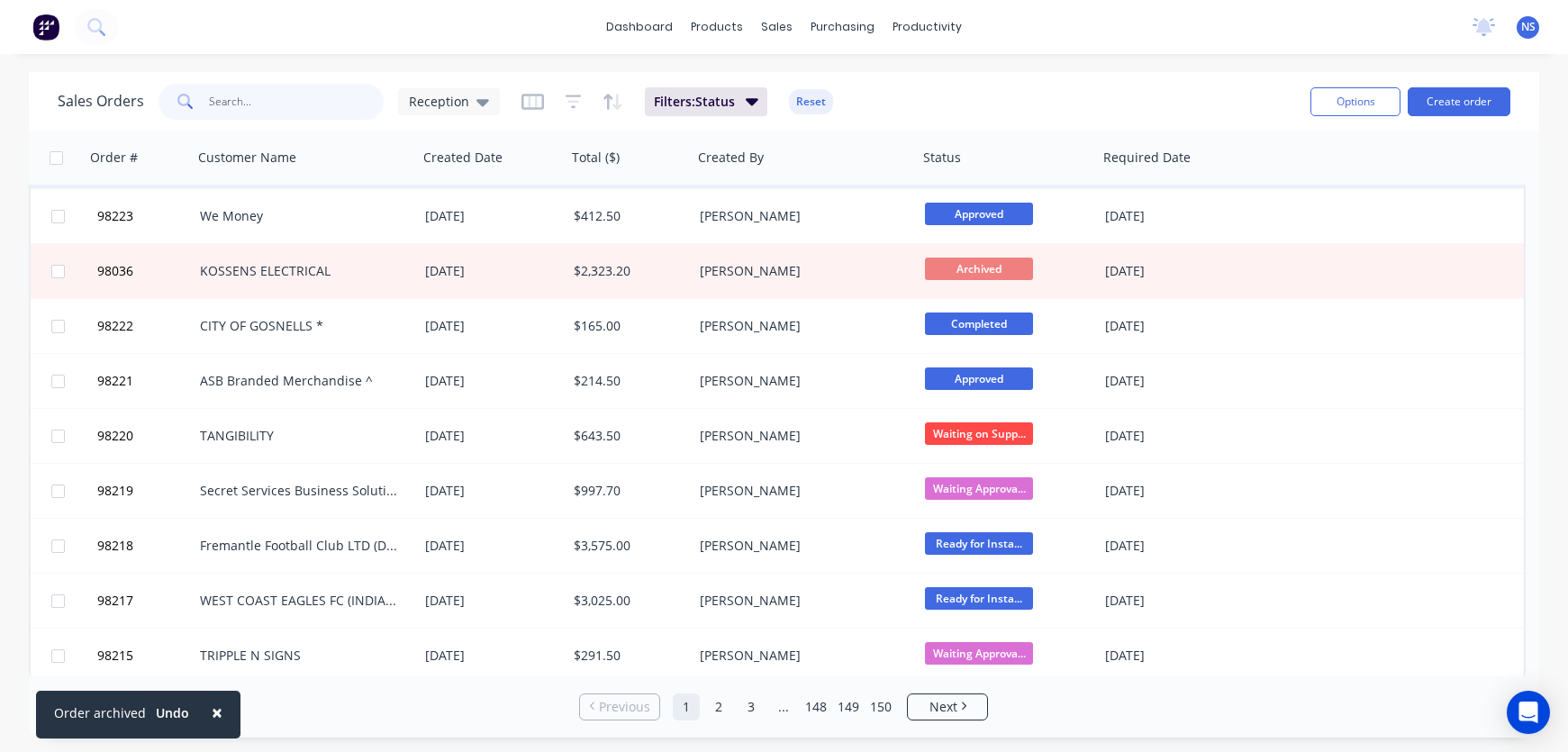
scroll to position [883, 0]
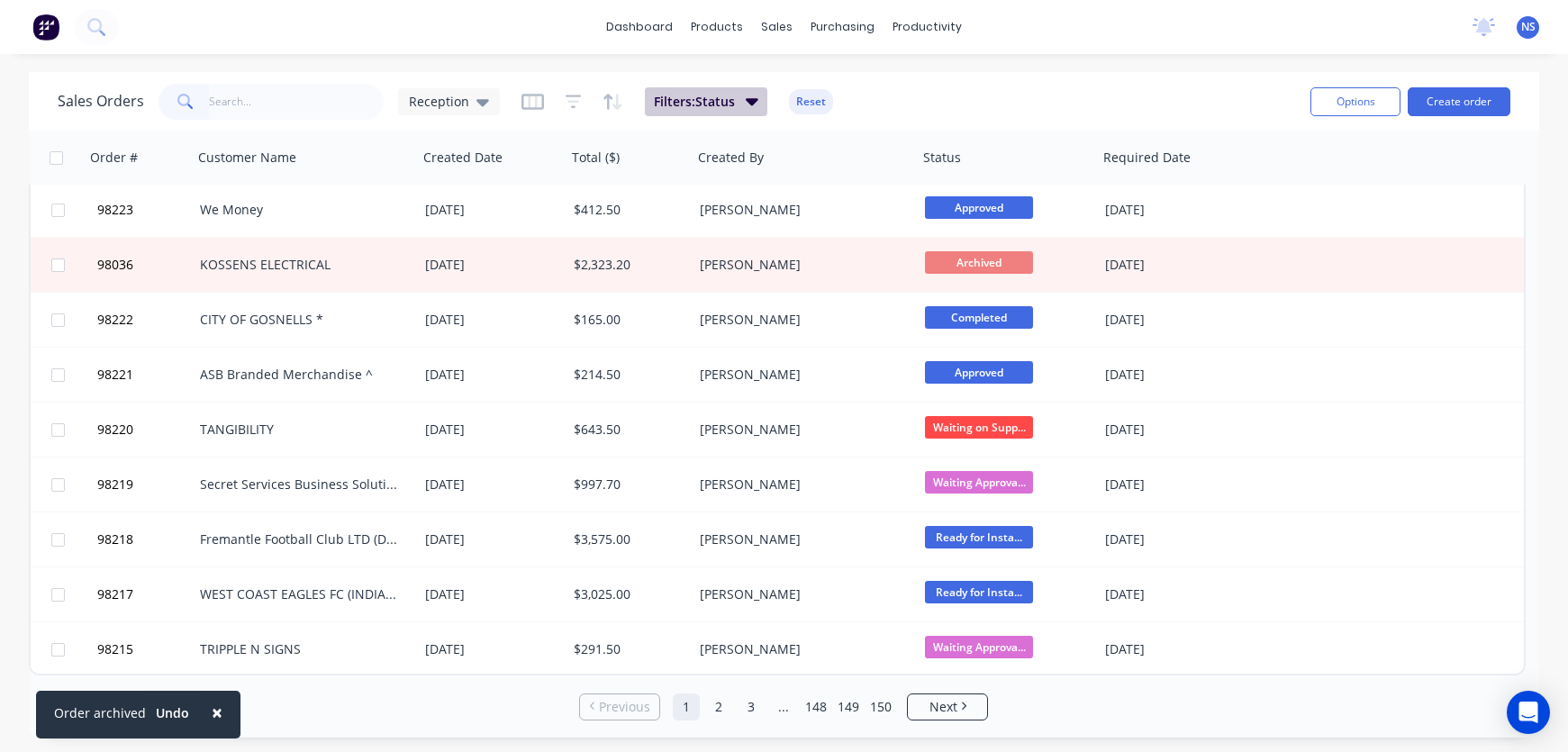
click at [736, 103] on button "Filters: Status" at bounding box center [706, 101] width 122 height 28
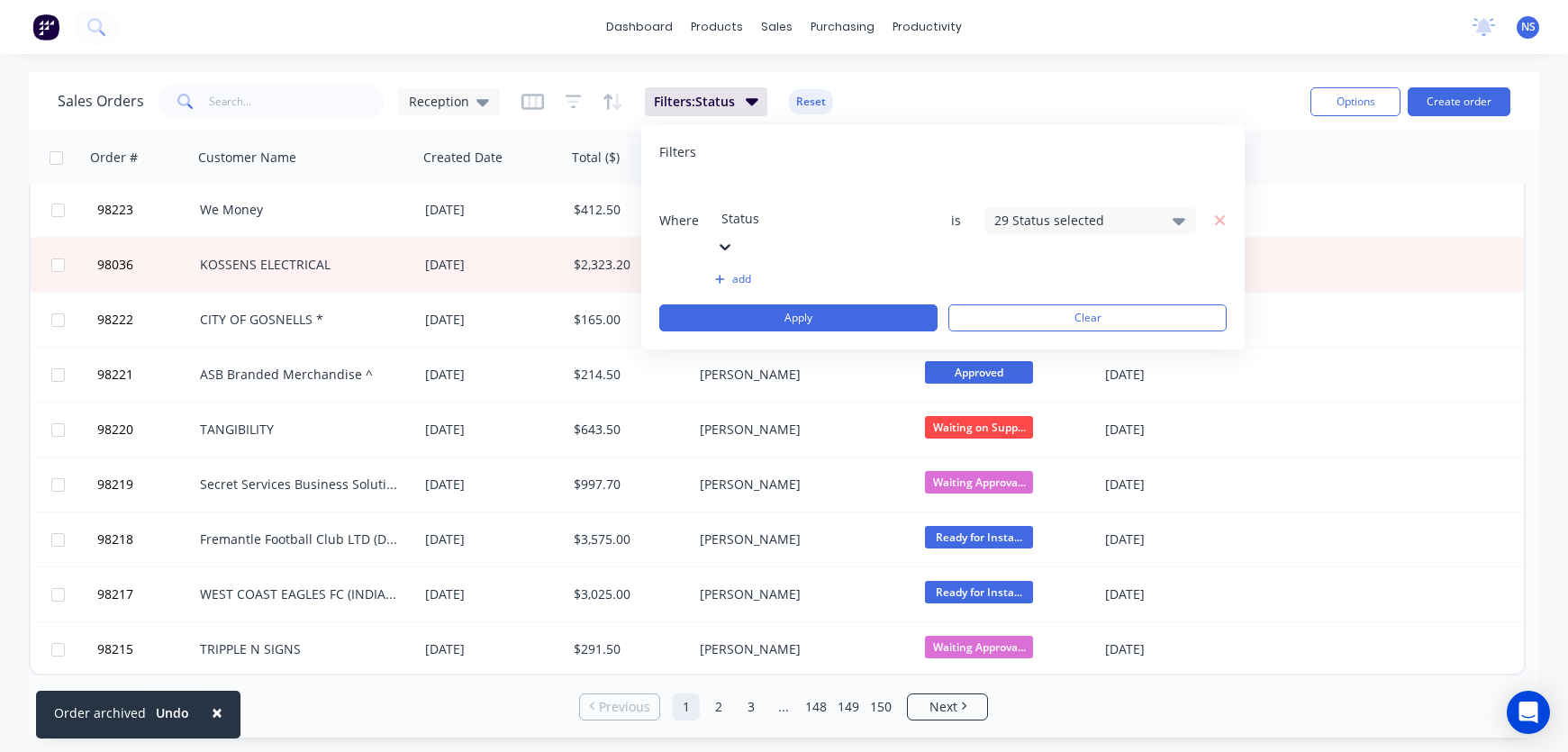
click at [1174, 211] on icon at bounding box center [1179, 221] width 13 height 20
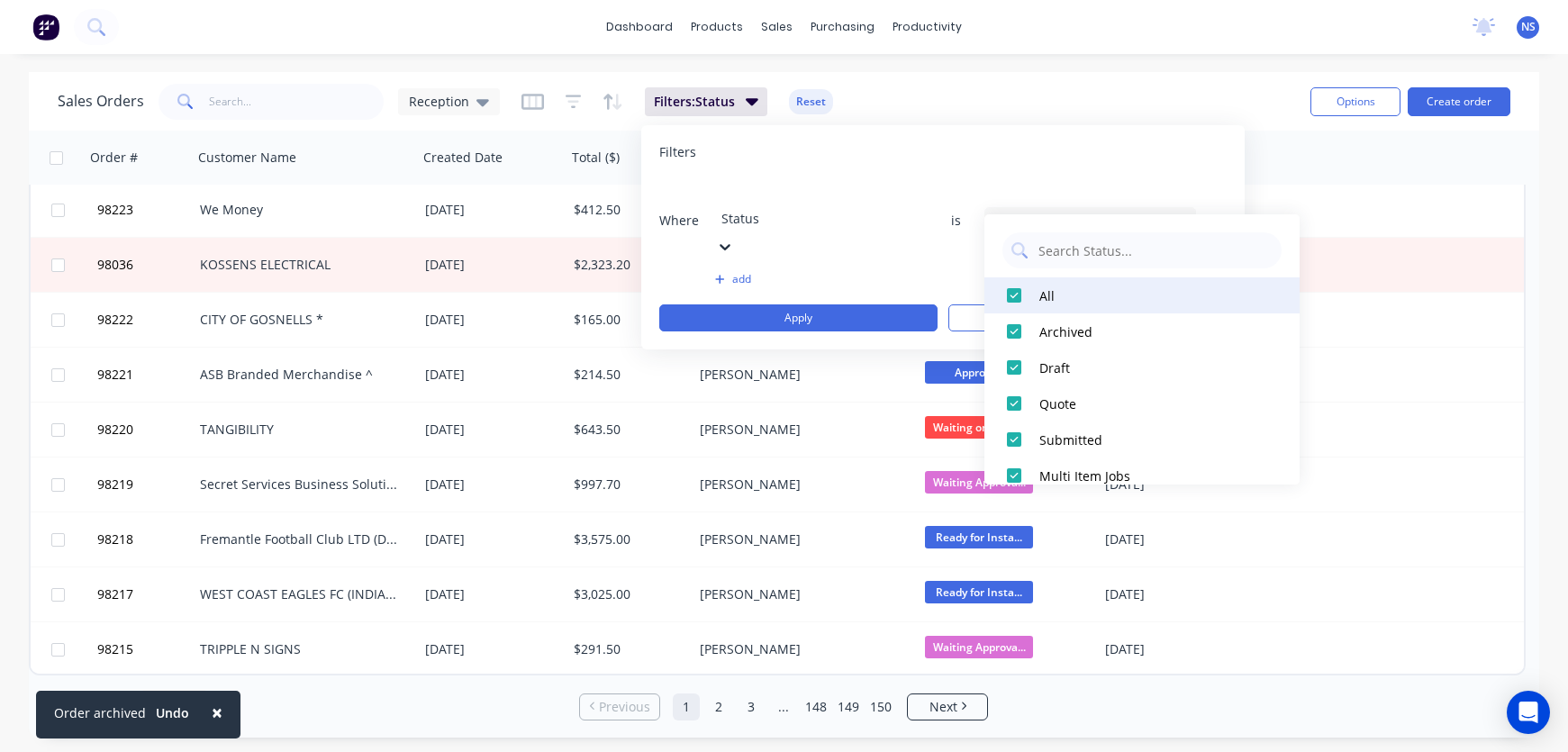
click at [1011, 297] on div at bounding box center [1014, 295] width 36 height 36
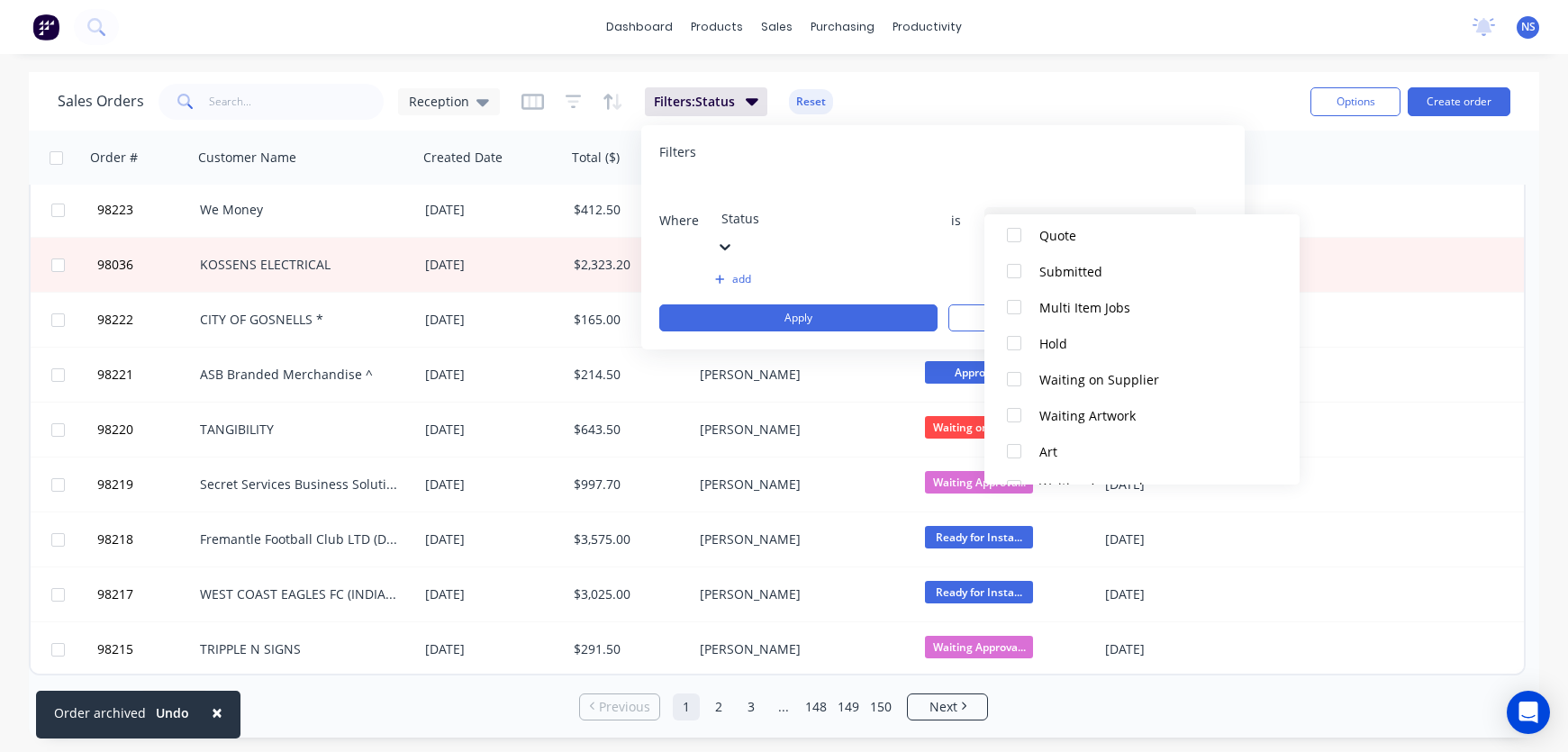
scroll to position [169, 0]
click at [1014, 450] on div at bounding box center [1014, 450] width 36 height 36
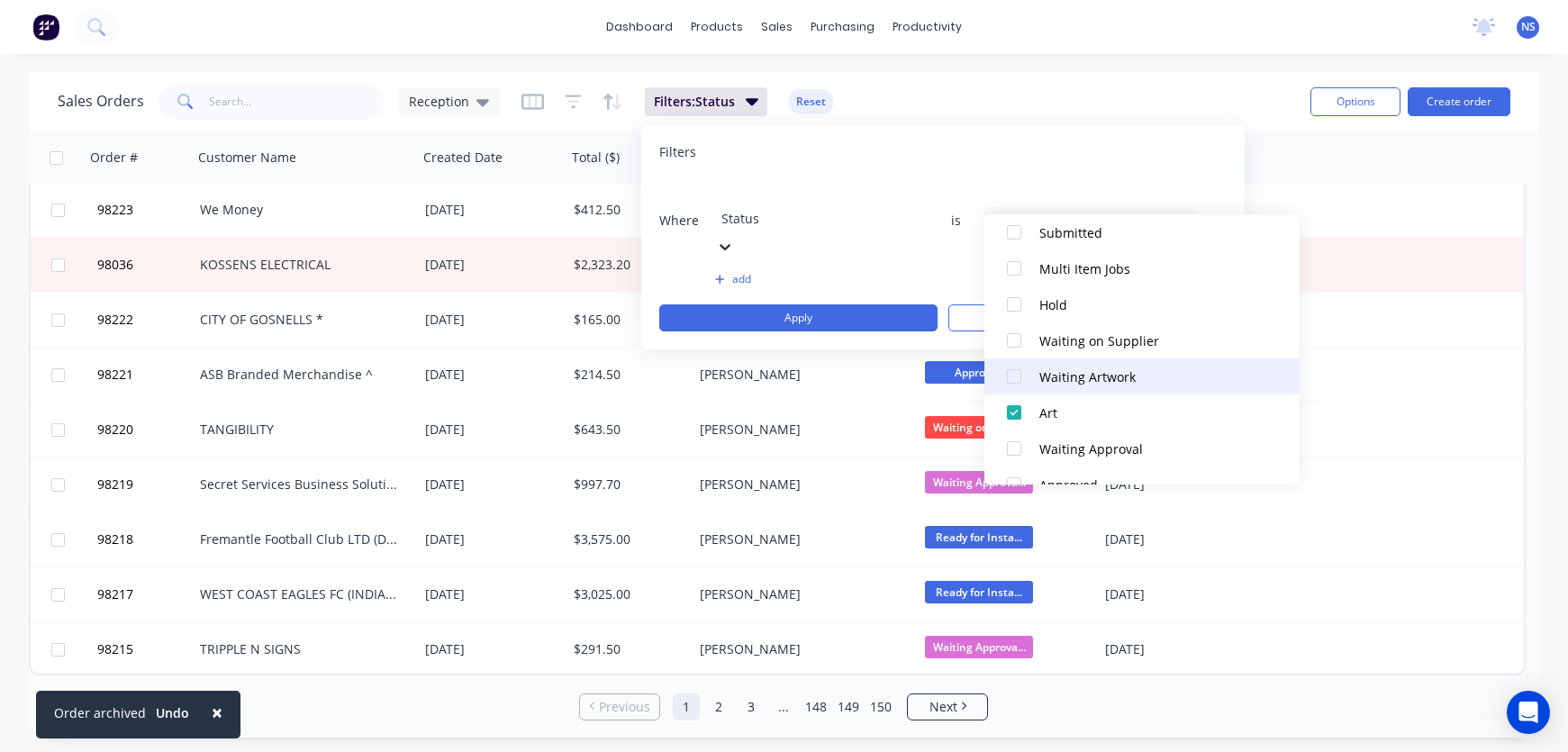
scroll to position [297, 0]
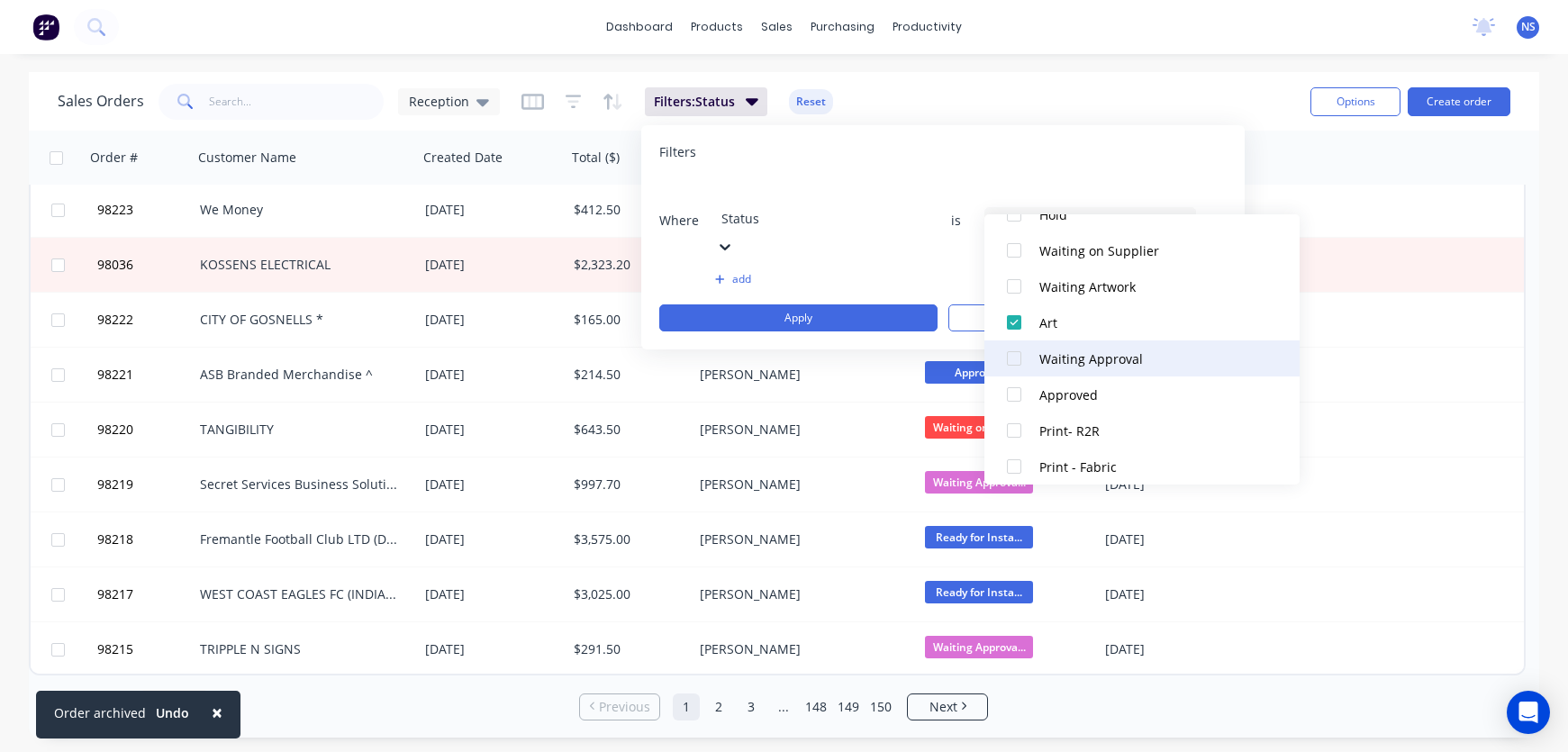
click at [1021, 357] on div at bounding box center [1014, 358] width 36 height 36
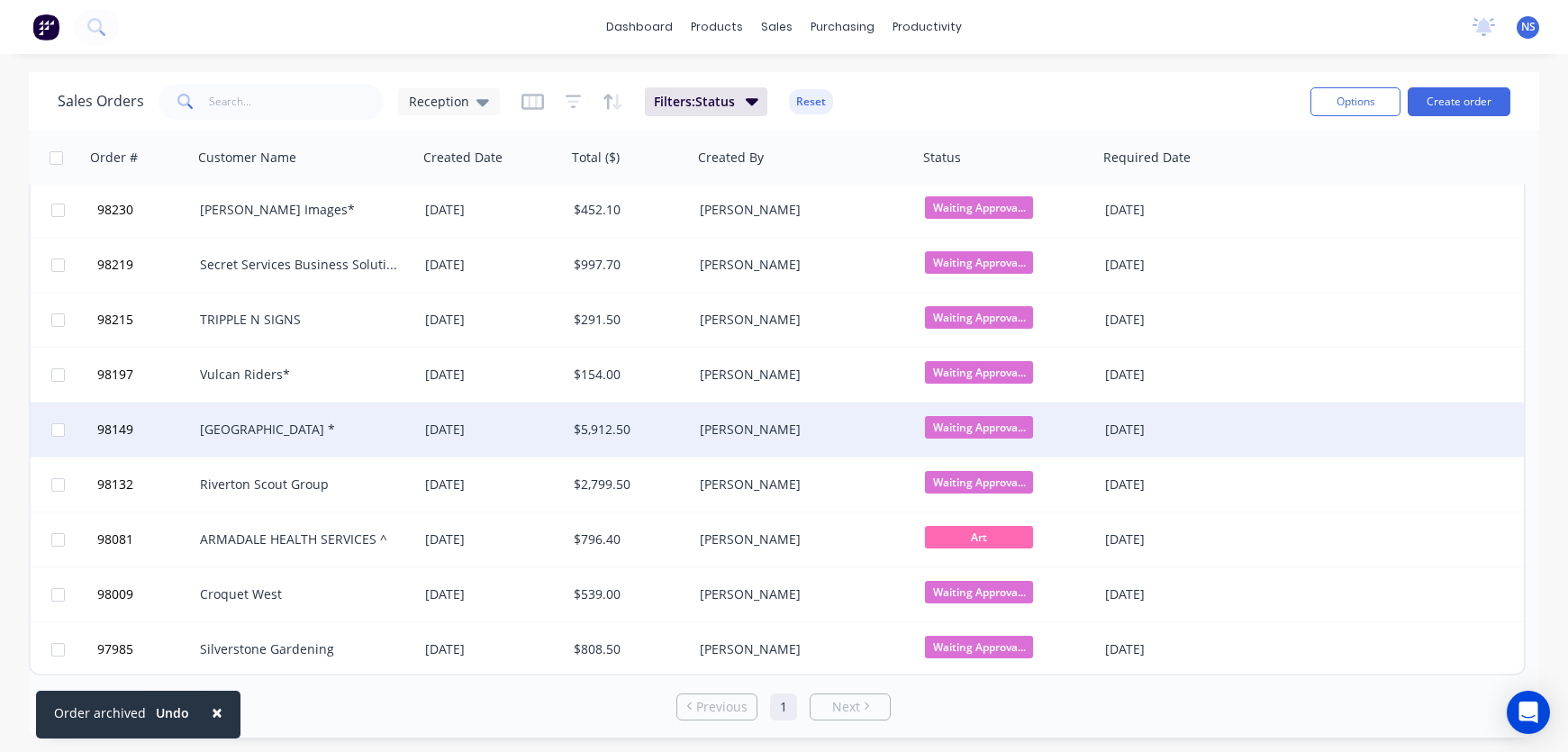
scroll to position [0, 0]
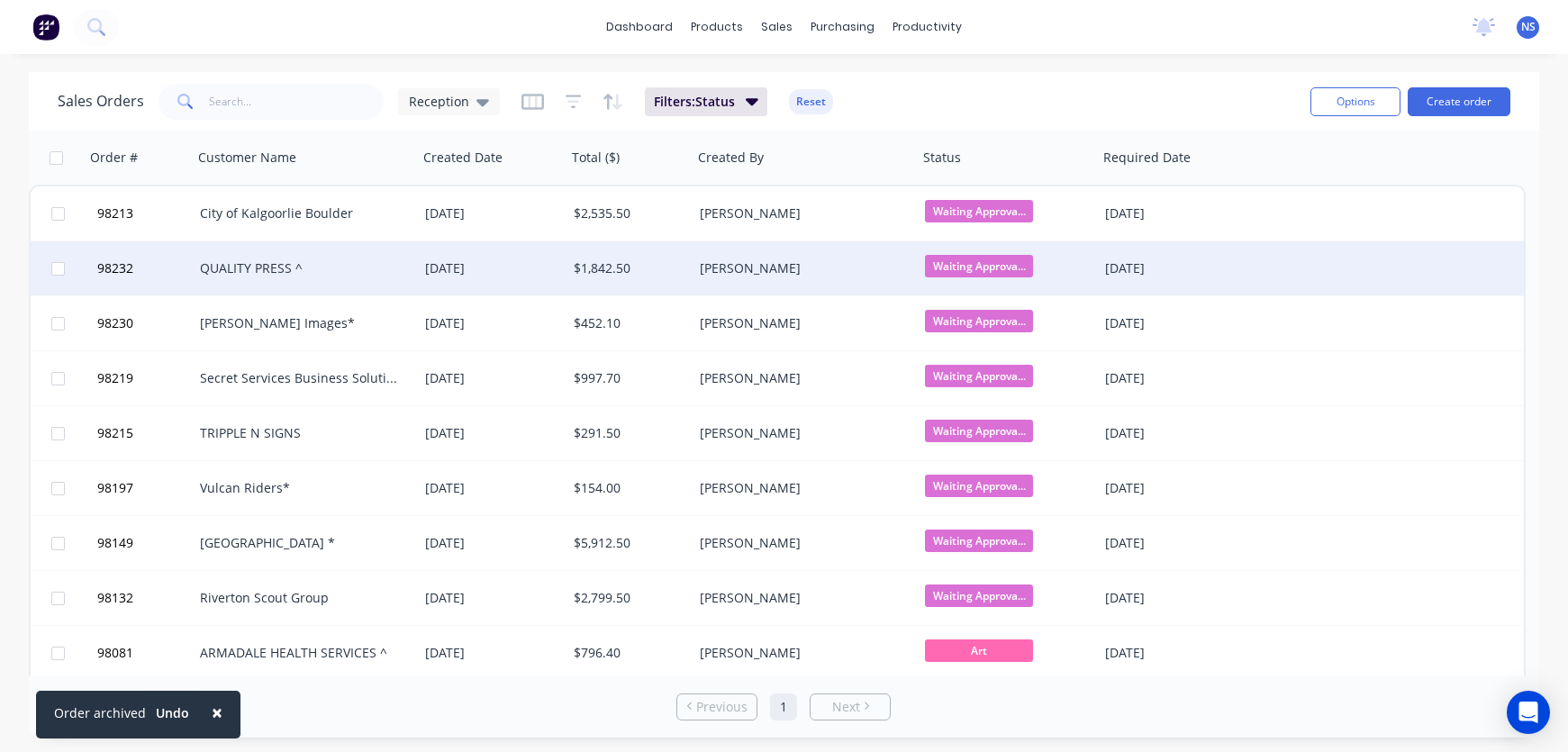
click at [350, 270] on div "QUALITY PRESS ^" at bounding box center [300, 268] width 200 height 18
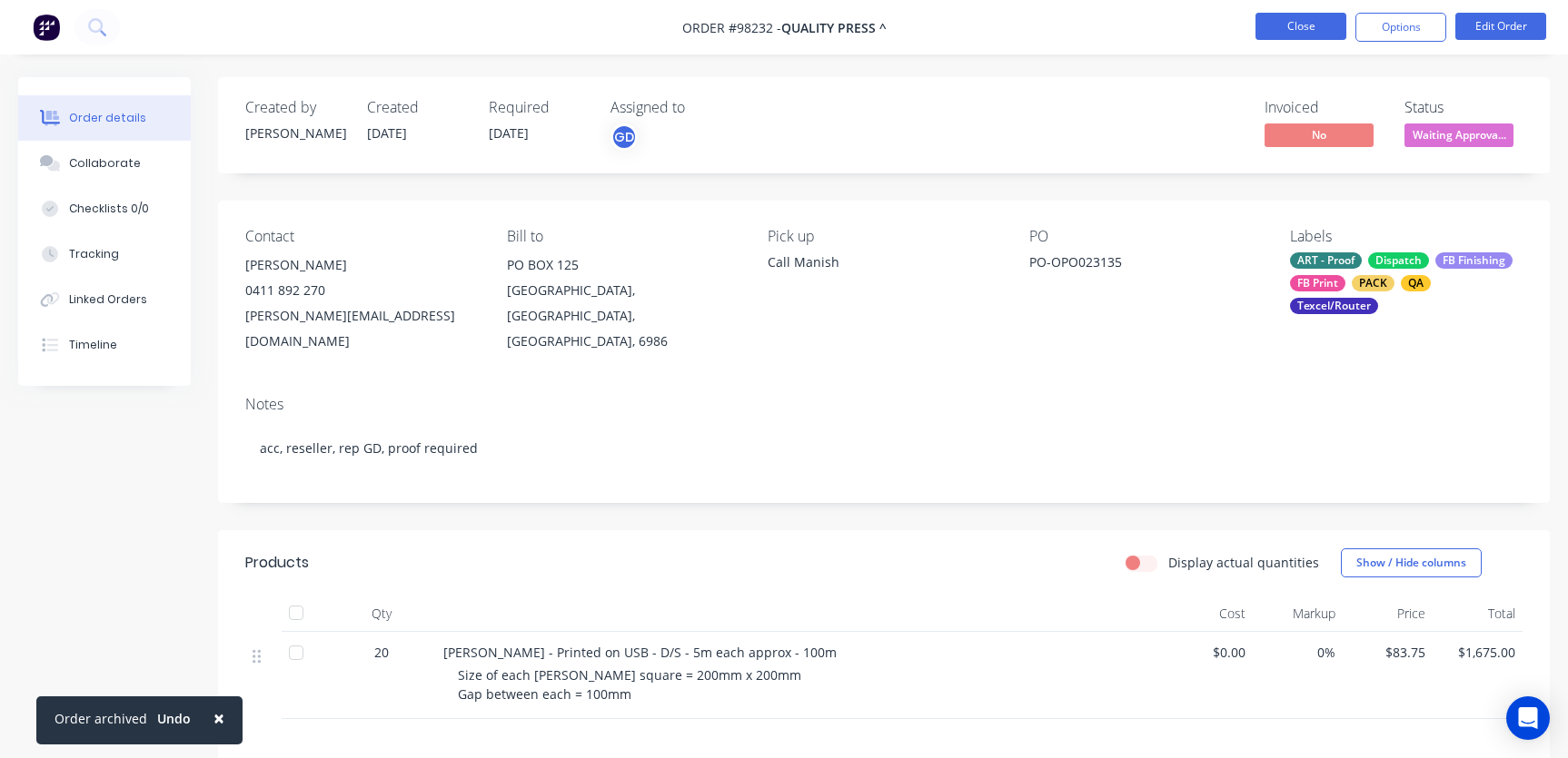
click at [1286, 27] on button "Close" at bounding box center [1301, 27] width 91 height 28
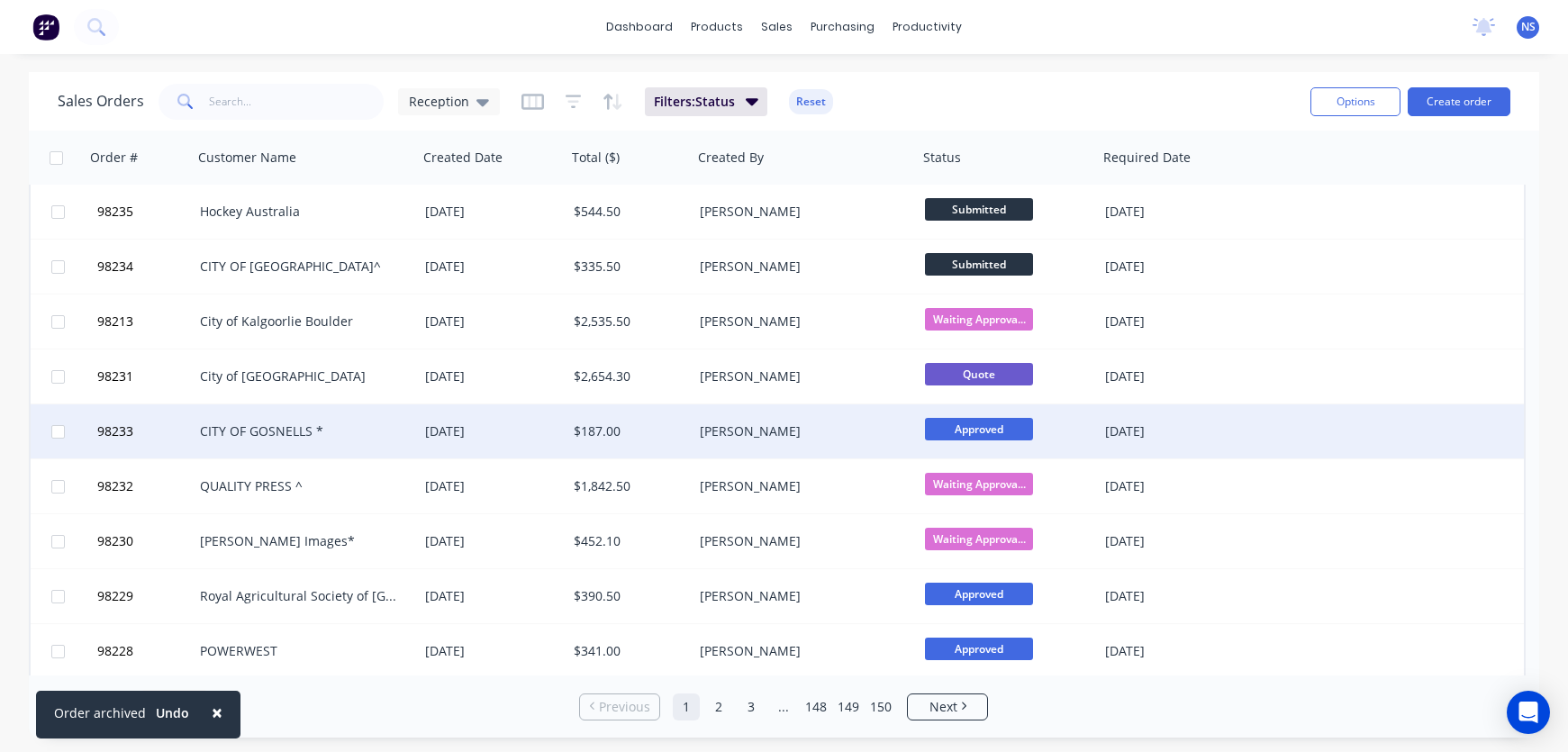
scroll to position [374, 0]
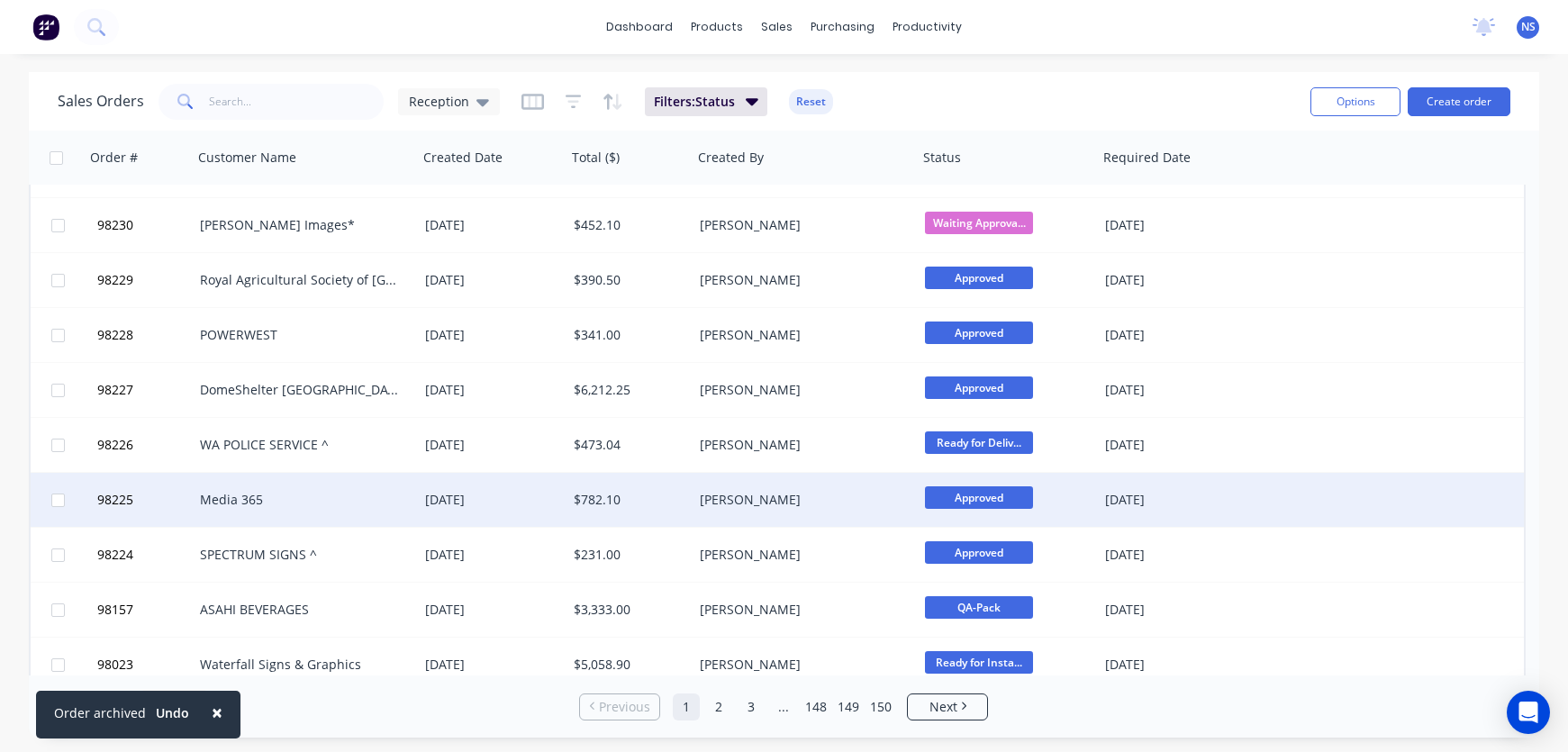
click at [360, 491] on div "Media 365" at bounding box center [300, 500] width 200 height 18
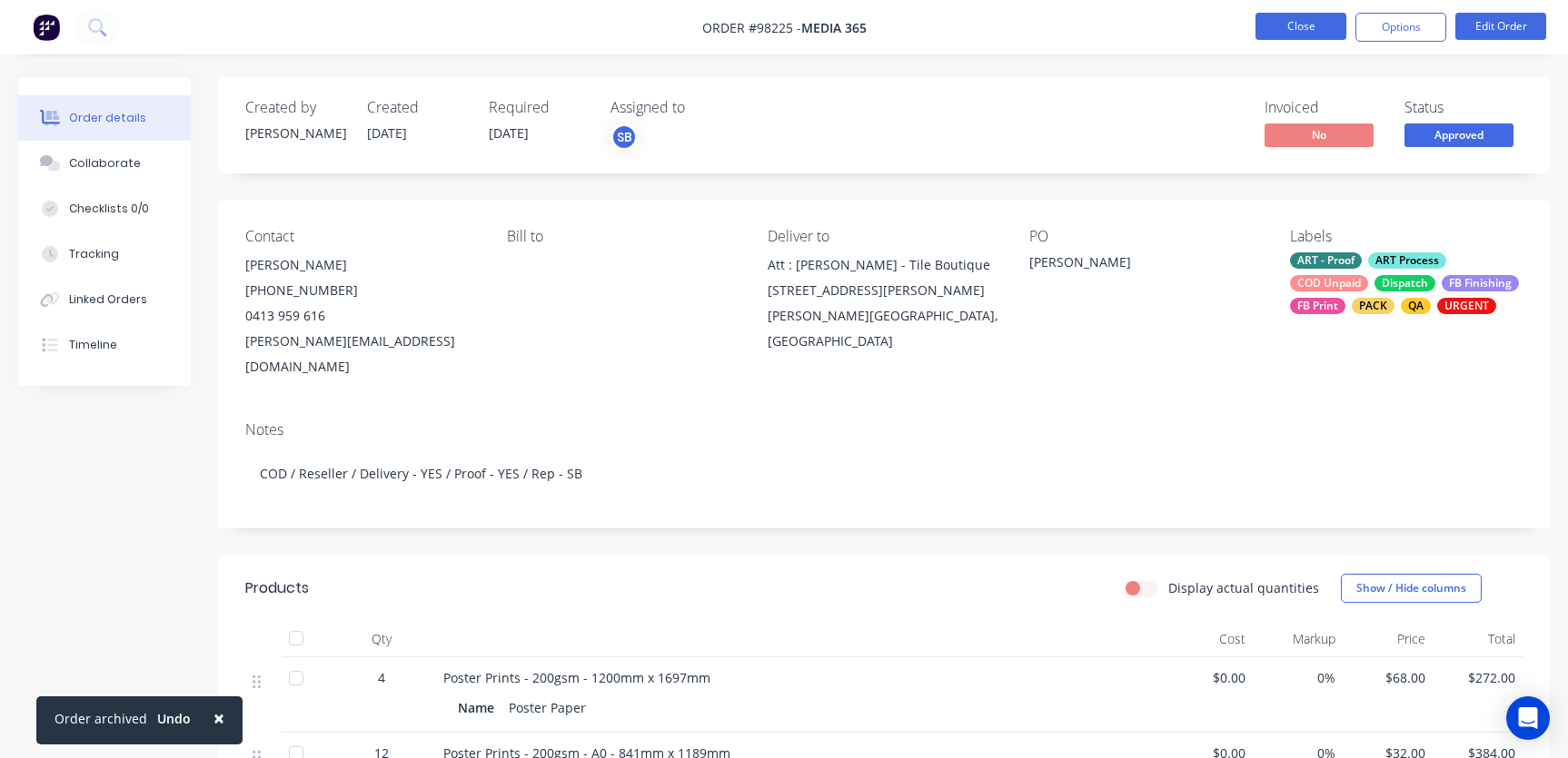
click at [1285, 32] on button "Close" at bounding box center [1301, 27] width 91 height 28
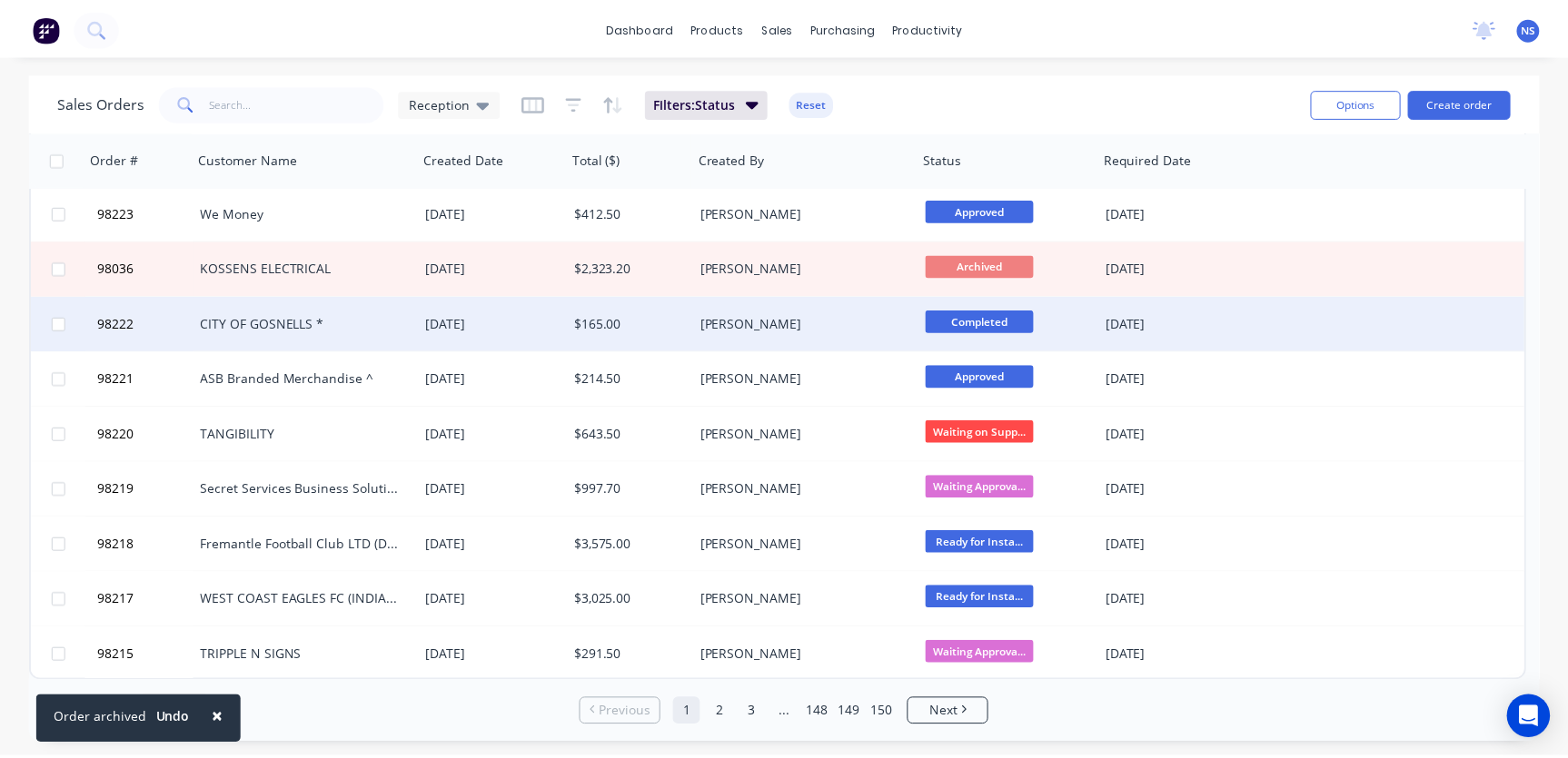
scroll to position [890, 0]
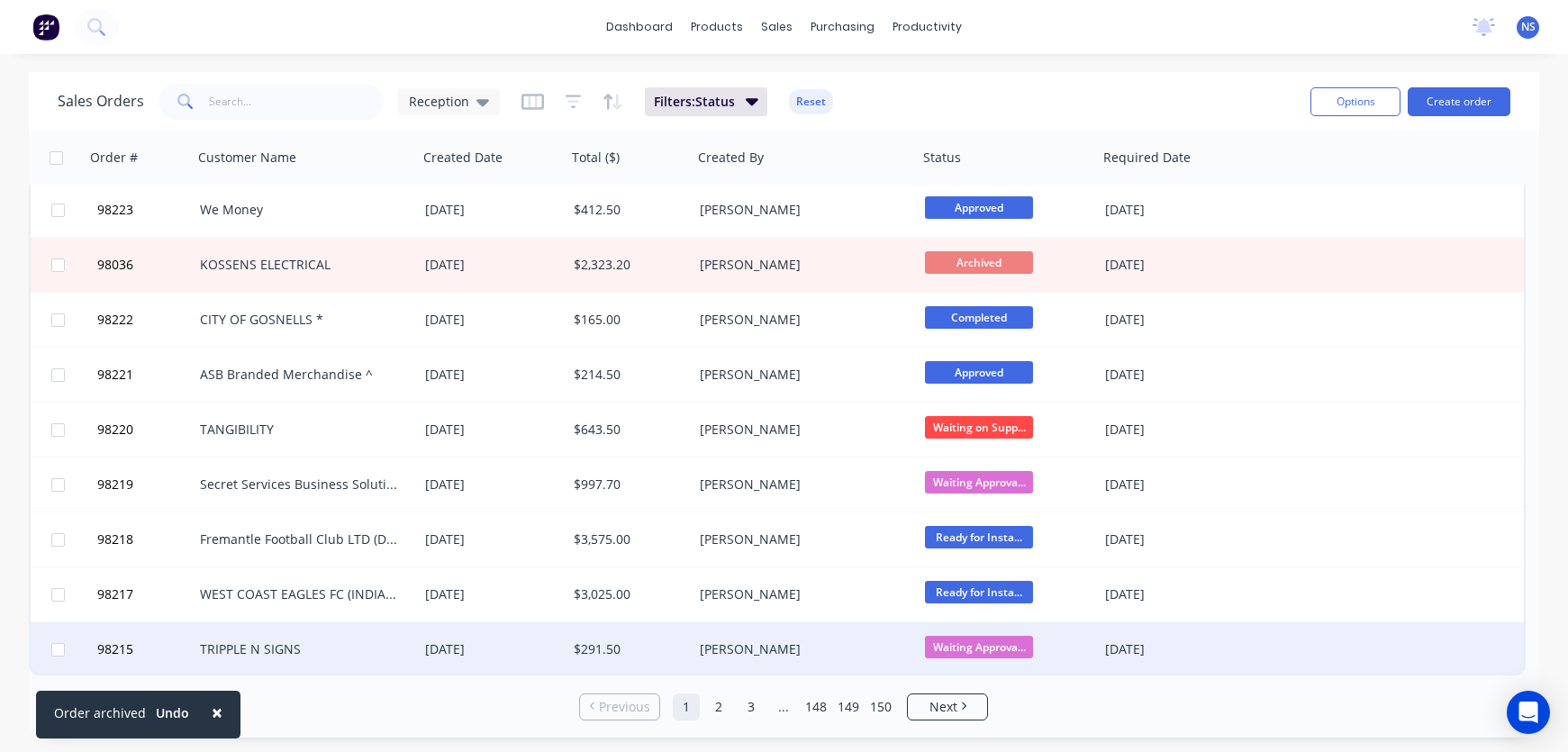
click at [535, 648] on div "[DATE]" at bounding box center [492, 649] width 134 height 18
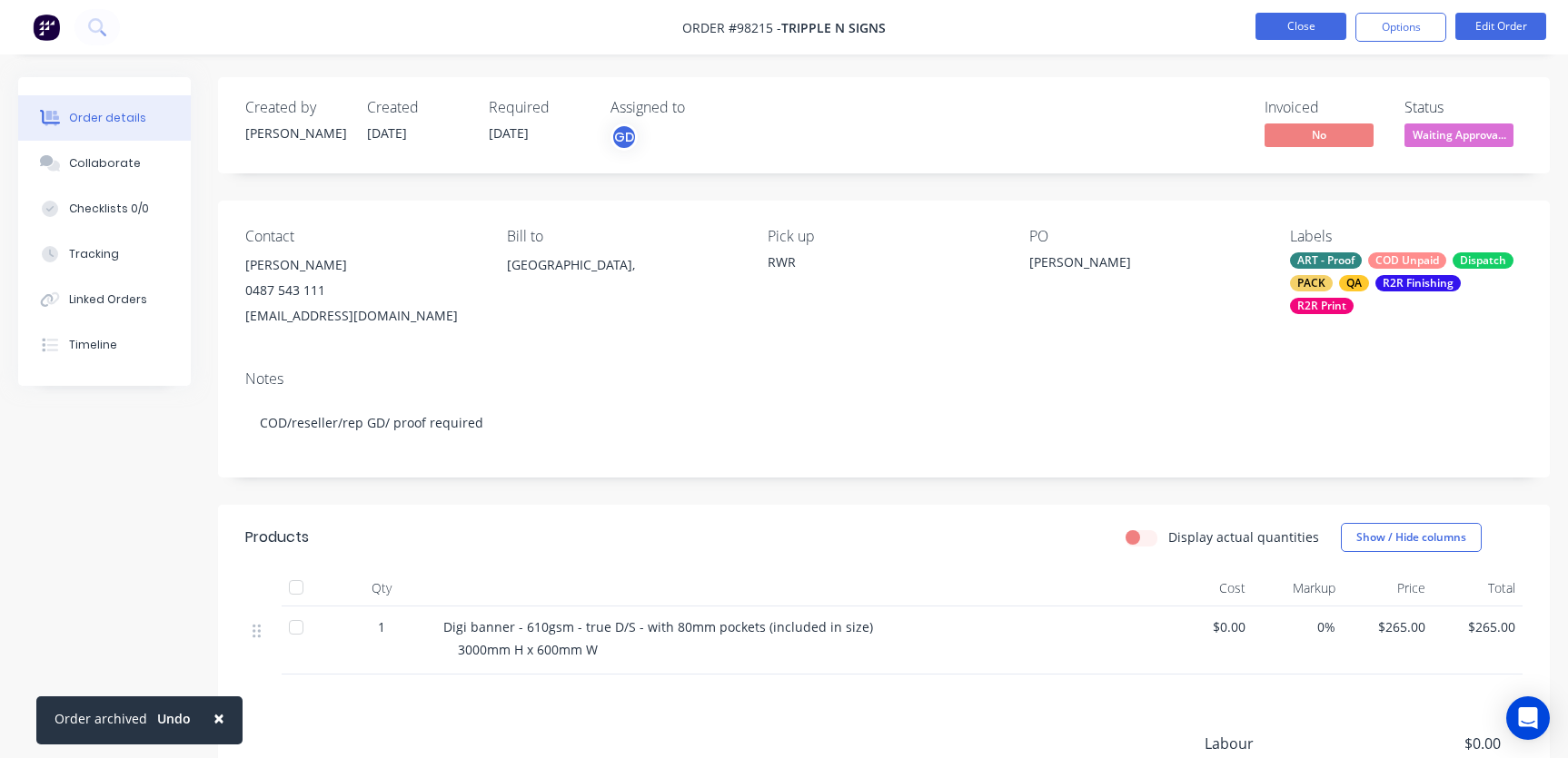
click at [1281, 25] on button "Close" at bounding box center [1301, 27] width 91 height 28
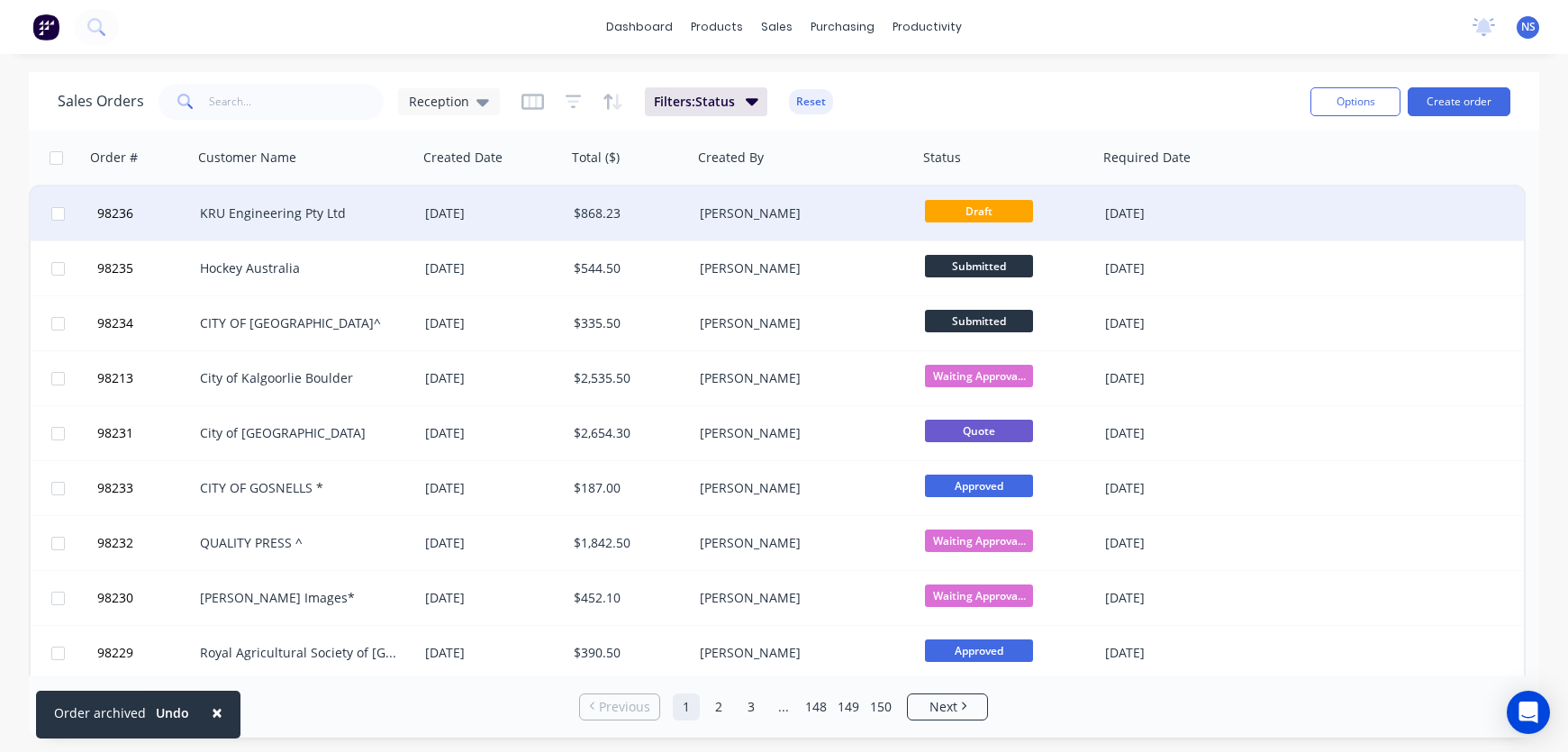
click at [833, 210] on div "[PERSON_NAME]" at bounding box center [800, 213] width 200 height 18
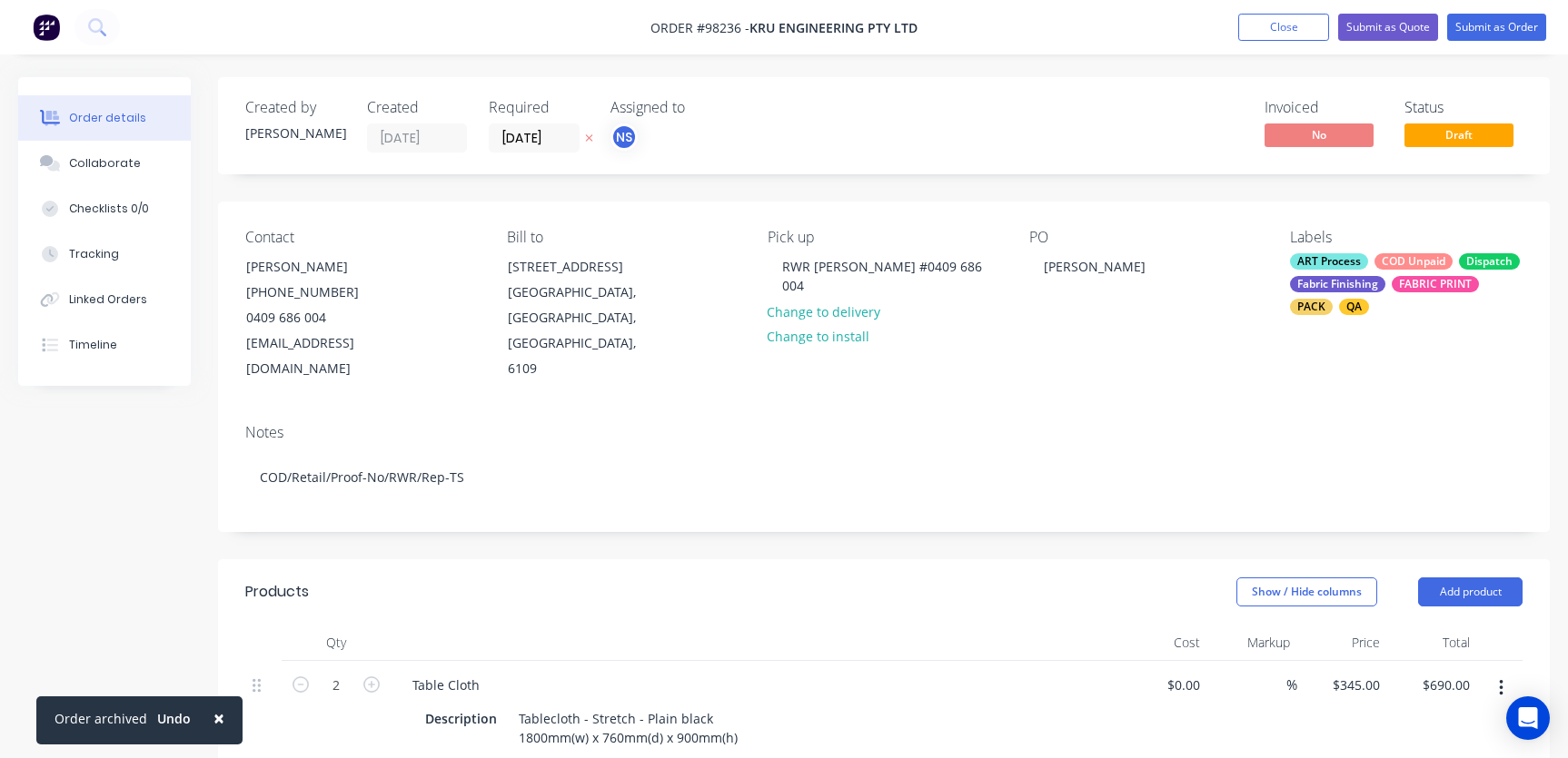
scroll to position [347, 0]
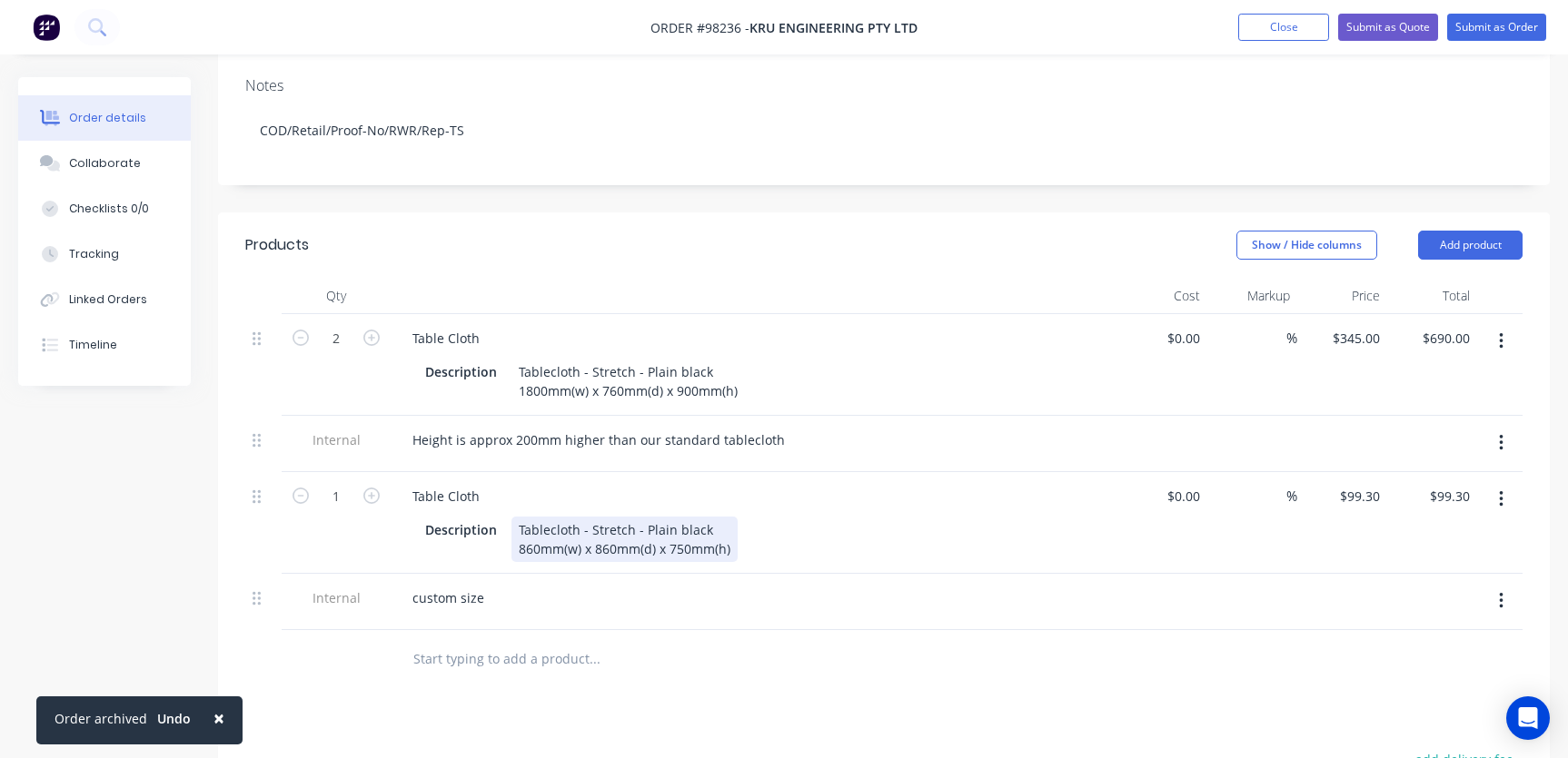
drag, startPoint x: 702, startPoint y: 504, endPoint x: 720, endPoint y: 504, distance: 18.0
click at [704, 517] on div "Tablecloth - Stretch - Plain black 860mm(w) x 860mm(d) x 750mm(h)" at bounding box center [624, 539] width 226 height 45
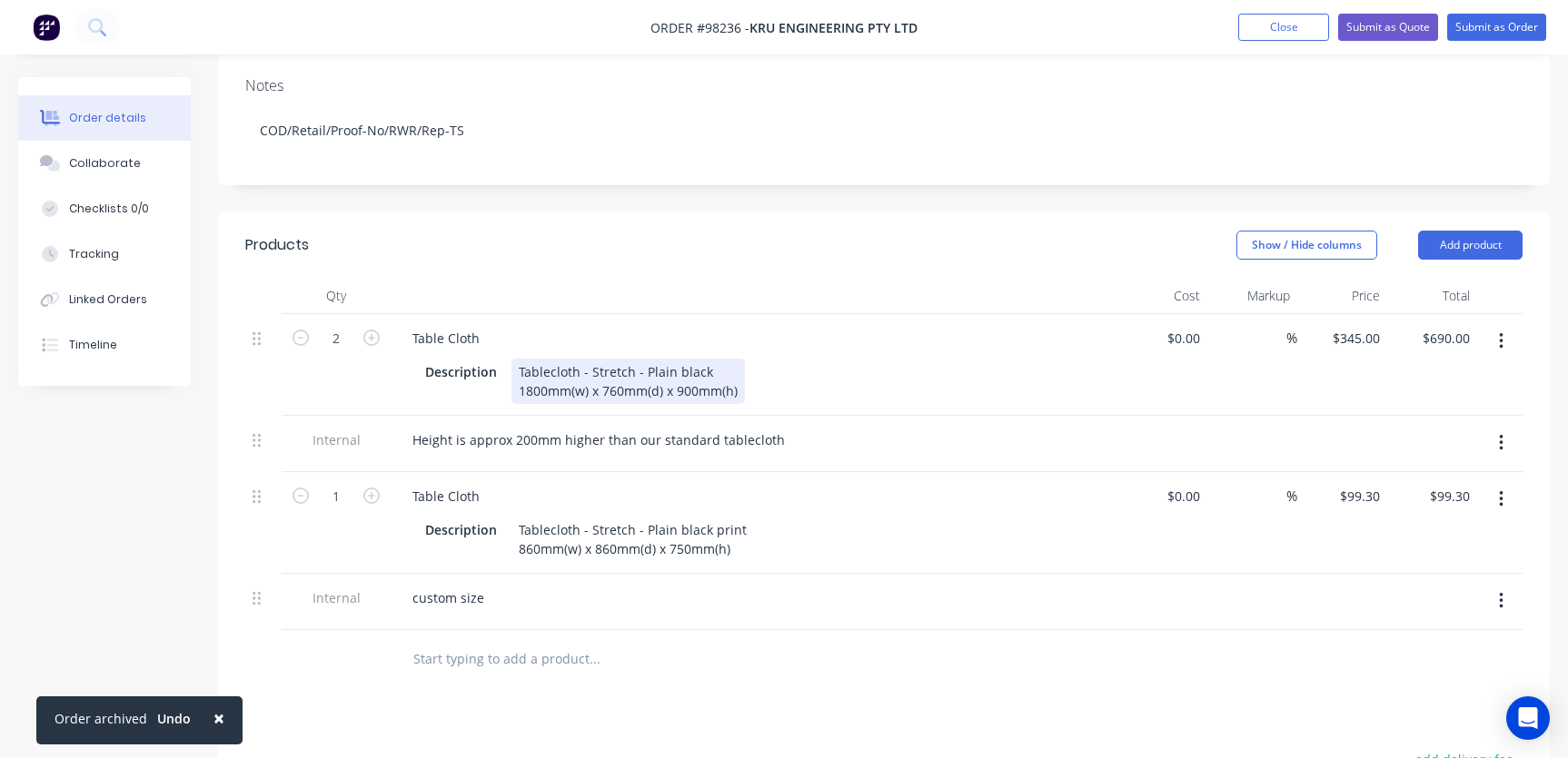
click at [714, 359] on div "Tablecloth - Stretch - Plain black 1800mm(w) x 760mm(d) x 900mm(h)" at bounding box center [628, 381] width 234 height 45
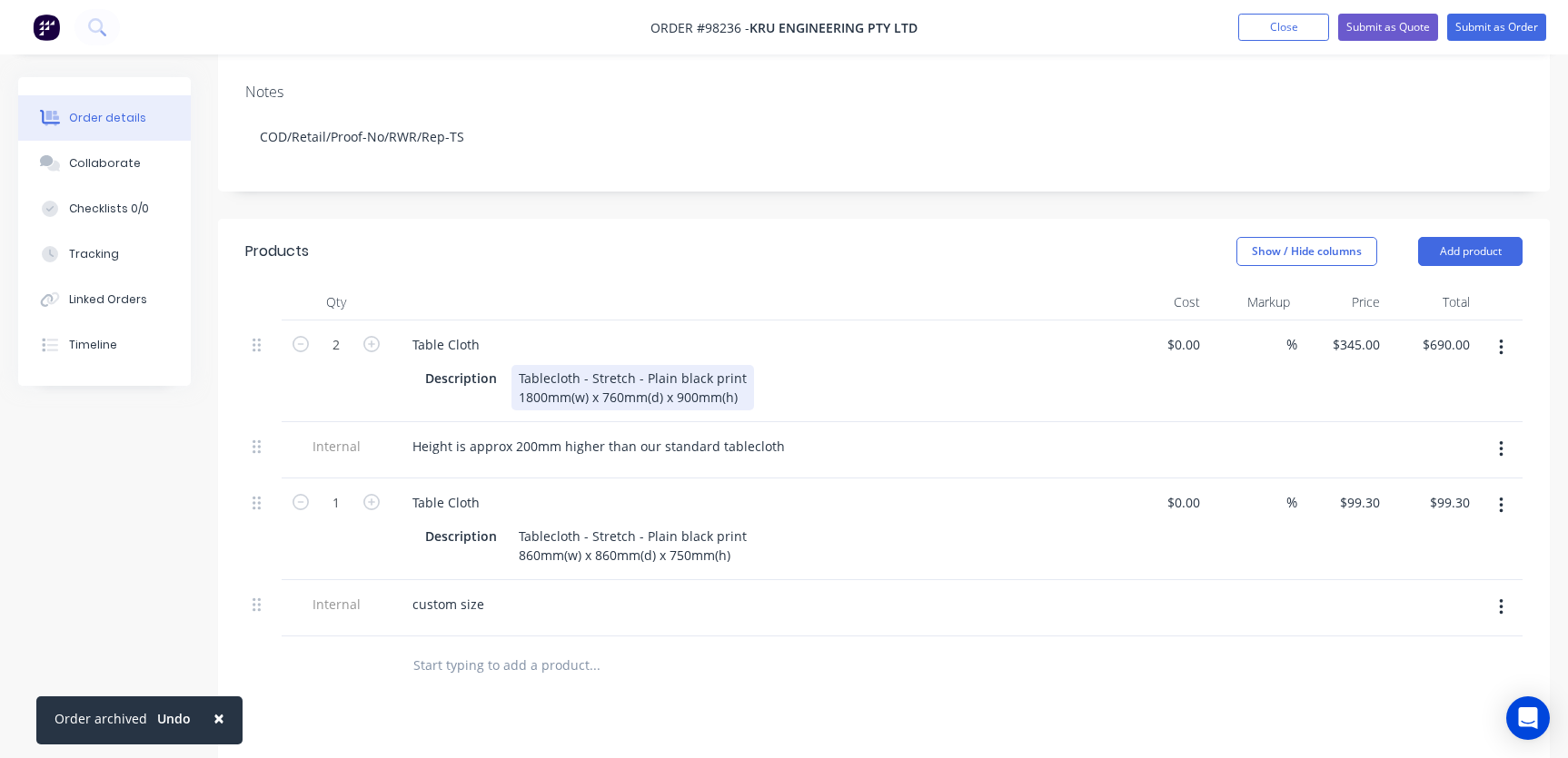
scroll to position [353, 0]
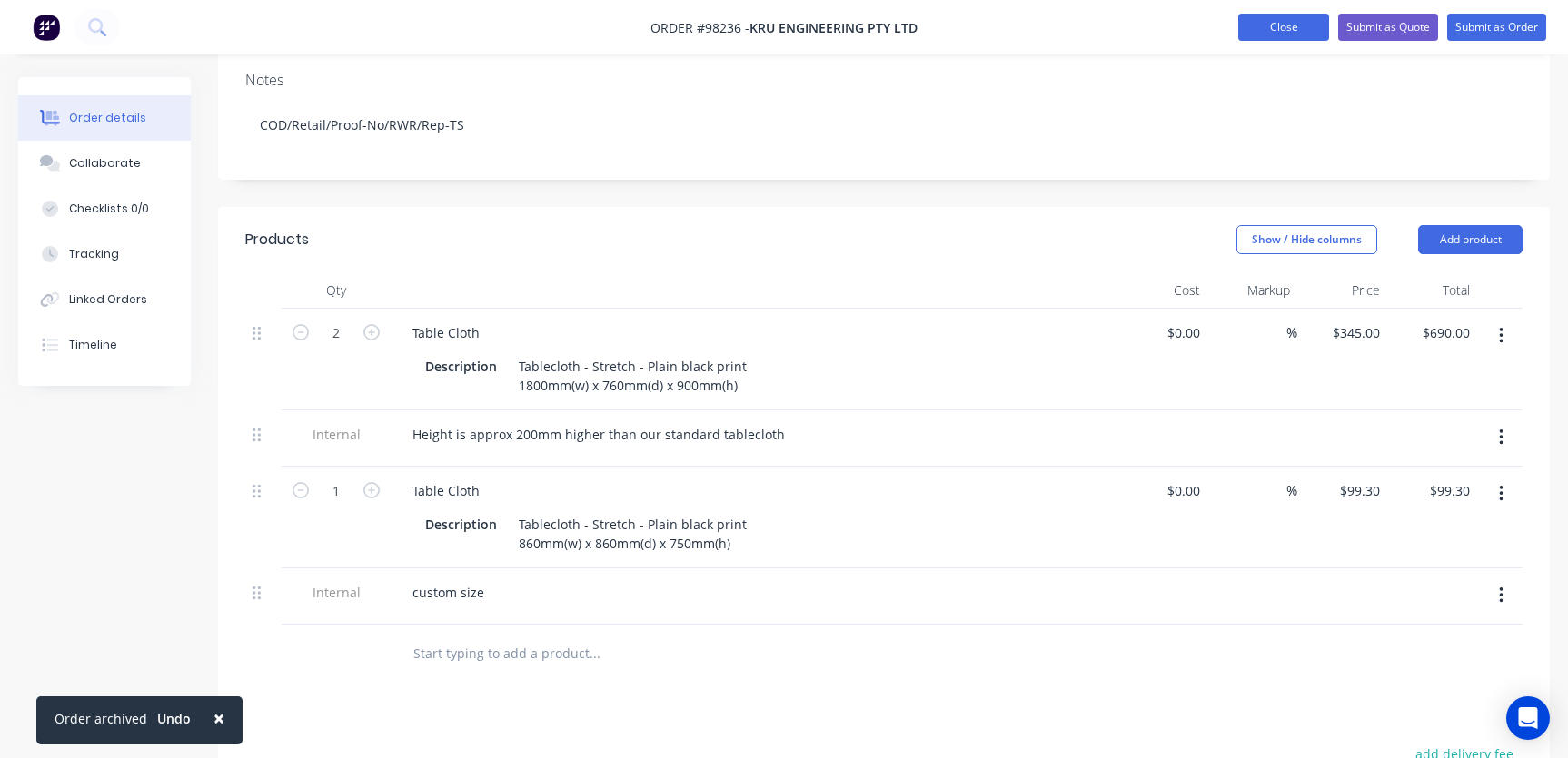
click at [1279, 32] on button "Close" at bounding box center [1283, 28] width 91 height 28
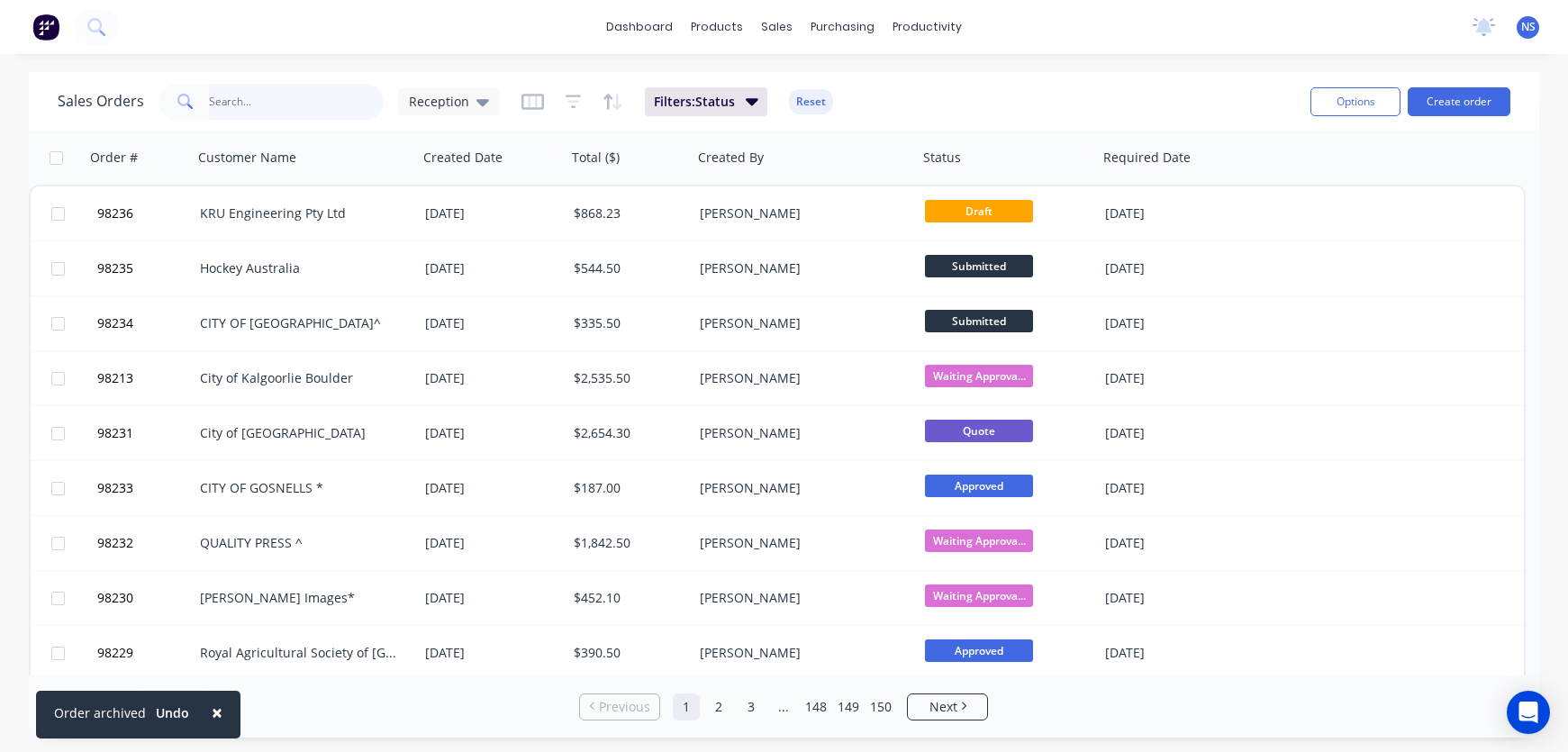
click at [258, 104] on input "text" at bounding box center [297, 102] width 176 height 36
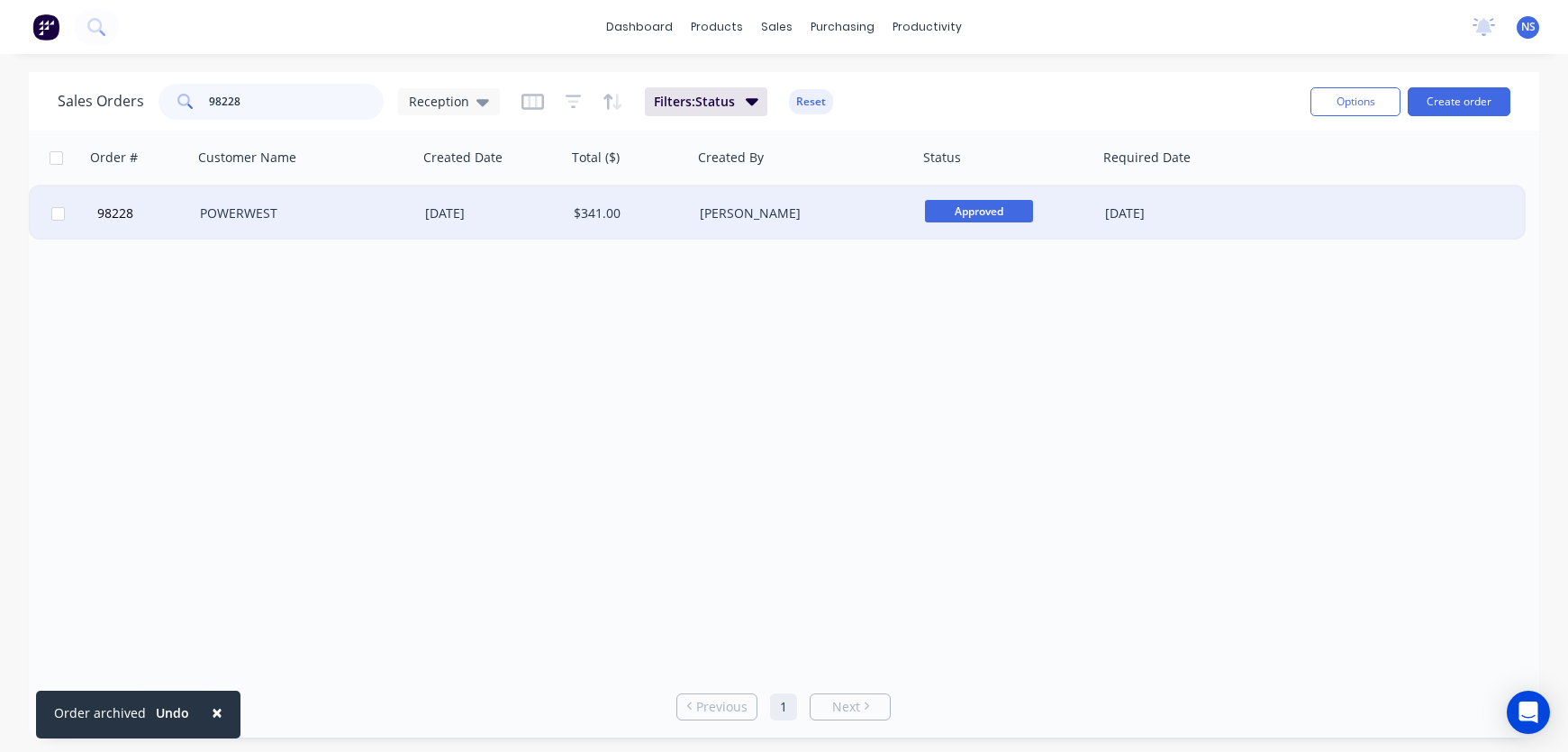
type input "98228"
click at [352, 218] on div "POWERWEST" at bounding box center [300, 213] width 200 height 18
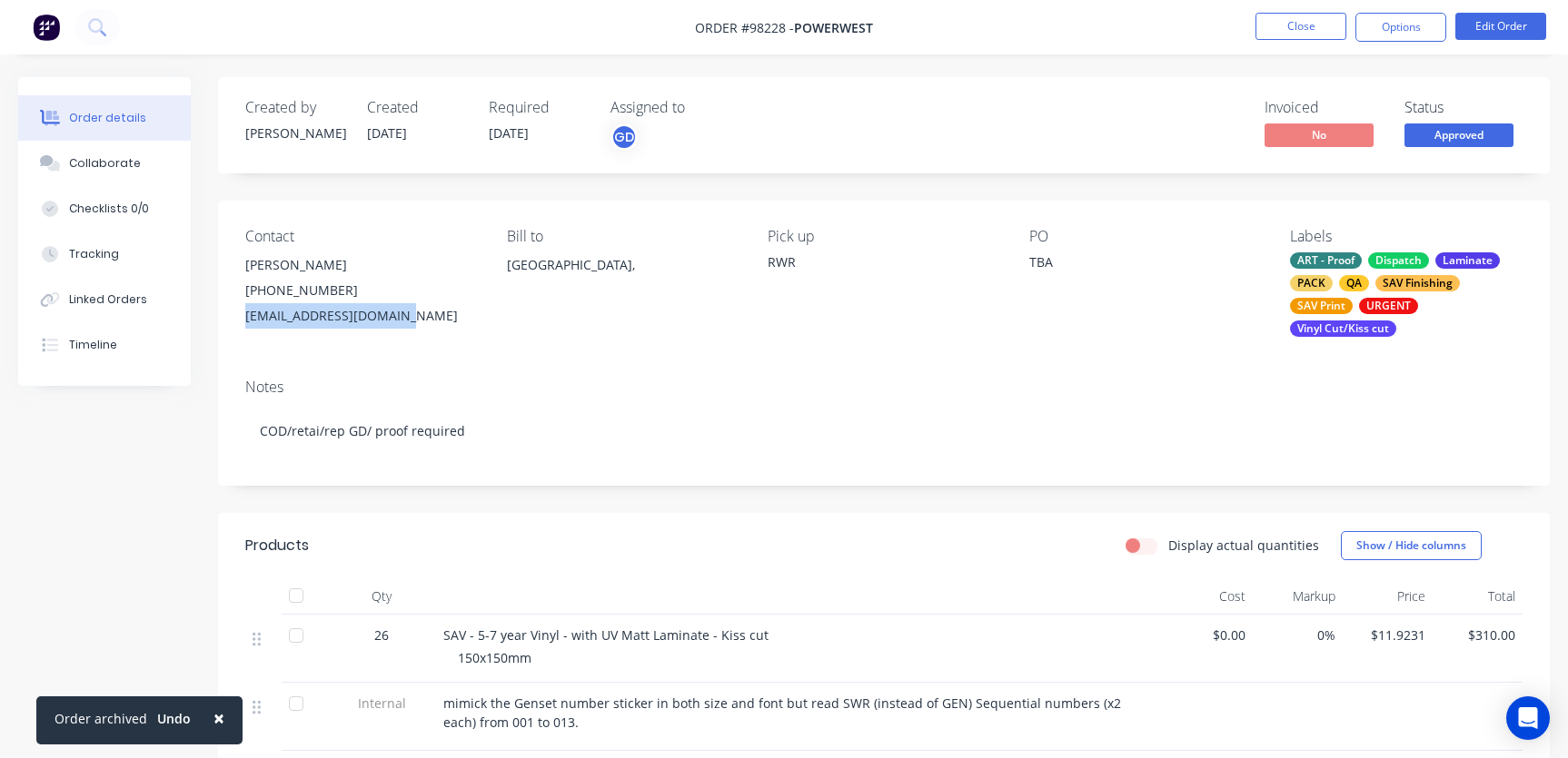
drag, startPoint x: 414, startPoint y: 314, endPoint x: 271, endPoint y: 313, distance: 143.0
click at [234, 309] on div "Contact [PERSON_NAME] [PHONE_NUMBER] [EMAIL_ADDRESS][DOMAIN_NAME] Bill to [GEOG…" at bounding box center [883, 283] width 1331 height 164
copy div "[EMAIL_ADDRESS][DOMAIN_NAME]"
click at [110, 160] on div "Collaborate" at bounding box center [104, 164] width 72 height 17
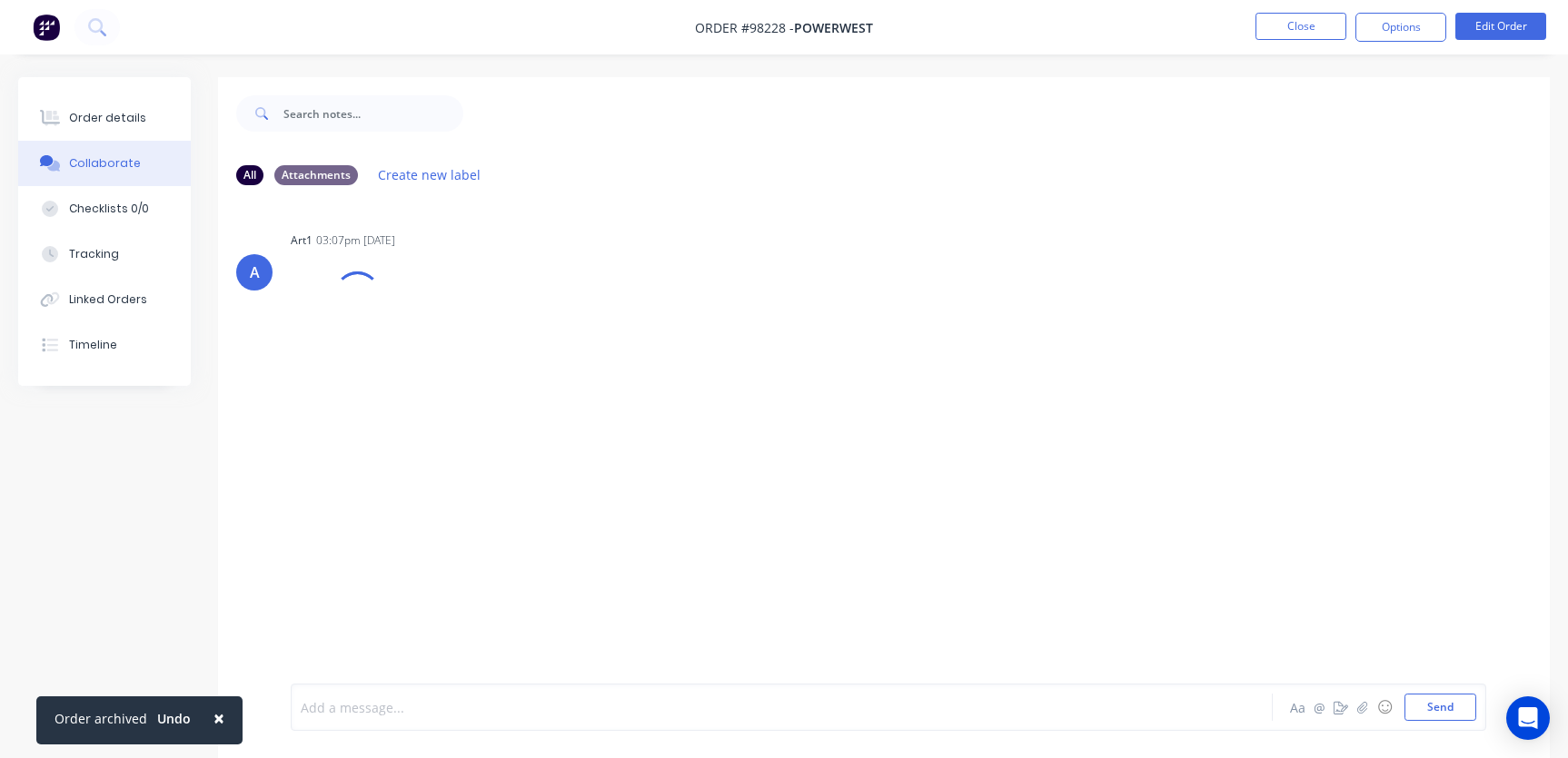
click at [363, 706] on div at bounding box center [742, 708] width 881 height 19
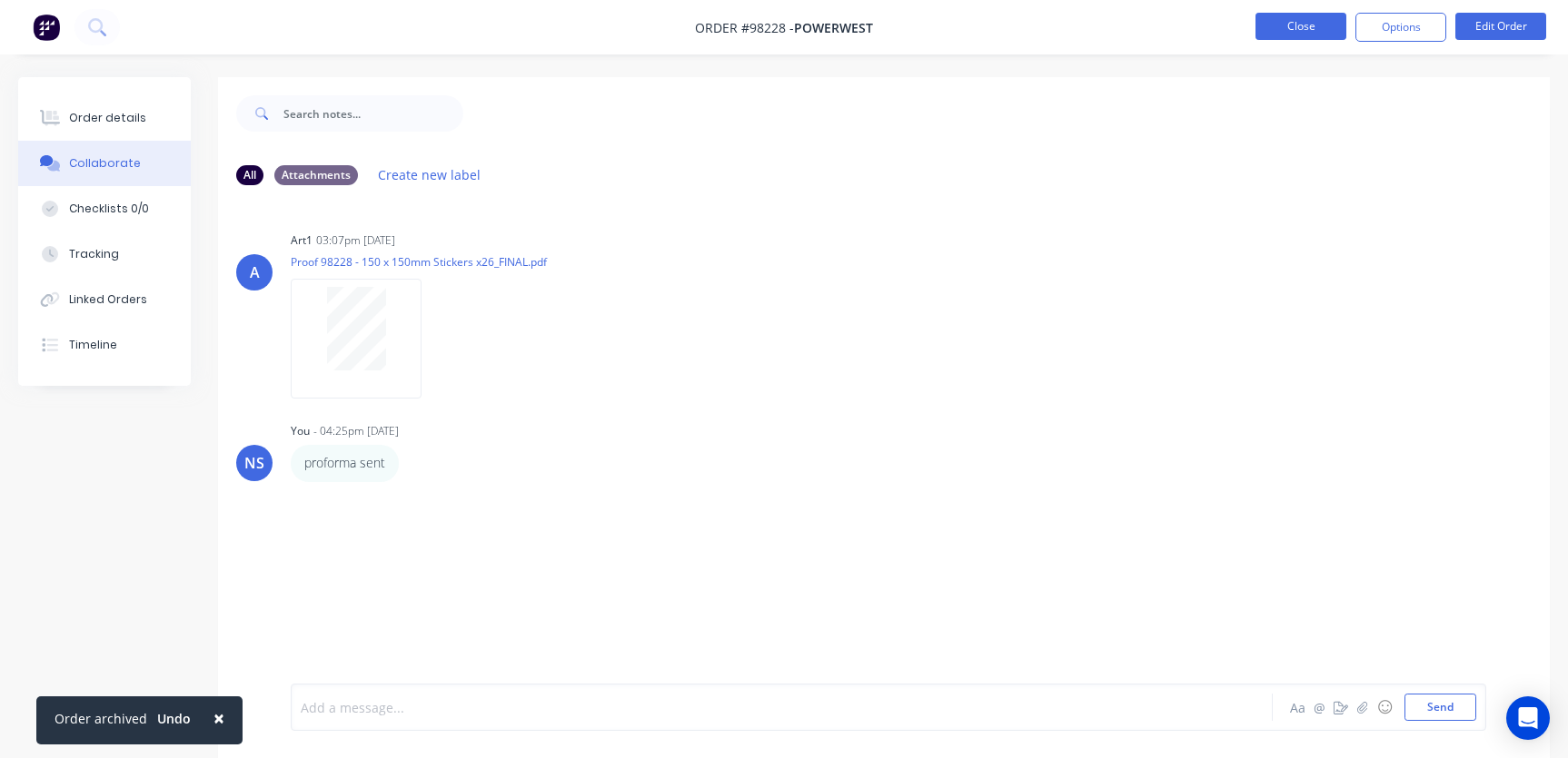
click at [1305, 22] on button "Close" at bounding box center [1301, 27] width 91 height 28
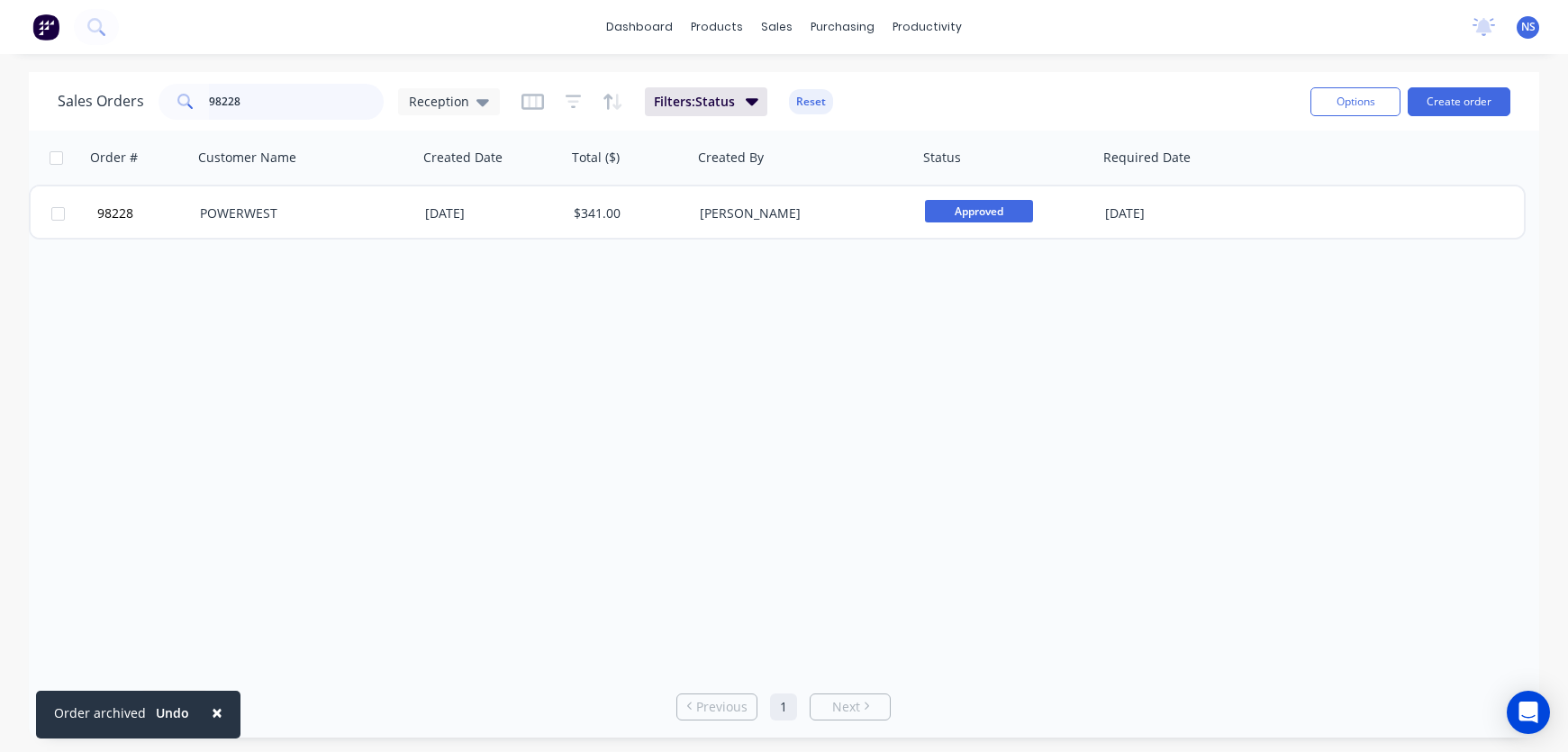
click at [292, 107] on input "98228" at bounding box center [297, 102] width 176 height 36
type input "98175"
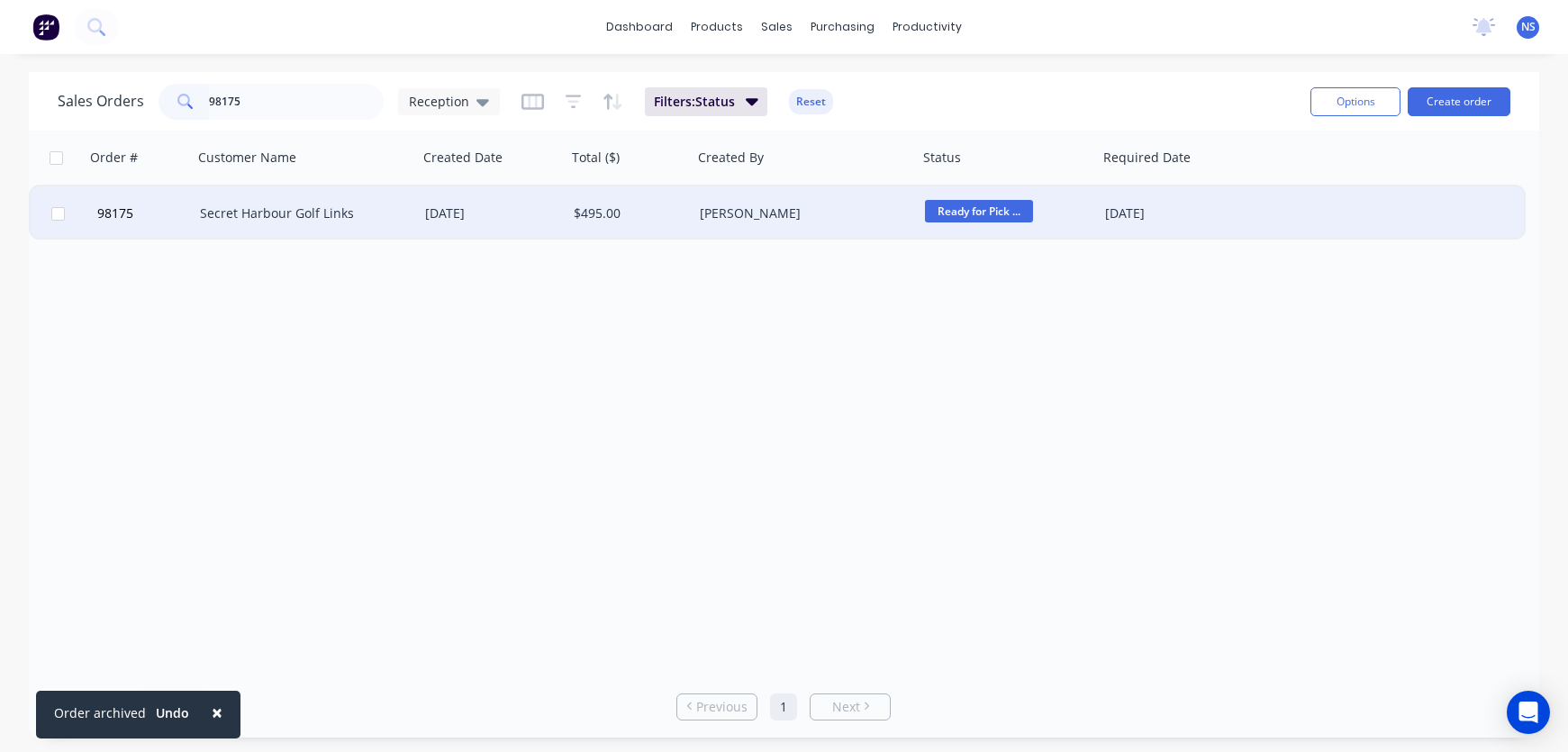
click at [388, 218] on div "Secret Harbour Golf Links" at bounding box center [300, 213] width 200 height 18
